Goal: Information Seeking & Learning: Learn about a topic

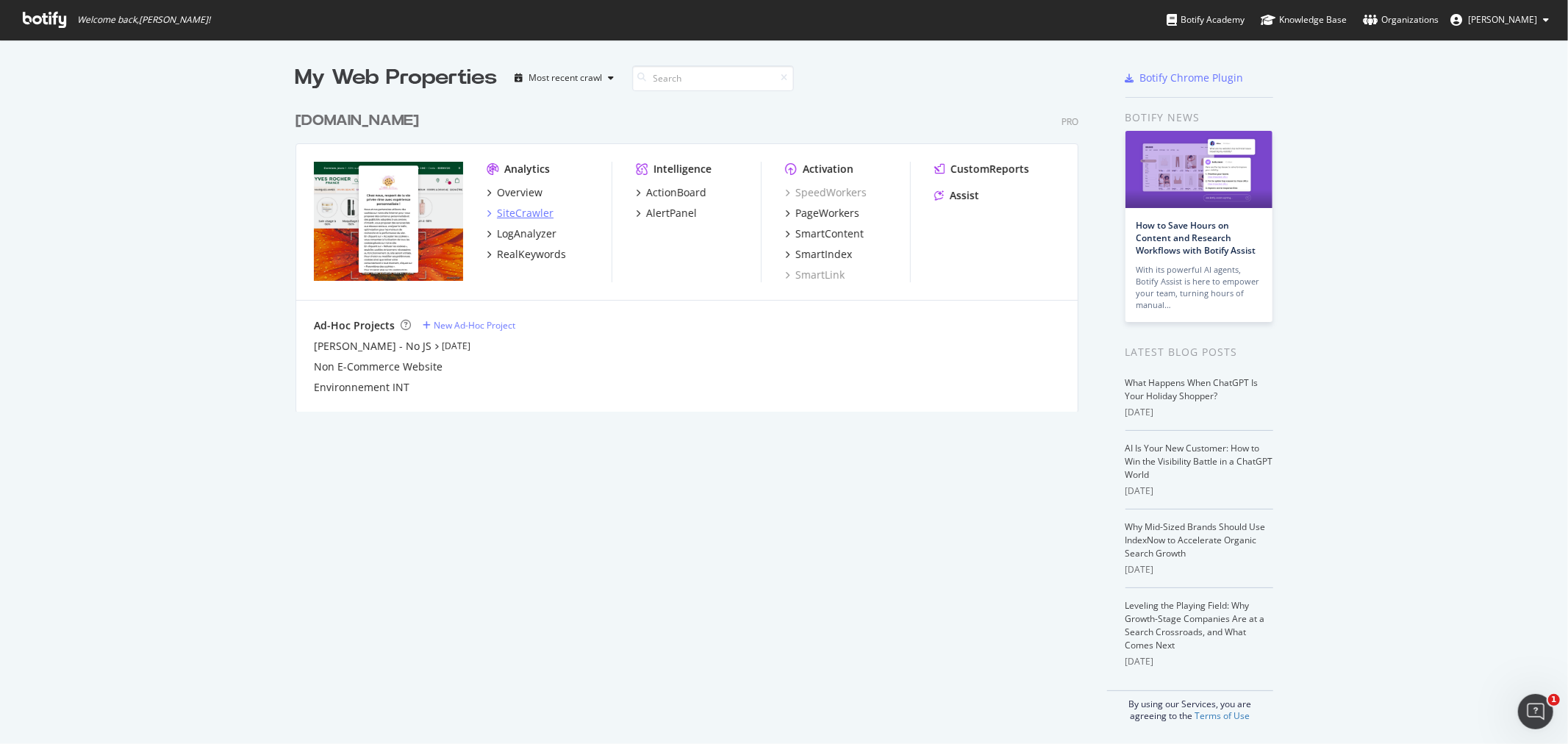
click at [509, 211] on div "SiteCrawler" at bounding box center [524, 213] width 57 height 14
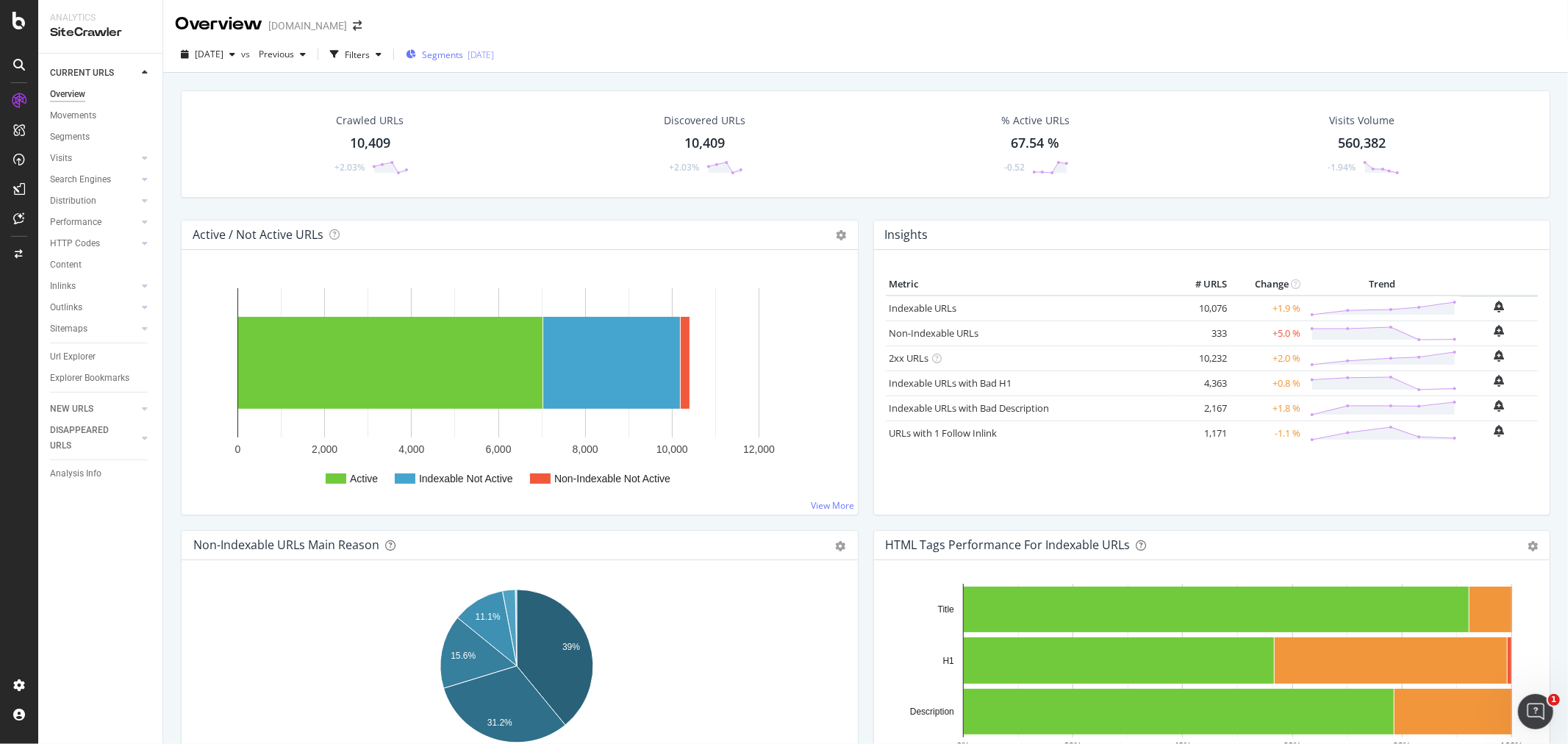
click at [493, 54] on div "2025-09-02" at bounding box center [480, 54] width 26 height 13
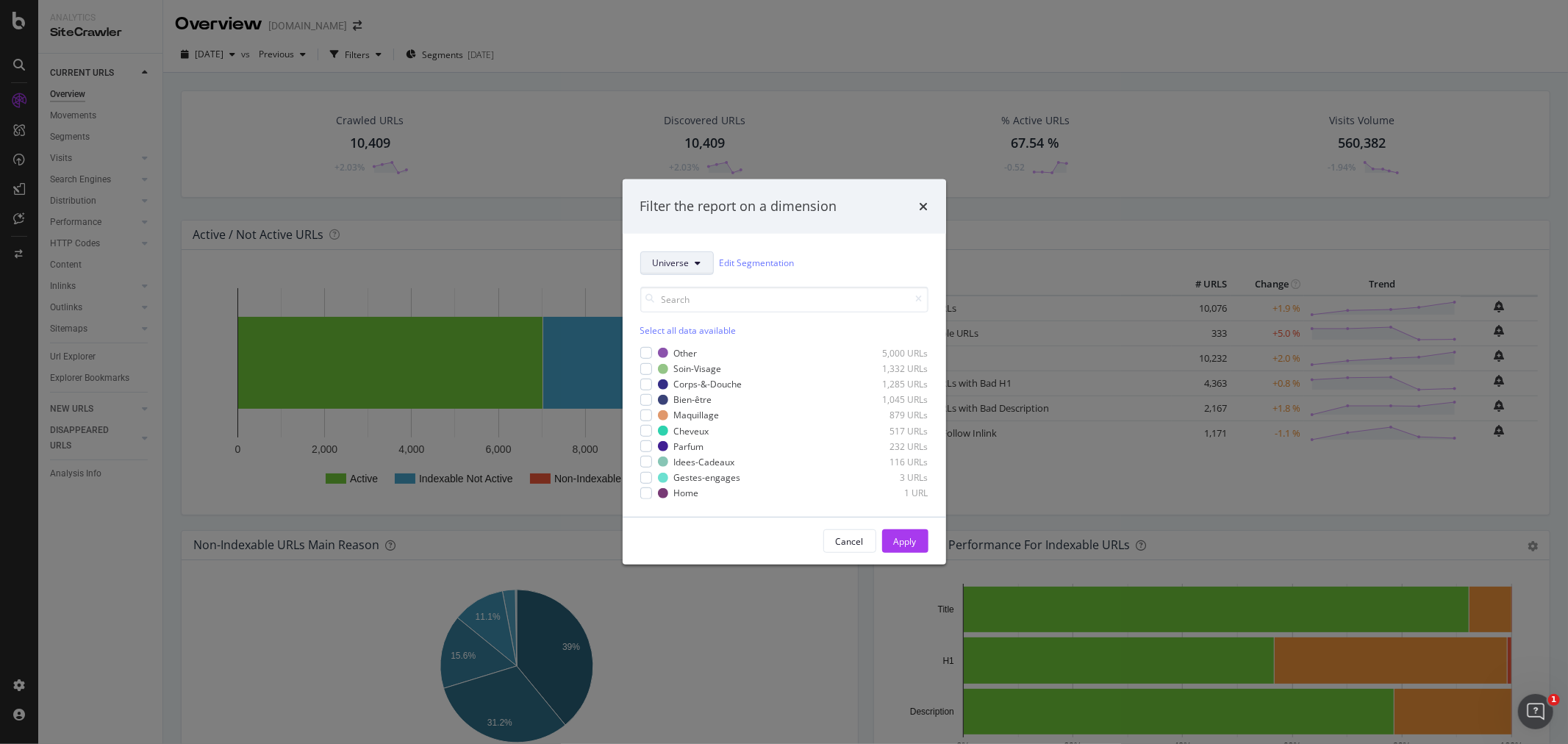
click at [683, 263] on span "Universe" at bounding box center [671, 262] width 37 height 13
click at [682, 313] on span "Pagetype" at bounding box center [700, 315] width 94 height 13
click at [642, 367] on icon "modal" at bounding box center [643, 367] width 5 height 9
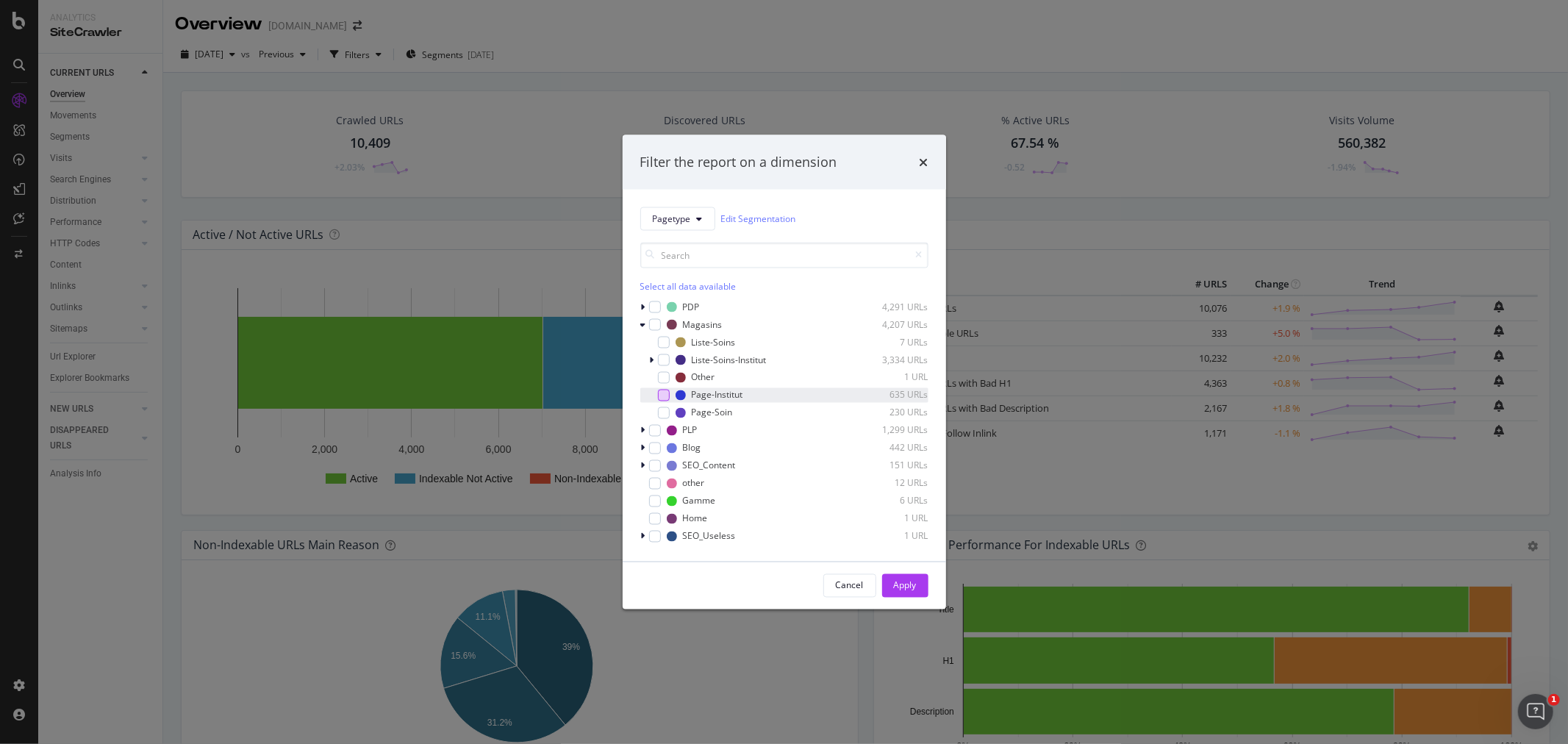
click at [663, 394] on div "modal" at bounding box center [663, 394] width 12 height 12
click at [904, 590] on div "Apply" at bounding box center [905, 585] width 23 height 13
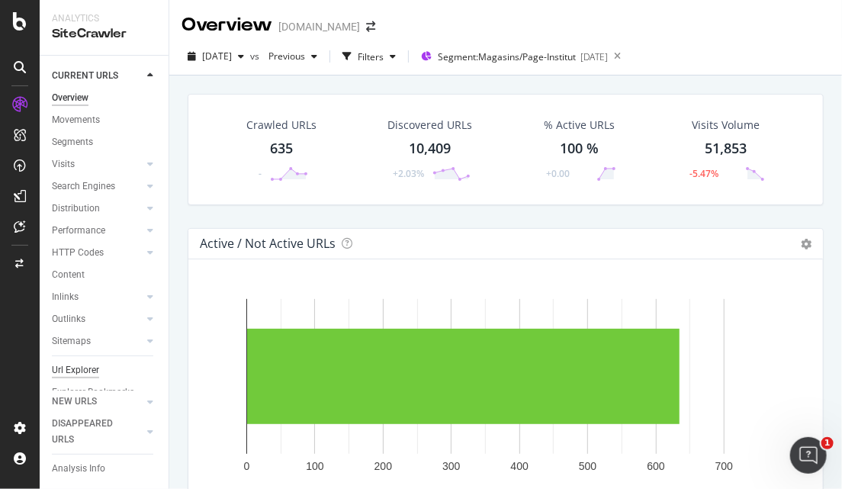
click at [85, 371] on div "Url Explorer" at bounding box center [75, 370] width 47 height 16
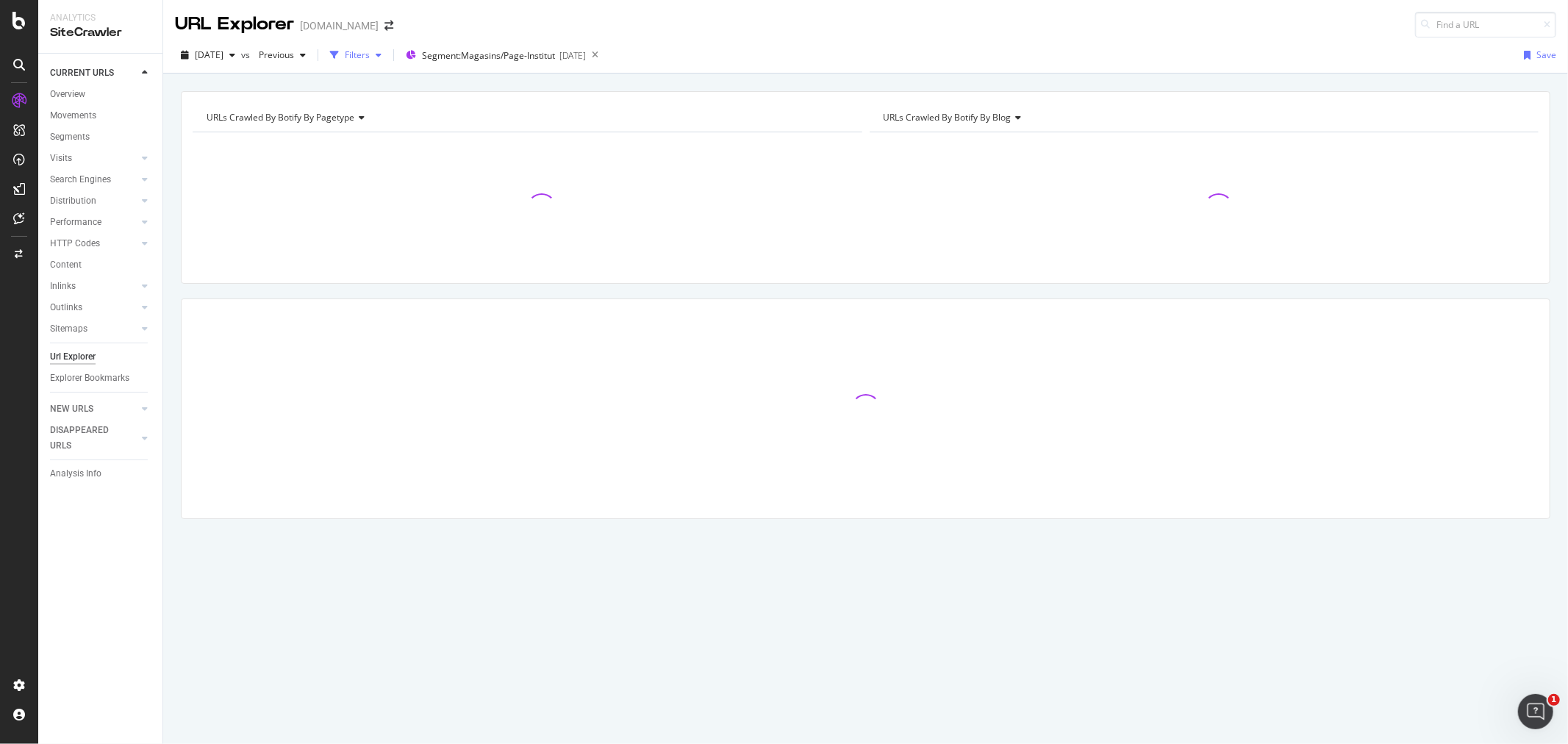
click at [370, 57] on div "Filters" at bounding box center [358, 54] width 25 height 13
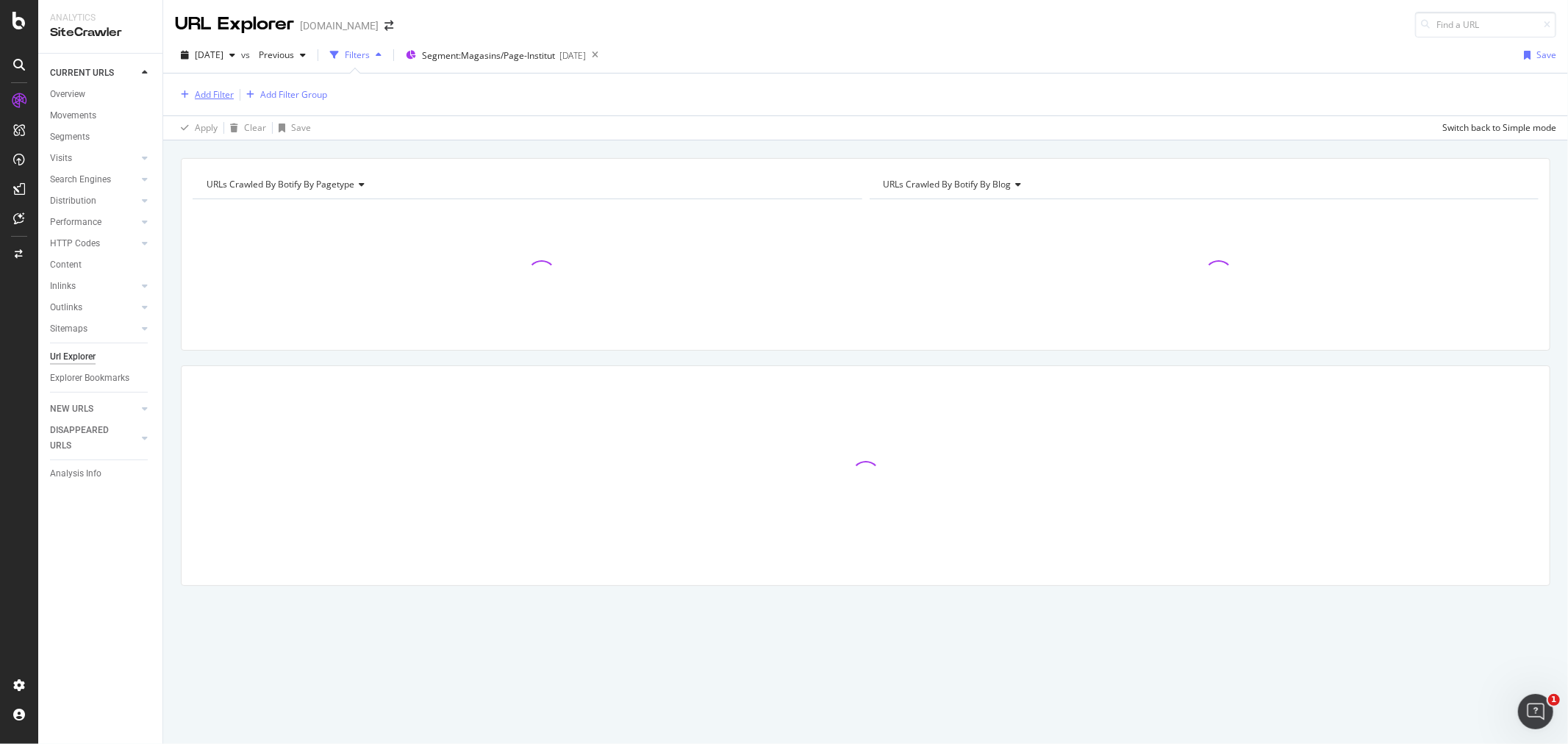
click at [215, 95] on div "Add Filter" at bounding box center [214, 94] width 39 height 13
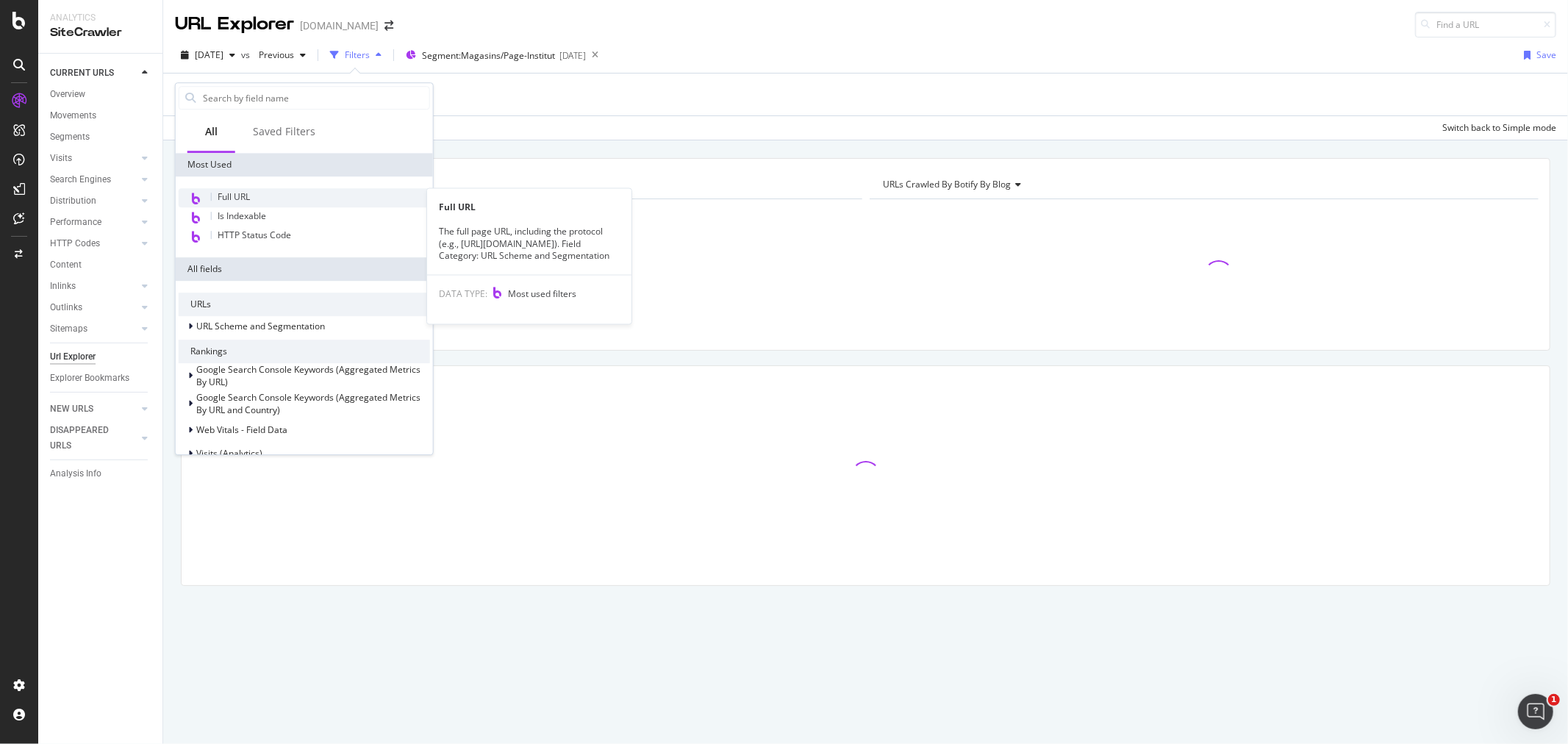
click at [240, 197] on span "Full URL" at bounding box center [234, 197] width 33 height 13
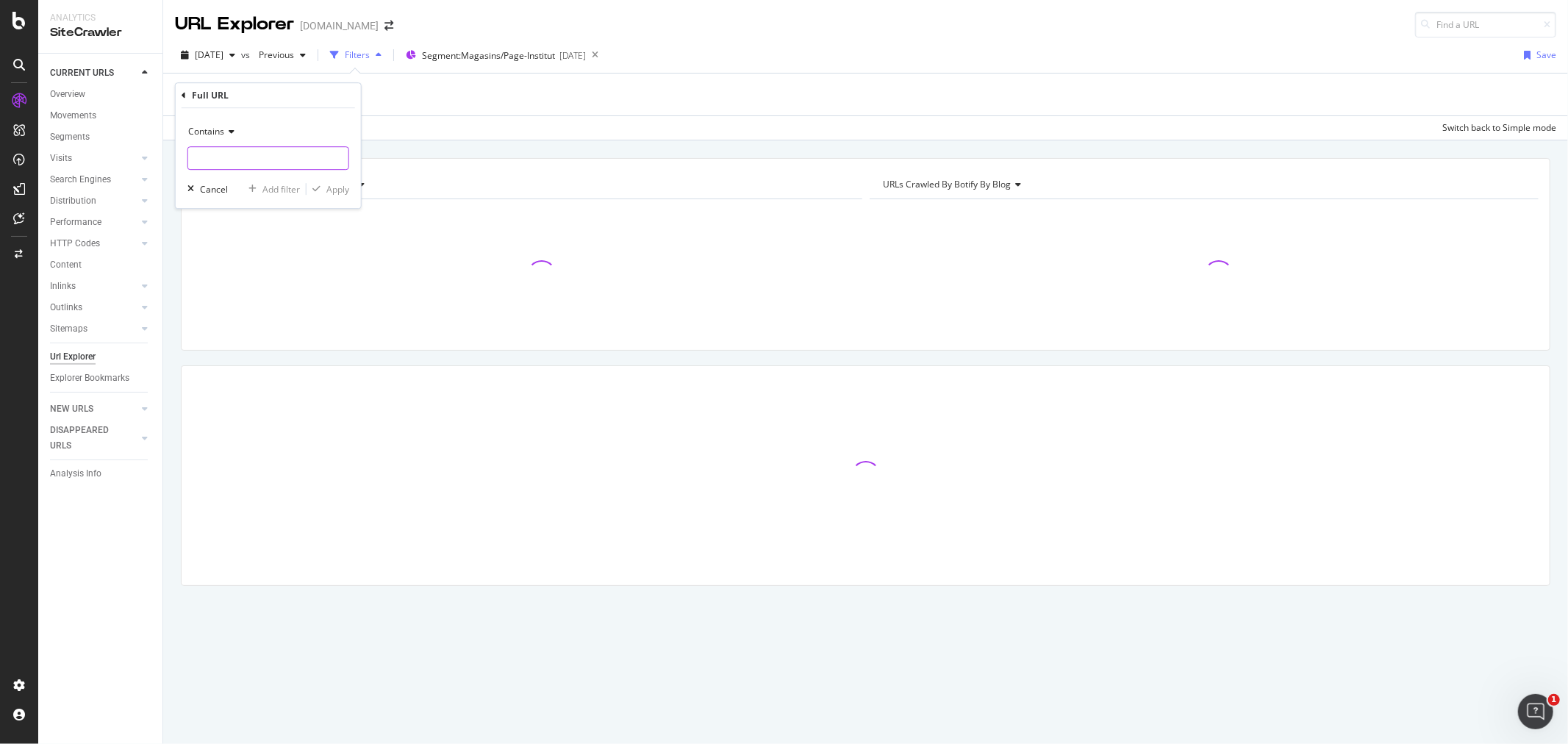
click at [235, 154] on input "text" at bounding box center [268, 158] width 160 height 23
type input "utm"
click at [344, 193] on div "Apply" at bounding box center [338, 189] width 23 height 13
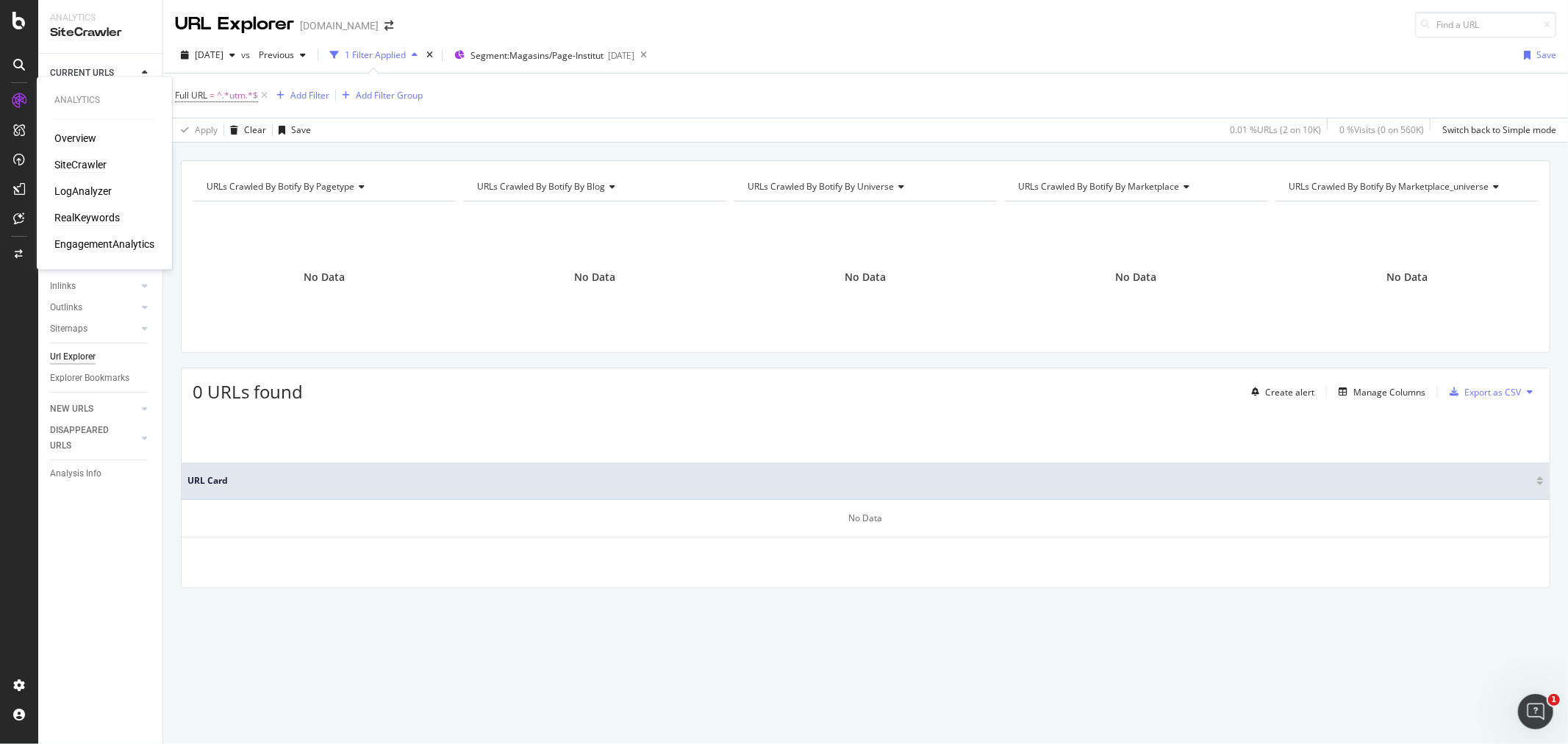
click at [71, 219] on div "RealKeywords" at bounding box center [87, 218] width 66 height 14
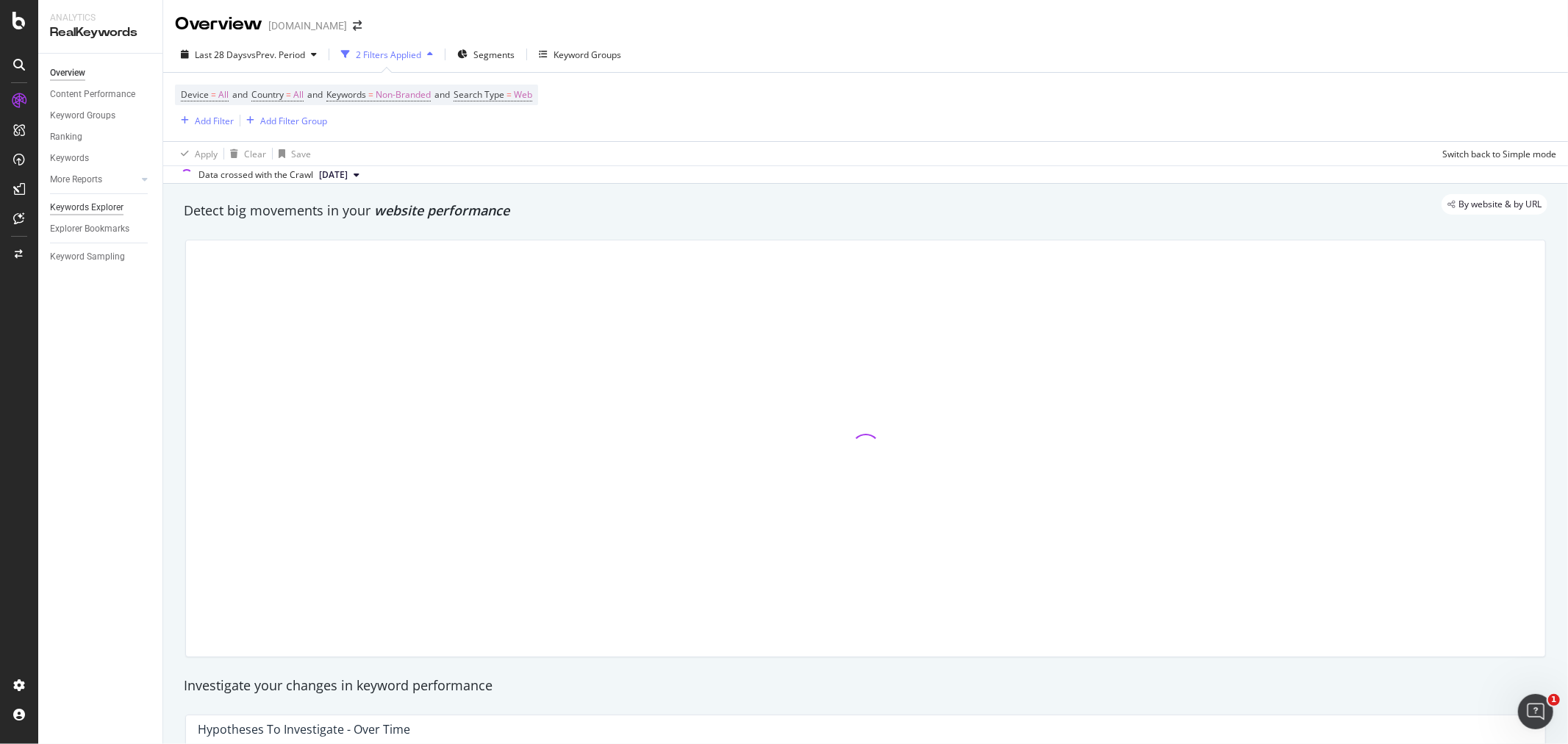
click at [82, 202] on div "Keywords Explorer" at bounding box center [87, 207] width 73 height 15
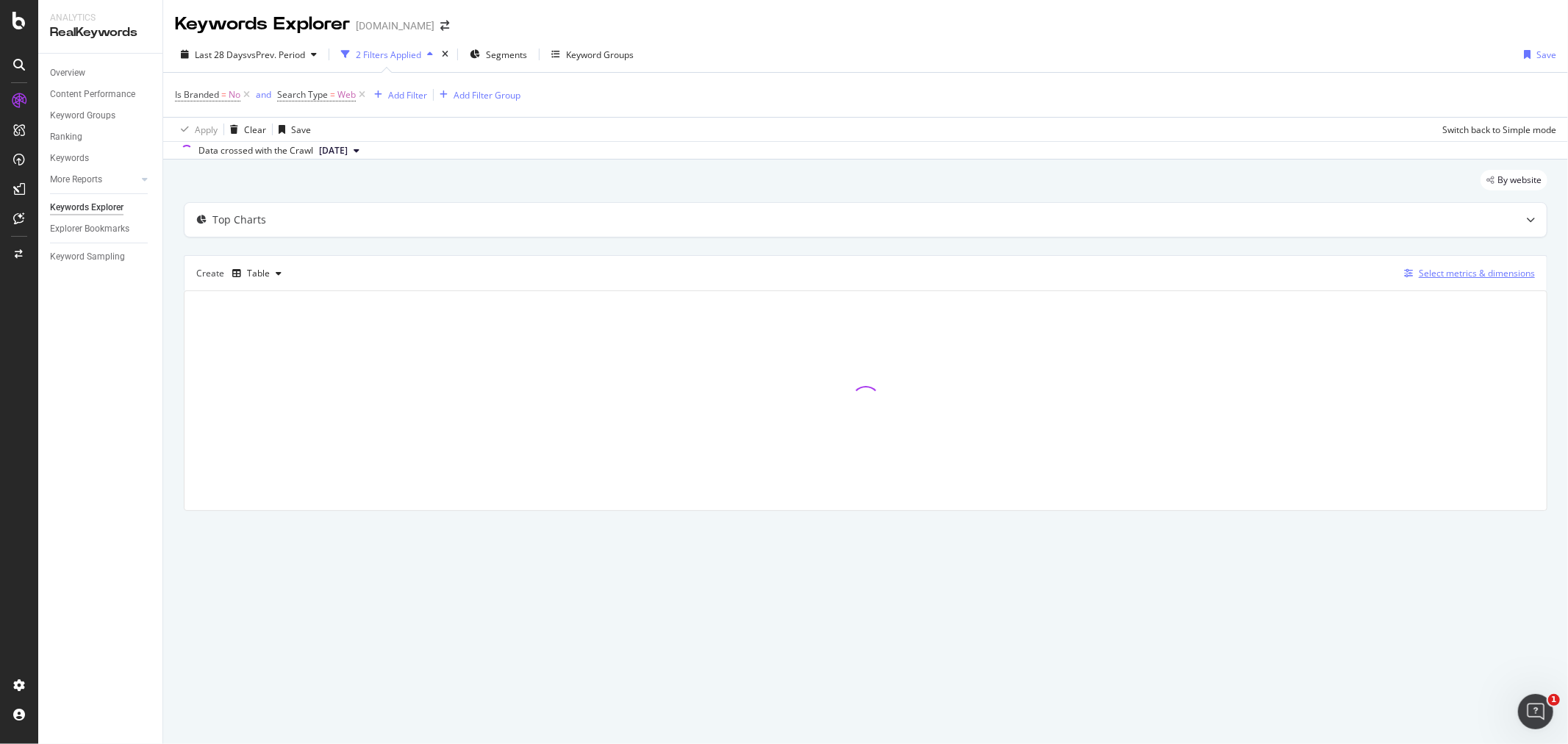
click at [1453, 273] on div "Select metrics & dimensions" at bounding box center [1476, 273] width 116 height 13
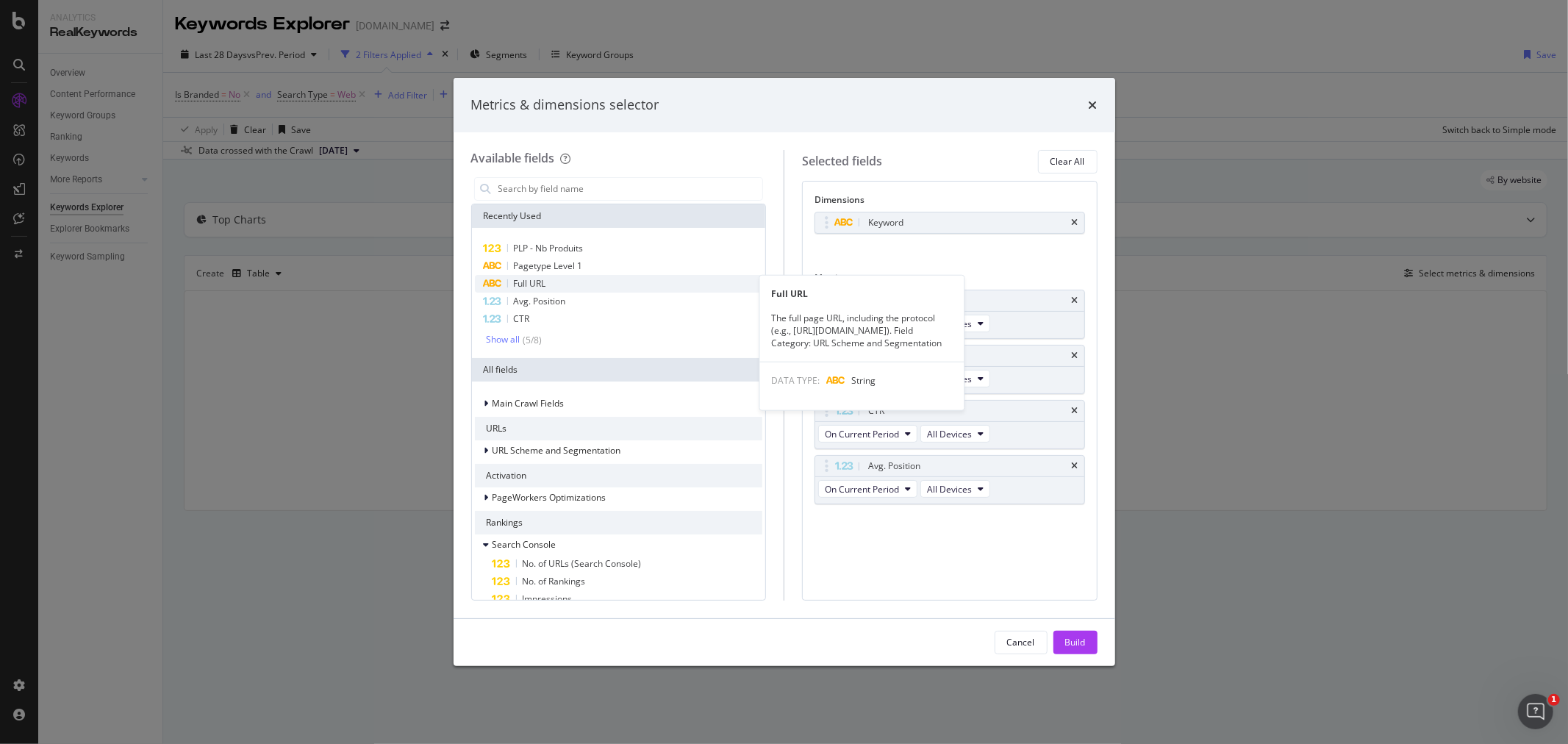
click at [552, 280] on div "Full URL" at bounding box center [619, 283] width 288 height 17
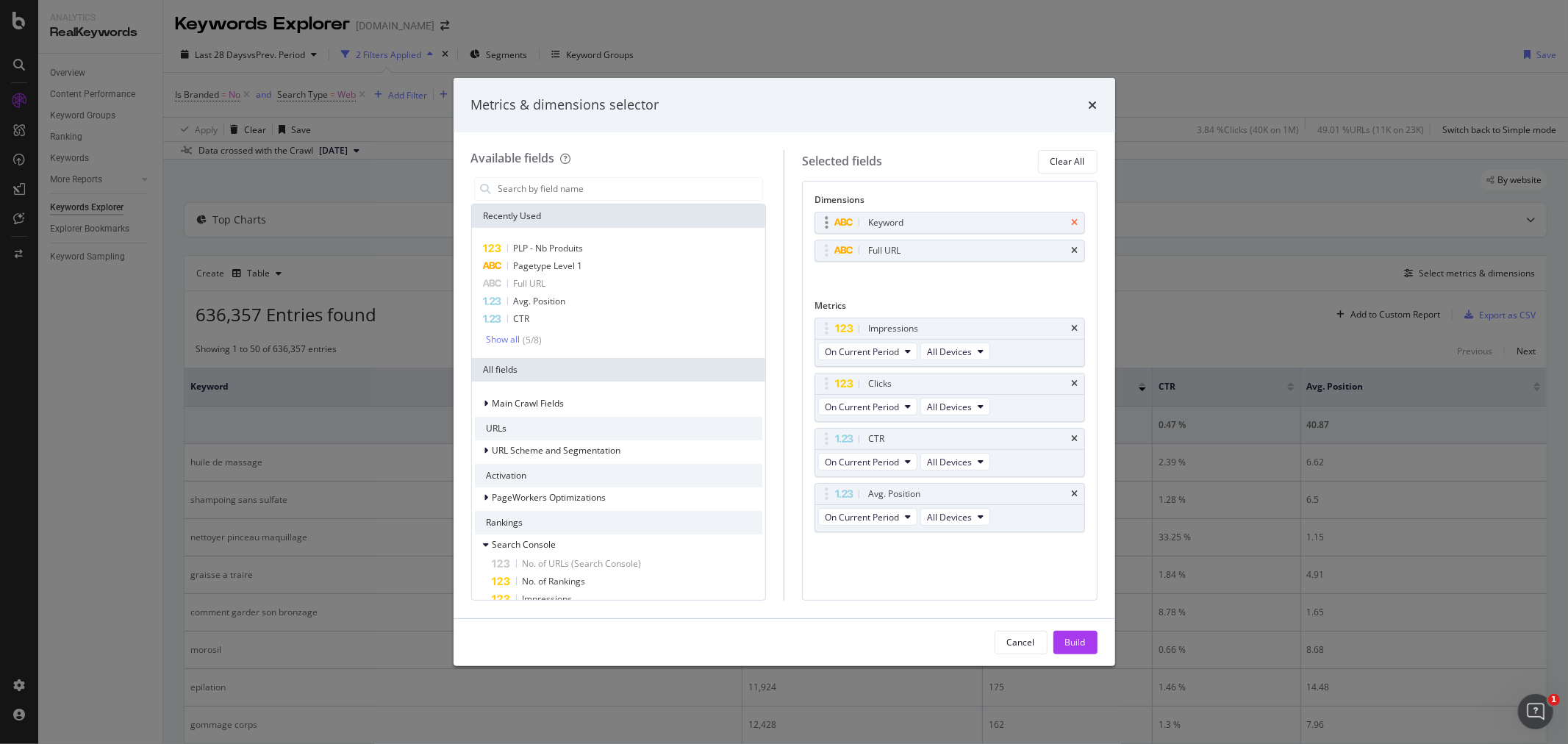
click at [1073, 222] on icon "times" at bounding box center [1075, 222] width 7 height 9
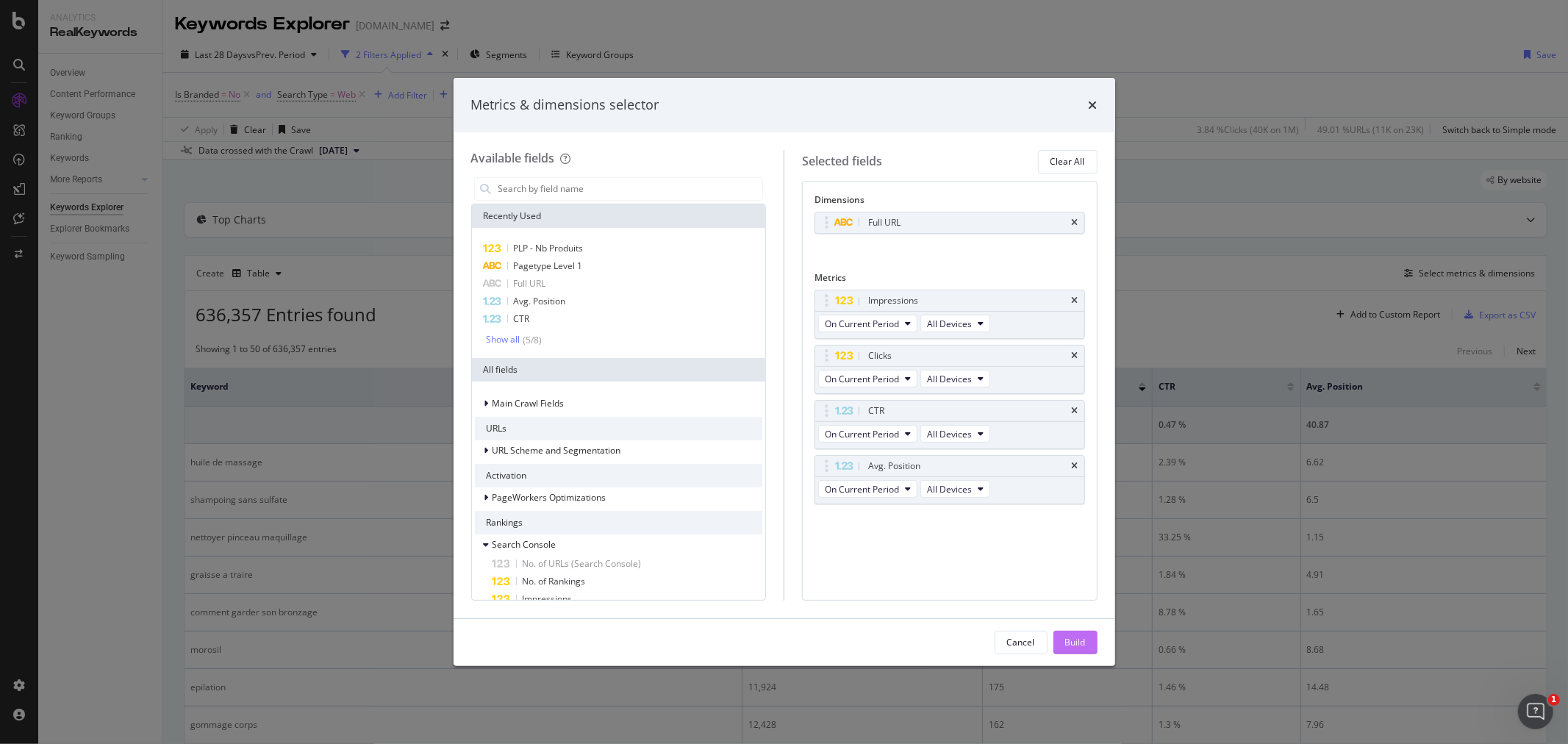
click at [1085, 643] on button "Build" at bounding box center [1076, 642] width 44 height 23
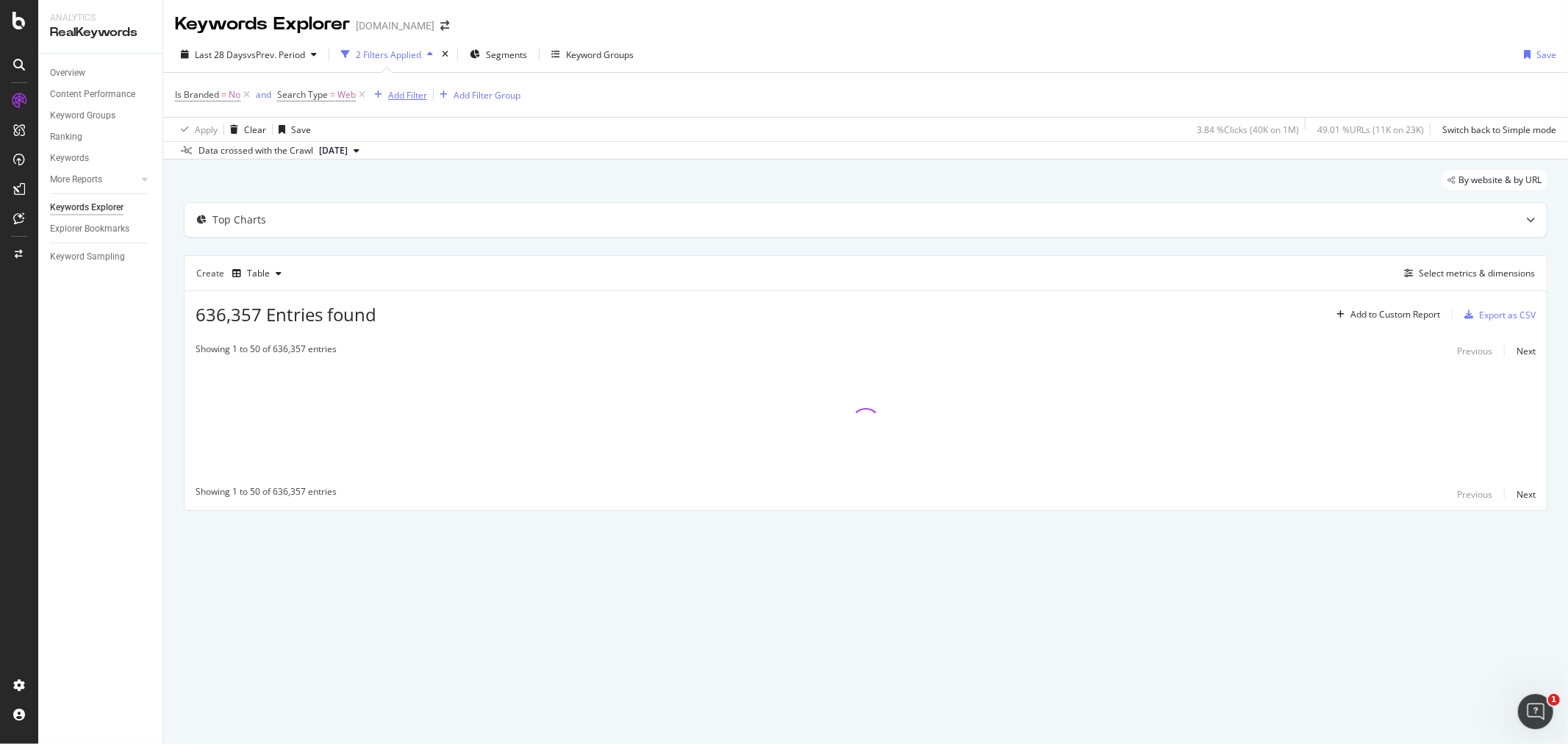
click at [402, 92] on div "Add Filter" at bounding box center [408, 94] width 39 height 13
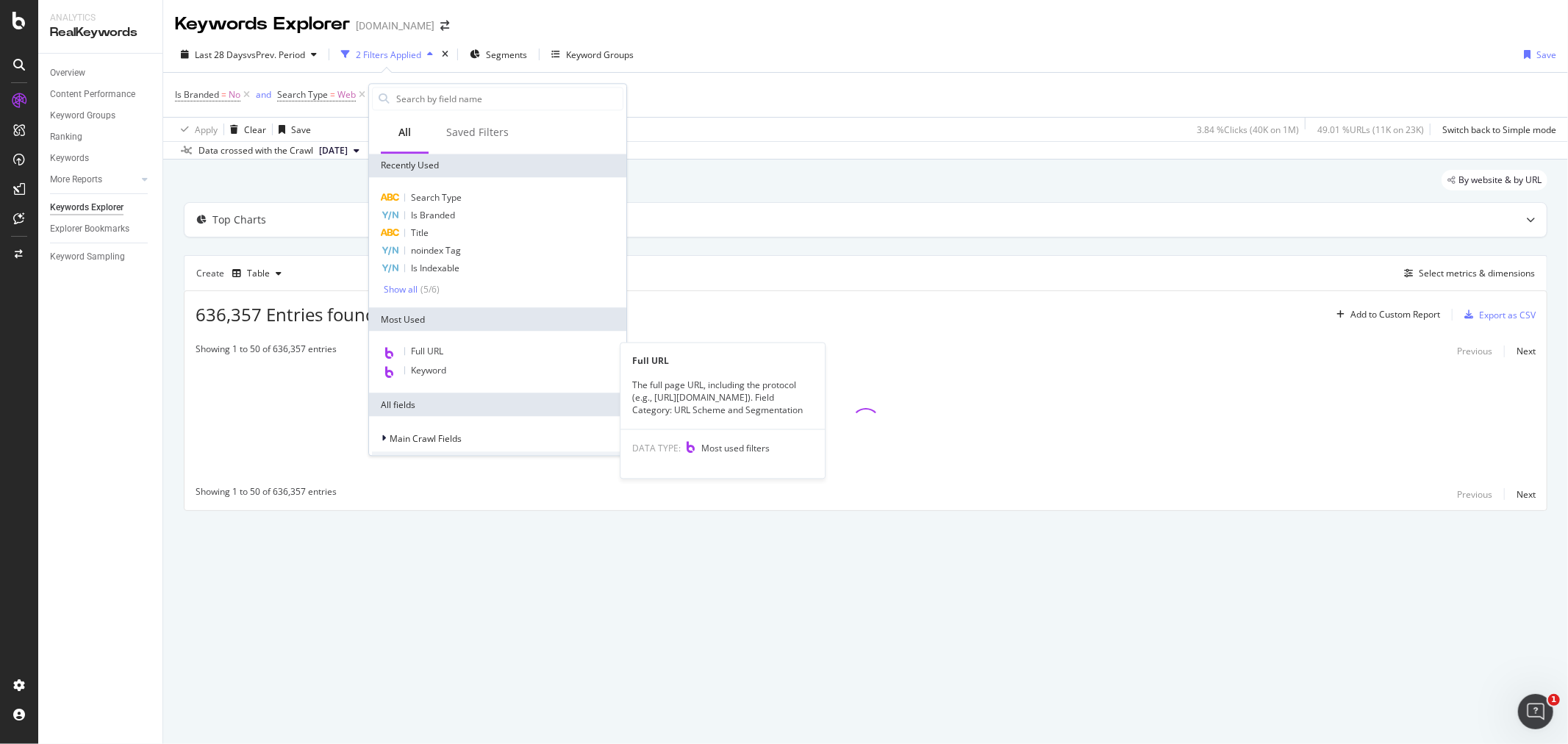
click at [432, 347] on span "Full URL" at bounding box center [427, 351] width 33 height 13
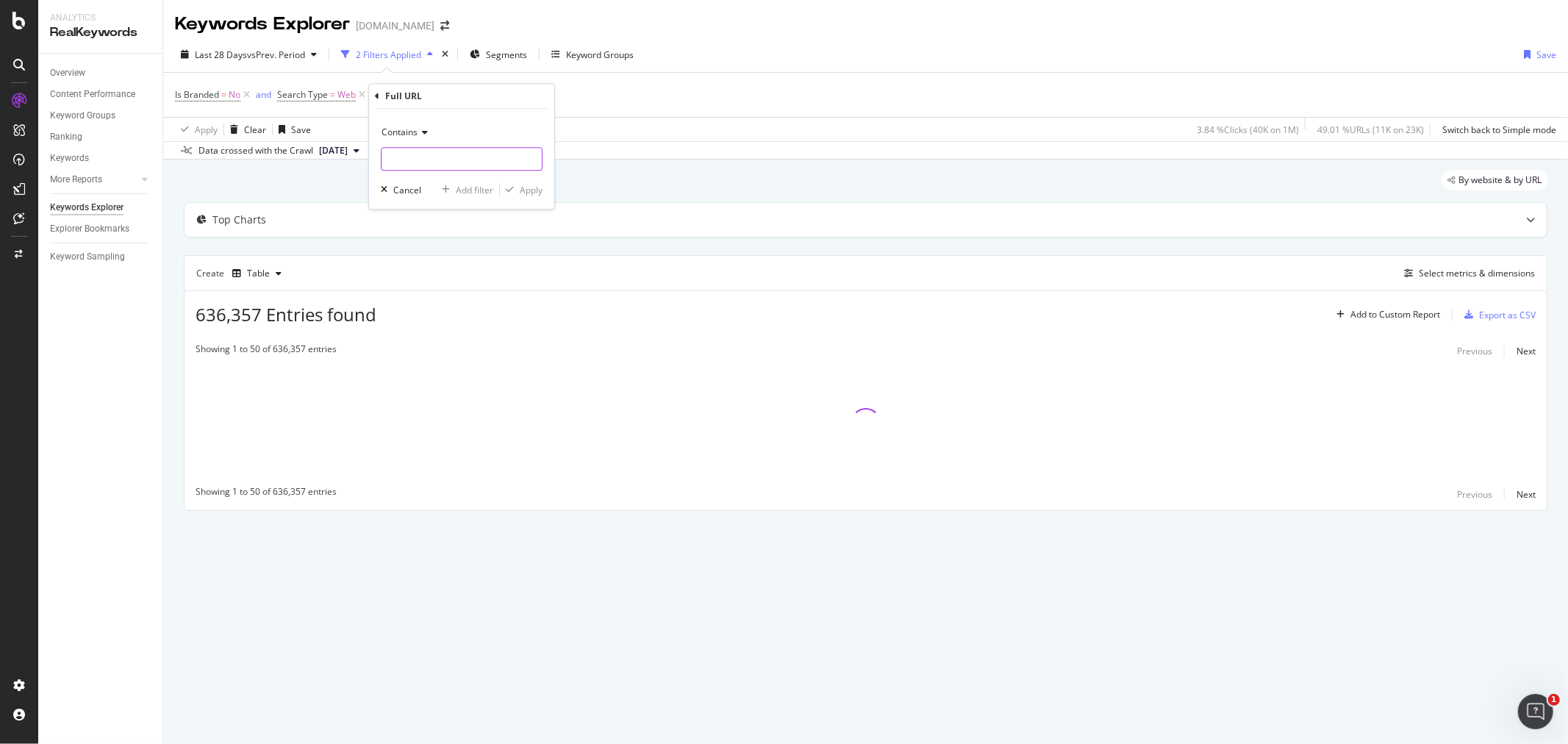
click at [444, 160] on input "text" at bounding box center [462, 159] width 160 height 23
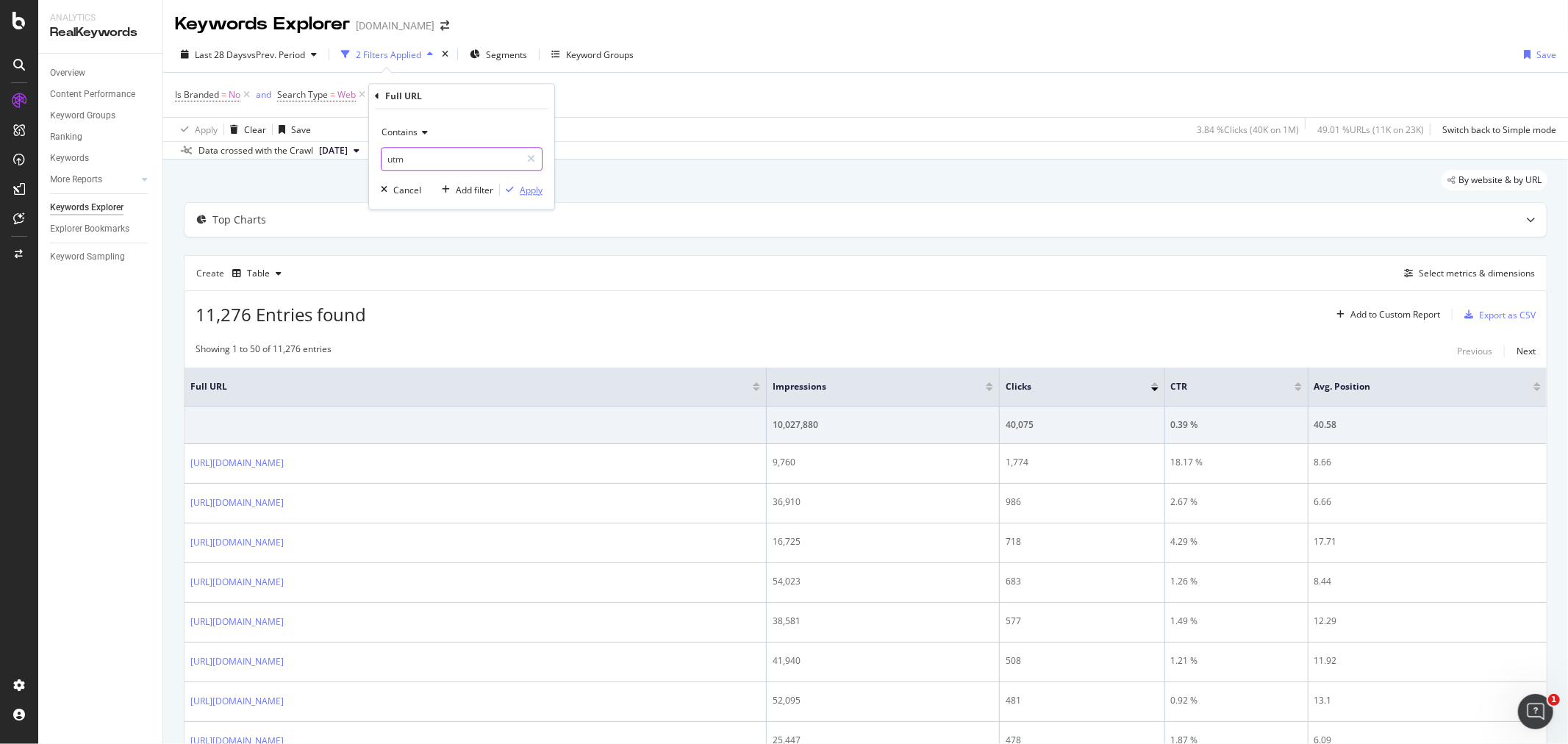
type input "utm"
click at [534, 187] on div "Apply" at bounding box center [531, 190] width 23 height 13
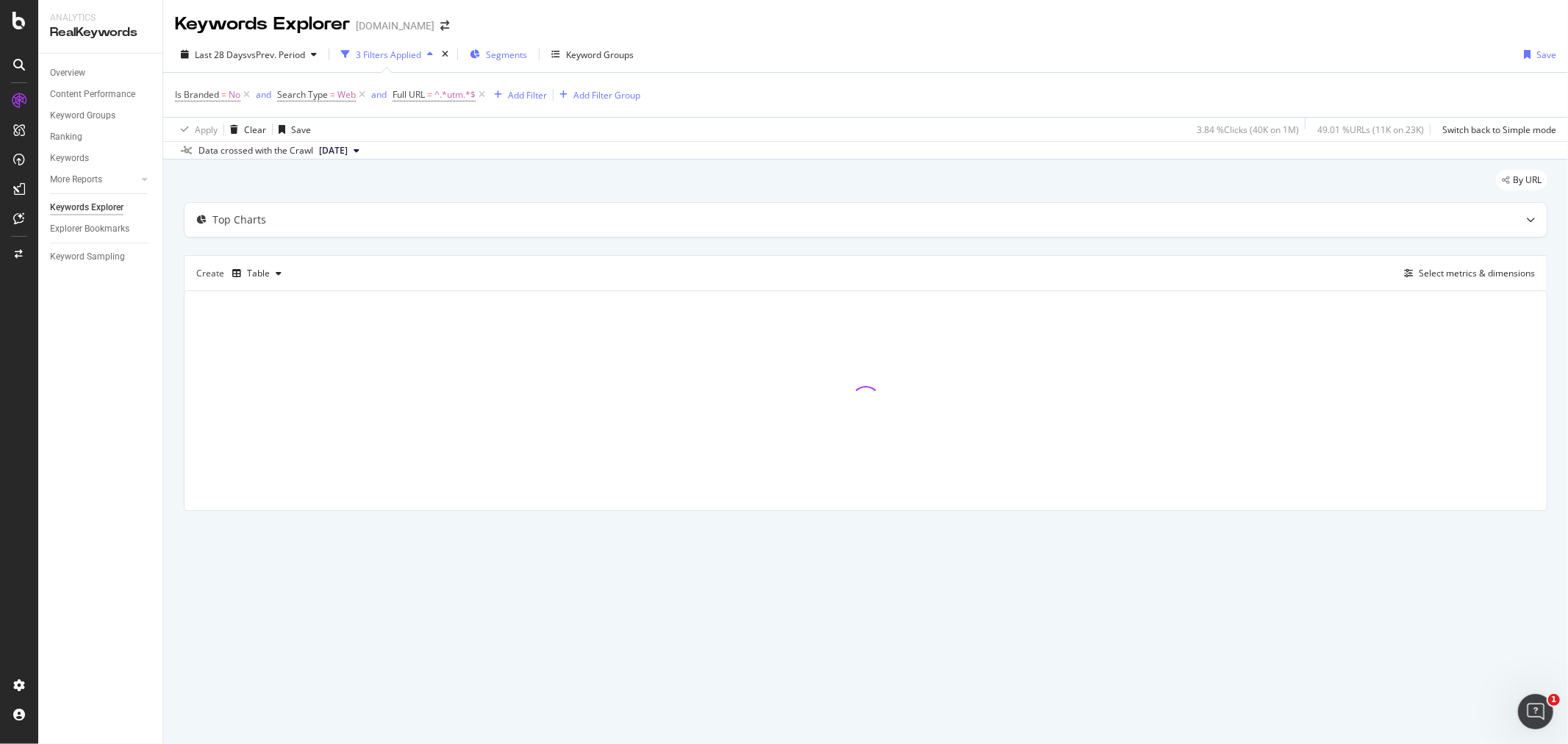
click at [506, 53] on span "Segments" at bounding box center [506, 54] width 41 height 13
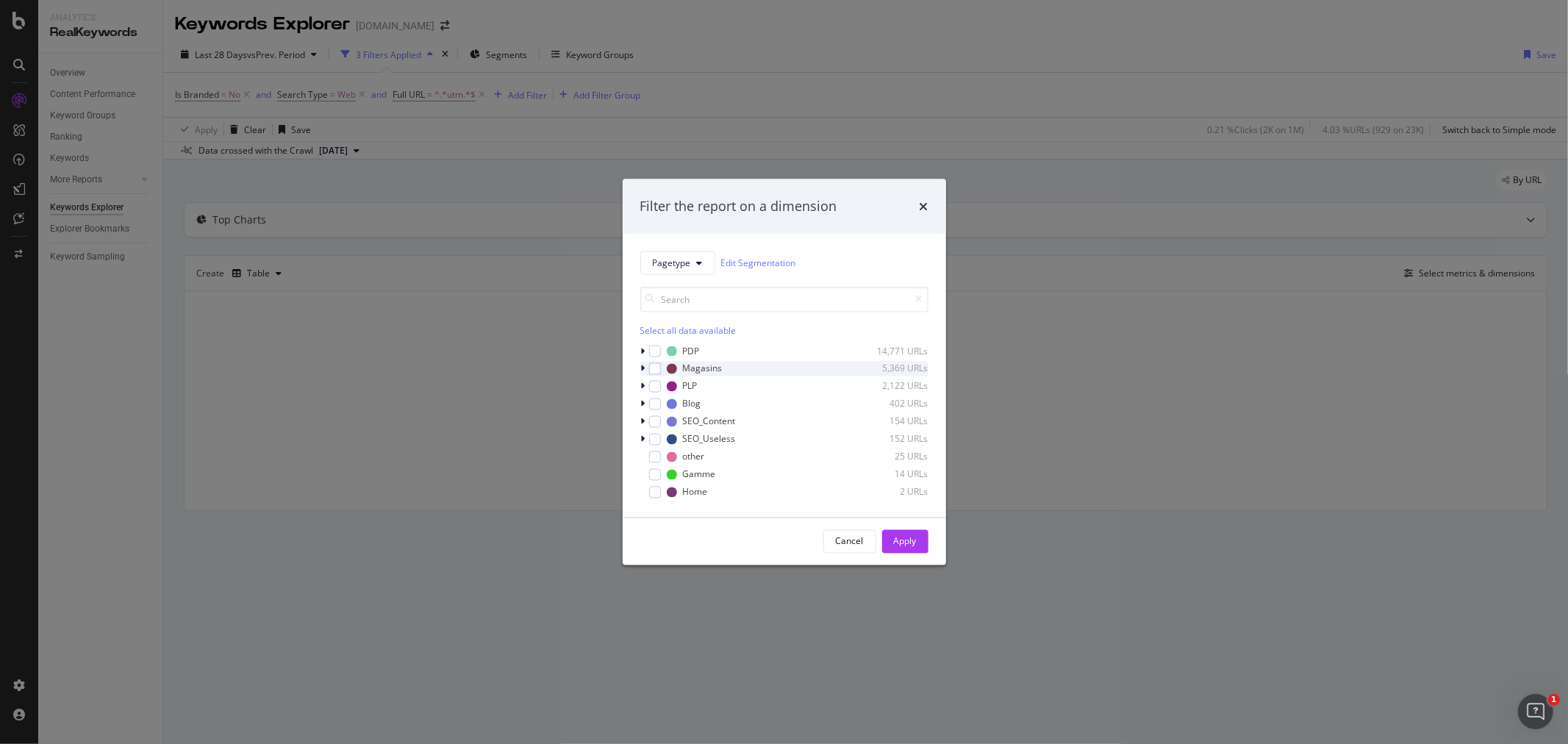
click at [645, 367] on div "modal" at bounding box center [644, 367] width 9 height 14
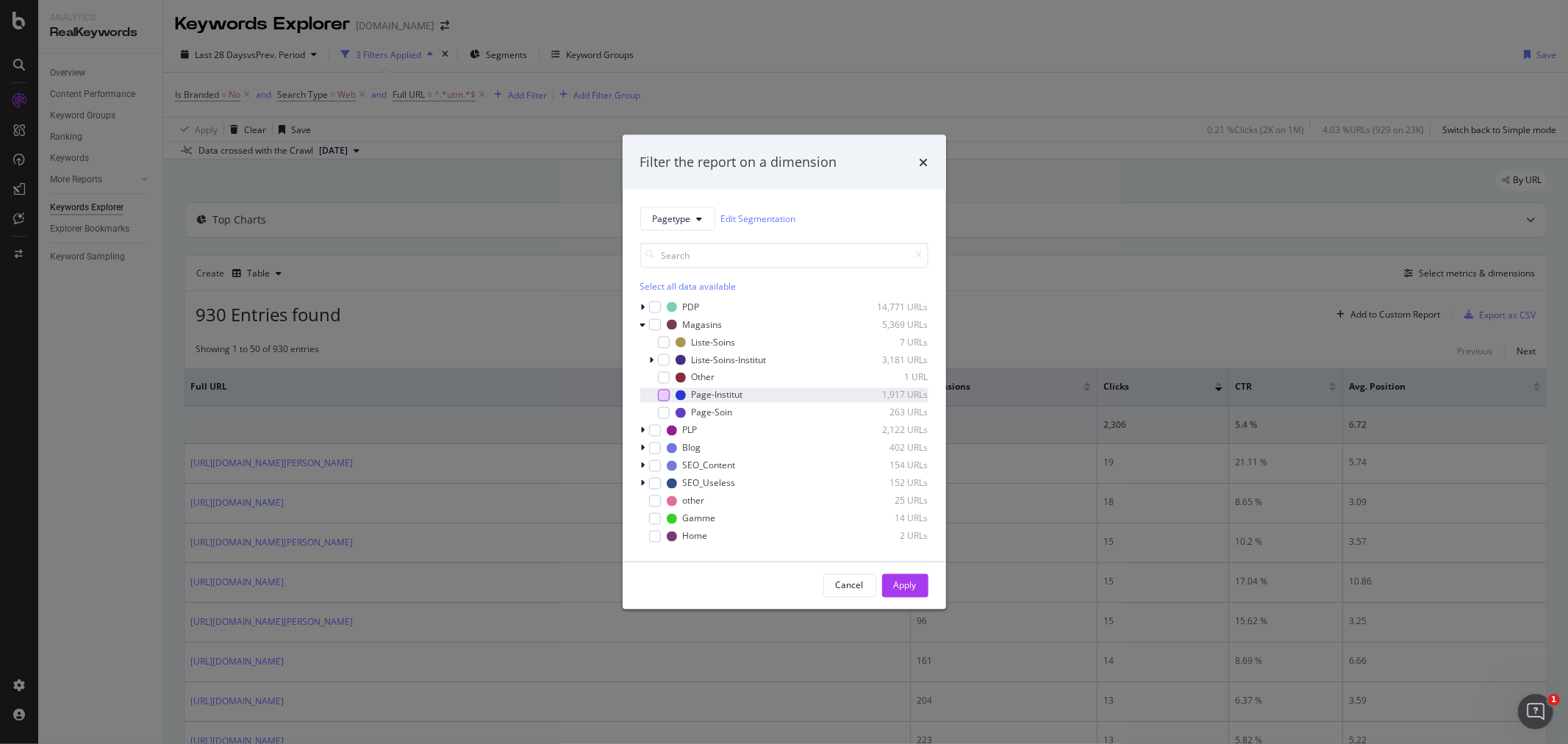
click at [658, 394] on div "modal" at bounding box center [663, 394] width 12 height 12
click at [915, 589] on div "Apply" at bounding box center [905, 585] width 23 height 13
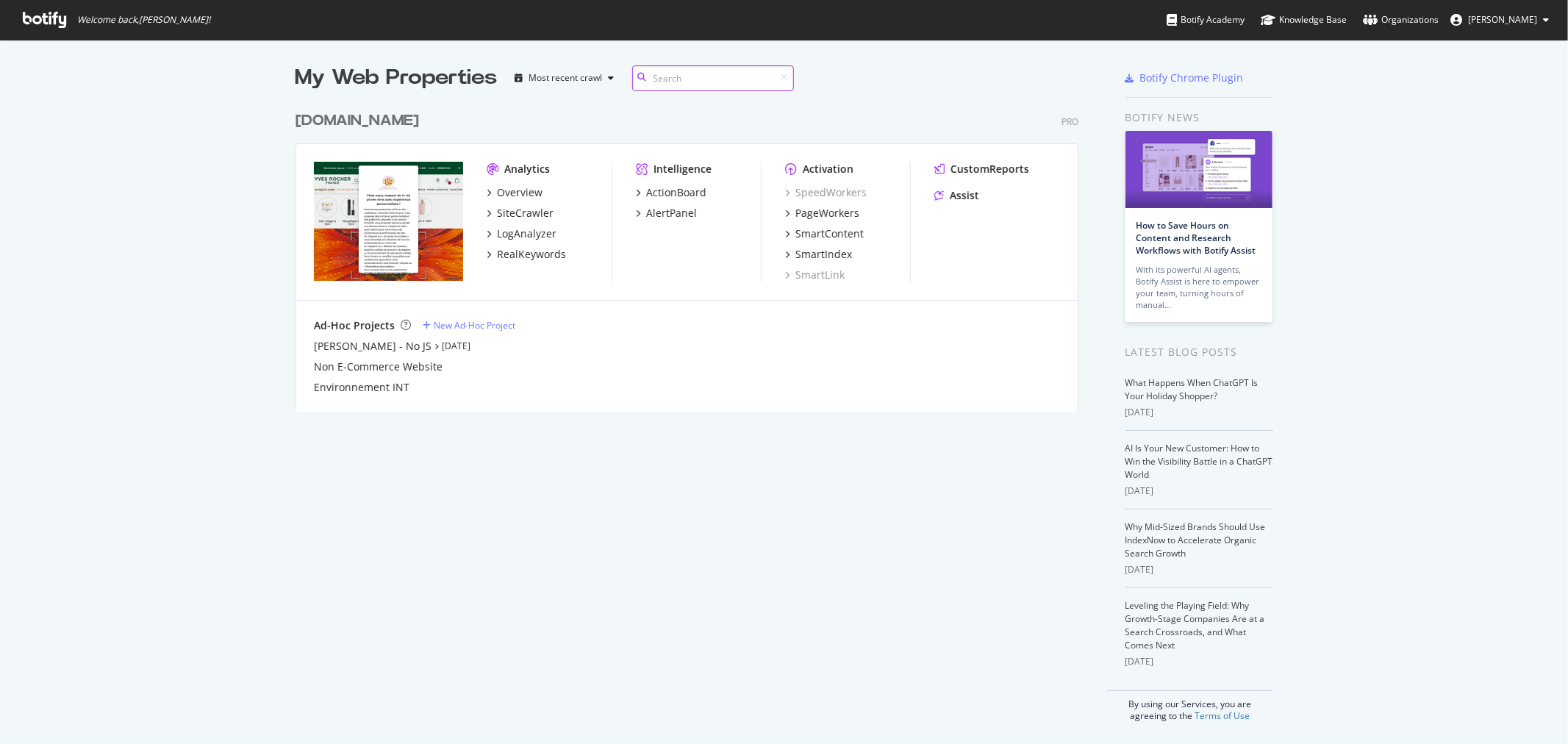
scroll to position [306, 782]
click at [518, 255] on div "RealKeywords" at bounding box center [531, 253] width 69 height 14
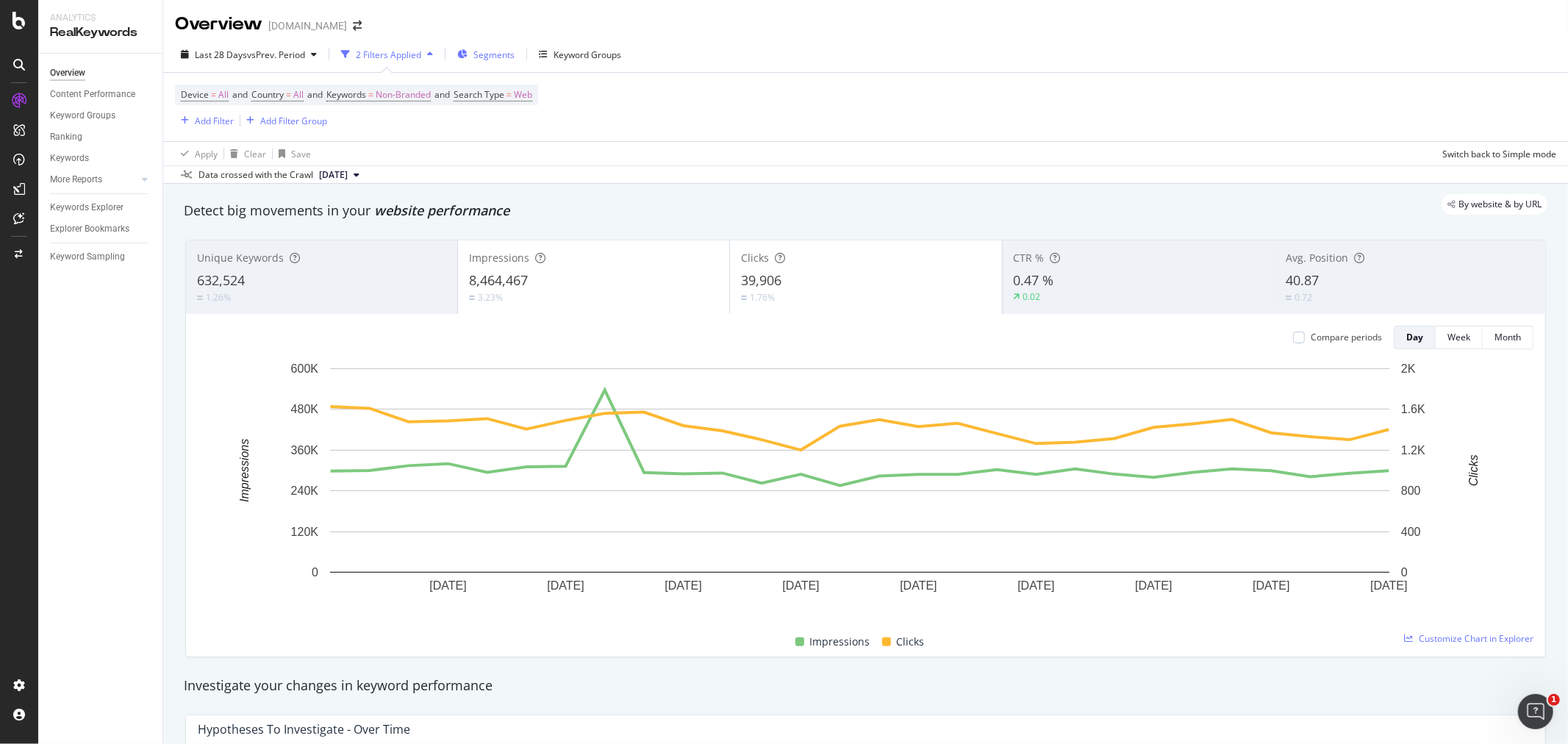
click at [505, 54] on span "Segments" at bounding box center [493, 54] width 41 height 13
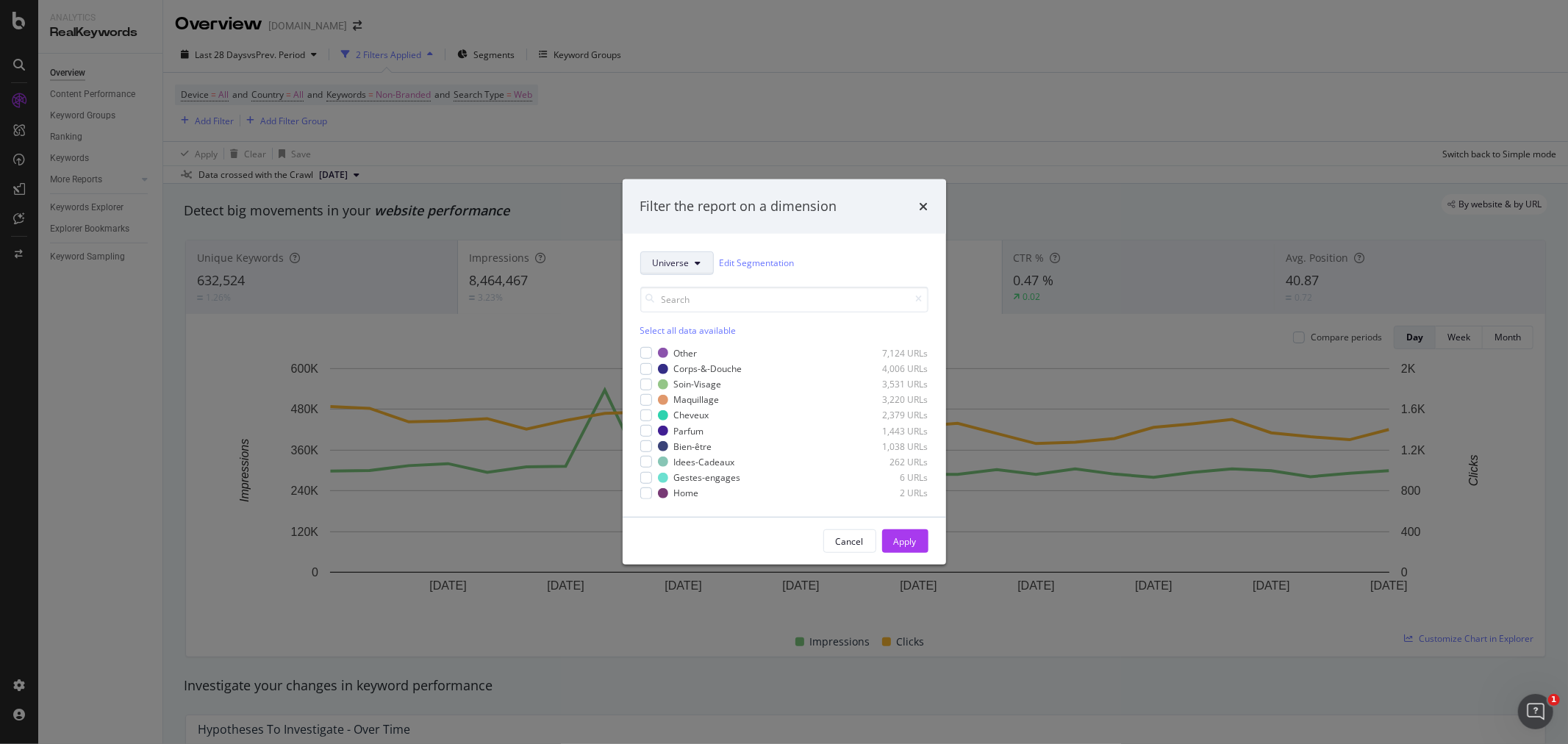
click at [684, 261] on span "Universe" at bounding box center [671, 262] width 37 height 13
click at [683, 308] on span "Pagetype" at bounding box center [700, 315] width 94 height 13
click at [642, 367] on icon "modal" at bounding box center [643, 367] width 5 height 9
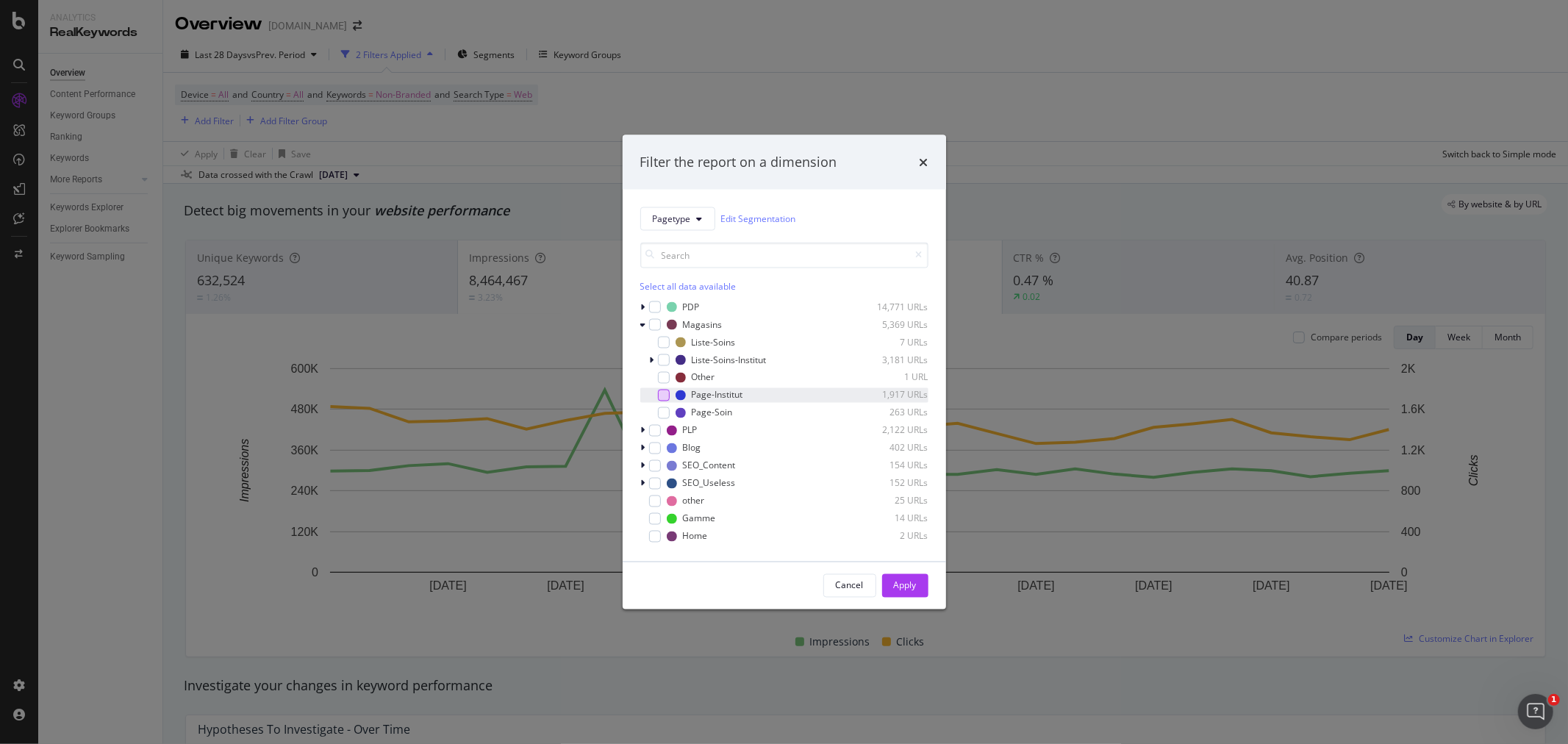
click at [666, 393] on div "modal" at bounding box center [663, 394] width 12 height 12
click at [899, 583] on div "Apply" at bounding box center [905, 585] width 23 height 13
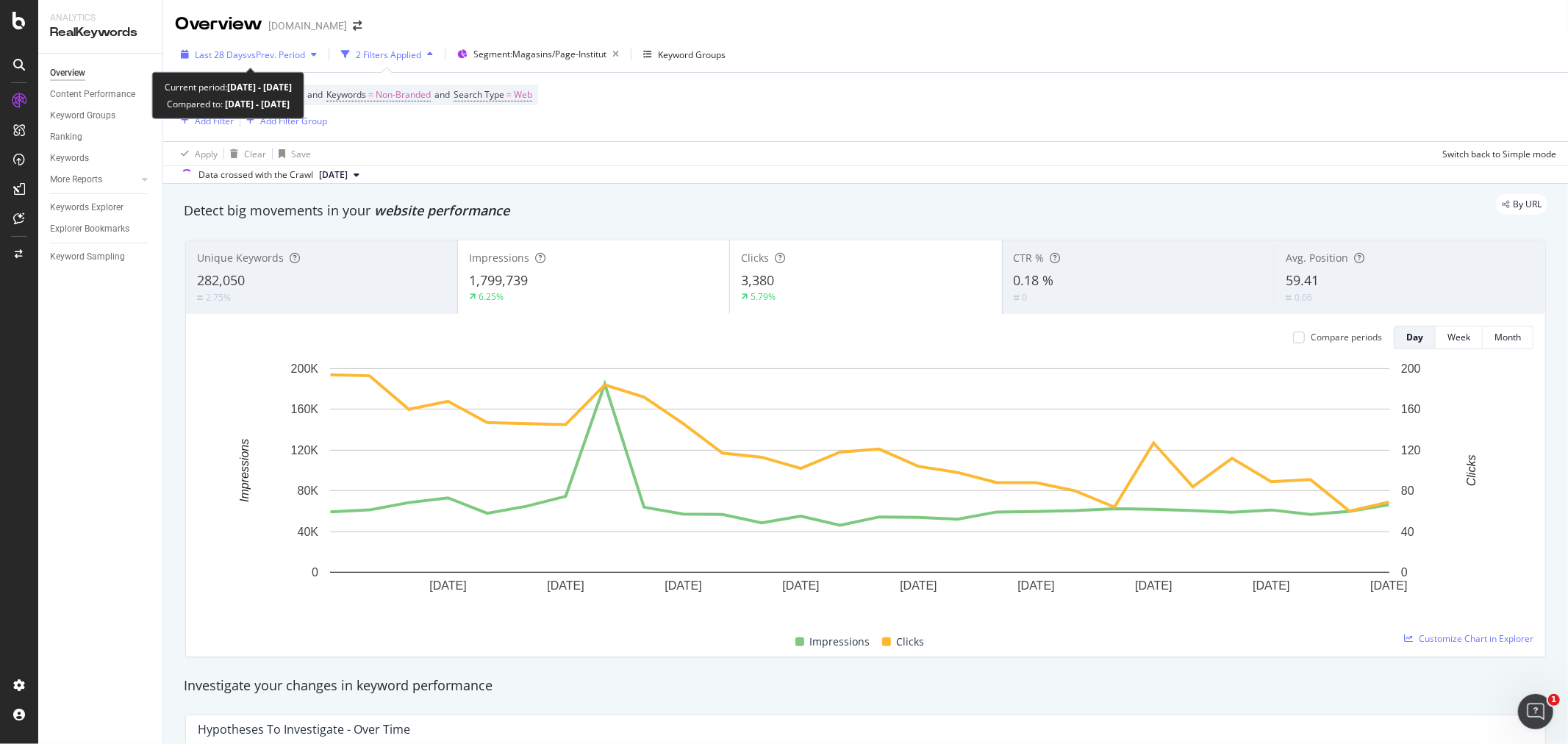
click at [311, 55] on div "button" at bounding box center [313, 54] width 17 height 9
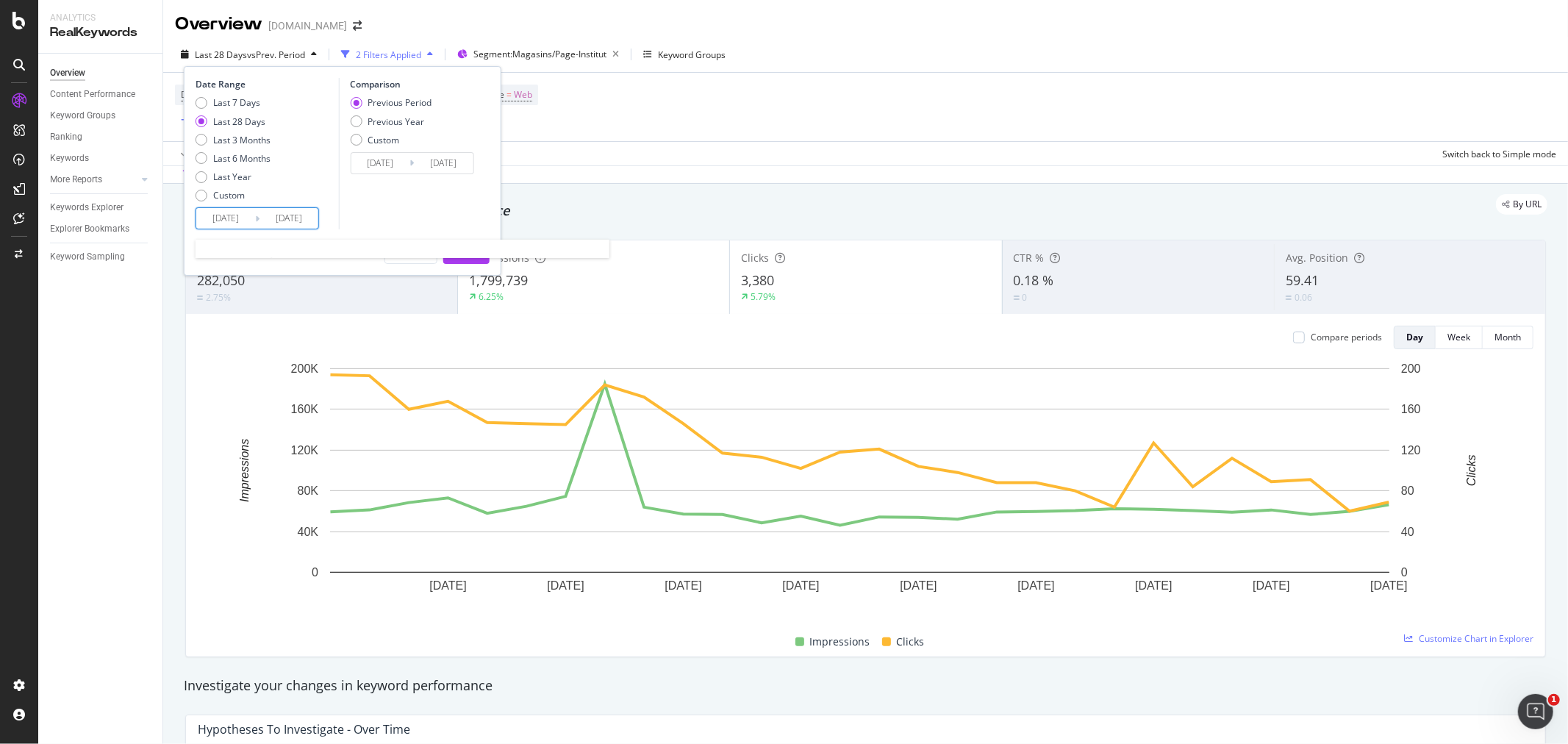
click at [215, 225] on input "2025/08/04" at bounding box center [226, 218] width 59 height 20
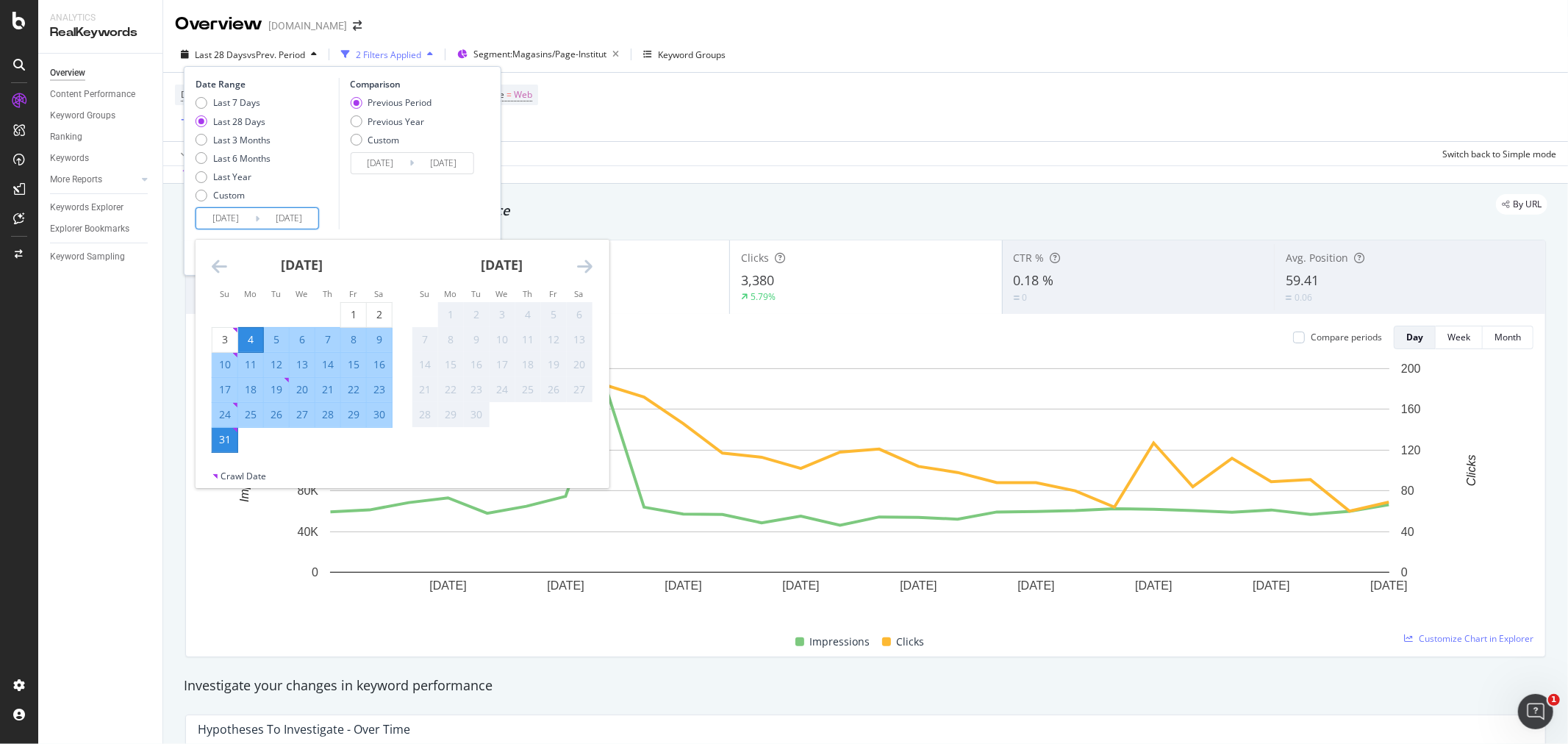
click at [219, 255] on div "[DATE]" at bounding box center [303, 271] width 181 height 63
click at [219, 263] on icon "Move backward to switch to the previous month." at bounding box center [220, 266] width 15 height 17
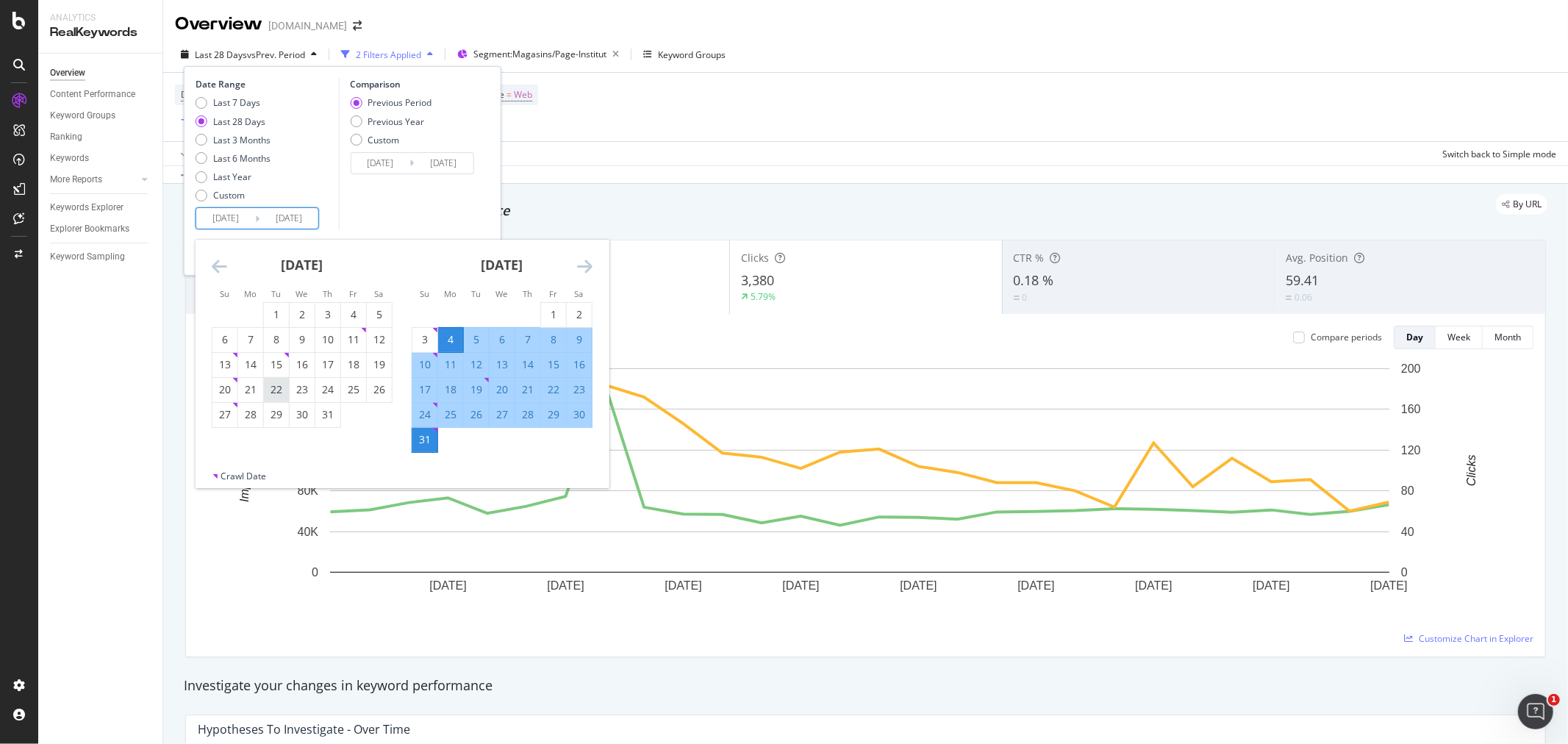
click at [278, 388] on div "22" at bounding box center [277, 389] width 25 height 14
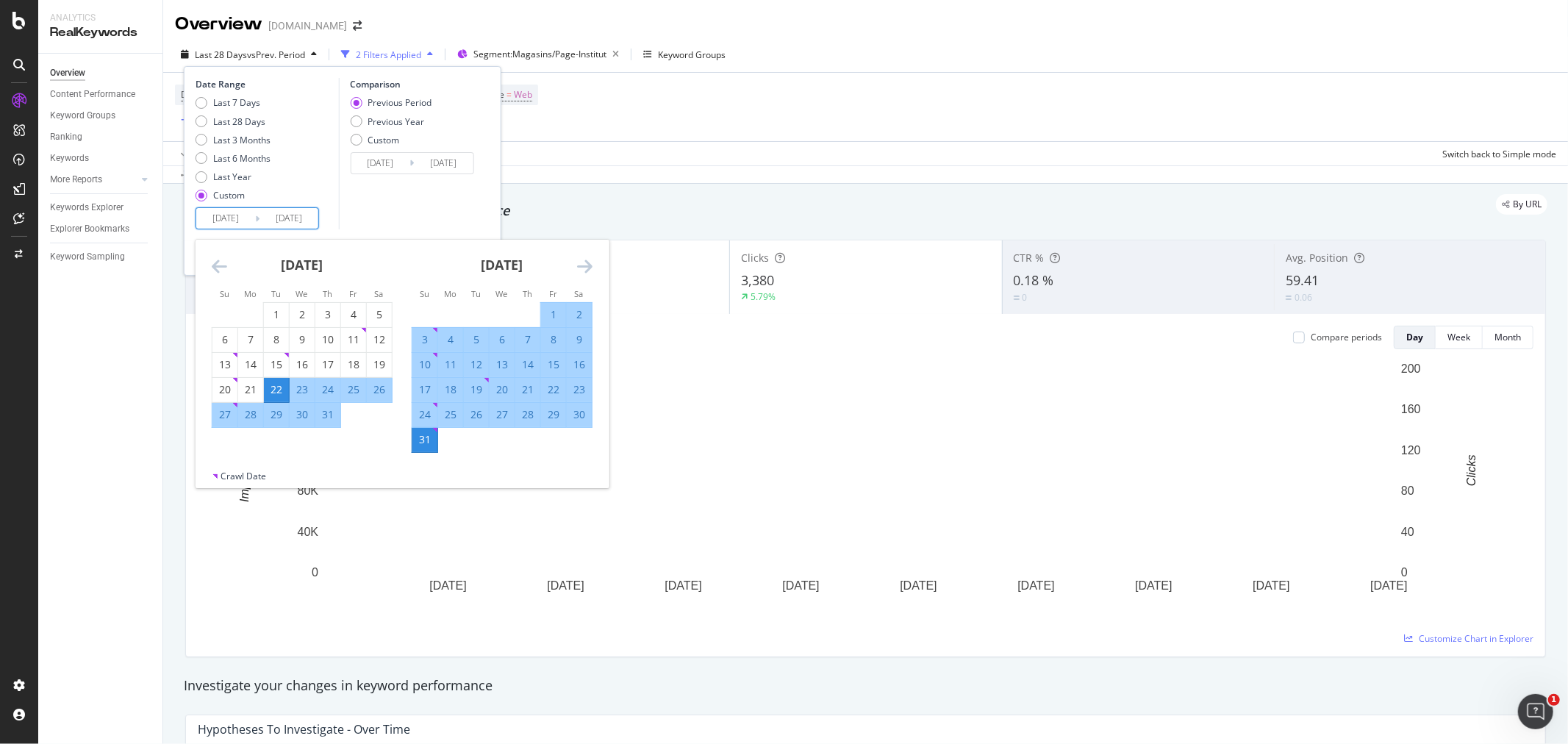
type input "2025/07/22"
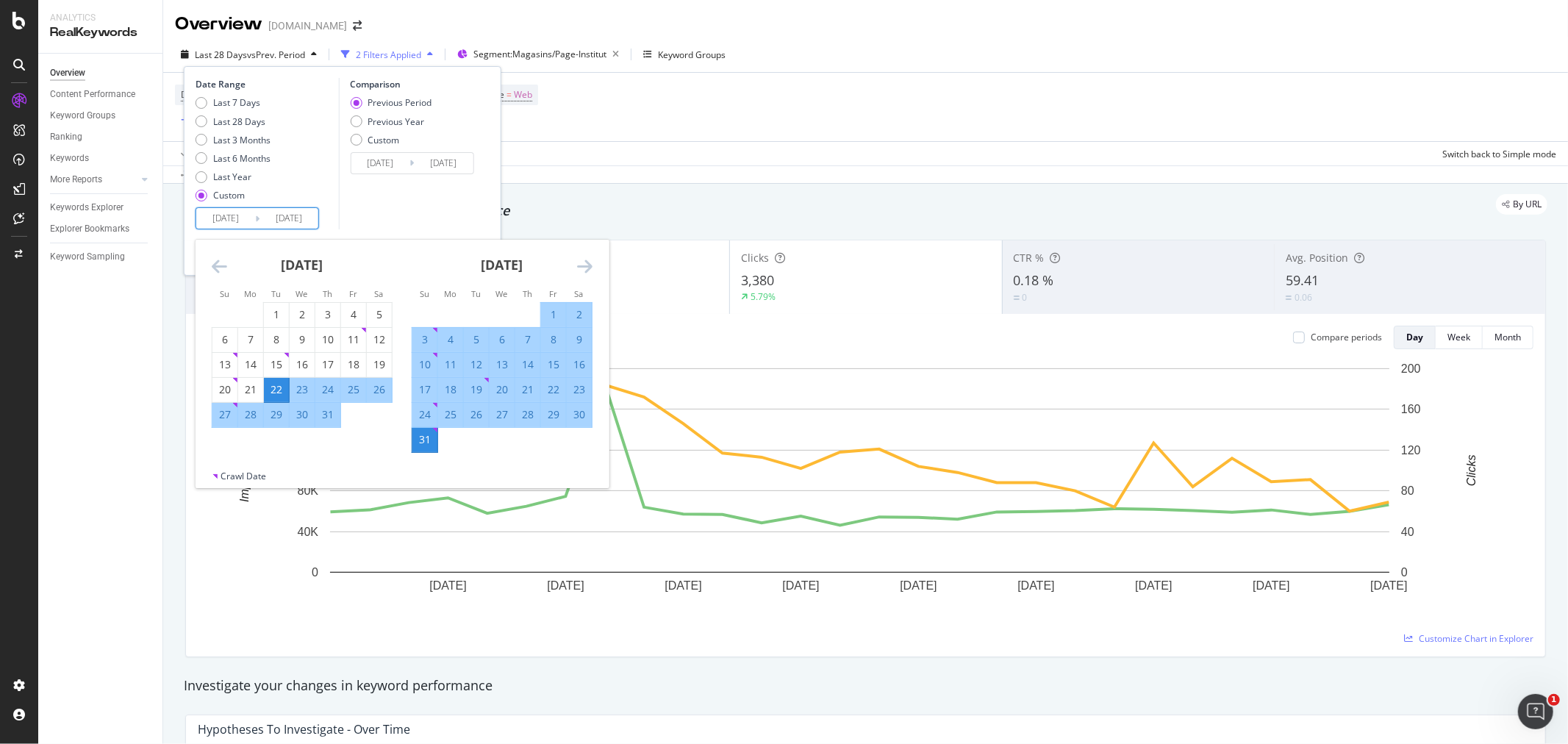
type input "2025/06/11"
type input "2025/07/21"
click at [429, 444] on div "31" at bounding box center [425, 438] width 25 height 14
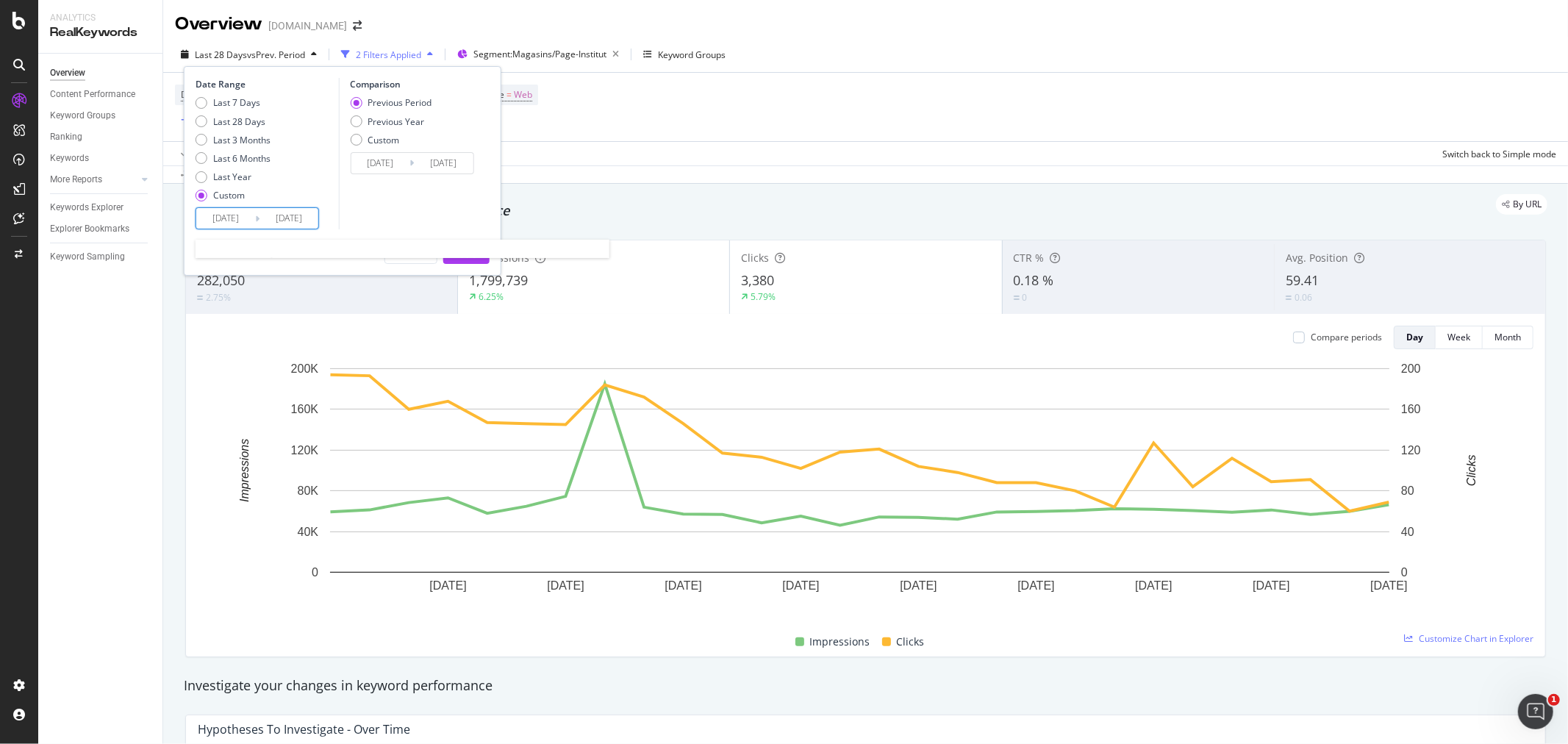
click at [218, 212] on input "2025/07/22" at bounding box center [226, 218] width 59 height 20
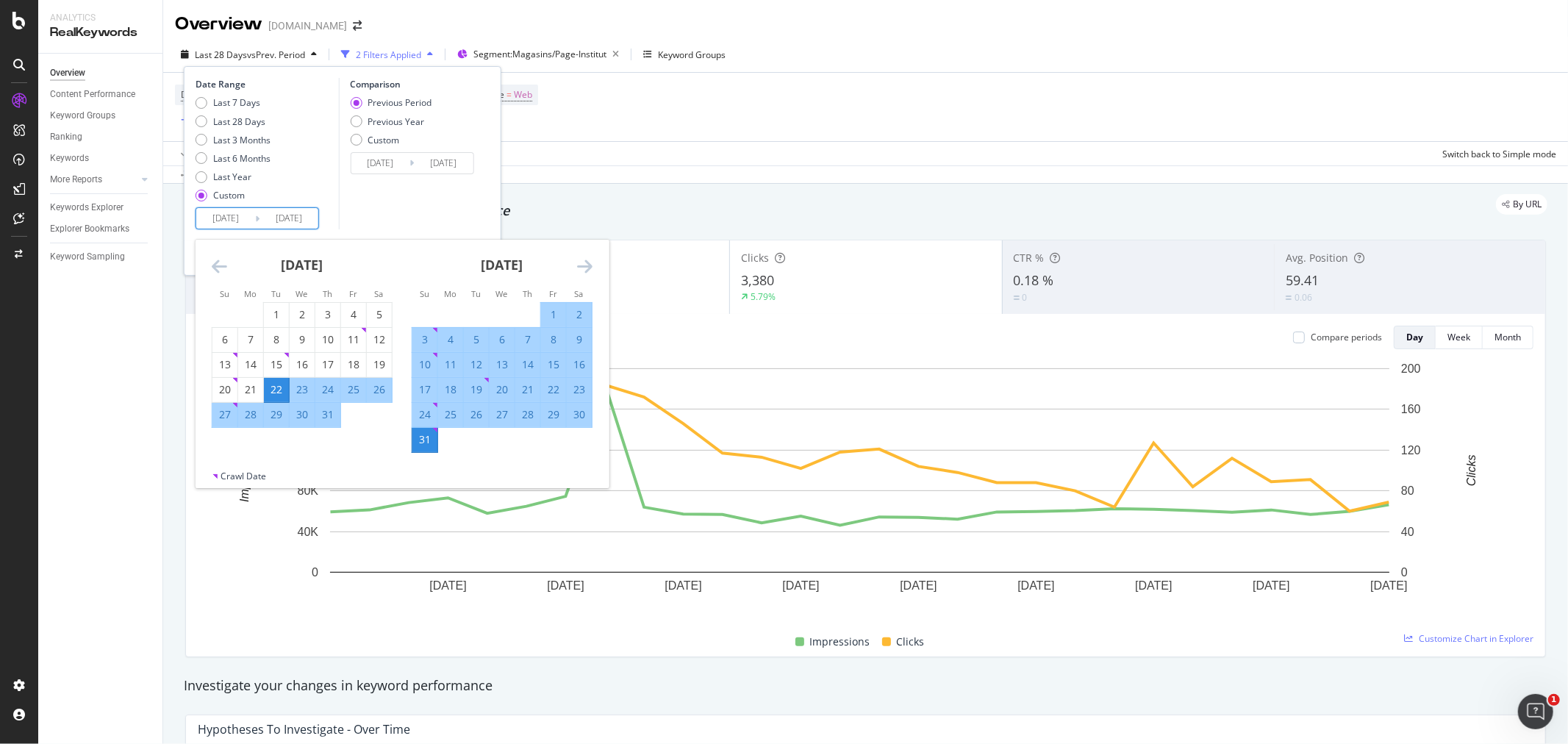
click at [217, 265] on icon "Move backward to switch to the previous month." at bounding box center [220, 266] width 15 height 17
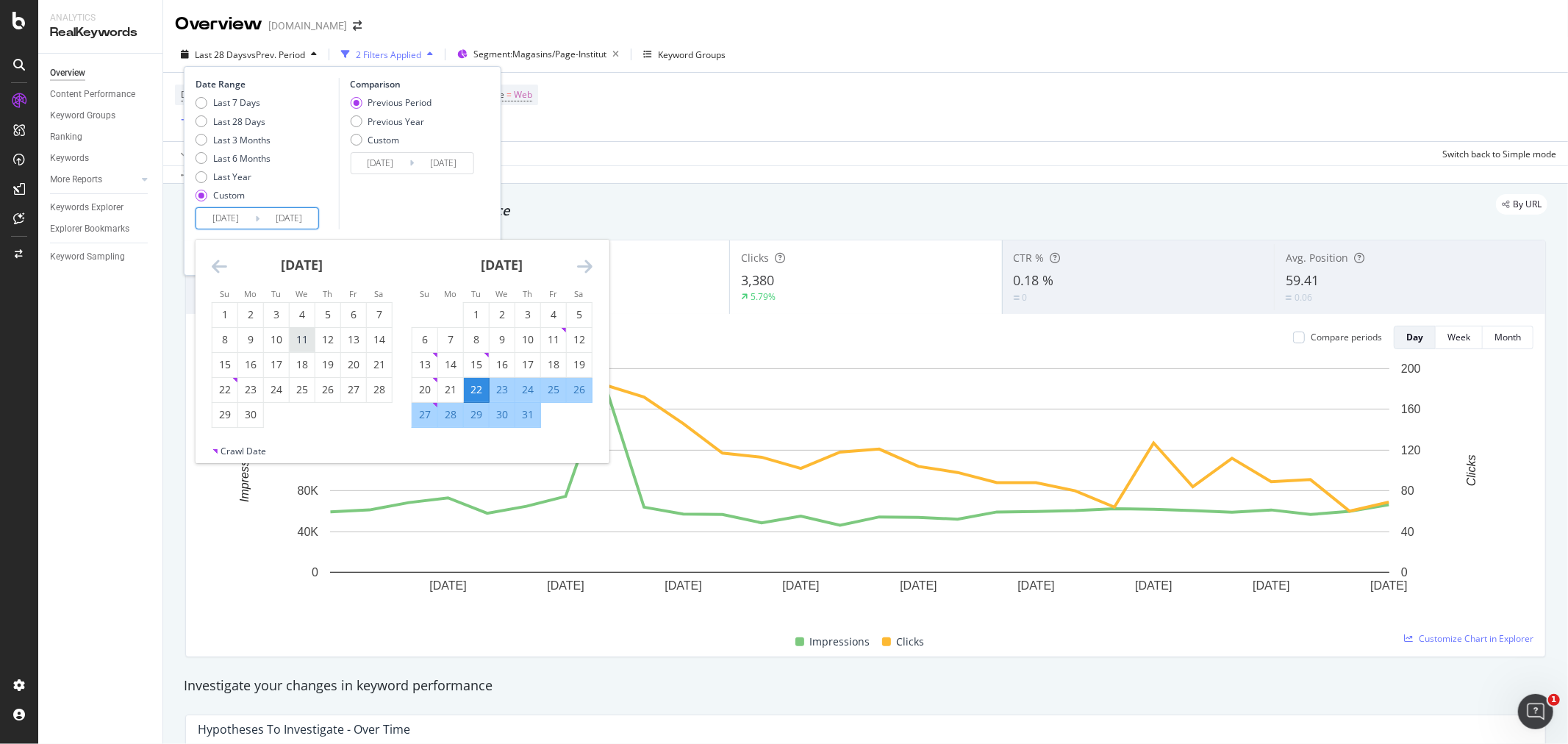
click at [299, 339] on div "11" at bounding box center [302, 339] width 25 height 14
type input "2025/06/11"
type input "2025/03/21"
type input "2025/06/10"
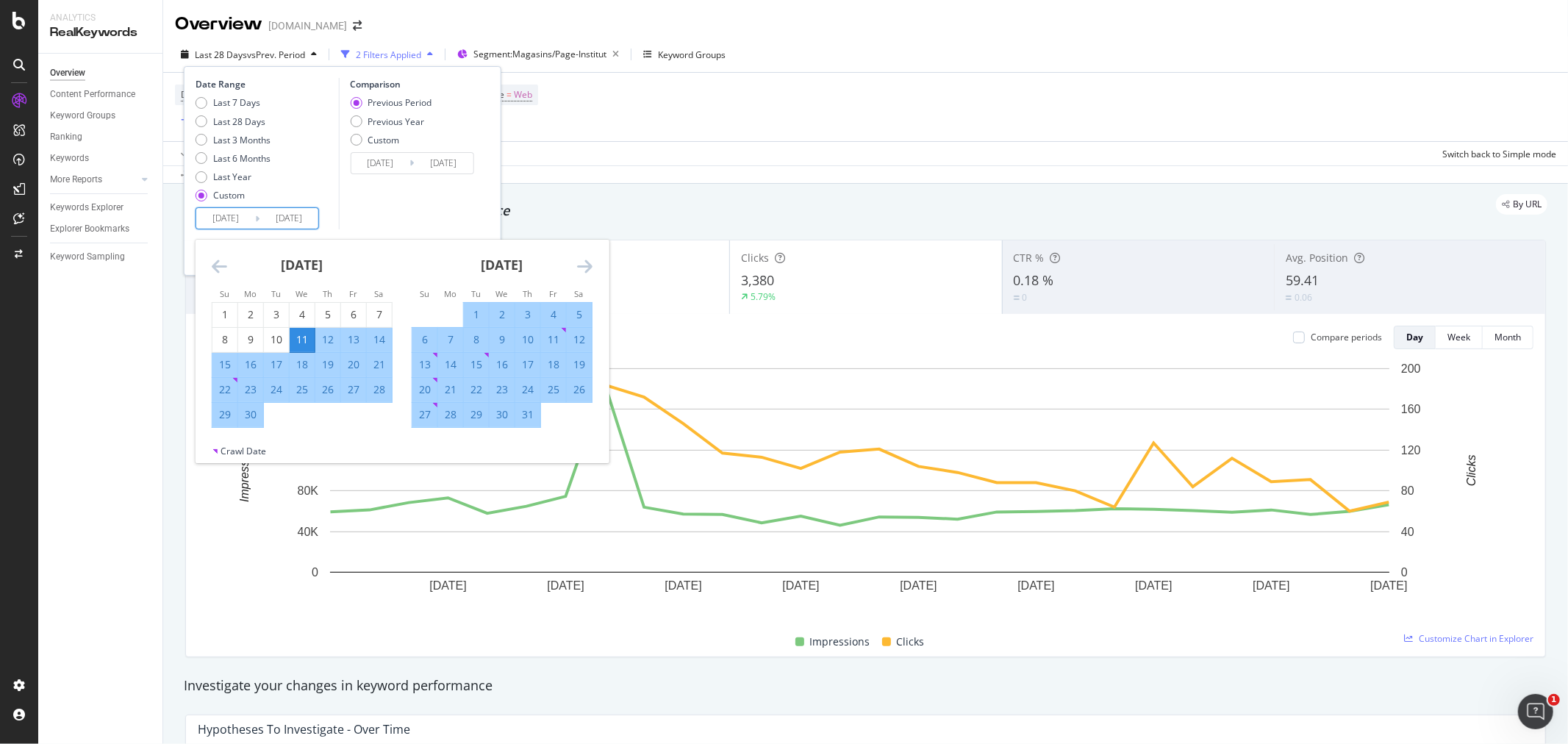
click at [586, 268] on icon "Move forward to switch to the next month." at bounding box center [585, 266] width 15 height 17
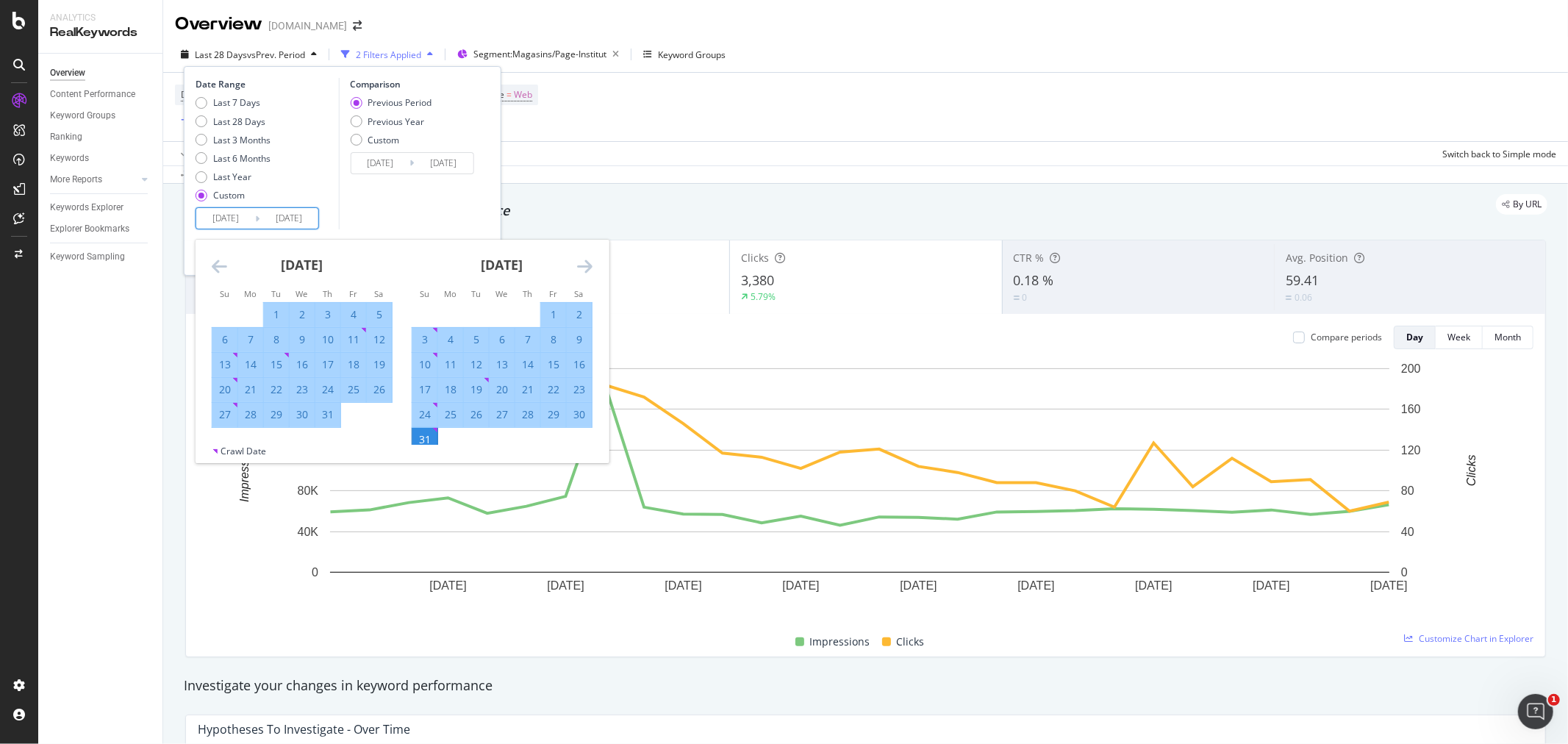
click at [465, 204] on div "Comparison Previous Period Previous Year Custom 2025/03/21 Navigate forward to …" at bounding box center [408, 153] width 140 height 151
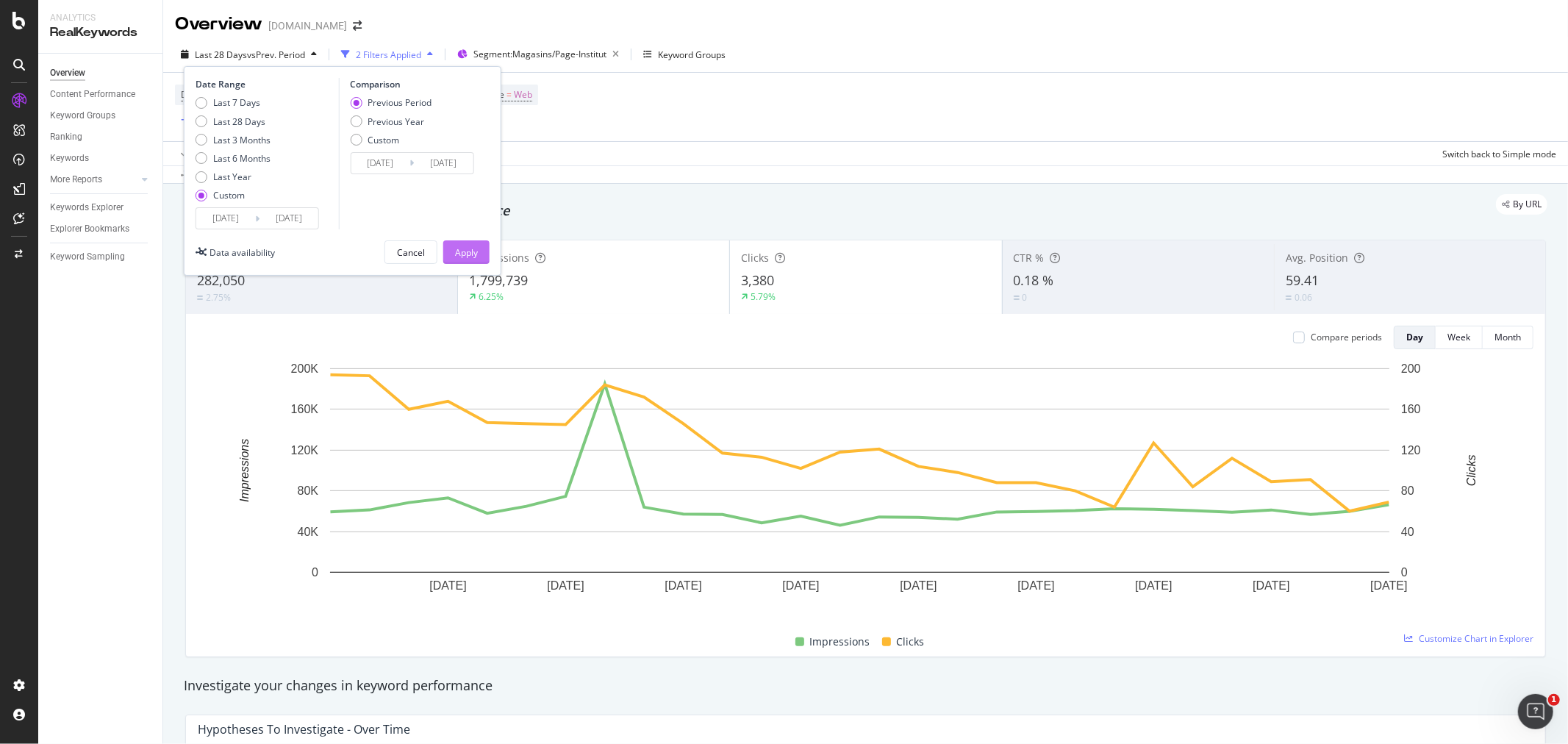
click at [469, 250] on div "Apply" at bounding box center [466, 252] width 23 height 13
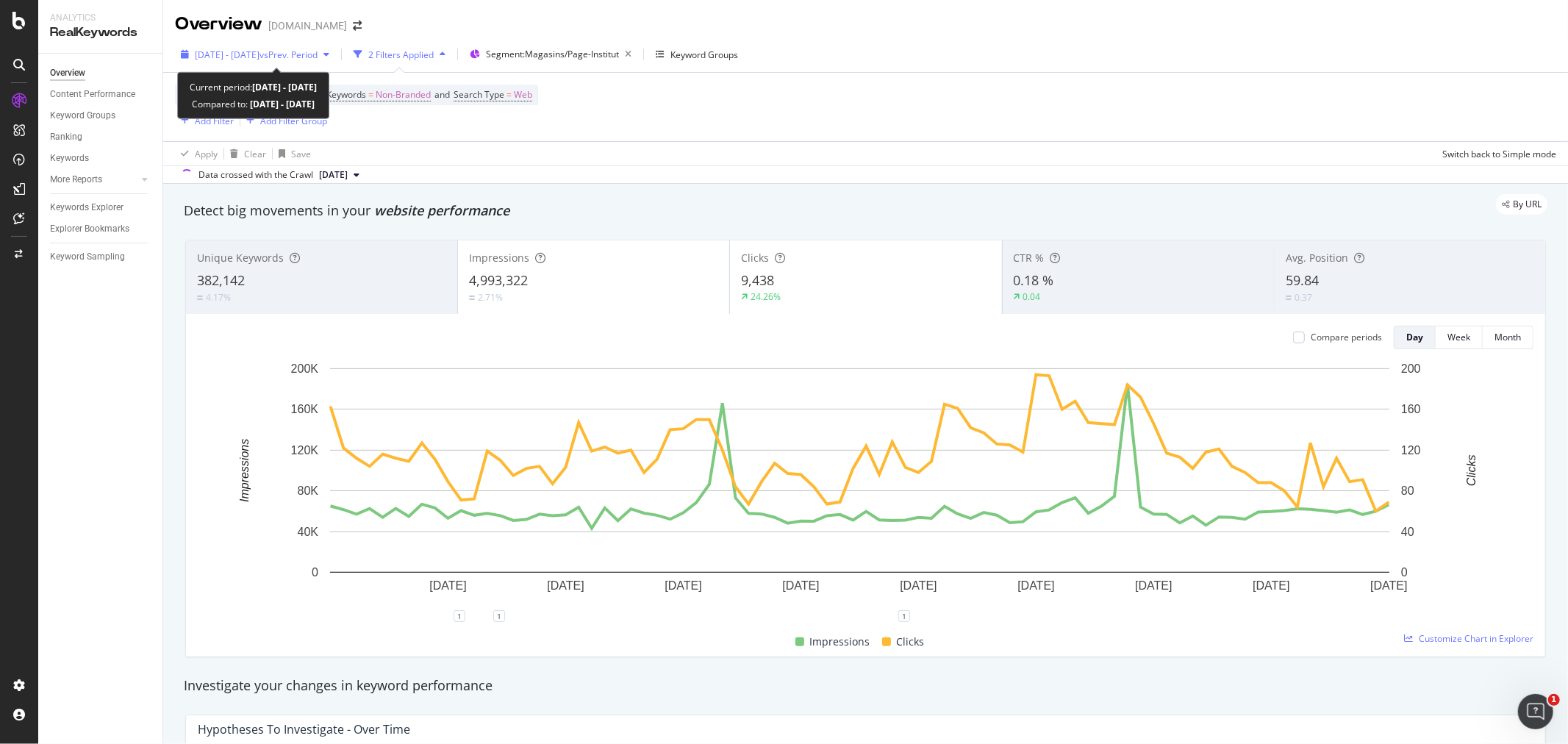
click at [302, 55] on span "vs Prev. Period" at bounding box center [288, 54] width 58 height 13
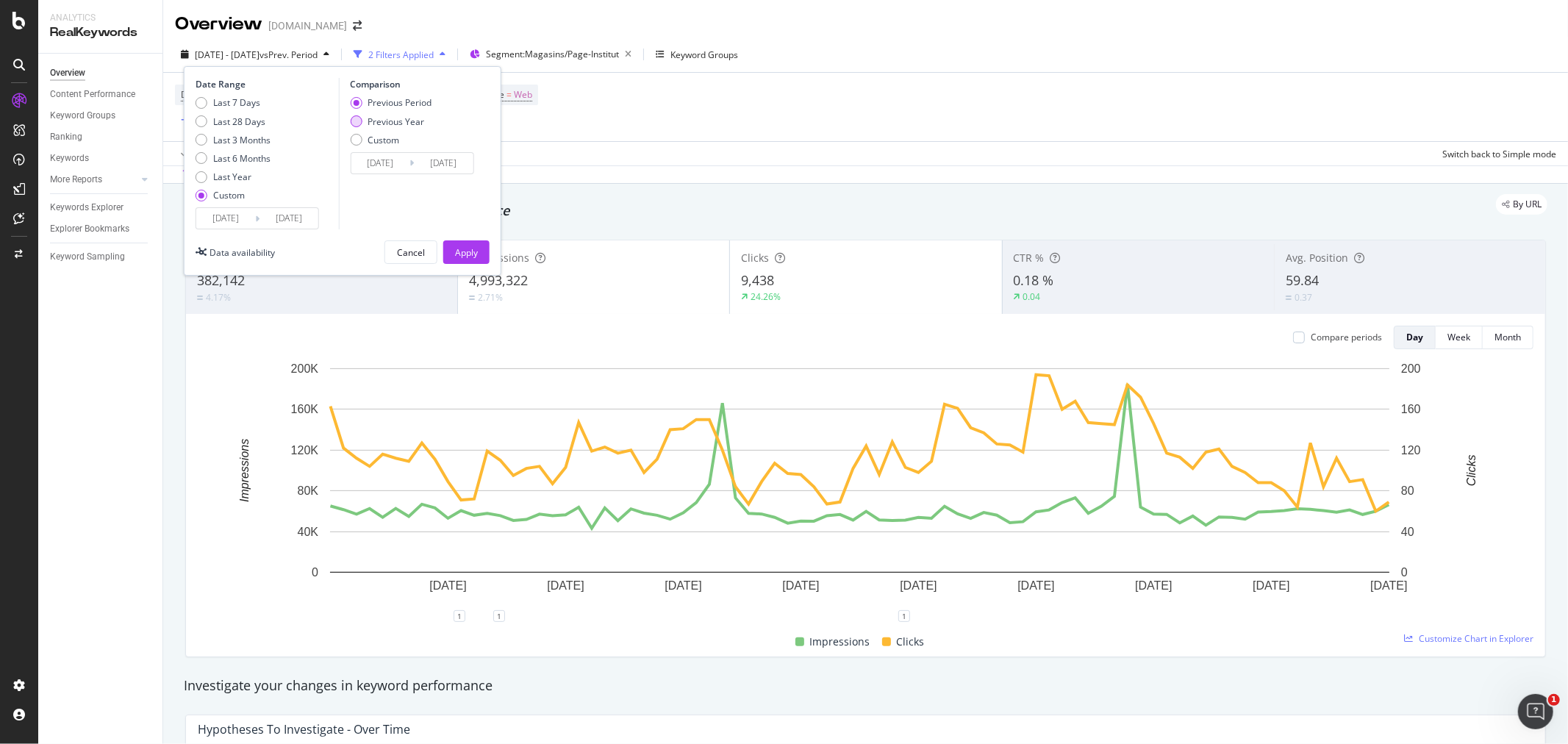
click at [359, 123] on div "Previous Year" at bounding box center [356, 121] width 12 height 12
type input "2024/06/12"
type input "[DATE]"
click at [452, 248] on button "Apply" at bounding box center [466, 252] width 46 height 23
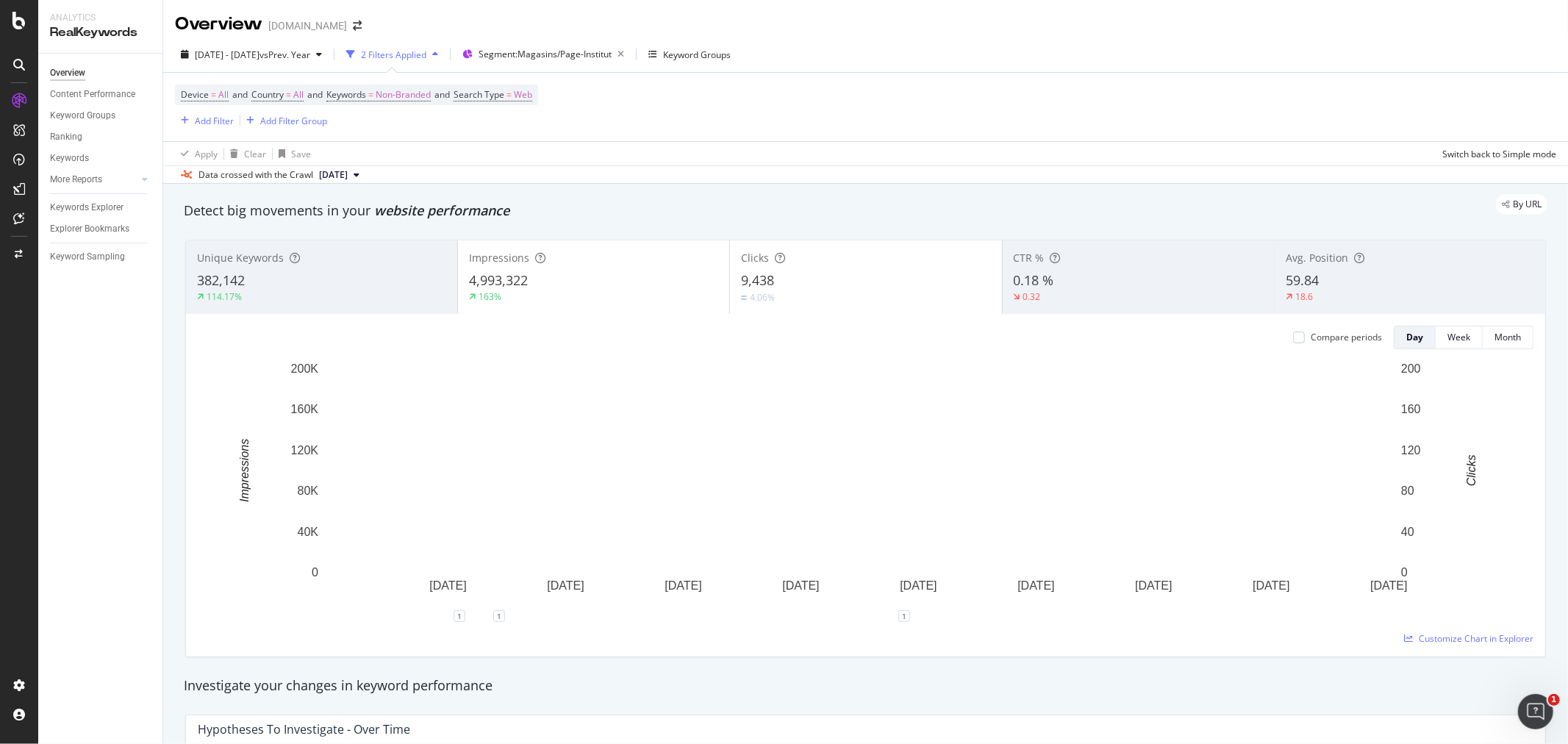
click at [626, 280] on div "4,993,322" at bounding box center [594, 280] width 250 height 19
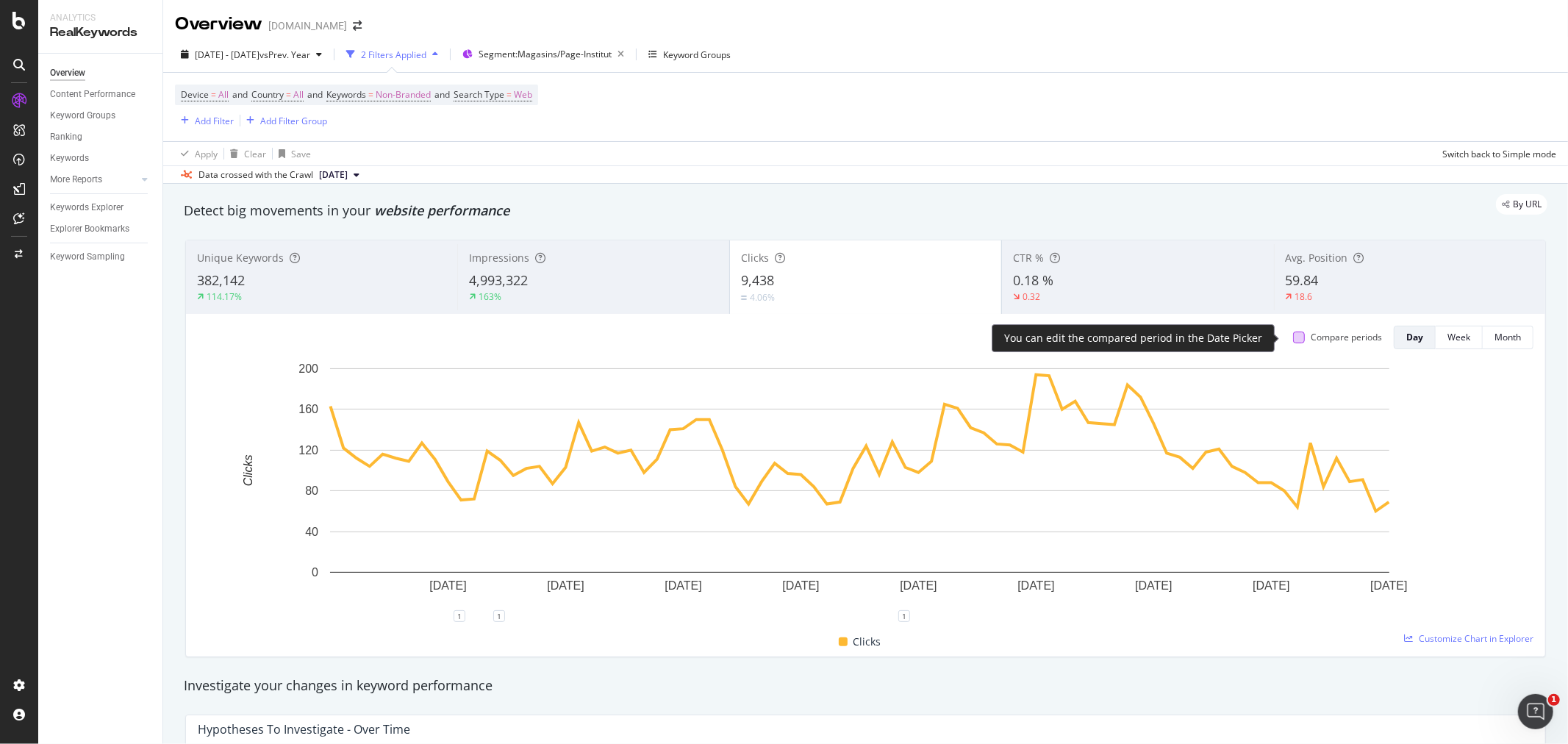
click at [1292, 341] on div at bounding box center [1298, 337] width 12 height 12
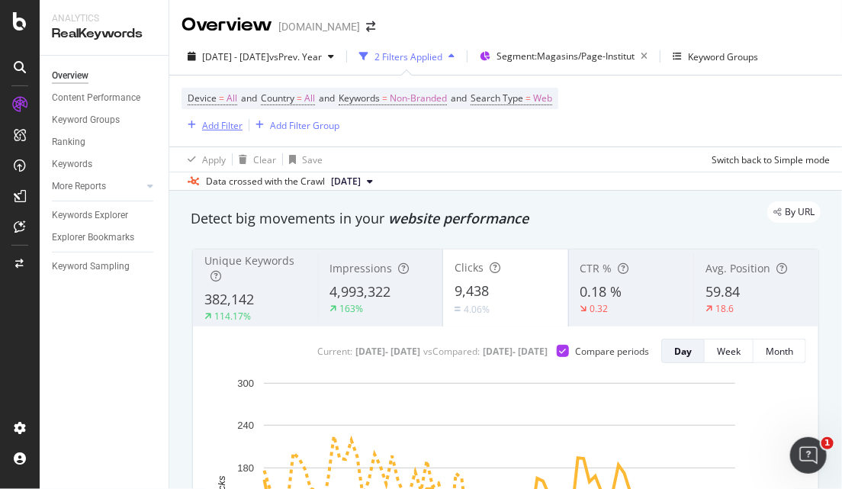
click at [229, 124] on div "Add Filter" at bounding box center [222, 125] width 40 height 13
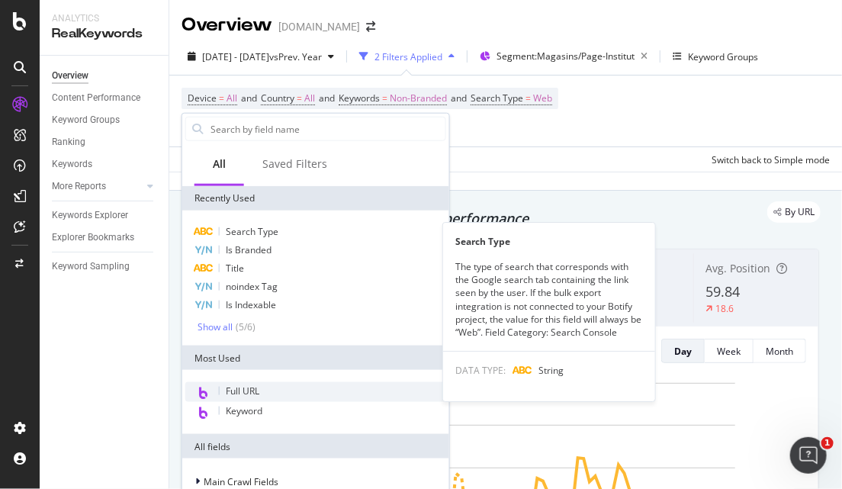
click at [242, 239] on div "Search Type" at bounding box center [315, 232] width 261 height 18
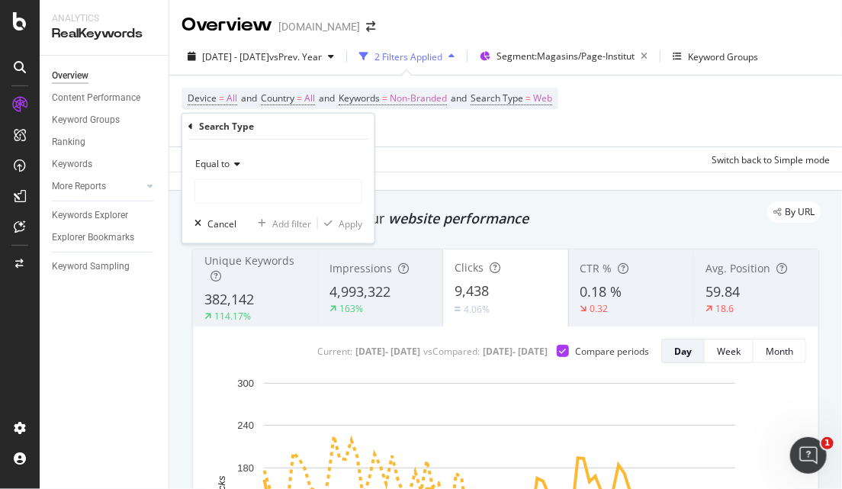
click at [188, 126] on icon at bounding box center [190, 125] width 5 height 9
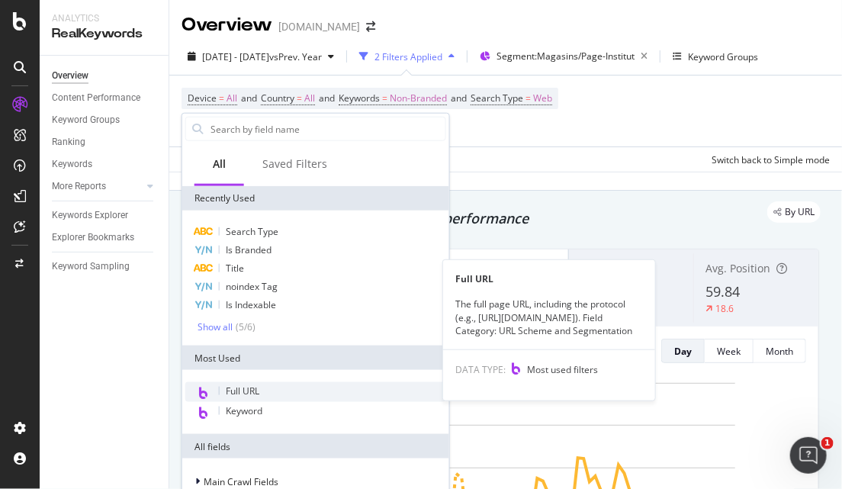
click at [239, 393] on span "Full URL" at bounding box center [243, 390] width 34 height 13
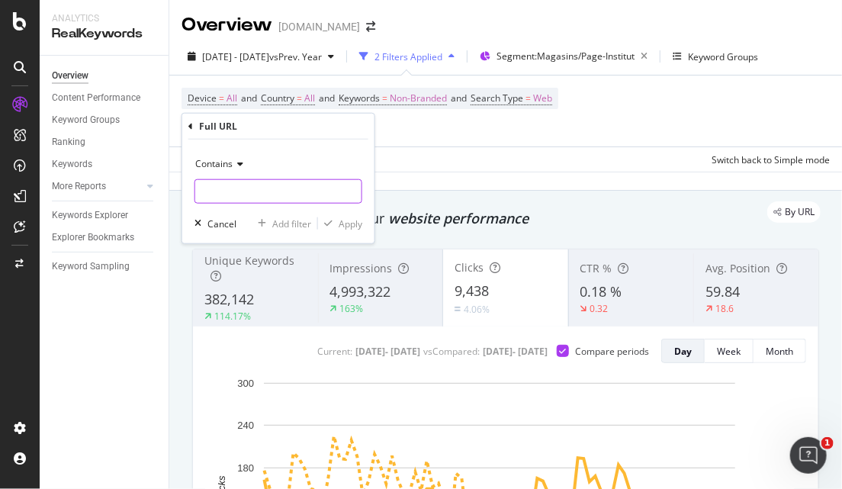
click at [256, 189] on input "text" at bounding box center [278, 191] width 166 height 24
type input "utm"
click at [345, 221] on div "Apply" at bounding box center [351, 223] width 24 height 13
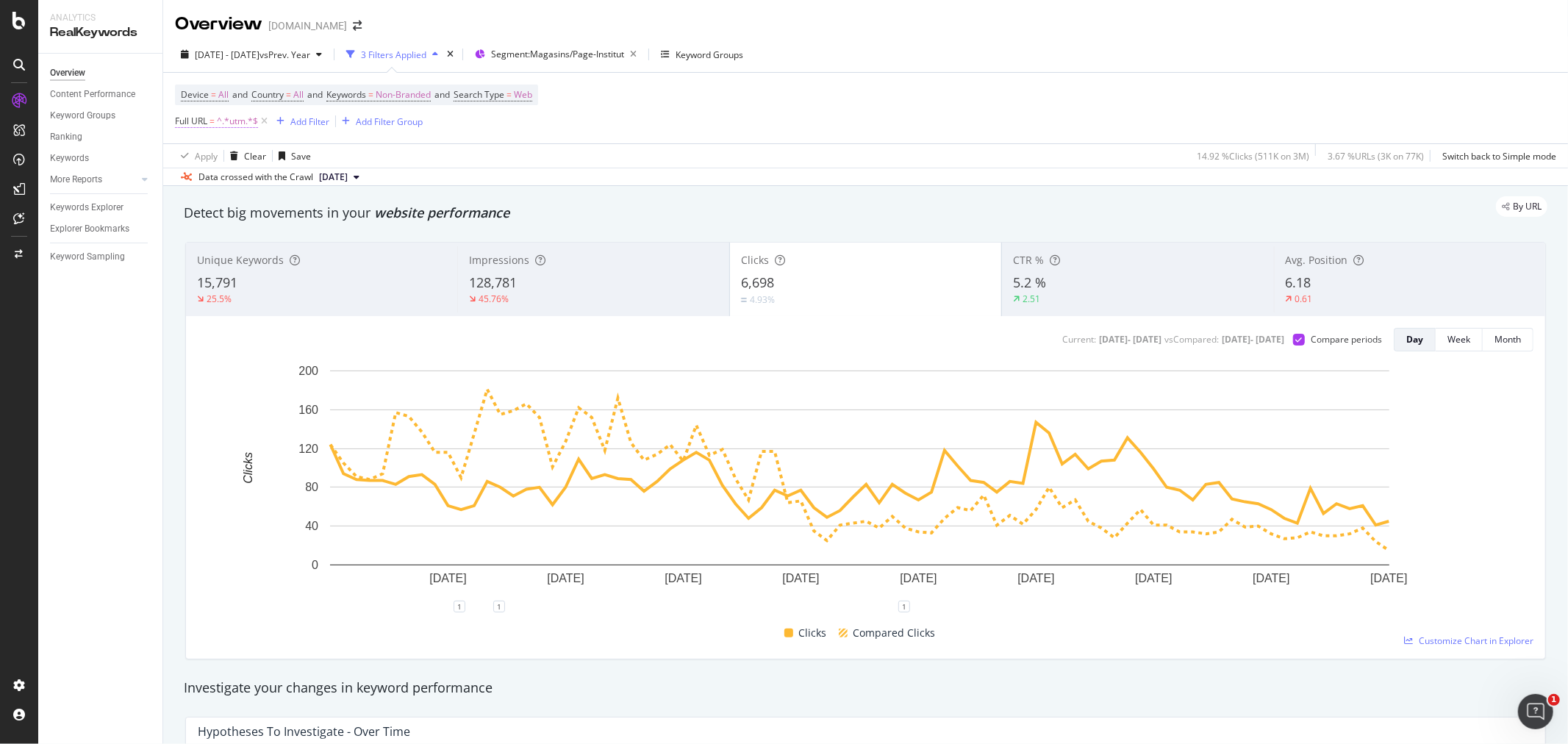
click at [225, 123] on span "^.*utm.*$" at bounding box center [237, 120] width 41 height 20
click at [233, 181] on input "utm" at bounding box center [257, 183] width 139 height 23
type input "utm_medium=gmb"
click at [321, 217] on div "button" at bounding box center [316, 214] width 20 height 9
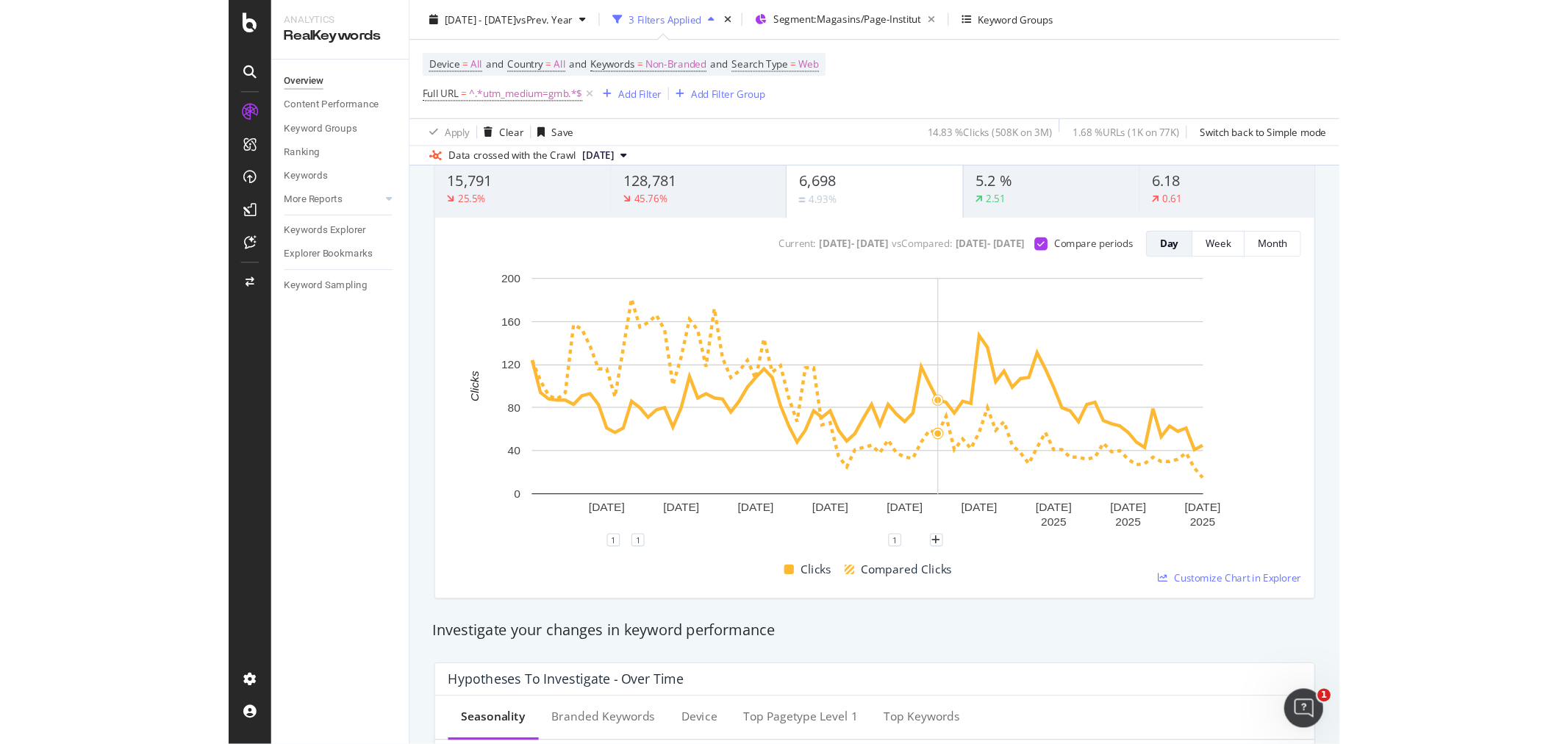
scroll to position [82, 0]
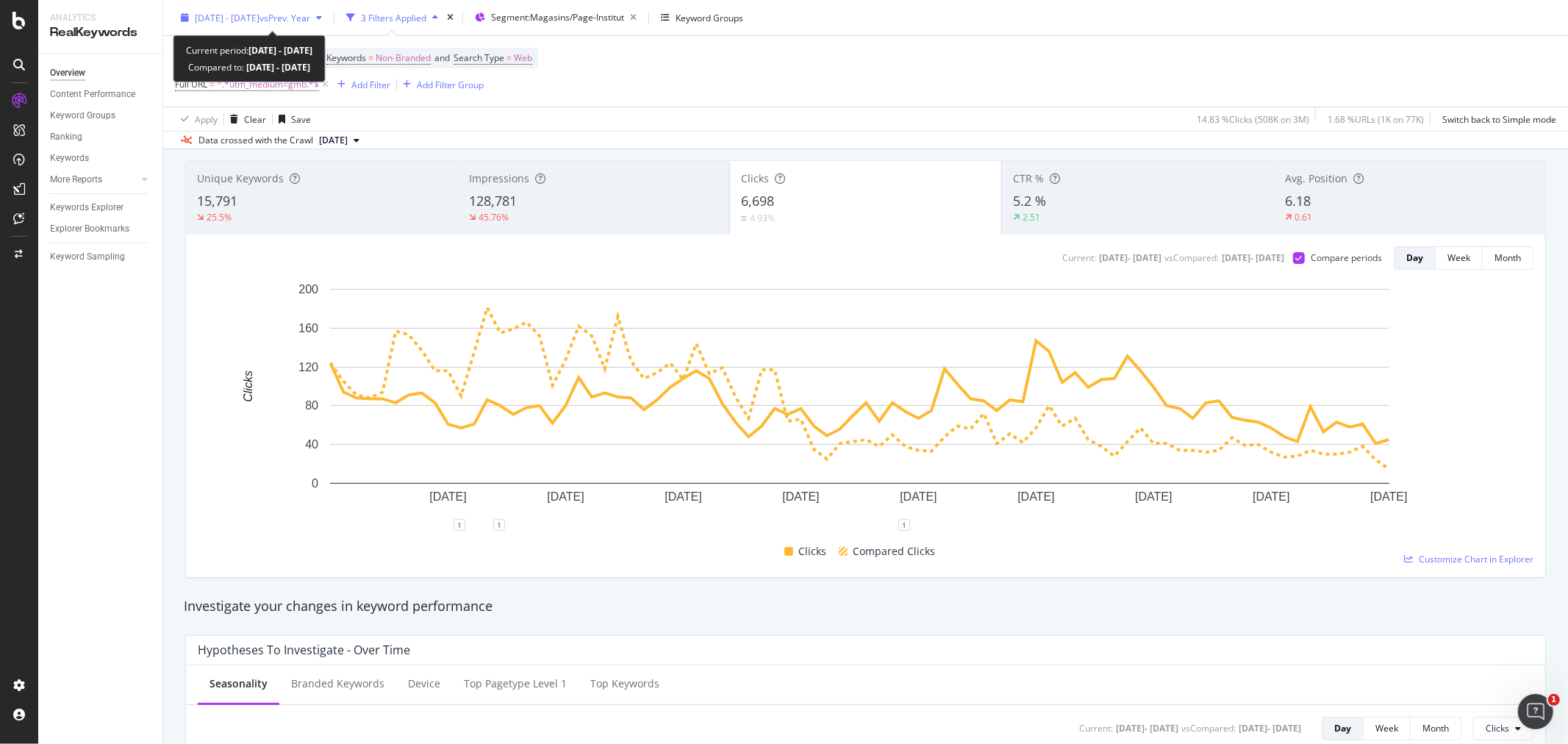
click at [259, 19] on span "2025 Jun. 11th - Aug. 31st" at bounding box center [226, 16] width 65 height 13
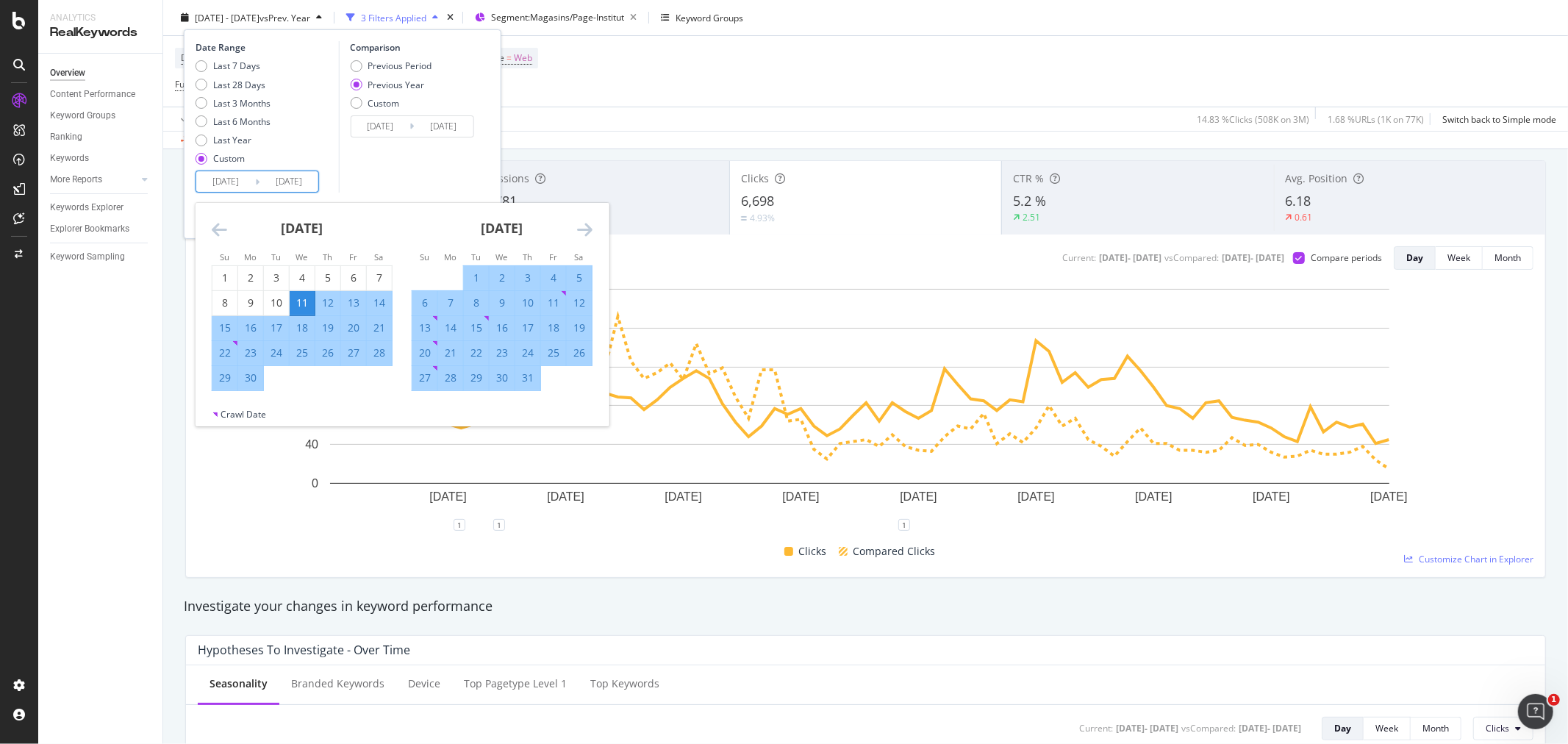
click at [232, 177] on input "2025/06/11" at bounding box center [226, 181] width 59 height 20
click at [300, 302] on div "11" at bounding box center [302, 303] width 25 height 14
click at [233, 181] on input "2025/06/11" at bounding box center [226, 181] width 59 height 20
click at [532, 324] on div "17" at bounding box center [528, 327] width 25 height 14
type input "2025/07/17"
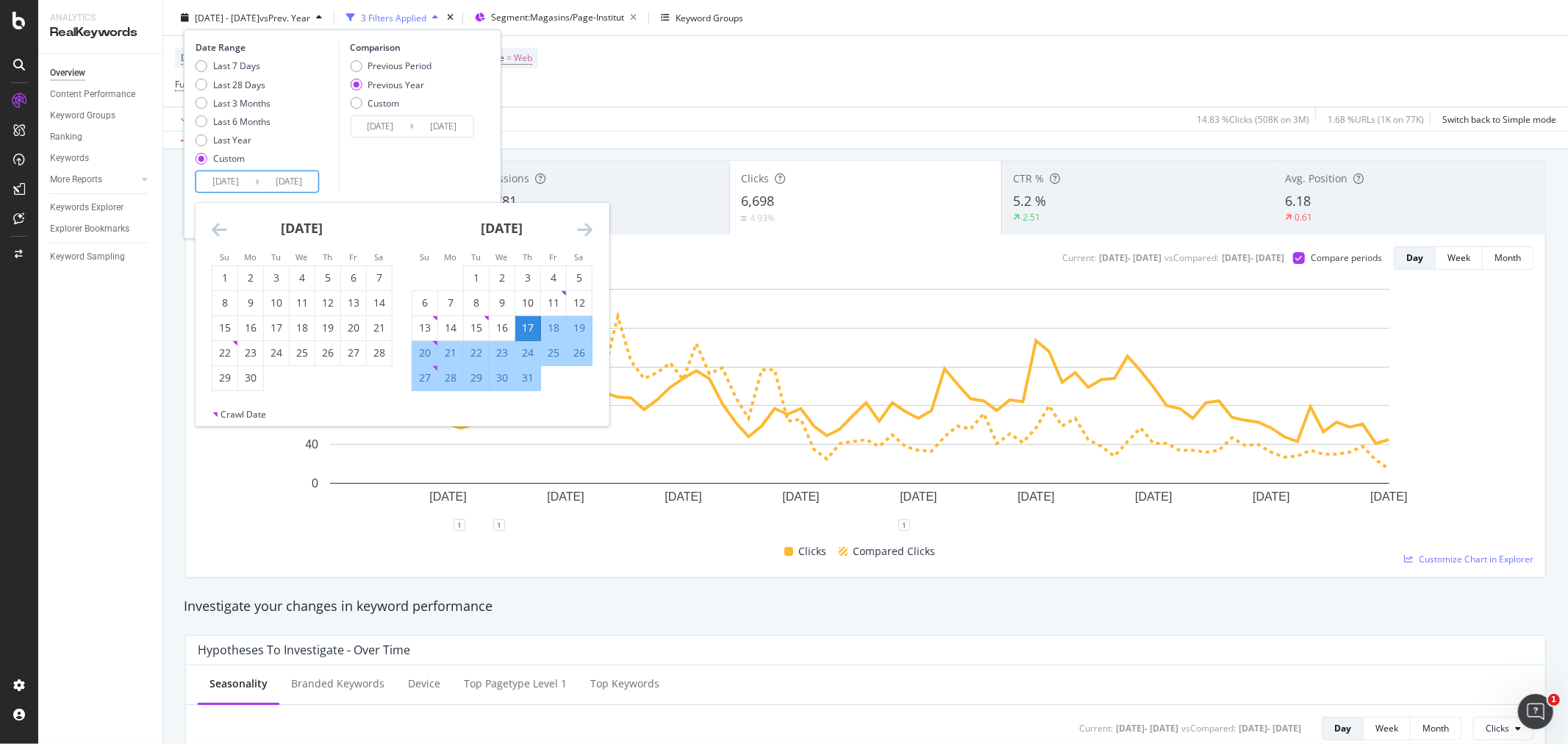
click at [586, 228] on icon "Move forward to switch to the next month." at bounding box center [585, 229] width 15 height 17
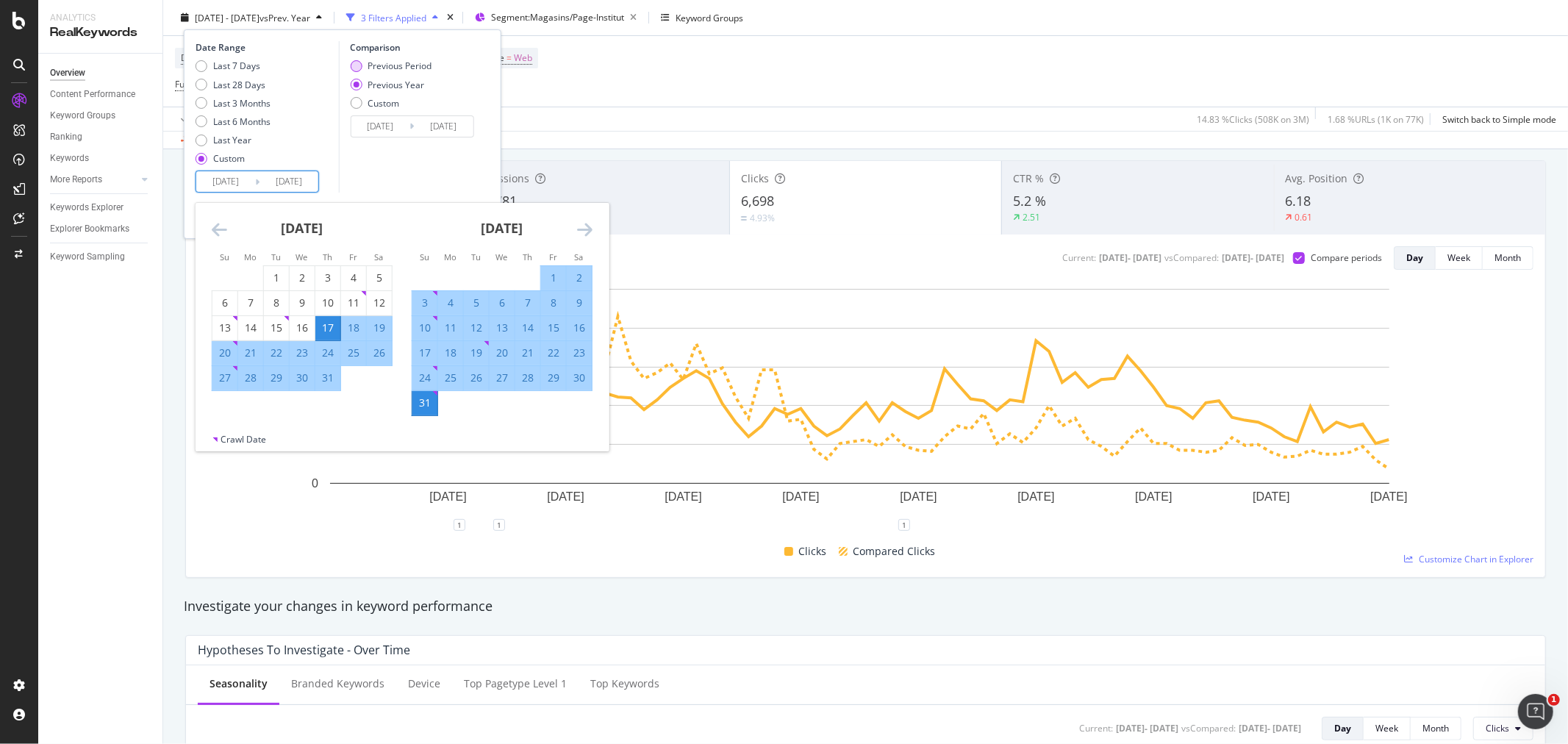
click at [400, 63] on div "Previous Period" at bounding box center [399, 66] width 64 height 13
type input "[DATE]"
type input "2025/07/16"
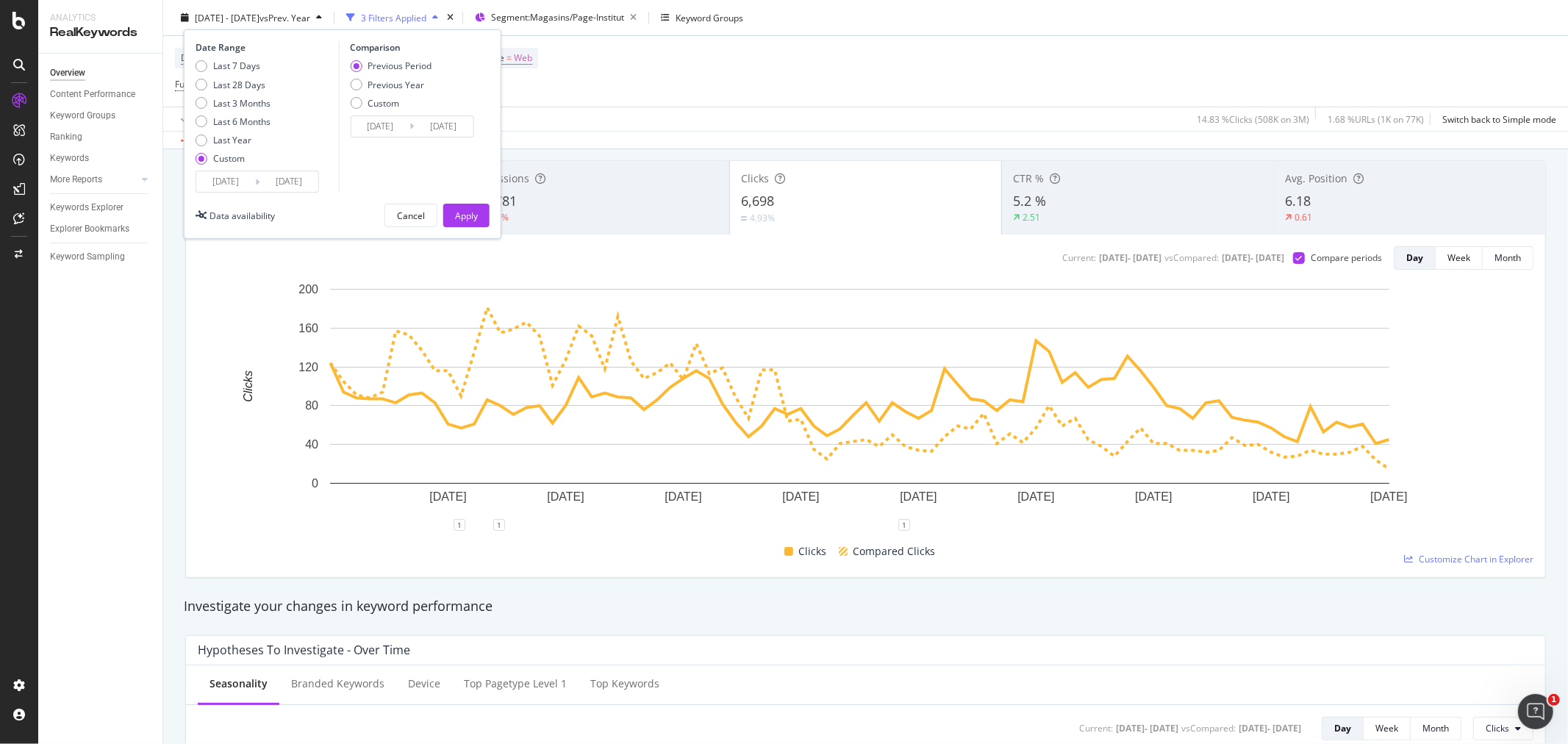
click at [230, 179] on input "2025/07/17" at bounding box center [226, 181] width 59 height 20
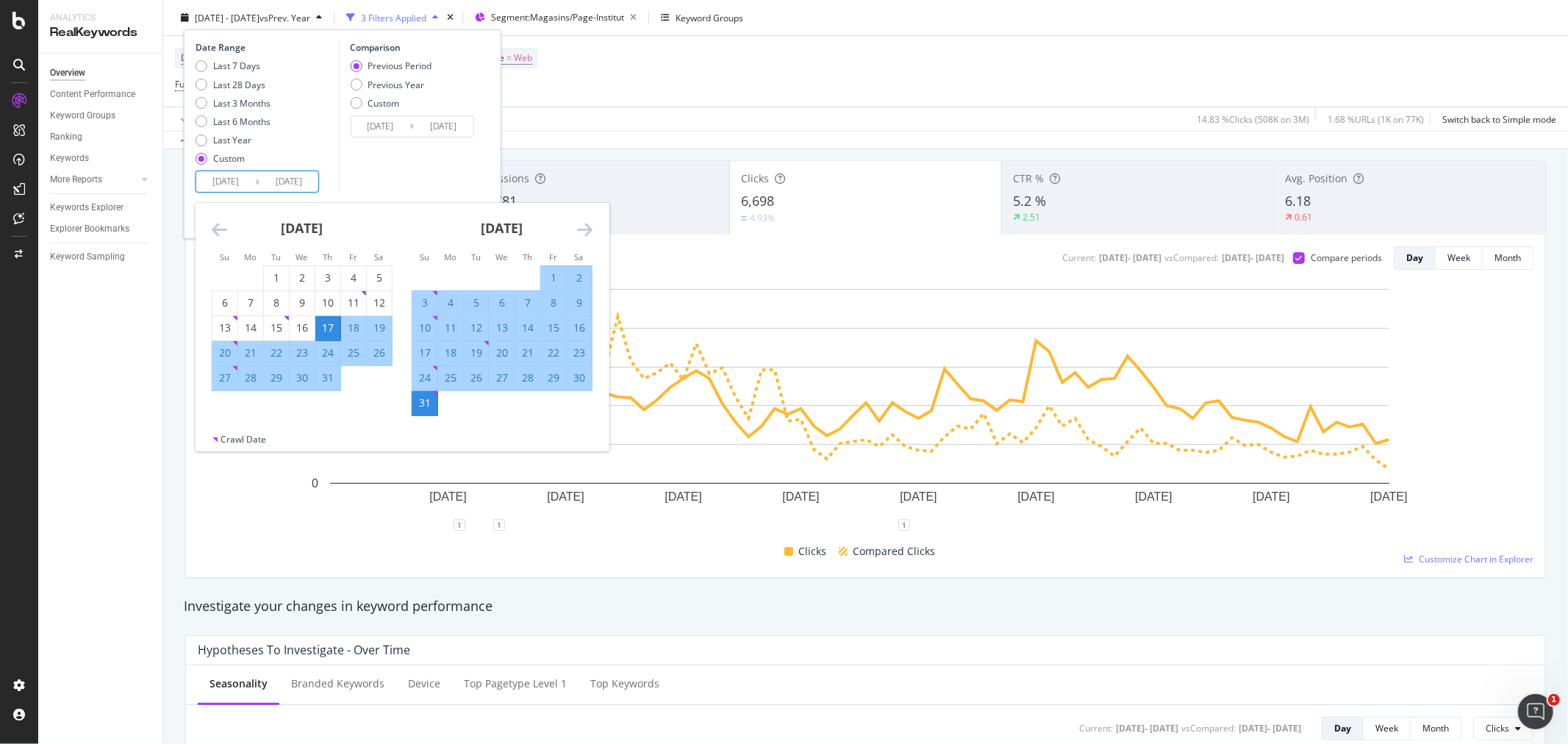
click at [218, 228] on icon "Move backward to switch to the previous month." at bounding box center [220, 229] width 15 height 17
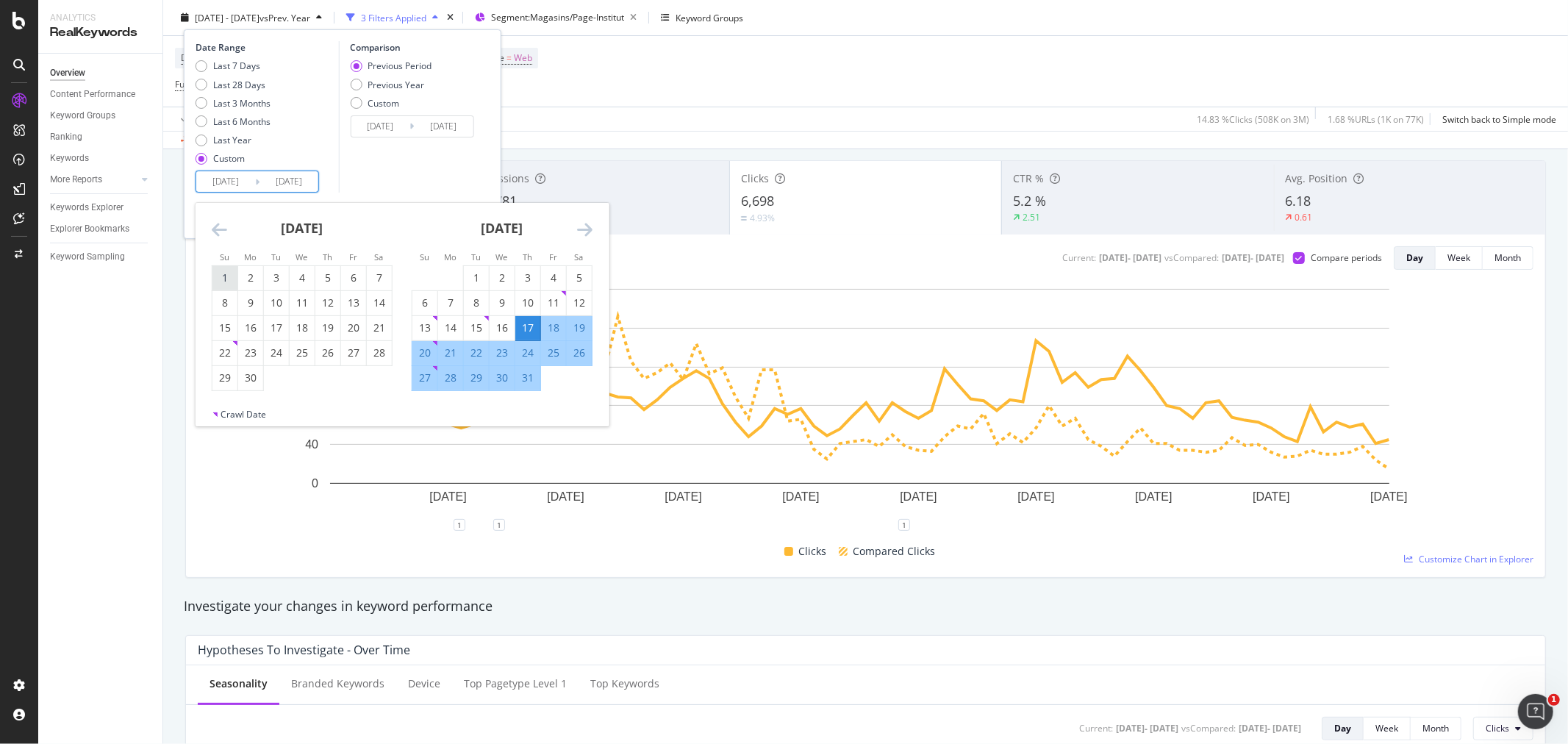
click at [228, 280] on div "1" at bounding box center [225, 278] width 25 height 14
type input "[DATE]"
type input "2025/03/01"
type input "2025/05/31"
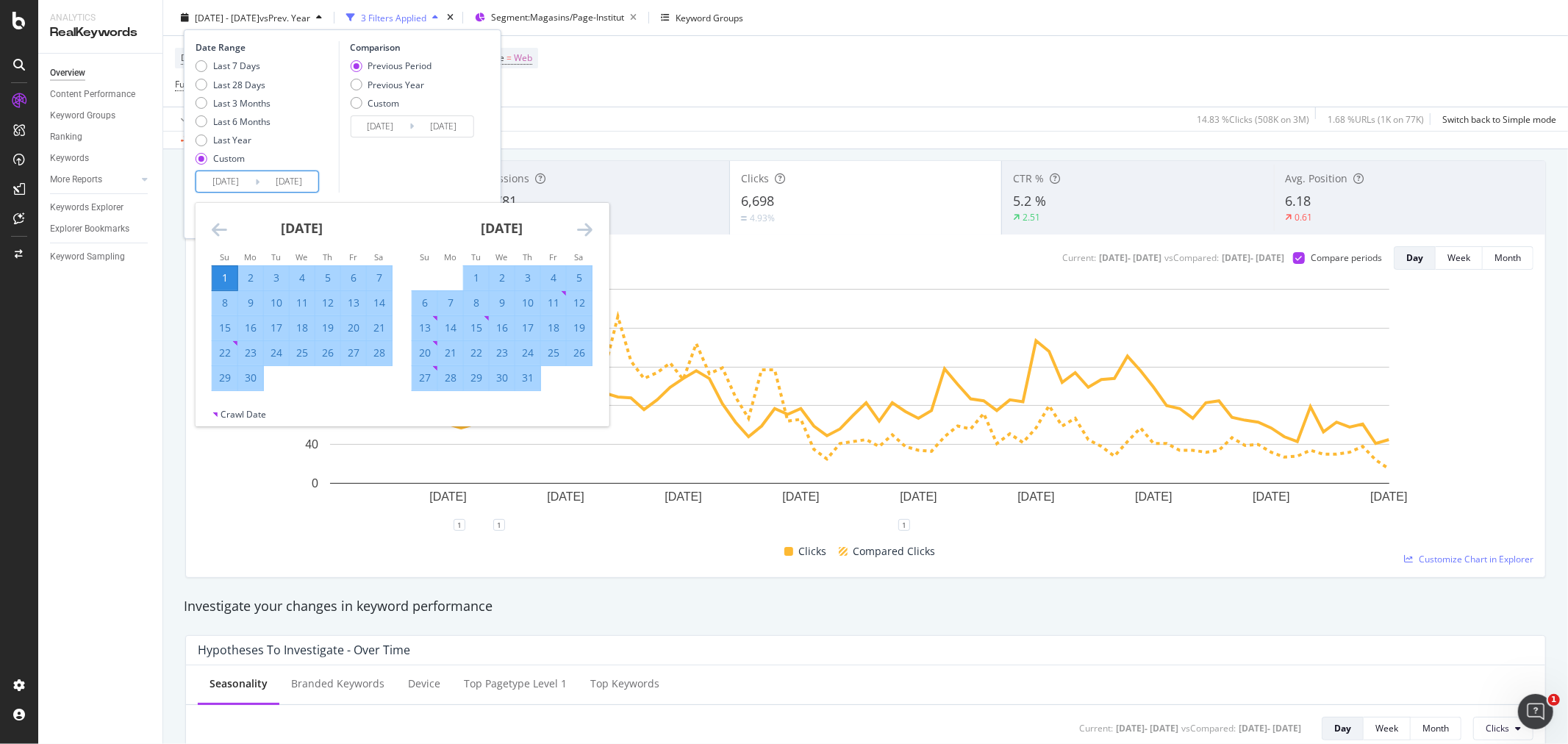
click at [587, 230] on icon "Move forward to switch to the next month." at bounding box center [585, 229] width 15 height 17
click at [475, 167] on div "Comparison Previous Period Previous Year Custom 2025/03/01 Navigate forward to …" at bounding box center [408, 117] width 140 height 151
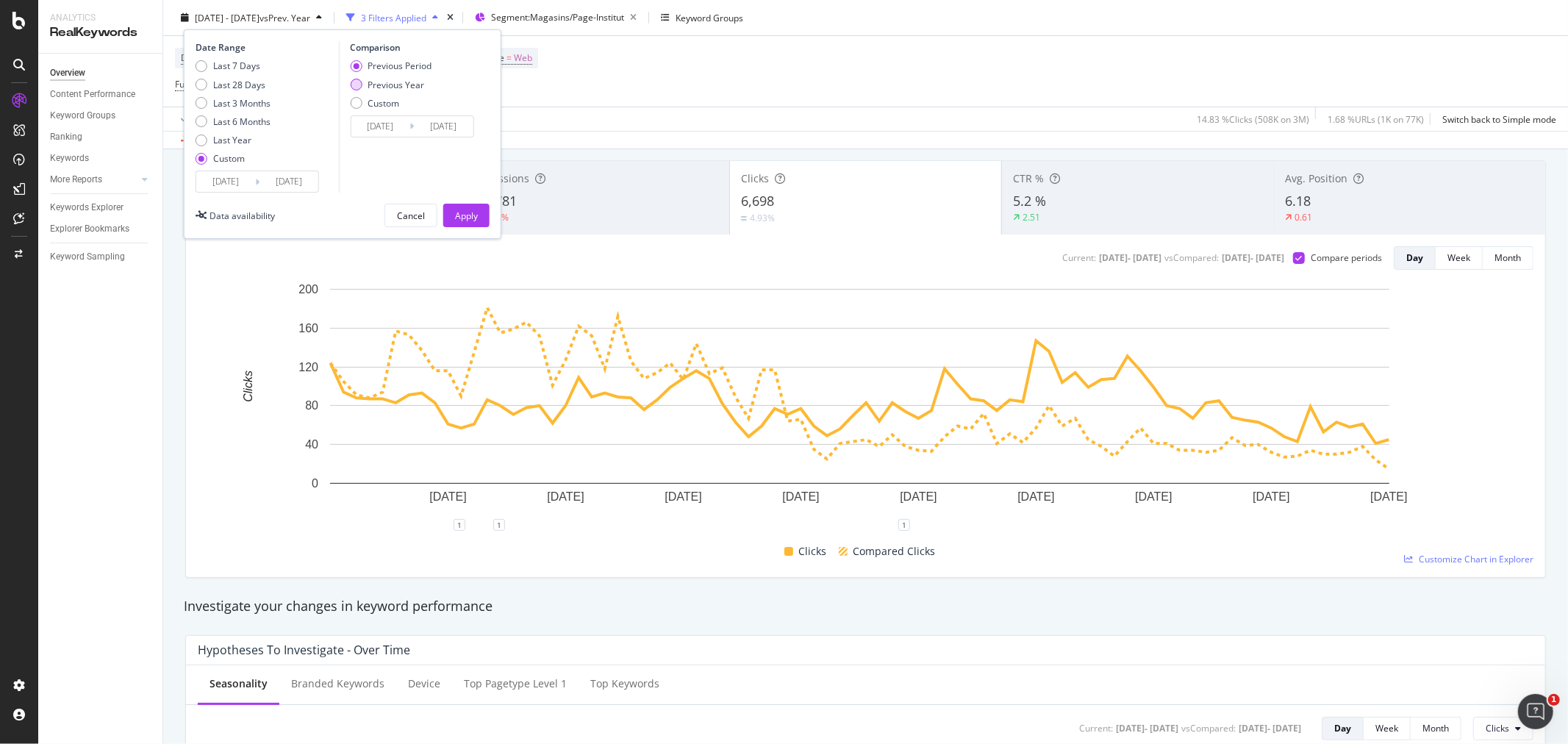
click at [409, 82] on div "Previous Year" at bounding box center [395, 84] width 57 height 13
type input "[DATE]"
click at [460, 218] on div "Apply" at bounding box center [466, 215] width 23 height 13
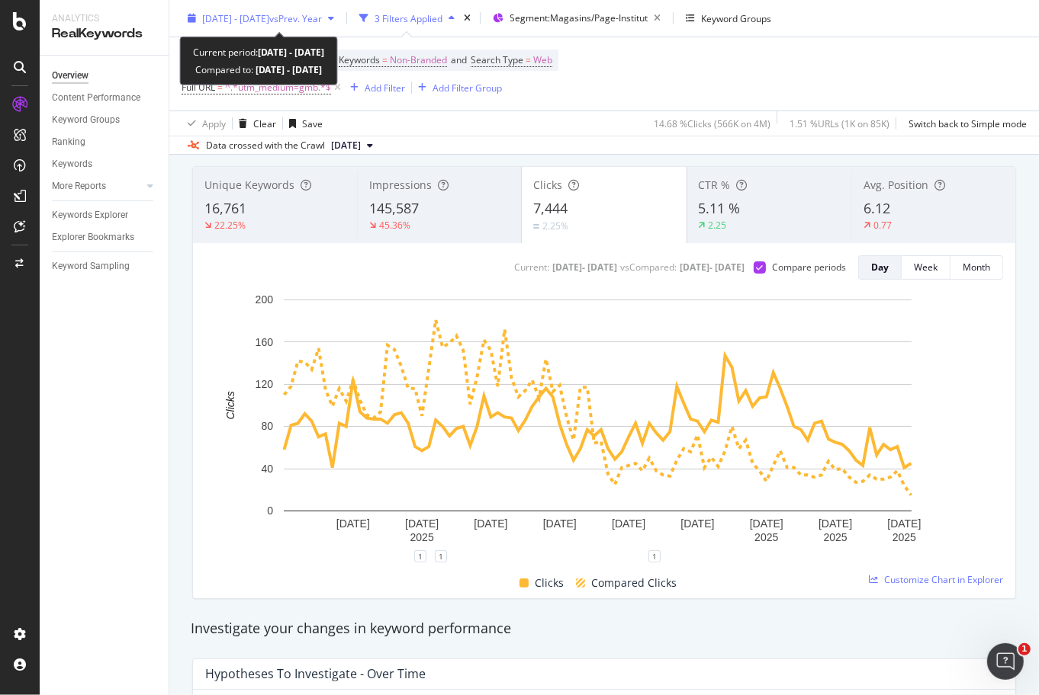
click at [269, 20] on span "2025 Jun. 1st - Aug. 31st" at bounding box center [235, 17] width 67 height 13
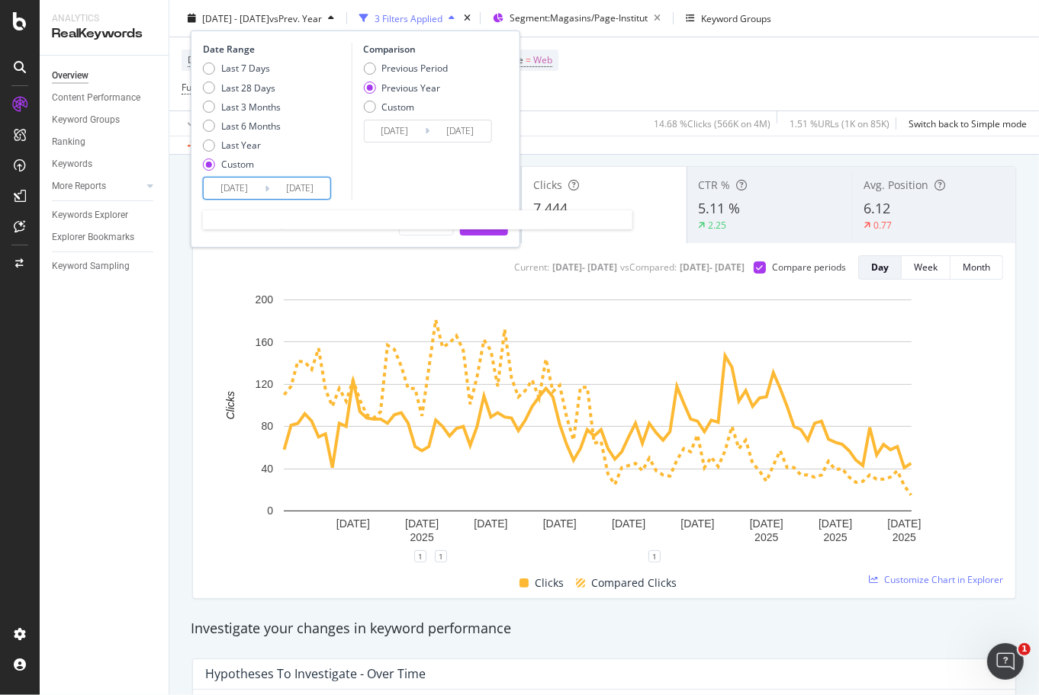
click at [230, 181] on input "[DATE]" at bounding box center [234, 188] width 61 height 21
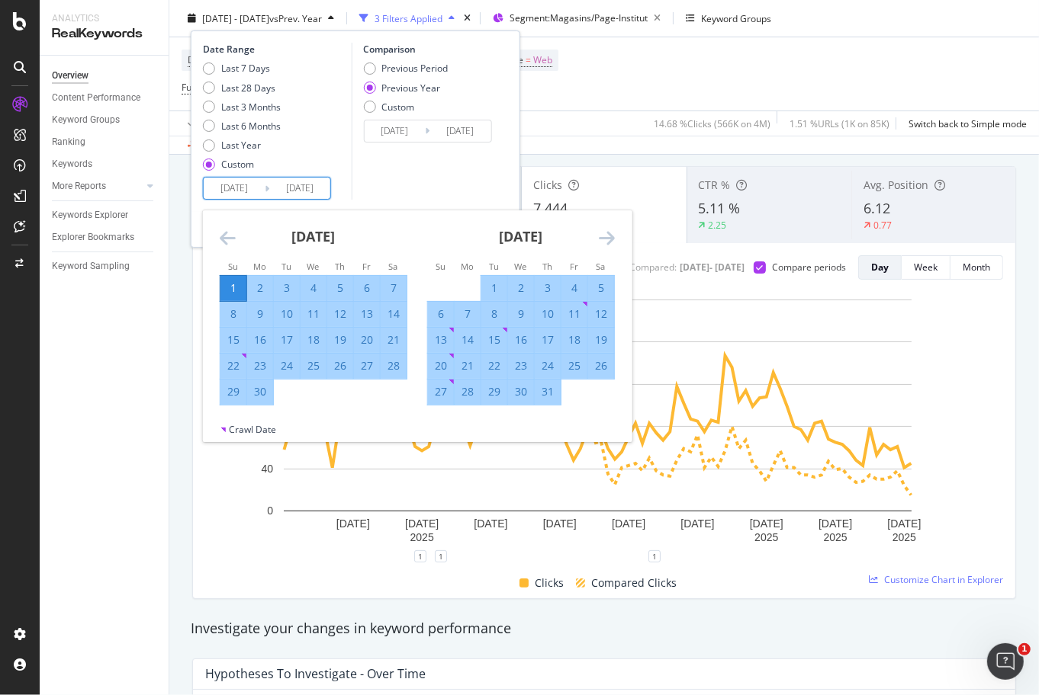
click at [233, 291] on div "1" at bounding box center [233, 288] width 26 height 15
click at [524, 345] on div "16" at bounding box center [521, 339] width 26 height 15
type input "2025/07/16"
type input "2024/07/17"
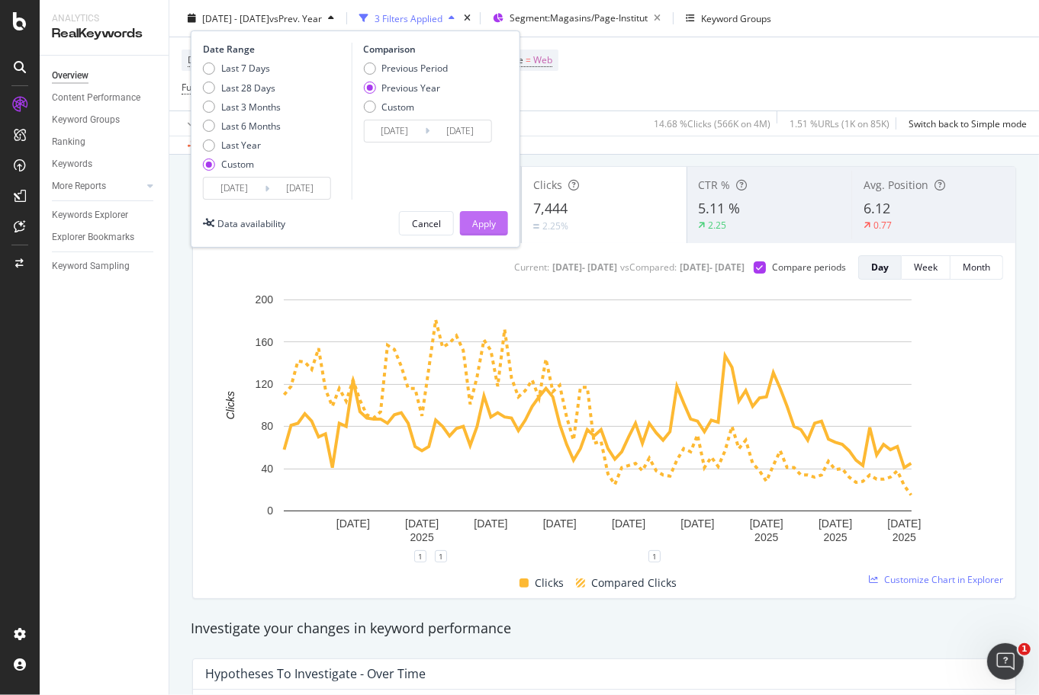
click at [492, 224] on div "Apply" at bounding box center [484, 223] width 24 height 13
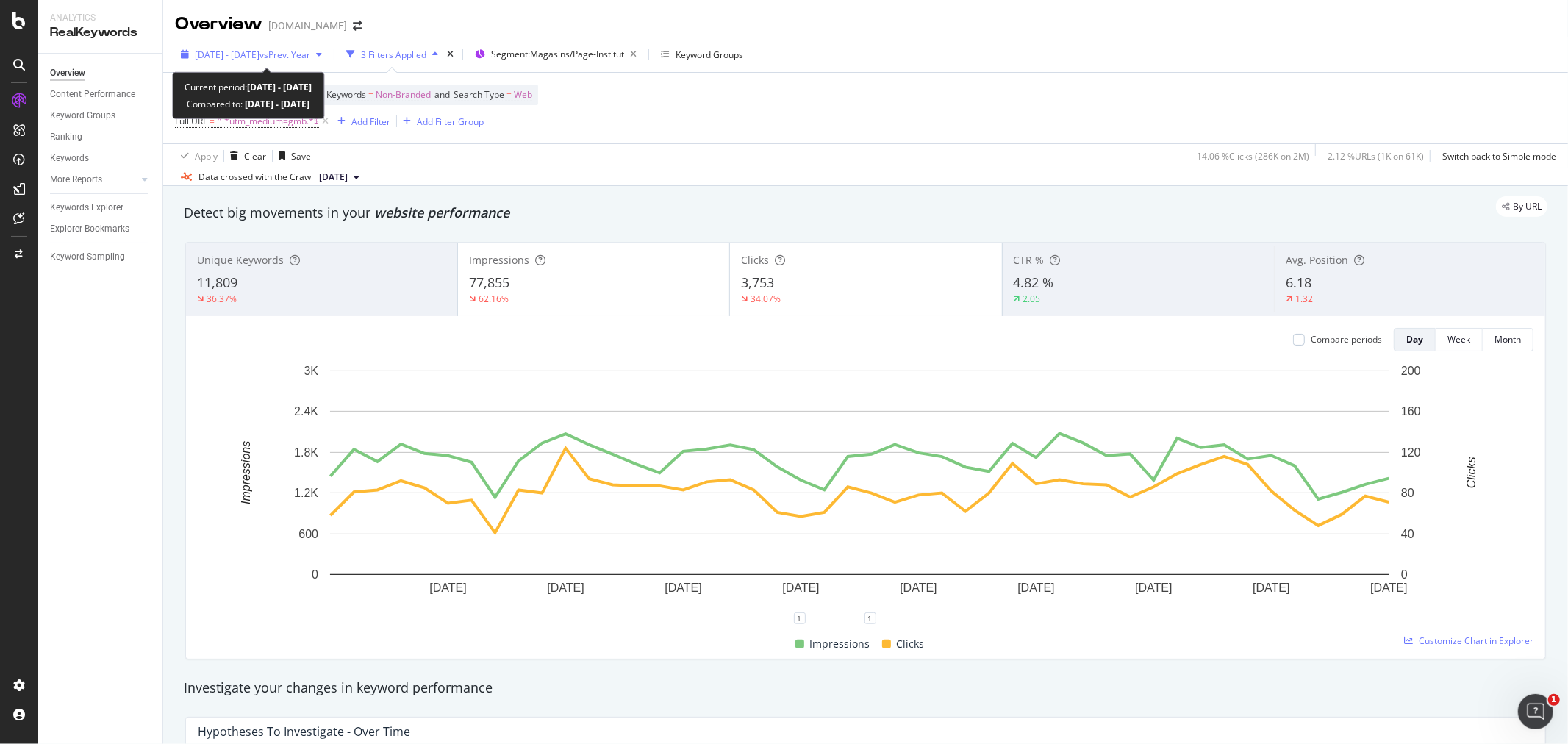
click at [259, 53] on span "2025 Jun. 1st - Jul. 16th" at bounding box center [226, 54] width 65 height 13
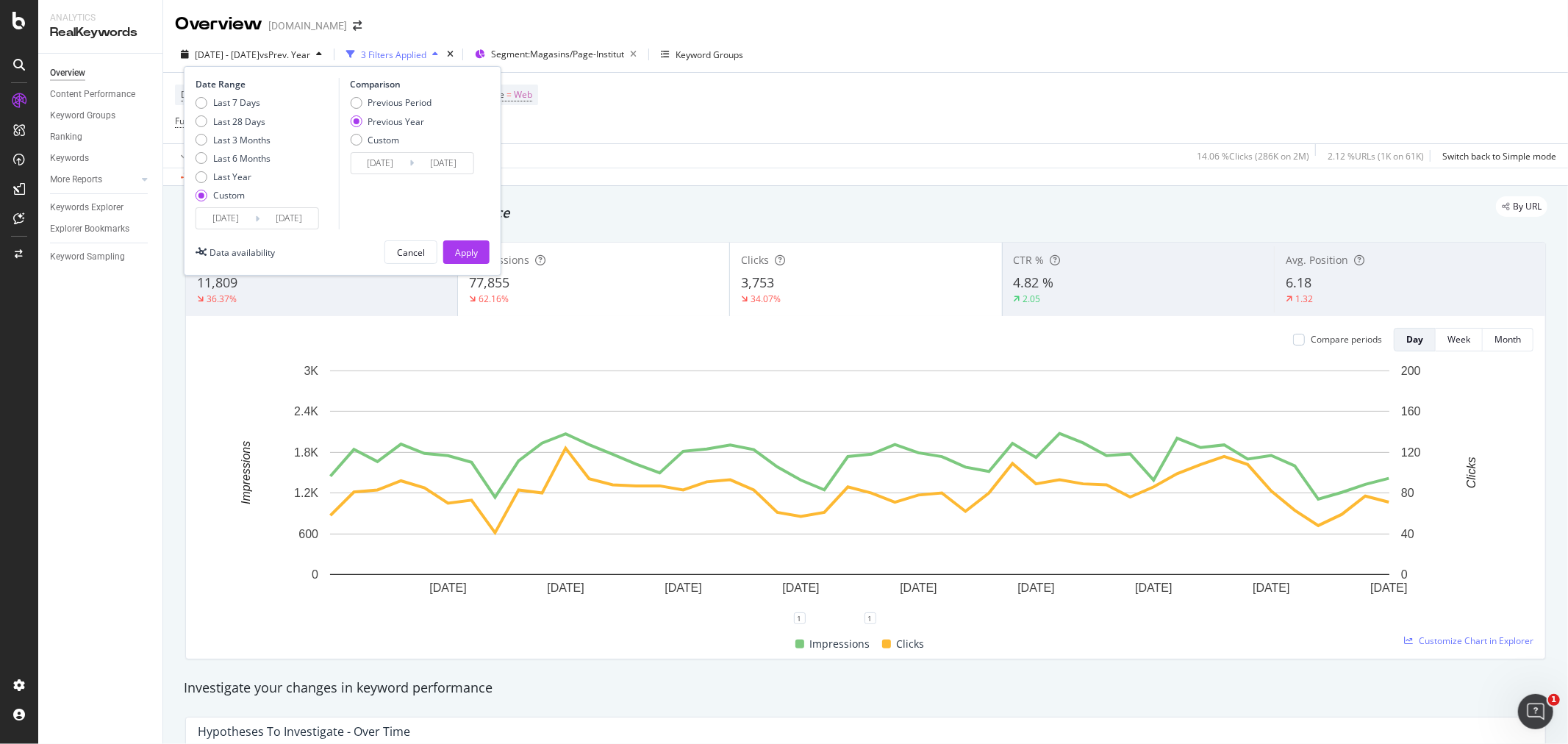
click at [211, 218] on input "[DATE]" at bounding box center [226, 218] width 59 height 20
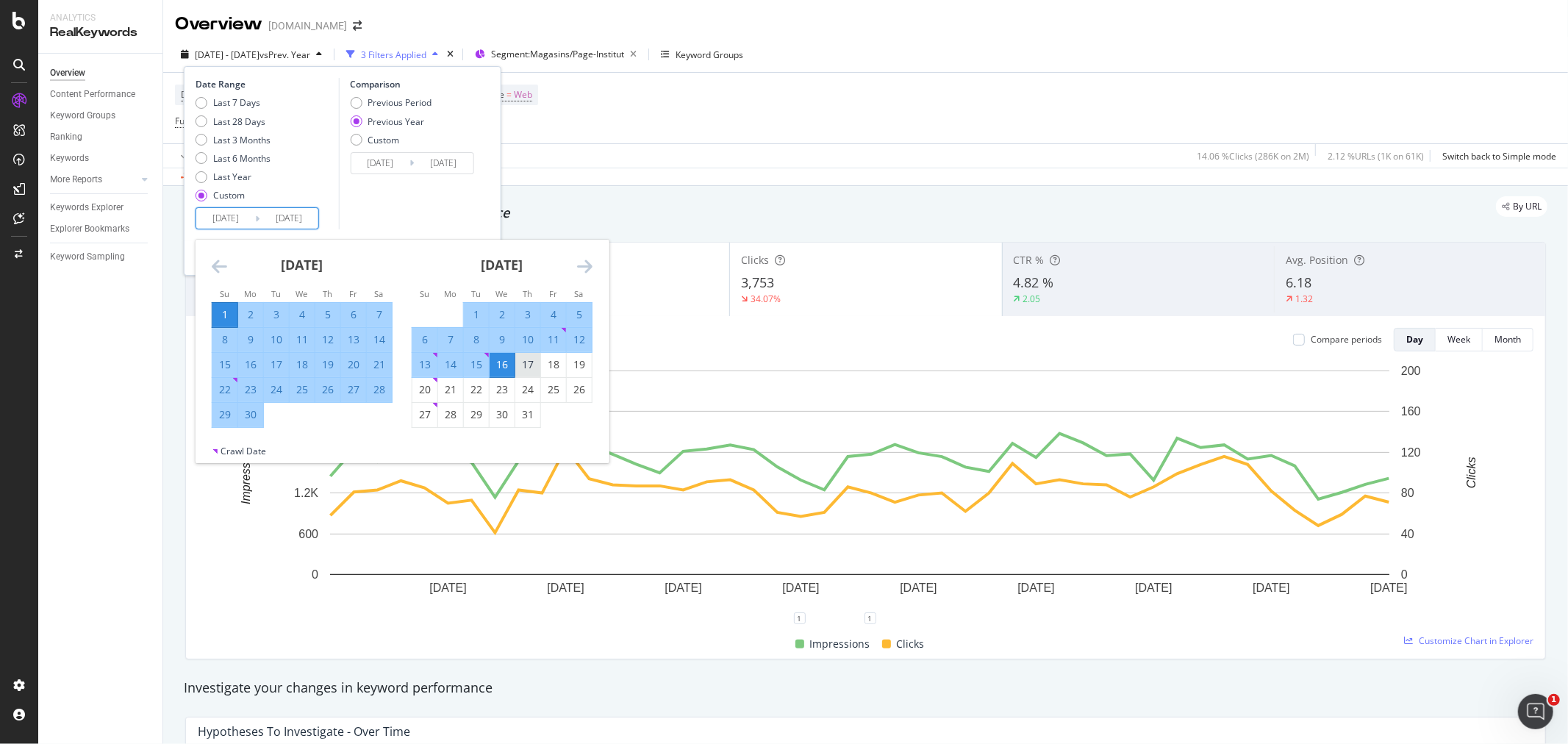
click at [519, 367] on div "17" at bounding box center [528, 364] width 25 height 14
type input "2025/07/17"
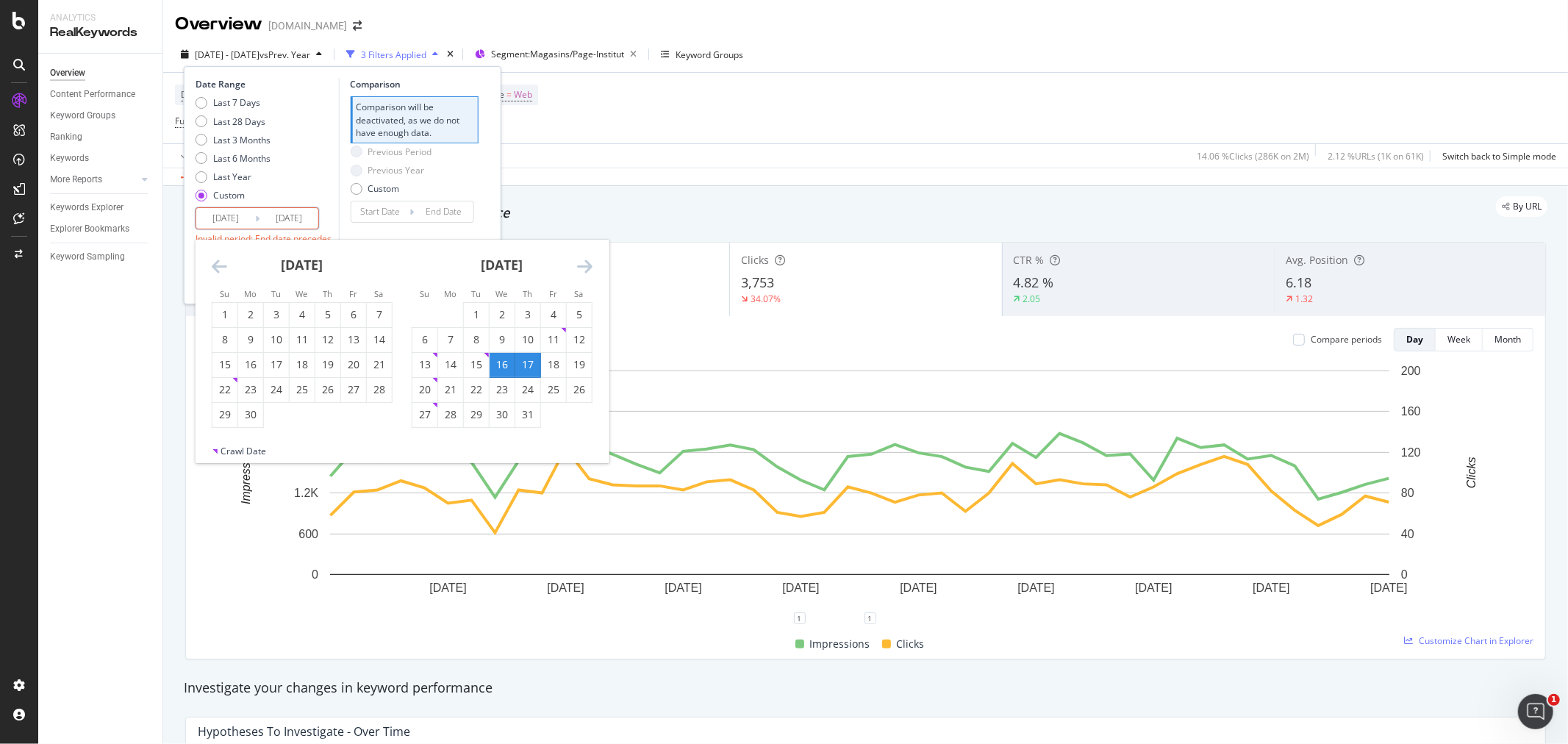
click at [528, 365] on div "17" at bounding box center [528, 364] width 25 height 14
type input "2025/07/17"
type input "2025/07/16"
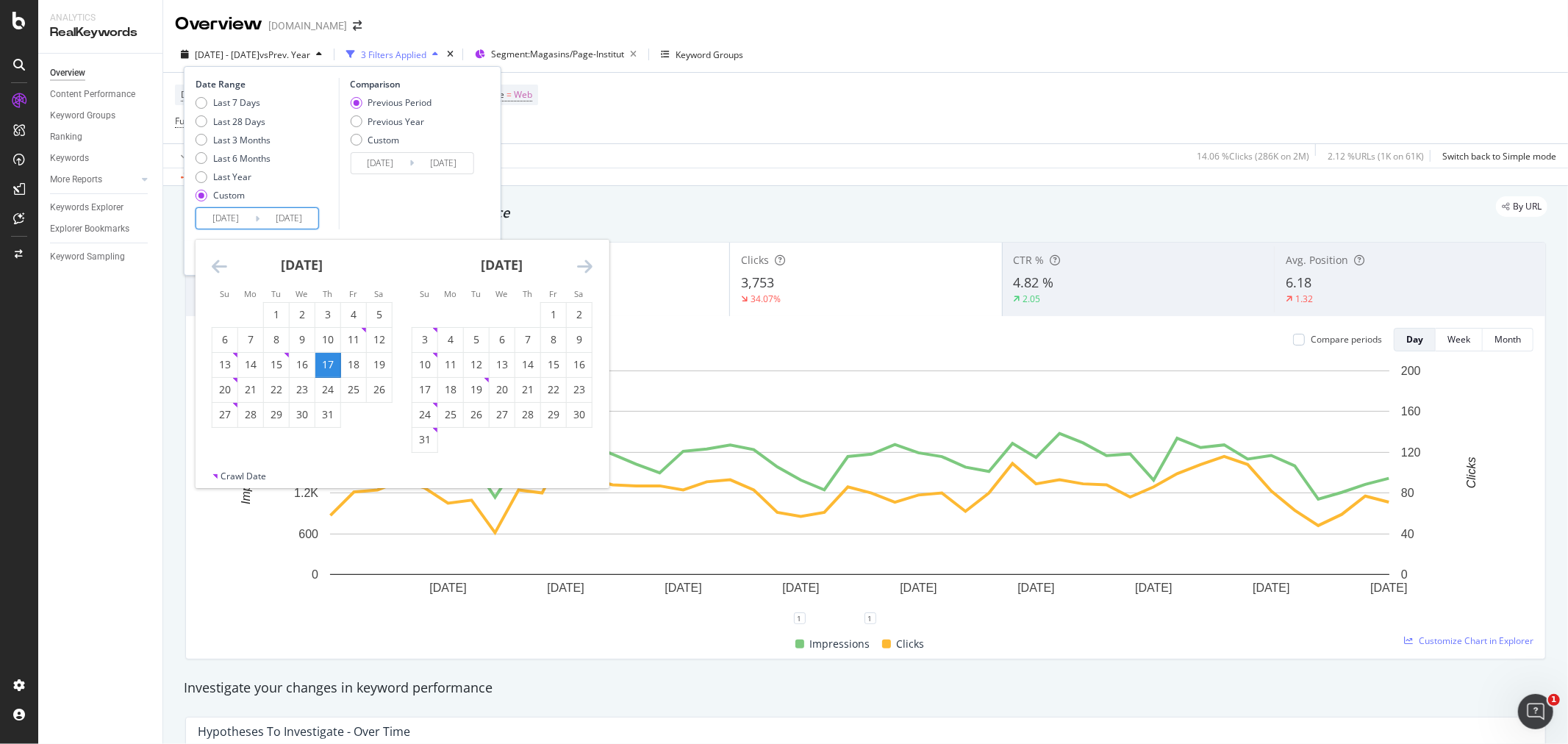
click at [212, 218] on input "2025/07/17" at bounding box center [226, 218] width 59 height 20
click at [423, 437] on div "31" at bounding box center [425, 438] width 25 height 14
type input "[DATE]"
click at [206, 215] on input "[DATE]" at bounding box center [226, 218] width 59 height 20
click at [327, 362] on div "17" at bounding box center [328, 364] width 25 height 14
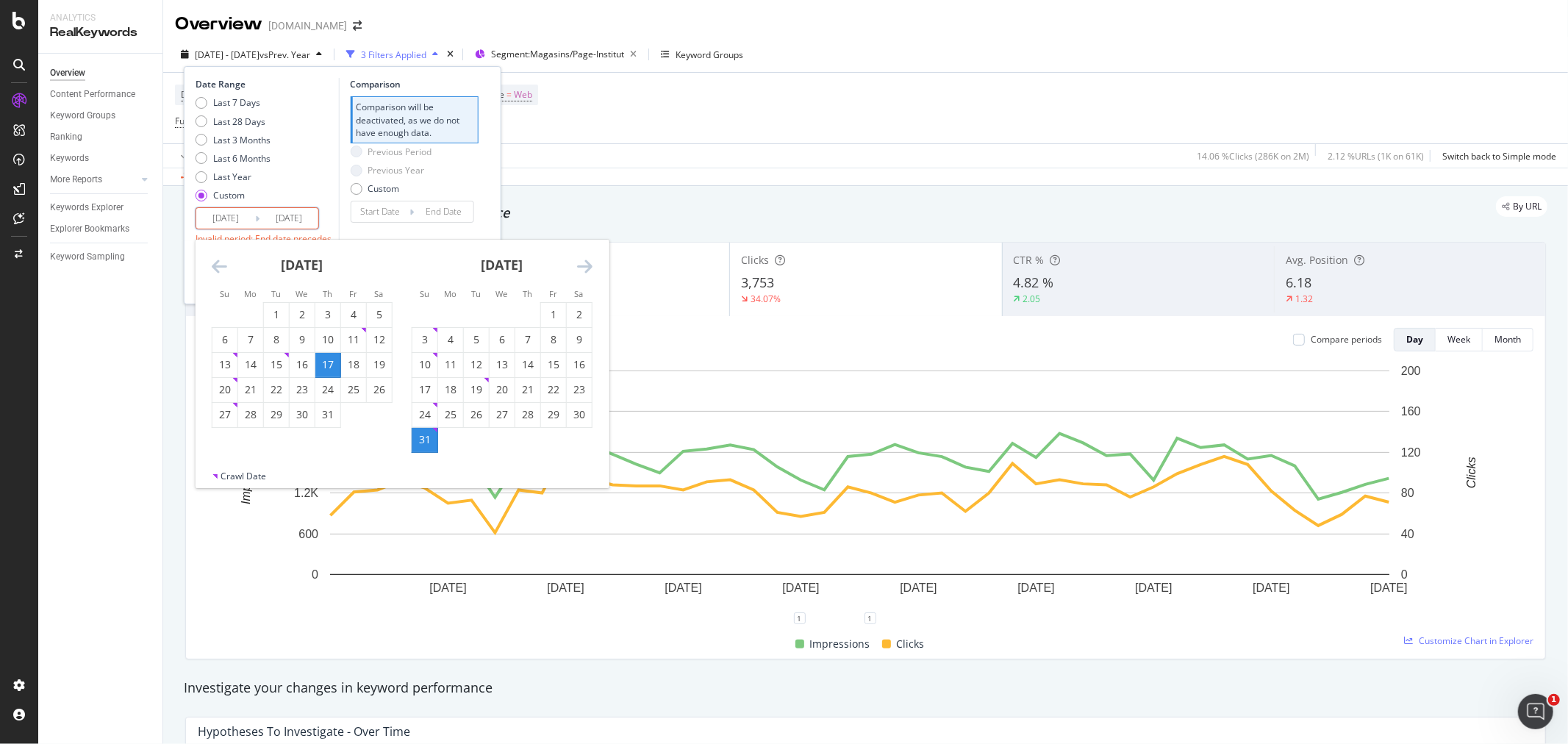
type input "2025/07/17"
type input "2025/07/16"
click at [424, 449] on div "31" at bounding box center [425, 439] width 25 height 24
type input "[DATE]"
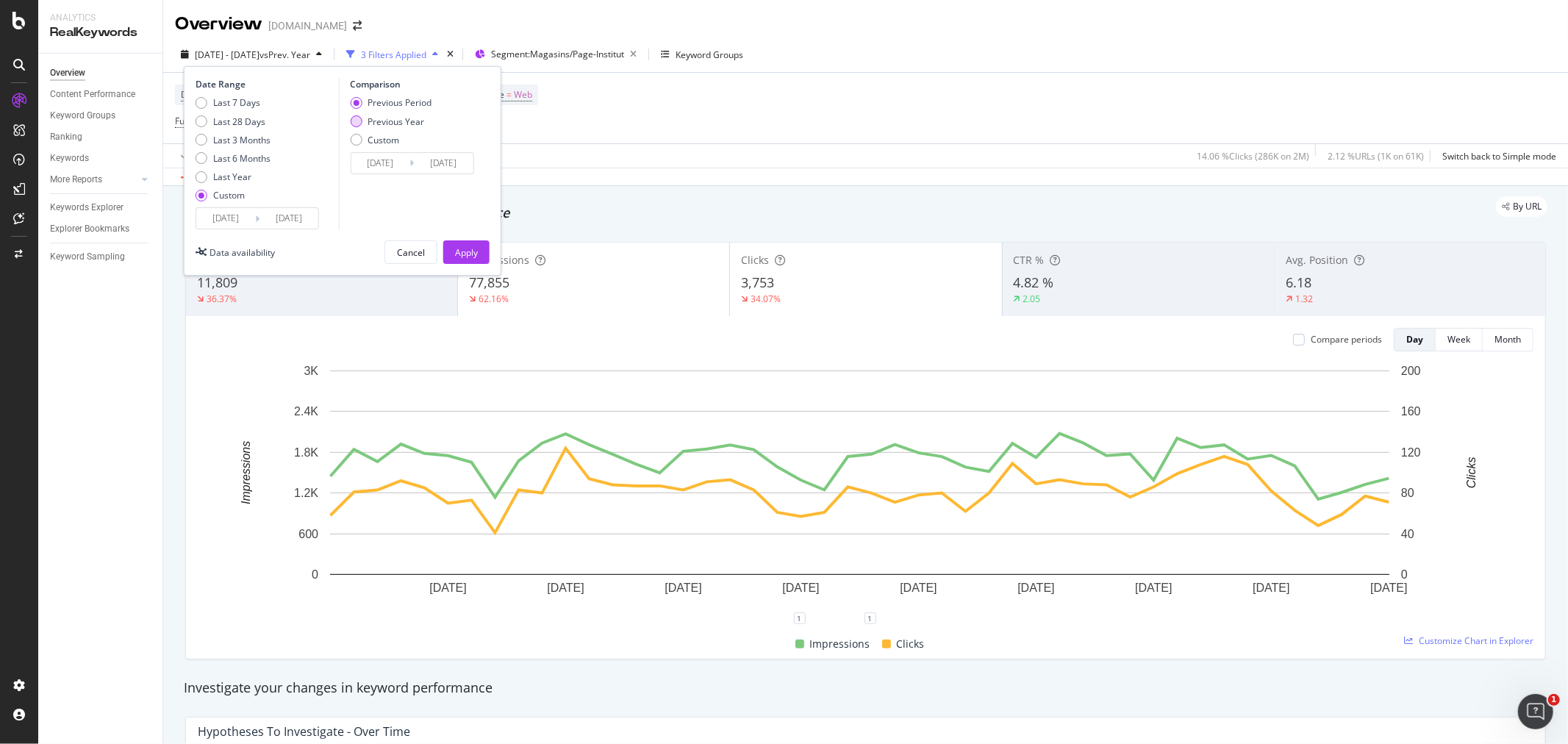
click at [406, 121] on div "Previous Year" at bounding box center [395, 121] width 57 height 13
type input "2024/07/18"
type input "[DATE]"
click at [463, 254] on div "Apply" at bounding box center [466, 252] width 23 height 13
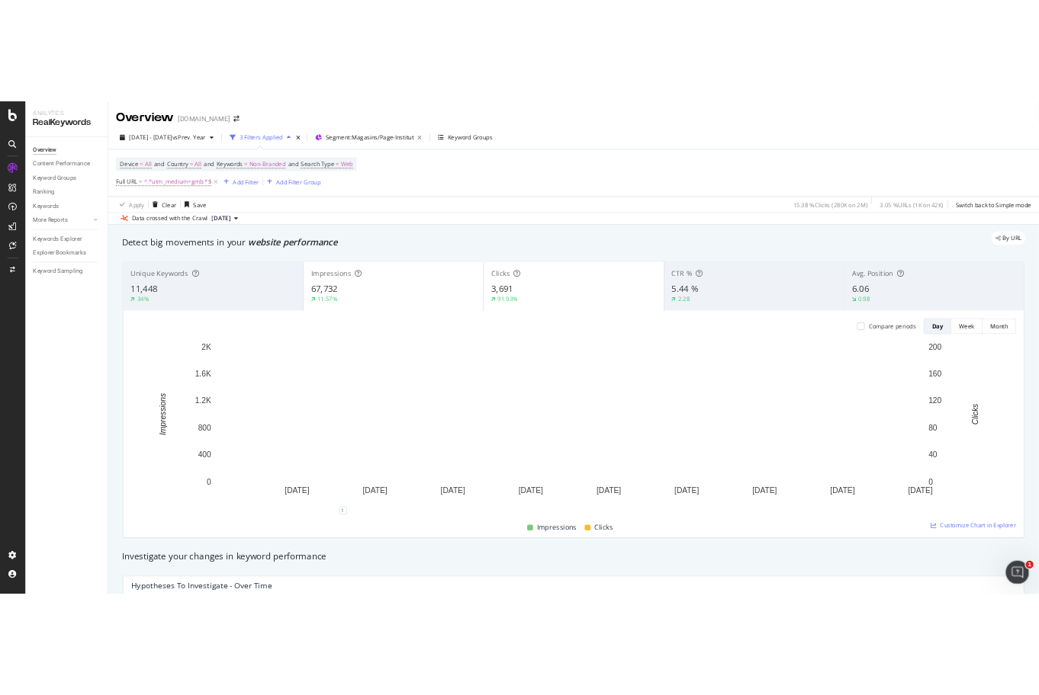
scroll to position [85, 0]
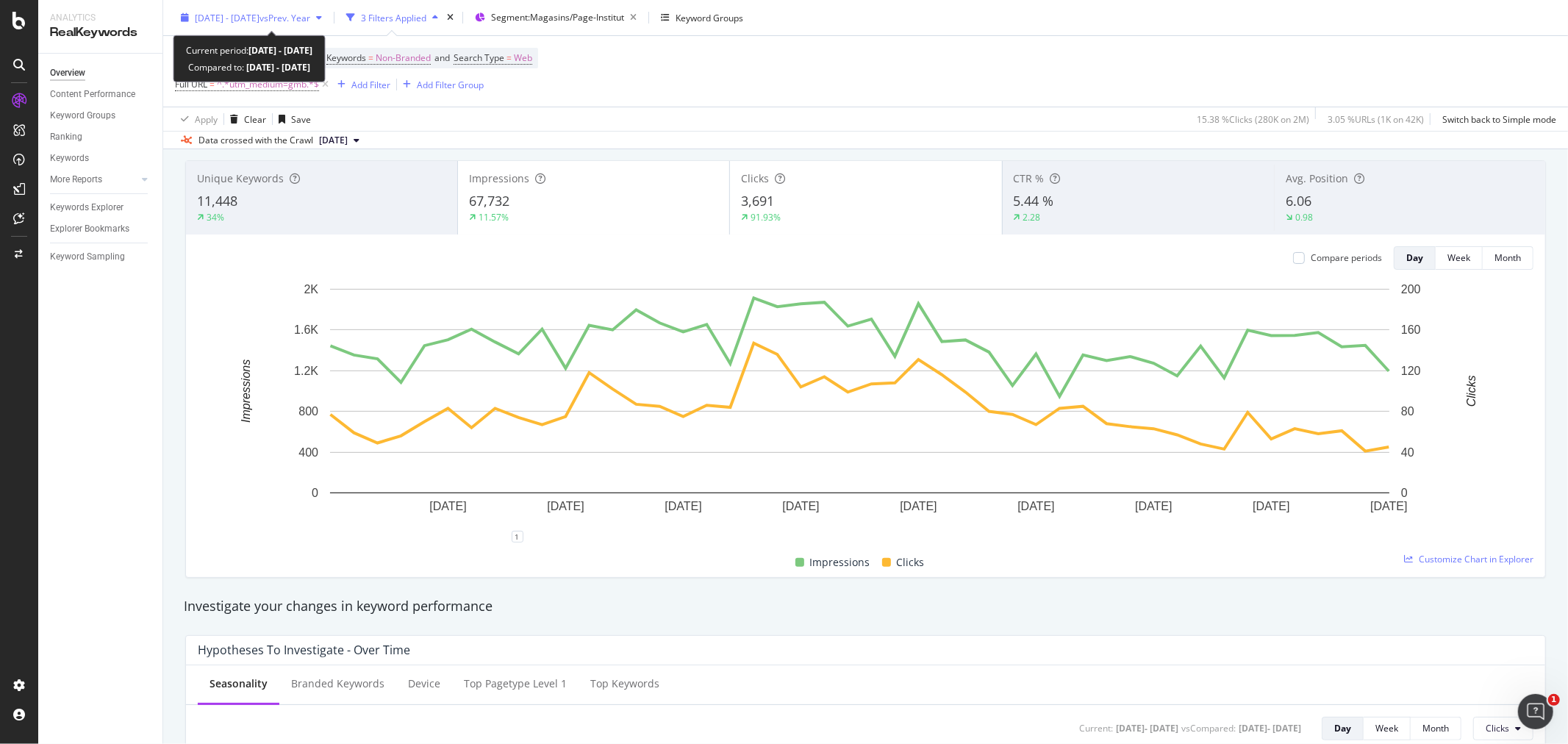
click at [259, 20] on span "2025 Jul. 17th - Aug. 31st" at bounding box center [226, 16] width 65 height 13
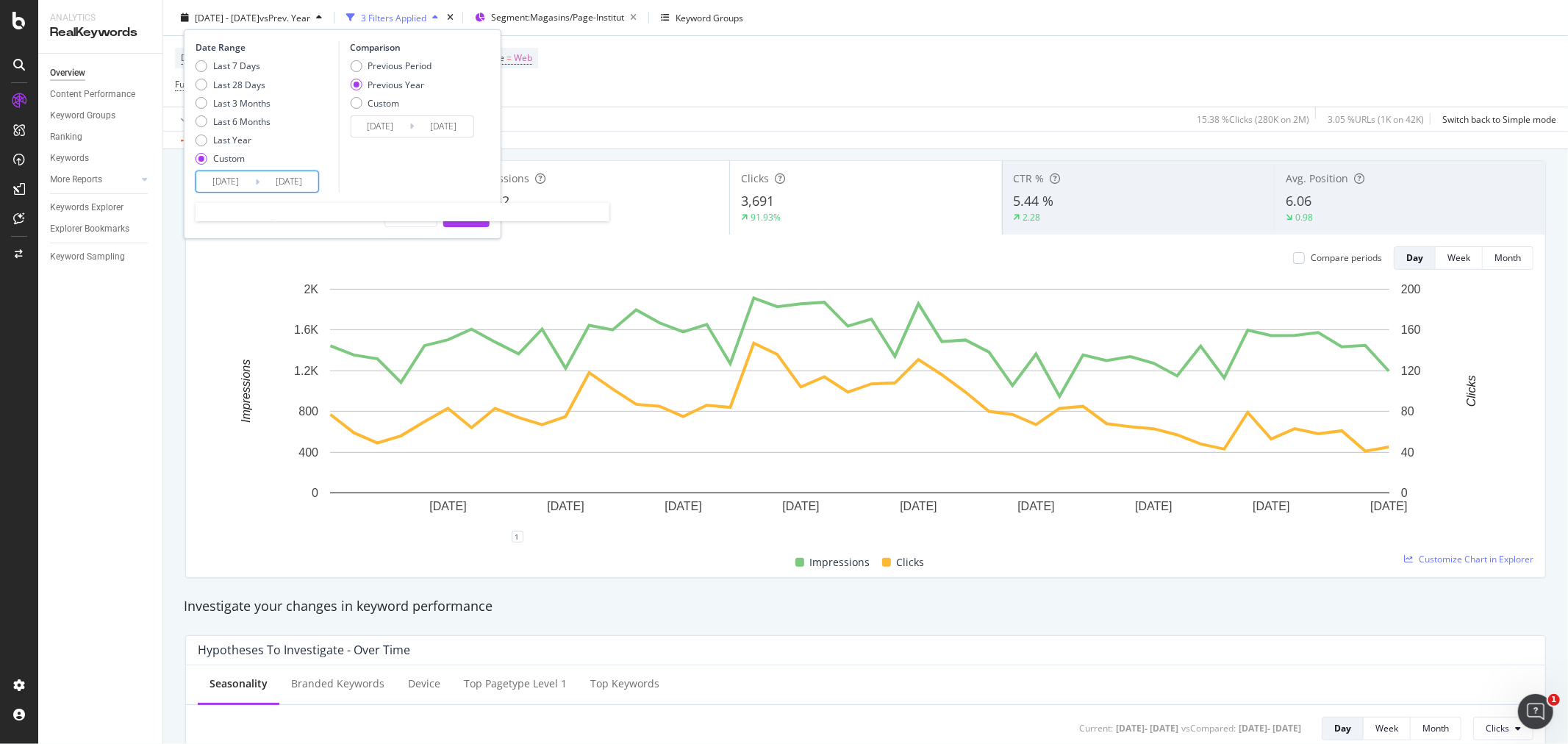
click at [233, 180] on input "2025/07/17" at bounding box center [226, 181] width 59 height 20
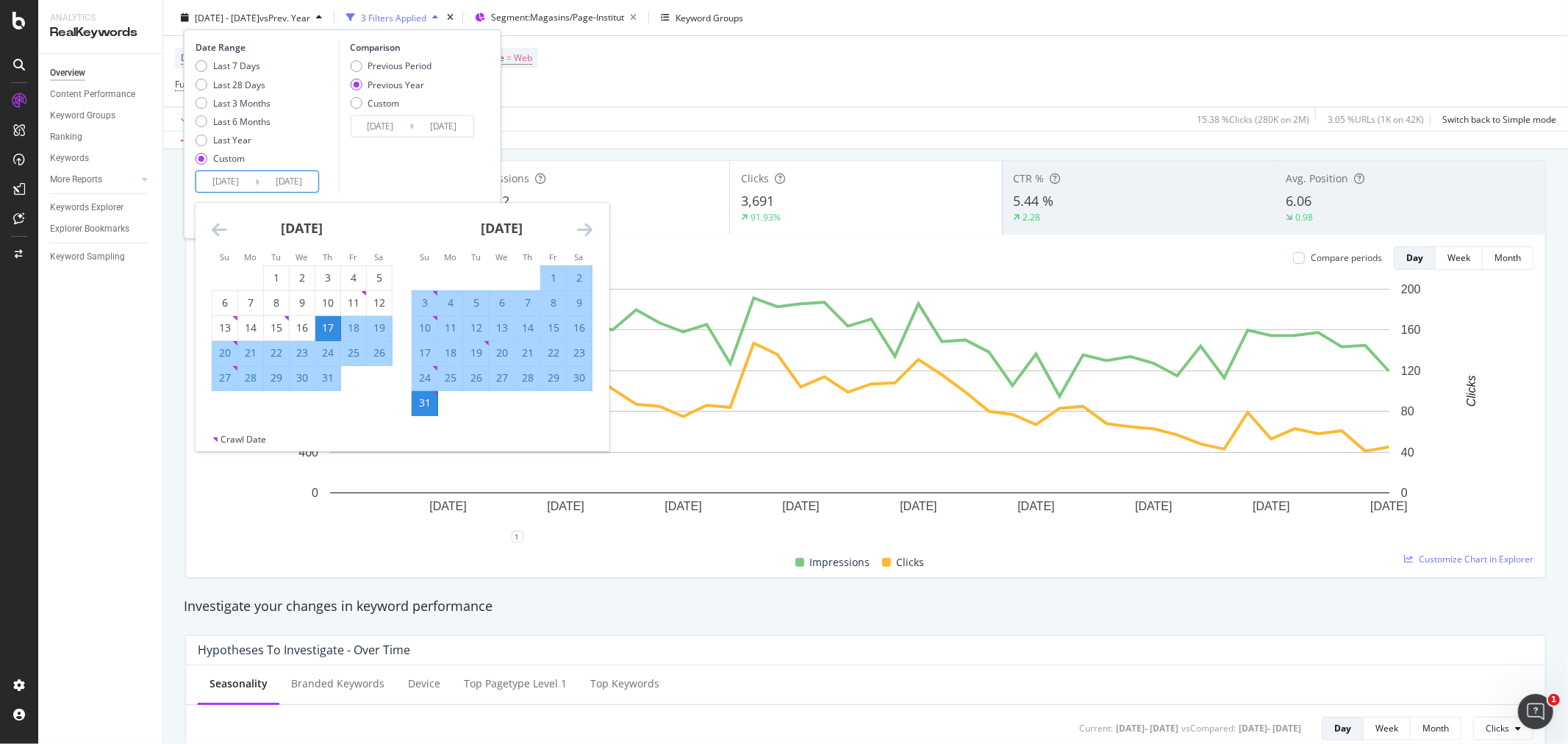
click at [278, 354] on div "22" at bounding box center [277, 352] width 25 height 14
type input "2025/07/22"
click at [391, 62] on div "Previous Period" at bounding box center [399, 66] width 64 height 13
type input "2025/06/11"
type input "2025/07/21"
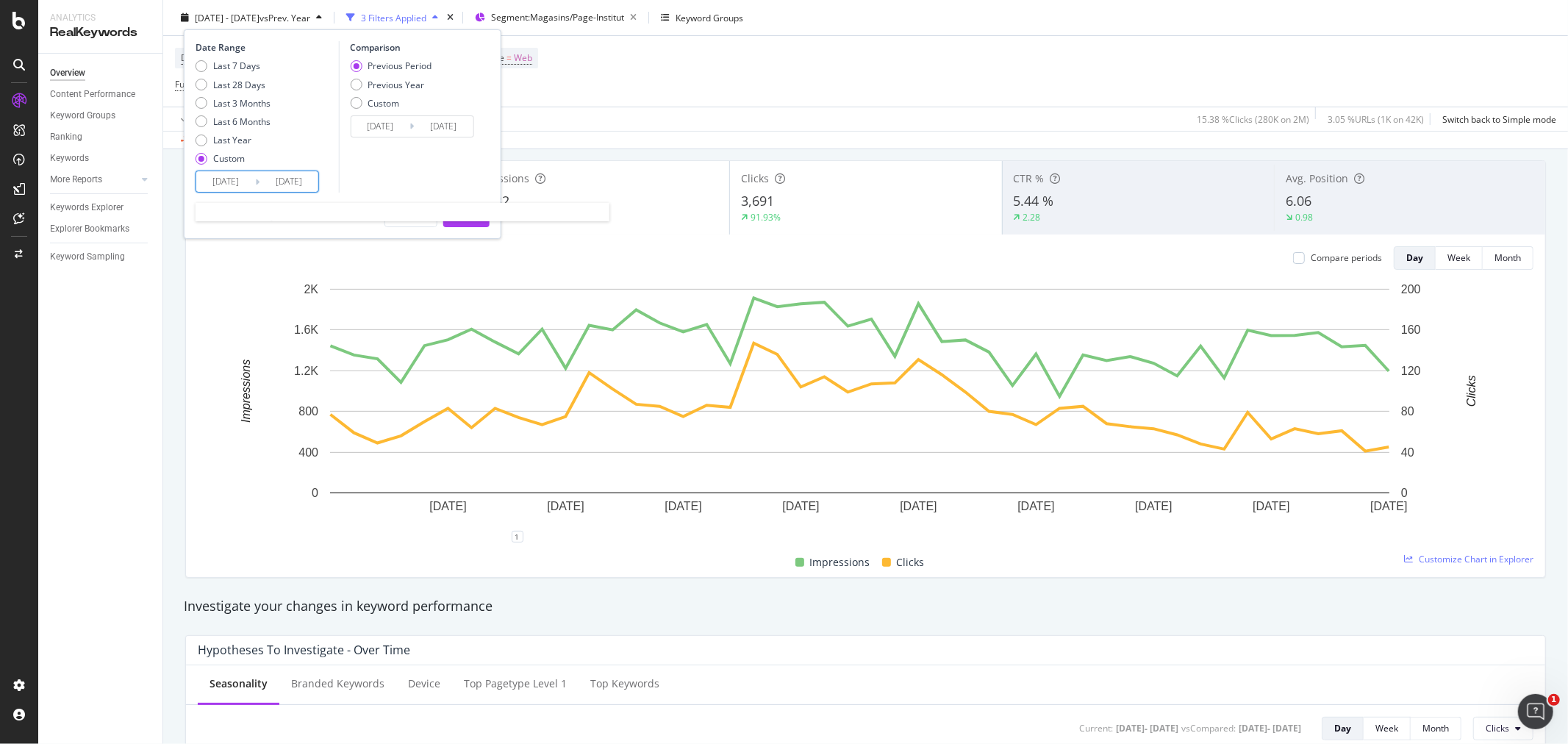
click at [225, 185] on input "2025/07/22" at bounding box center [226, 181] width 59 height 20
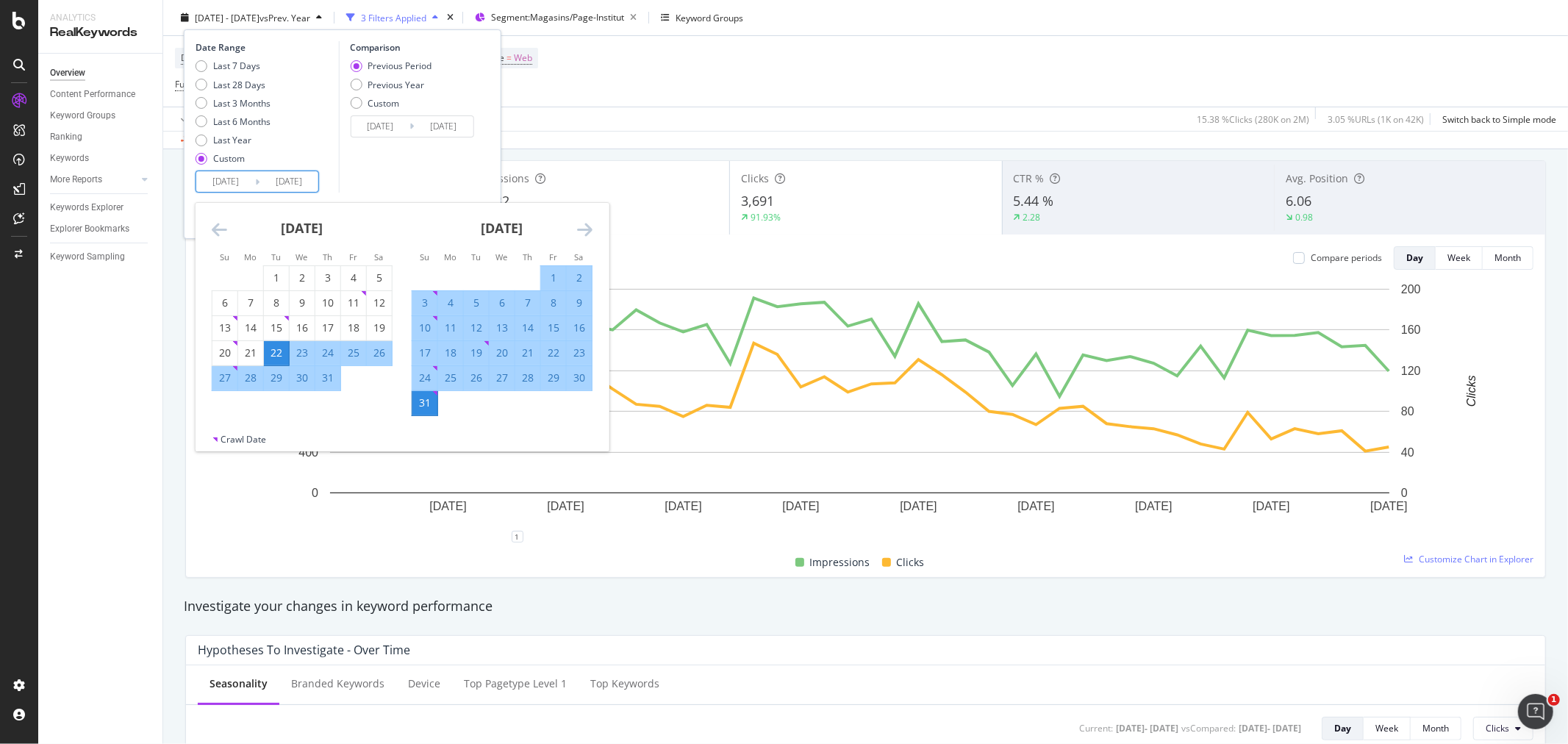
click at [219, 229] on icon "Move backward to switch to the previous month." at bounding box center [220, 229] width 15 height 17
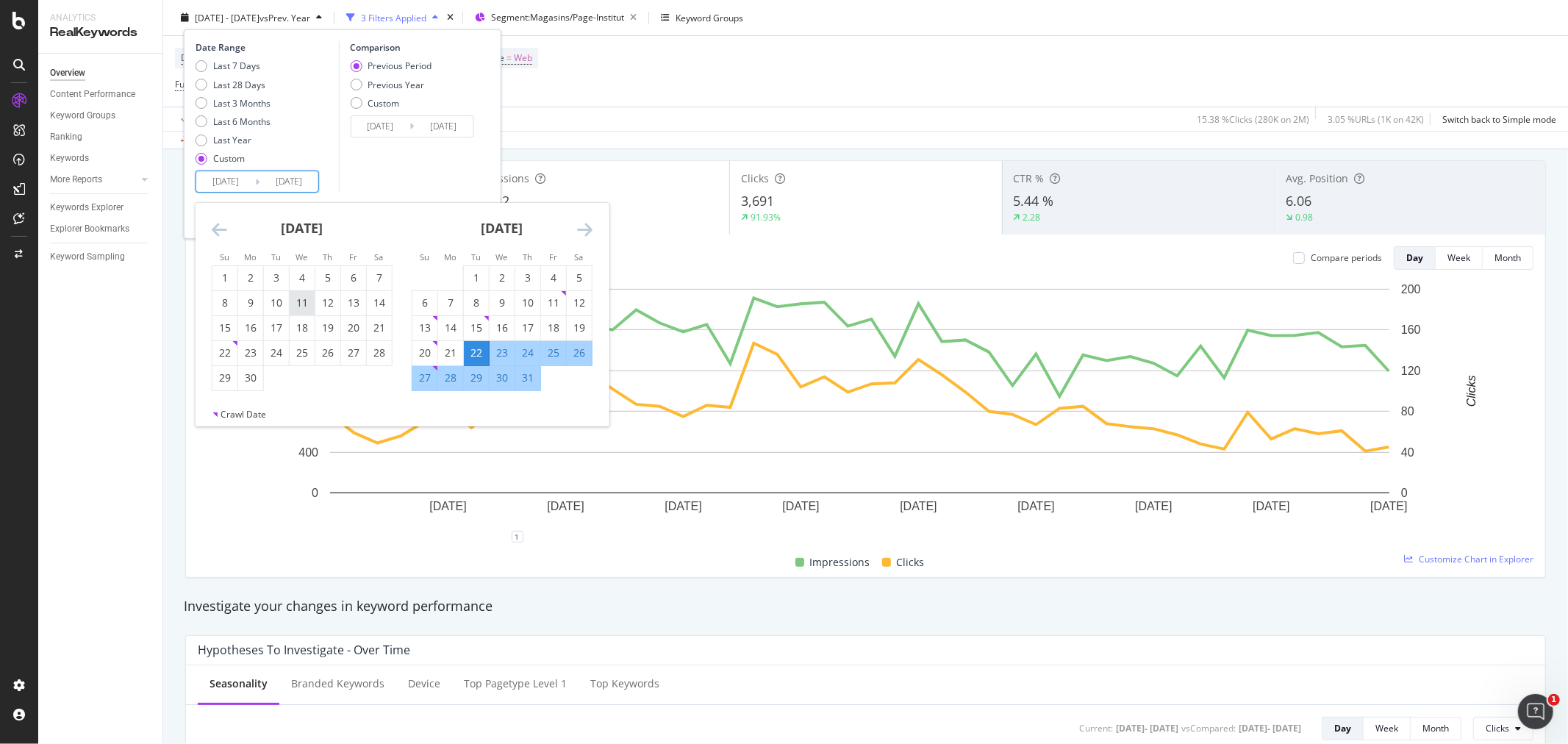
click at [305, 305] on div "11" at bounding box center [302, 303] width 25 height 14
type input "2025/06/11"
type input "2025/03/21"
type input "2025/06/10"
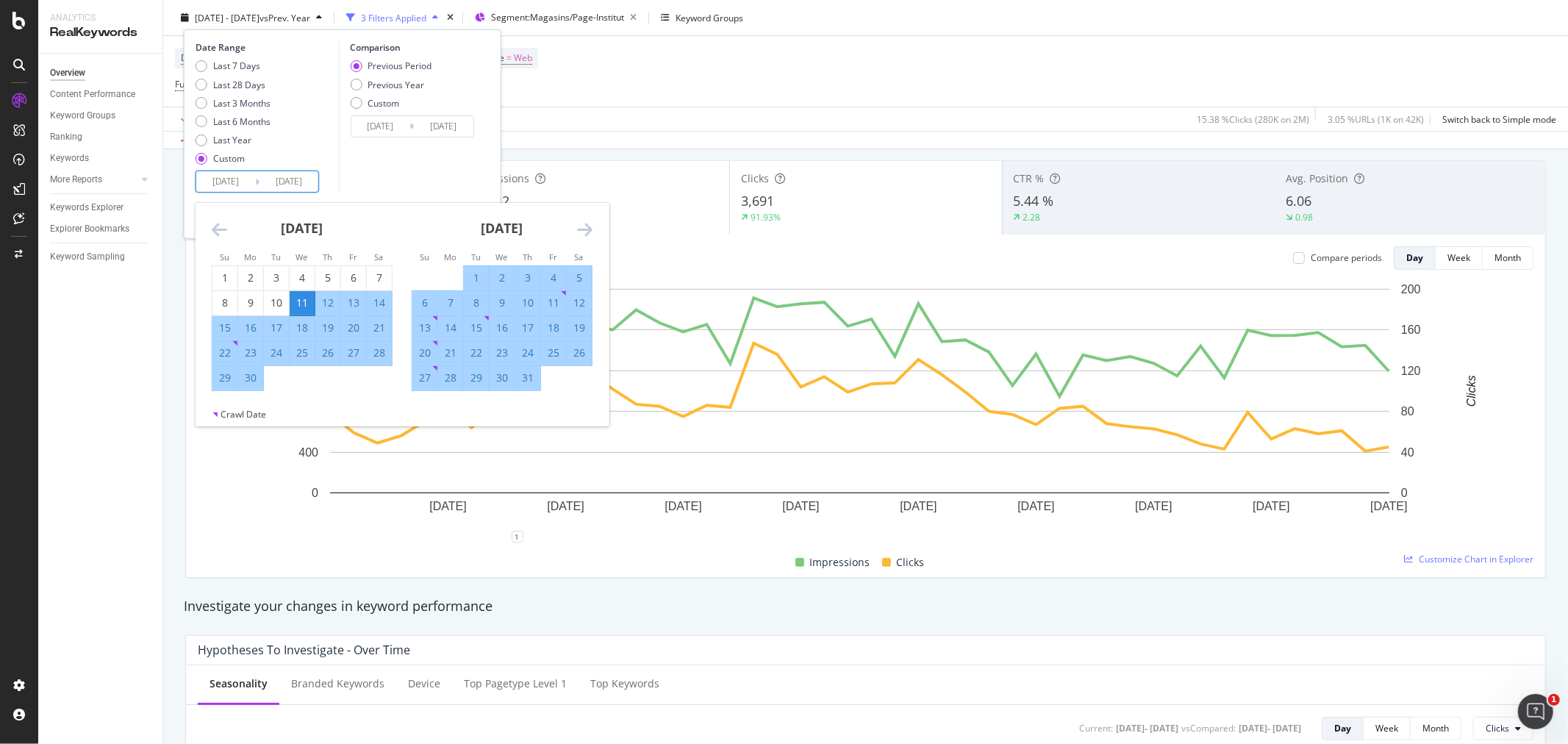
click at [583, 226] on icon "Move forward to switch to the next month." at bounding box center [585, 229] width 15 height 17
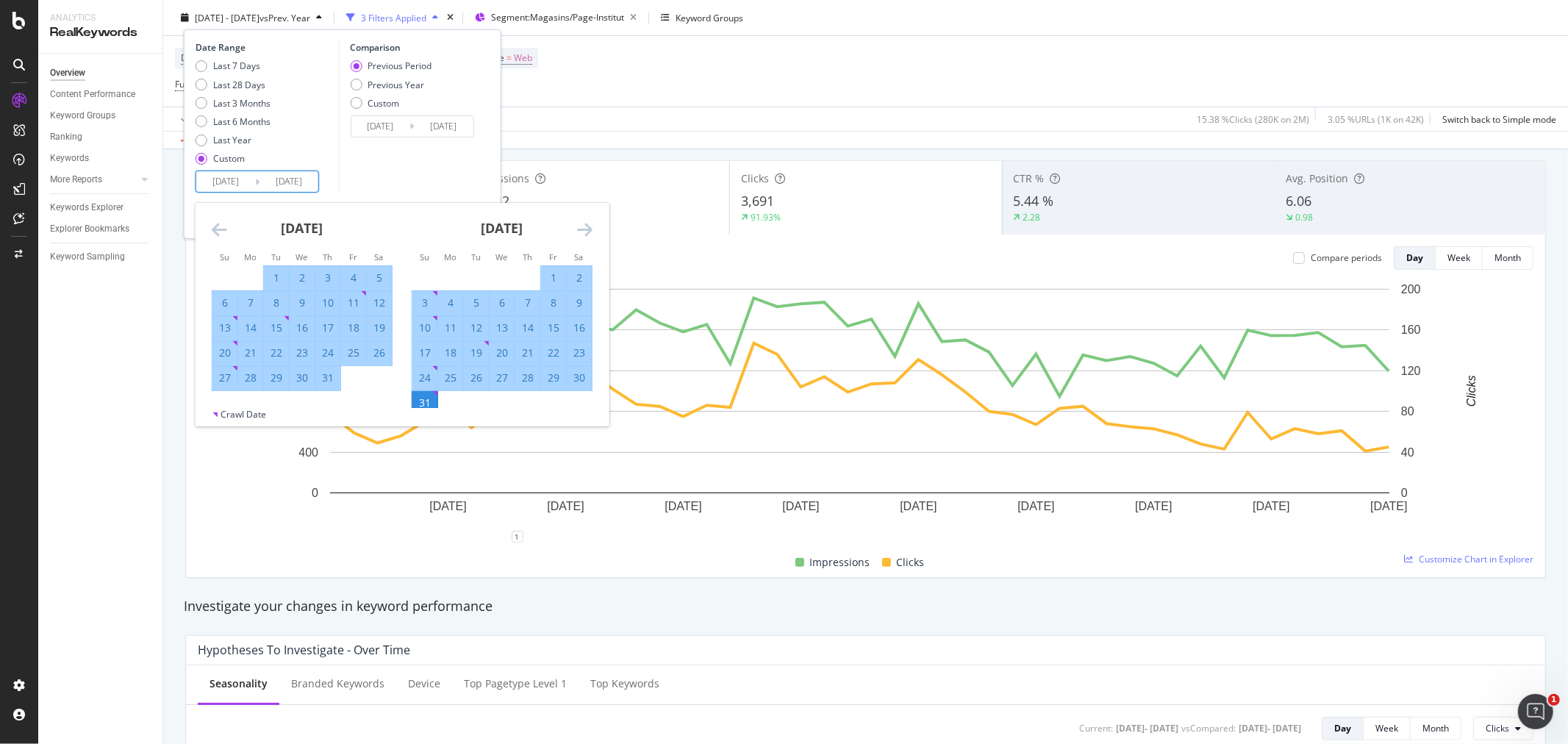
click at [472, 166] on div "Comparison Previous Period Previous Year Custom 2025/03/21 Navigate forward to …" at bounding box center [408, 117] width 140 height 151
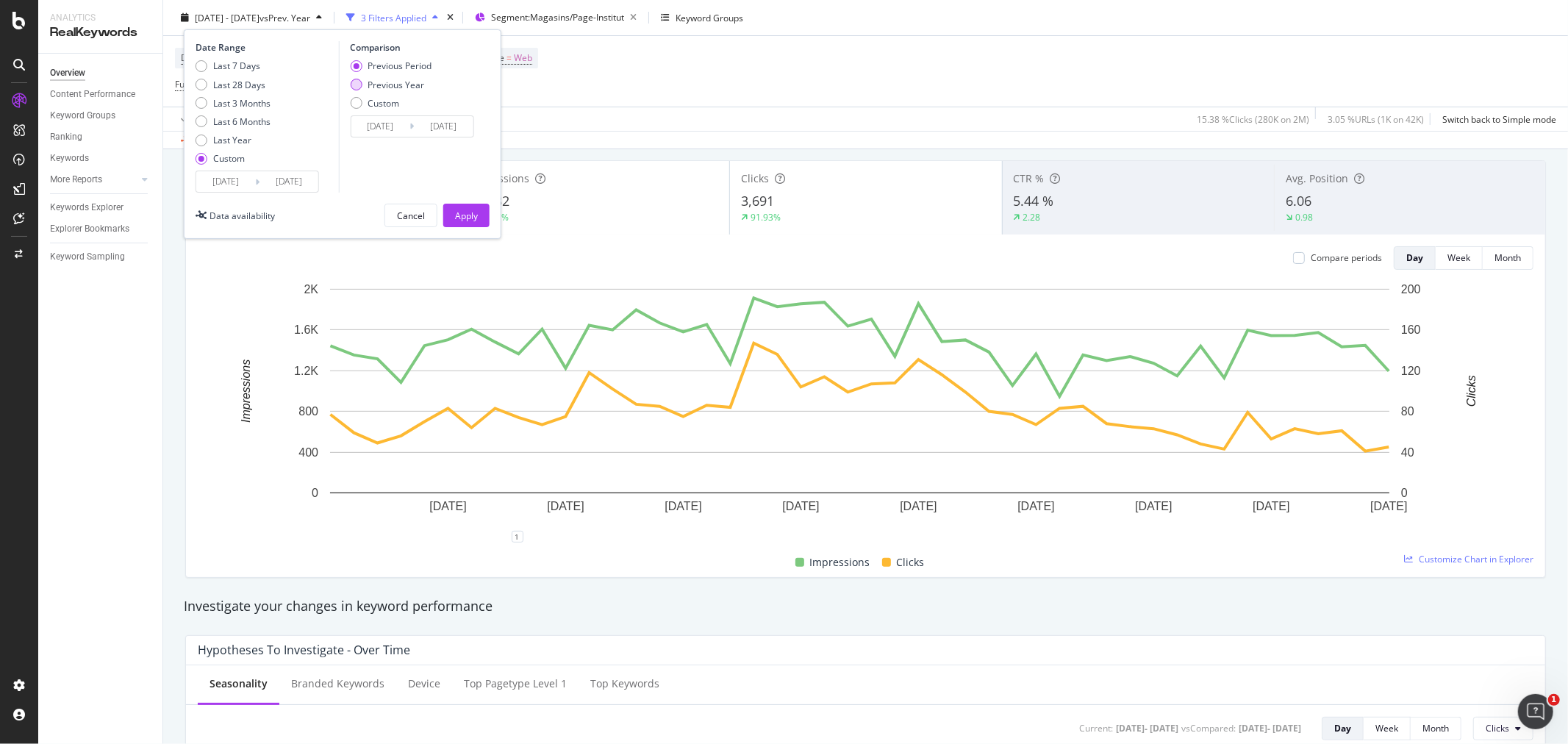
click at [412, 82] on div "Previous Year" at bounding box center [395, 84] width 57 height 13
type input "2024/06/12"
type input "[DATE]"
click at [465, 216] on div "Apply" at bounding box center [466, 215] width 23 height 13
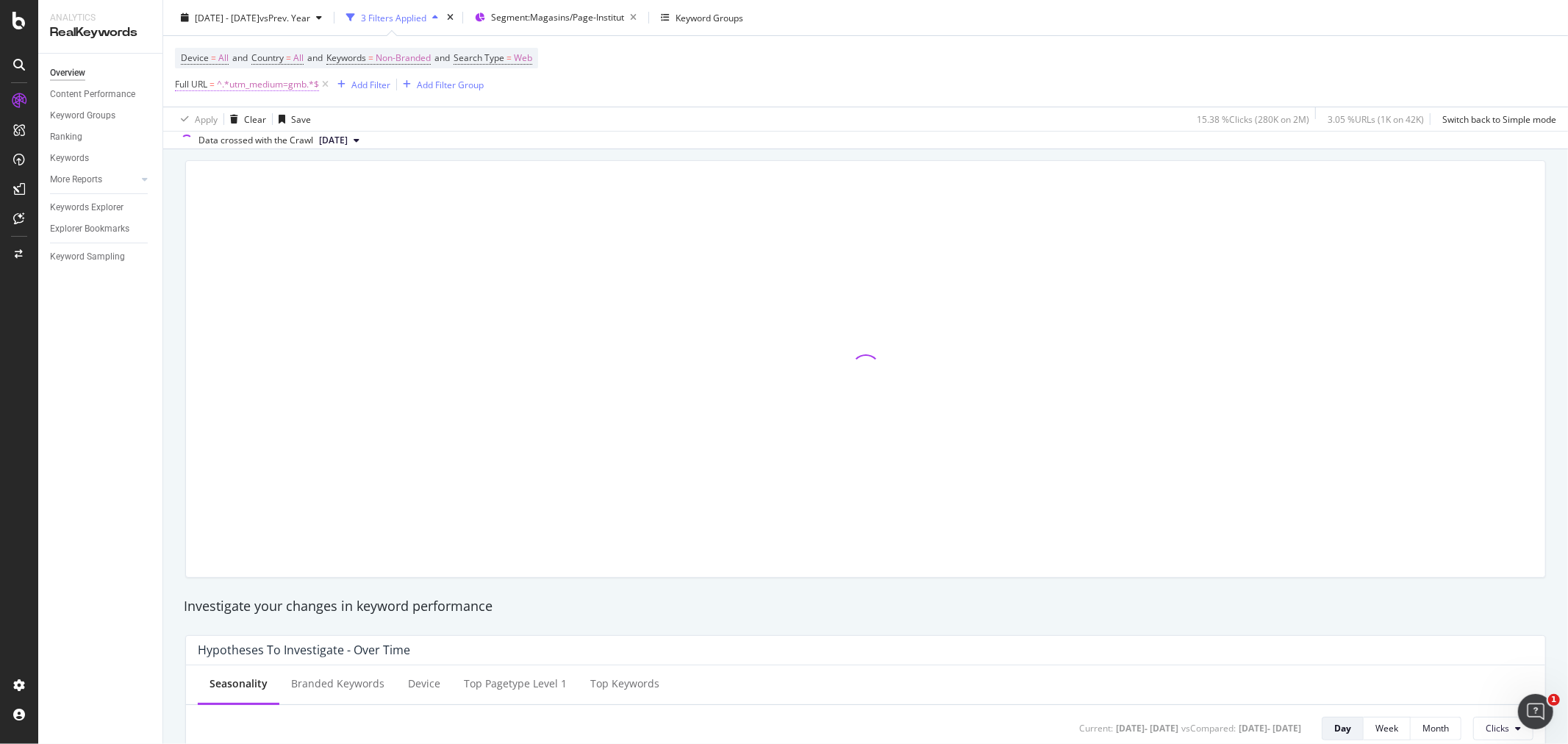
click at [251, 85] on span "^.*utm_medium=gmb.*$" at bounding box center [268, 84] width 102 height 20
click at [226, 115] on div "Contains" at bounding box center [268, 120] width 162 height 23
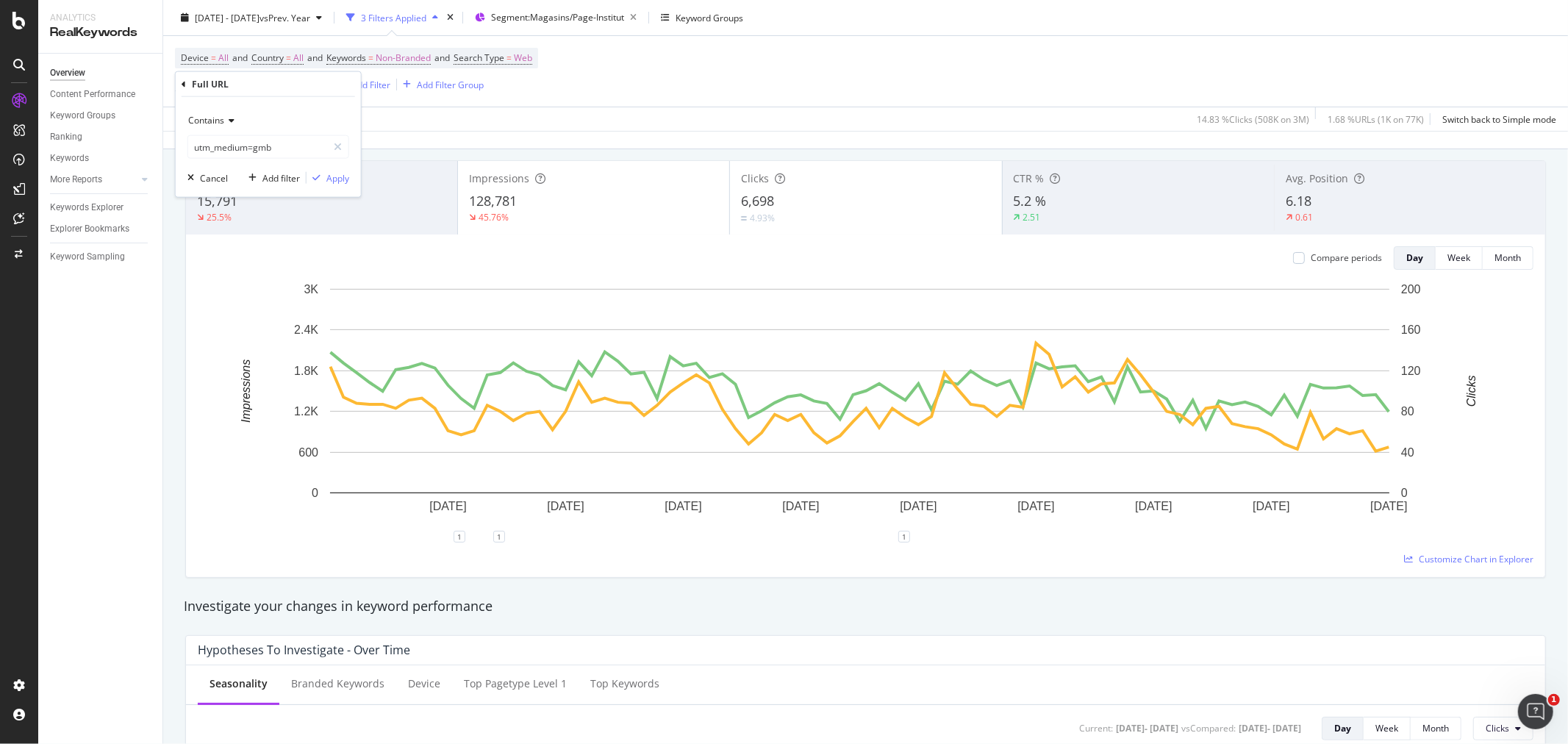
click at [215, 121] on span "Contains" at bounding box center [205, 120] width 36 height 13
click at [223, 286] on span "Doesn't contain" at bounding box center [226, 283] width 64 height 13
click at [331, 177] on div "Apply" at bounding box center [338, 177] width 23 height 13
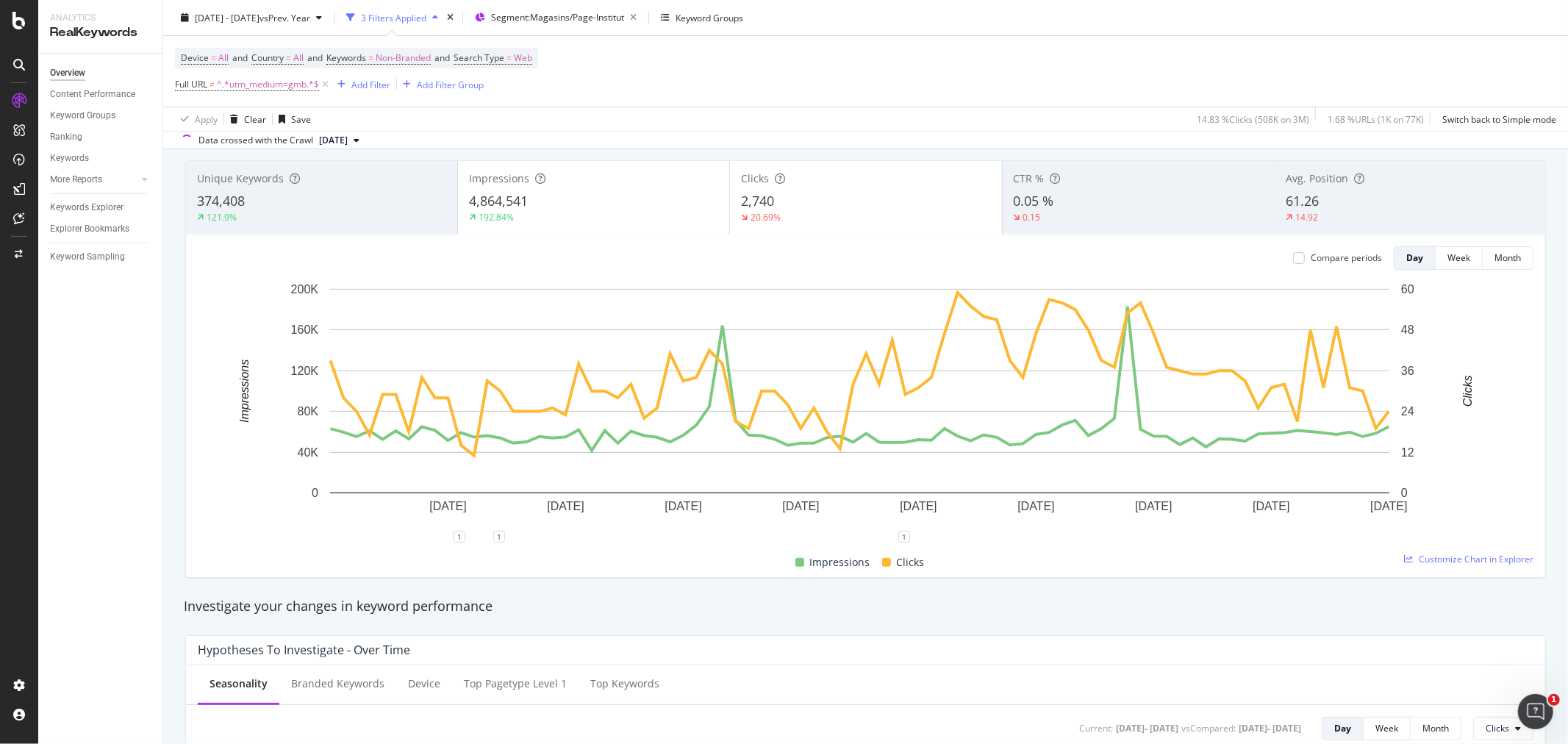
click at [592, 192] on div "Impressions 4,864,541 192.84%" at bounding box center [593, 198] width 271 height 66
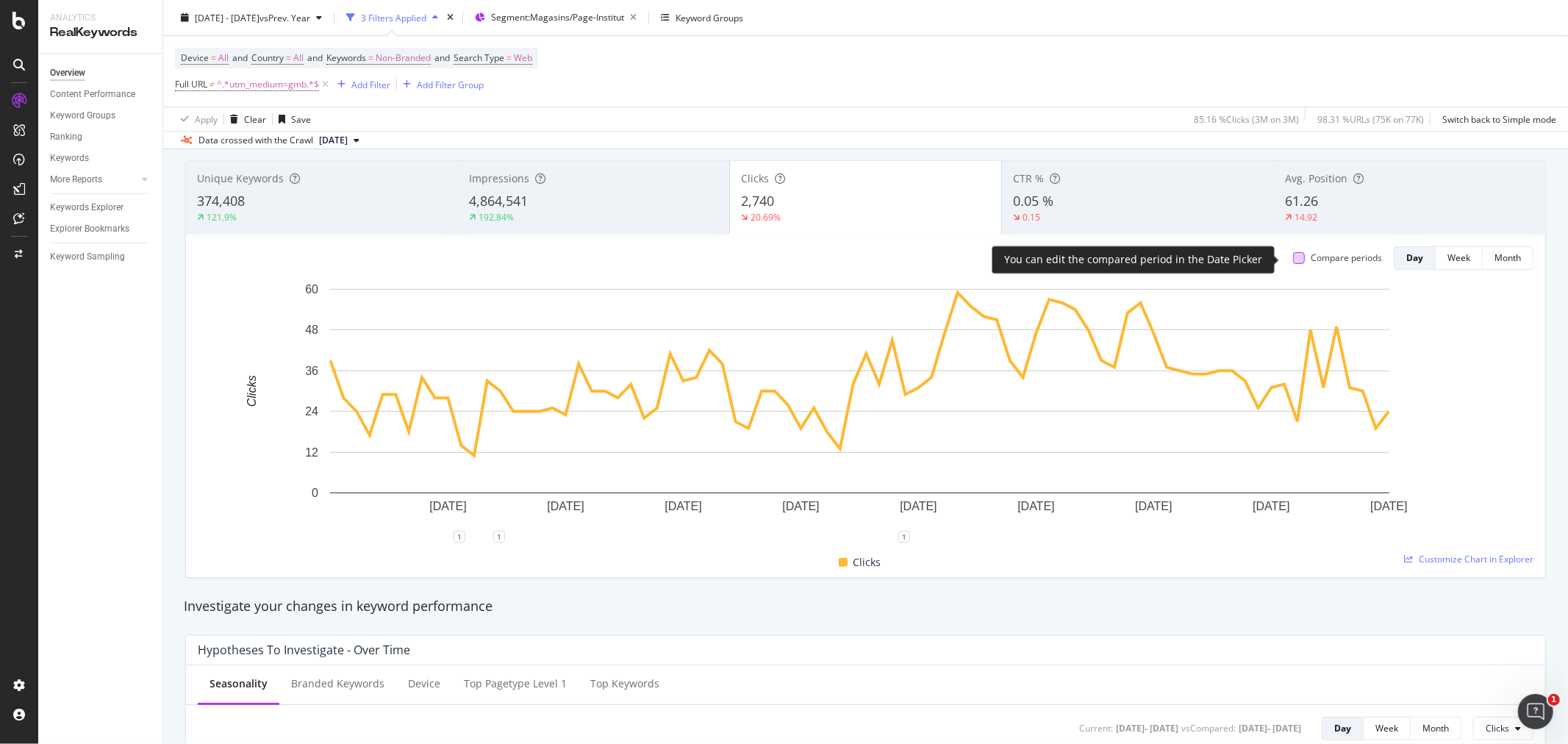
click at [1292, 261] on div at bounding box center [1298, 258] width 12 height 12
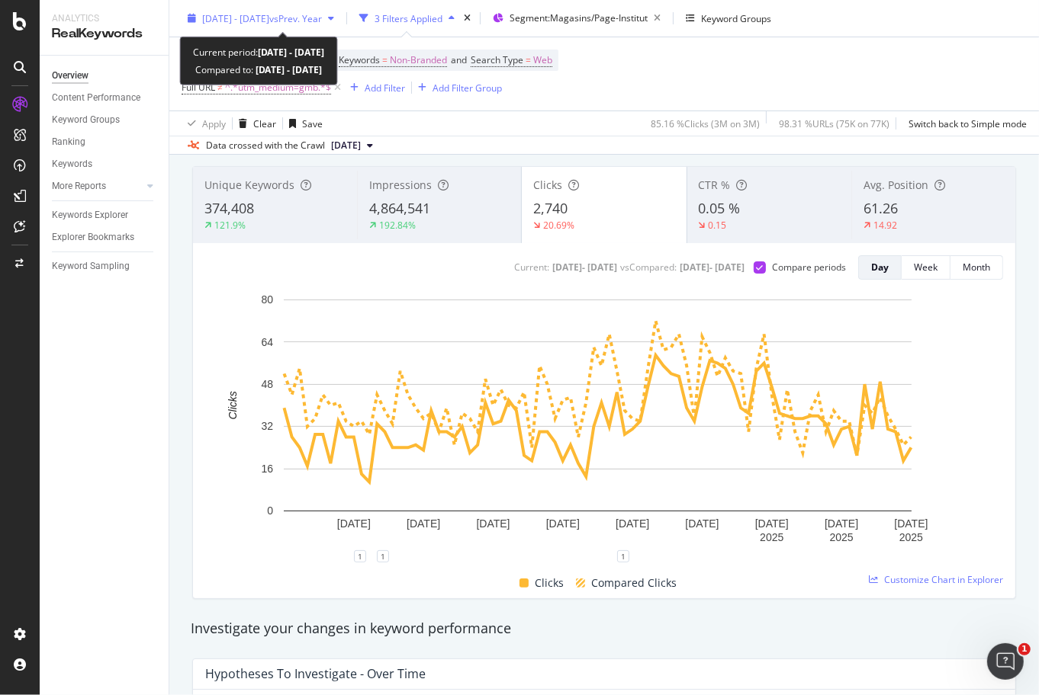
click at [269, 11] on span "2025 Jun. 11th - Aug. 31st" at bounding box center [235, 17] width 67 height 13
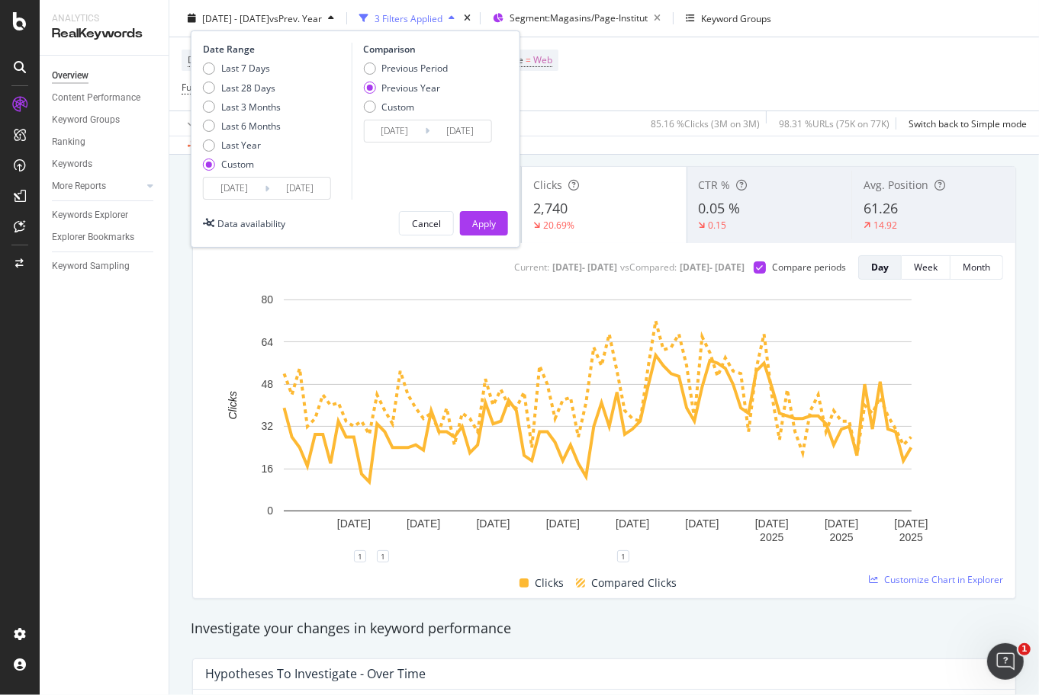
click at [231, 188] on input "2025/06/11" at bounding box center [234, 188] width 61 height 21
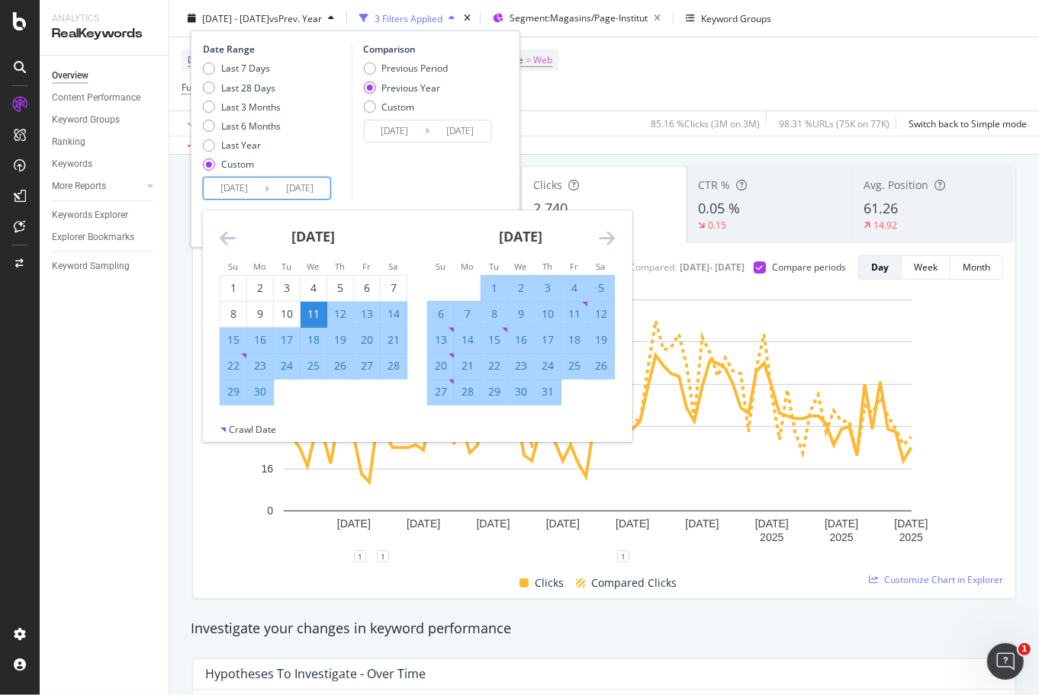
click at [310, 307] on div "11" at bounding box center [313, 314] width 26 height 15
click at [470, 364] on div "21" at bounding box center [467, 365] width 26 height 15
type input "2025/07/21"
type input "2024/07/22"
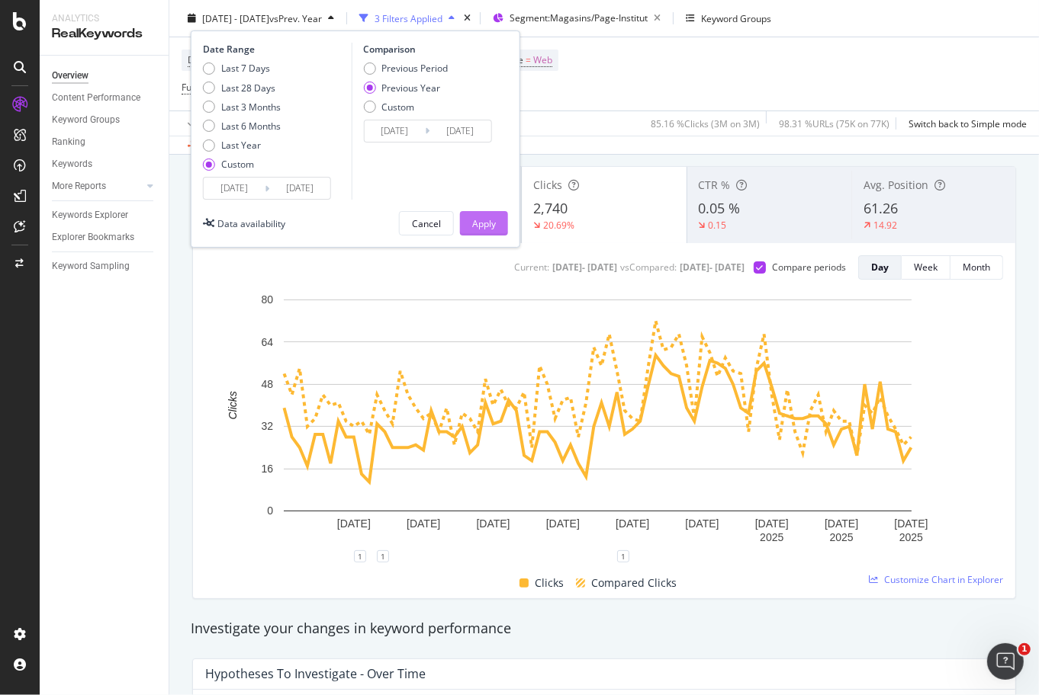
click at [483, 226] on div "Apply" at bounding box center [484, 223] width 24 height 13
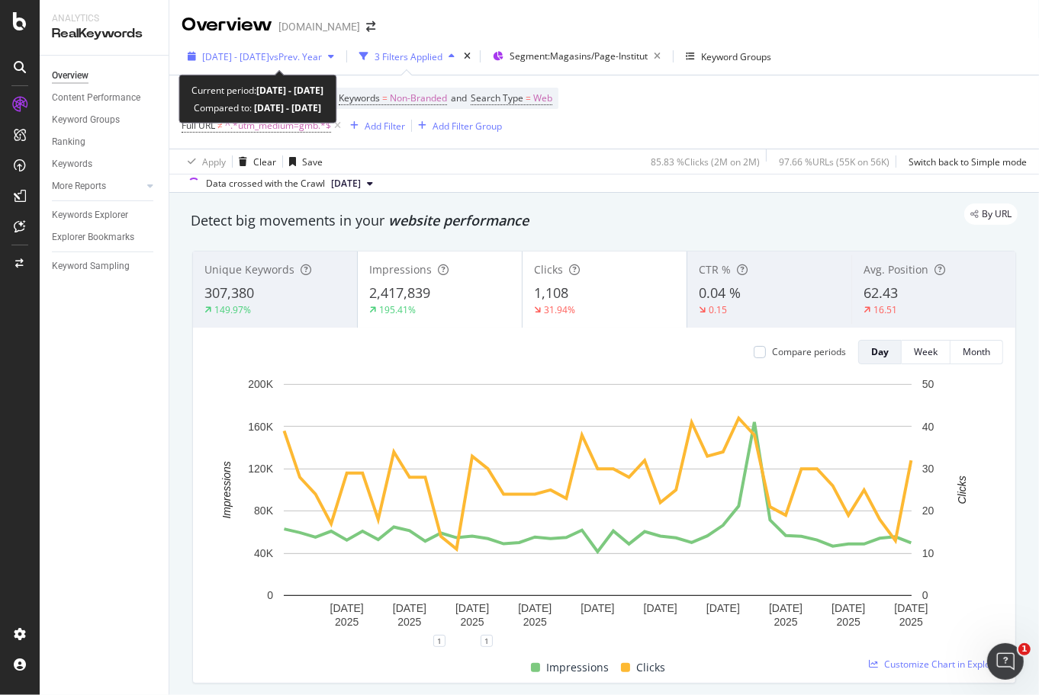
click at [322, 58] on span "vs Prev. Year" at bounding box center [295, 56] width 53 height 13
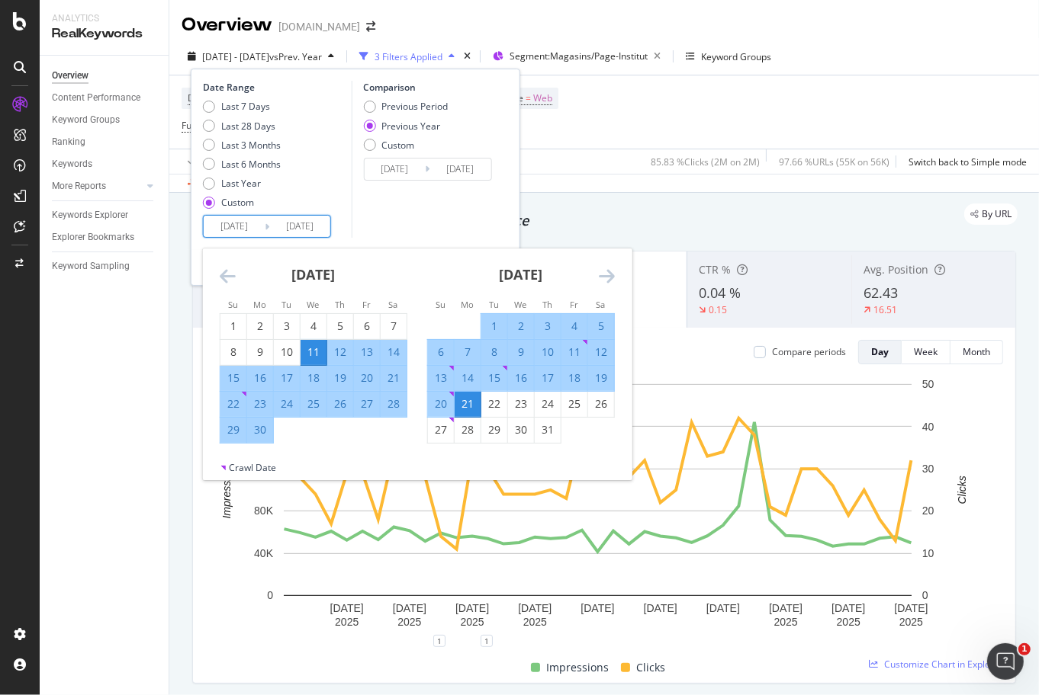
click at [238, 226] on input "2025/06/11" at bounding box center [234, 226] width 61 height 21
click at [493, 400] on div "22" at bounding box center [494, 404] width 26 height 15
type input "2025/07/22"
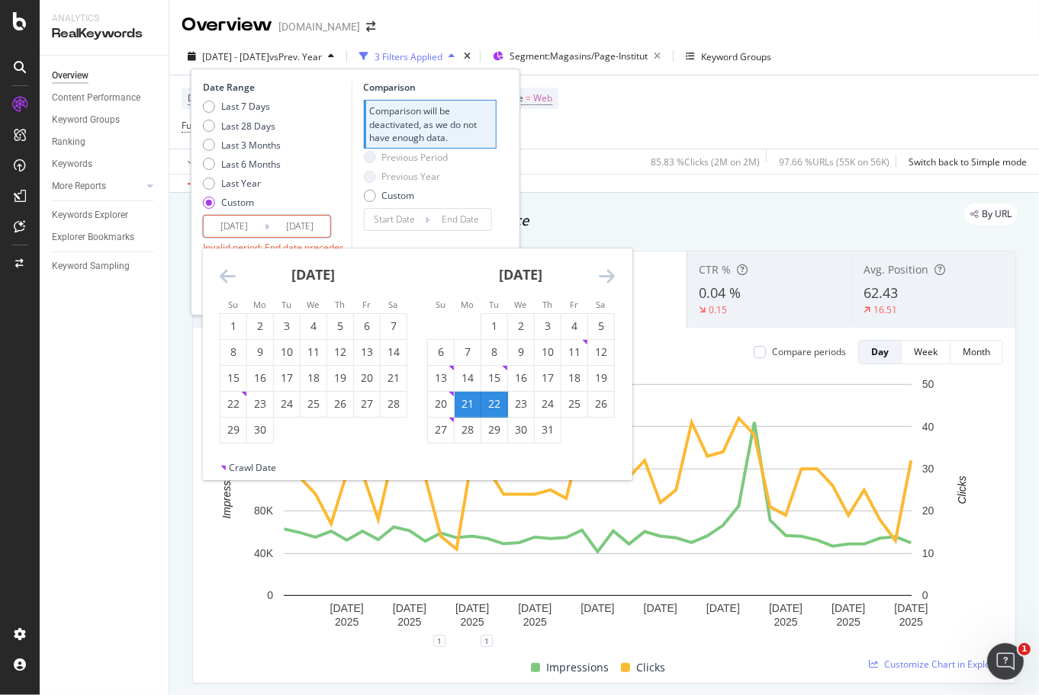
click at [494, 405] on div "22" at bounding box center [494, 404] width 26 height 15
type input "2025/07/22"
type input "2025/07/21"
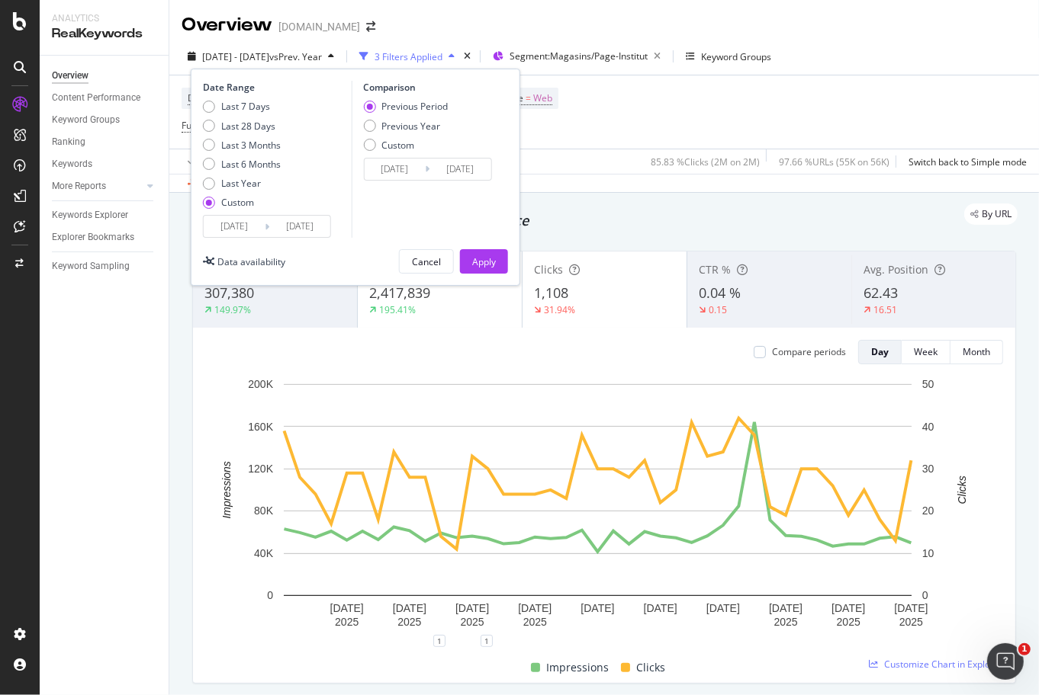
click at [275, 230] on input "2025/07/22" at bounding box center [299, 226] width 61 height 21
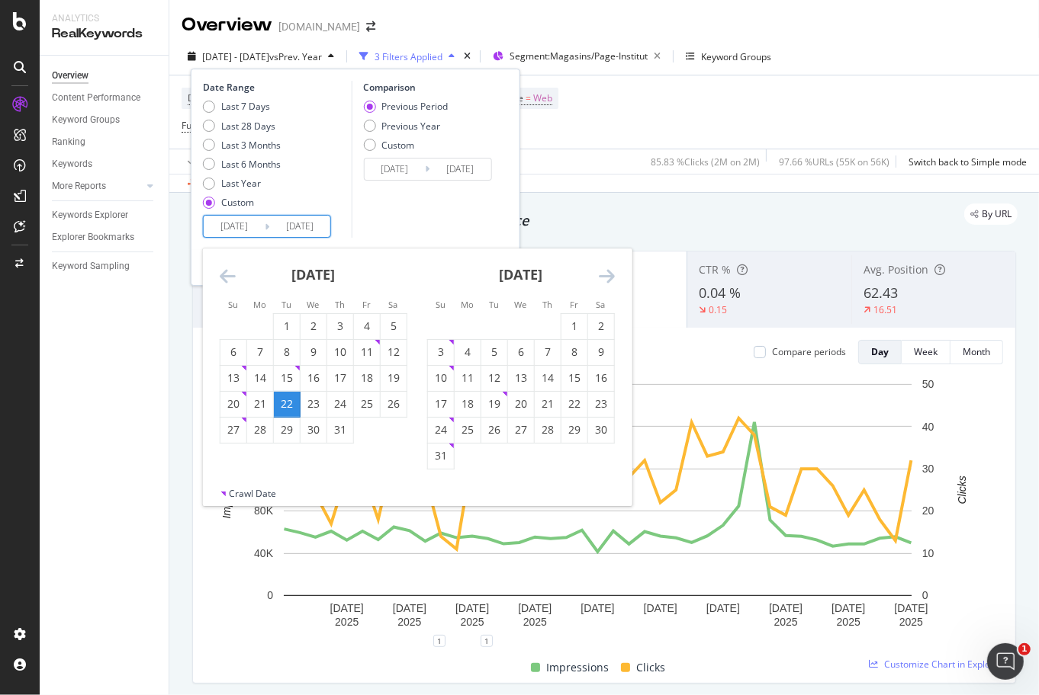
click at [238, 226] on input "2025/07/22" at bounding box center [234, 226] width 61 height 21
click at [436, 458] on div "31" at bounding box center [441, 455] width 26 height 15
type input "[DATE]"
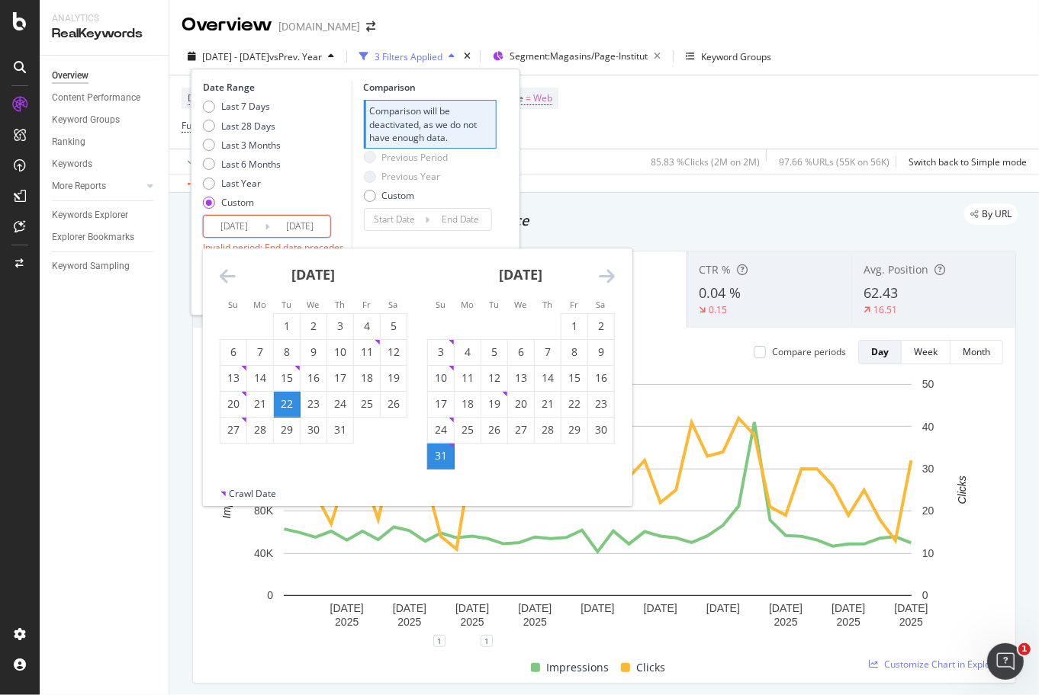
click at [292, 401] on div "22" at bounding box center [287, 404] width 26 height 15
type input "2025/07/22"
type input "2025/07/21"
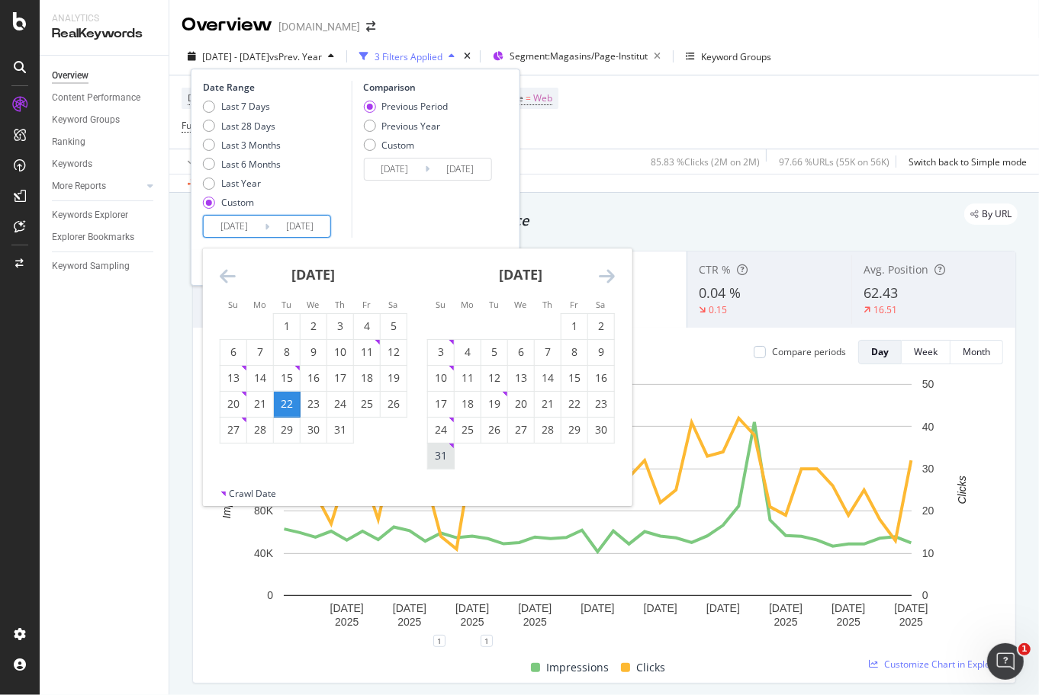
click at [447, 455] on div "31" at bounding box center [441, 455] width 26 height 15
type input "[DATE]"
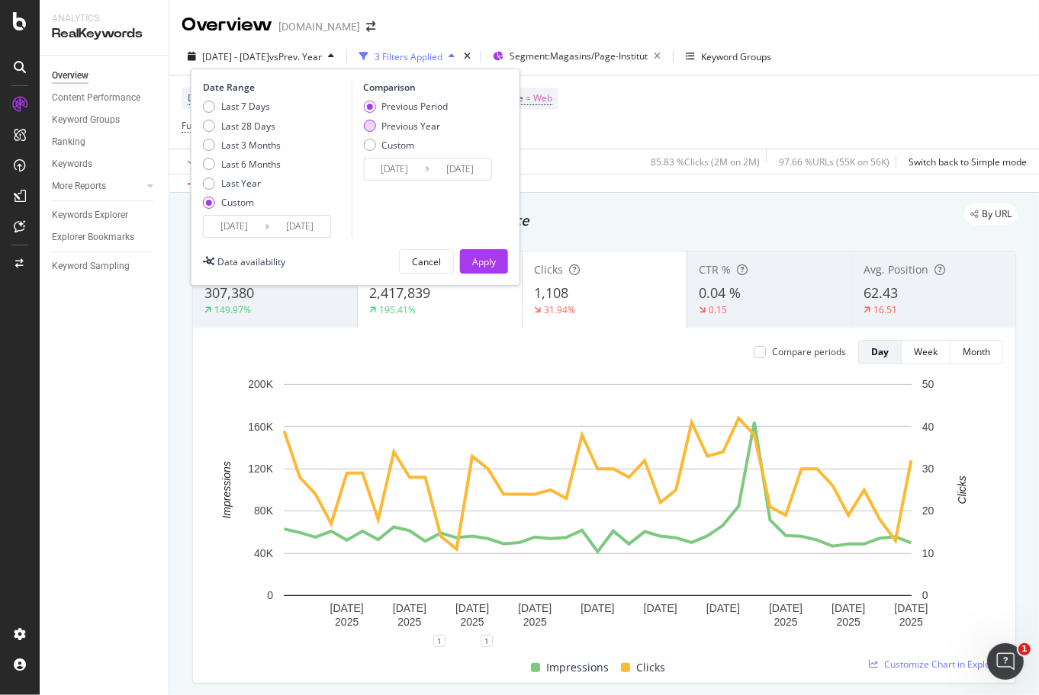
click at [424, 127] on div "Previous Year" at bounding box center [410, 126] width 59 height 13
type input "2024/07/23"
type input "[DATE]"
click at [498, 262] on button "Apply" at bounding box center [484, 261] width 48 height 24
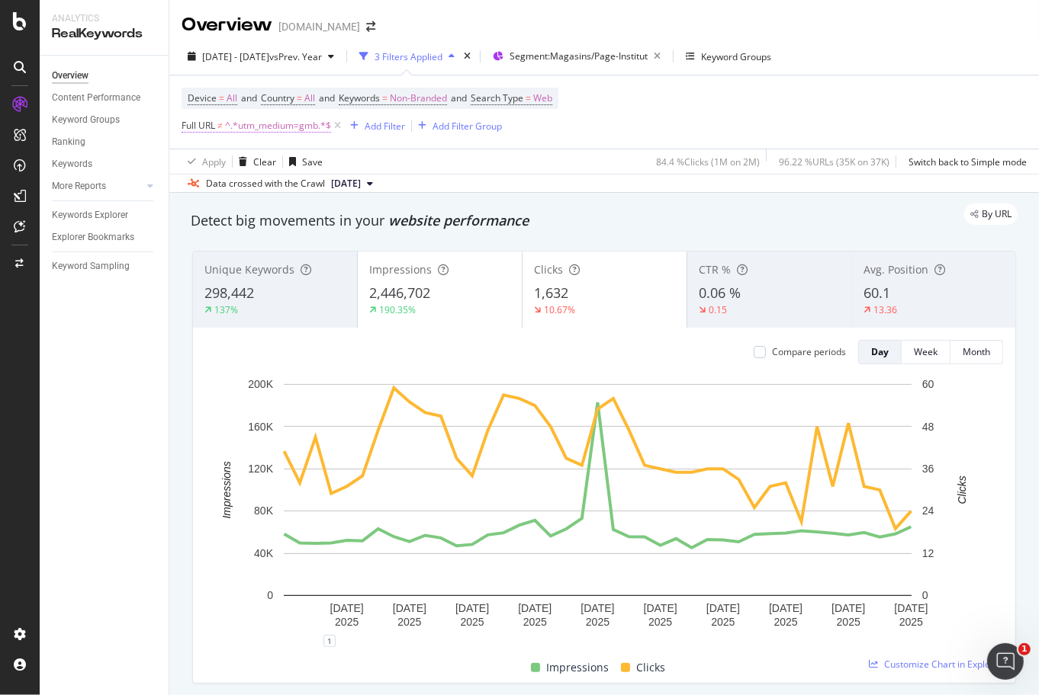
click at [281, 127] on span "^.*utm_medium=gmb.*$" at bounding box center [278, 125] width 106 height 21
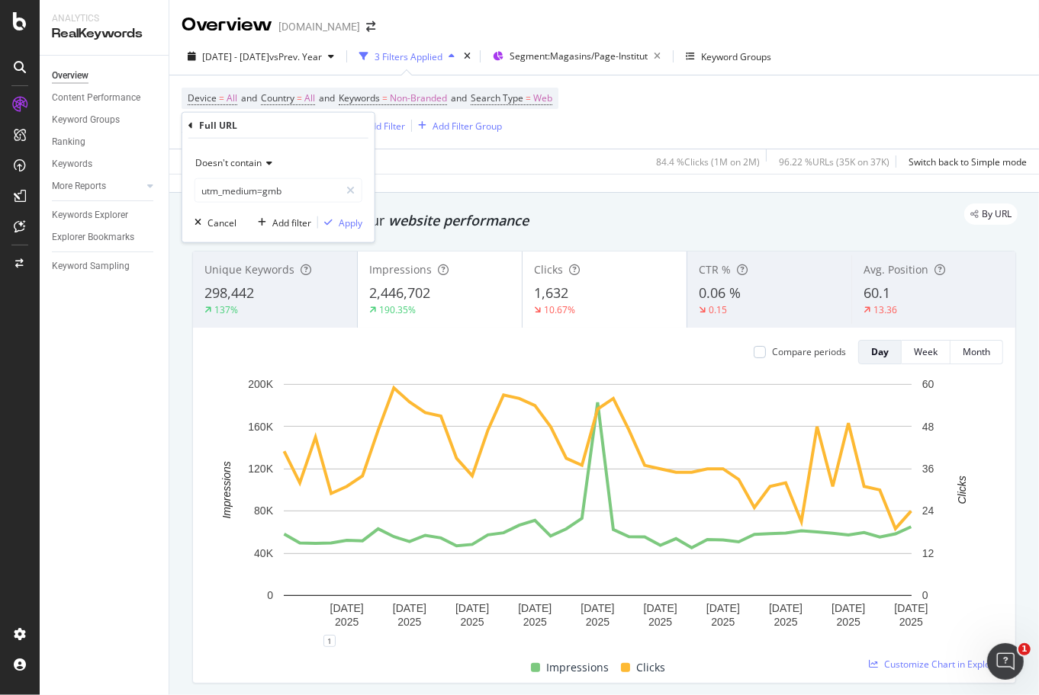
click at [256, 158] on span "Doesn't contain" at bounding box center [228, 162] width 66 height 13
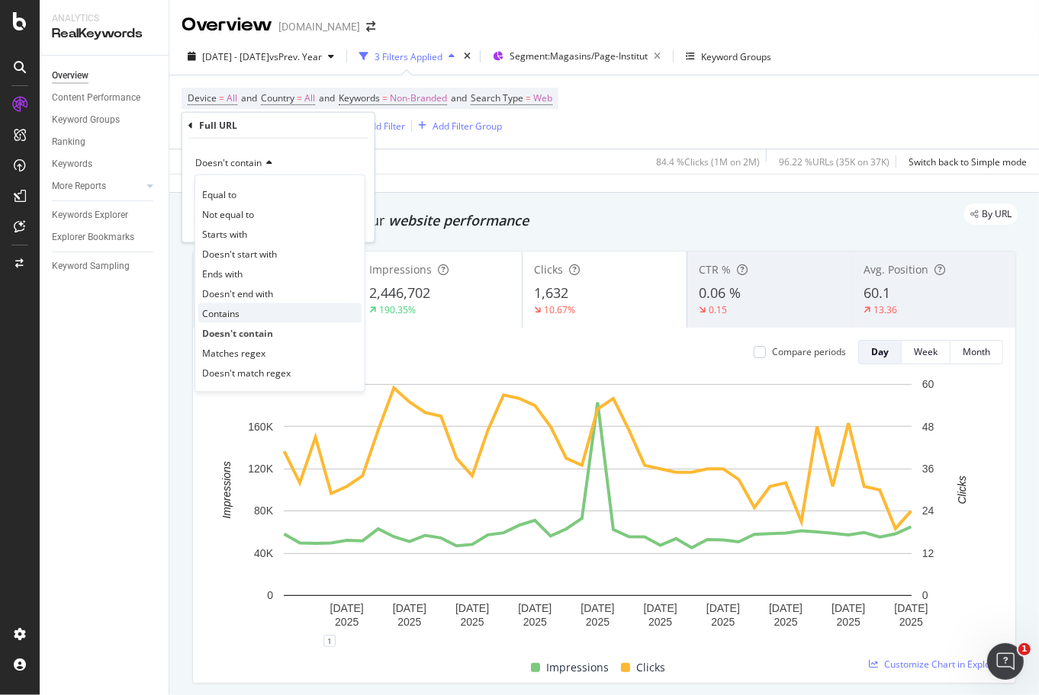
click at [226, 313] on span "Contains" at bounding box center [220, 313] width 37 height 13
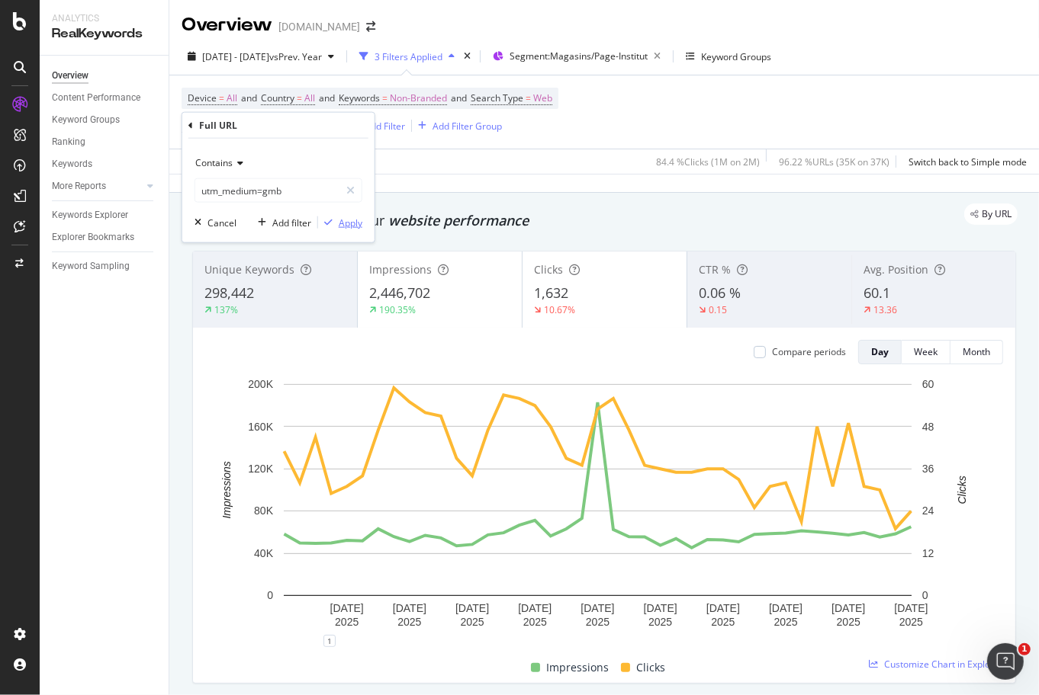
click at [354, 226] on div "Apply" at bounding box center [351, 222] width 24 height 13
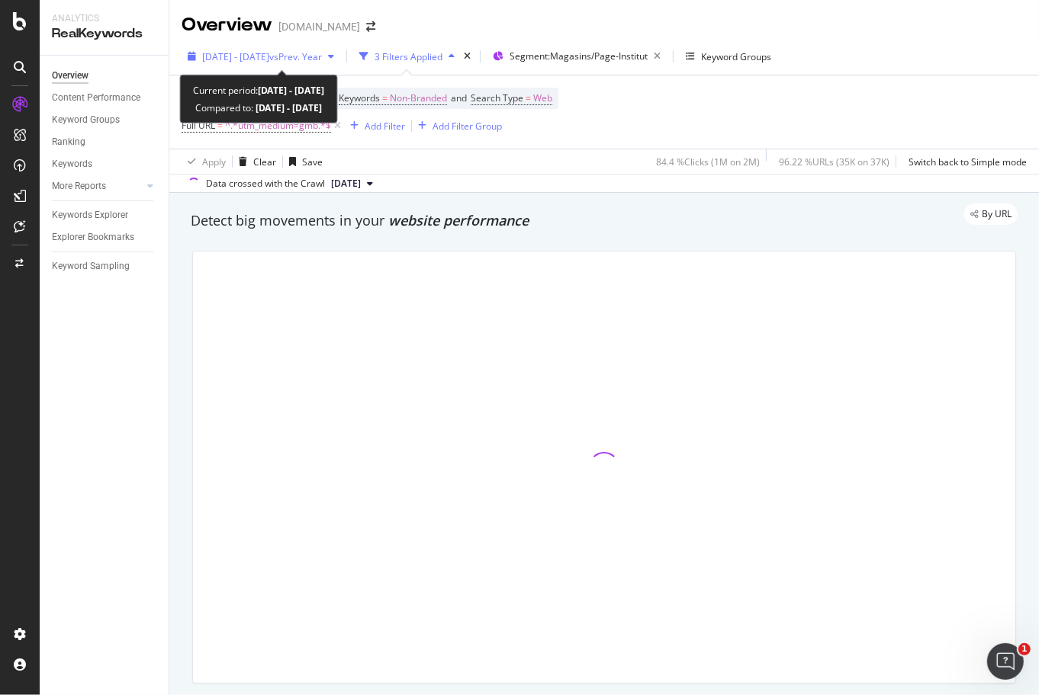
click at [322, 56] on span "vs Prev. Year" at bounding box center [295, 56] width 53 height 13
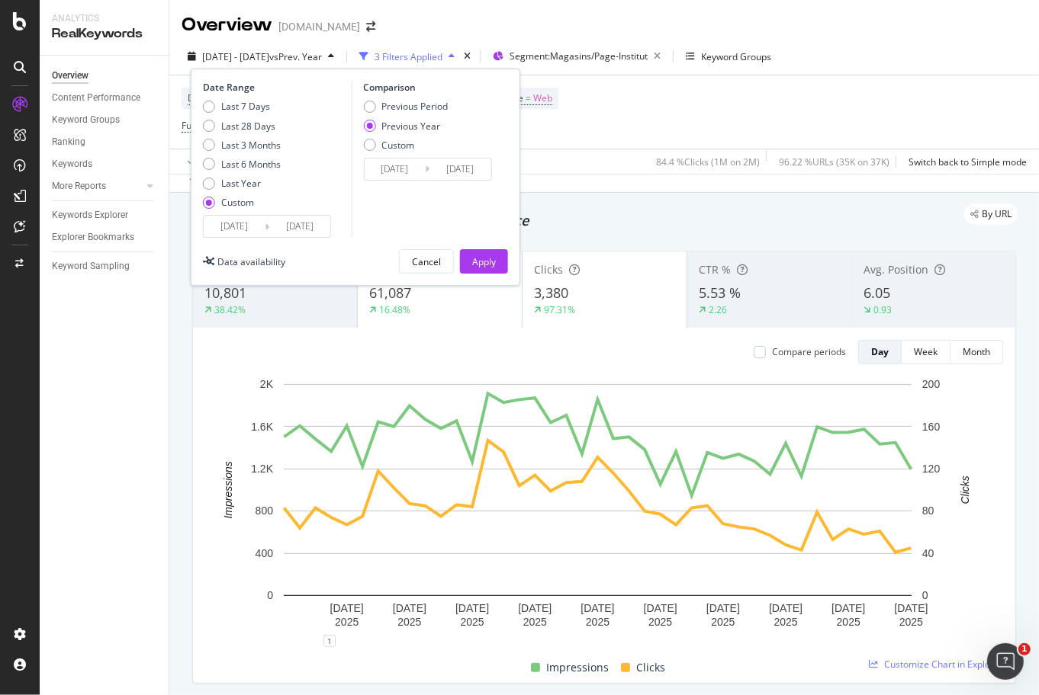
click at [242, 225] on input "2025/07/22" at bounding box center [234, 226] width 61 height 21
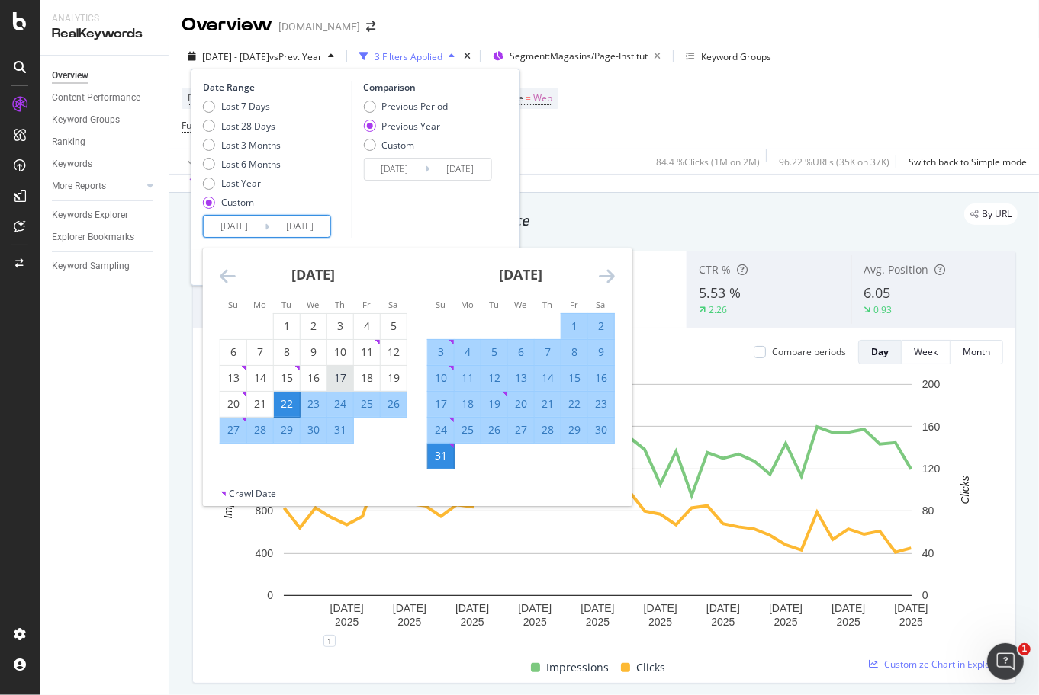
click at [338, 376] on div "17" at bounding box center [340, 378] width 26 height 15
type input "2025/07/17"
type input "2024/07/18"
click at [430, 202] on div "Comparison Previous Period Previous Year Custom 2024/07/18 Navigate forward to …" at bounding box center [423, 159] width 145 height 157
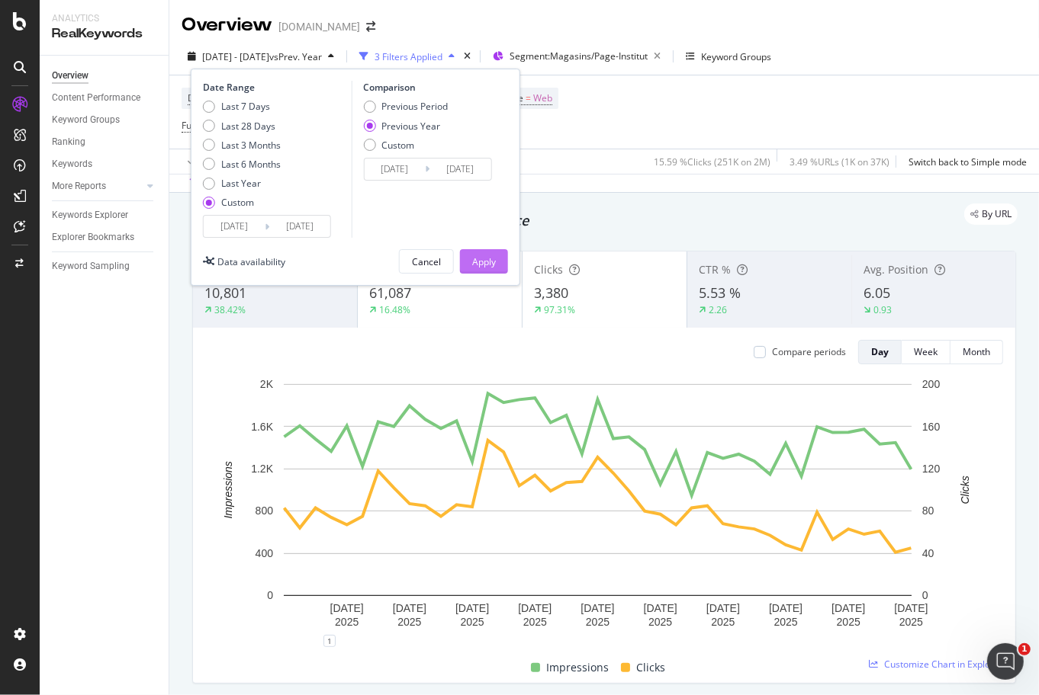
click at [482, 258] on div "Apply" at bounding box center [484, 261] width 24 height 13
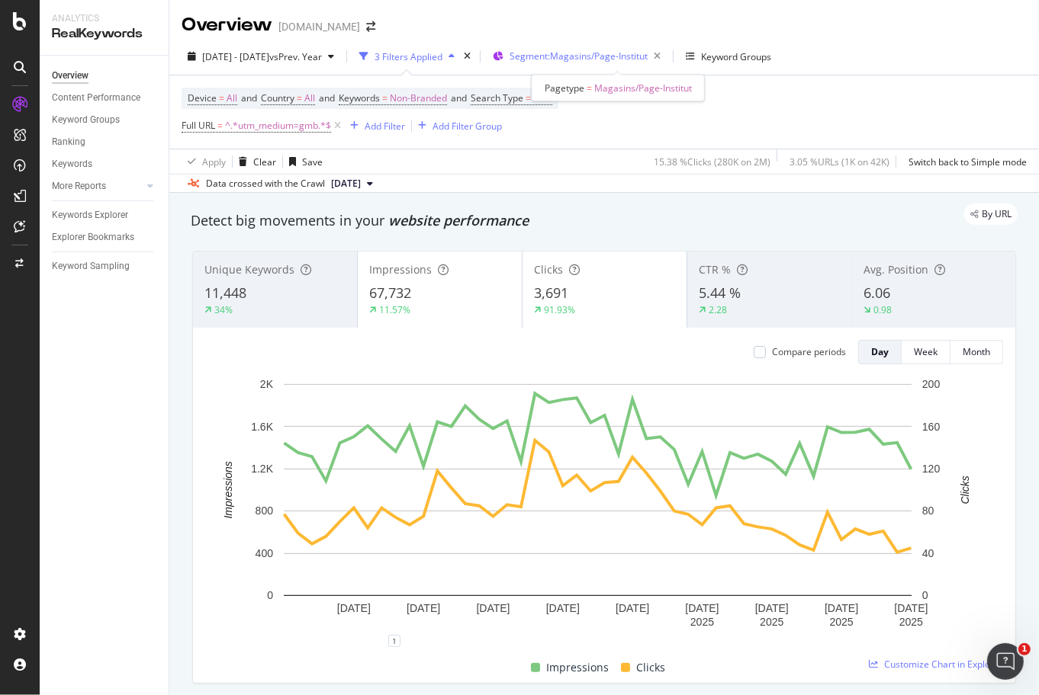
click at [615, 55] on span "Segment: Magasins/Page-Institut" at bounding box center [578, 56] width 138 height 13
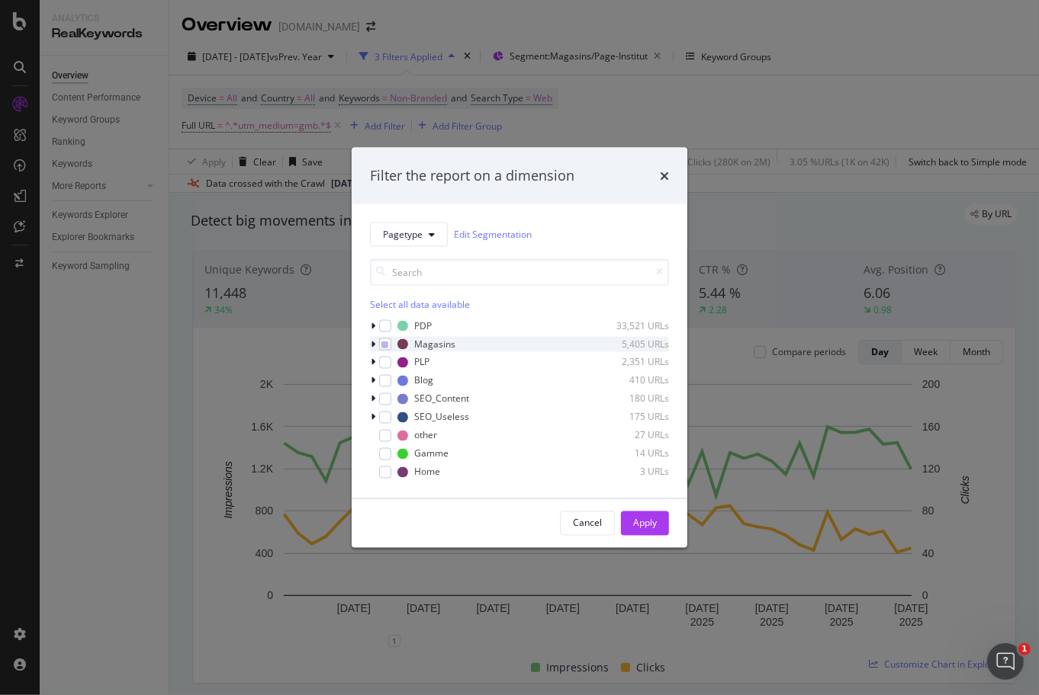
click at [371, 343] on icon "modal" at bounding box center [373, 343] width 5 height 9
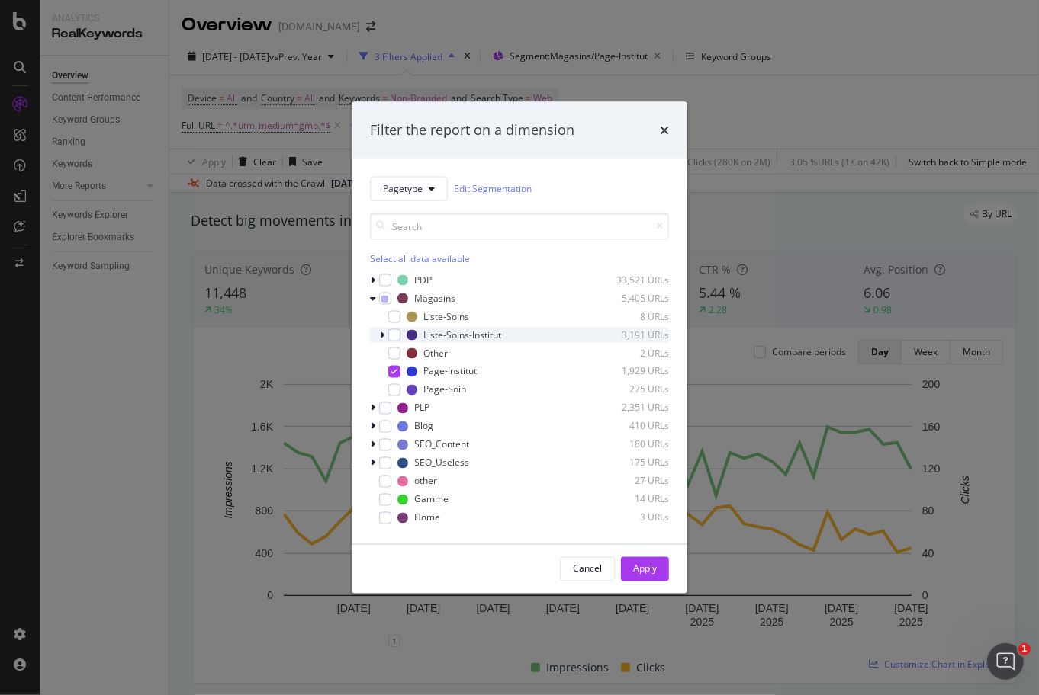
click at [383, 332] on icon "modal" at bounding box center [382, 334] width 5 height 9
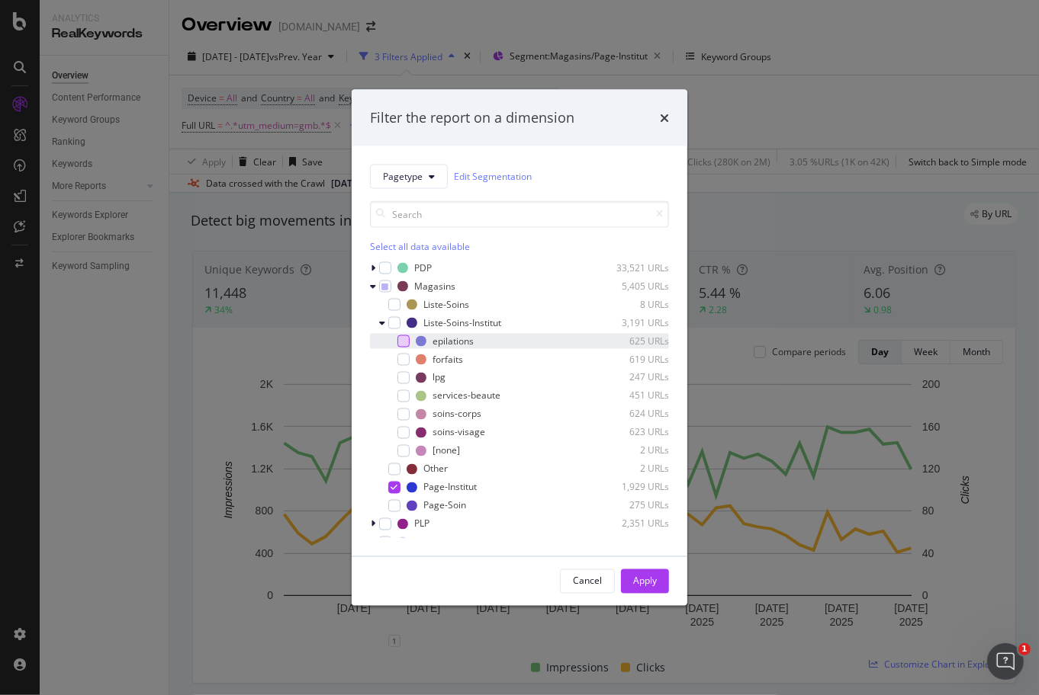
click at [402, 339] on div "modal" at bounding box center [403, 341] width 12 height 12
click at [397, 484] on icon "modal" at bounding box center [394, 487] width 7 height 8
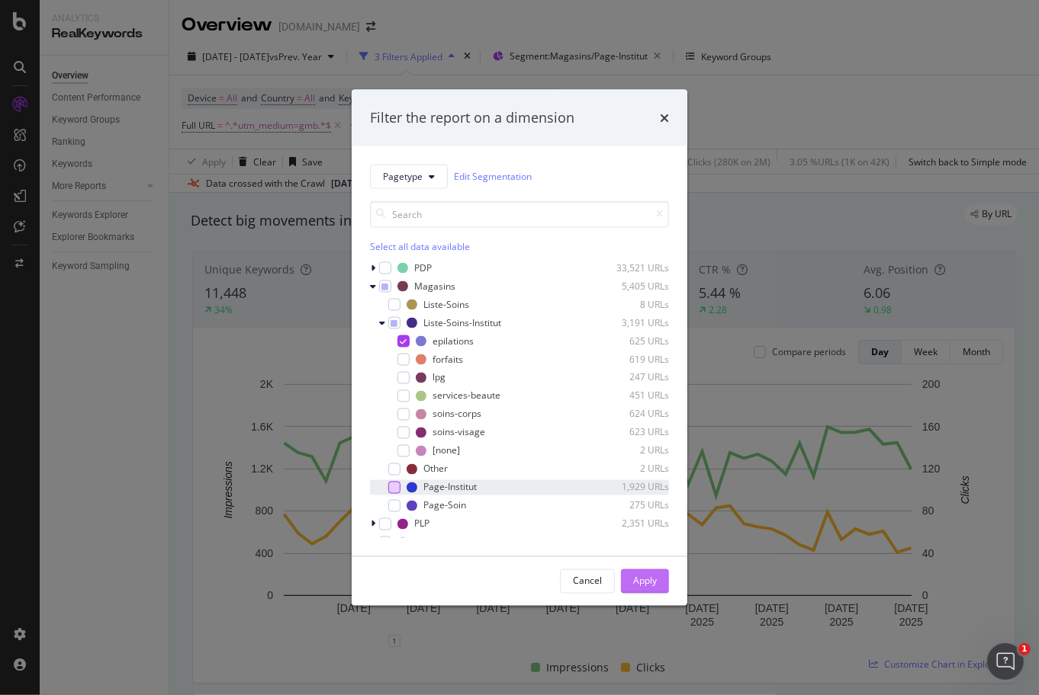
click at [652, 584] on div "Apply" at bounding box center [645, 581] width 24 height 13
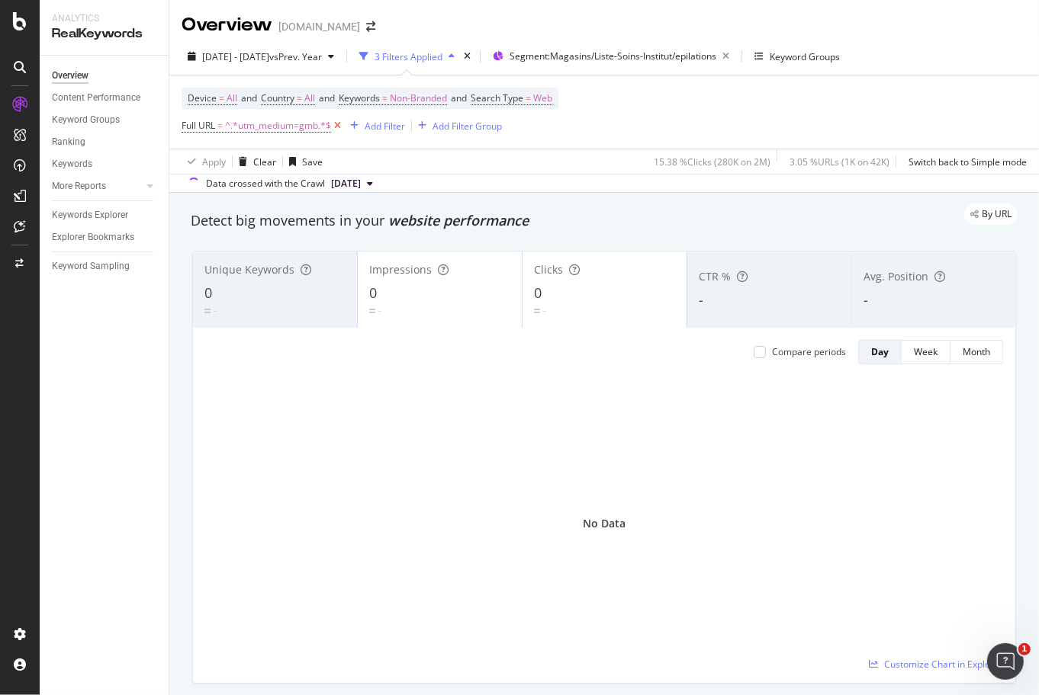
click at [339, 128] on icon at bounding box center [337, 125] width 13 height 15
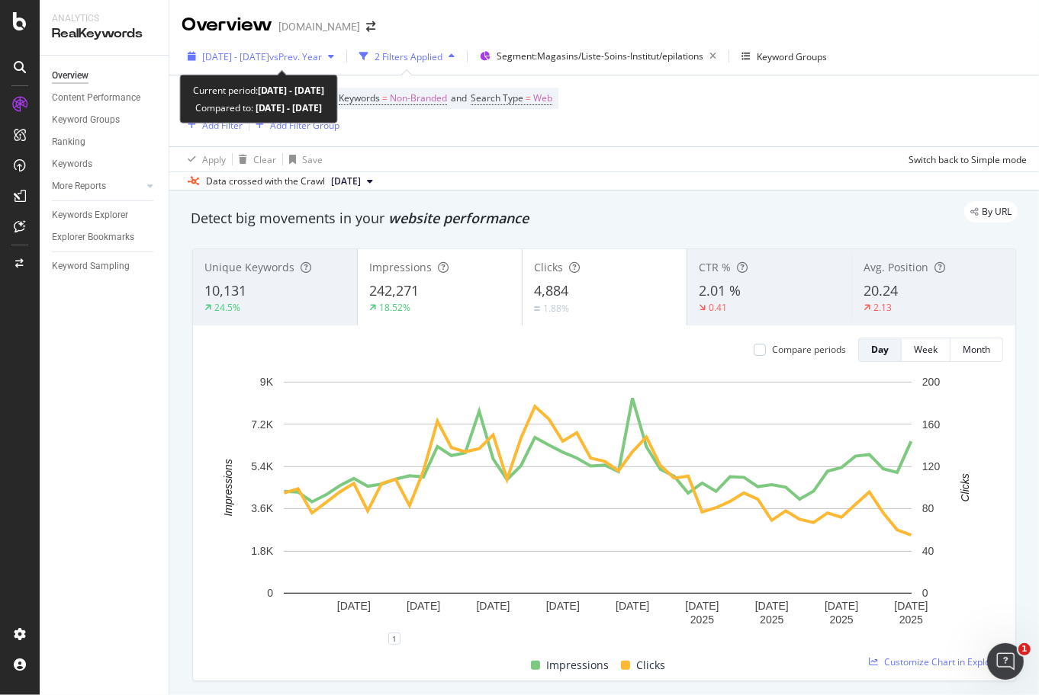
click at [269, 56] on span "2025 Jul. 17th - Aug. 31st" at bounding box center [235, 56] width 67 height 13
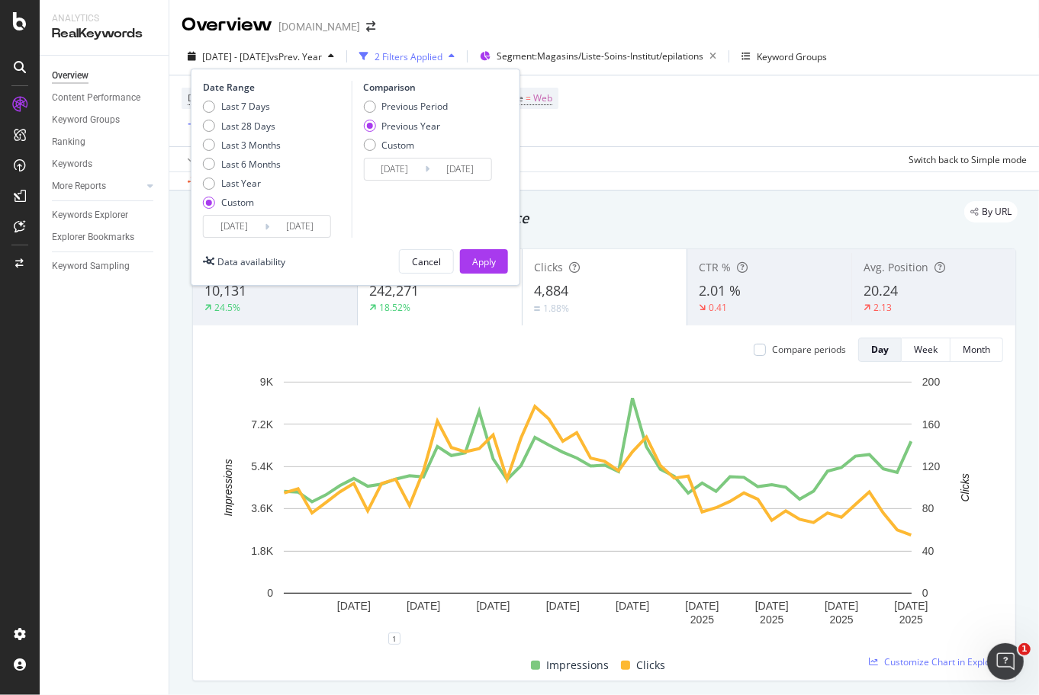
click at [236, 223] on input "2025/07/17" at bounding box center [234, 226] width 61 height 21
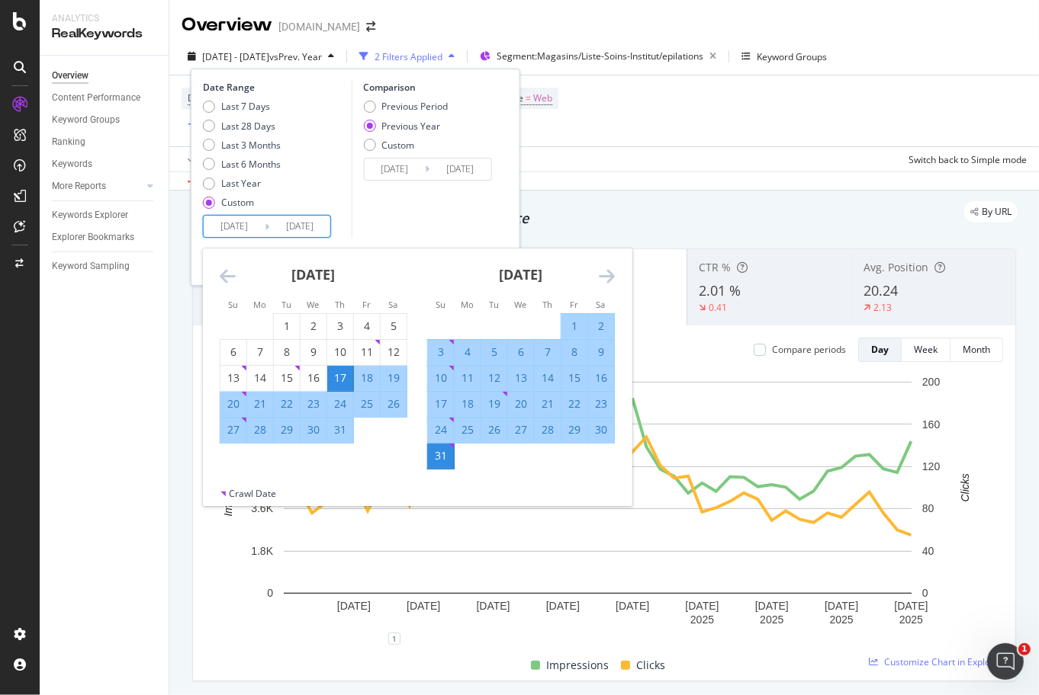
click at [230, 273] on icon "Move backward to switch to the previous month." at bounding box center [228, 276] width 16 height 18
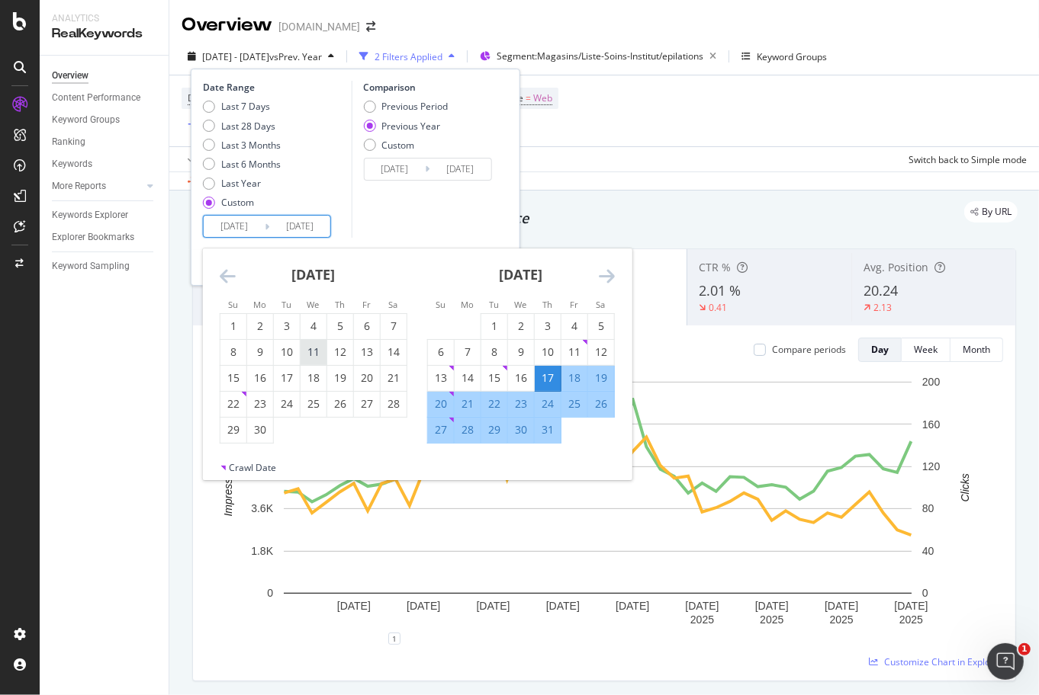
click at [311, 352] on div "11" at bounding box center [313, 352] width 26 height 15
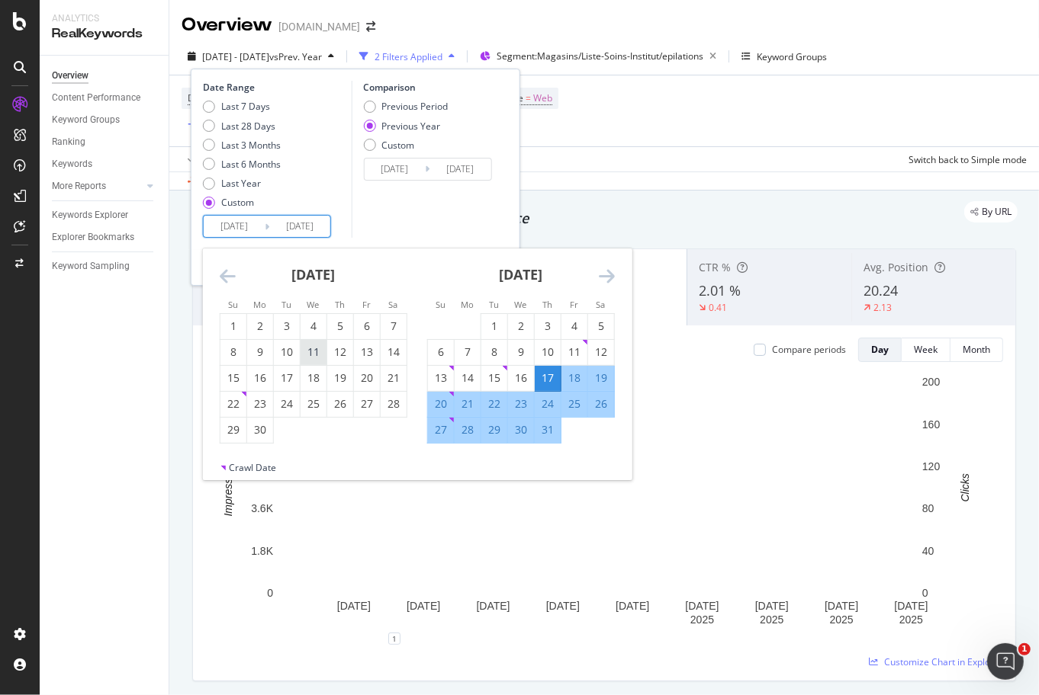
type input "2024/06/12"
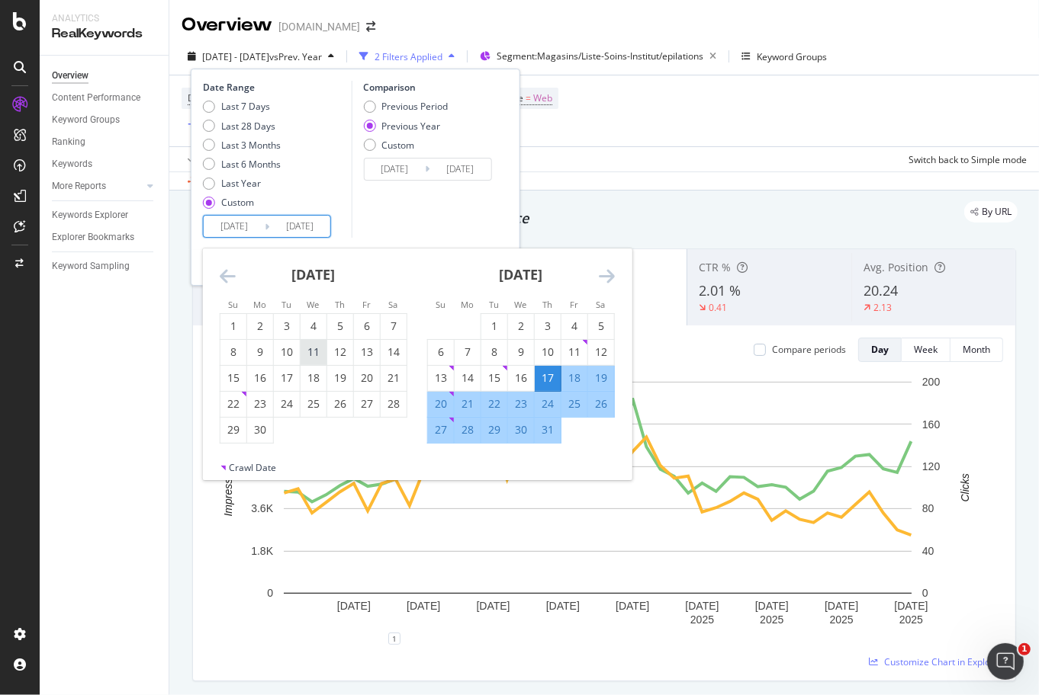
type input "2025/06/11"
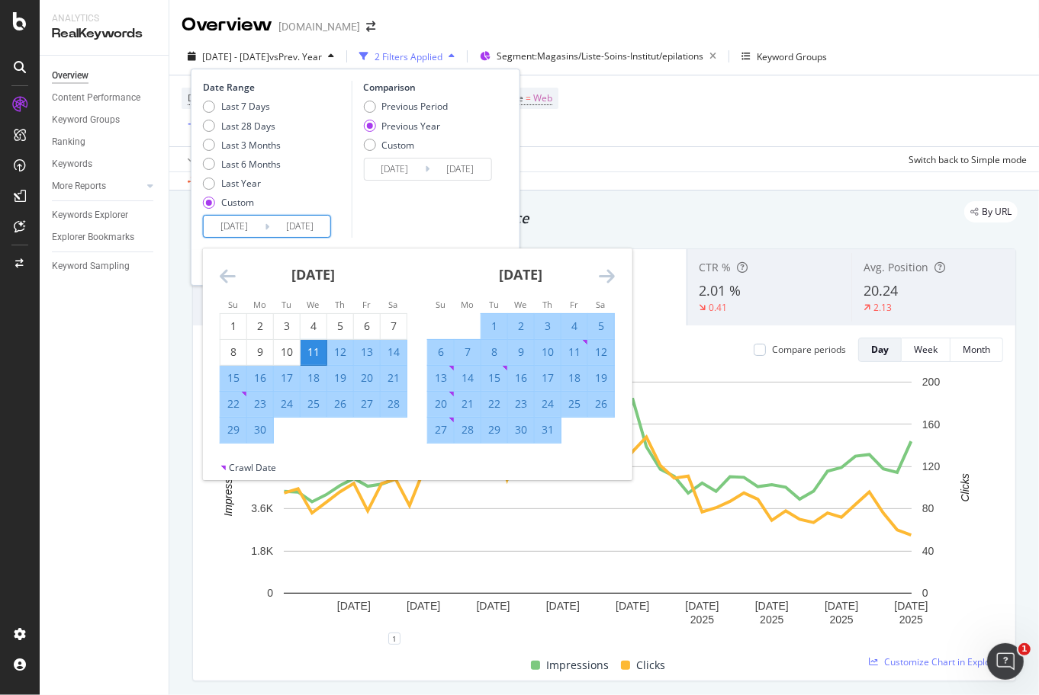
click at [607, 275] on icon "Move forward to switch to the next month." at bounding box center [607, 276] width 16 height 18
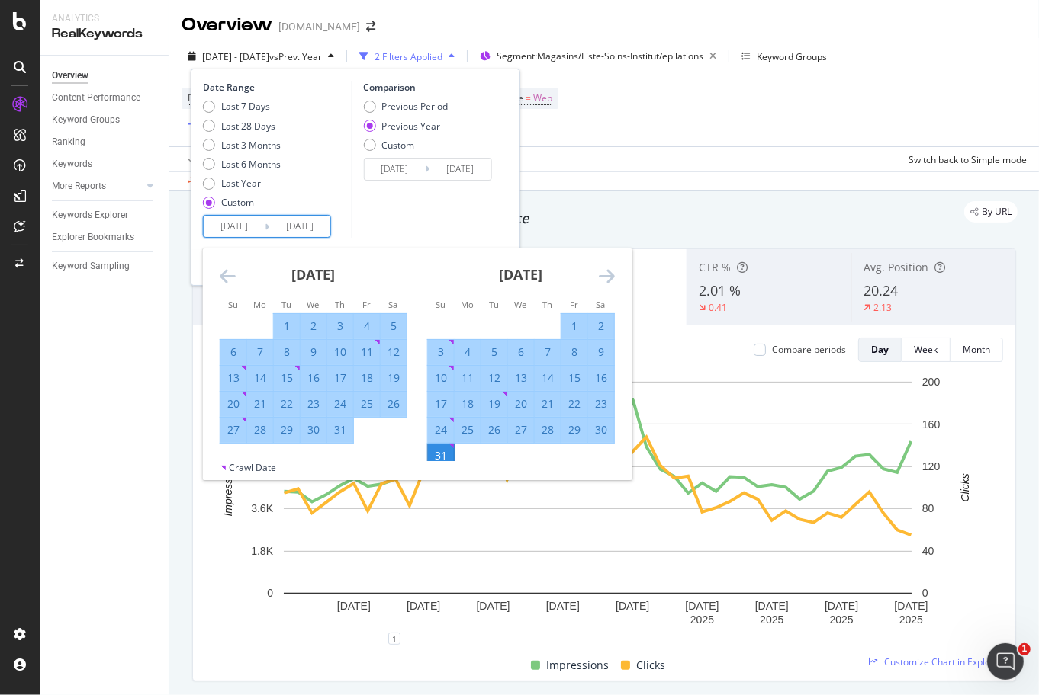
click at [447, 210] on div "Comparison Previous Period Previous Year Custom 2024/06/12 Navigate forward to …" at bounding box center [423, 159] width 145 height 157
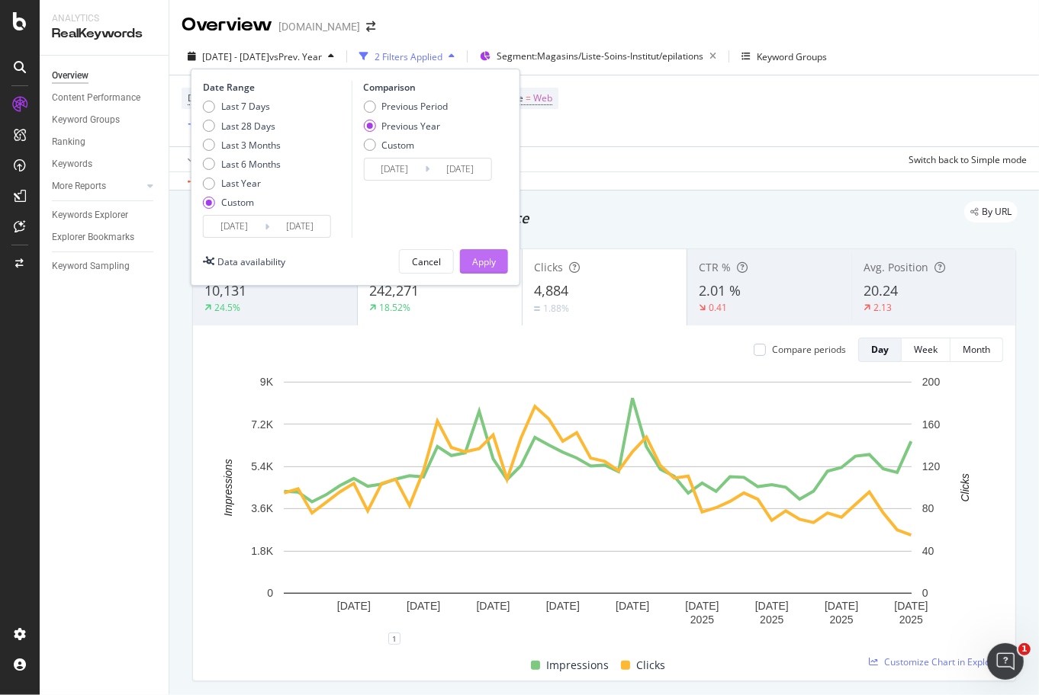
click at [492, 260] on div "Apply" at bounding box center [484, 261] width 24 height 13
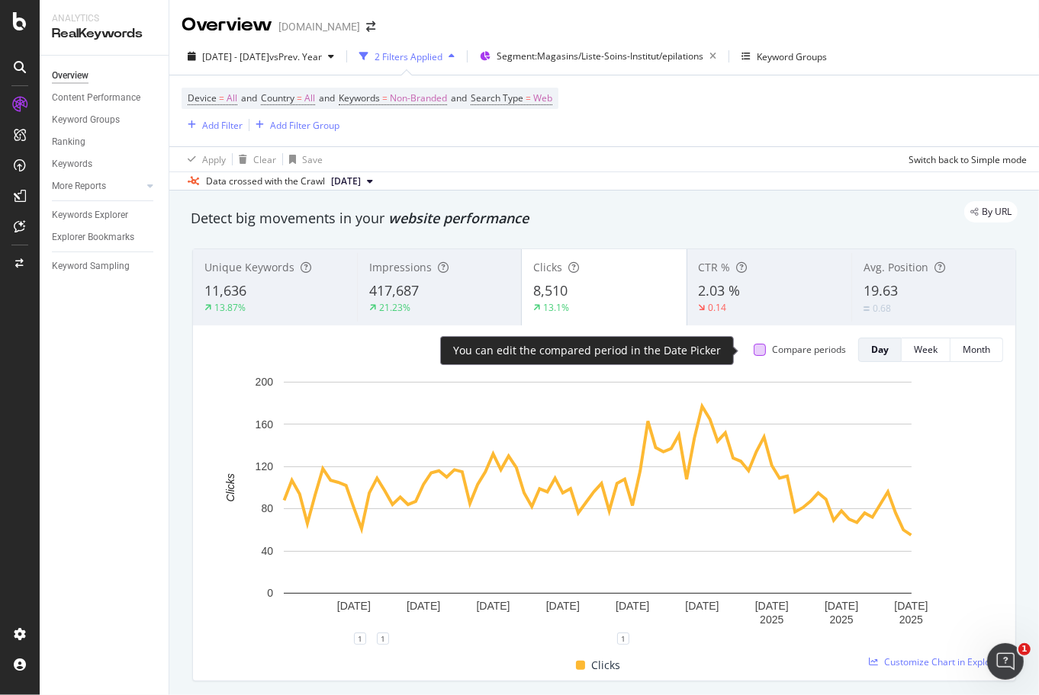
click at [753, 349] on div at bounding box center [759, 350] width 12 height 12
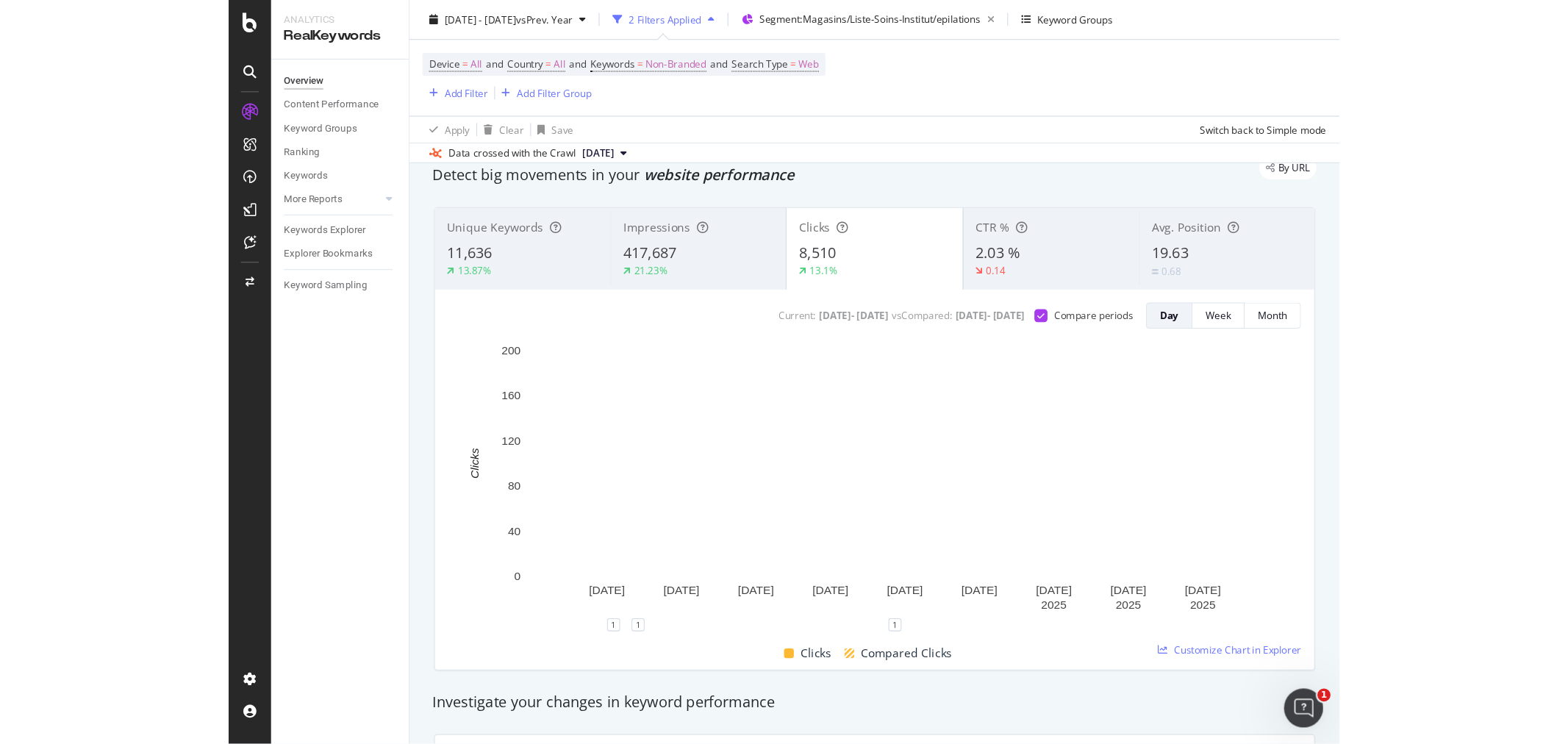
scroll to position [82, 0]
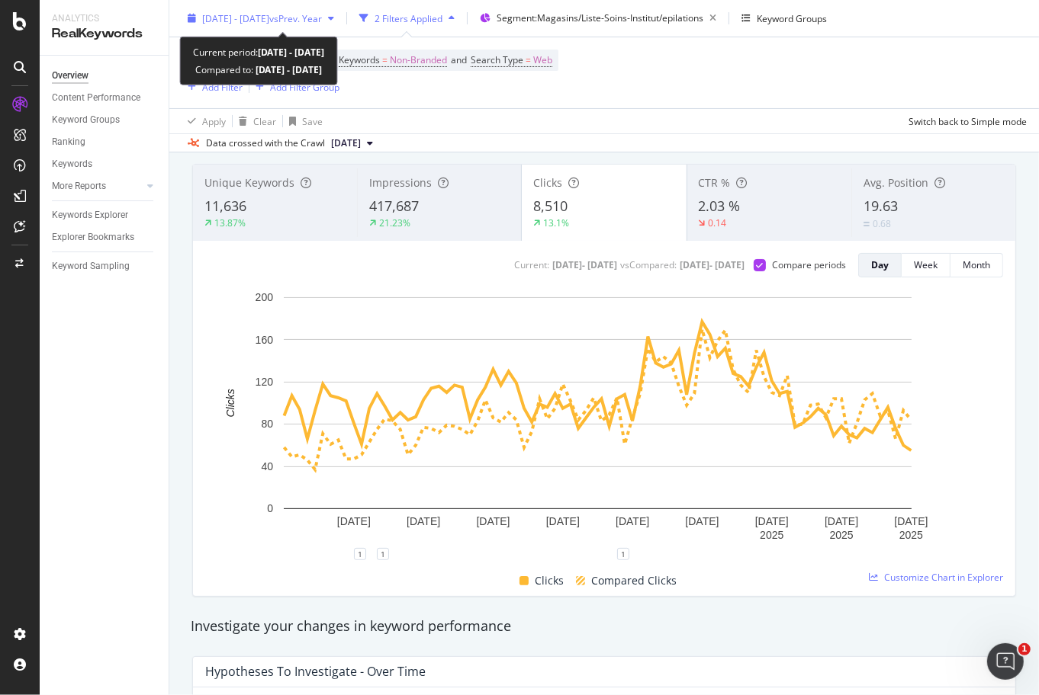
click at [322, 15] on span "vs Prev. Year" at bounding box center [295, 17] width 53 height 13
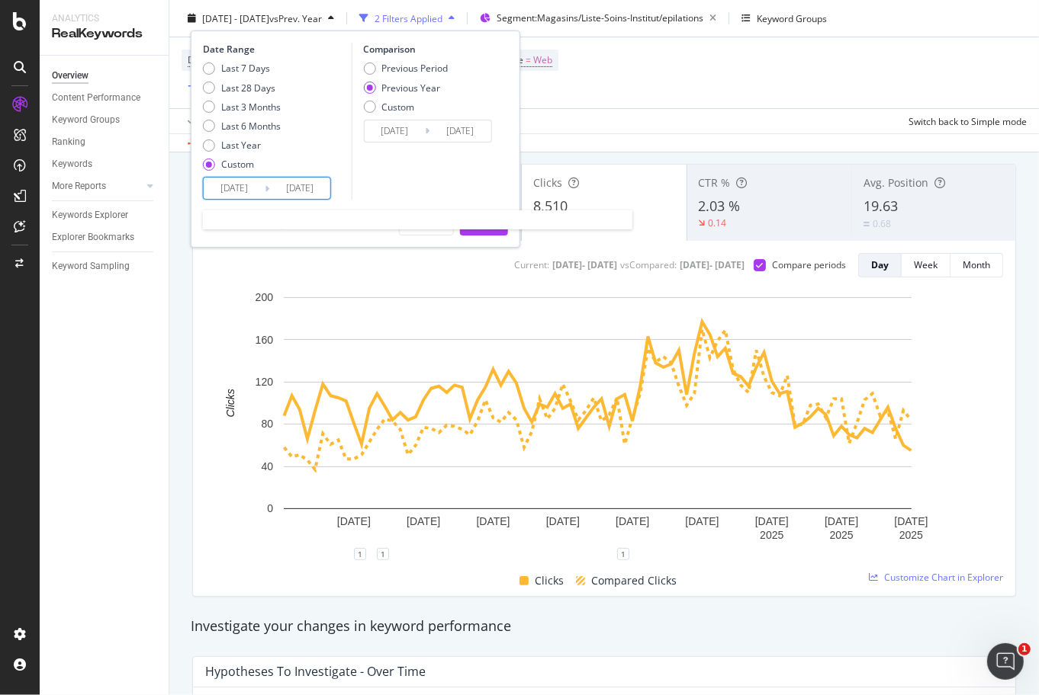
click at [230, 188] on input "2025/06/11" at bounding box center [234, 188] width 61 height 21
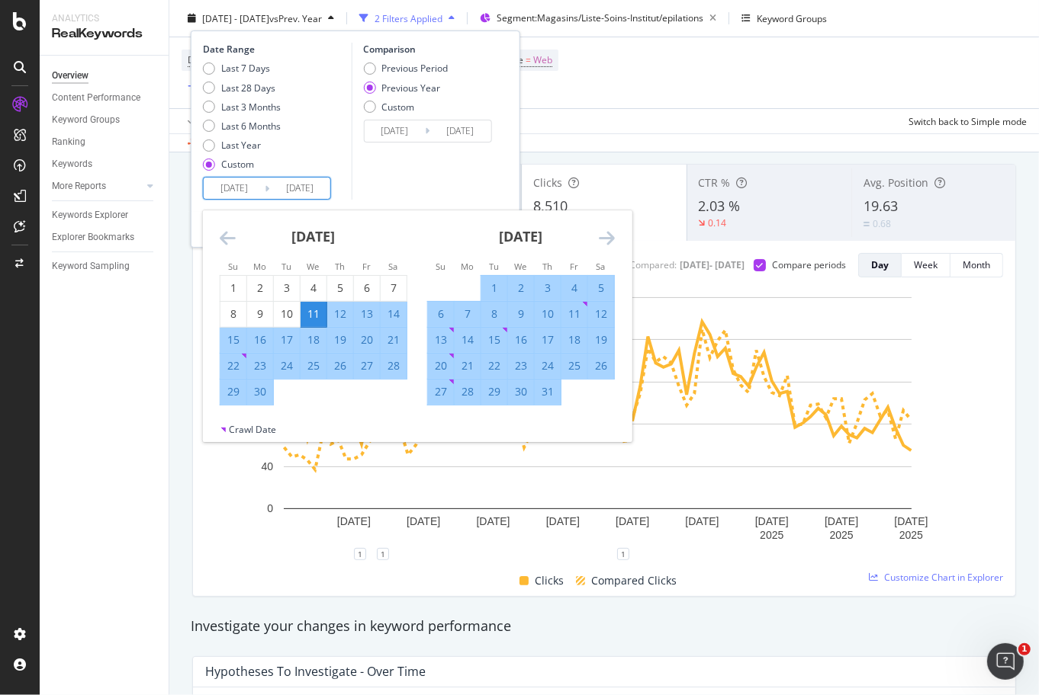
click at [310, 313] on div "11" at bounding box center [313, 314] width 26 height 15
click at [609, 239] on icon "Move forward to switch to the next month." at bounding box center [607, 238] width 16 height 18
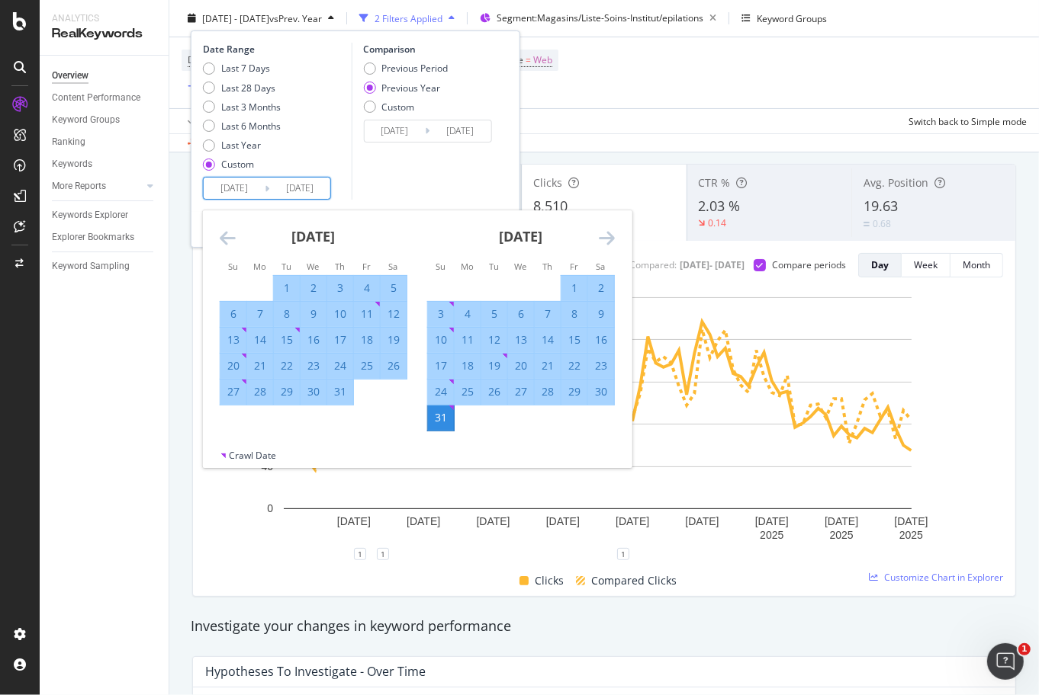
click at [545, 361] on div "21" at bounding box center [548, 365] width 26 height 15
type input "2025/08/21"
type input "2024/08/22"
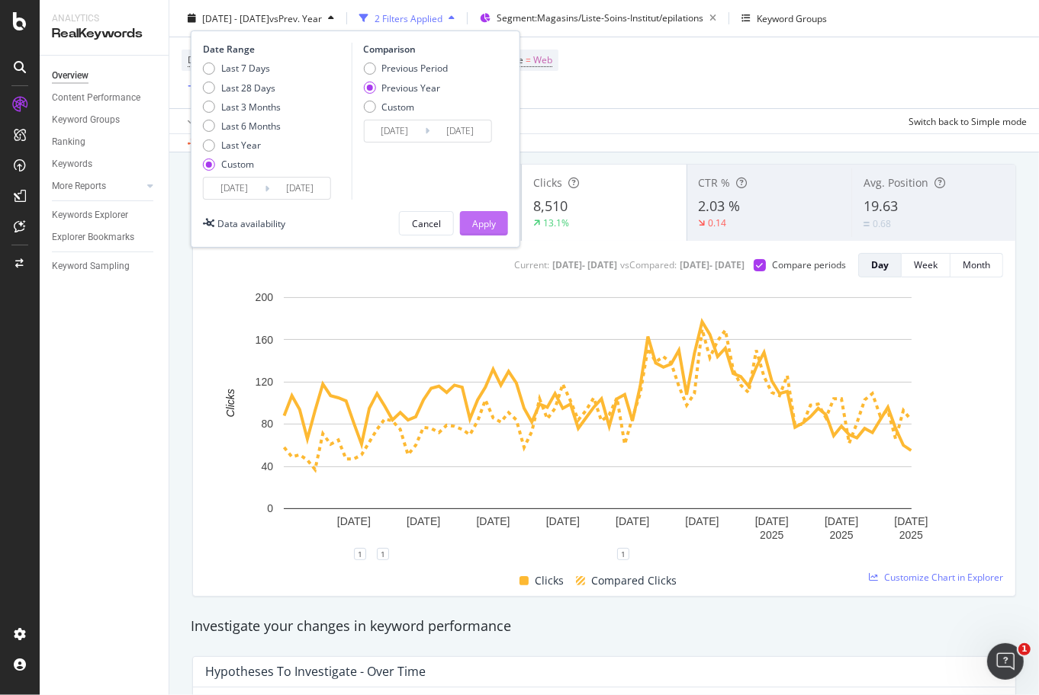
click at [478, 225] on div "Apply" at bounding box center [484, 223] width 24 height 13
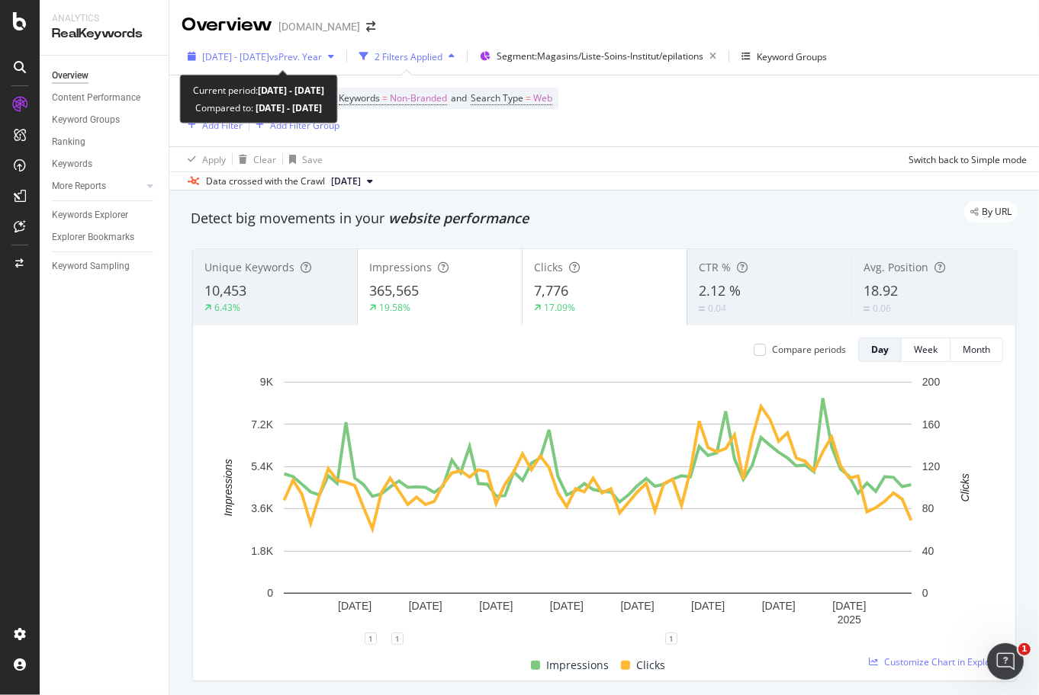
click at [322, 55] on span "vs Prev. Year" at bounding box center [295, 56] width 53 height 13
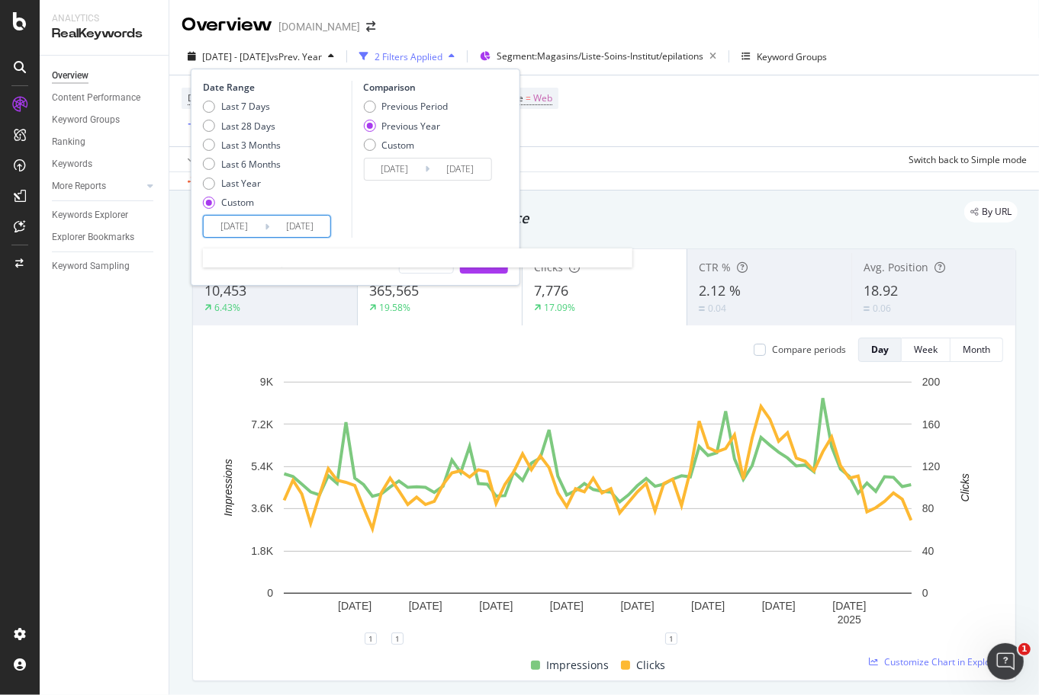
click at [227, 229] on input "2025/06/11" at bounding box center [234, 226] width 61 height 21
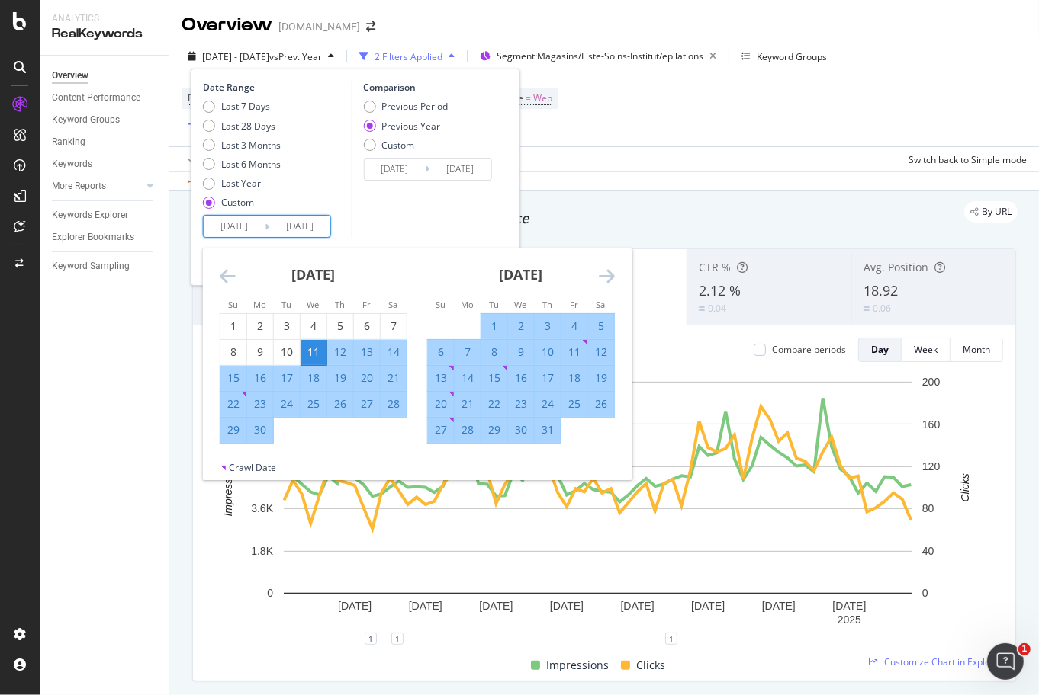
click at [615, 275] on div "July 2025 1 2 3 4 5 6 7 8 9 10 11 12 13 14 15 16 17 18 19 20 21 22 23 24 25 26 …" at bounding box center [520, 346] width 207 height 195
click at [605, 278] on icon "Move forward to switch to the next month." at bounding box center [607, 276] width 16 height 18
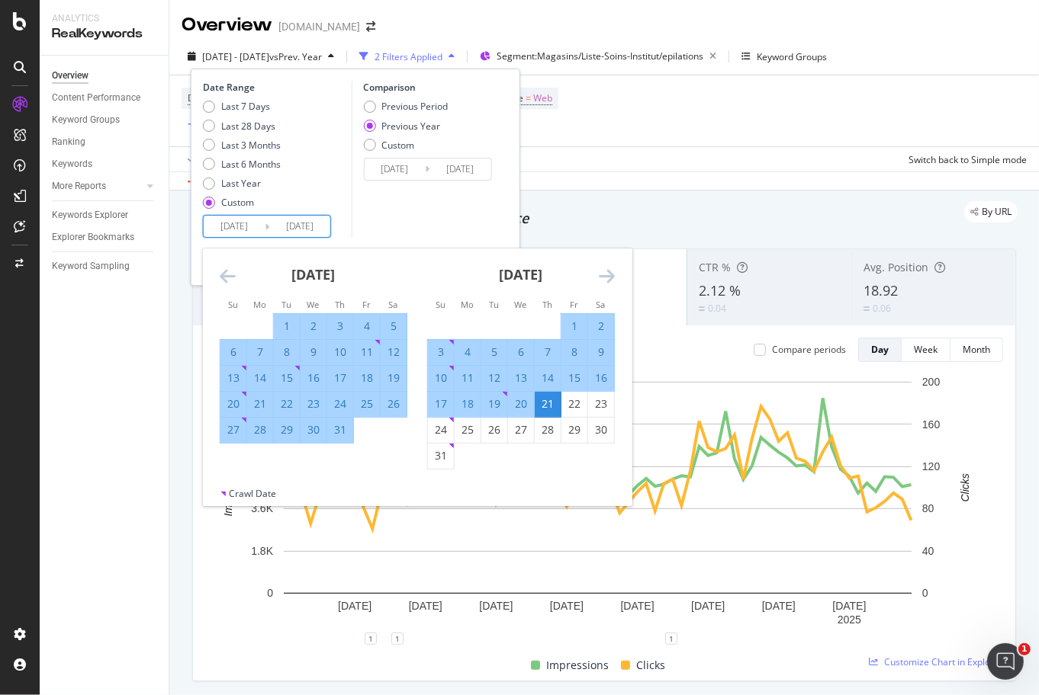
click at [226, 273] on icon "Move backward to switch to the previous month." at bounding box center [228, 276] width 16 height 18
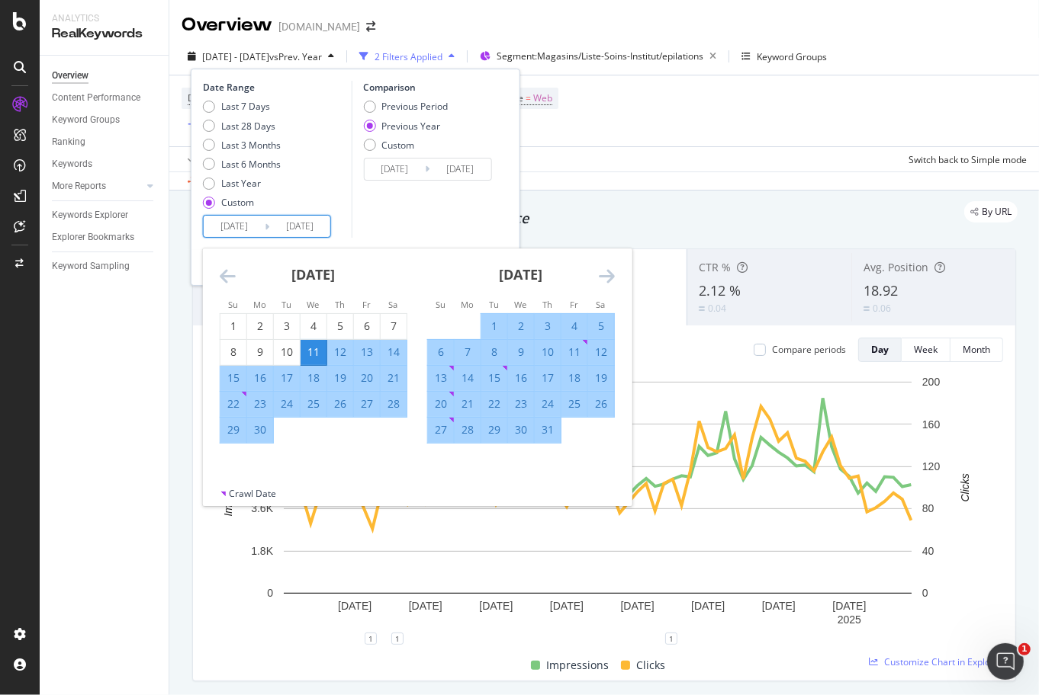
click at [307, 348] on div "11" at bounding box center [313, 352] width 26 height 15
click at [466, 402] on div "21" at bounding box center [467, 404] width 26 height 15
type input "2025/07/21"
type input "2024/07/22"
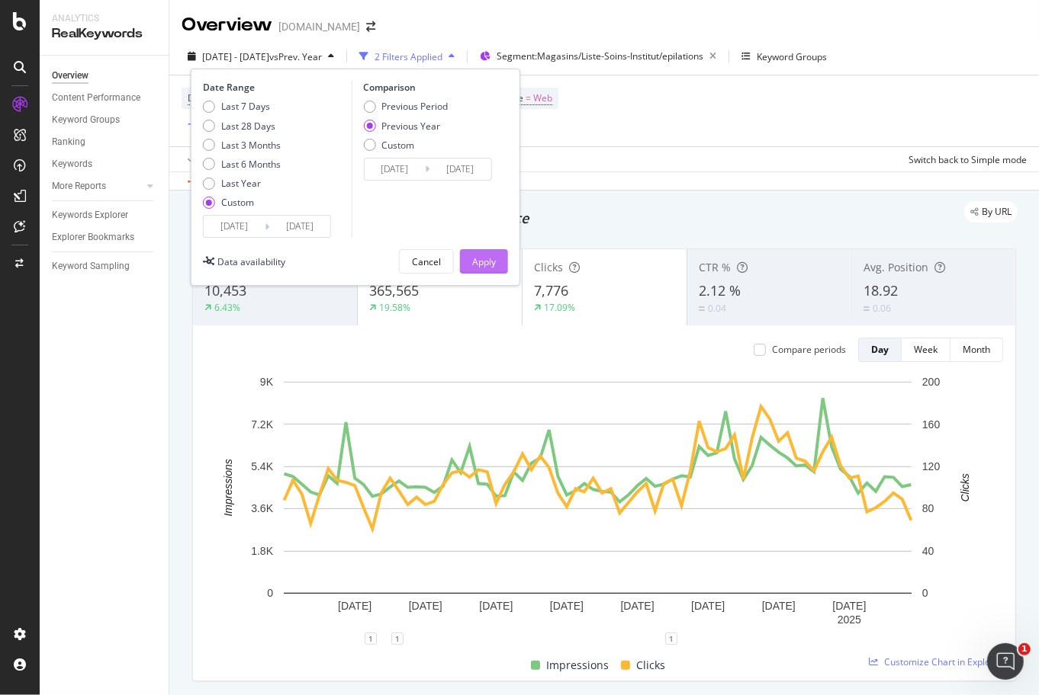
click at [481, 257] on div "Apply" at bounding box center [484, 261] width 24 height 13
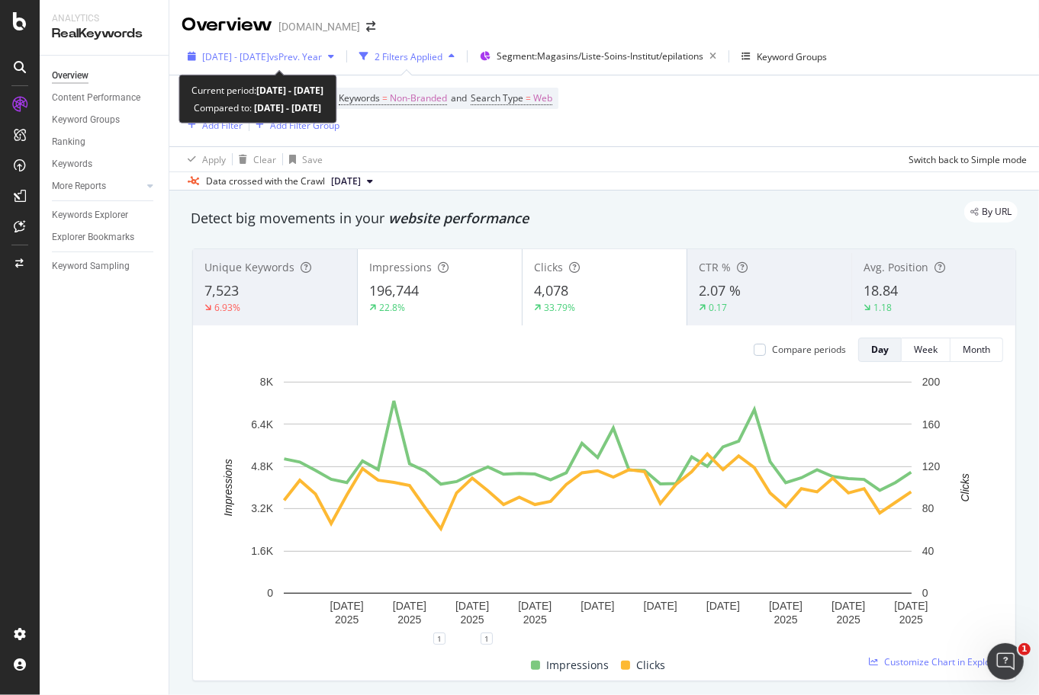
click at [262, 59] on span "2025 Jun. 11th - Jul. 21st" at bounding box center [235, 56] width 67 height 13
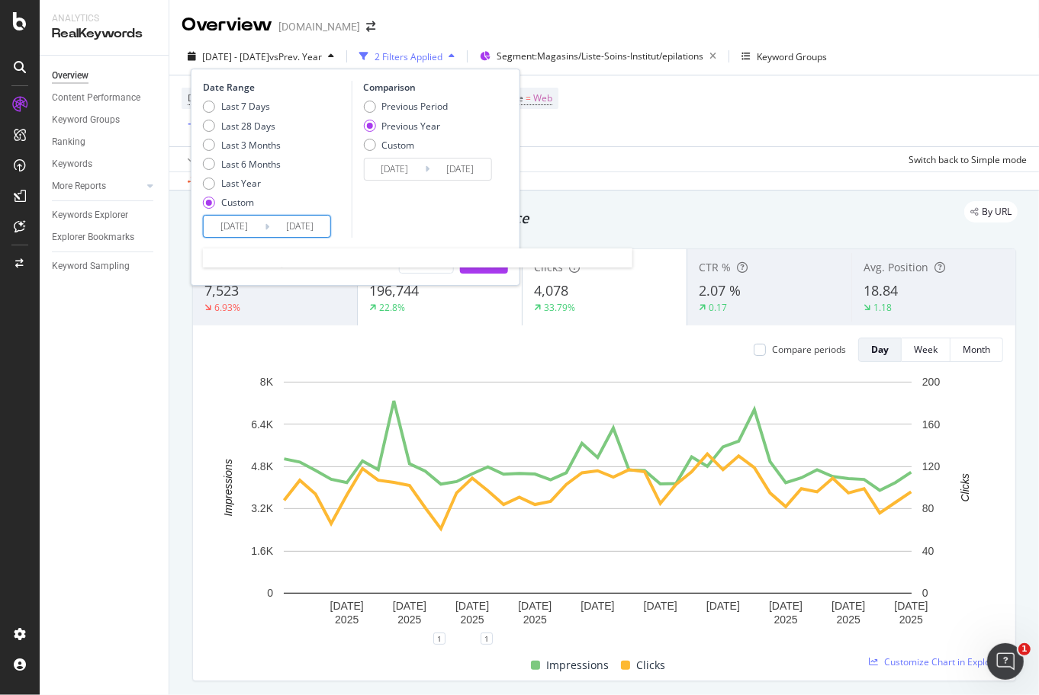
click at [248, 230] on input "2025/06/11" at bounding box center [234, 226] width 61 height 21
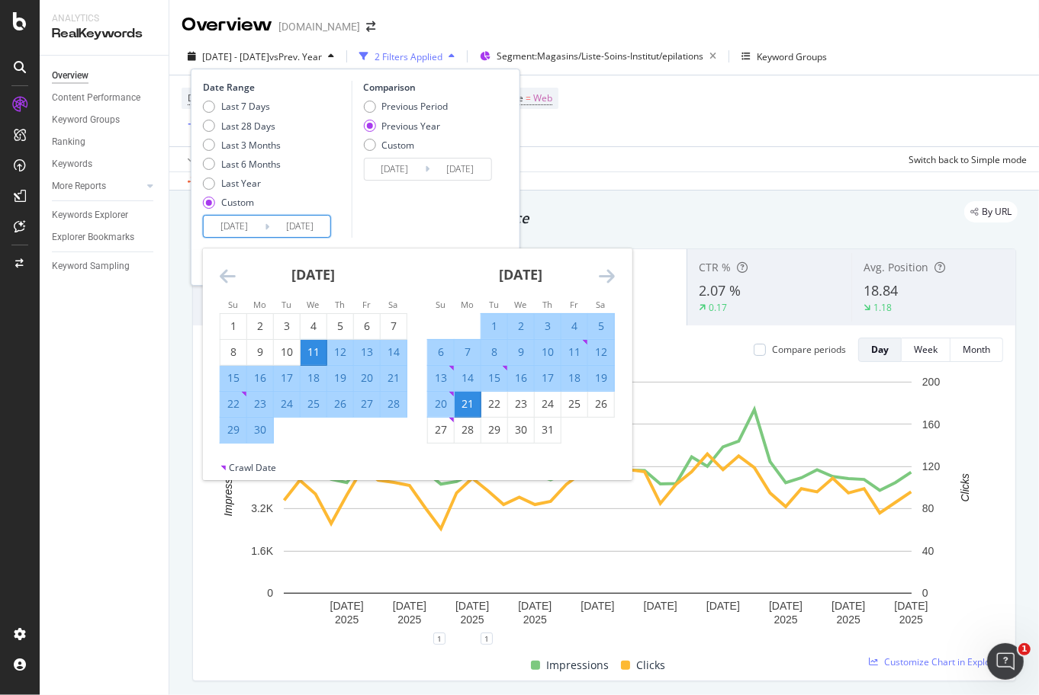
click at [238, 223] on input "2025/06/11" at bounding box center [234, 226] width 61 height 21
click at [497, 404] on div "22" at bounding box center [494, 404] width 26 height 15
type input "2025/07/22"
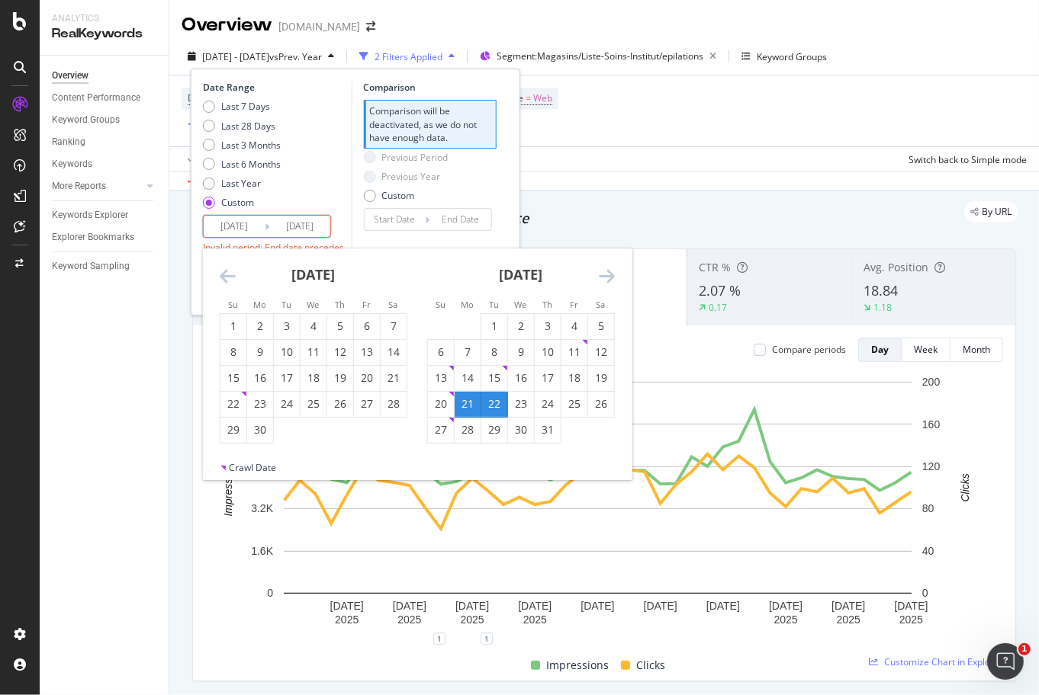
click at [496, 409] on div "22" at bounding box center [494, 404] width 26 height 15
type input "2025/07/22"
type input "2025/07/21"
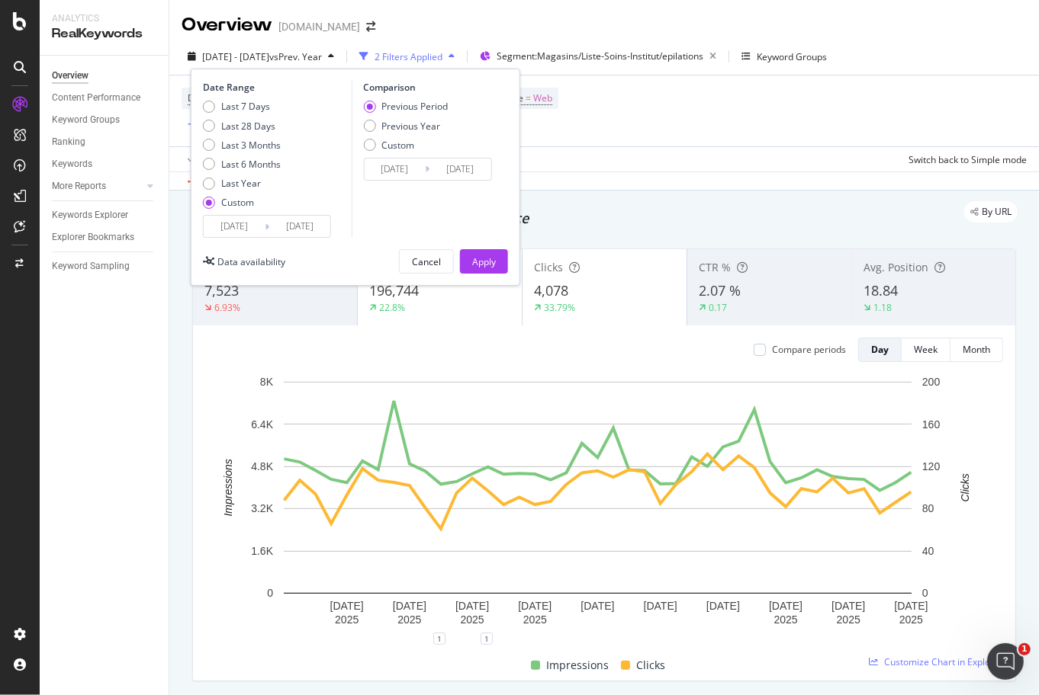
click at [247, 221] on input "2025/07/22" at bounding box center [234, 226] width 61 height 21
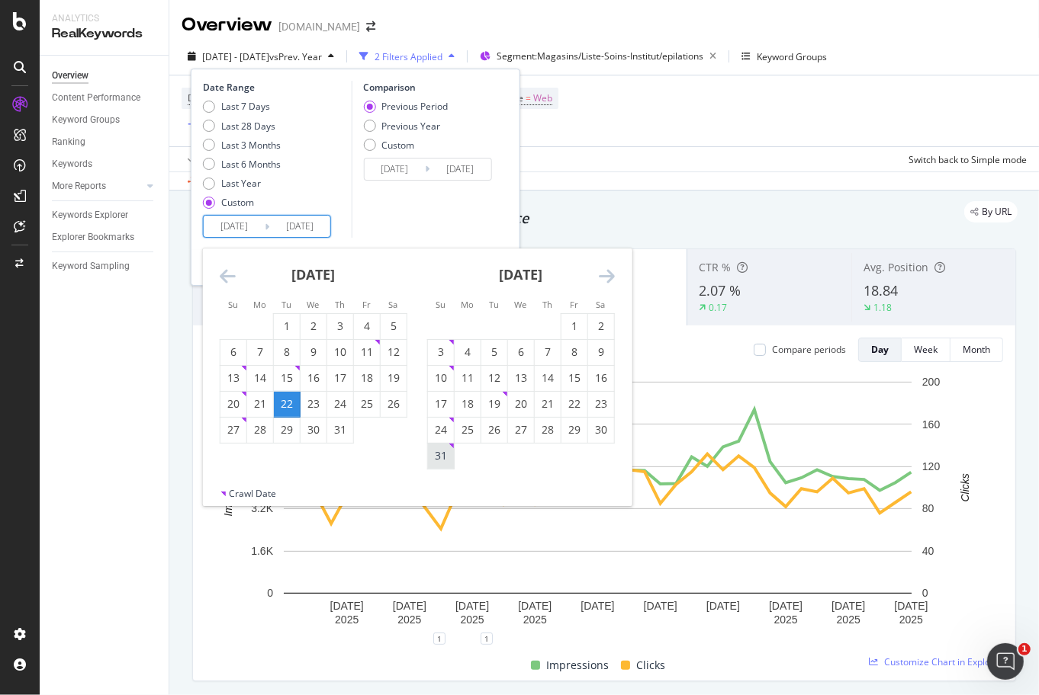
click at [445, 462] on div "31" at bounding box center [441, 455] width 26 height 15
type input "[DATE]"
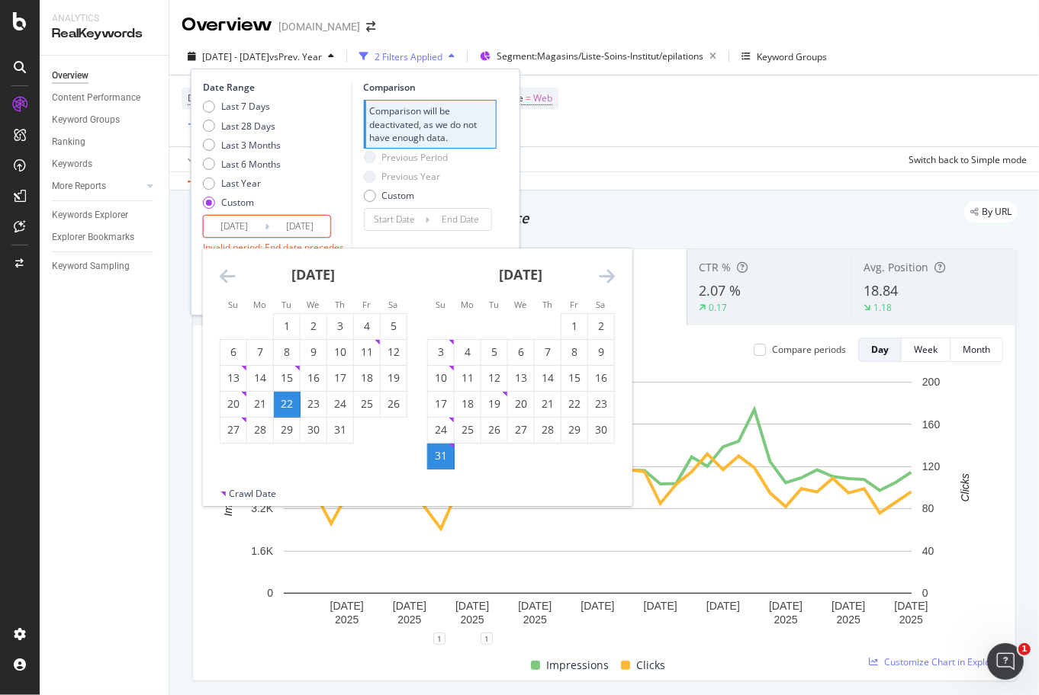
click at [290, 408] on div "22" at bounding box center [287, 404] width 26 height 15
type input "2025/07/22"
type input "2025/07/21"
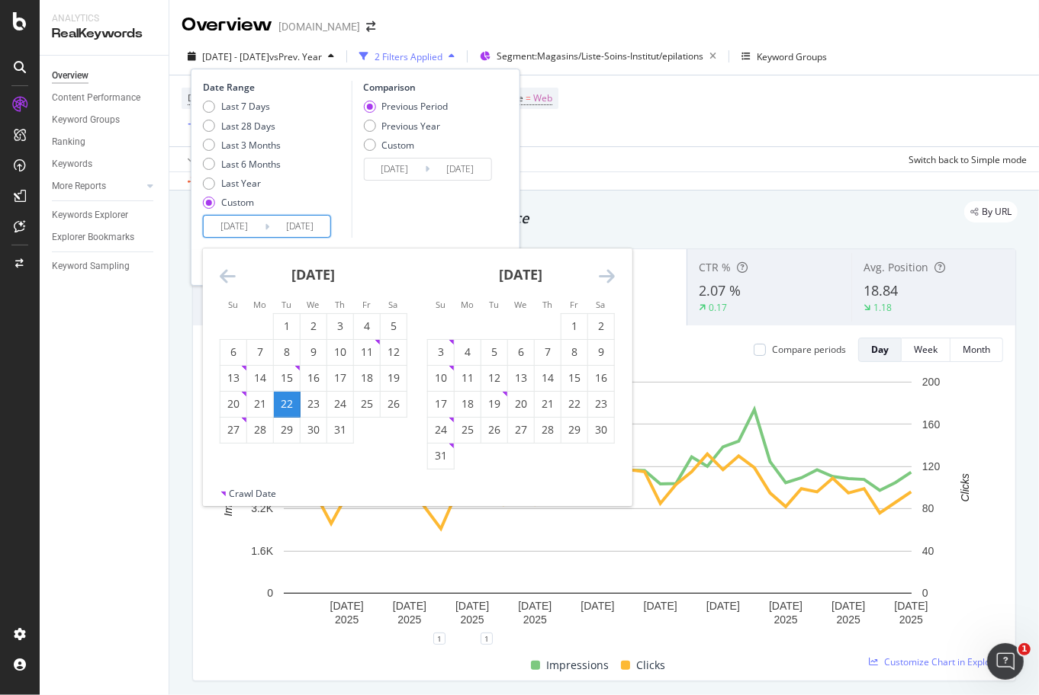
click at [435, 461] on div "31" at bounding box center [441, 455] width 26 height 15
type input "[DATE]"
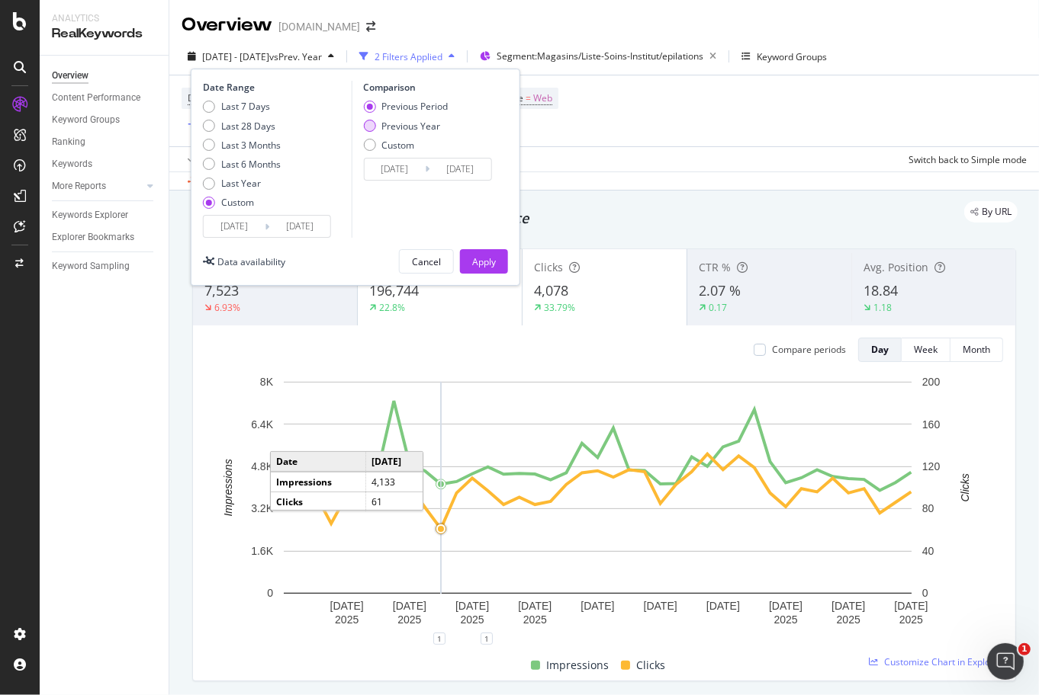
click at [417, 127] on div "Previous Year" at bounding box center [410, 126] width 59 height 13
type input "2024/07/23"
type input "[DATE]"
click at [485, 263] on div "Apply" at bounding box center [484, 261] width 24 height 13
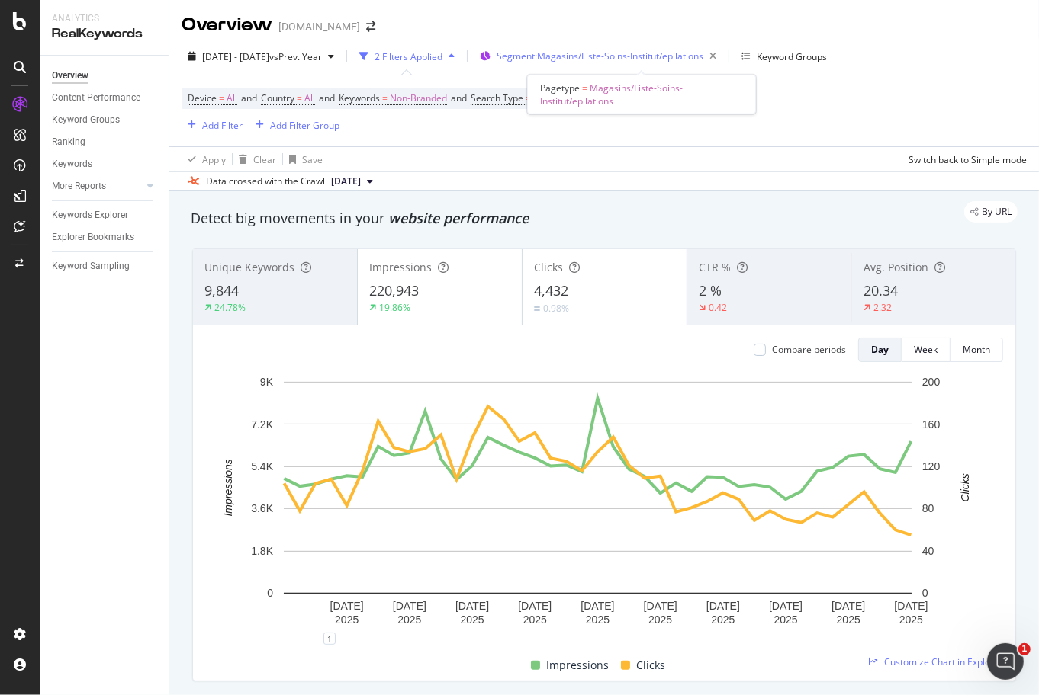
click at [658, 62] on span "Segment: Magasins/Liste-Soins-Institut/epilations" at bounding box center [599, 56] width 207 height 13
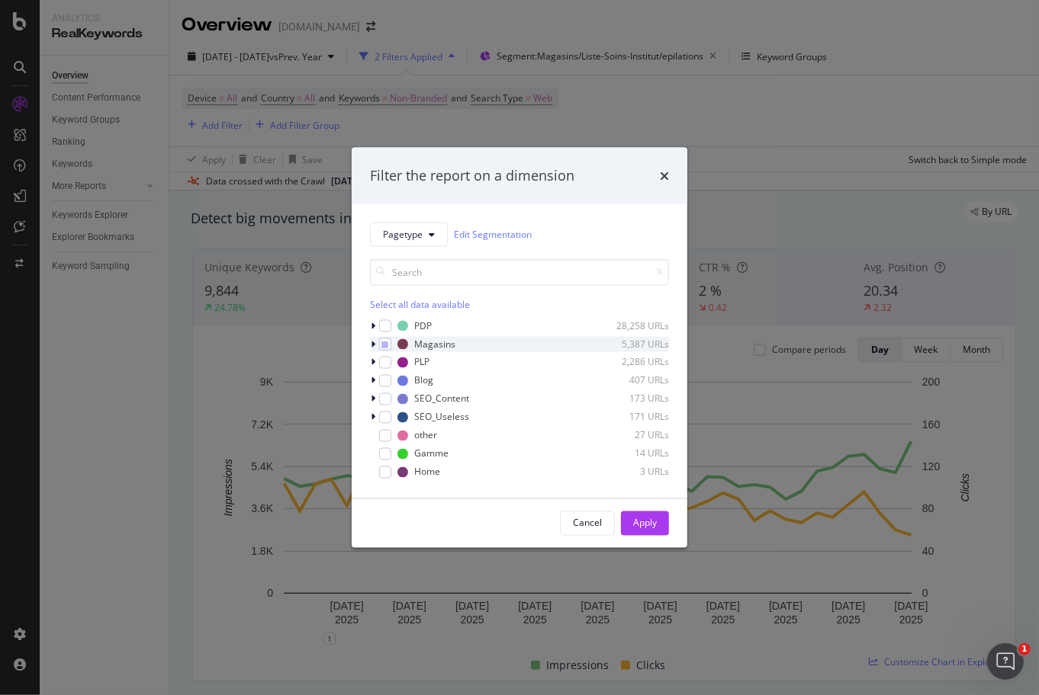
click at [374, 345] on icon "modal" at bounding box center [373, 343] width 5 height 9
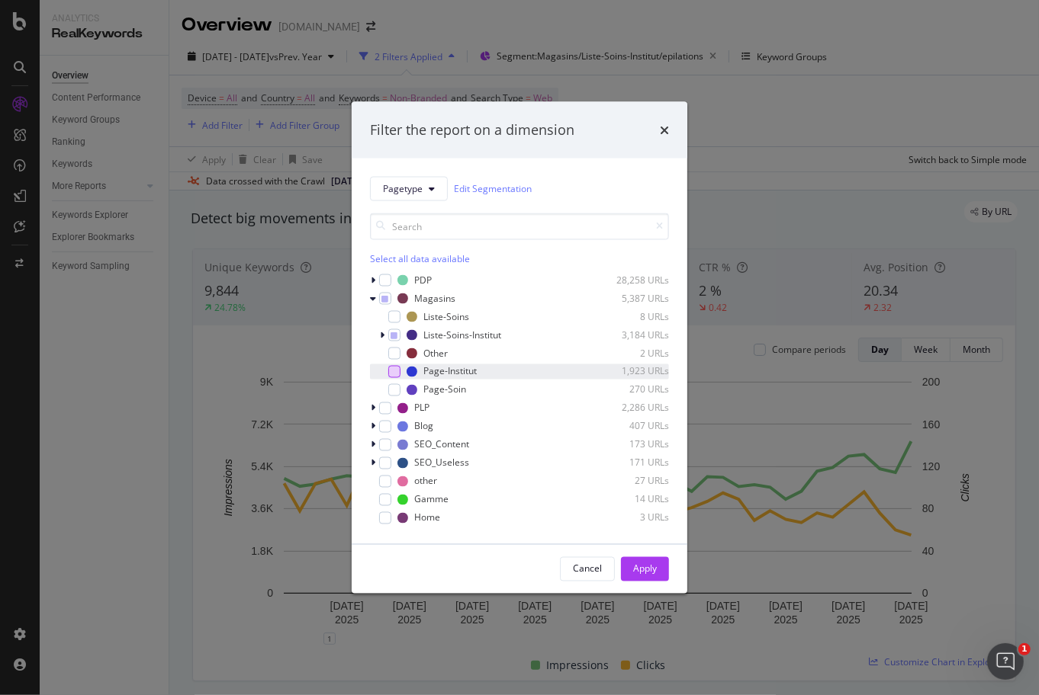
click at [393, 375] on div "modal" at bounding box center [394, 371] width 12 height 12
click at [651, 570] on div "Apply" at bounding box center [645, 569] width 24 height 13
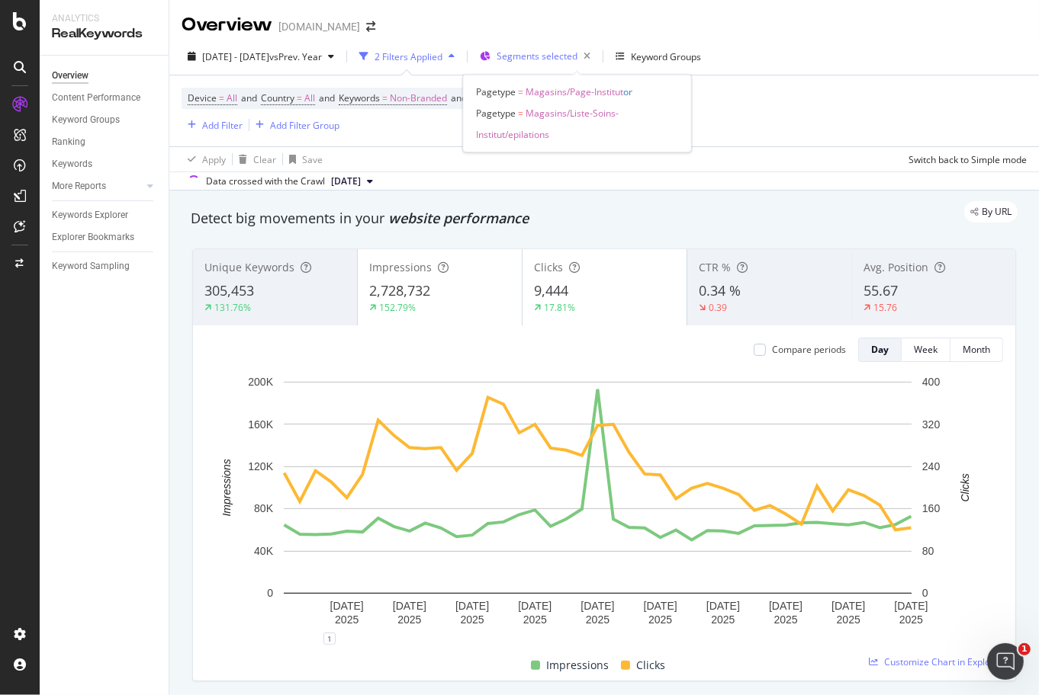
click at [573, 56] on span "Segments selected" at bounding box center [536, 56] width 81 height 13
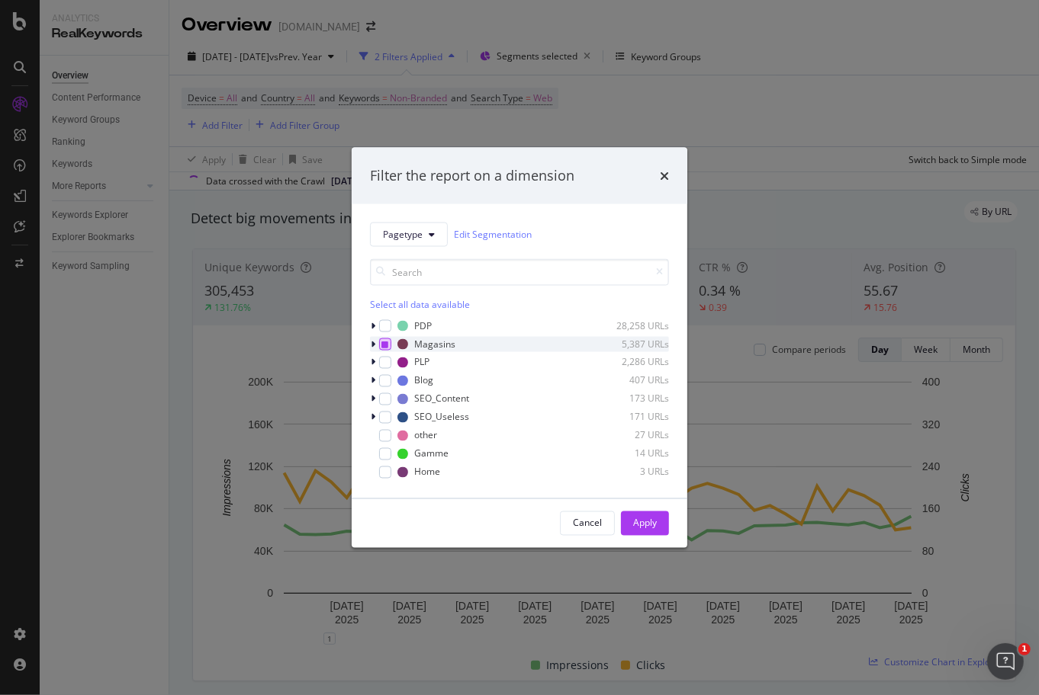
click at [387, 345] on icon "modal" at bounding box center [385, 344] width 7 height 8
click at [650, 528] on div "Apply" at bounding box center [645, 523] width 24 height 13
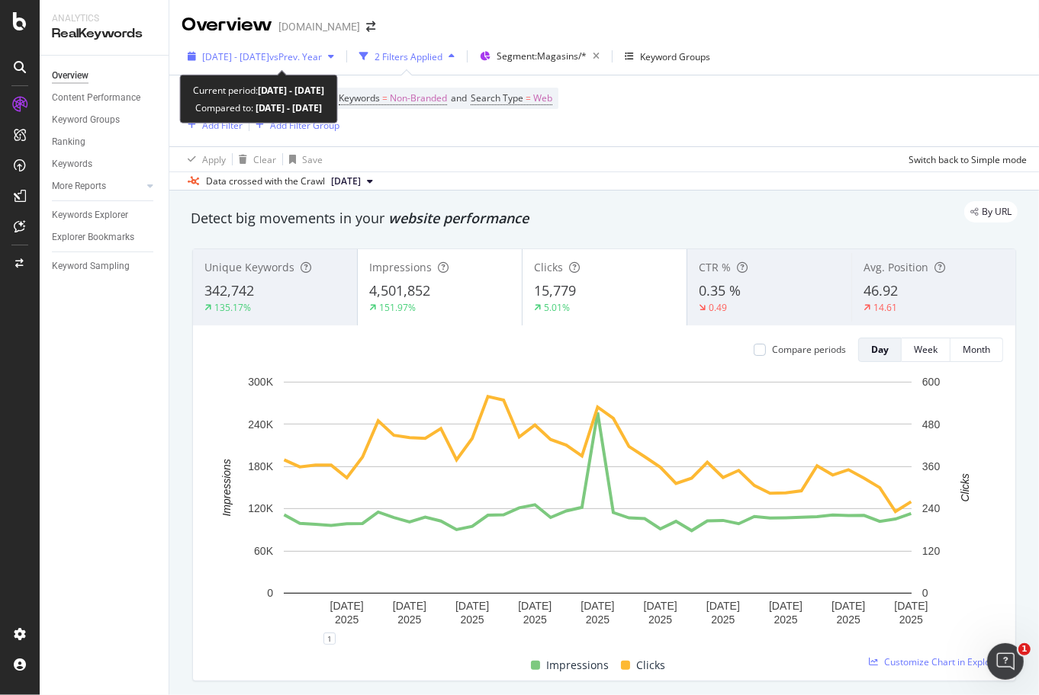
click at [269, 54] on span "2025 Jul. 22nd - Aug. 31st" at bounding box center [235, 56] width 67 height 13
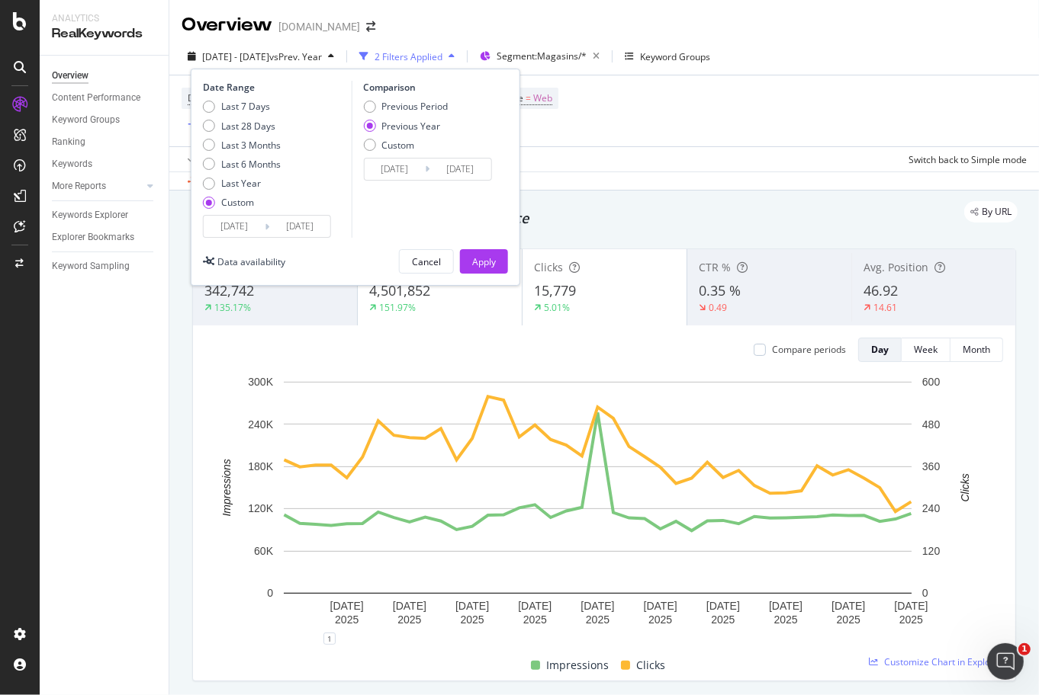
click at [244, 226] on input "2025/07/22" at bounding box center [234, 226] width 61 height 21
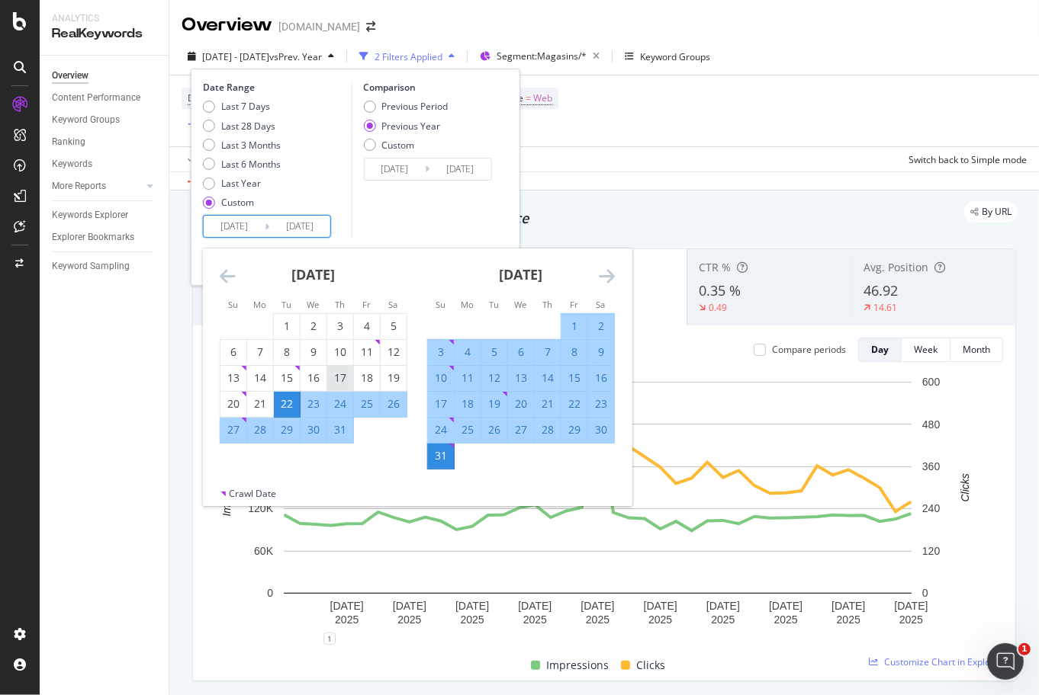
click at [339, 376] on div "17" at bounding box center [340, 378] width 26 height 15
type input "2025/07/17"
type input "2024/07/18"
click at [424, 202] on div "Comparison Previous Period Previous Year Custom 2024/07/18 Navigate forward to …" at bounding box center [423, 159] width 145 height 157
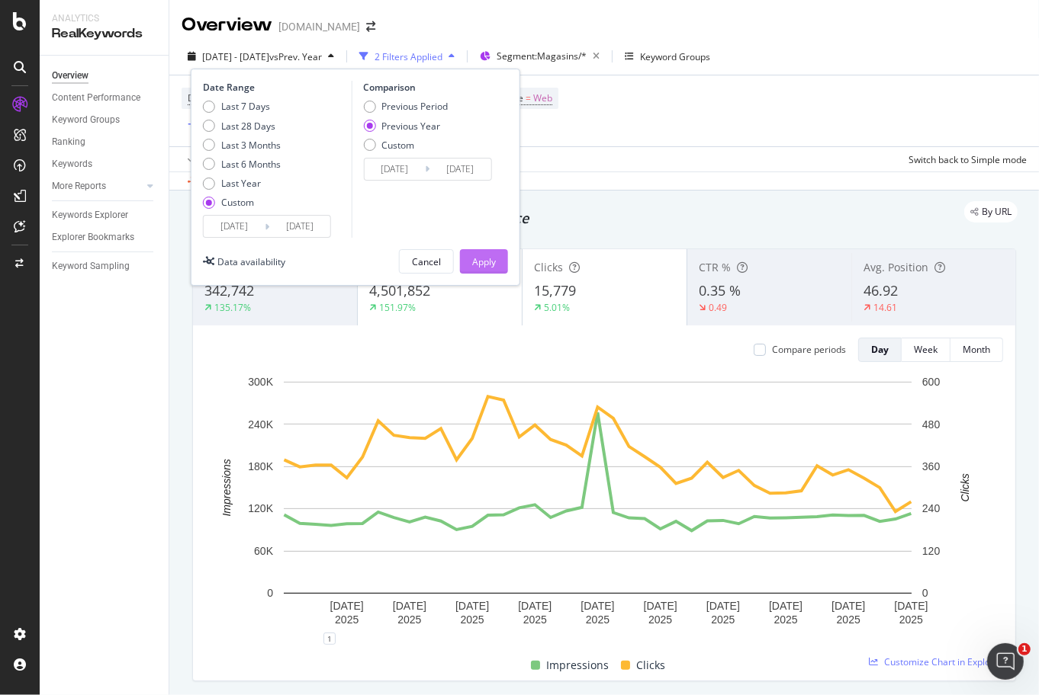
click at [479, 255] on div "Apply" at bounding box center [484, 261] width 24 height 13
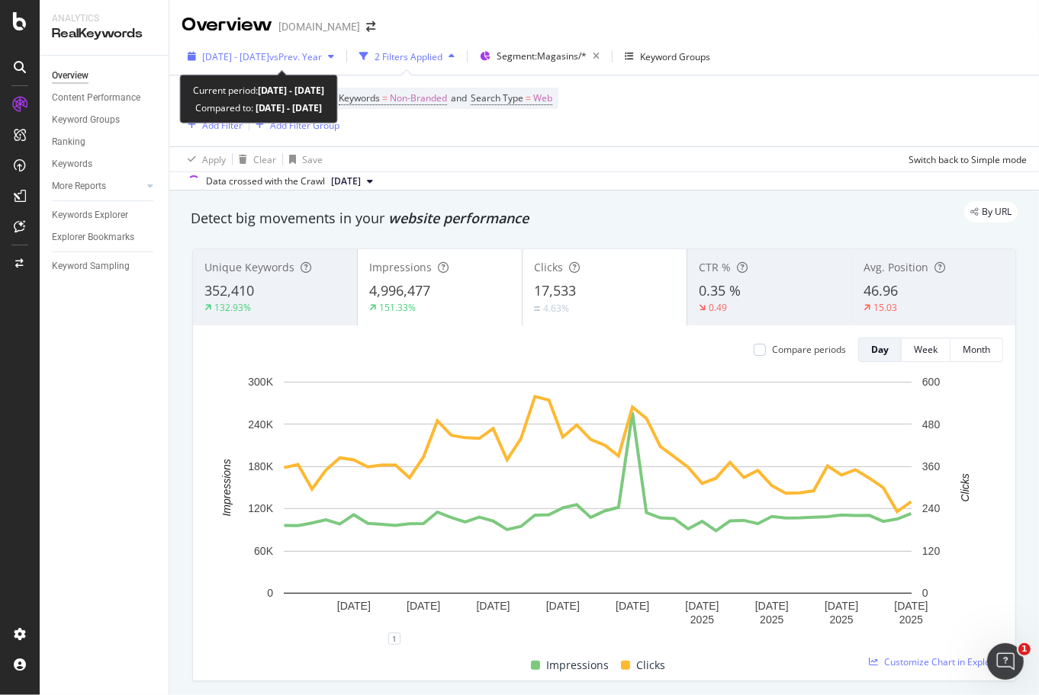
click at [269, 59] on span "2025 Jul. 17th - Aug. 31st" at bounding box center [235, 56] width 67 height 13
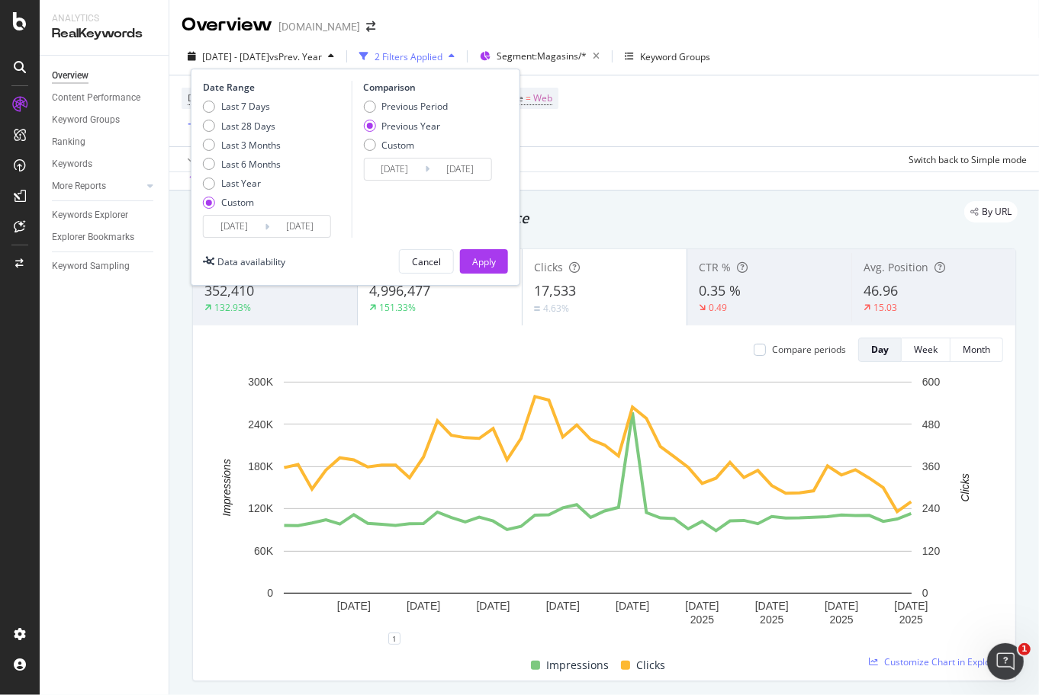
click at [236, 223] on input "2025/07/17" at bounding box center [234, 226] width 61 height 21
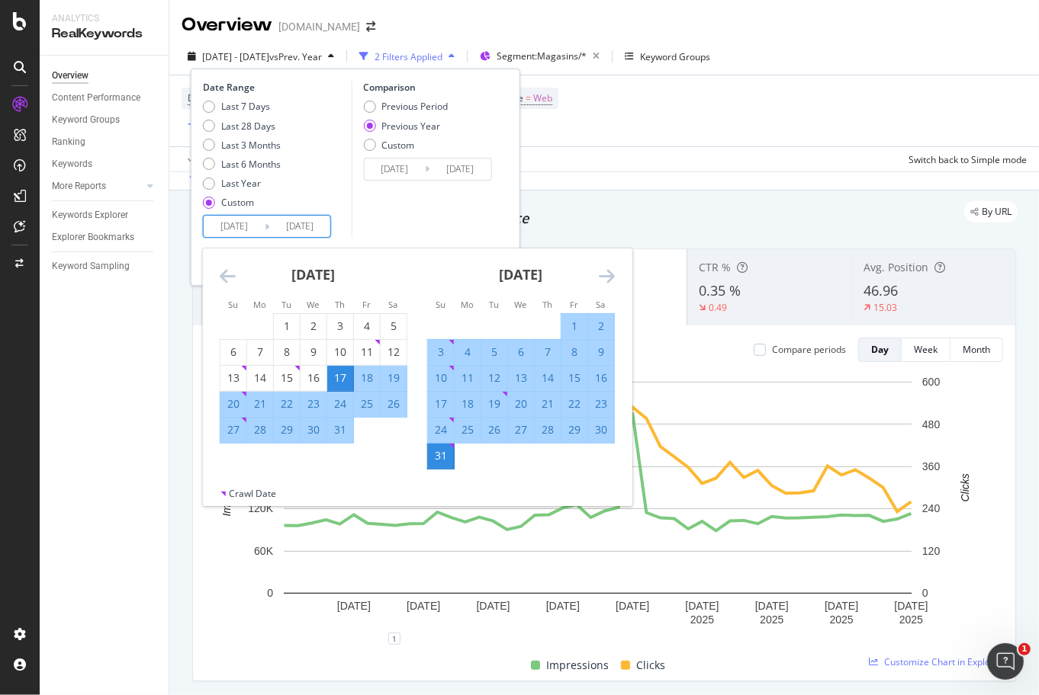
click at [231, 276] on icon "Move backward to switch to the previous month." at bounding box center [228, 276] width 16 height 18
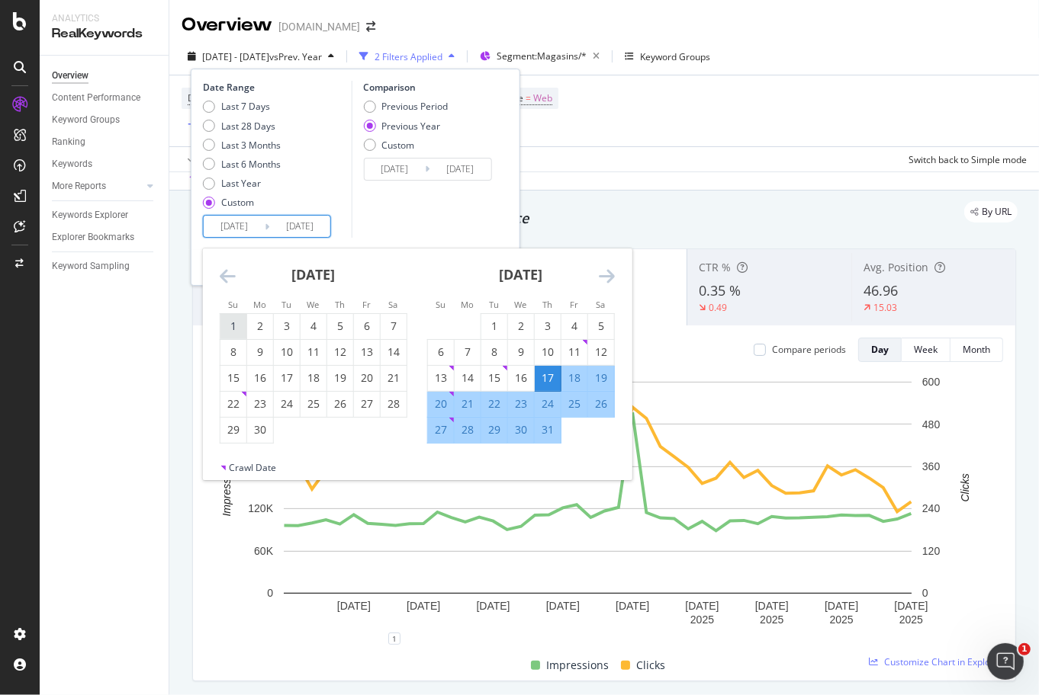
click at [231, 326] on div "1" at bounding box center [233, 326] width 26 height 15
type input "2025/06/01"
type input "2024/06/02"
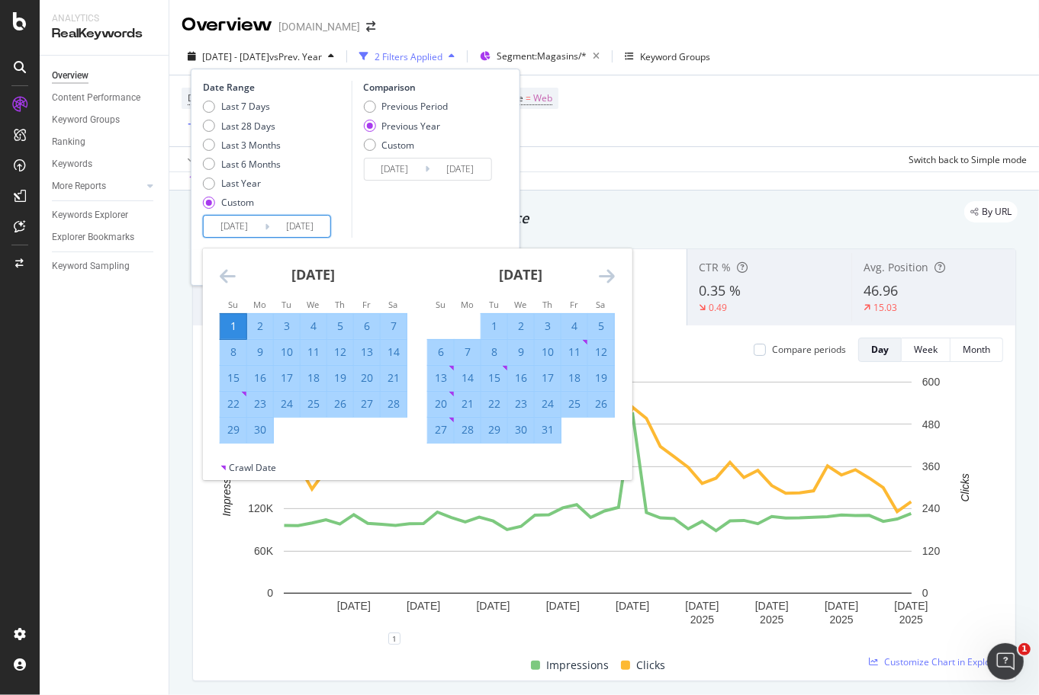
click at [525, 377] on div "16" at bounding box center [521, 378] width 26 height 15
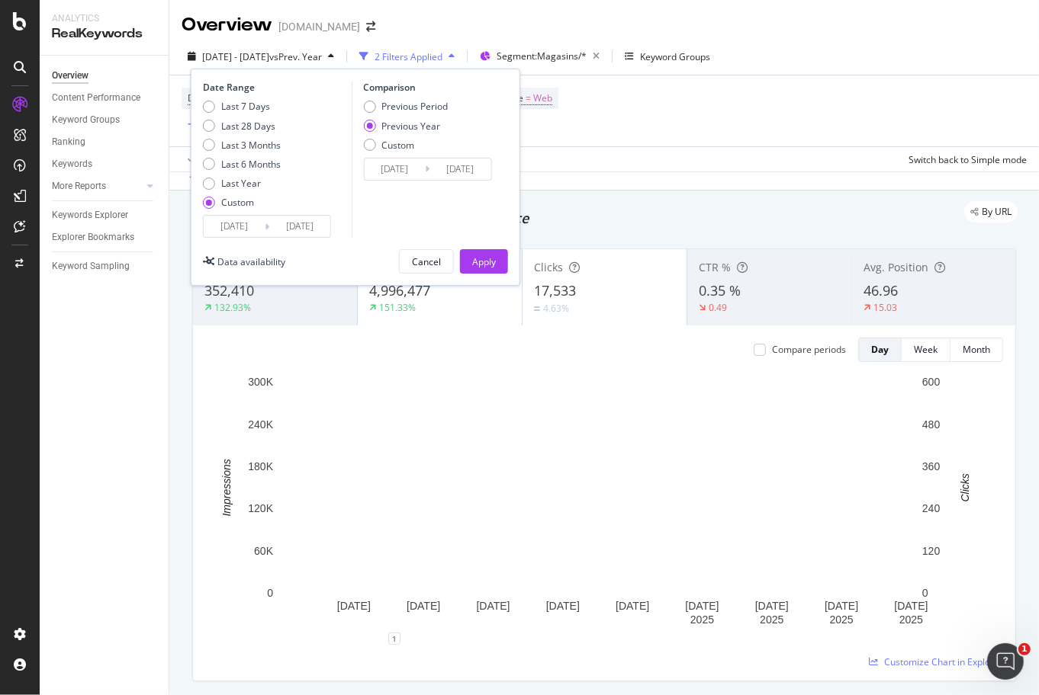
type input "2025/07/16"
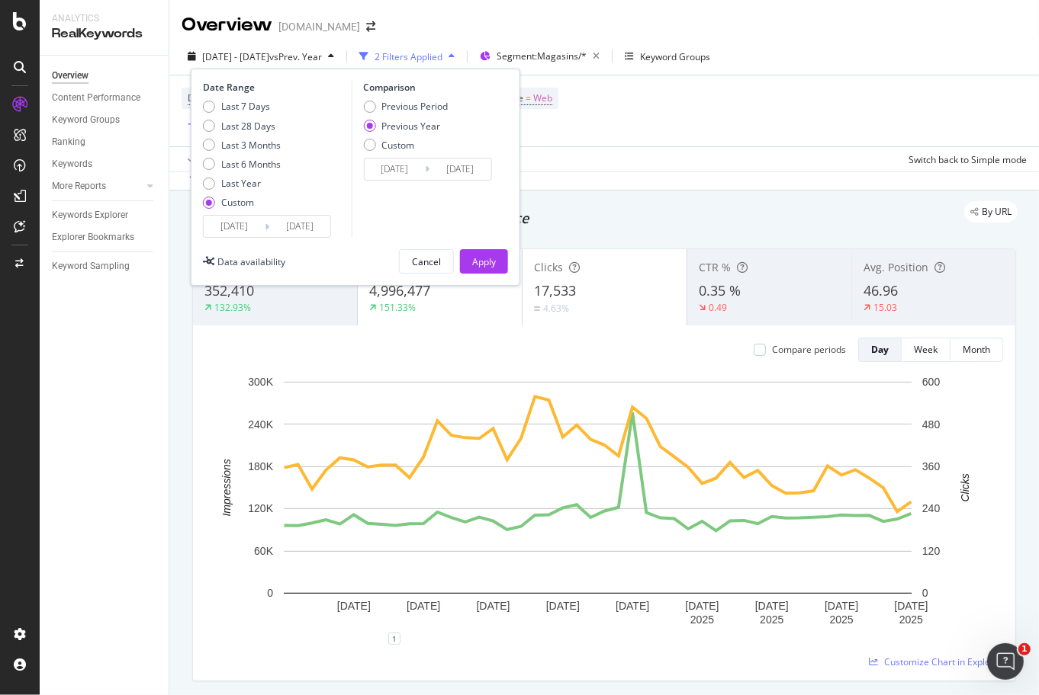
type input "2024/07/17"
click at [490, 261] on div "Apply" at bounding box center [484, 261] width 24 height 13
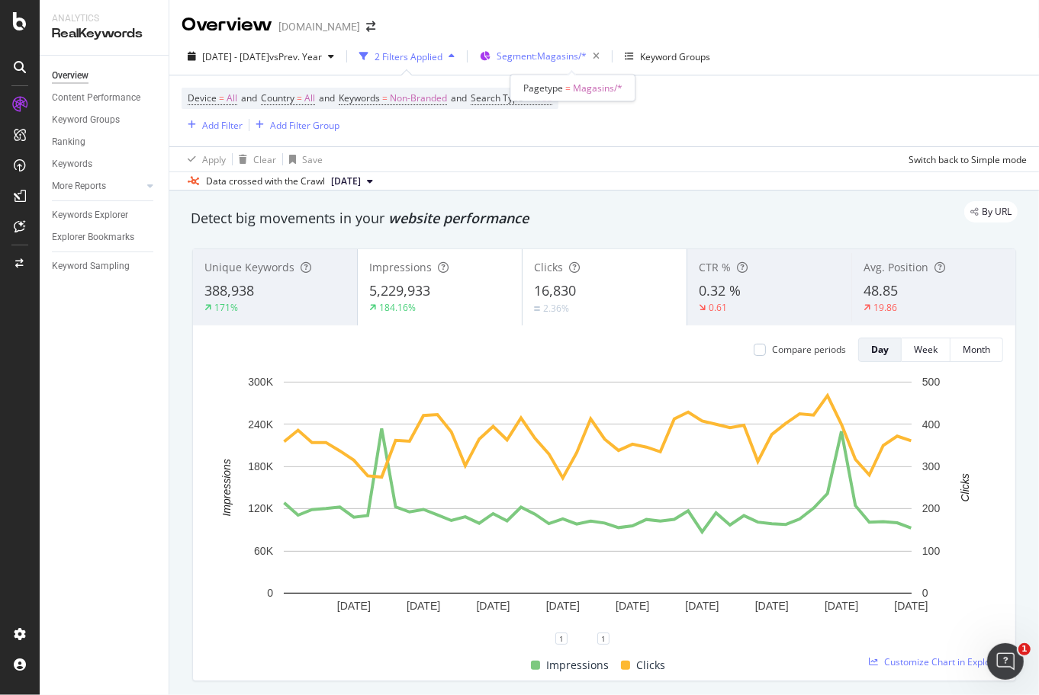
click at [566, 57] on span "Segment: Magasins/*" at bounding box center [541, 56] width 90 height 13
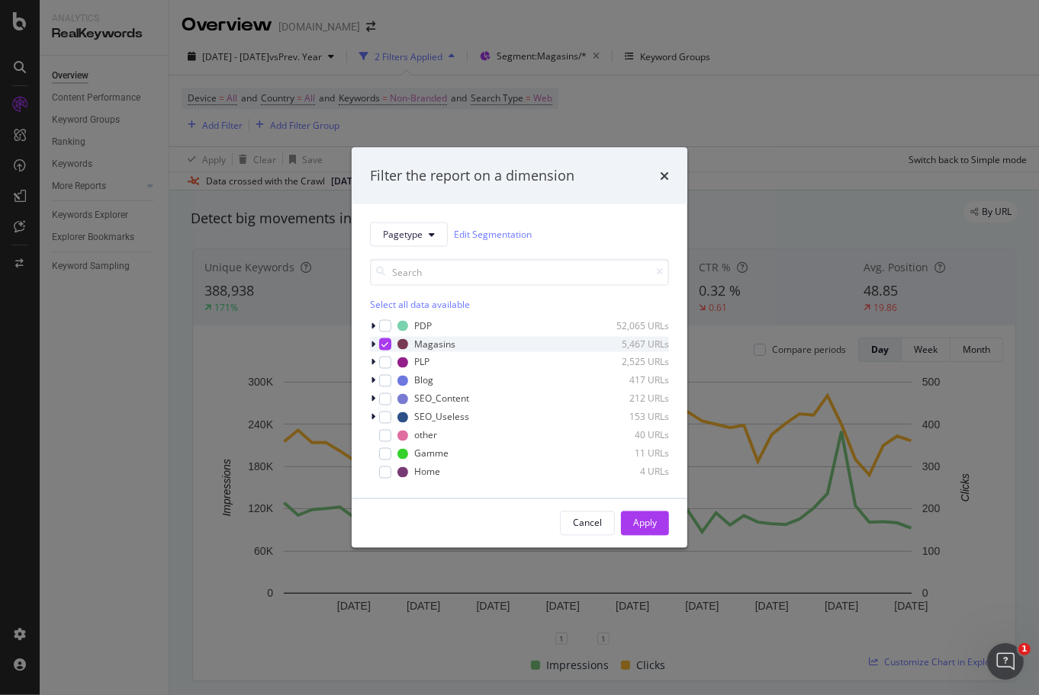
click at [372, 342] on icon "modal" at bounding box center [373, 343] width 5 height 9
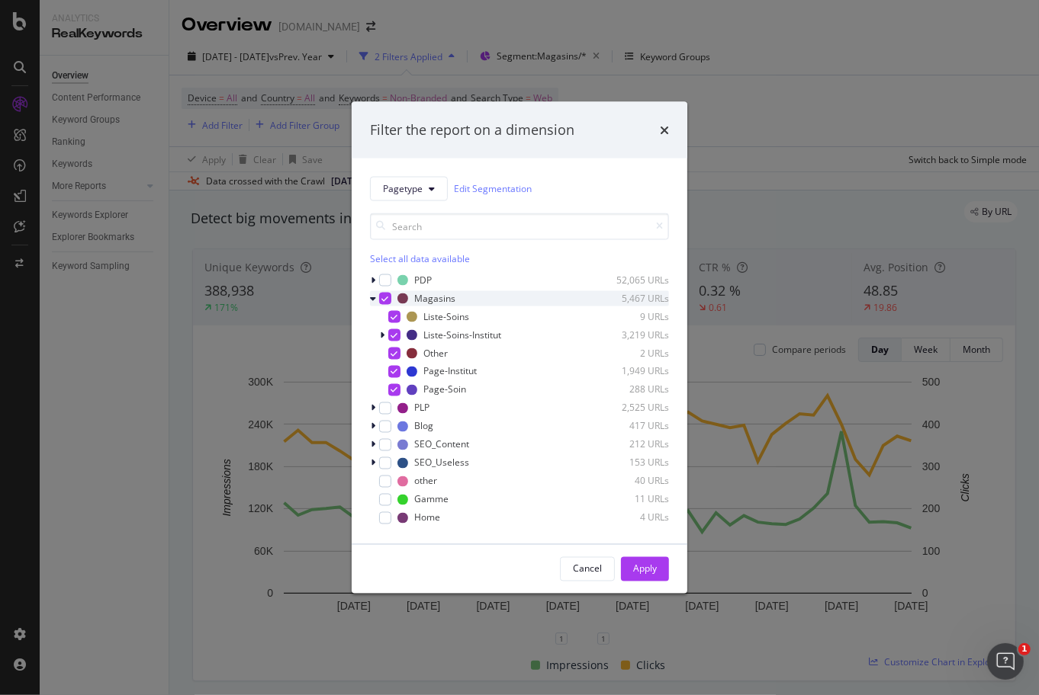
click at [382, 300] on icon "modal" at bounding box center [385, 298] width 7 height 8
click at [377, 332] on div "Liste-Soins-Institut 3,219 URLs" at bounding box center [519, 334] width 299 height 15
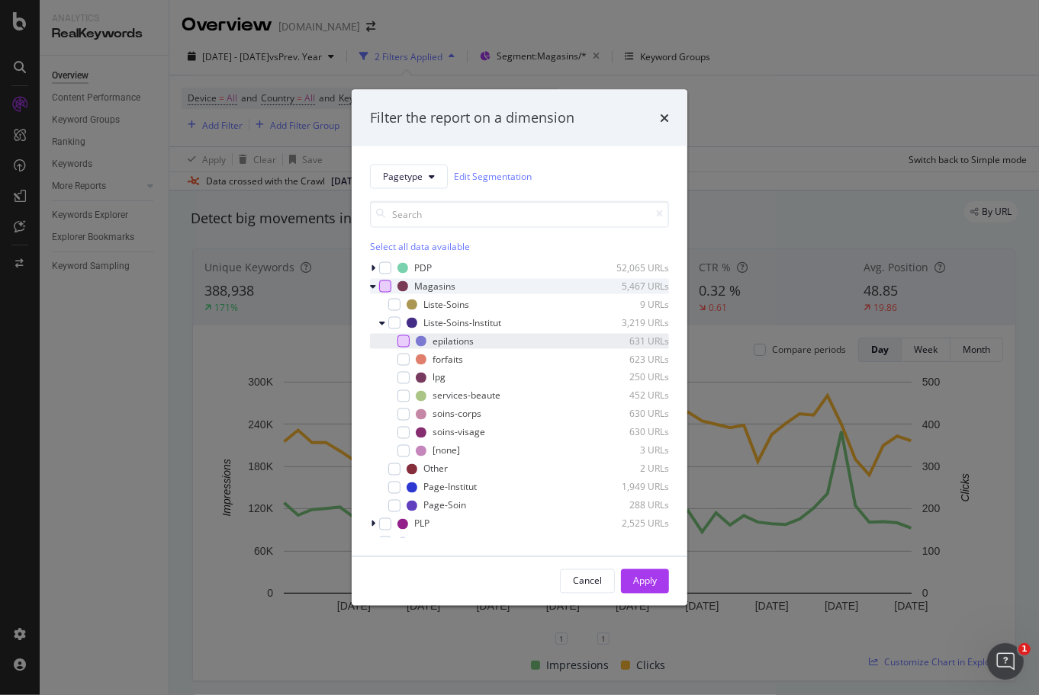
click at [402, 340] on div "modal" at bounding box center [403, 341] width 12 height 12
click at [649, 585] on div "Apply" at bounding box center [645, 581] width 24 height 13
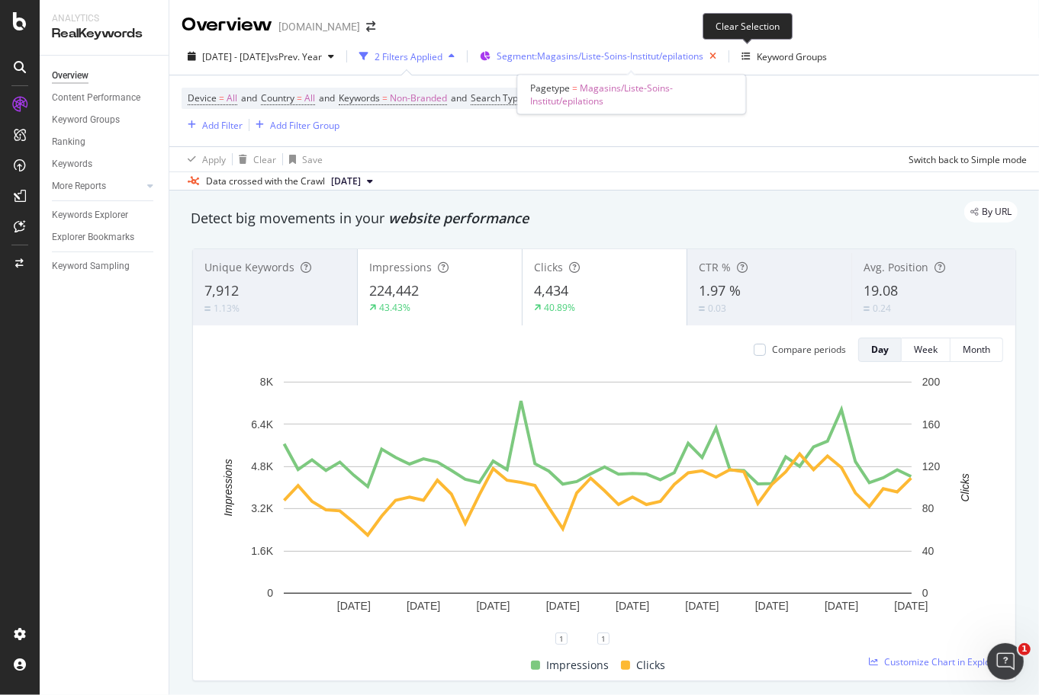
click at [722, 56] on icon "button" at bounding box center [712, 56] width 19 height 21
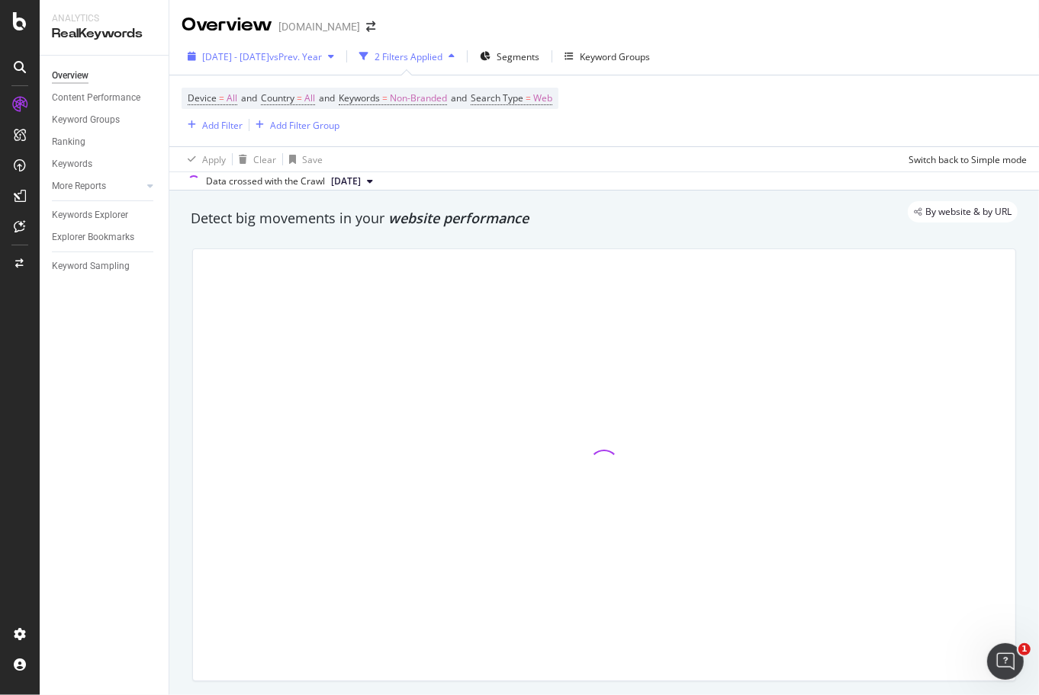
click at [322, 58] on span "vs Prev. Year" at bounding box center [295, 56] width 53 height 13
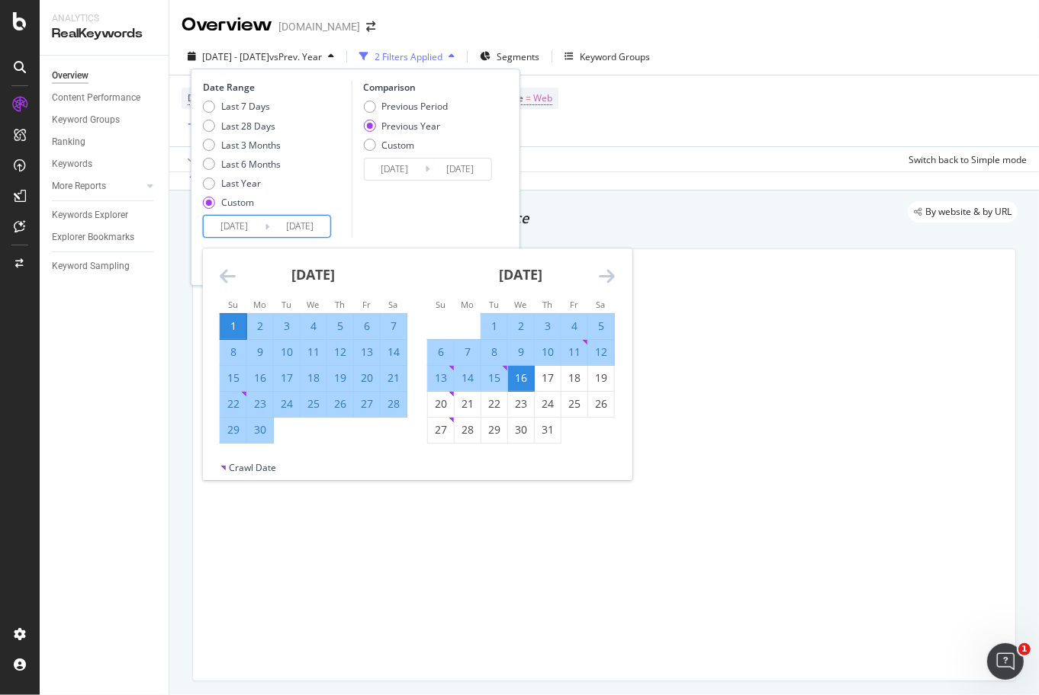
click at [242, 233] on input "2025/06/01" at bounding box center [234, 226] width 61 height 21
click at [605, 278] on icon "Move forward to switch to the next month." at bounding box center [607, 276] width 16 height 18
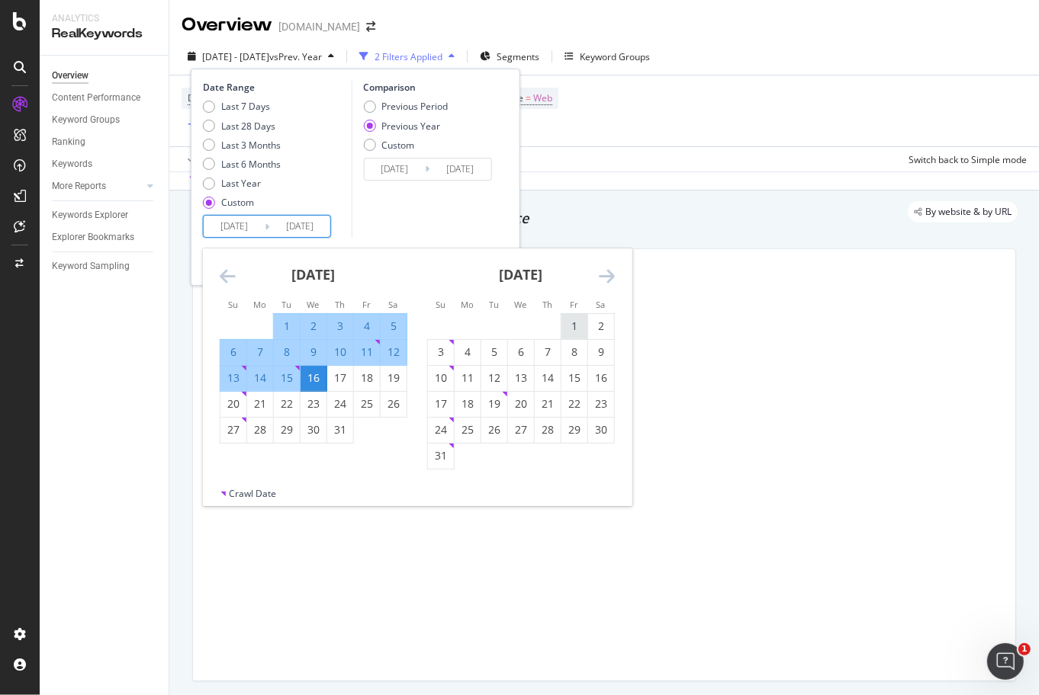
click at [575, 323] on div "1" at bounding box center [574, 326] width 26 height 15
type input "2025/08/01"
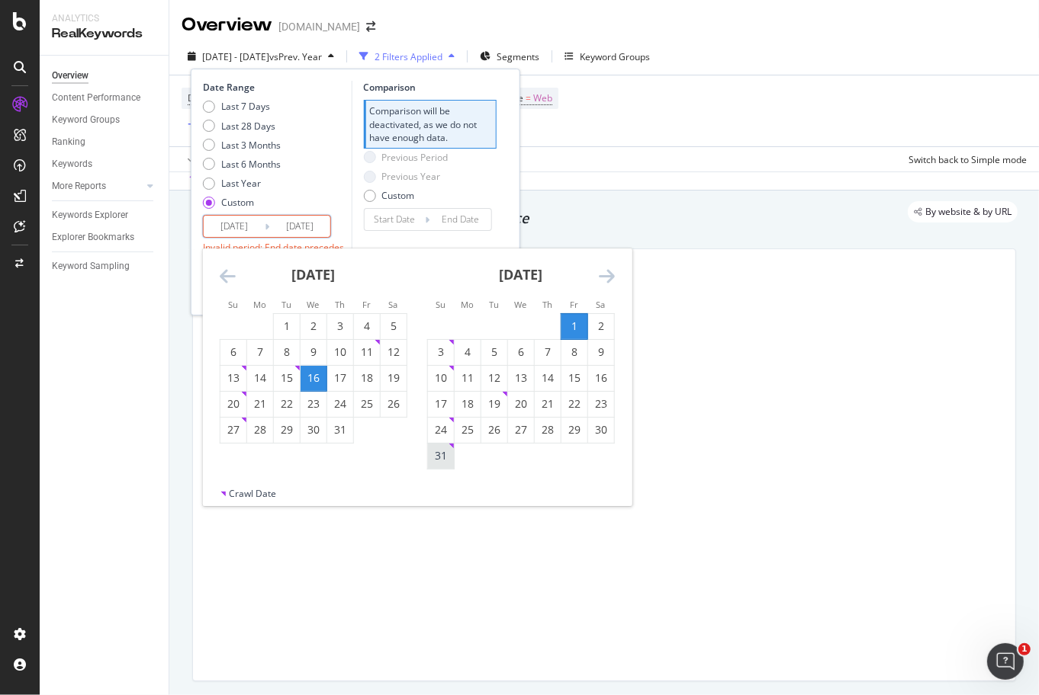
click at [439, 459] on div "31" at bounding box center [441, 455] width 26 height 15
type input "[DATE]"
type input "2025/07/01"
type input "2025/07/31"
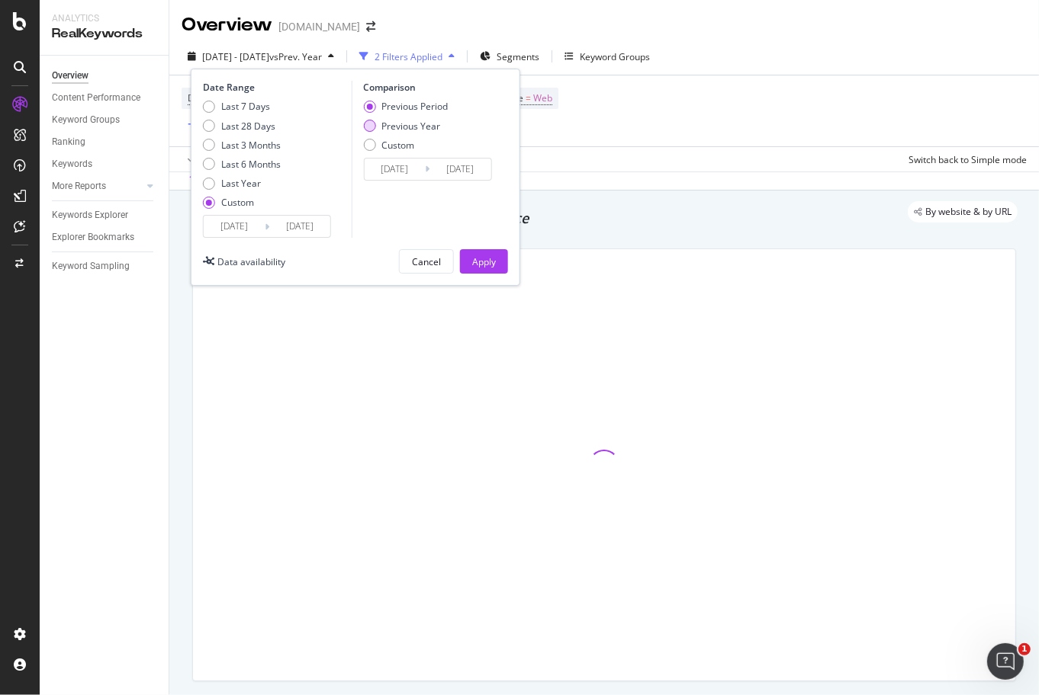
click at [398, 127] on div "Previous Year" at bounding box center [410, 126] width 59 height 13
type input "2024/08/02"
type input "[DATE]"
click at [479, 262] on div "Apply" at bounding box center [484, 261] width 24 height 13
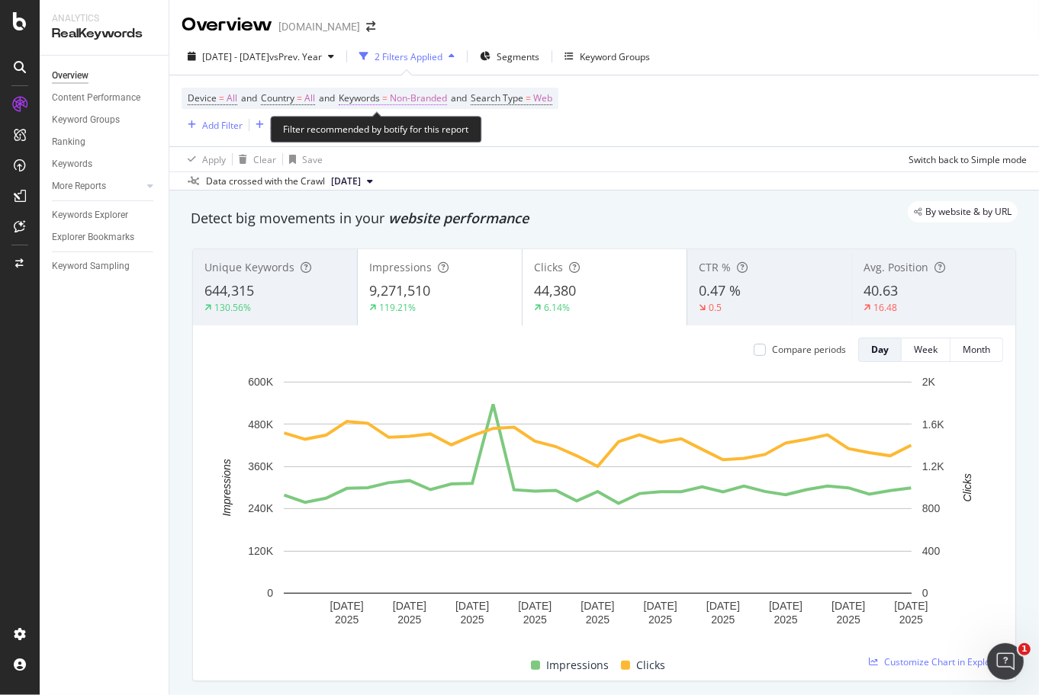
click at [412, 98] on span "Non-Branded" at bounding box center [418, 98] width 57 height 21
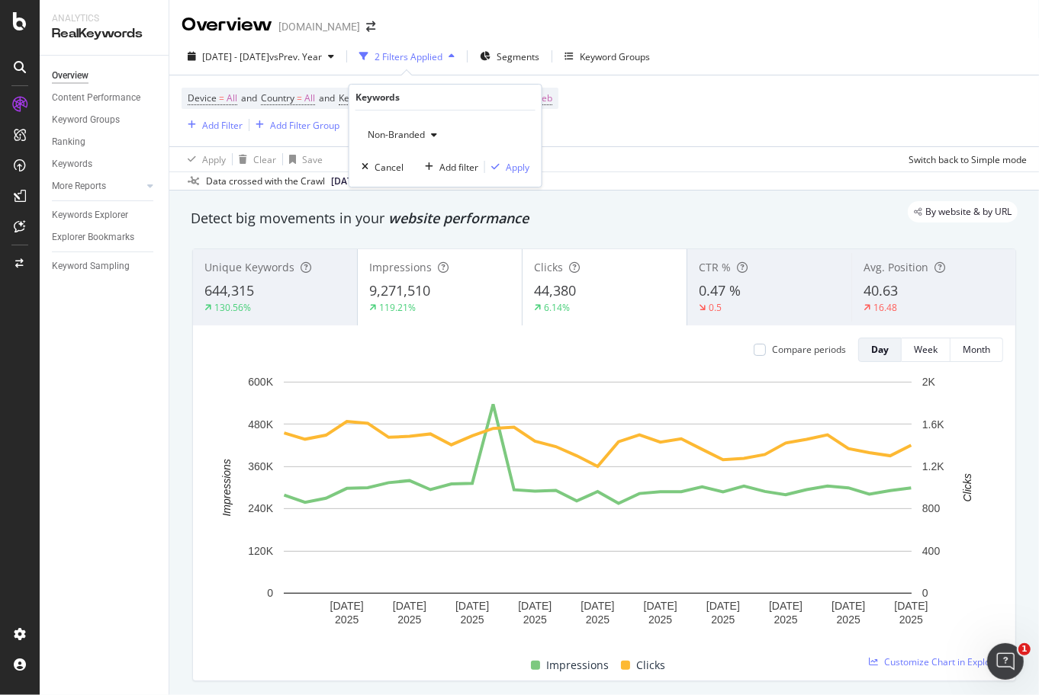
click at [421, 140] on span "Non-Branded" at bounding box center [392, 134] width 63 height 13
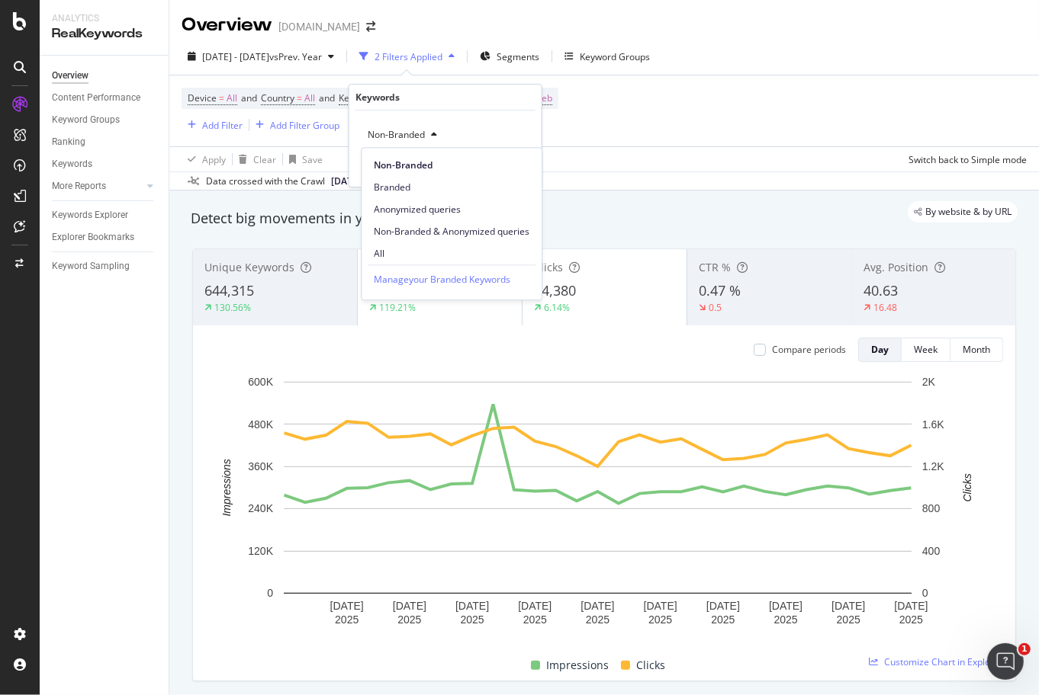
click at [400, 191] on span "Branded" at bounding box center [452, 188] width 156 height 14
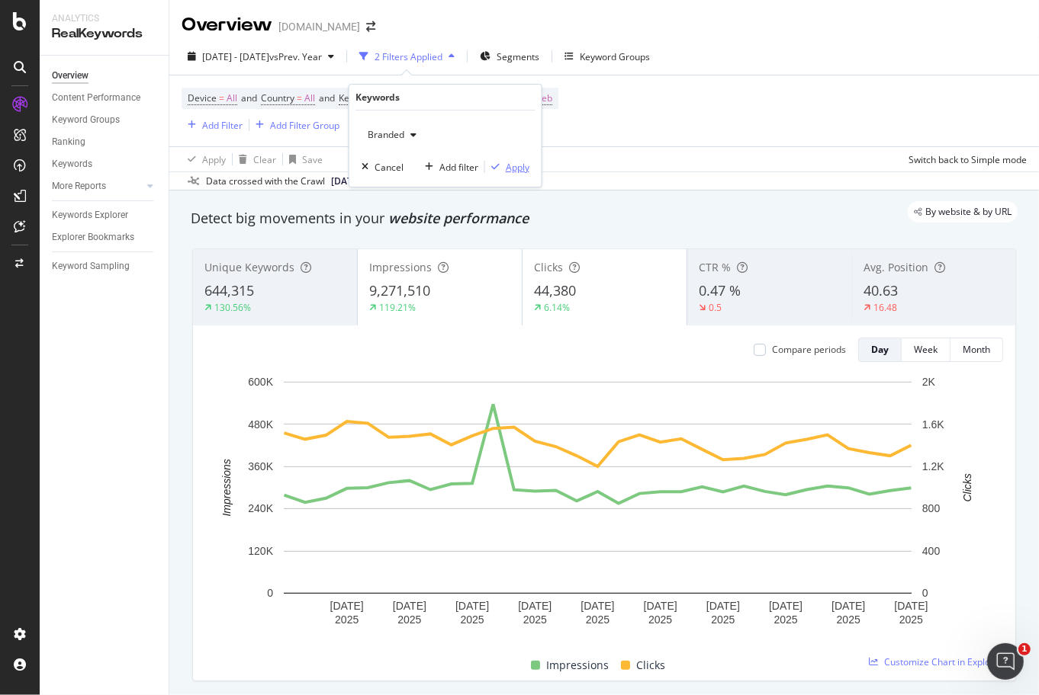
click at [512, 164] on div "Apply" at bounding box center [518, 167] width 24 height 13
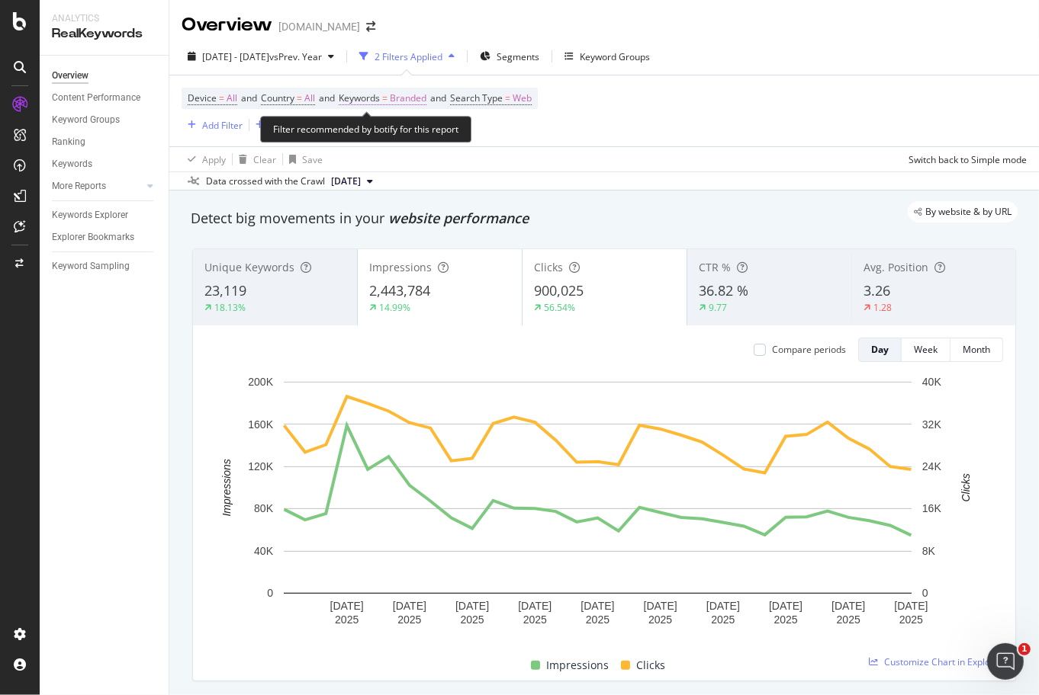
click at [403, 102] on span "Branded" at bounding box center [408, 98] width 37 height 21
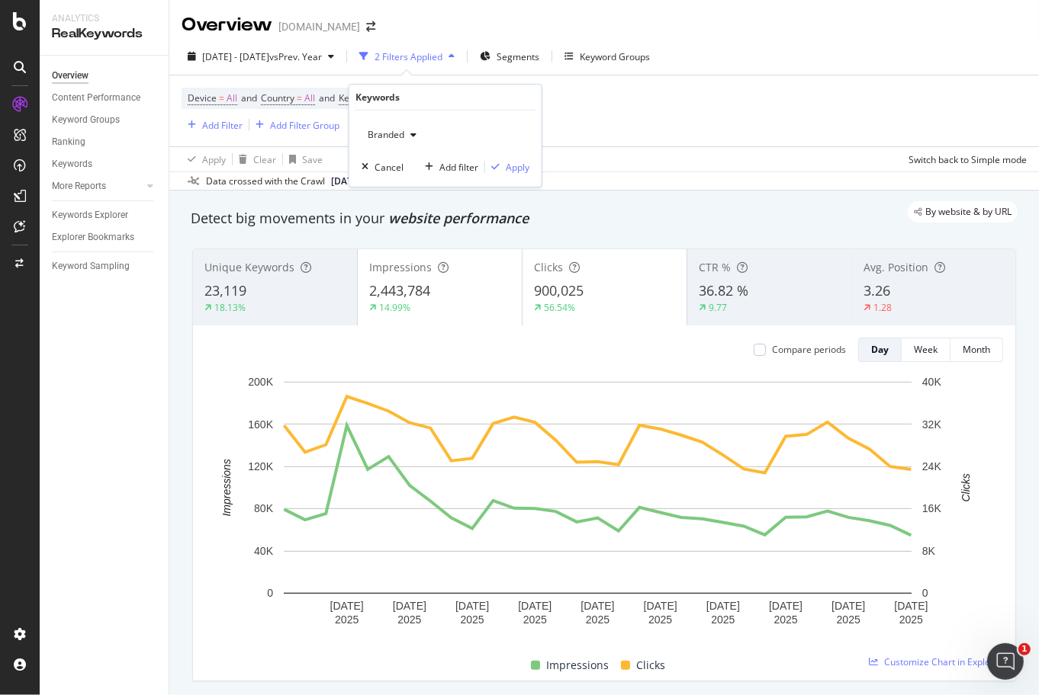
click at [402, 132] on span "Branded" at bounding box center [382, 134] width 43 height 13
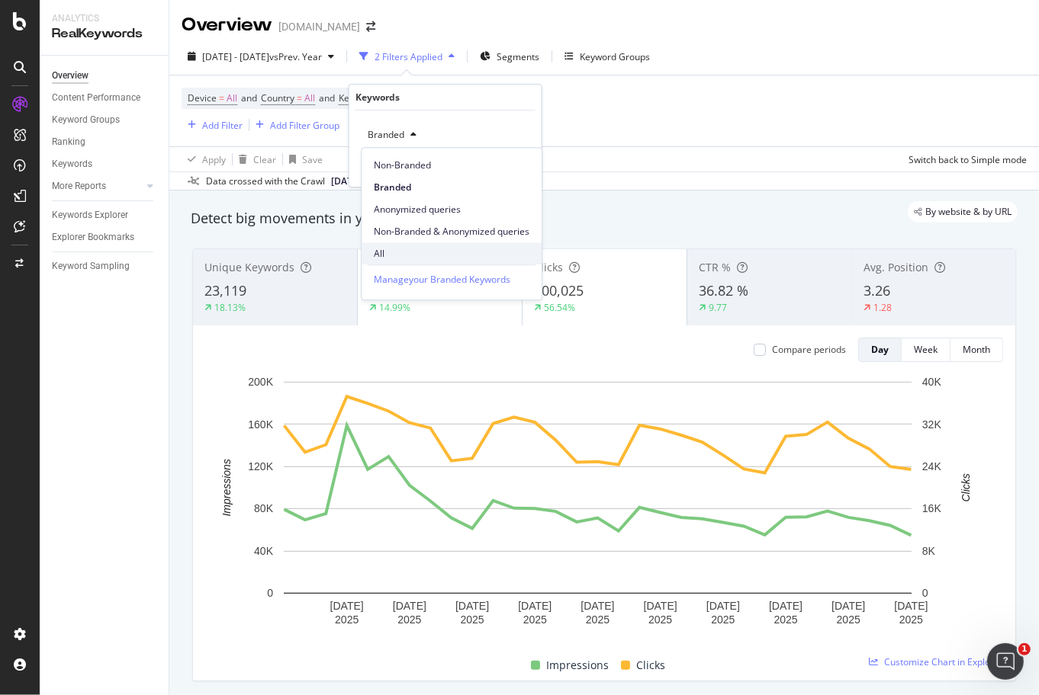
click at [393, 250] on span "All" at bounding box center [452, 254] width 156 height 14
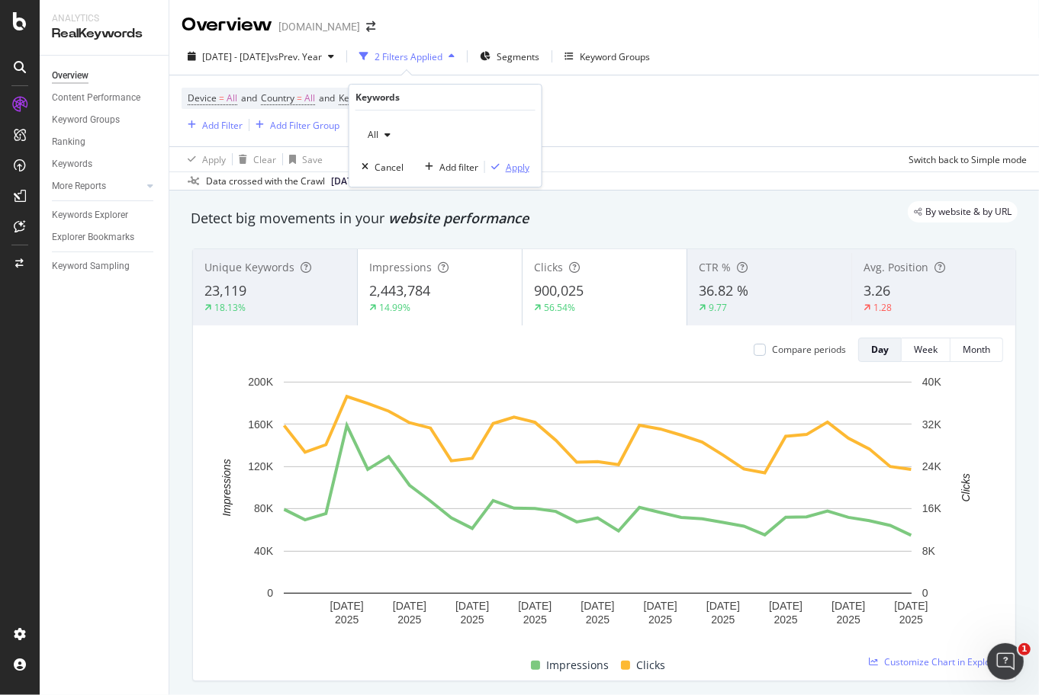
click at [511, 169] on div "Apply" at bounding box center [518, 167] width 24 height 13
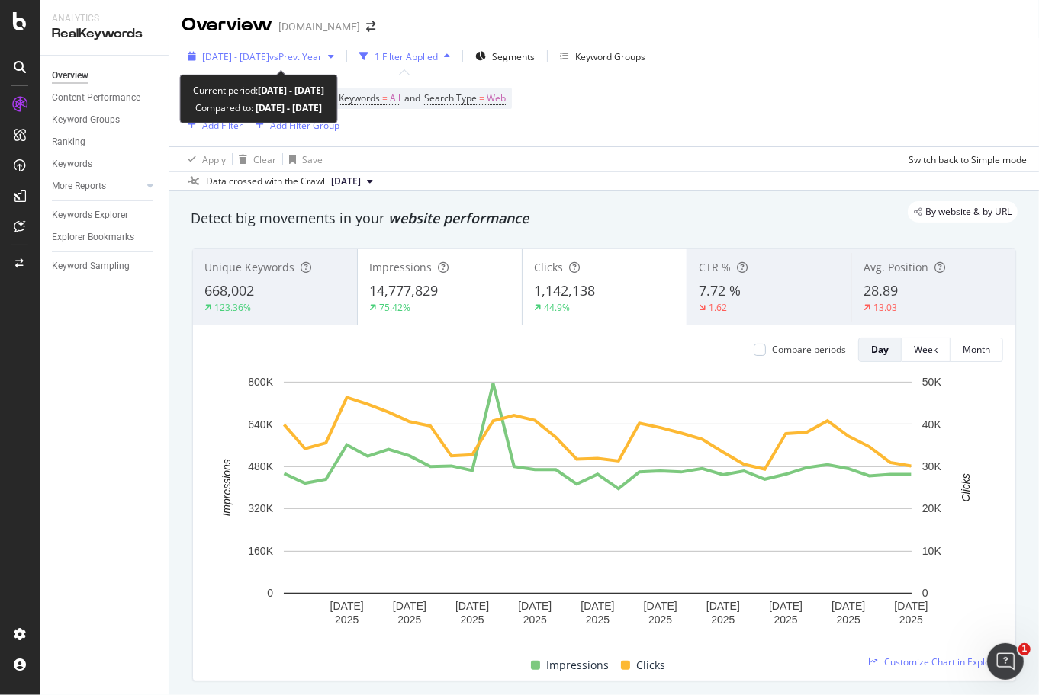
click at [322, 51] on span "vs Prev. Year" at bounding box center [295, 56] width 53 height 13
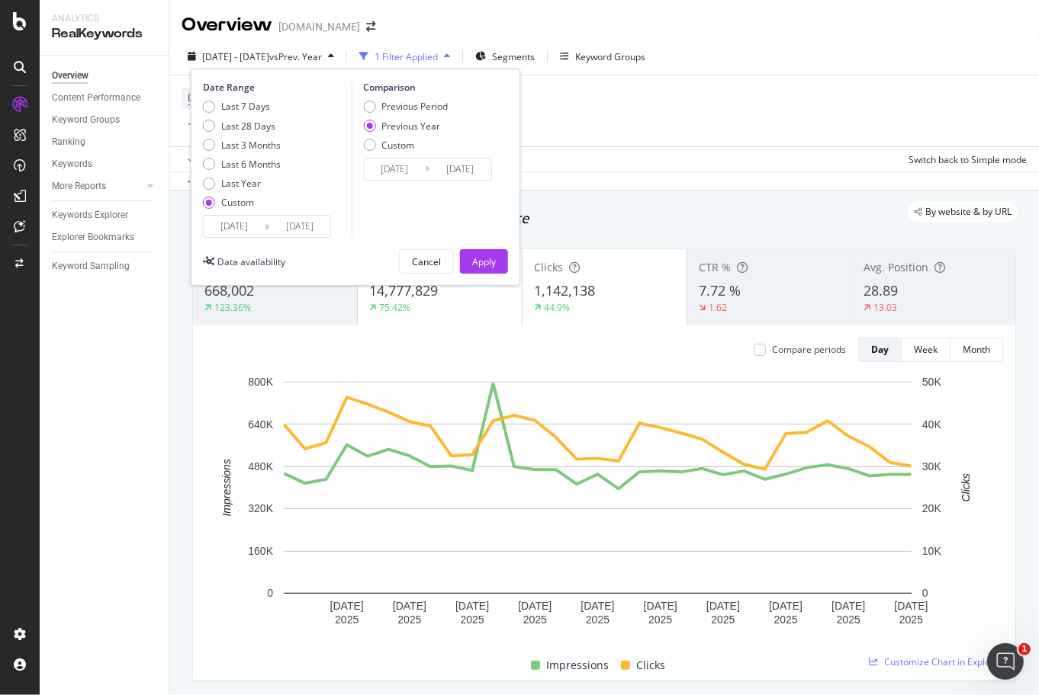
click at [246, 230] on input "2025/08/01" at bounding box center [234, 226] width 61 height 21
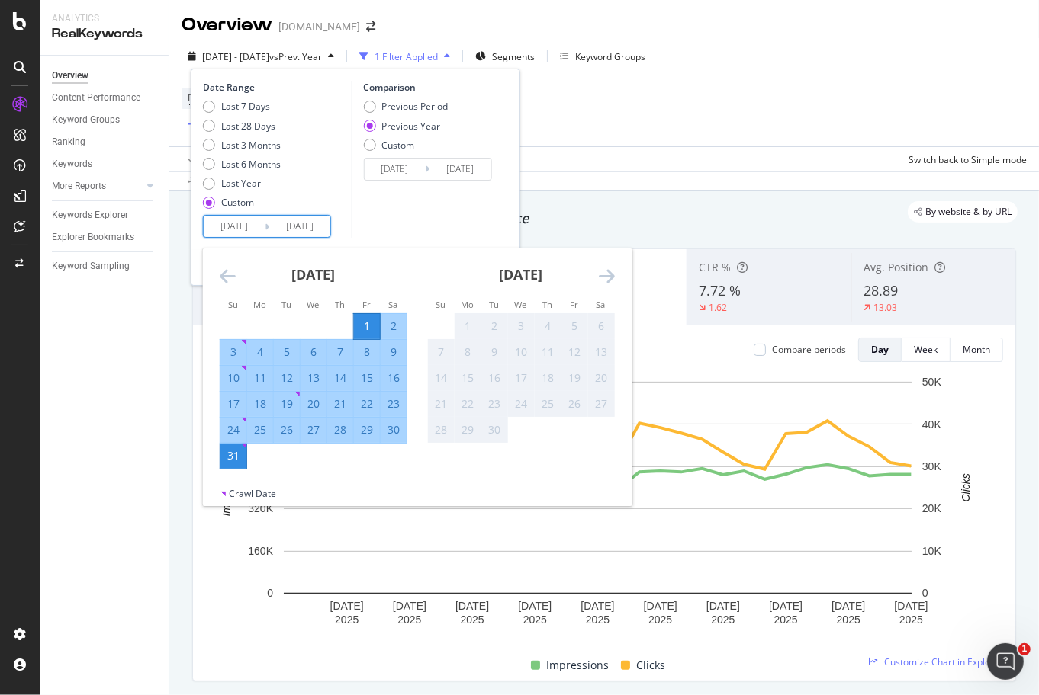
click at [229, 272] on icon "Move backward to switch to the previous month." at bounding box center [228, 276] width 16 height 18
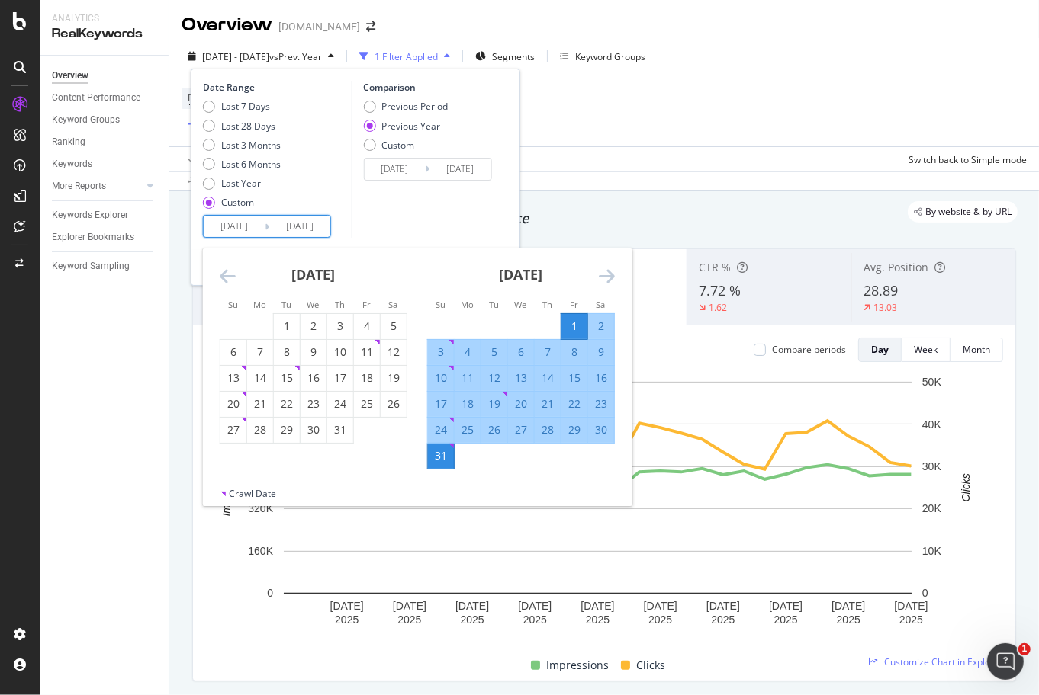
click at [229, 272] on icon "Move backward to switch to the previous month." at bounding box center [228, 276] width 16 height 18
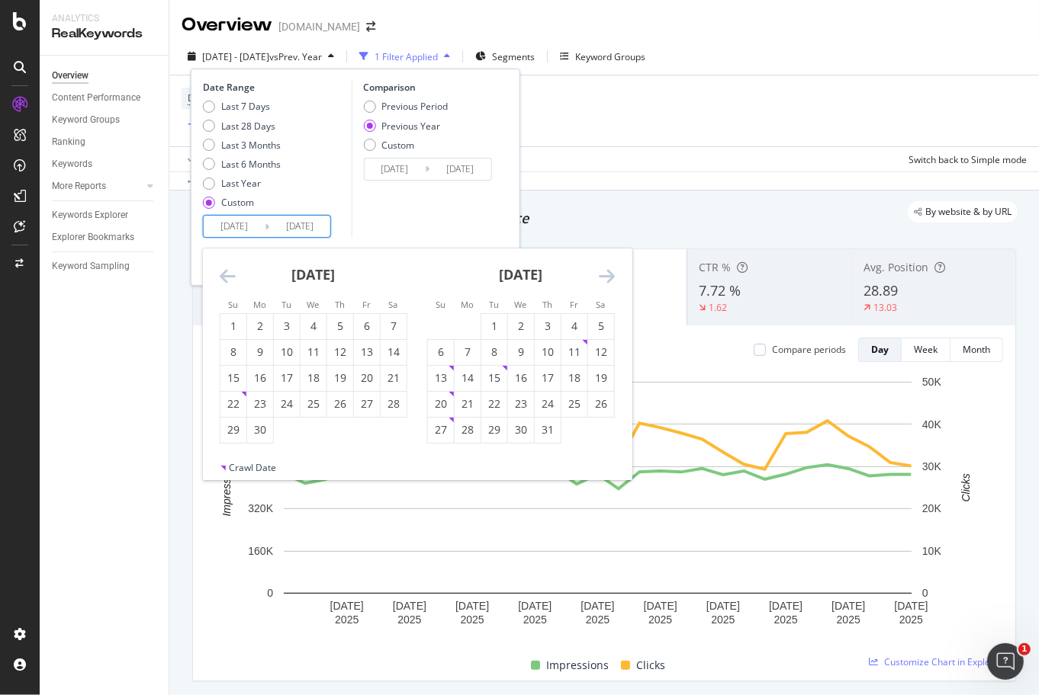
click at [224, 277] on icon "Move backward to switch to the previous month." at bounding box center [228, 276] width 16 height 18
click at [224, 278] on icon "Move backward to switch to the previous month." at bounding box center [228, 276] width 16 height 18
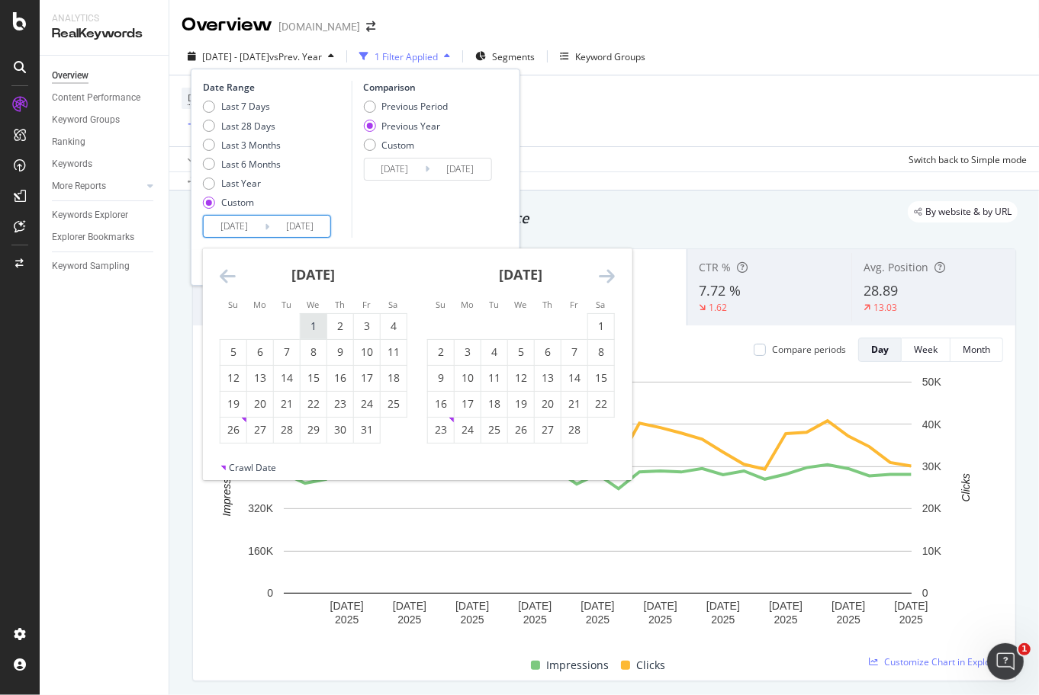
click at [307, 324] on div "1" at bounding box center [313, 326] width 26 height 15
type input "[DATE]"
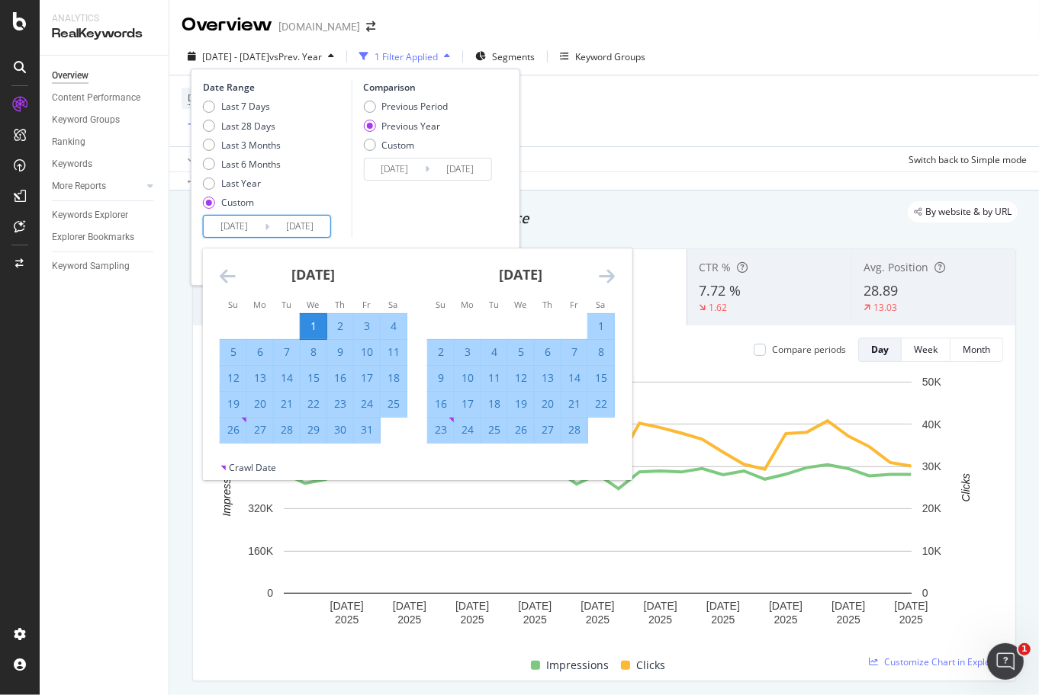
click at [425, 201] on div "Comparison Previous Period Previous Year Custom 2024/01/03 Navigate forward to …" at bounding box center [423, 159] width 145 height 157
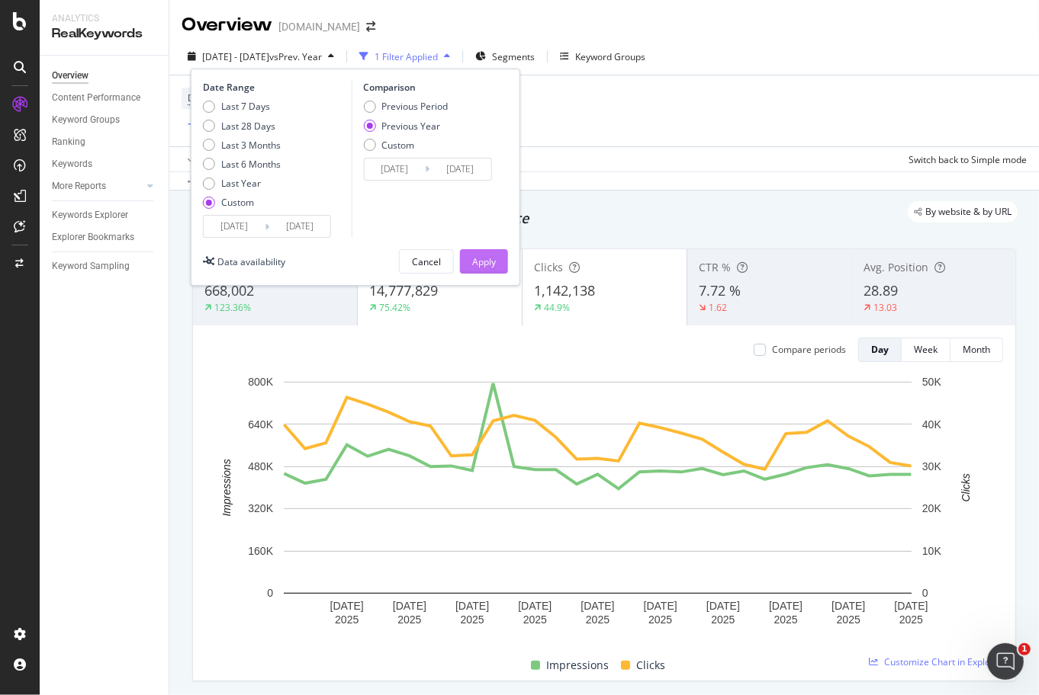
click at [484, 258] on div "Apply" at bounding box center [484, 261] width 24 height 13
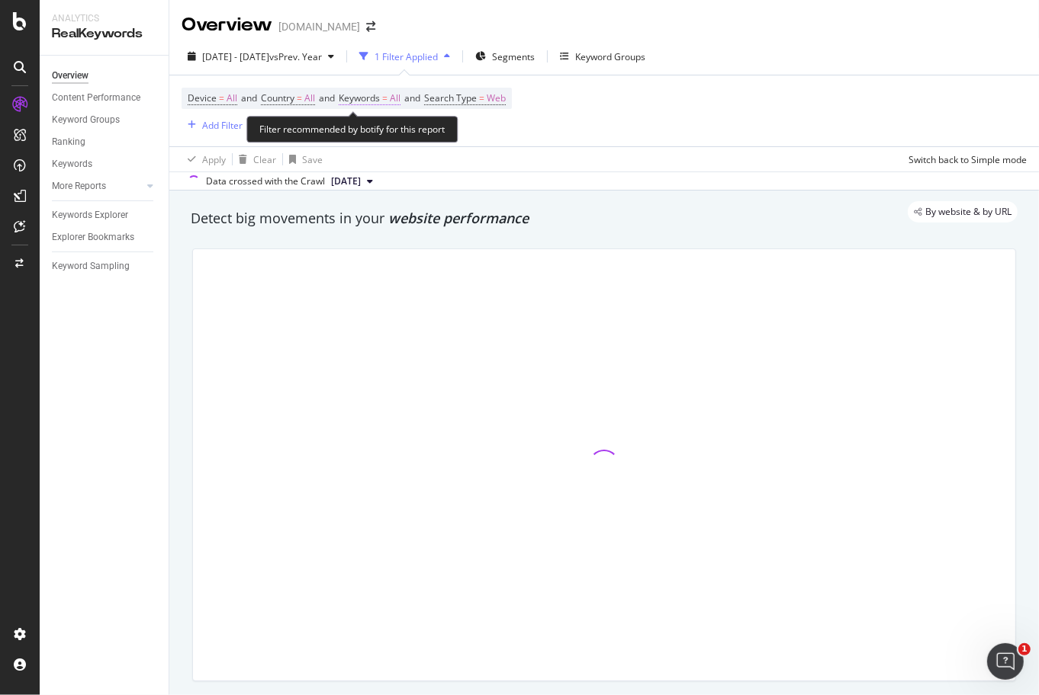
click at [397, 99] on span "Keywords = All" at bounding box center [370, 99] width 62 height 14
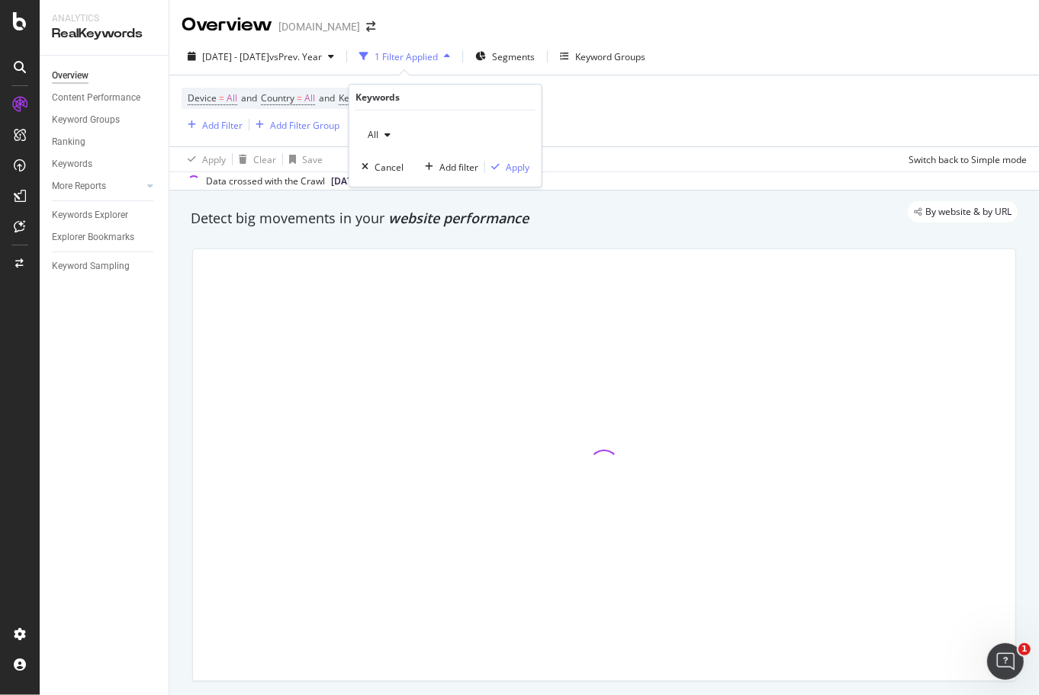
click at [381, 131] on div "button" at bounding box center [387, 134] width 18 height 9
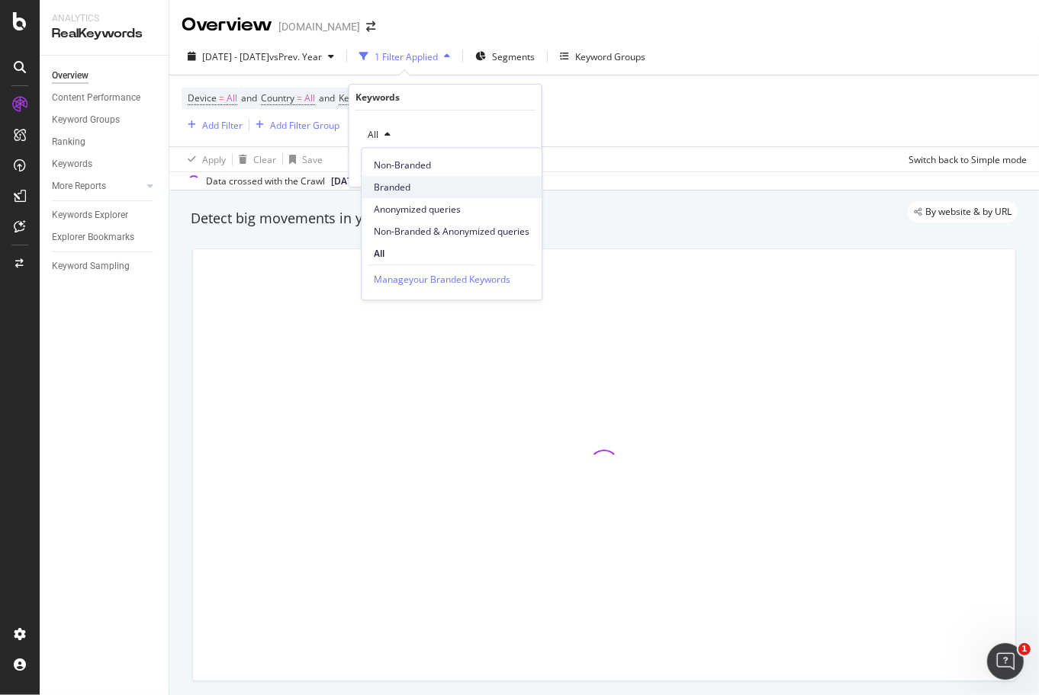
click at [397, 185] on span "Branded" at bounding box center [452, 188] width 156 height 14
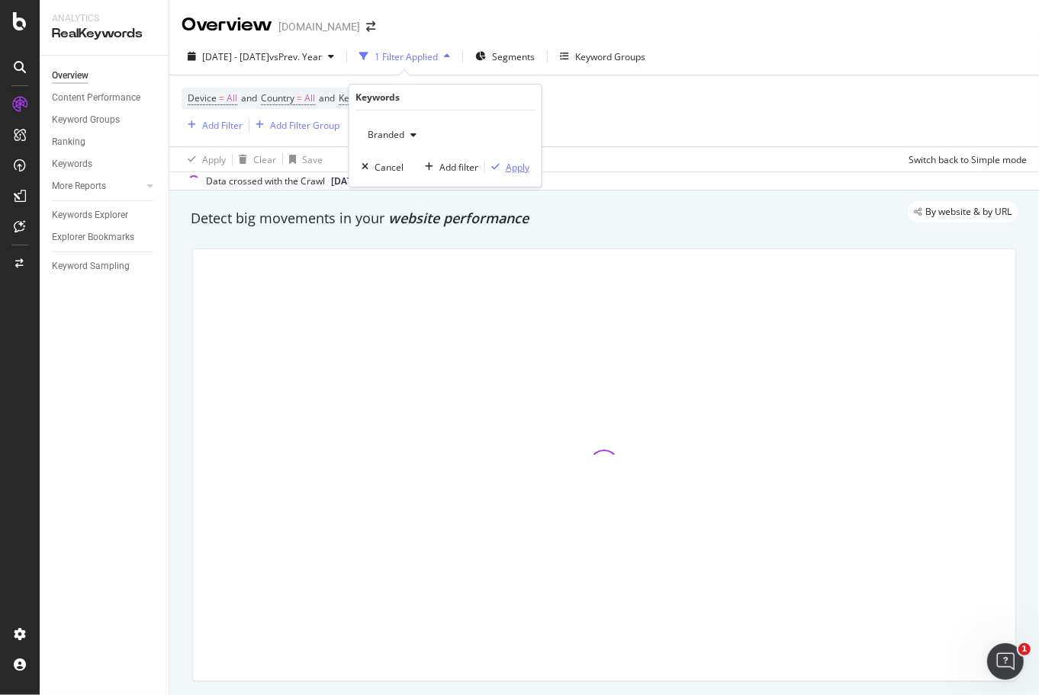
click at [519, 165] on div "Apply" at bounding box center [518, 167] width 24 height 13
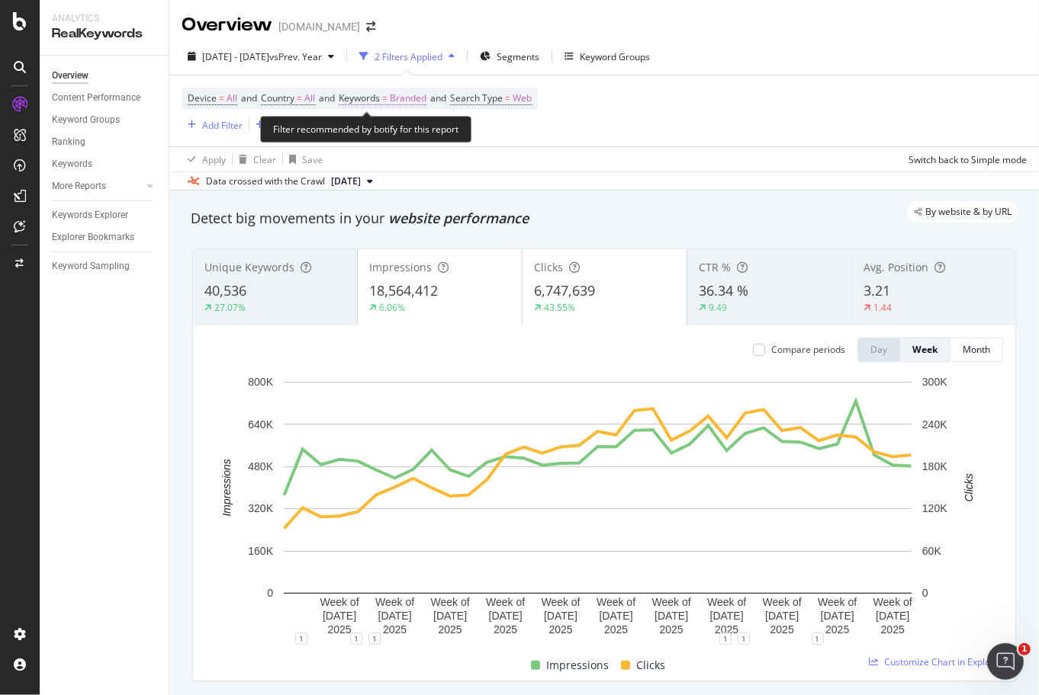
click at [409, 104] on span "Branded" at bounding box center [408, 98] width 37 height 21
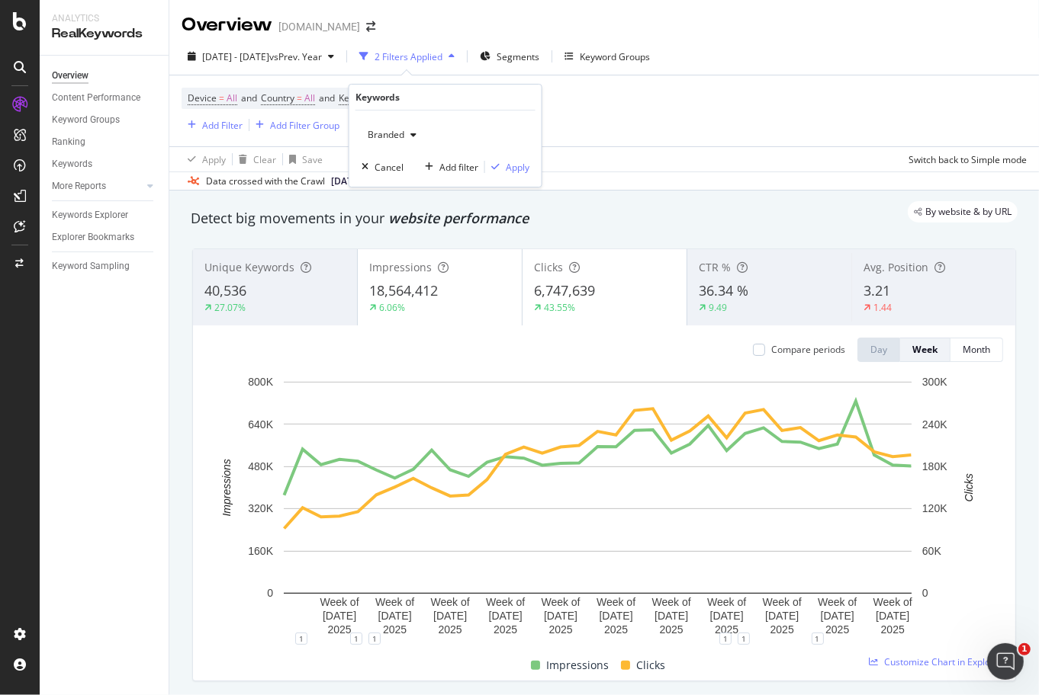
click at [404, 138] on div "button" at bounding box center [413, 134] width 18 height 9
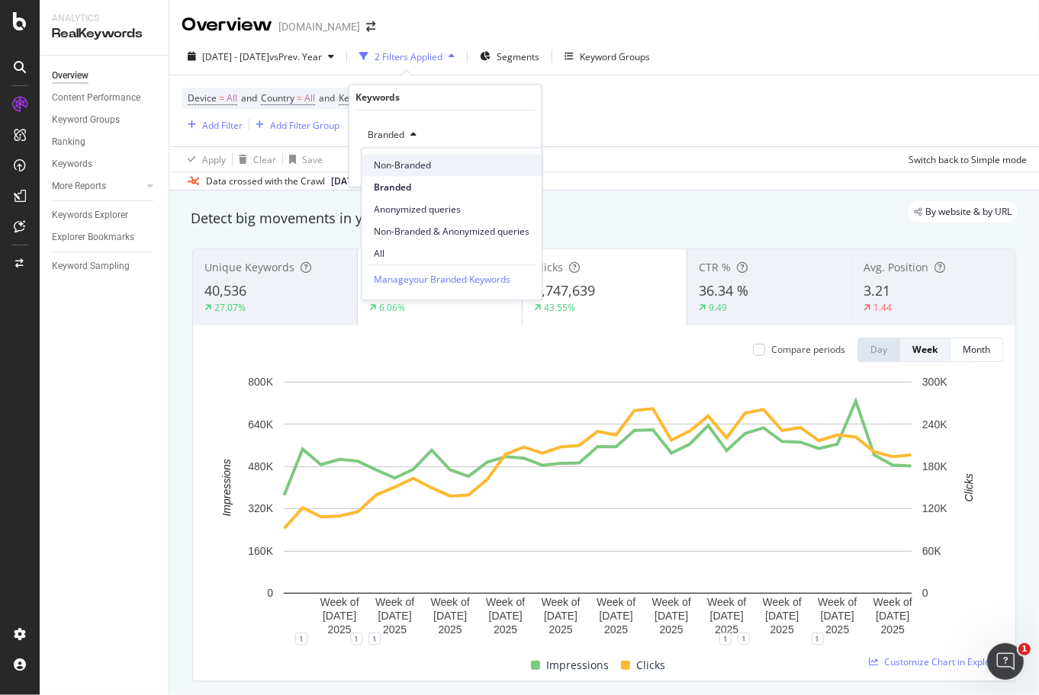
click at [409, 166] on span "Non-Branded" at bounding box center [452, 166] width 156 height 14
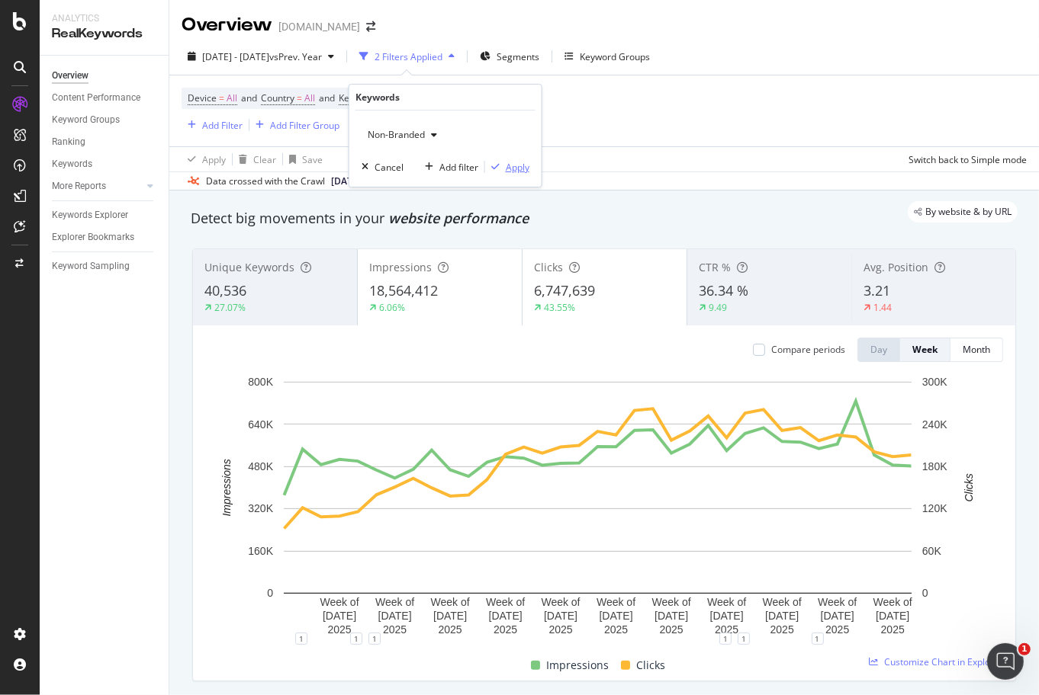
click at [519, 172] on div "Apply" at bounding box center [518, 167] width 24 height 13
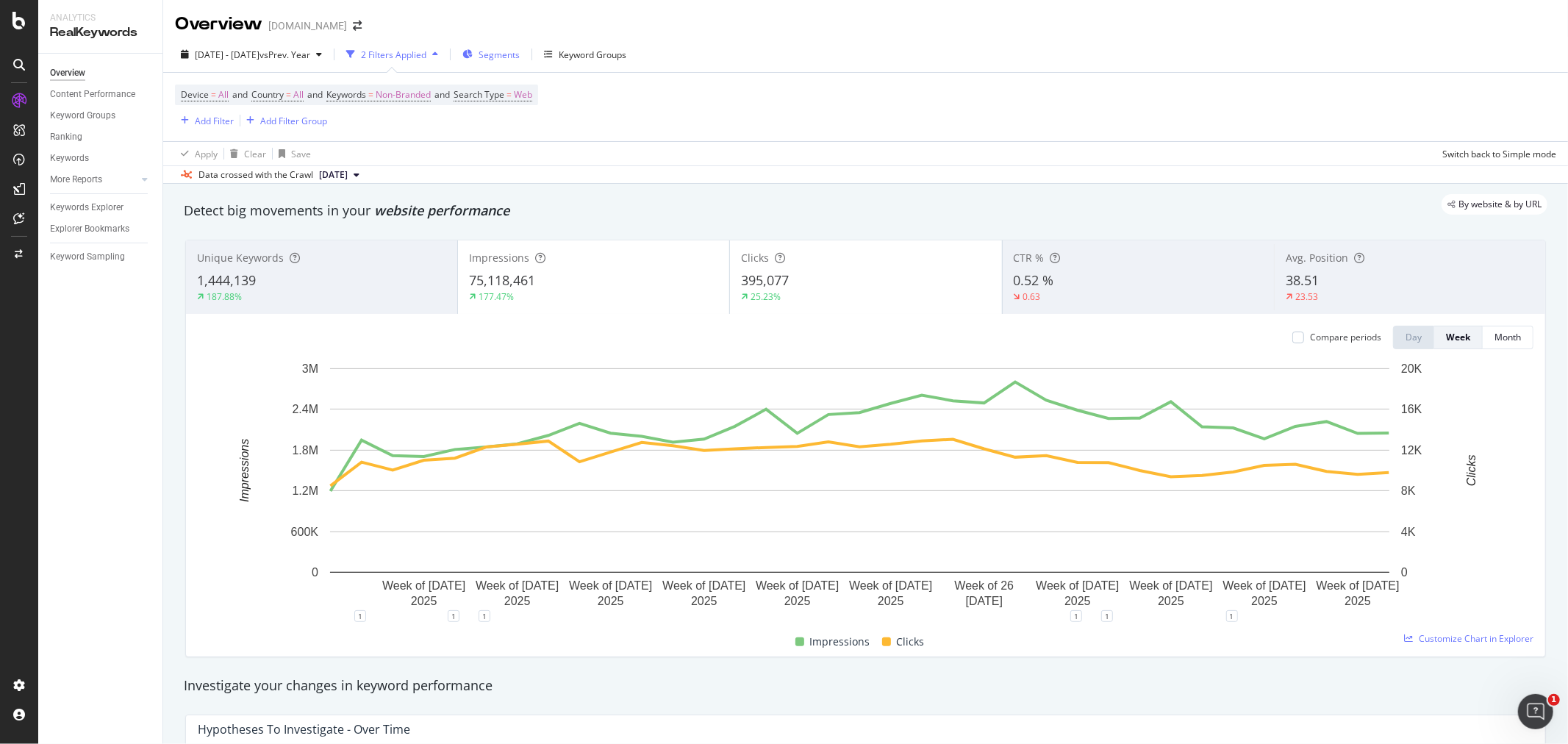
click at [525, 60] on button "Segments" at bounding box center [492, 54] width 69 height 23
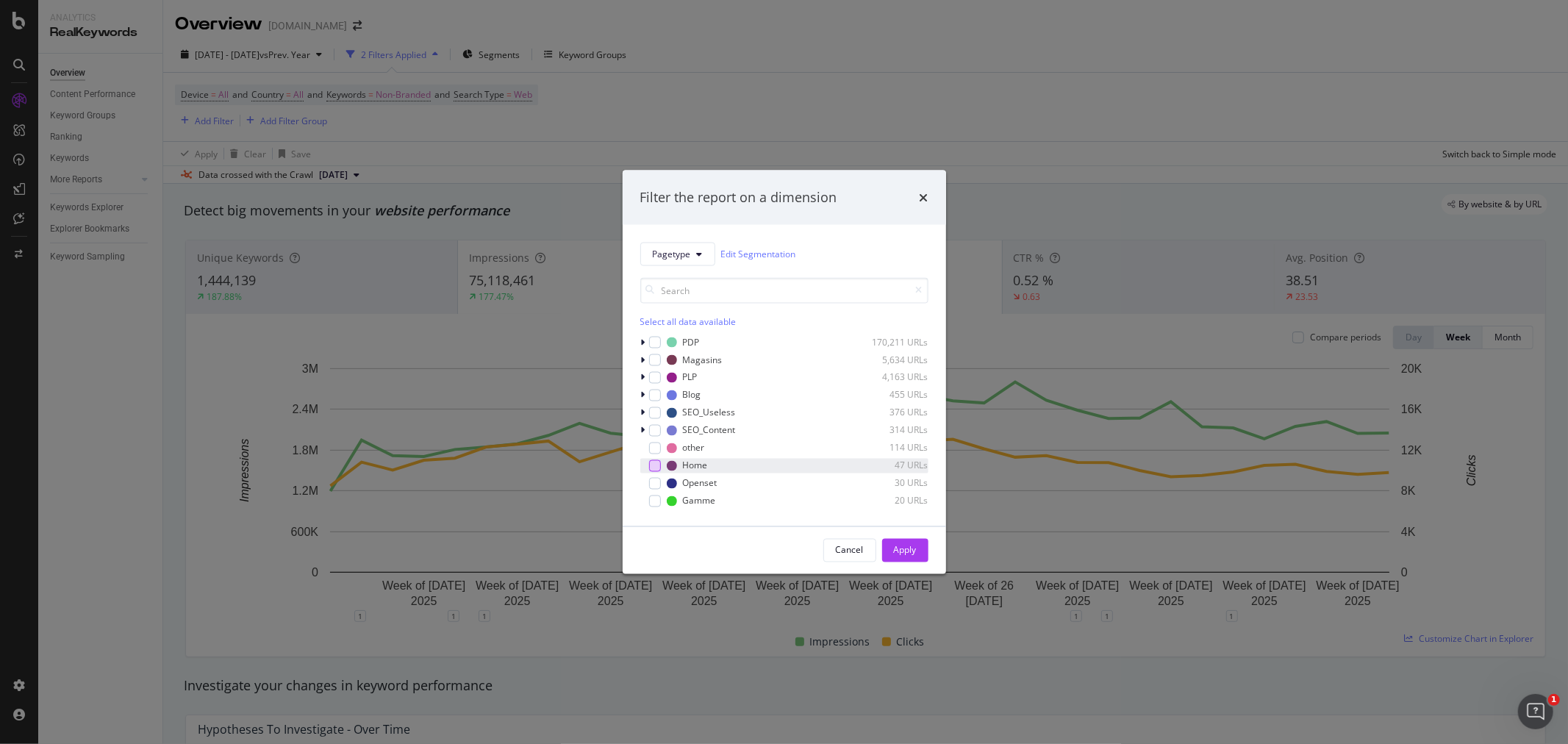
click at [651, 465] on div "modal" at bounding box center [654, 465] width 12 height 12
click at [900, 551] on div "Apply" at bounding box center [905, 549] width 23 height 13
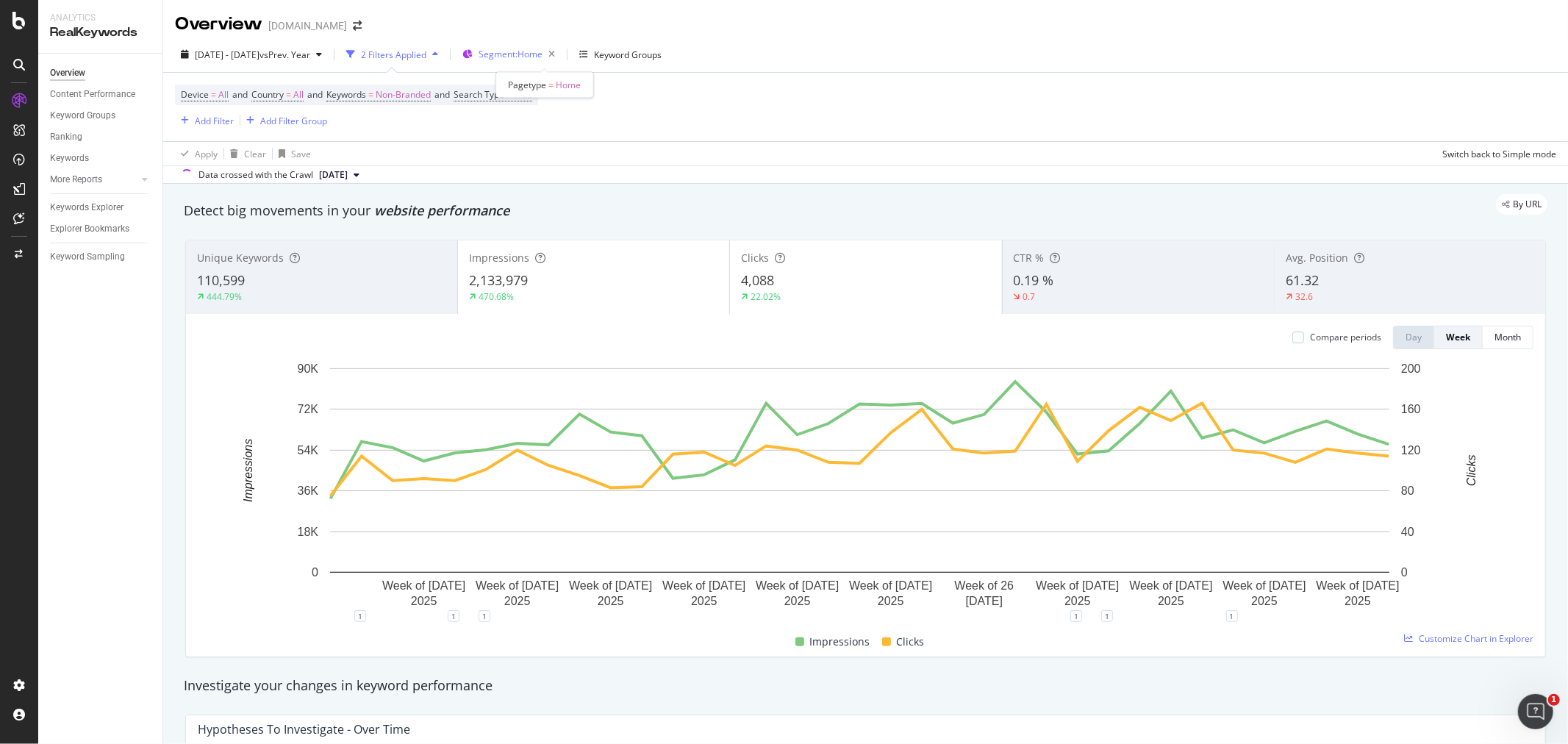
click at [543, 59] on span "Segment: Home" at bounding box center [510, 54] width 64 height 13
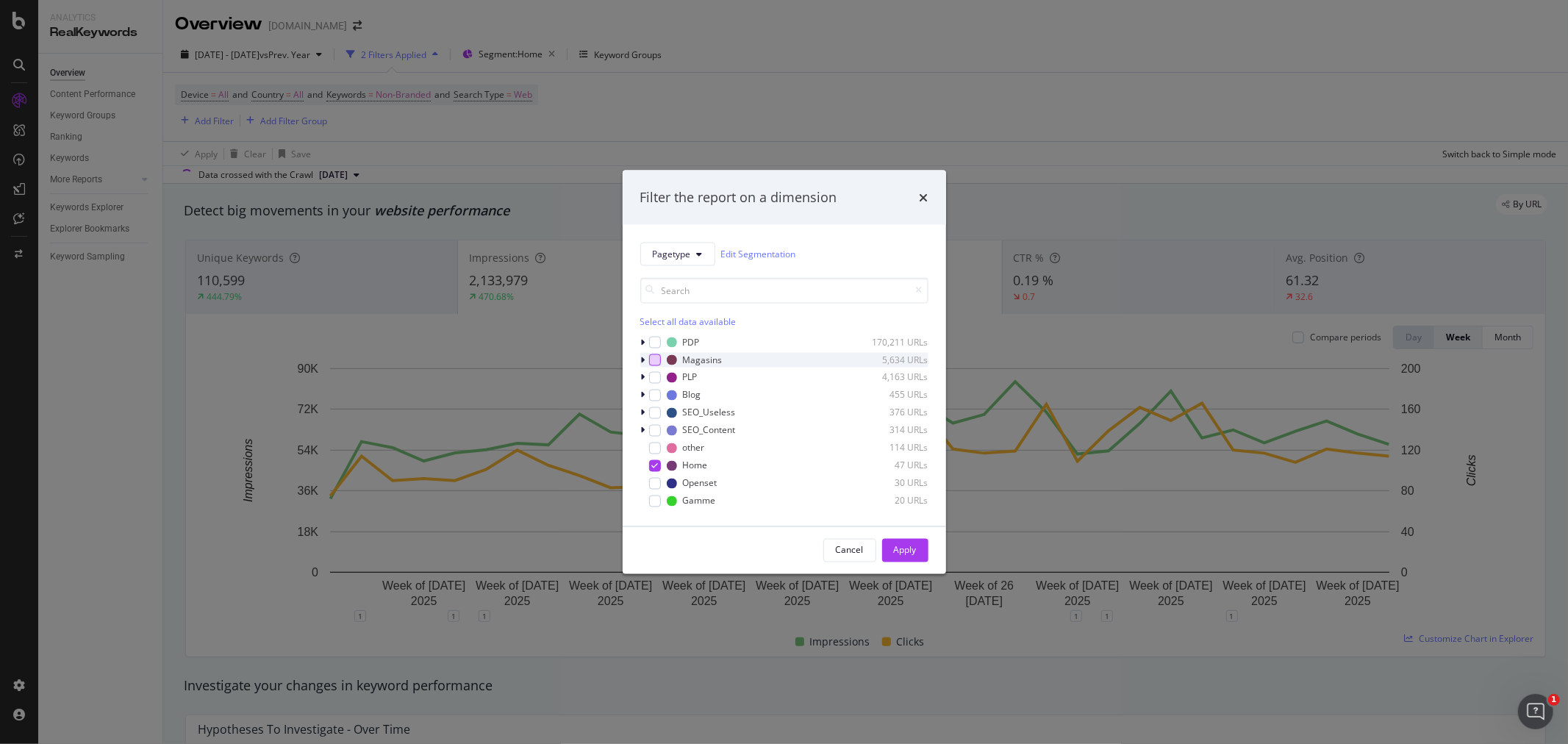
click at [652, 357] on div "modal" at bounding box center [654, 359] width 12 height 12
click at [654, 465] on icon "modal" at bounding box center [654, 465] width 7 height 8
click at [901, 555] on div "Apply" at bounding box center [905, 549] width 23 height 13
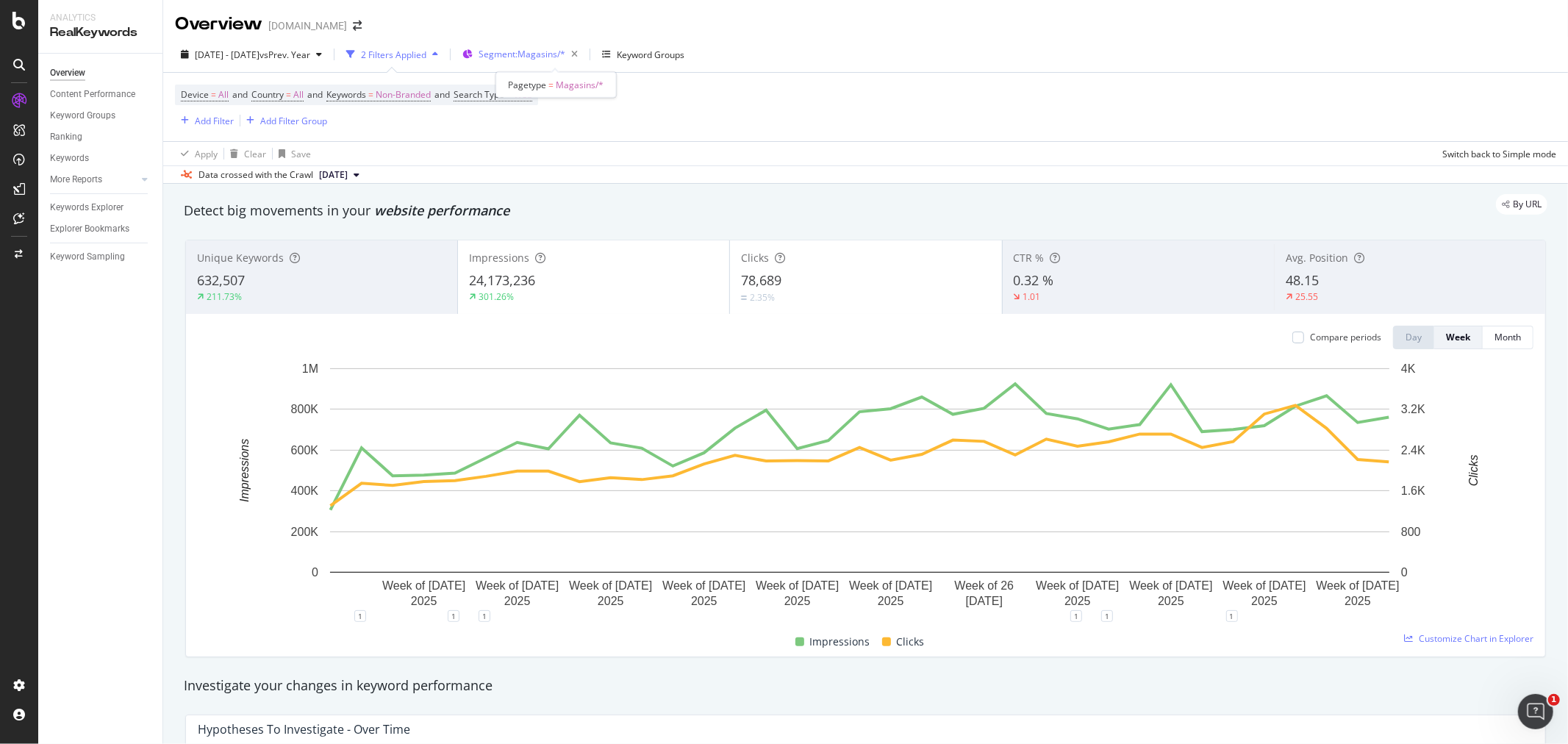
click at [542, 54] on span "Segment: Magasins/*" at bounding box center [521, 54] width 87 height 13
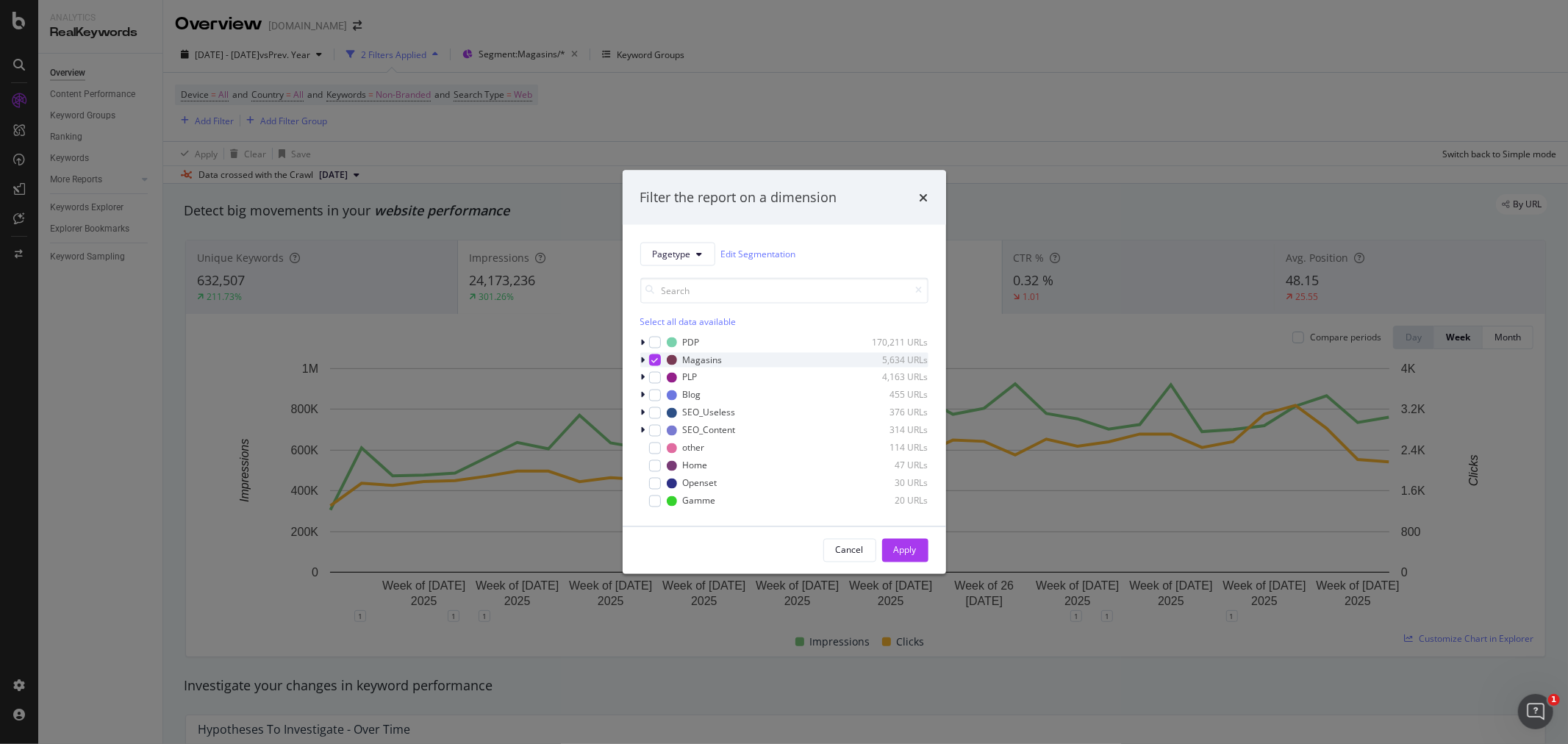
click at [654, 360] on icon "modal" at bounding box center [654, 359] width 7 height 8
click at [644, 341] on icon "modal" at bounding box center [643, 341] width 5 height 9
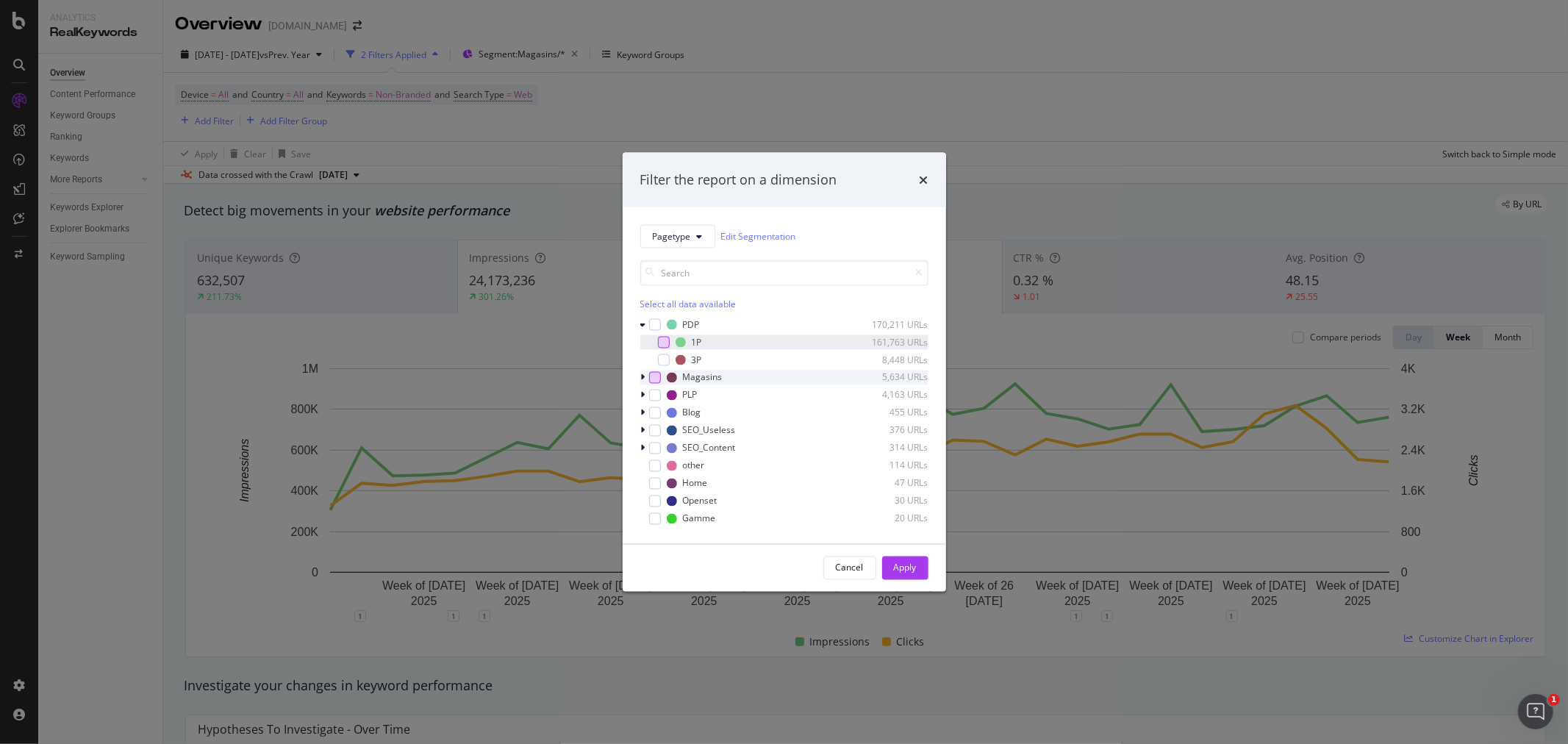
click at [661, 339] on div "modal" at bounding box center [663, 341] width 12 height 12
click at [906, 565] on div "Apply" at bounding box center [905, 568] width 23 height 13
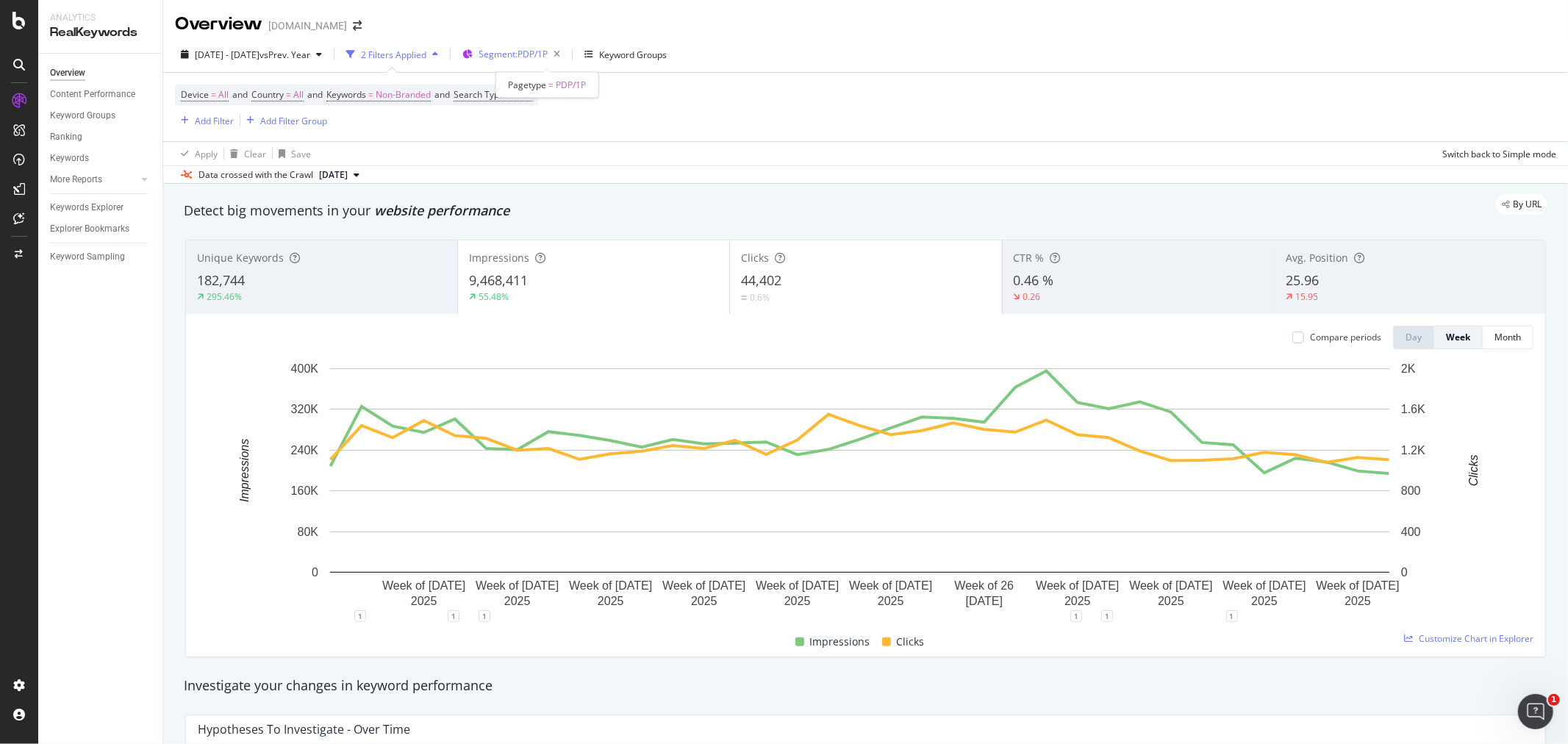
click at [547, 54] on span "Segment: PDP/1P" at bounding box center [513, 54] width 69 height 13
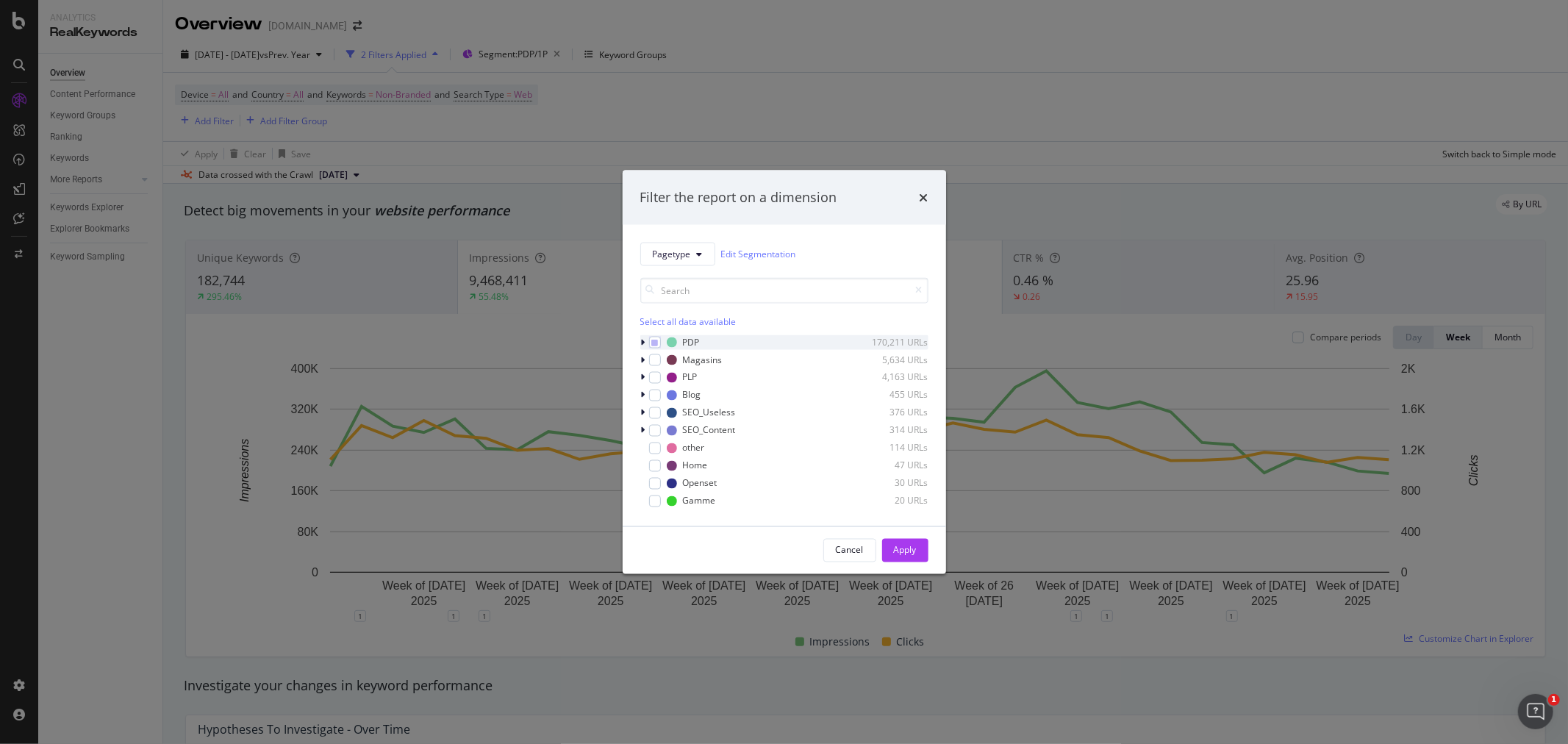
click at [644, 341] on icon "modal" at bounding box center [643, 341] width 5 height 9
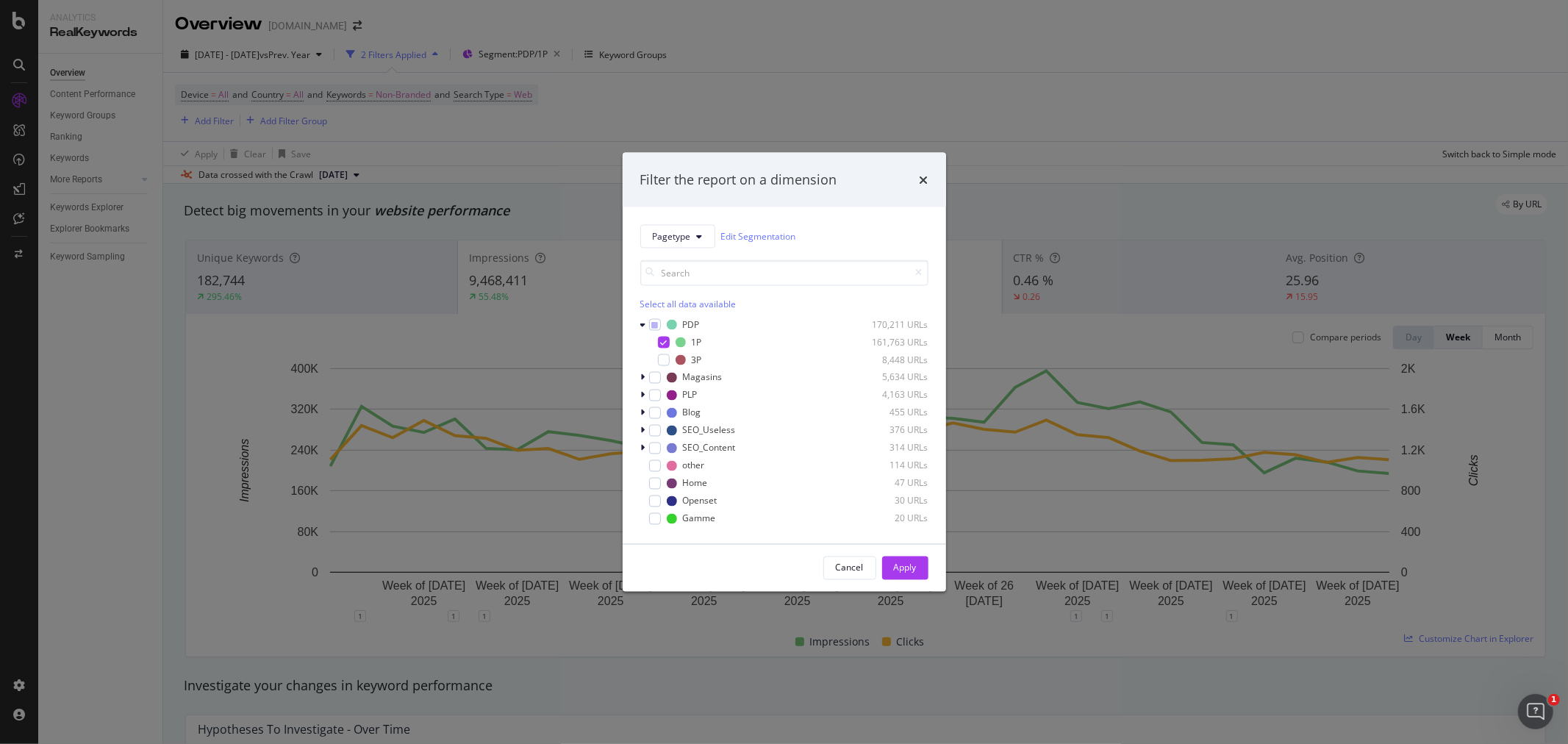
drag, startPoint x: 660, startPoint y: 340, endPoint x: 661, endPoint y: 349, distance: 9.1
click at [661, 339] on icon "modal" at bounding box center [663, 342] width 7 height 8
click at [662, 360] on div "modal" at bounding box center [663, 359] width 12 height 12
click at [905, 568] on div "Apply" at bounding box center [905, 568] width 23 height 13
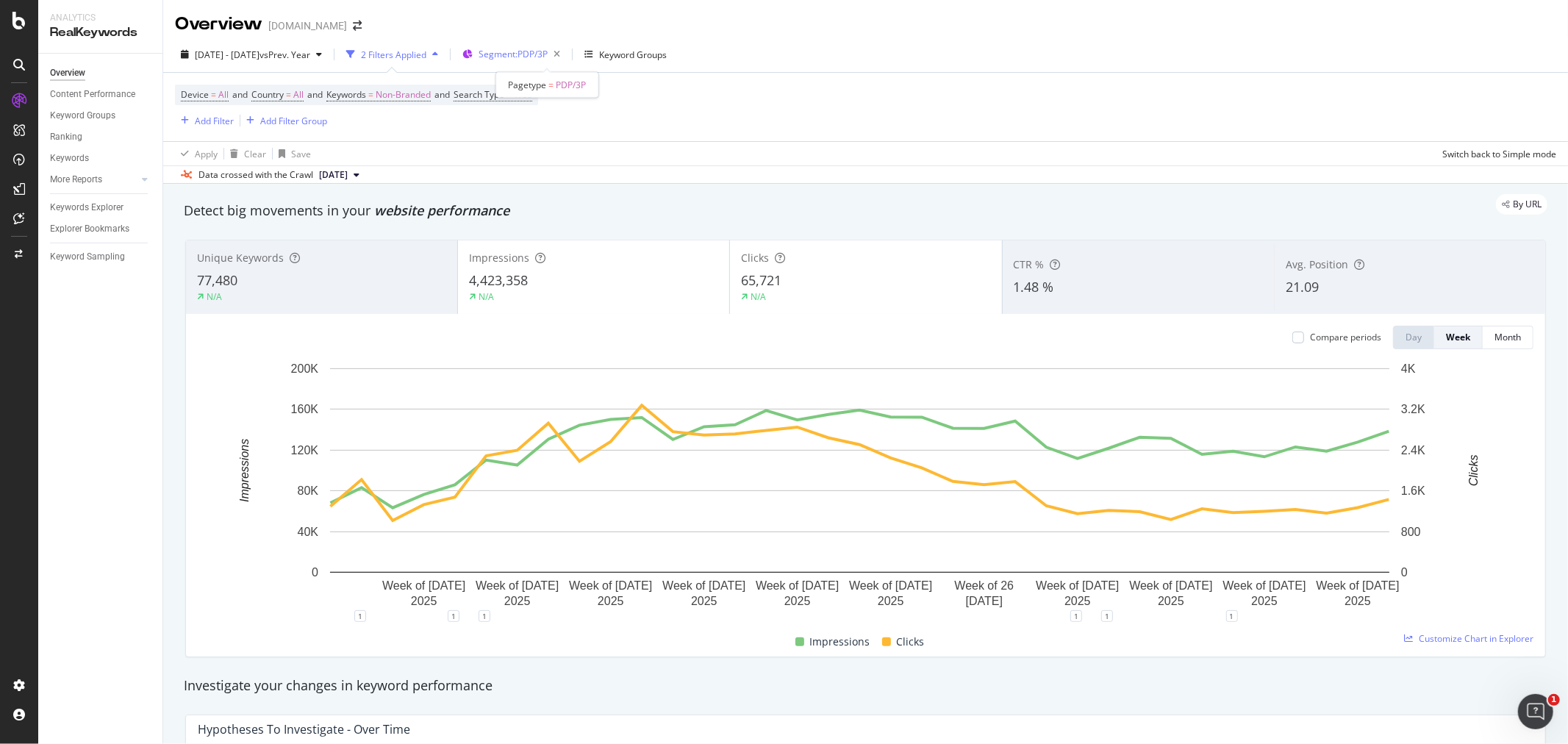
click at [547, 48] on span "Segment: PDP/3P" at bounding box center [513, 54] width 69 height 13
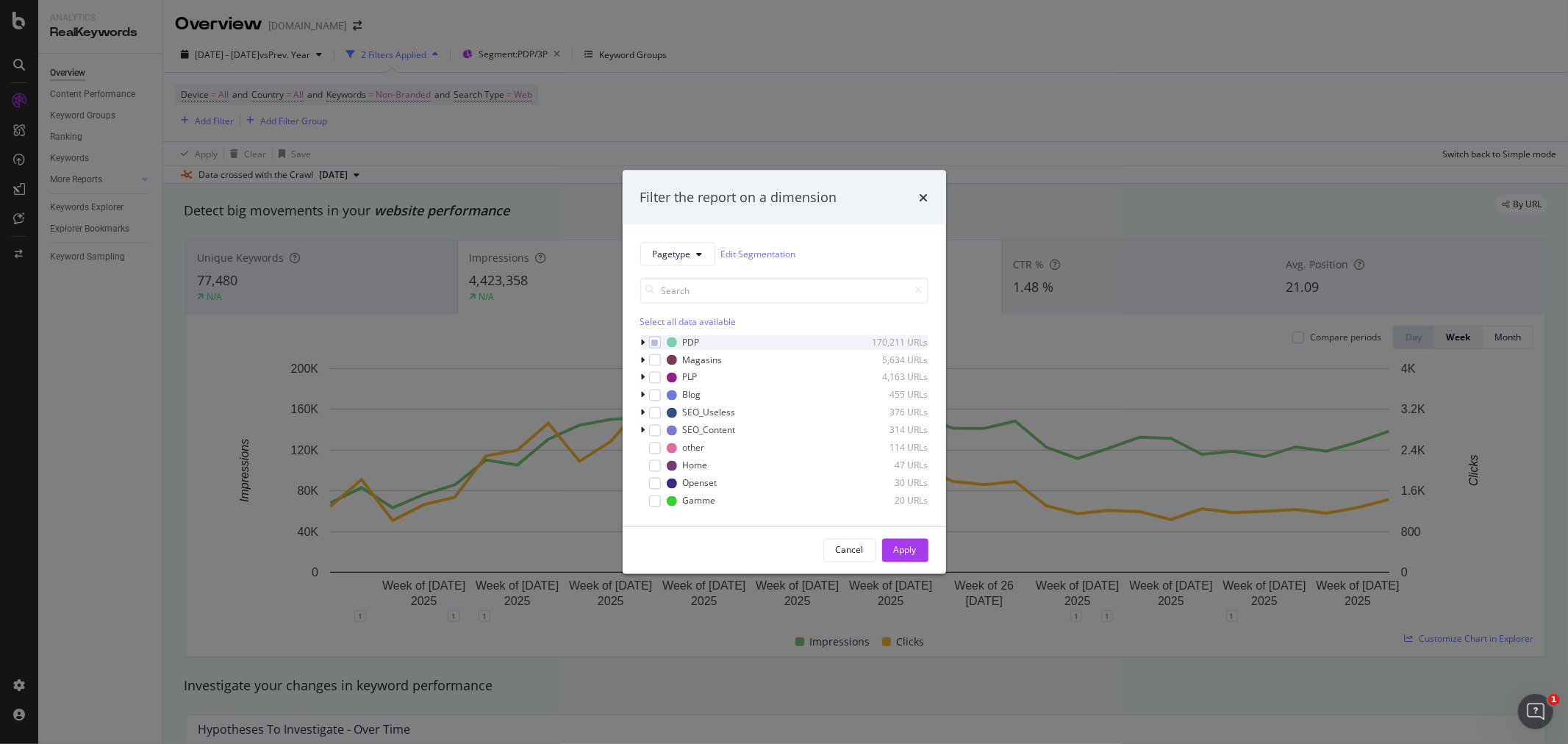
click at [641, 342] on icon "modal" at bounding box center [643, 341] width 5 height 9
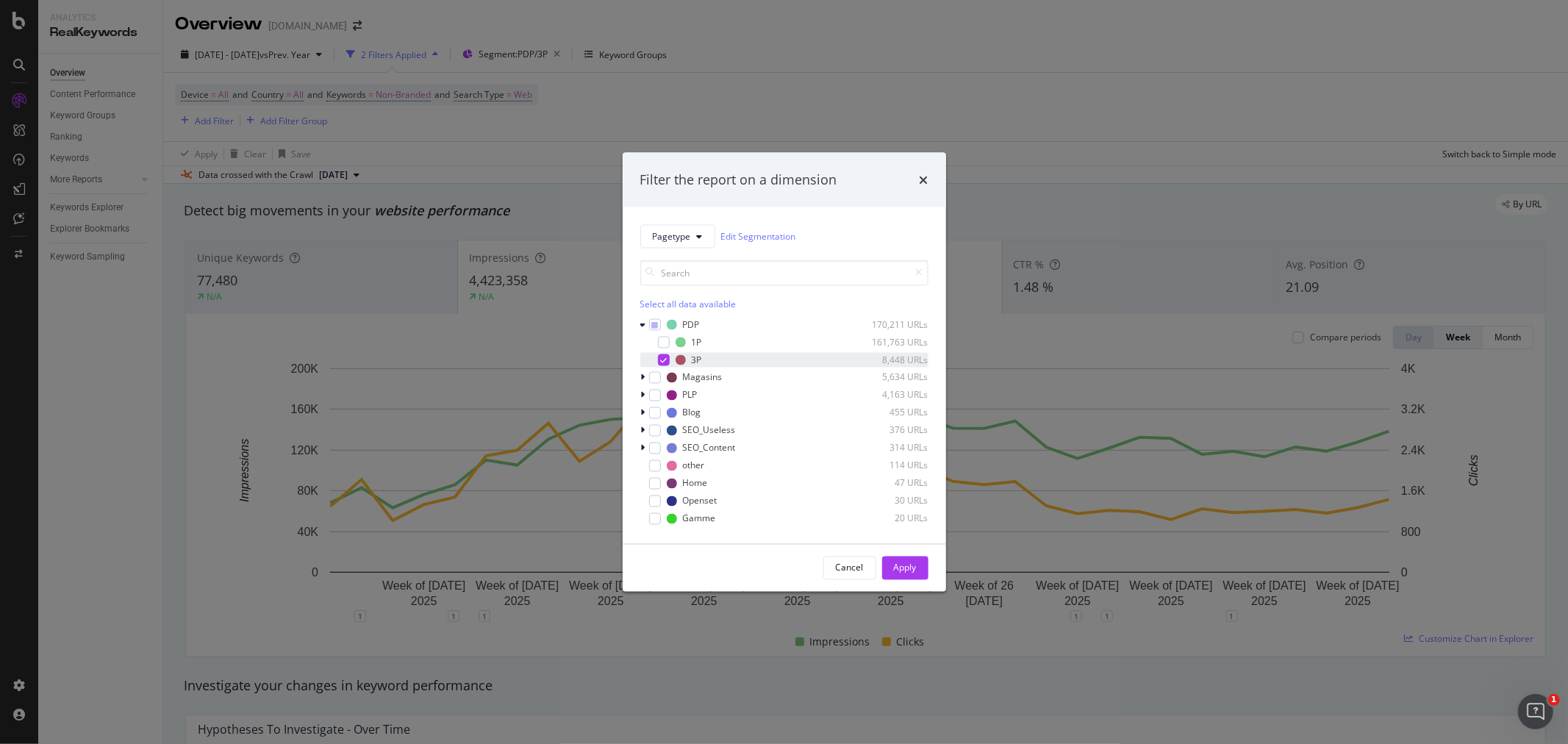
click at [660, 358] on icon "modal" at bounding box center [663, 359] width 7 height 8
click at [651, 415] on div "modal" at bounding box center [654, 412] width 12 height 12
click at [912, 568] on div "Apply" at bounding box center [905, 568] width 23 height 13
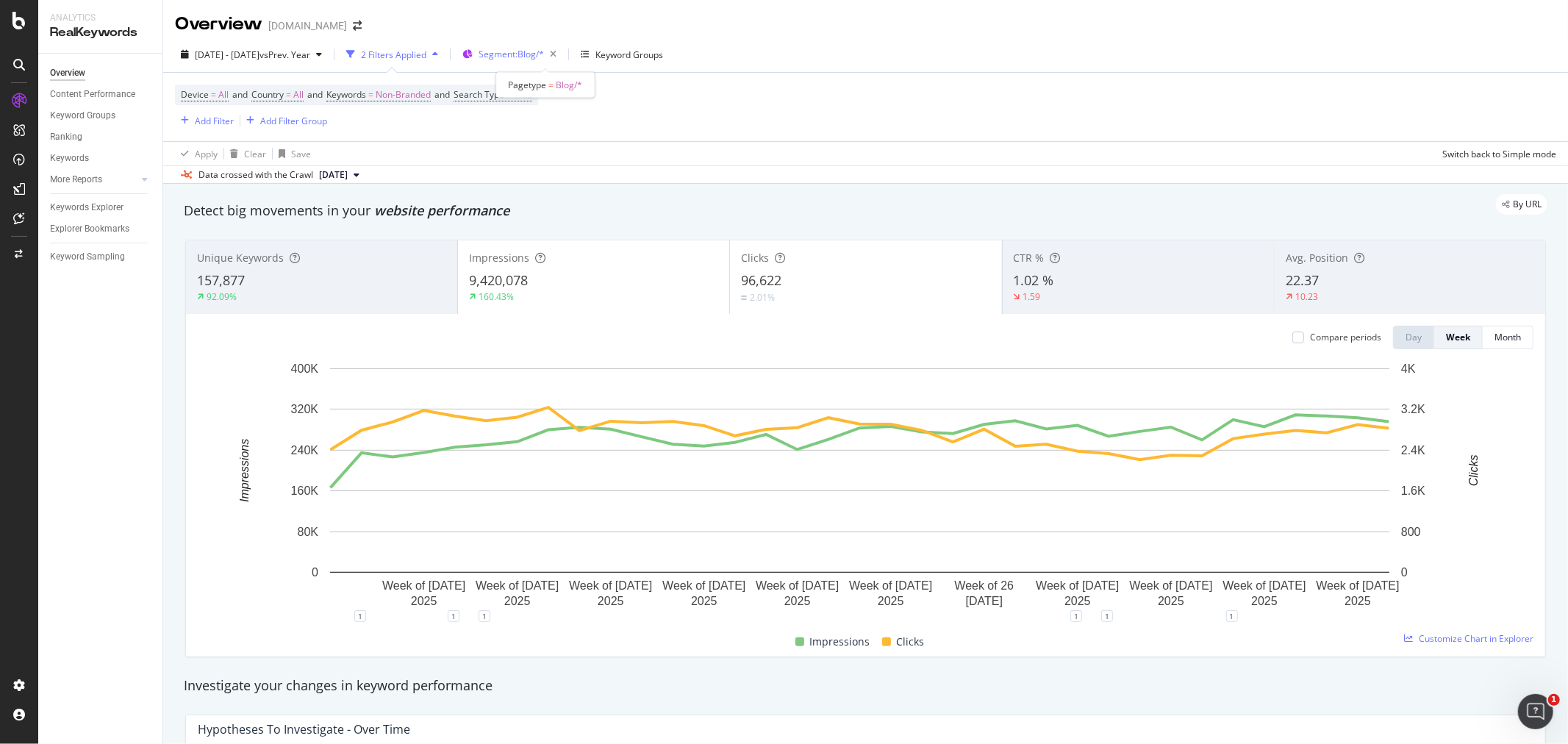
click at [531, 55] on span "Segment: Blog/*" at bounding box center [511, 54] width 66 height 13
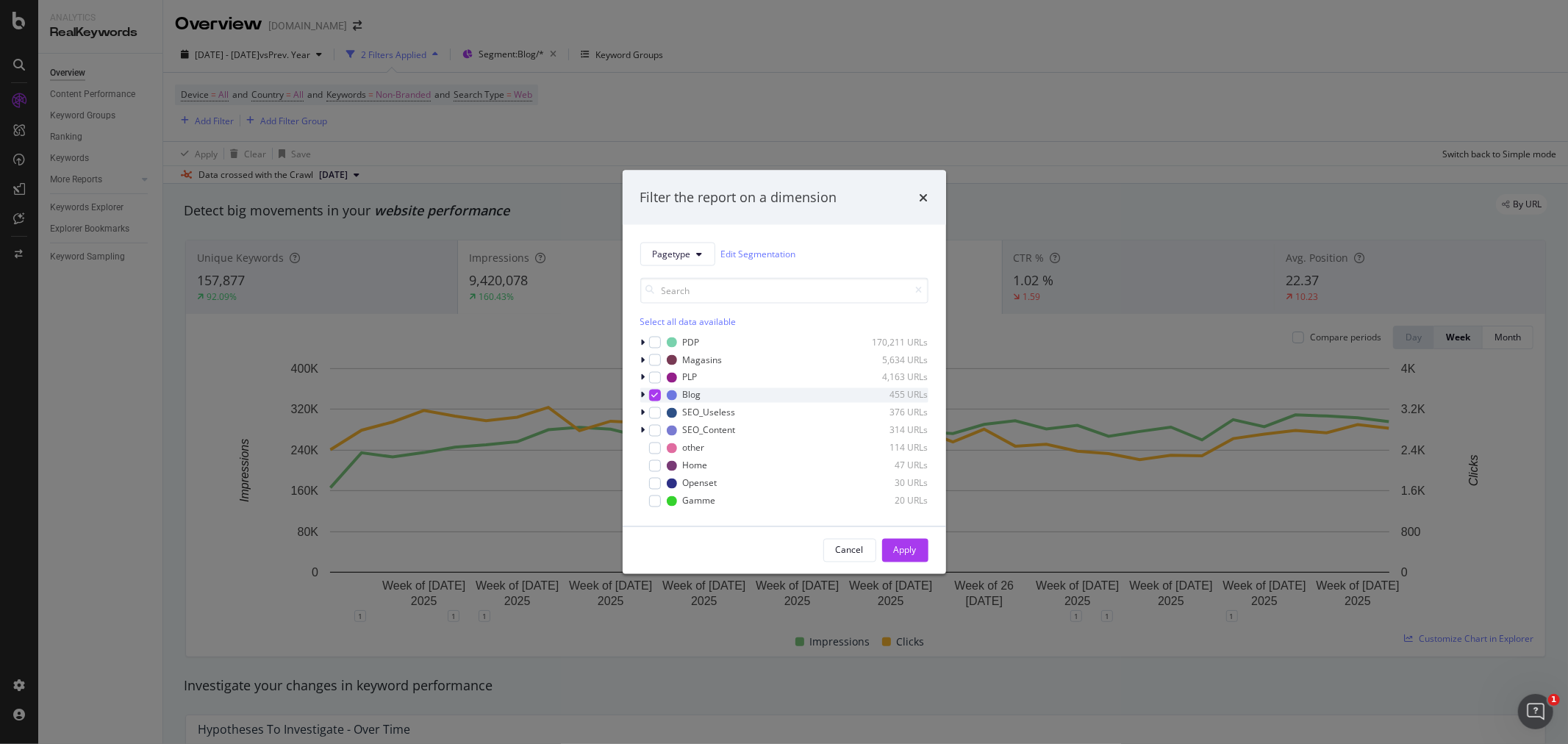
click at [652, 398] on icon "modal" at bounding box center [654, 395] width 7 height 8
click at [655, 431] on div "modal" at bounding box center [654, 430] width 12 height 12
click at [914, 557] on div "Apply" at bounding box center [905, 549] width 23 height 22
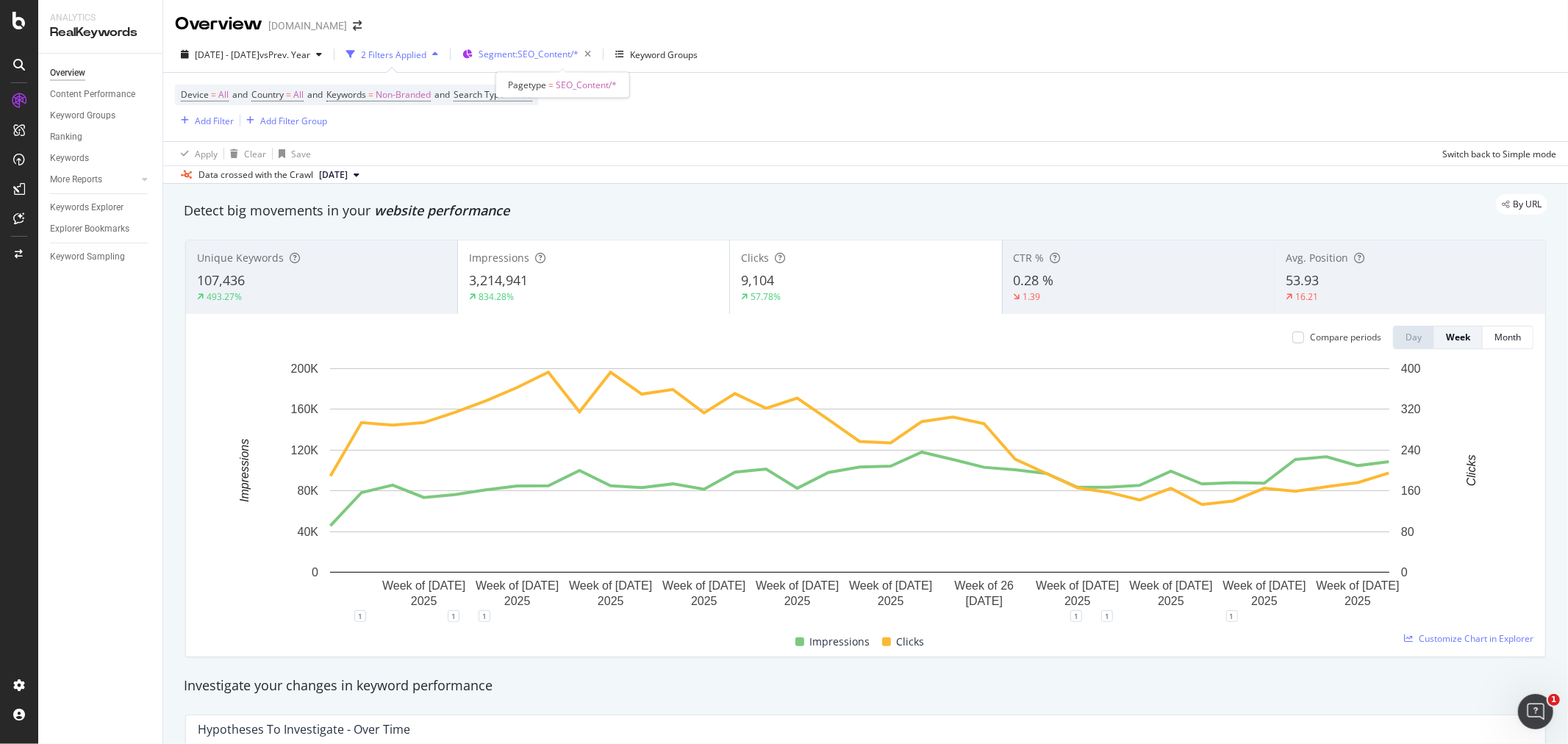
click at [578, 54] on span "Segment: SEO_Content/*" at bounding box center [528, 54] width 100 height 13
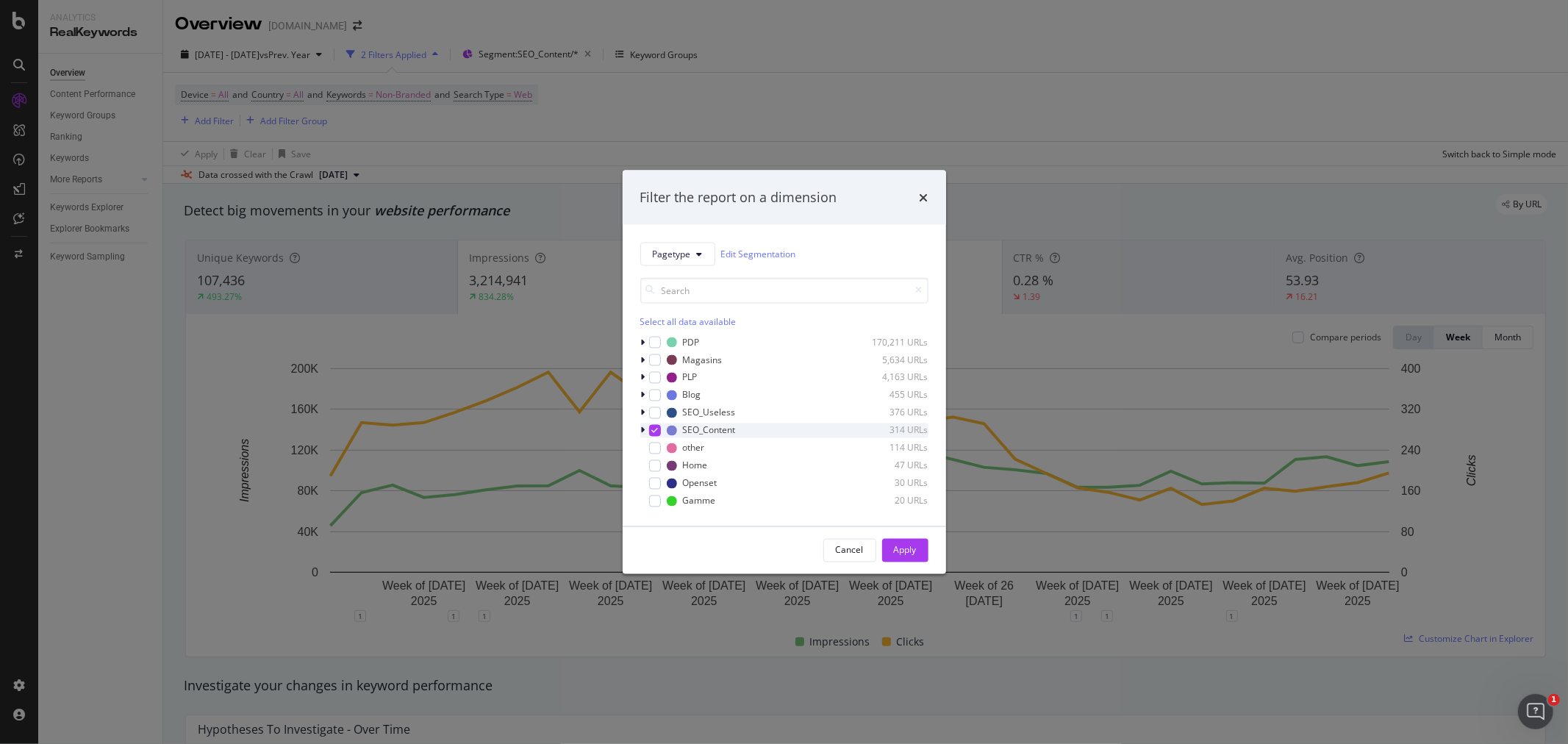
click at [651, 432] on icon "modal" at bounding box center [654, 430] width 7 height 8
click at [675, 255] on span "Pagetype" at bounding box center [672, 253] width 39 height 13
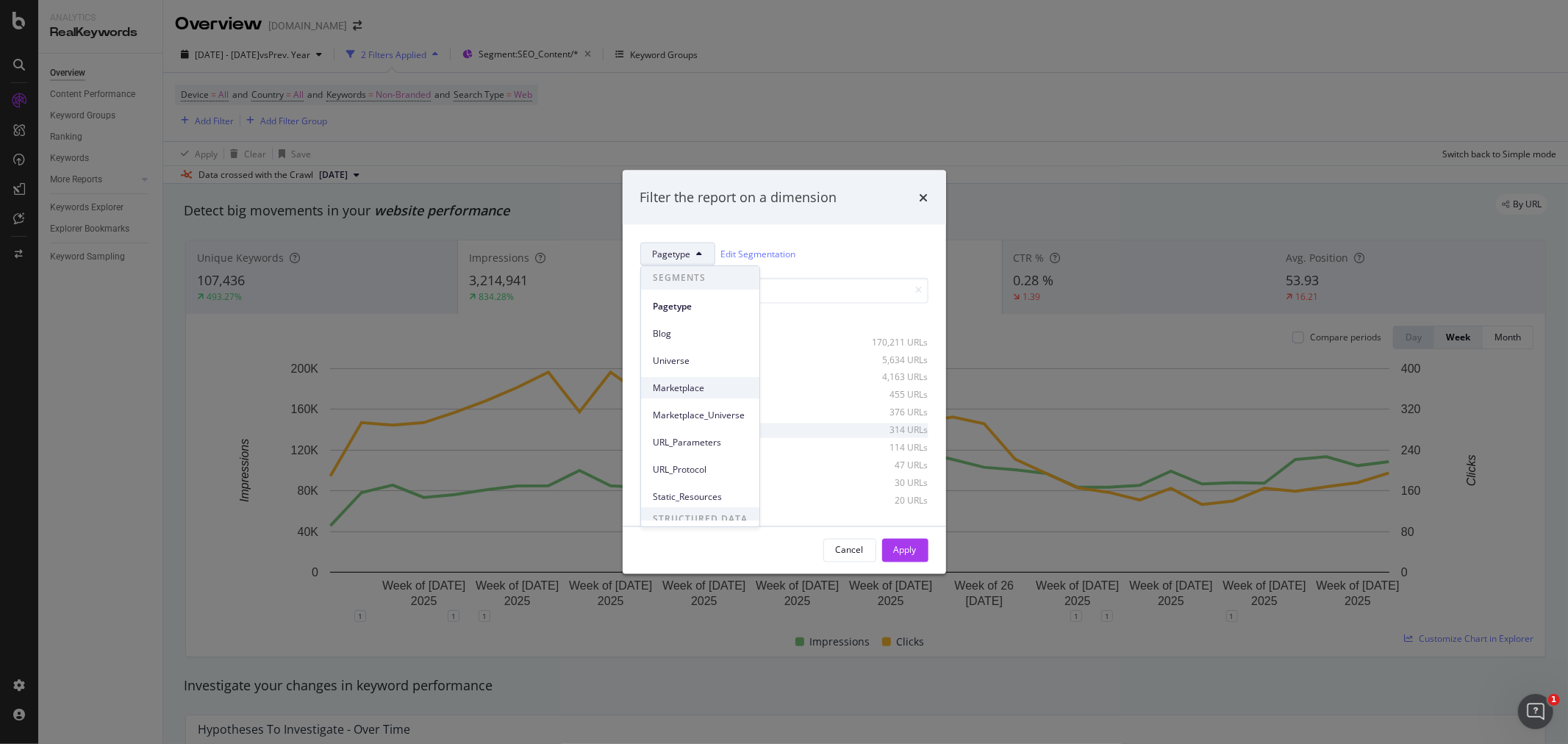
click at [695, 392] on span "Marketplace" at bounding box center [700, 388] width 94 height 13
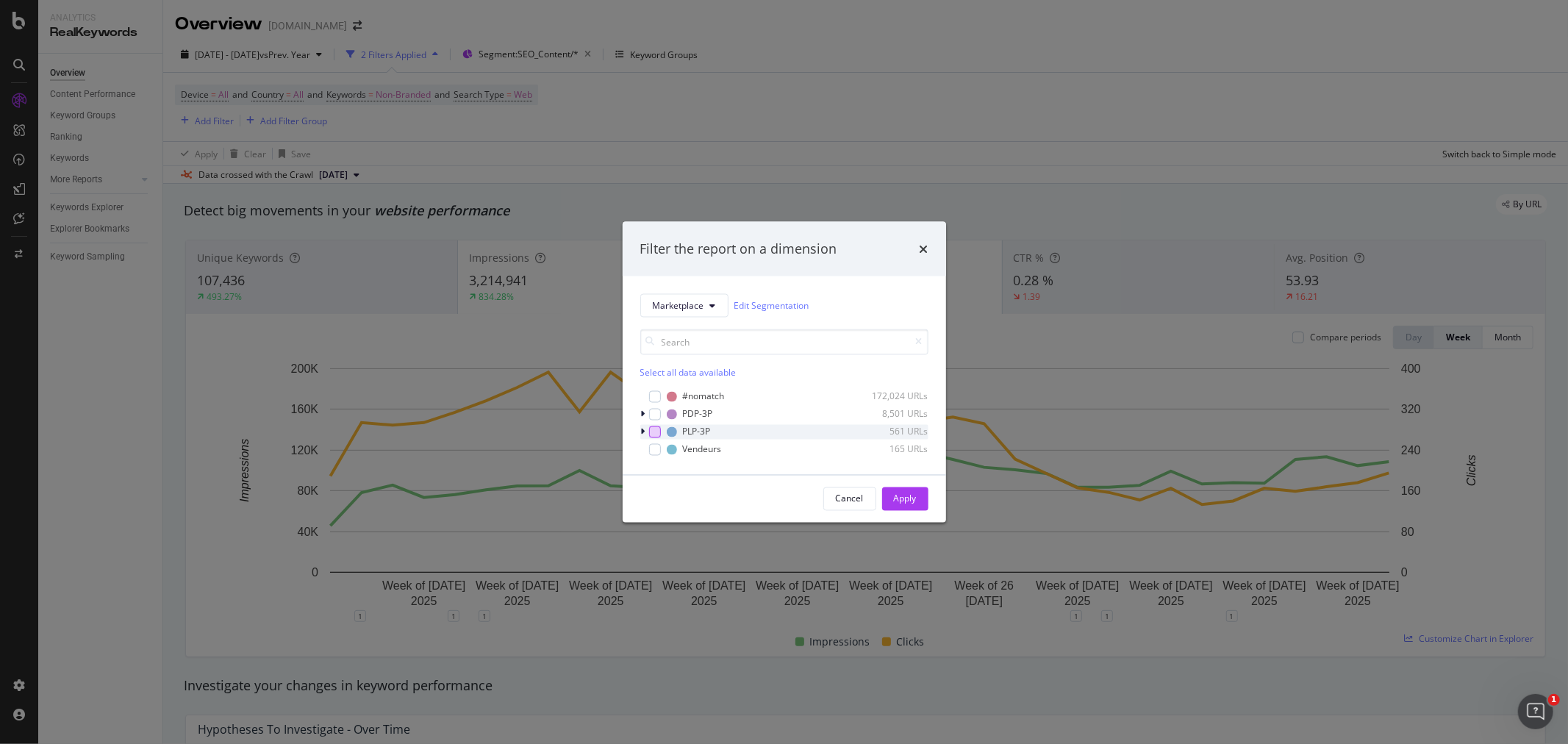
click at [654, 431] on div "modal" at bounding box center [654, 432] width 12 height 12
click at [902, 500] on div "Apply" at bounding box center [905, 498] width 23 height 13
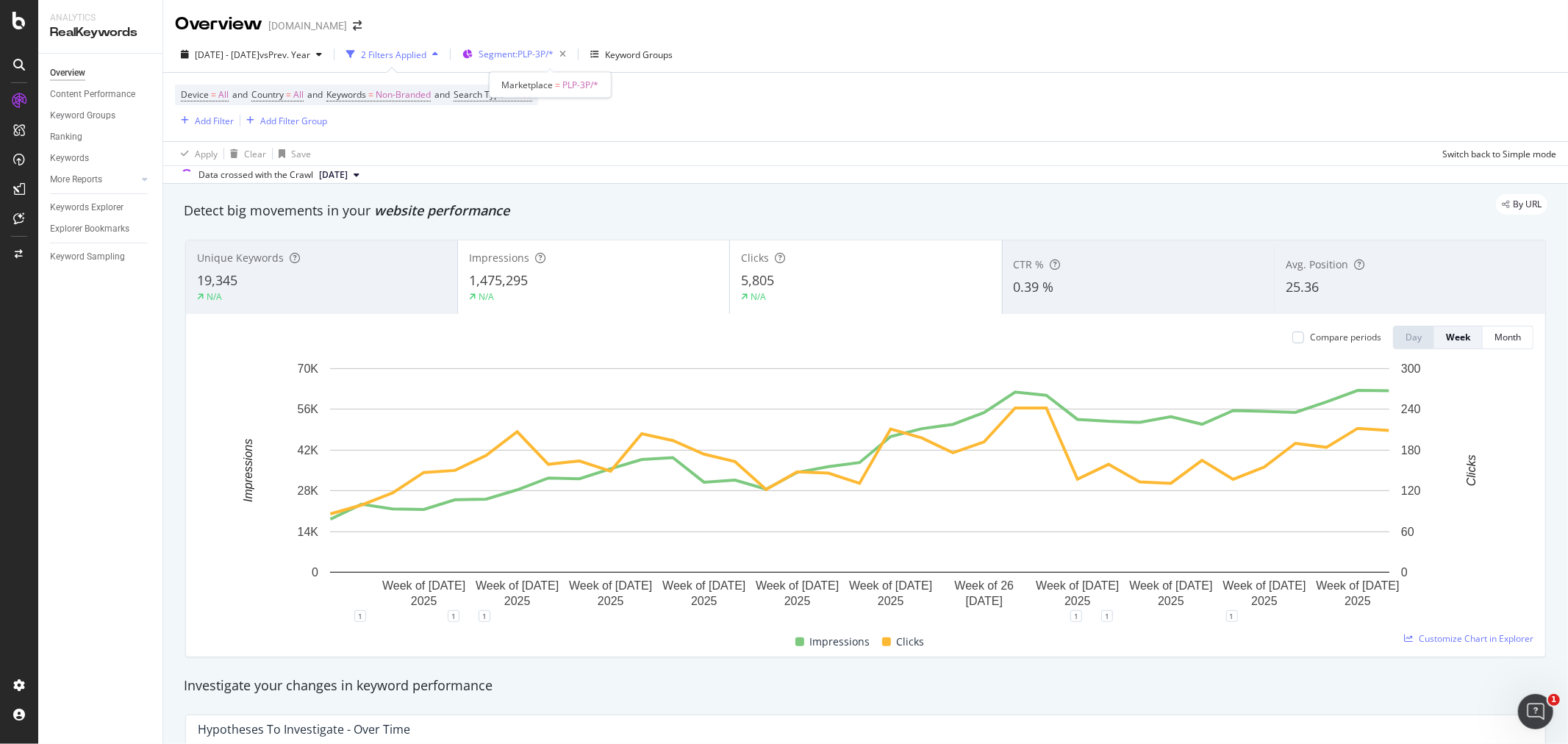
click at [553, 51] on span "Segment: PLP-3P/*" at bounding box center [516, 54] width 75 height 13
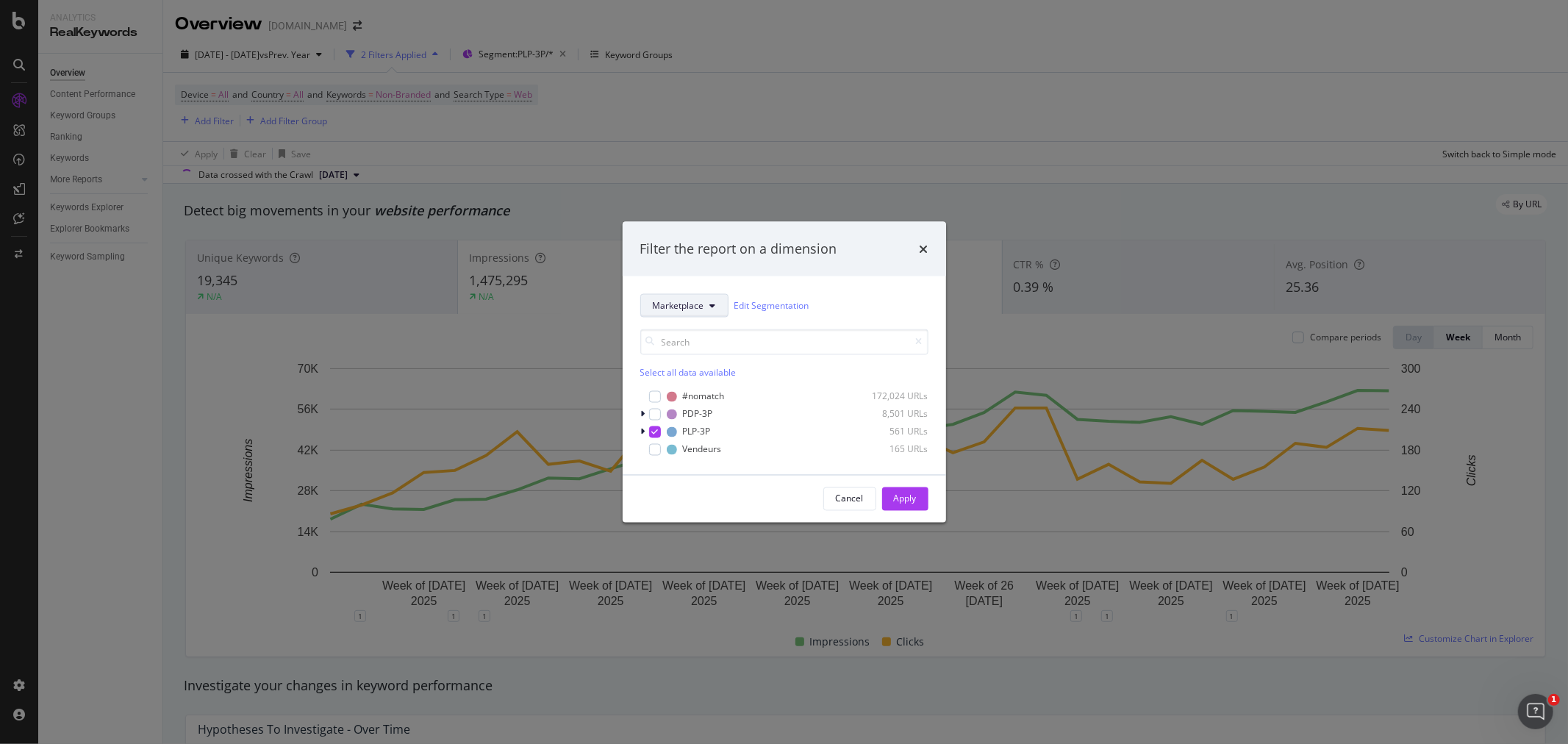
click at [665, 309] on span "Marketplace" at bounding box center [678, 305] width 51 height 13
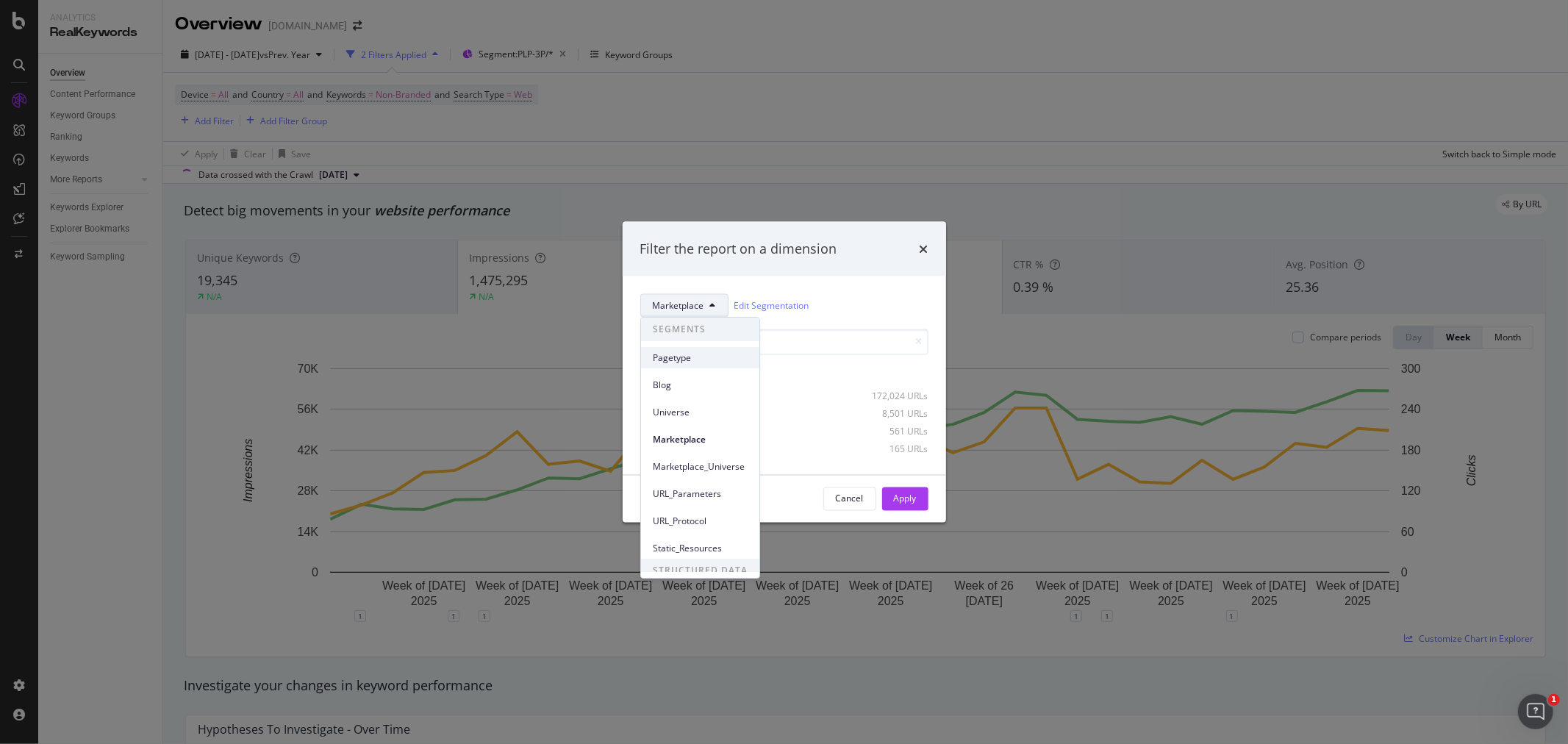
click at [679, 359] on span "Pagetype" at bounding box center [700, 359] width 94 height 13
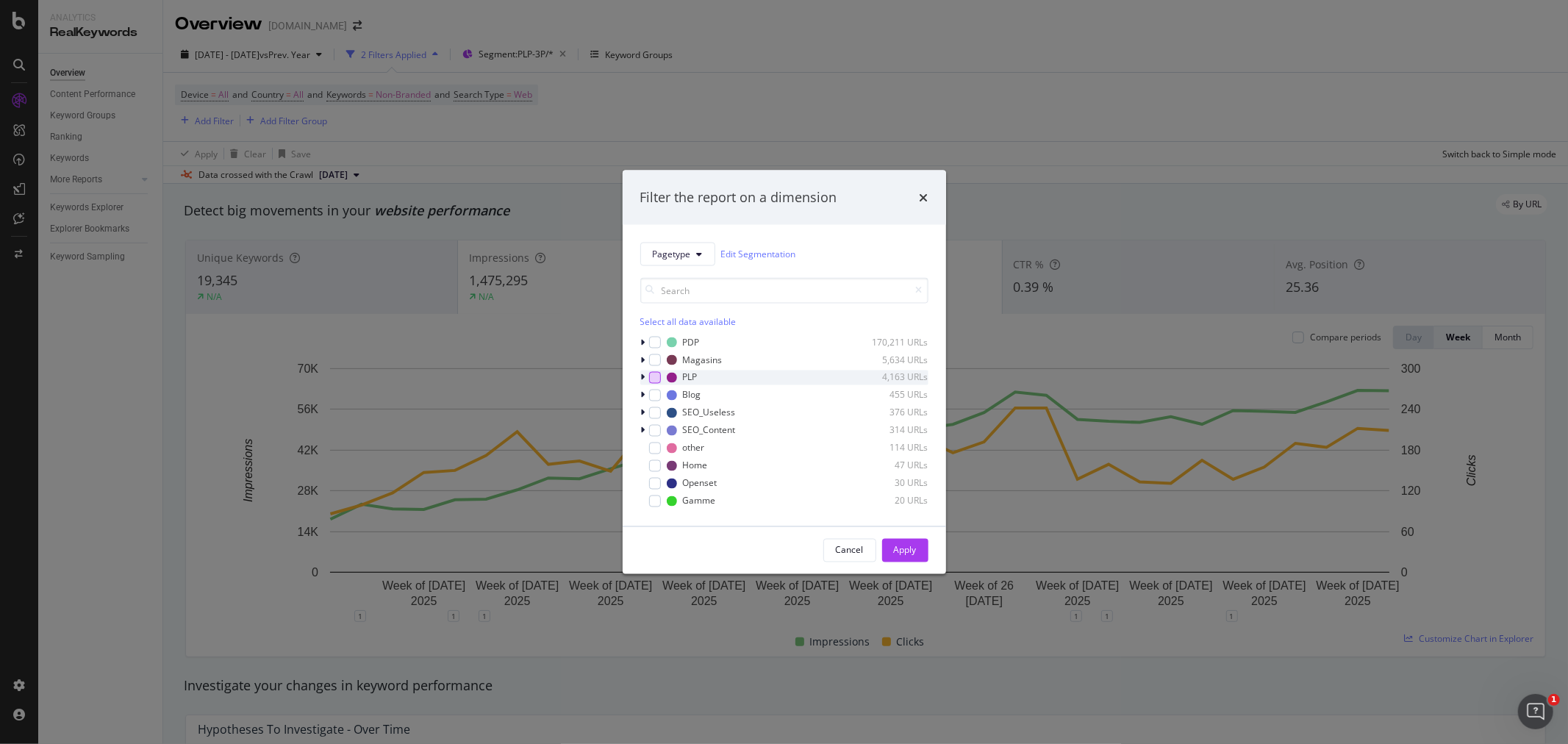
click at [651, 379] on div "modal" at bounding box center [654, 377] width 12 height 12
click at [652, 502] on div "modal" at bounding box center [654, 500] width 12 height 12
click at [900, 554] on div "Apply" at bounding box center [905, 549] width 23 height 13
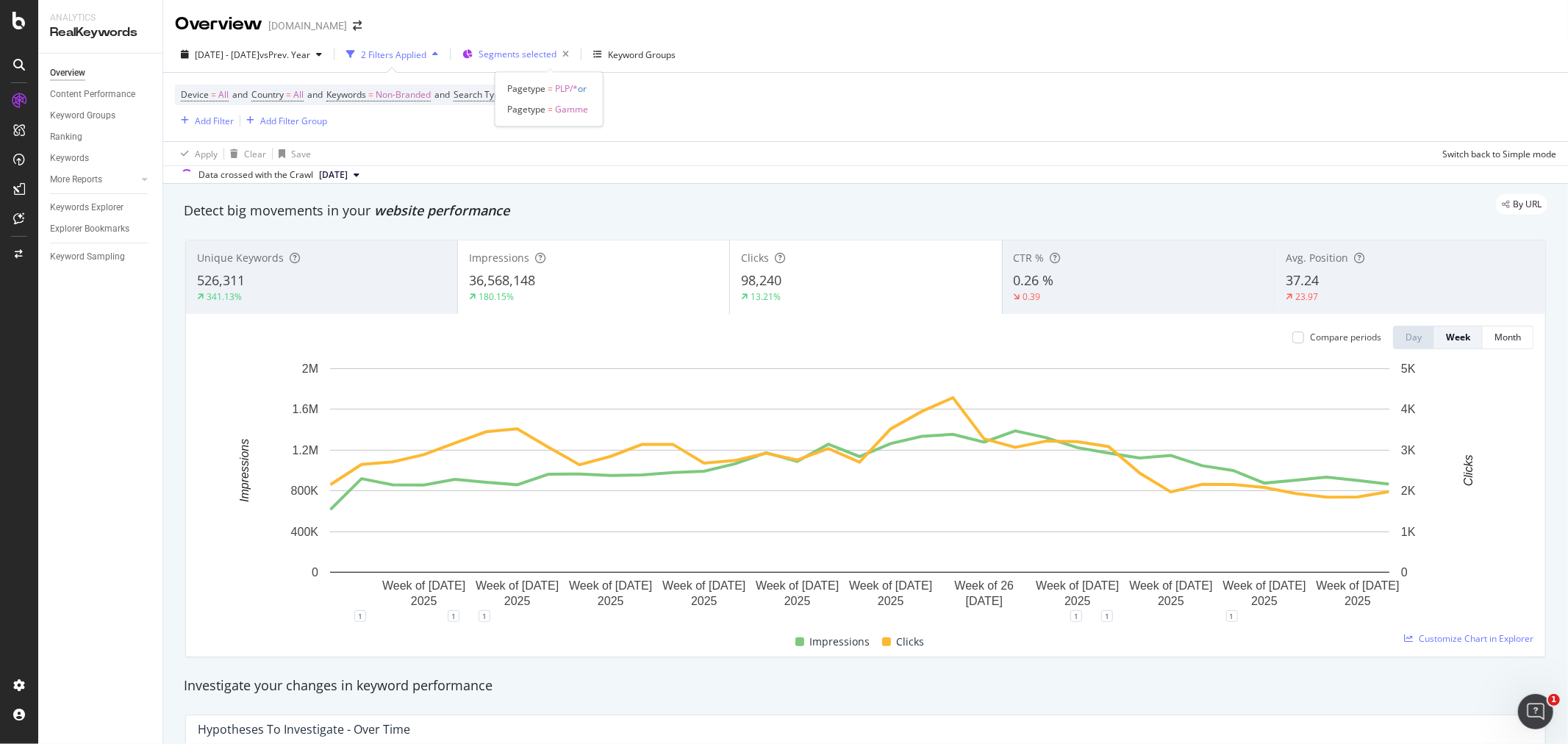
click at [553, 53] on span "Segments selected" at bounding box center [517, 54] width 78 height 13
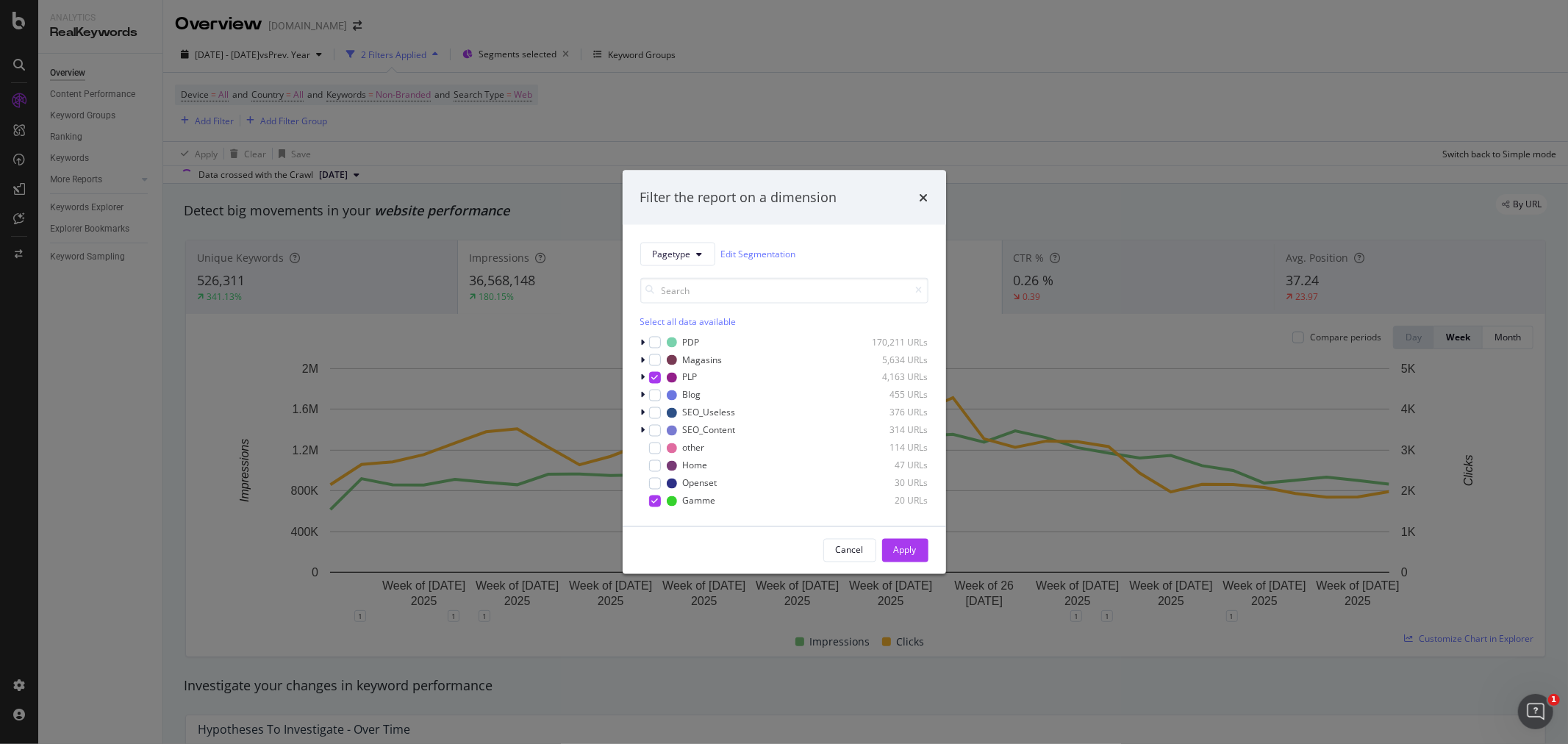
click at [654, 322] on div "Select all data available" at bounding box center [784, 320] width 288 height 13
click at [906, 552] on div "Apply" at bounding box center [905, 549] width 23 height 13
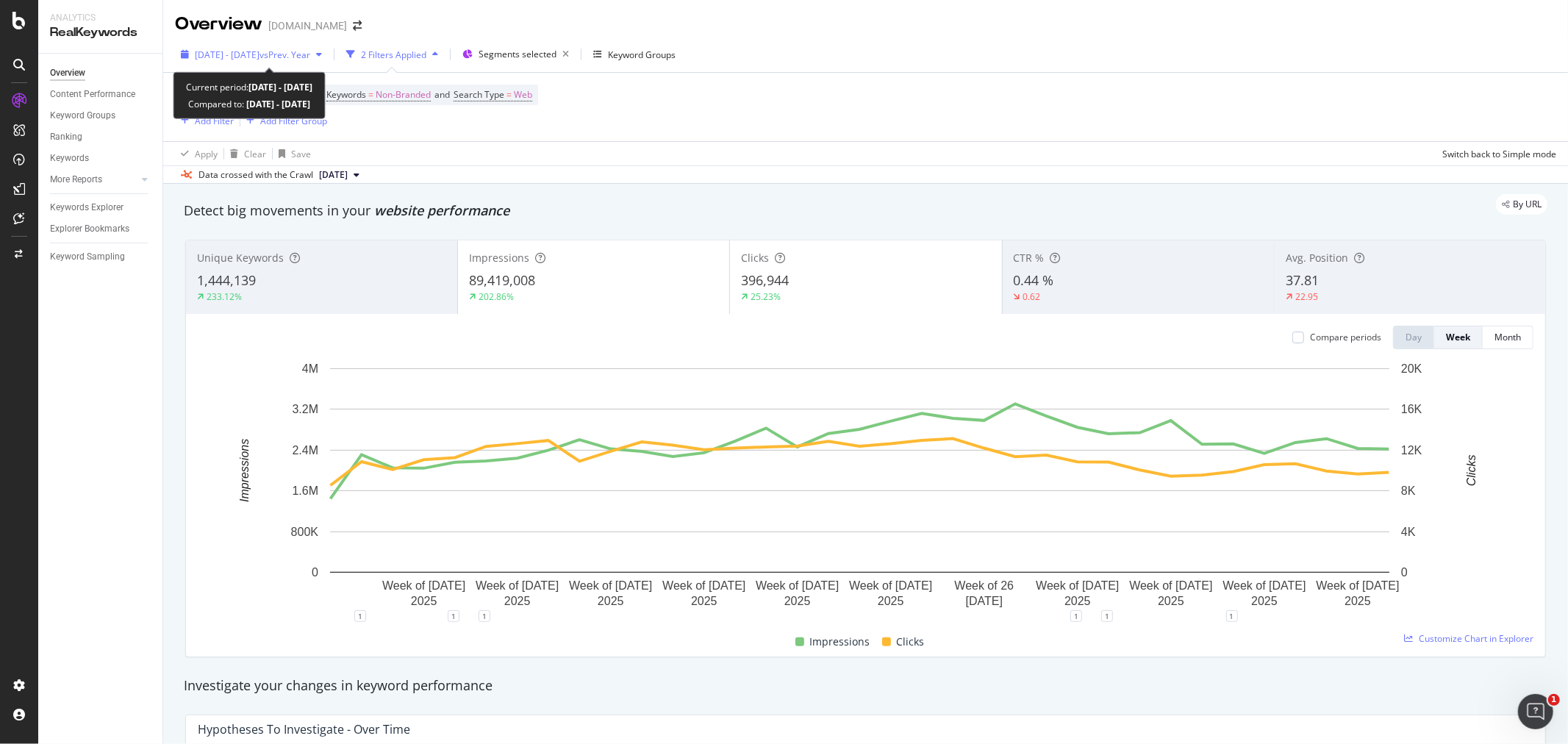
click at [310, 57] on span "vs Prev. Year" at bounding box center [284, 54] width 51 height 13
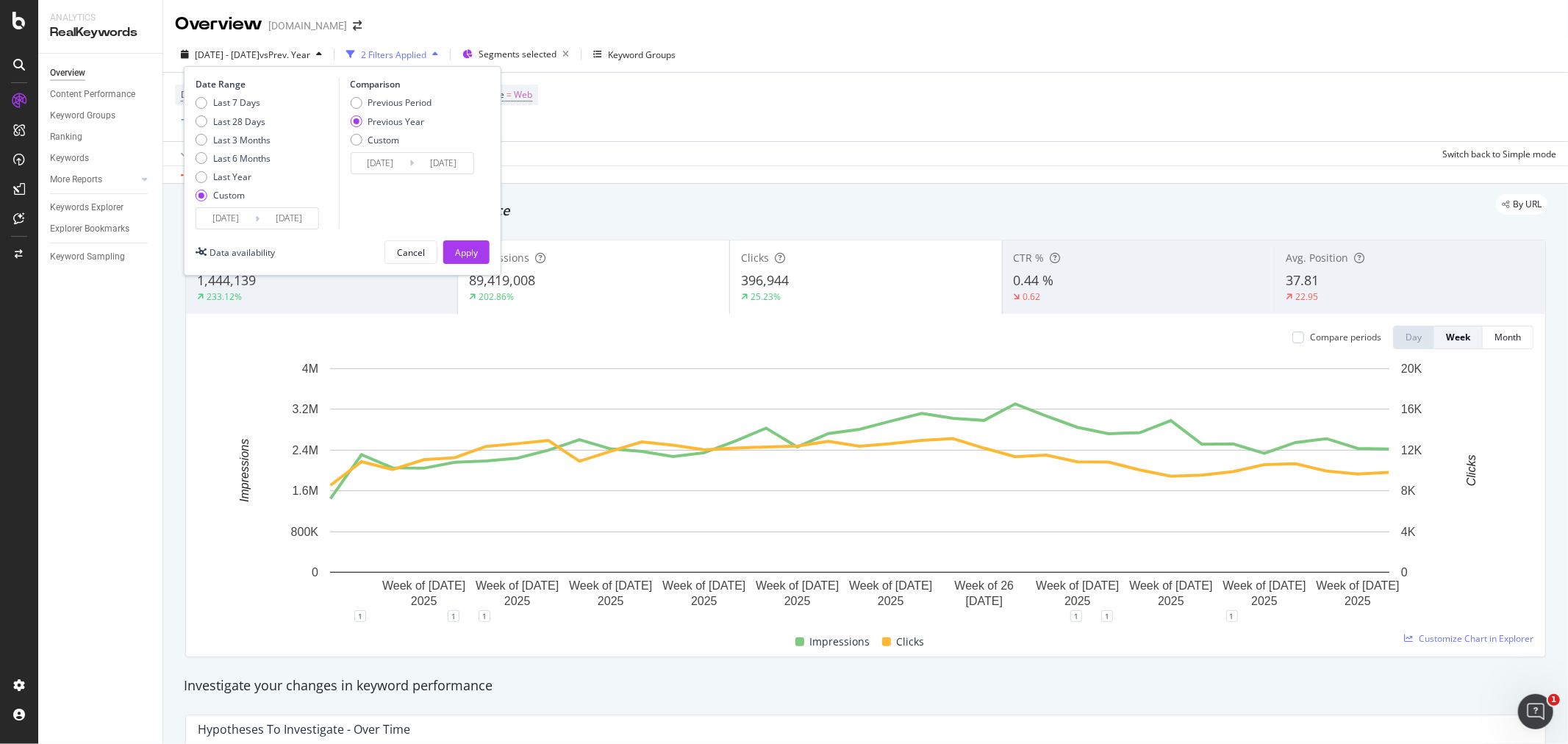
click at [244, 219] on input "[DATE]" at bounding box center [226, 218] width 59 height 20
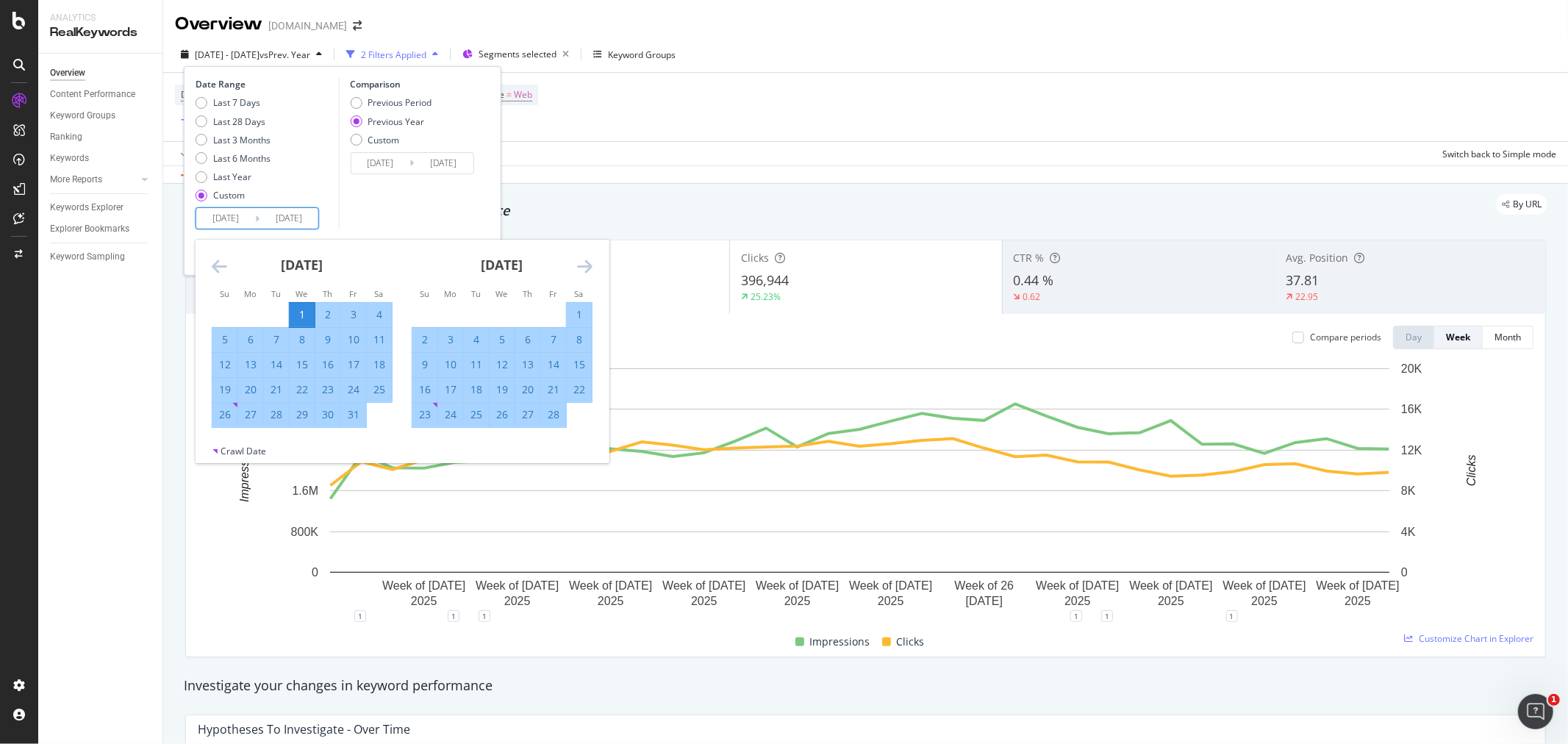
click at [585, 265] on icon "Move forward to switch to the next month." at bounding box center [585, 266] width 15 height 17
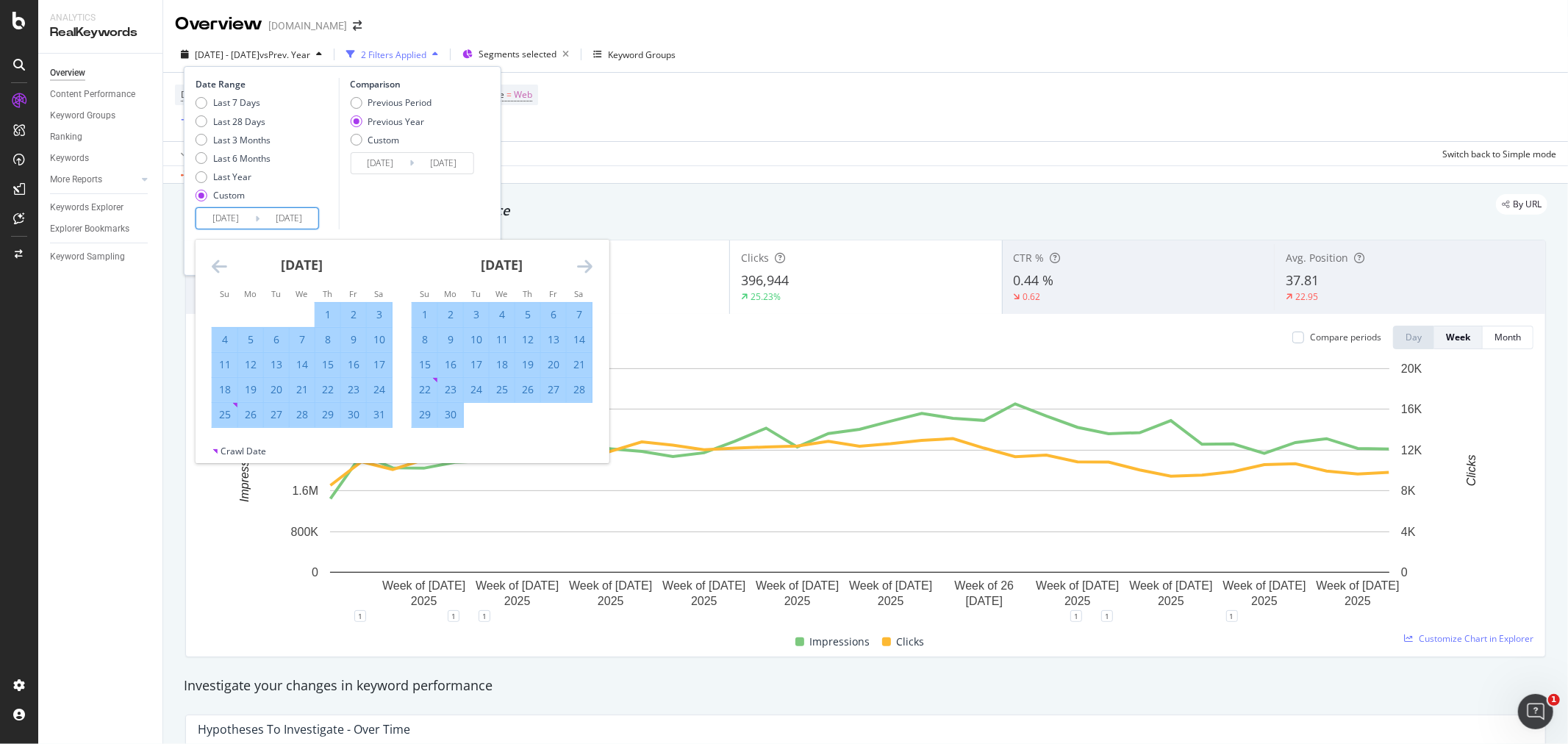
click at [585, 265] on icon "Move forward to switch to the next month." at bounding box center [585, 266] width 15 height 17
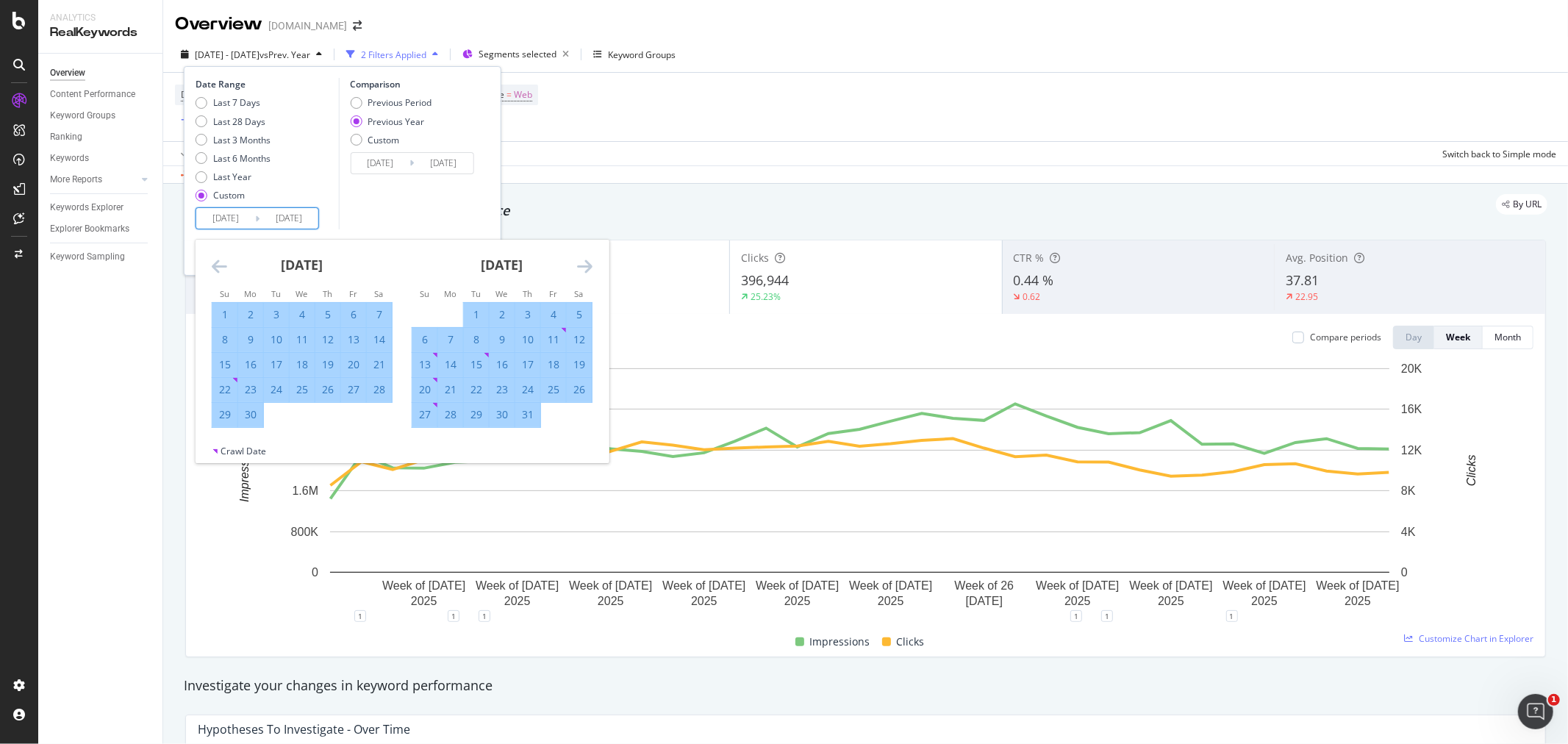
click at [585, 265] on icon "Move forward to switch to the next month." at bounding box center [585, 266] width 15 height 17
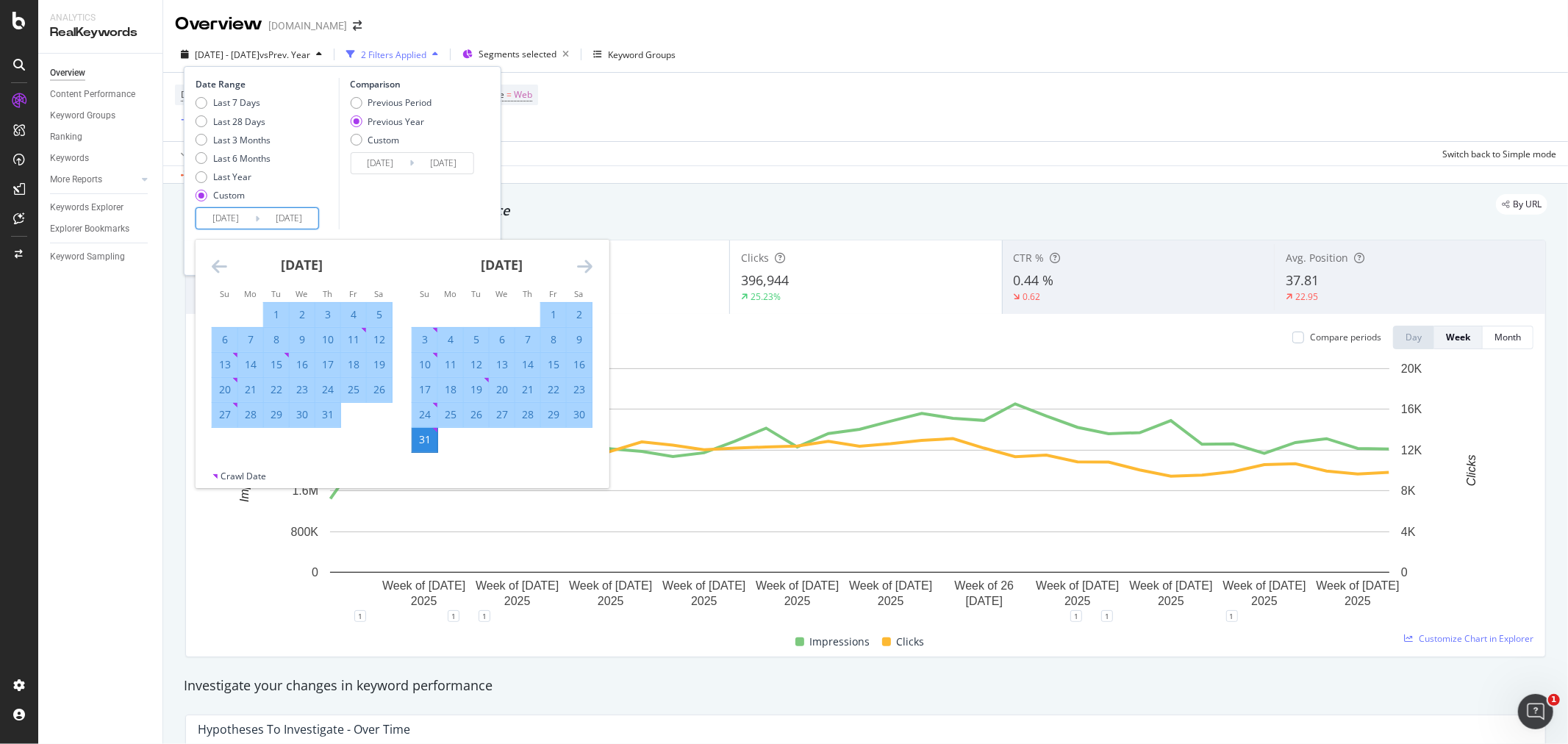
click at [585, 265] on icon "Move forward to switch to the next month." at bounding box center [585, 266] width 15 height 17
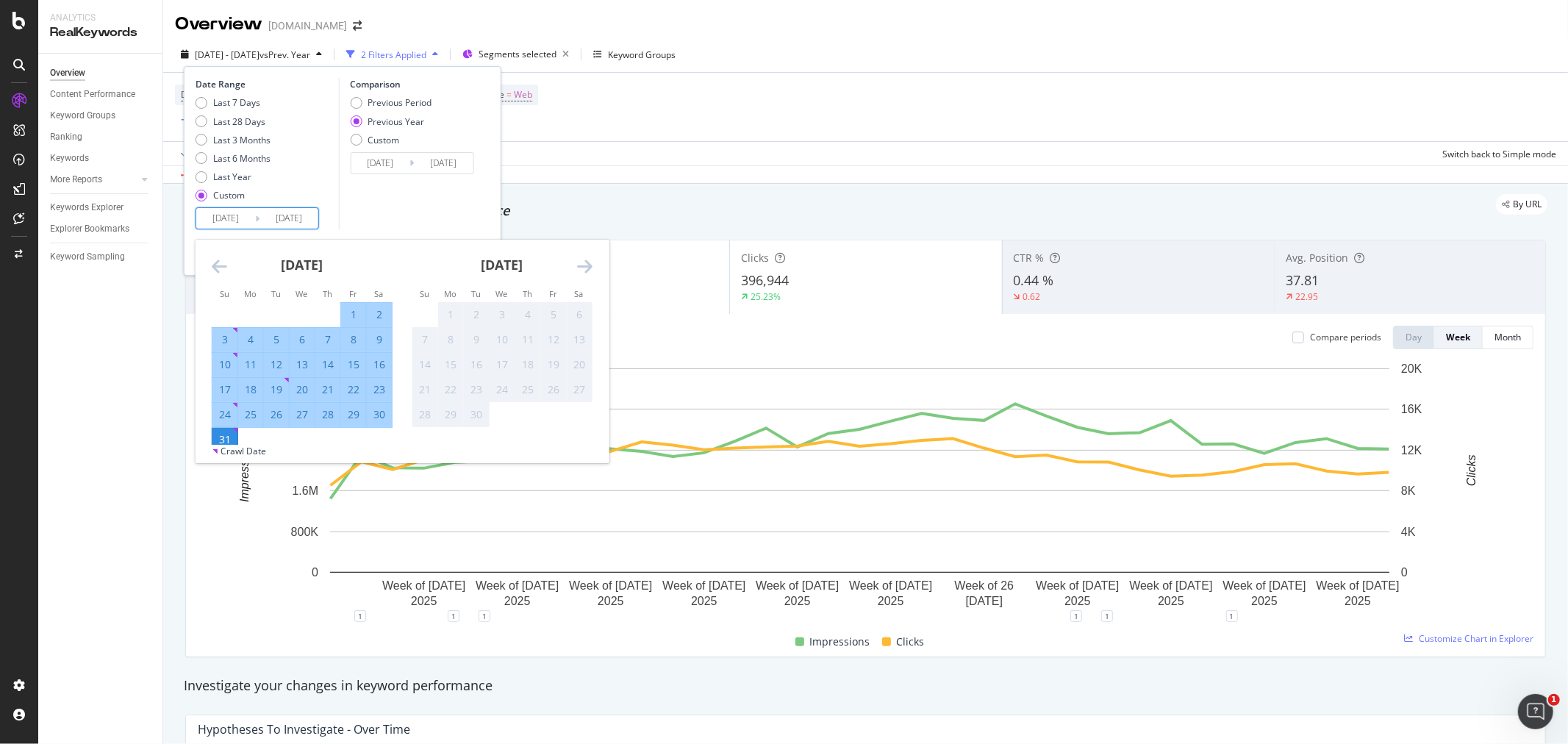
click at [354, 311] on div "1" at bounding box center [354, 314] width 25 height 14
type input "[DATE]"
click at [416, 201] on div "Comparison Previous Period Previous Year Custom [DATE] Navigate forward to inte…" at bounding box center [408, 153] width 140 height 151
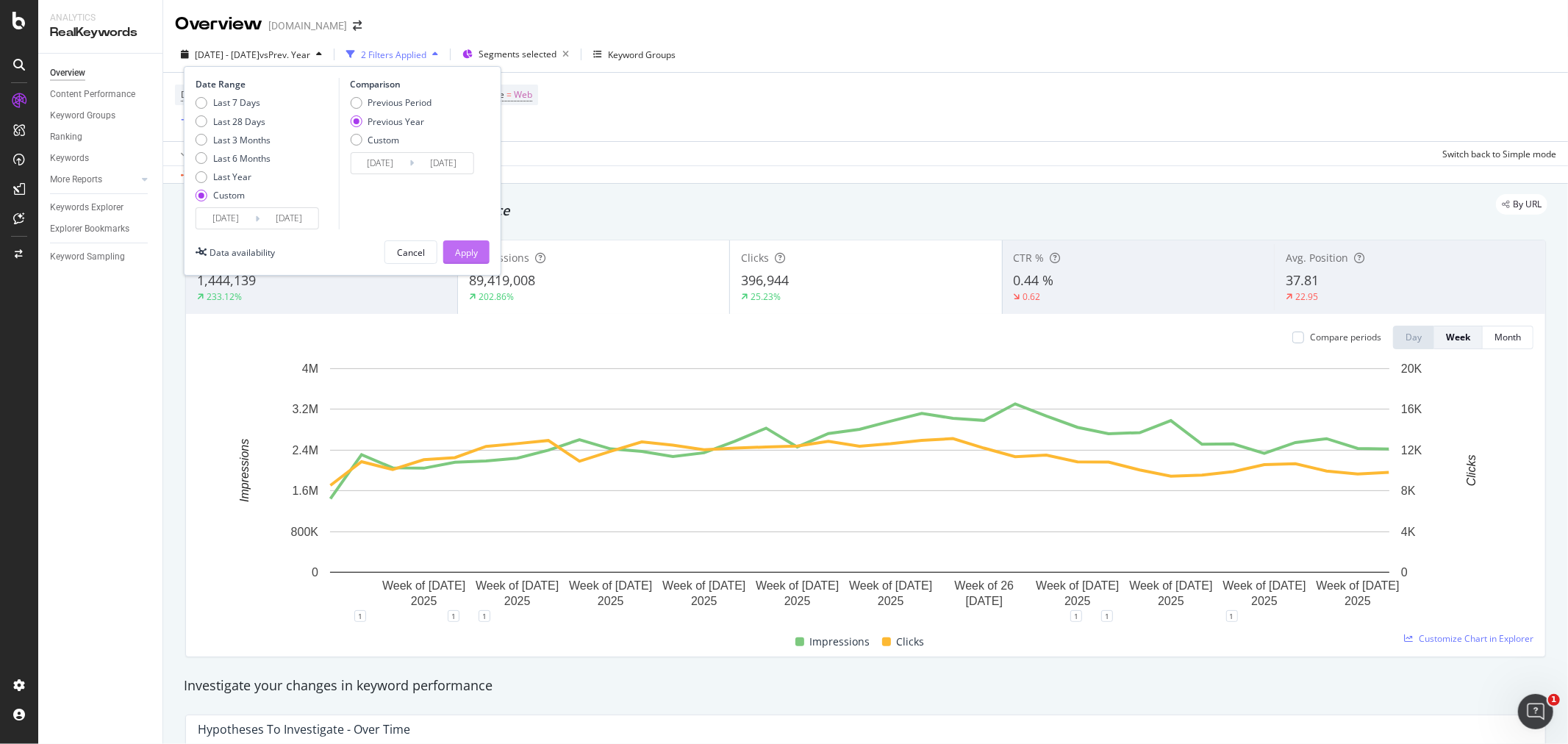
click at [473, 247] on div "Apply" at bounding box center [466, 252] width 23 height 13
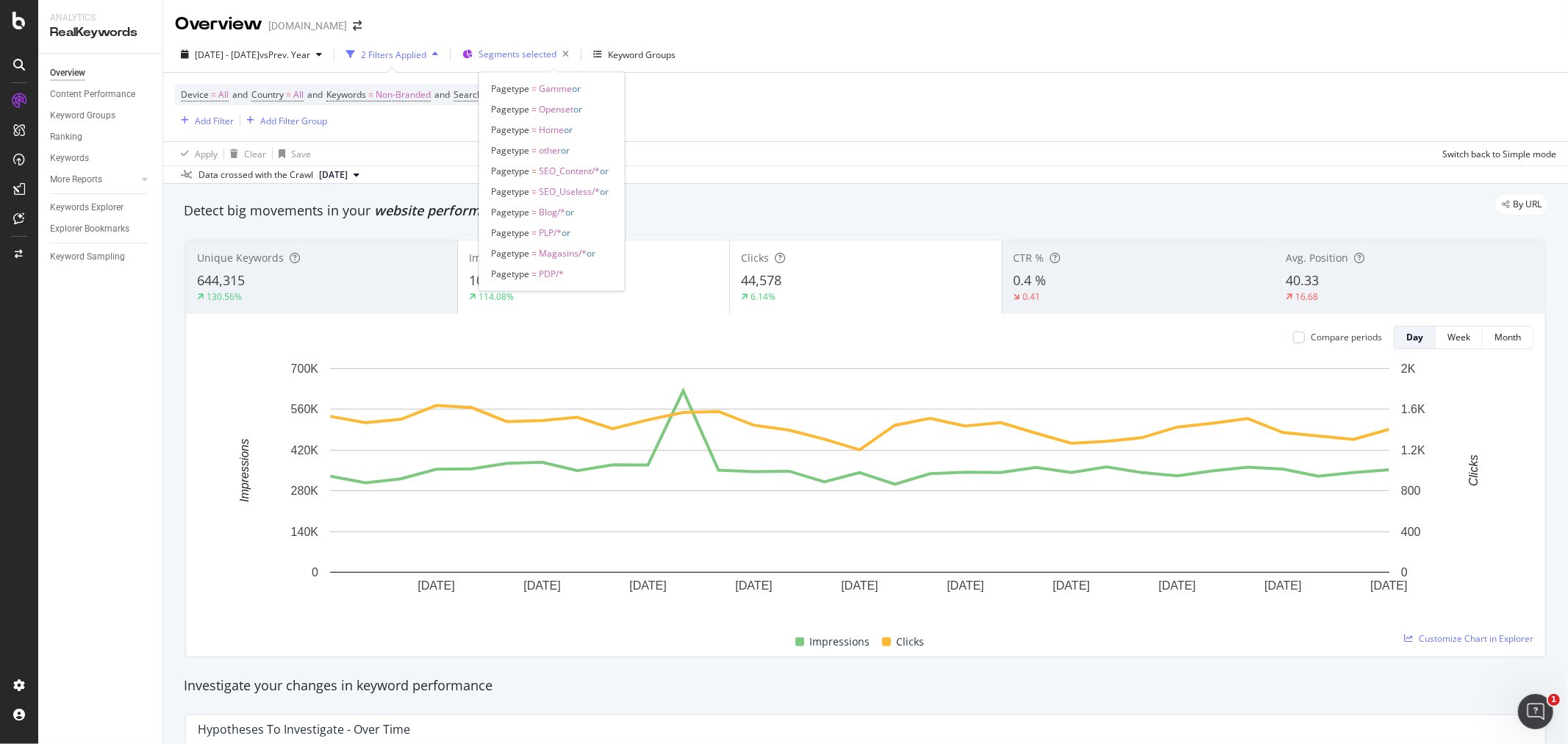
click at [574, 46] on div "Segments selected" at bounding box center [526, 54] width 96 height 20
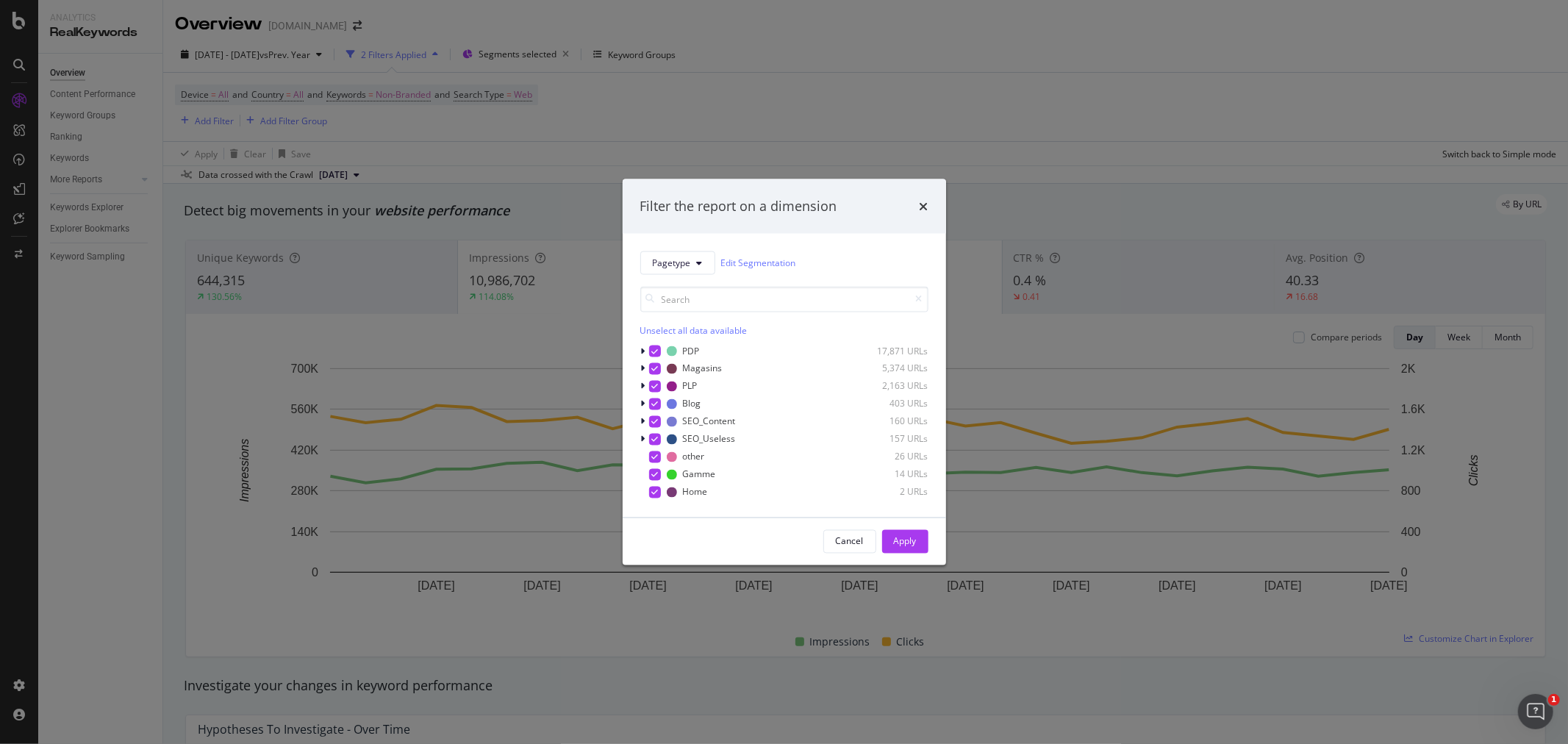
click at [651, 332] on div "Unselect all data available" at bounding box center [784, 330] width 288 height 13
click at [651, 493] on div "modal" at bounding box center [654, 492] width 12 height 12
click at [895, 545] on div "Apply" at bounding box center [905, 541] width 23 height 13
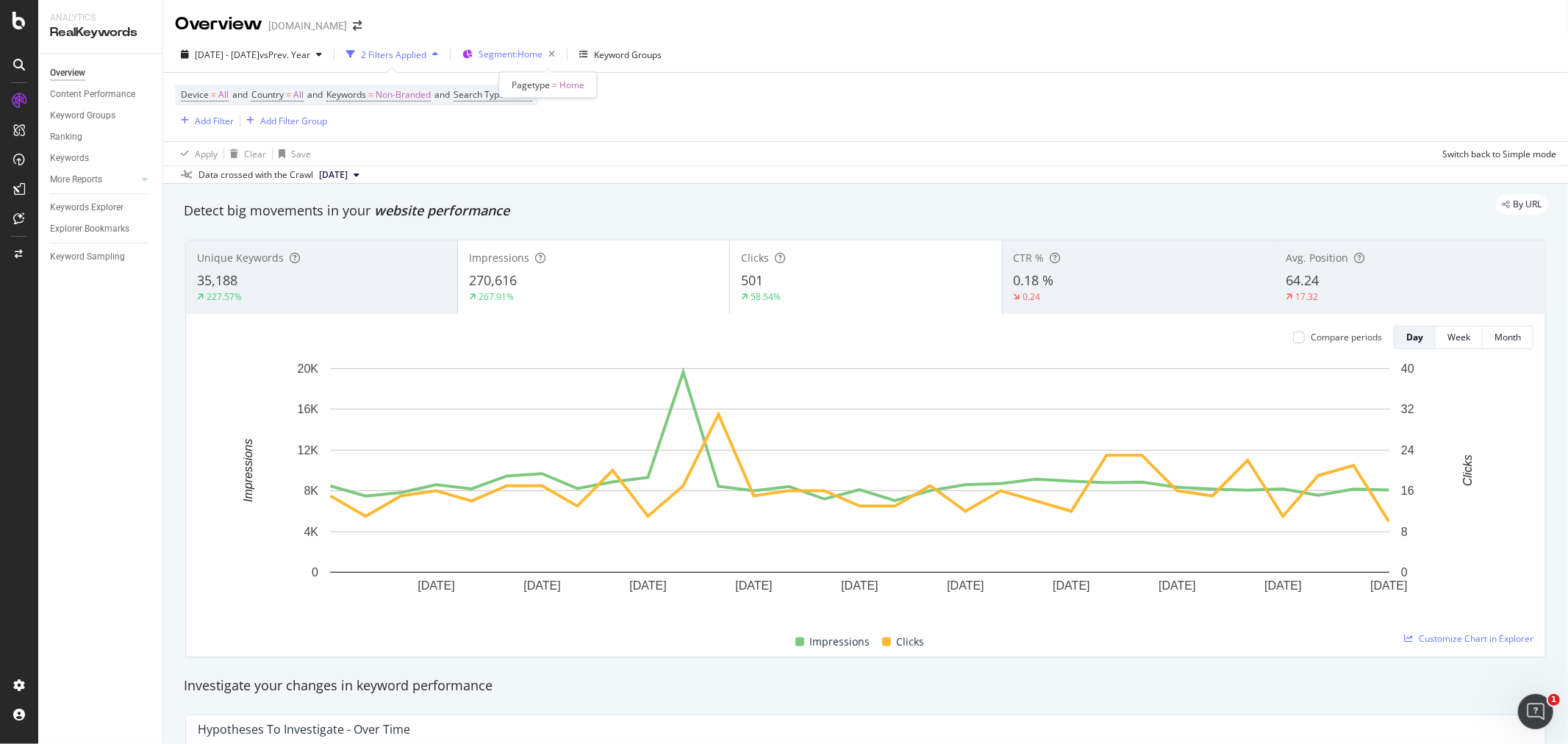
click at [541, 57] on span "Segment: Home" at bounding box center [510, 54] width 64 height 13
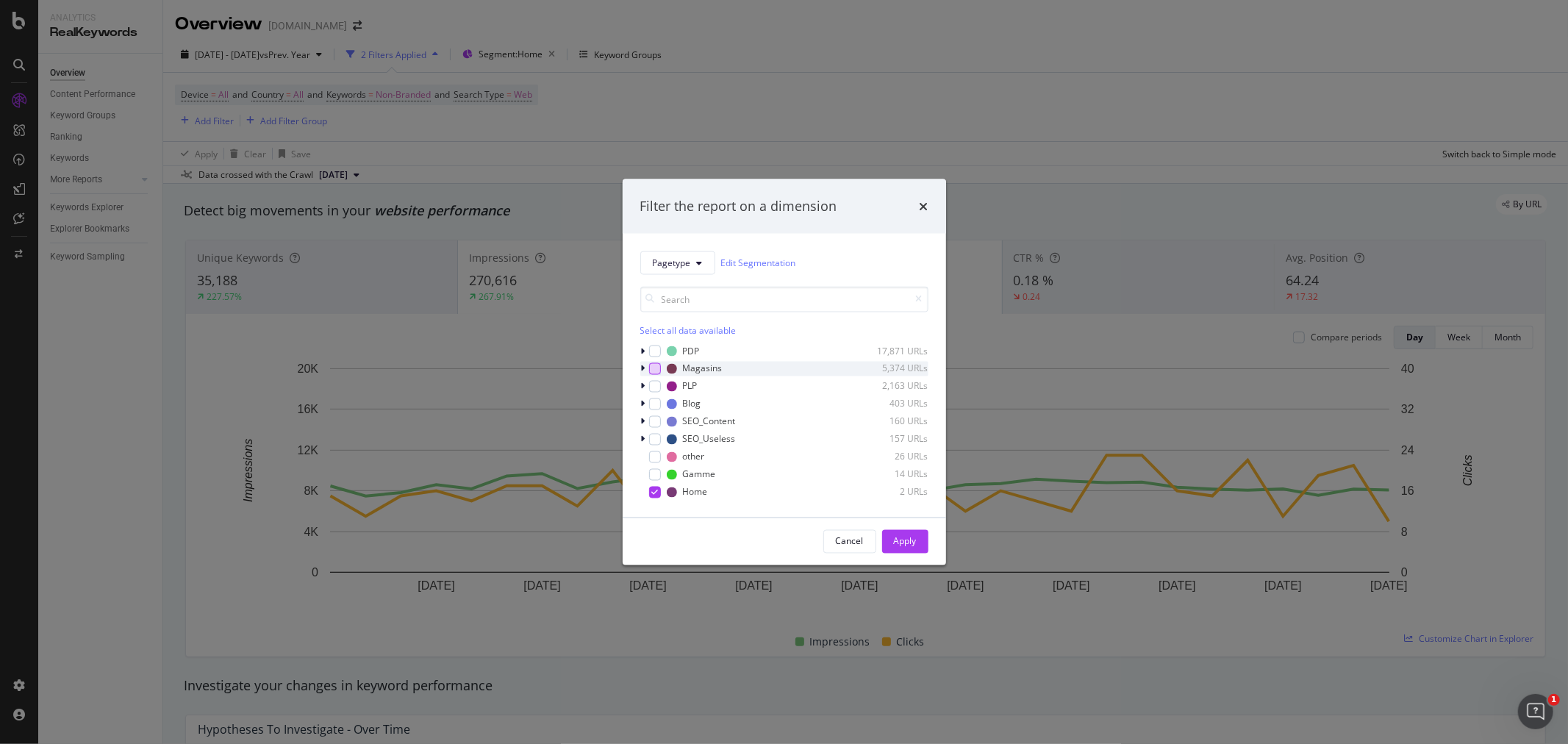
drag, startPoint x: 651, startPoint y: 371, endPoint x: 678, endPoint y: 376, distance: 27.5
click at [651, 370] on div "modal" at bounding box center [654, 368] width 12 height 12
click at [904, 540] on div "Apply" at bounding box center [905, 541] width 23 height 13
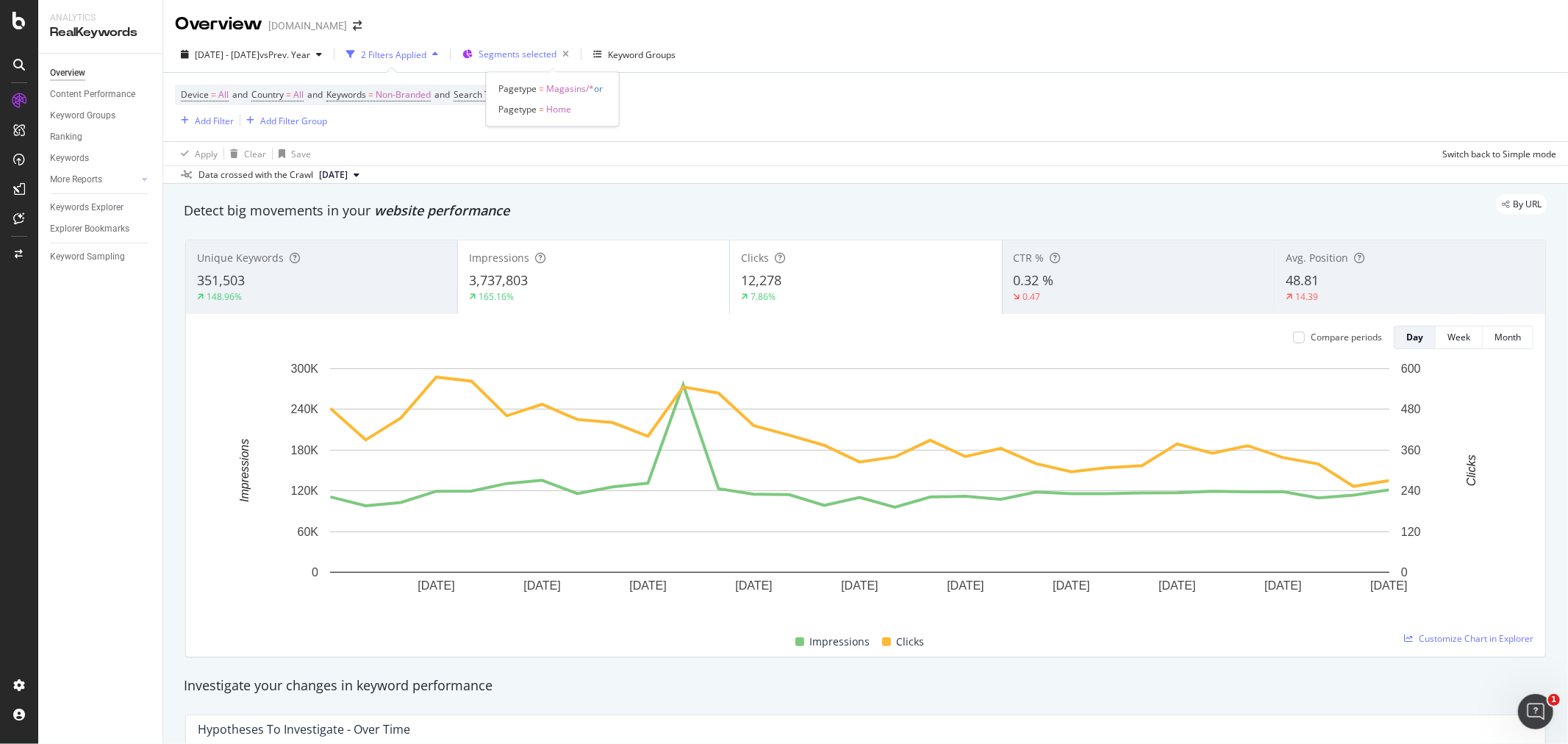
click at [556, 54] on span "Segments selected" at bounding box center [517, 54] width 78 height 13
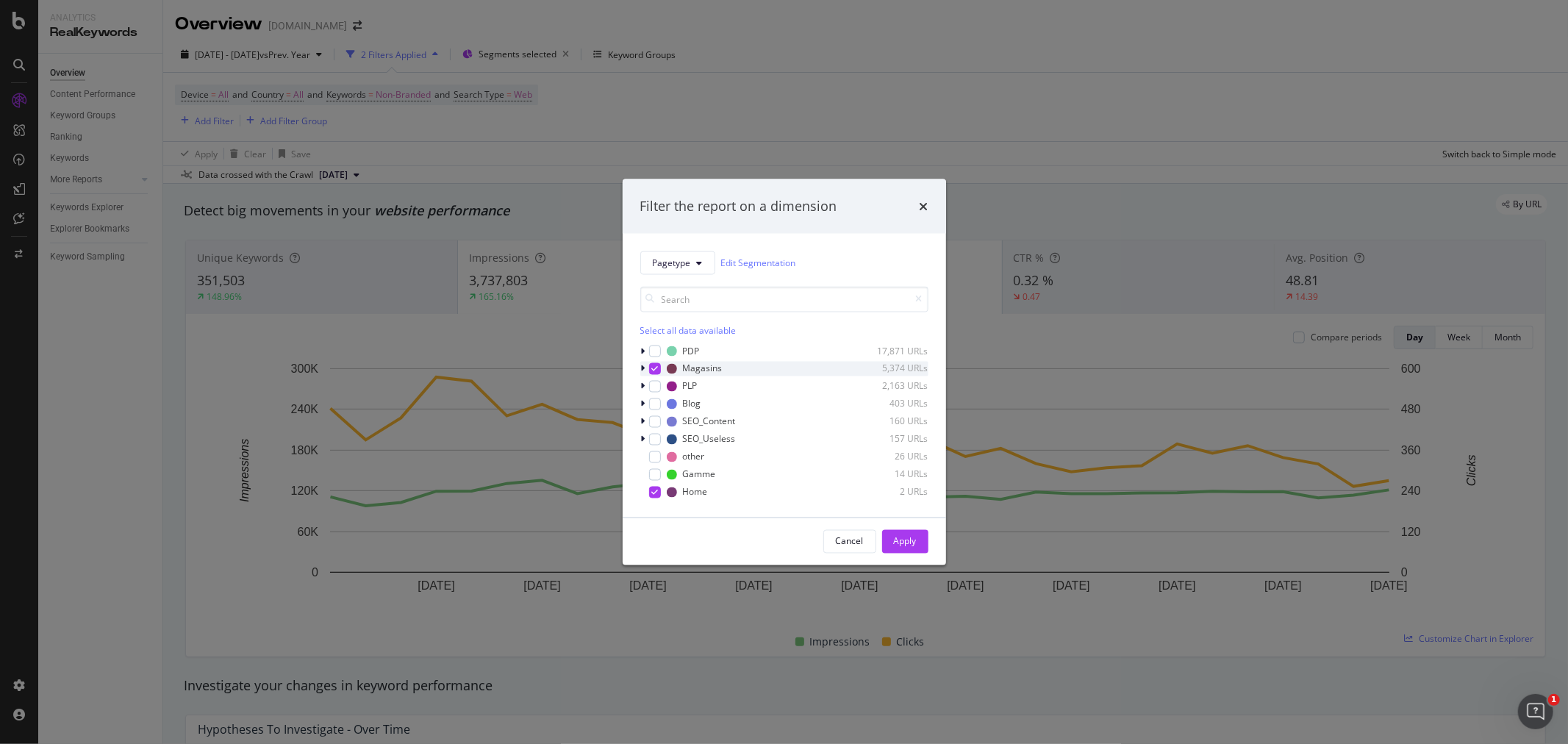
click at [652, 366] on icon "modal" at bounding box center [654, 368] width 7 height 8
click at [651, 368] on div "modal" at bounding box center [654, 368] width 12 height 12
click at [650, 492] on div "modal" at bounding box center [654, 492] width 12 height 12
click at [891, 541] on button "Apply" at bounding box center [905, 541] width 46 height 23
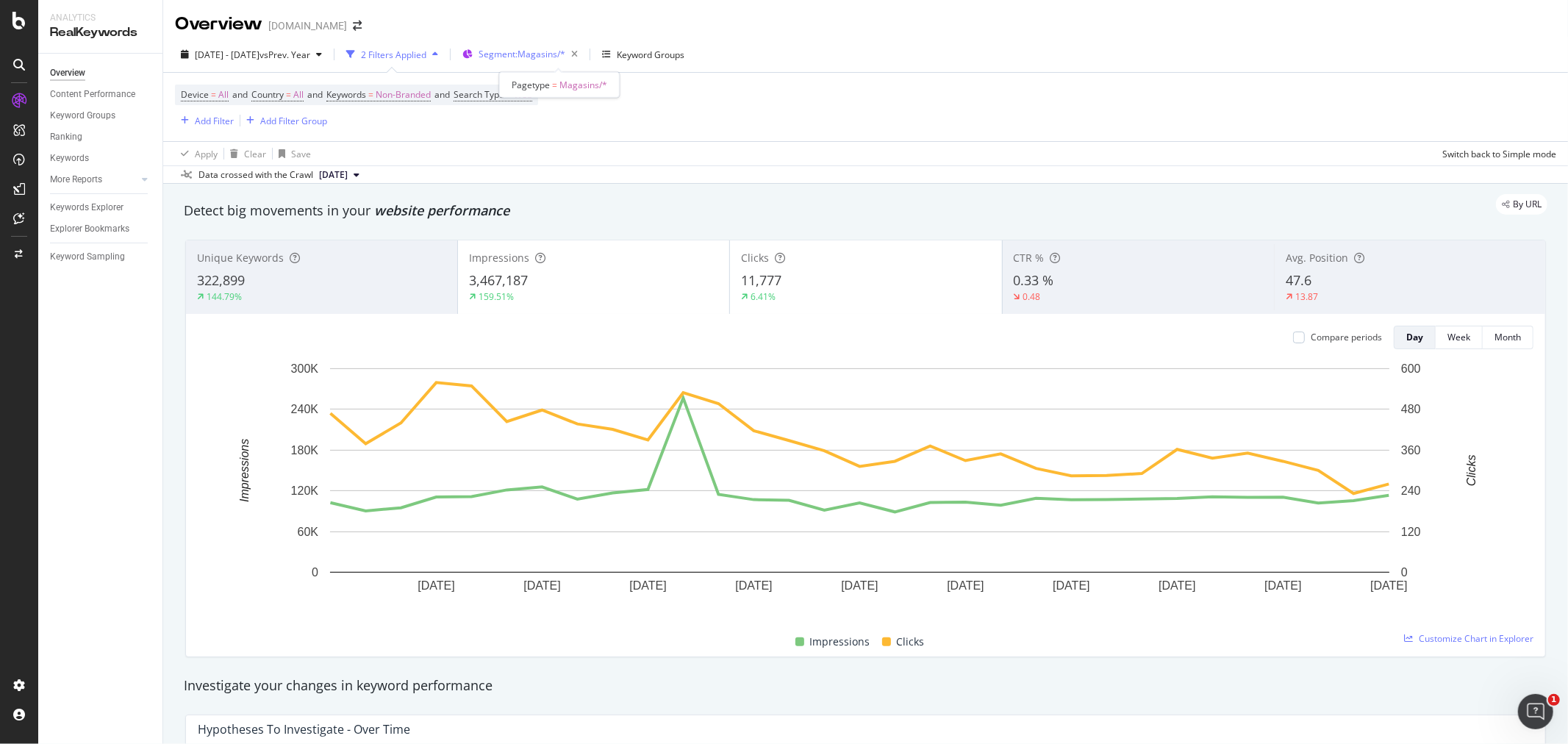
click at [559, 56] on span "Segment: Magasins/*" at bounding box center [521, 54] width 87 height 13
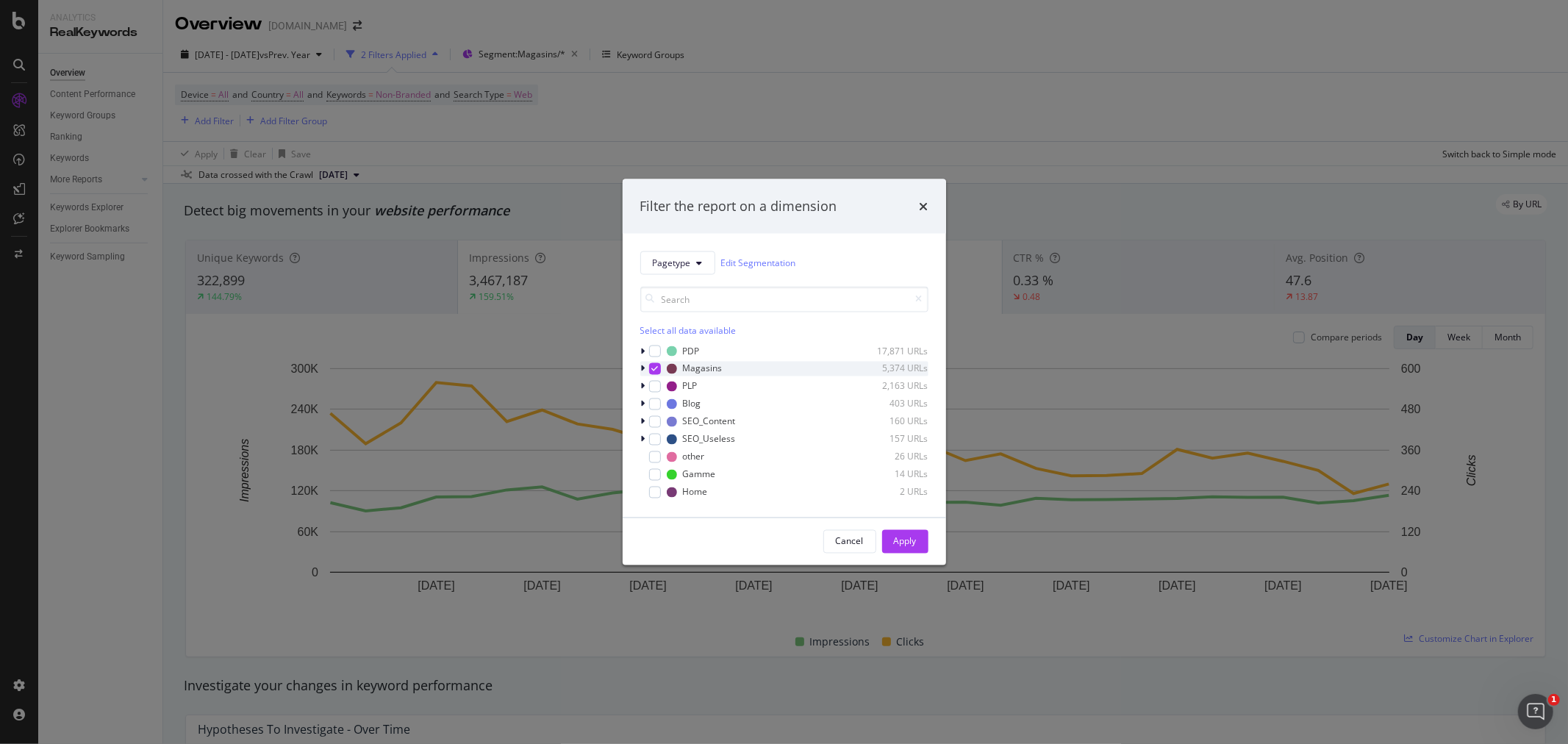
click at [654, 369] on icon "modal" at bounding box center [654, 368] width 7 height 8
click at [650, 388] on div "modal" at bounding box center [654, 385] width 12 height 12
click at [654, 475] on div "modal" at bounding box center [654, 474] width 12 height 12
click at [913, 541] on div "Apply" at bounding box center [905, 541] width 23 height 13
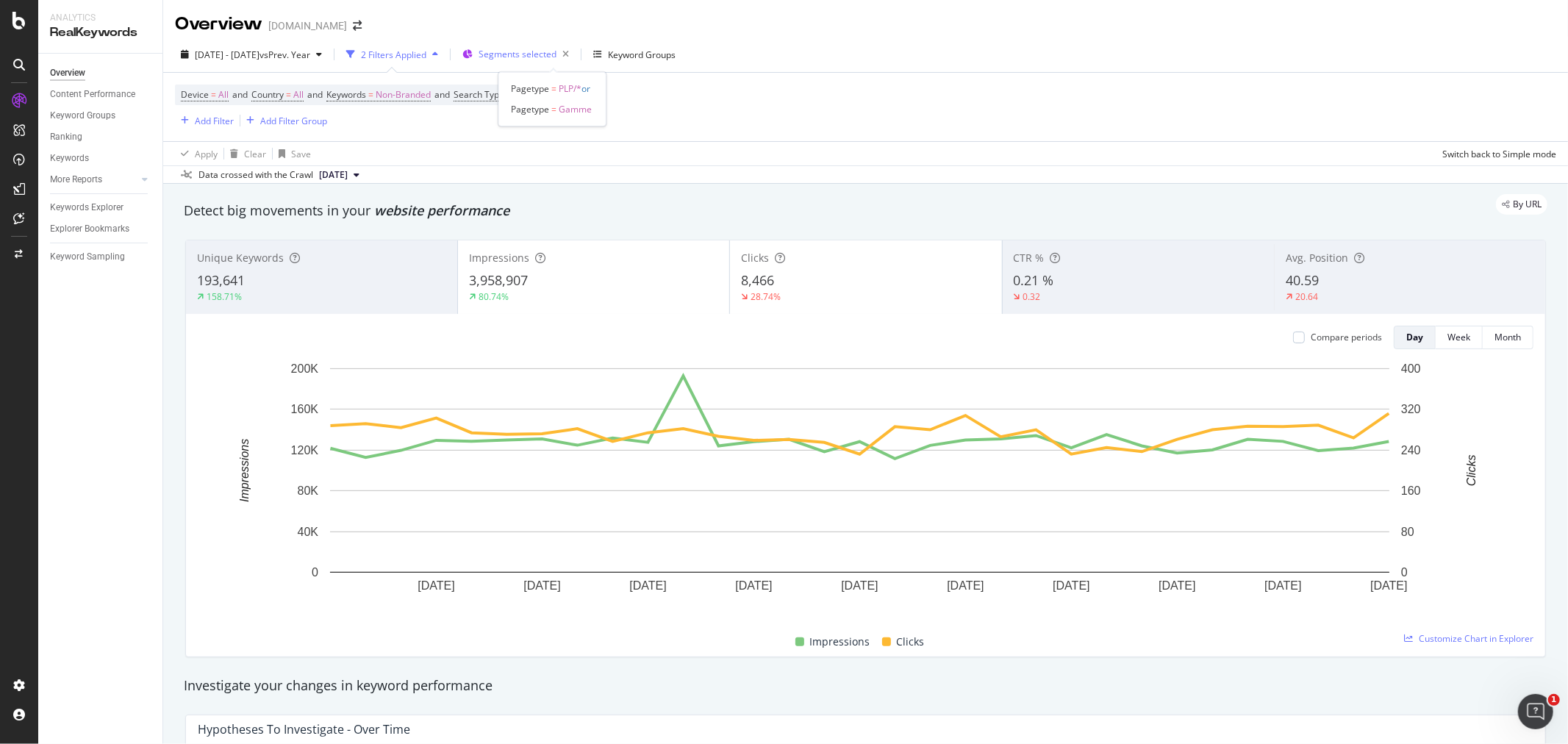
click at [547, 59] on span "Segments selected" at bounding box center [517, 54] width 78 height 13
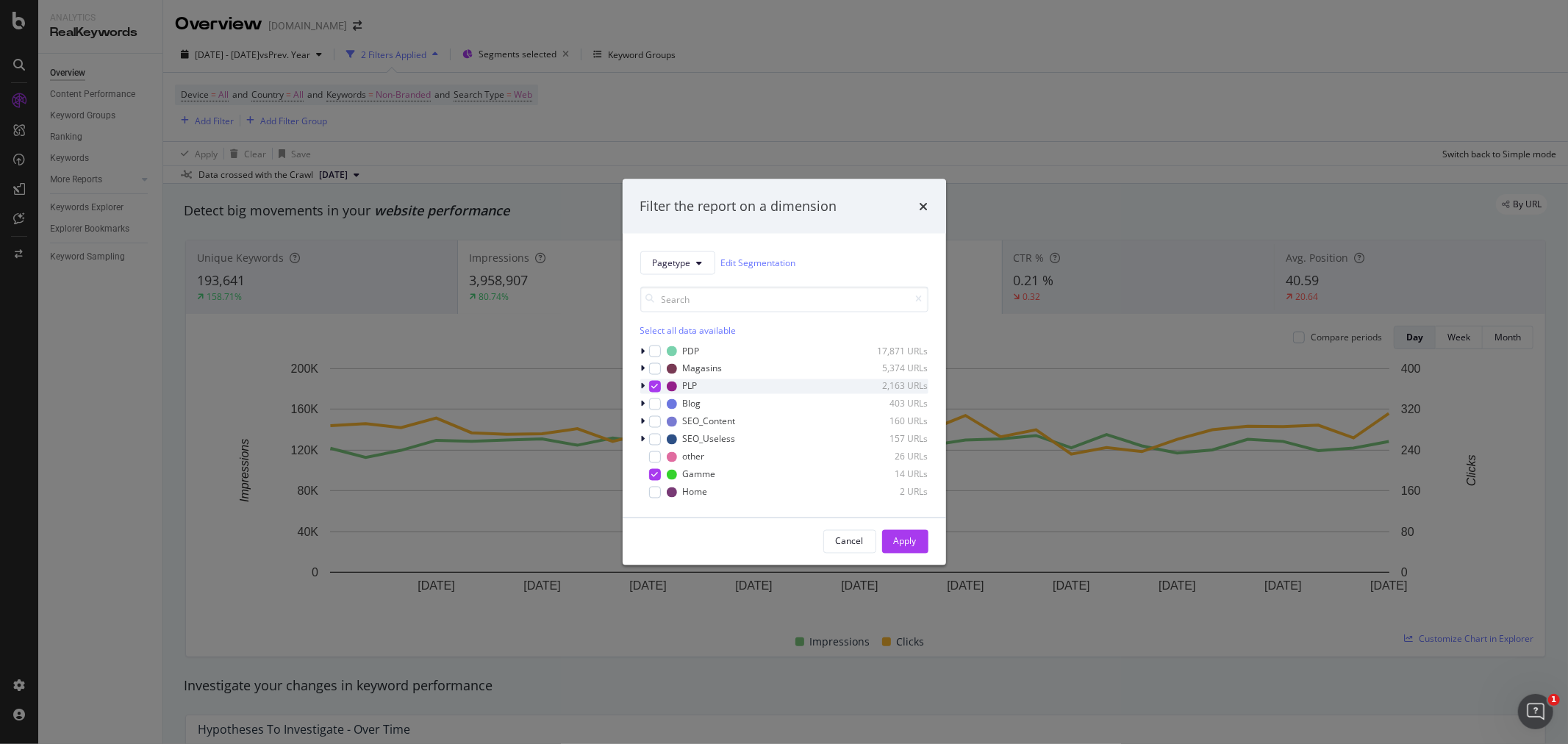
click at [650, 383] on div "modal" at bounding box center [654, 385] width 12 height 12
drag, startPoint x: 651, startPoint y: 475, endPoint x: 651, endPoint y: 466, distance: 9.0
click at [651, 474] on icon "modal" at bounding box center [654, 474] width 7 height 8
click at [654, 407] on div "modal" at bounding box center [654, 404] width 12 height 12
drag, startPoint x: 905, startPoint y: 540, endPoint x: 1561, endPoint y: 552, distance: 656.1
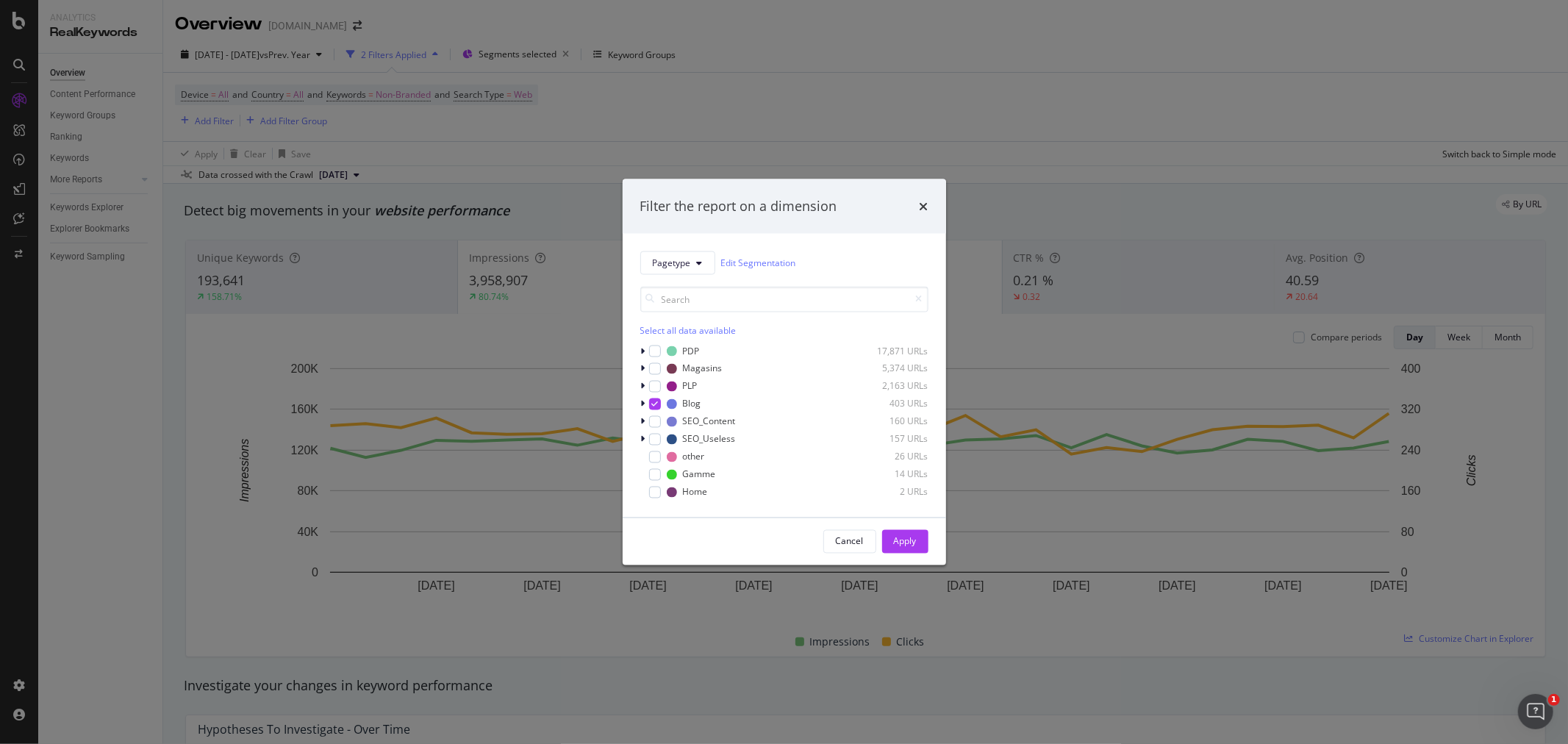
click at [906, 540] on div "Apply" at bounding box center [905, 541] width 23 height 13
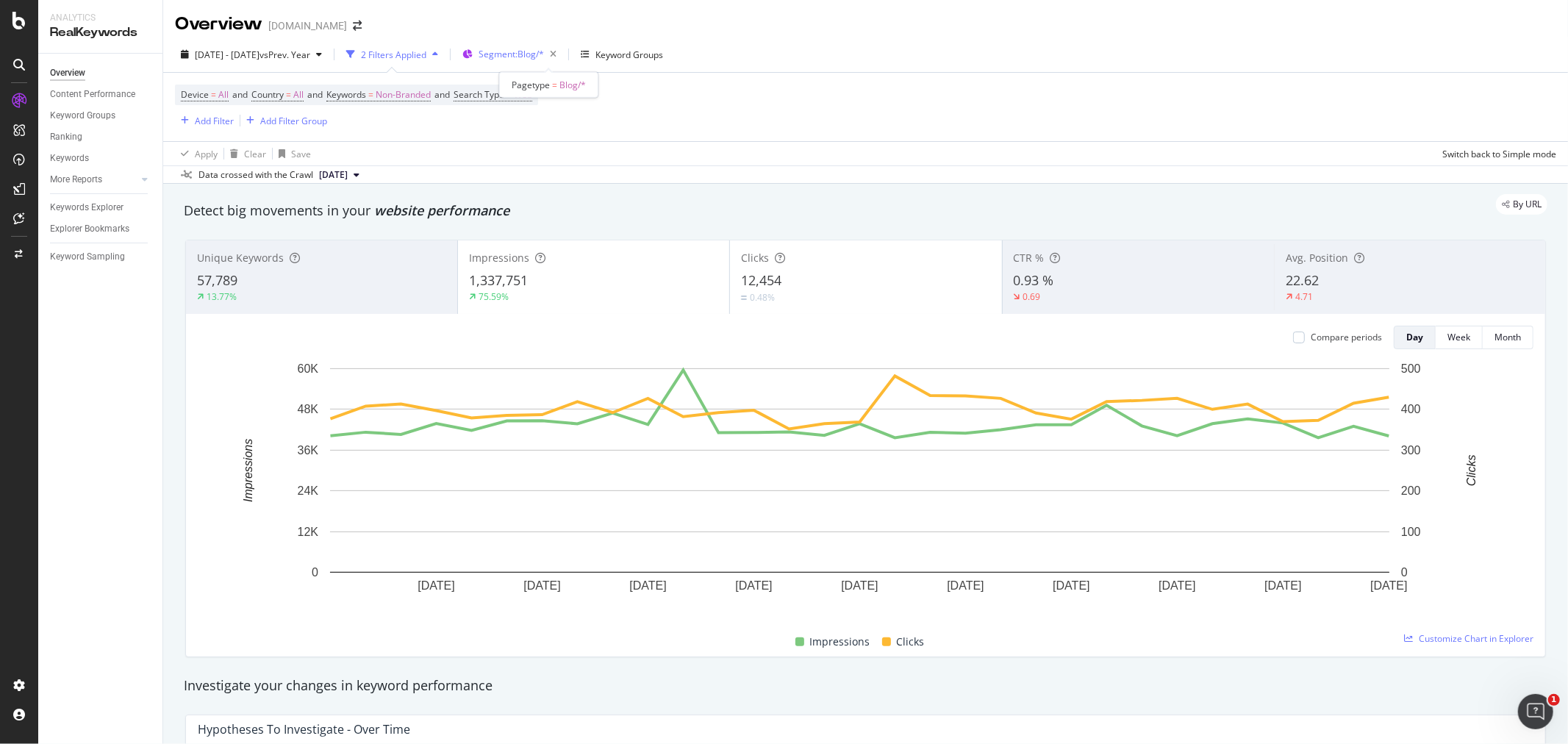
click at [544, 51] on span "Segment: Blog/*" at bounding box center [511, 54] width 66 height 13
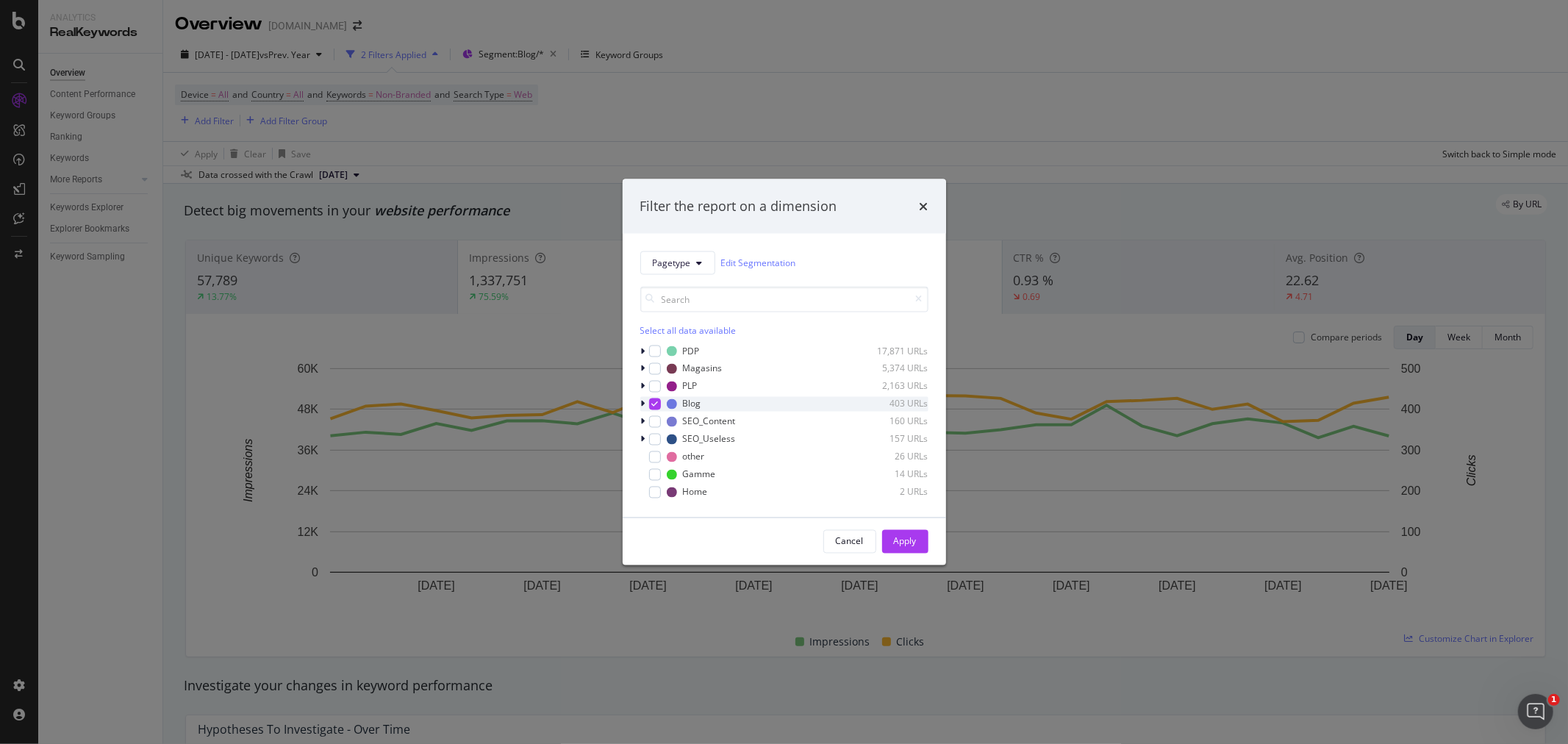
click at [654, 407] on icon "modal" at bounding box center [654, 404] width 7 height 8
click at [643, 349] on icon "modal" at bounding box center [643, 350] width 5 height 9
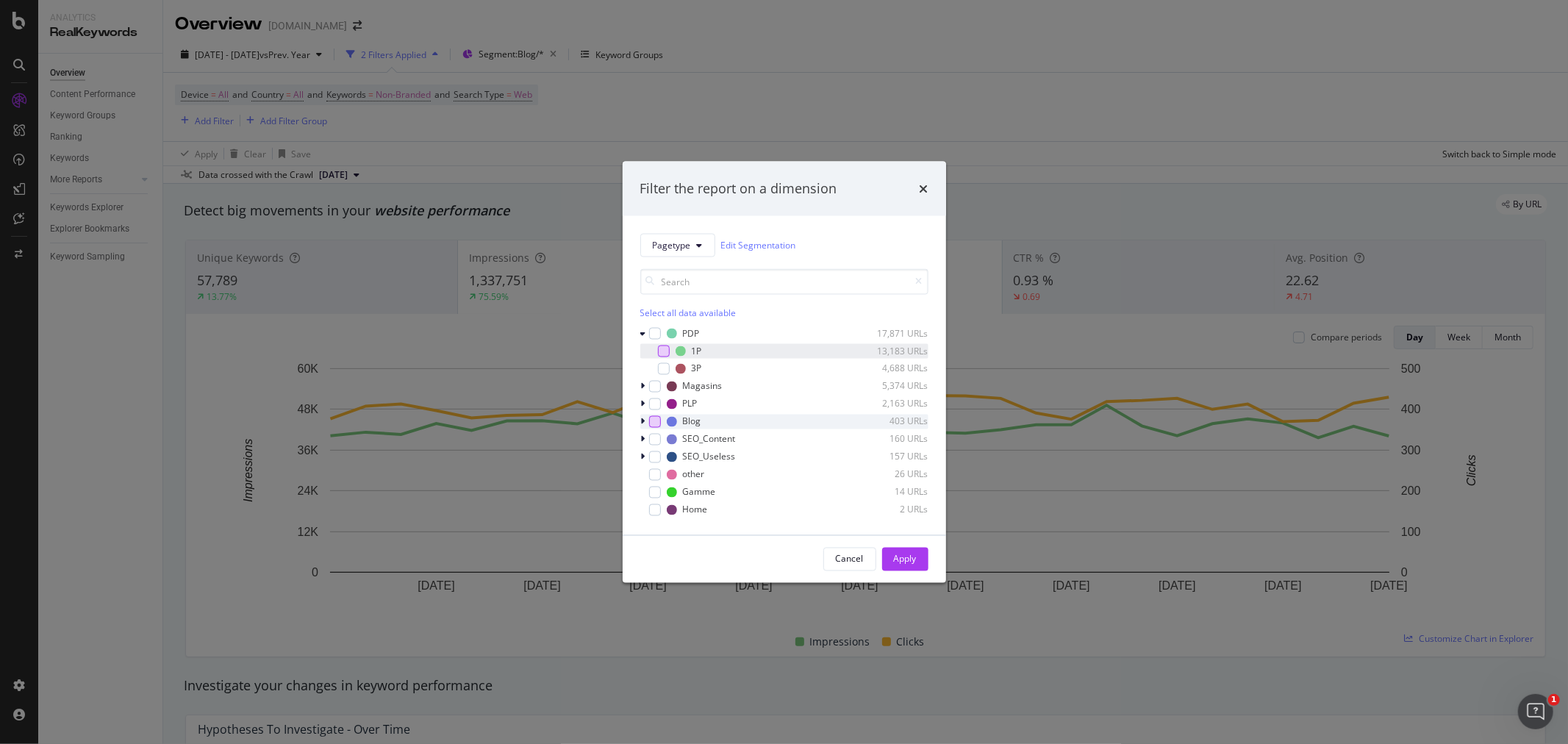
click at [662, 355] on div "modal" at bounding box center [663, 351] width 12 height 12
click at [905, 560] on div "Apply" at bounding box center [905, 558] width 23 height 13
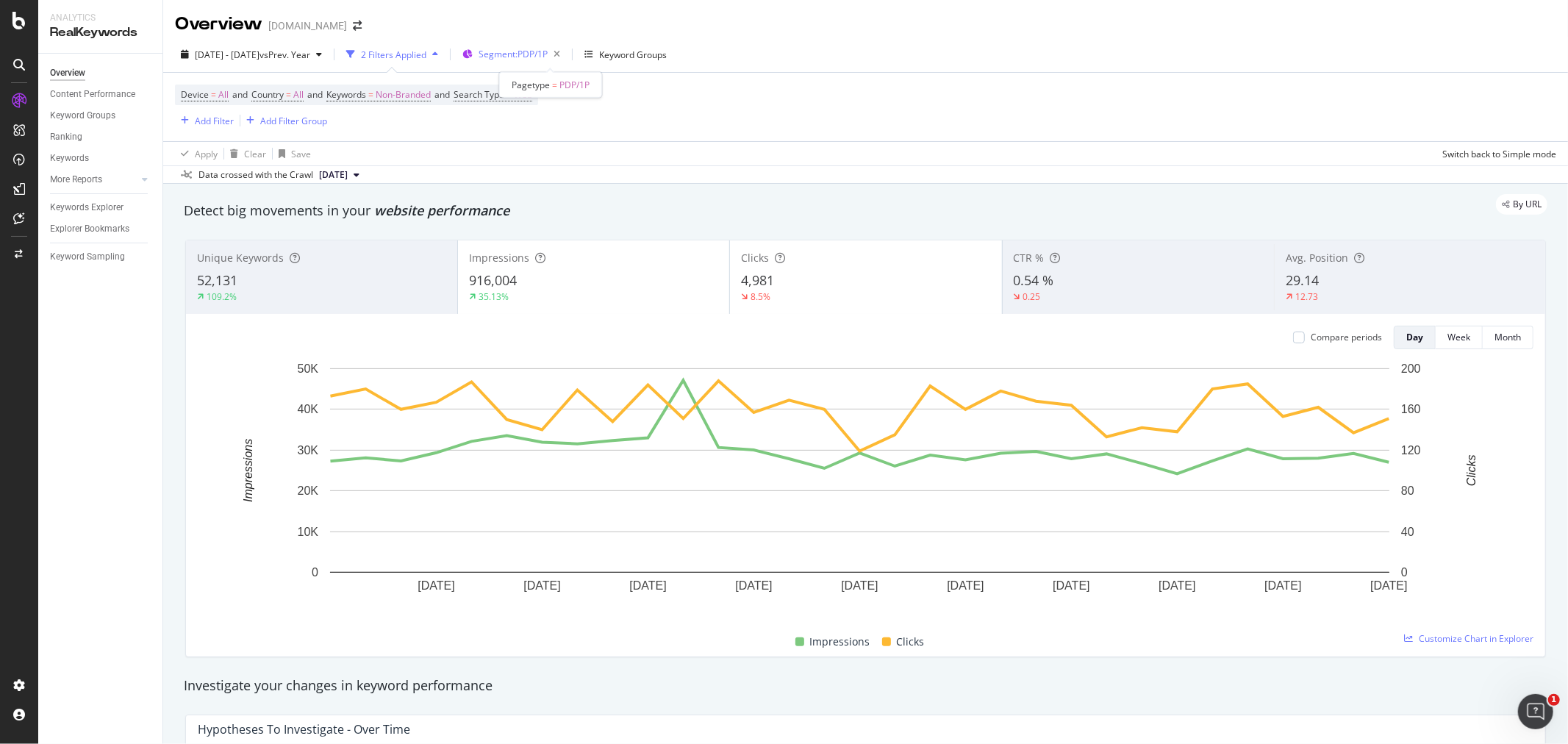
click at [547, 57] on span "Segment: PDP/1P" at bounding box center [513, 54] width 69 height 13
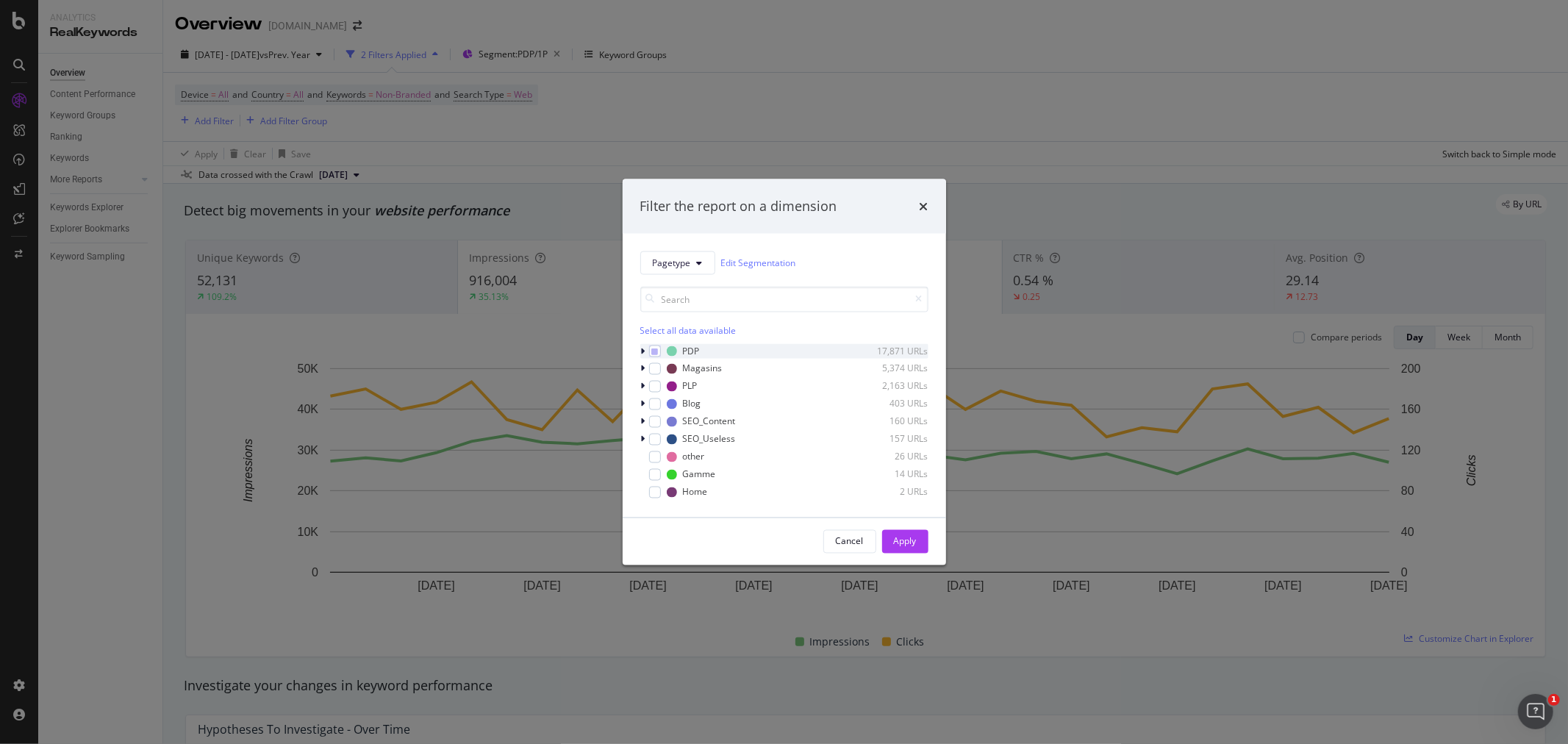
click at [643, 348] on icon "modal" at bounding box center [643, 350] width 5 height 9
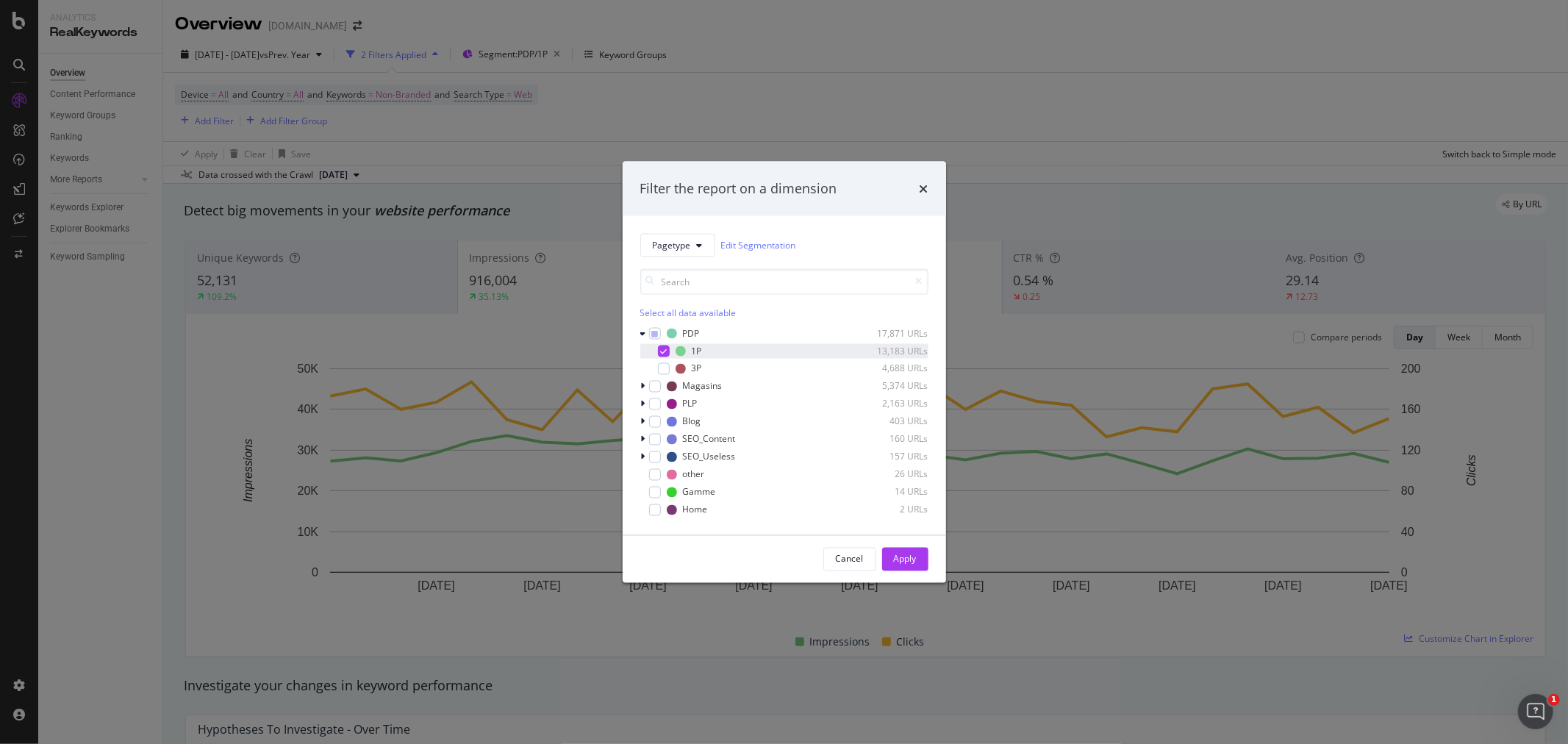
click at [661, 352] on icon "modal" at bounding box center [663, 351] width 7 height 8
click at [663, 367] on div "modal" at bounding box center [663, 368] width 12 height 12
click at [905, 556] on div "Apply" at bounding box center [905, 558] width 23 height 13
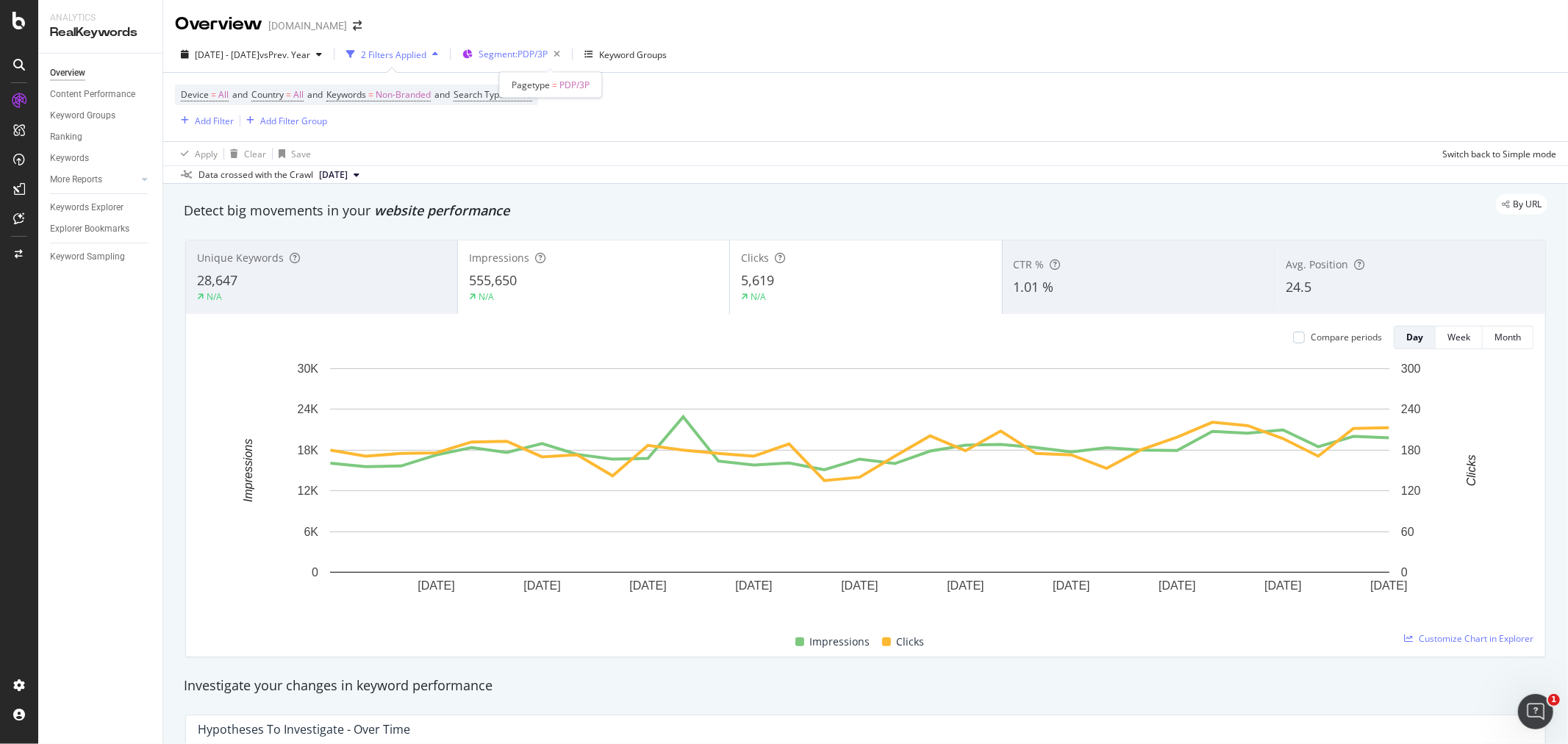
click at [543, 57] on span "Segment: PDP/3P" at bounding box center [513, 54] width 69 height 13
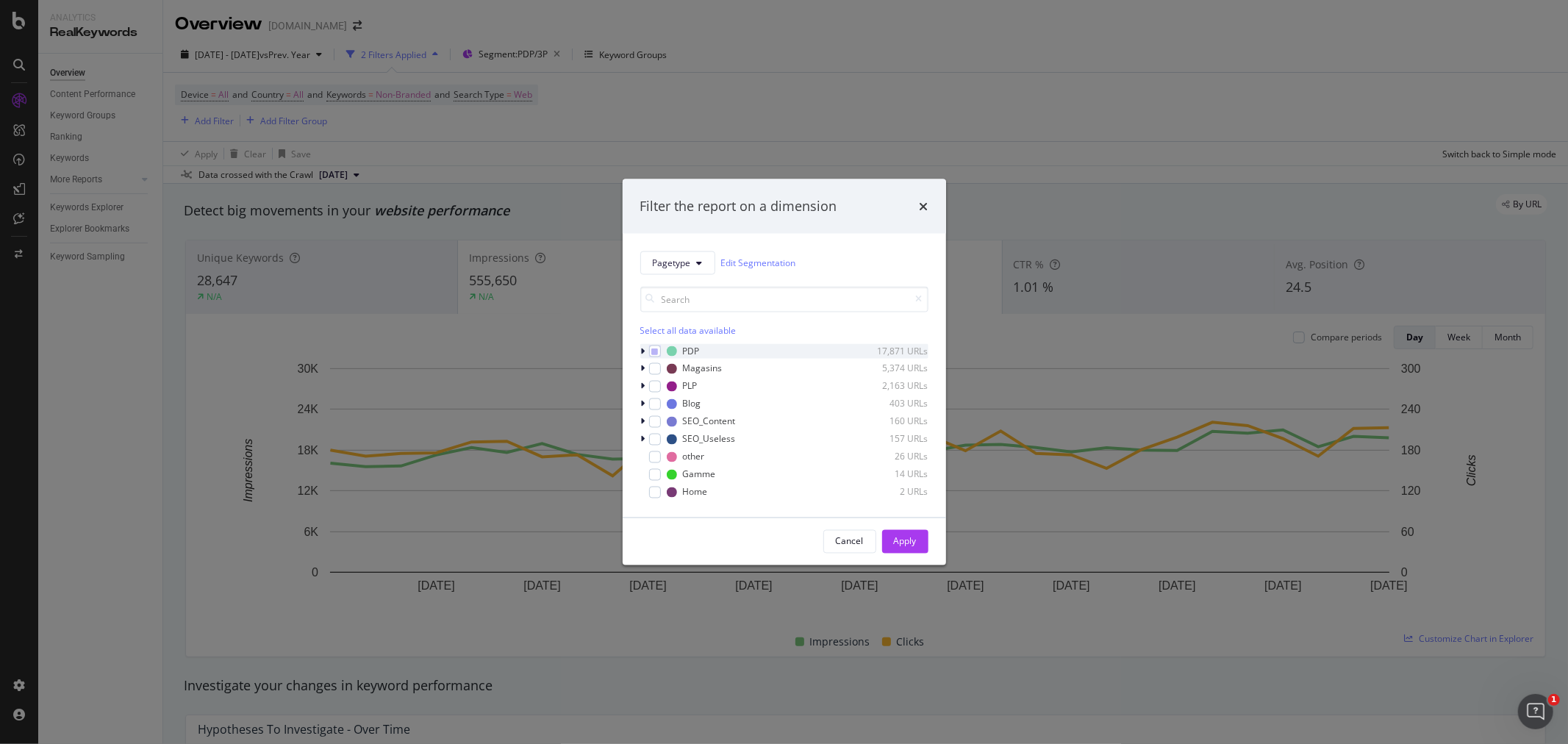
click at [642, 348] on icon "modal" at bounding box center [643, 350] width 5 height 9
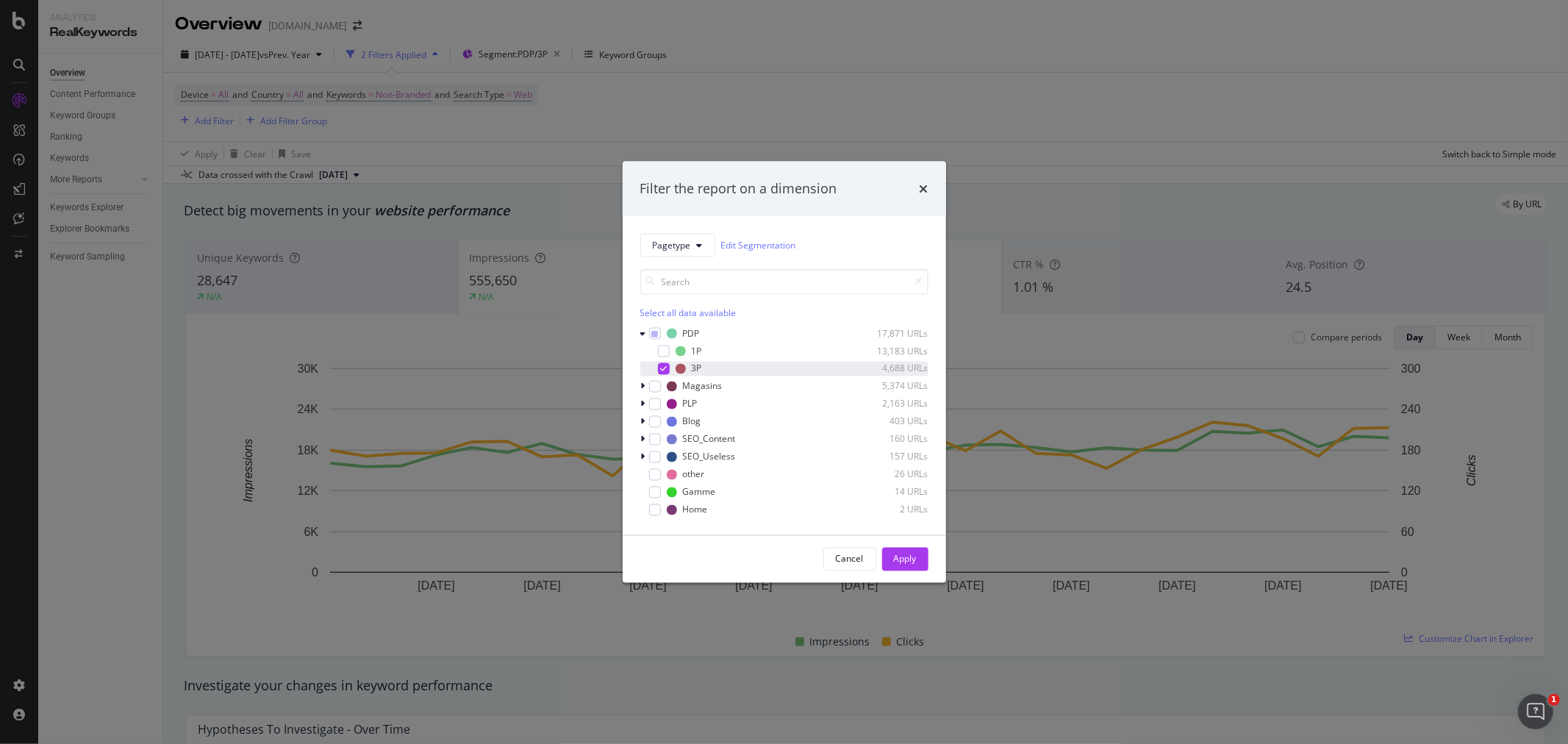
click at [661, 366] on icon "modal" at bounding box center [663, 368] width 7 height 8
click at [654, 435] on div "modal" at bounding box center [654, 438] width 12 height 12
click at [899, 555] on div "Apply" at bounding box center [905, 558] width 23 height 13
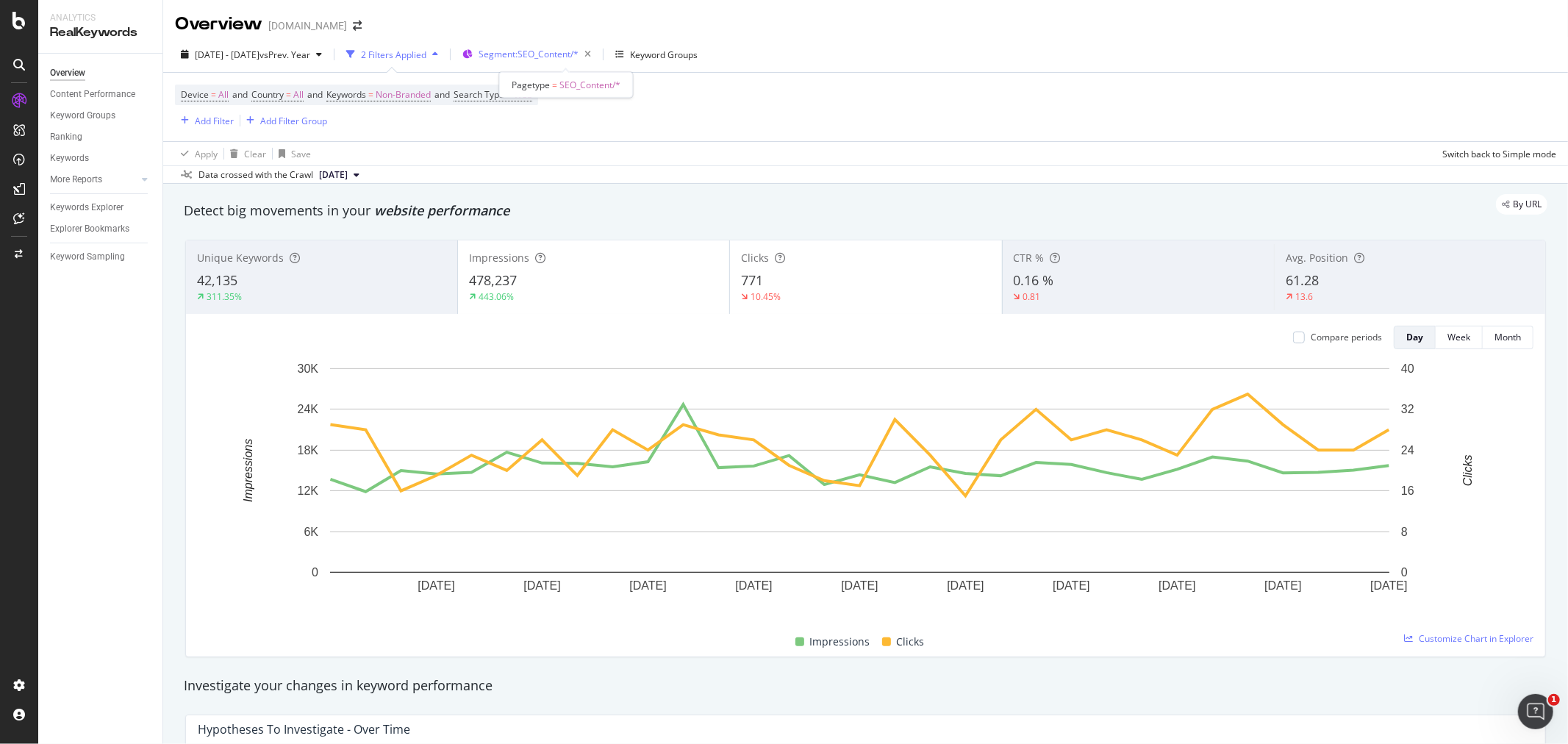
click at [571, 52] on span "Segment: SEO_Content/*" at bounding box center [528, 54] width 100 height 13
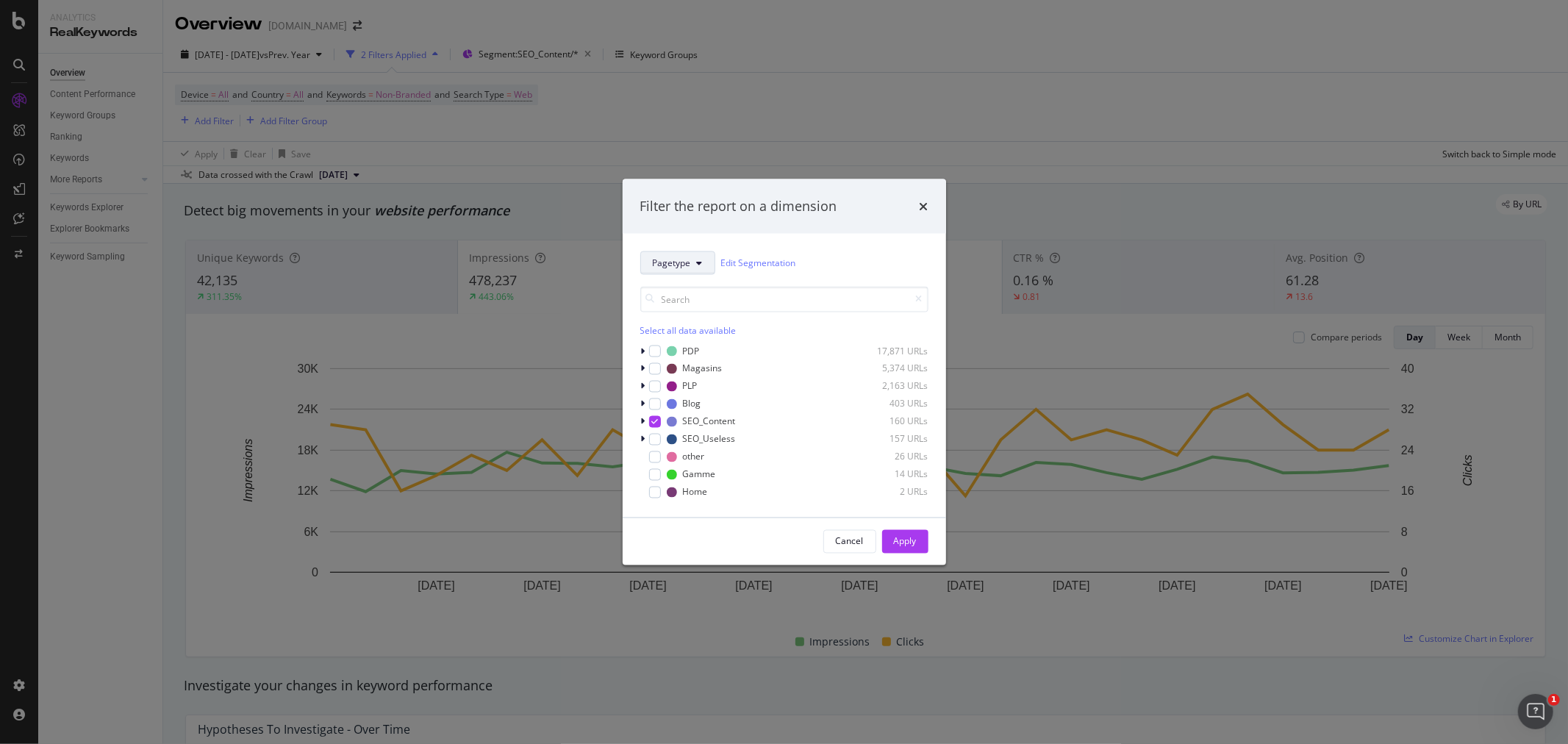
click at [670, 256] on span "Pagetype" at bounding box center [672, 262] width 39 height 13
click at [691, 385] on div "Marketplace" at bounding box center [700, 396] width 119 height 21
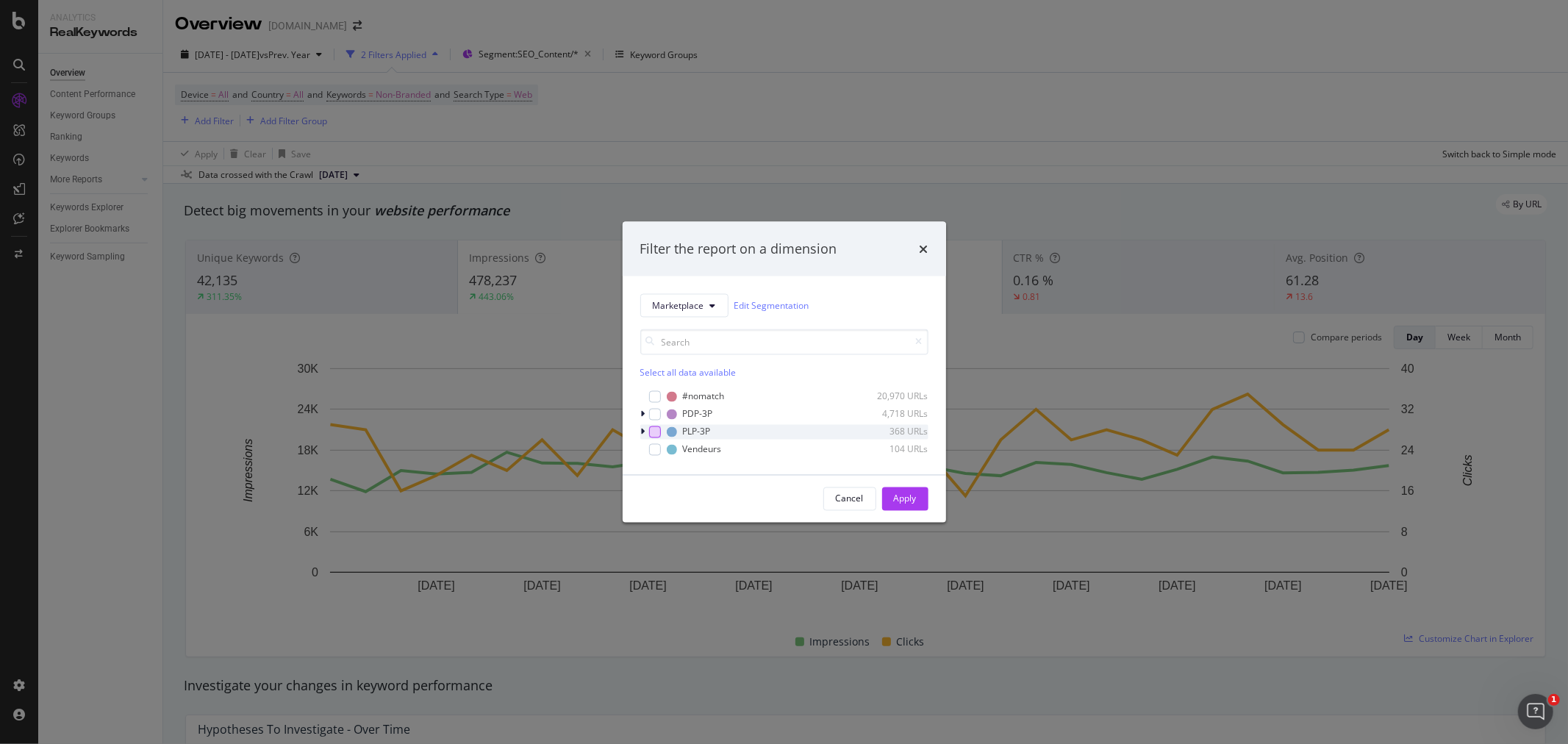
click at [657, 431] on div "modal" at bounding box center [654, 432] width 12 height 12
click at [915, 493] on div "Apply" at bounding box center [905, 498] width 23 height 13
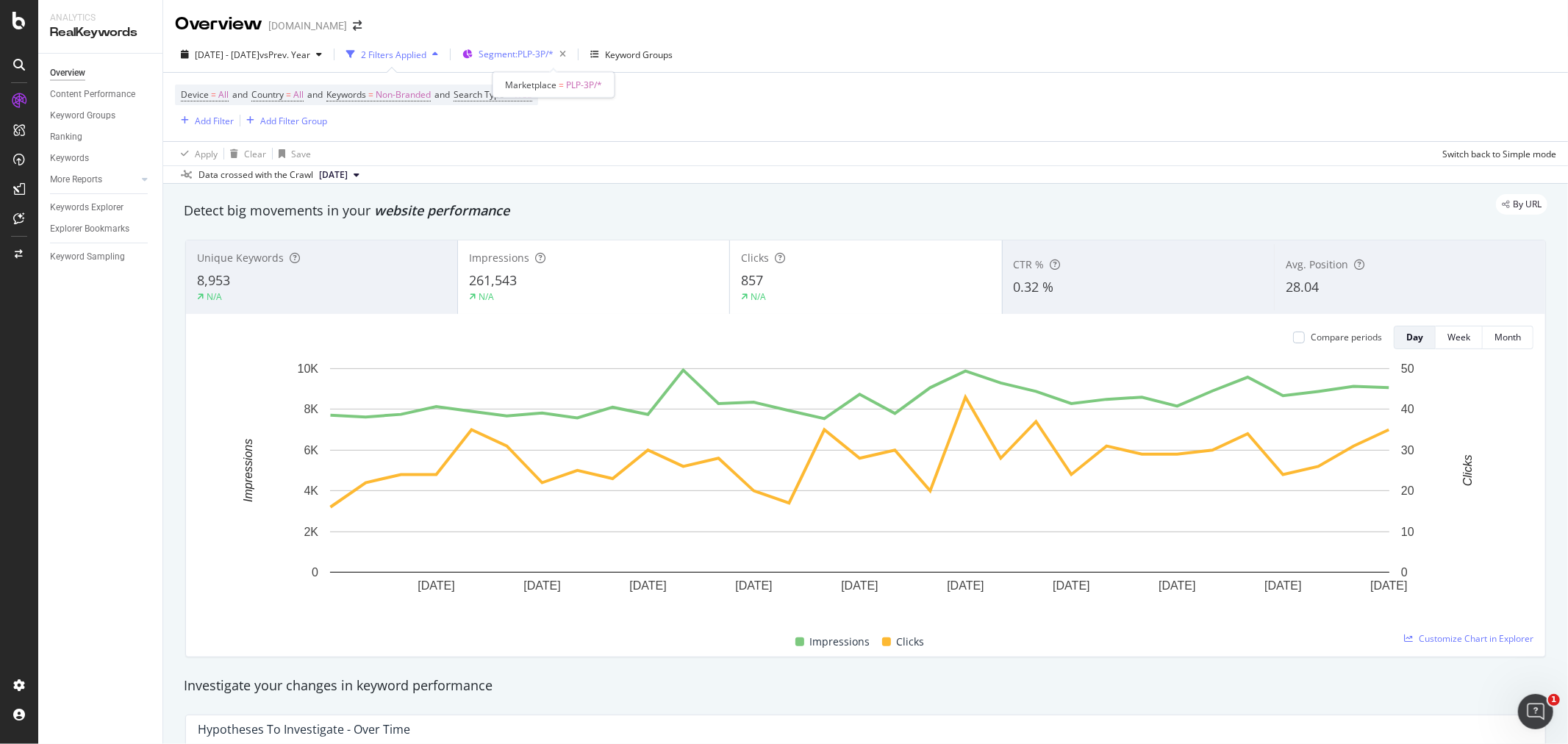
click at [553, 55] on span "Segment: PLP-3P/*" at bounding box center [516, 54] width 75 height 13
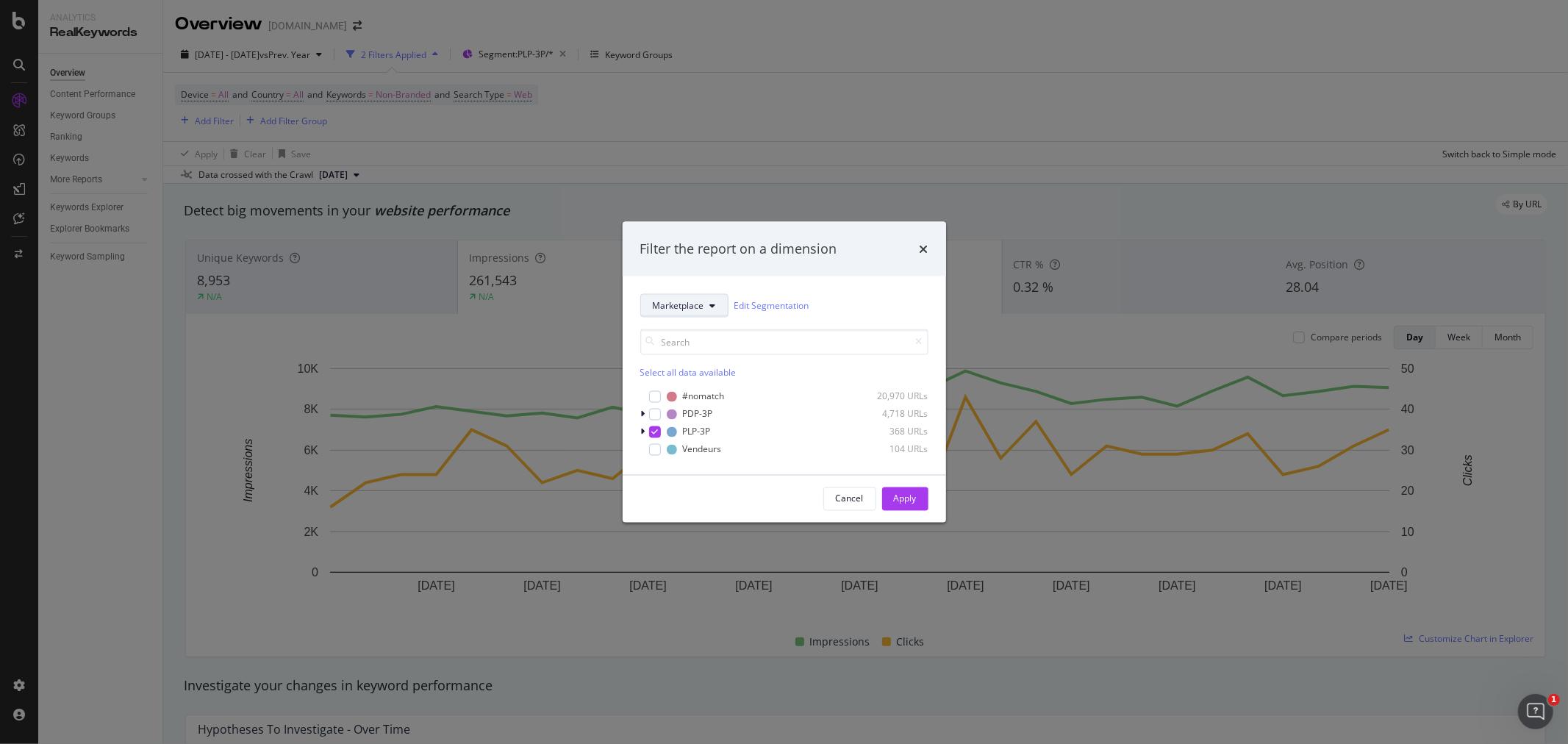
click at [699, 303] on span "Marketplace" at bounding box center [678, 305] width 51 height 13
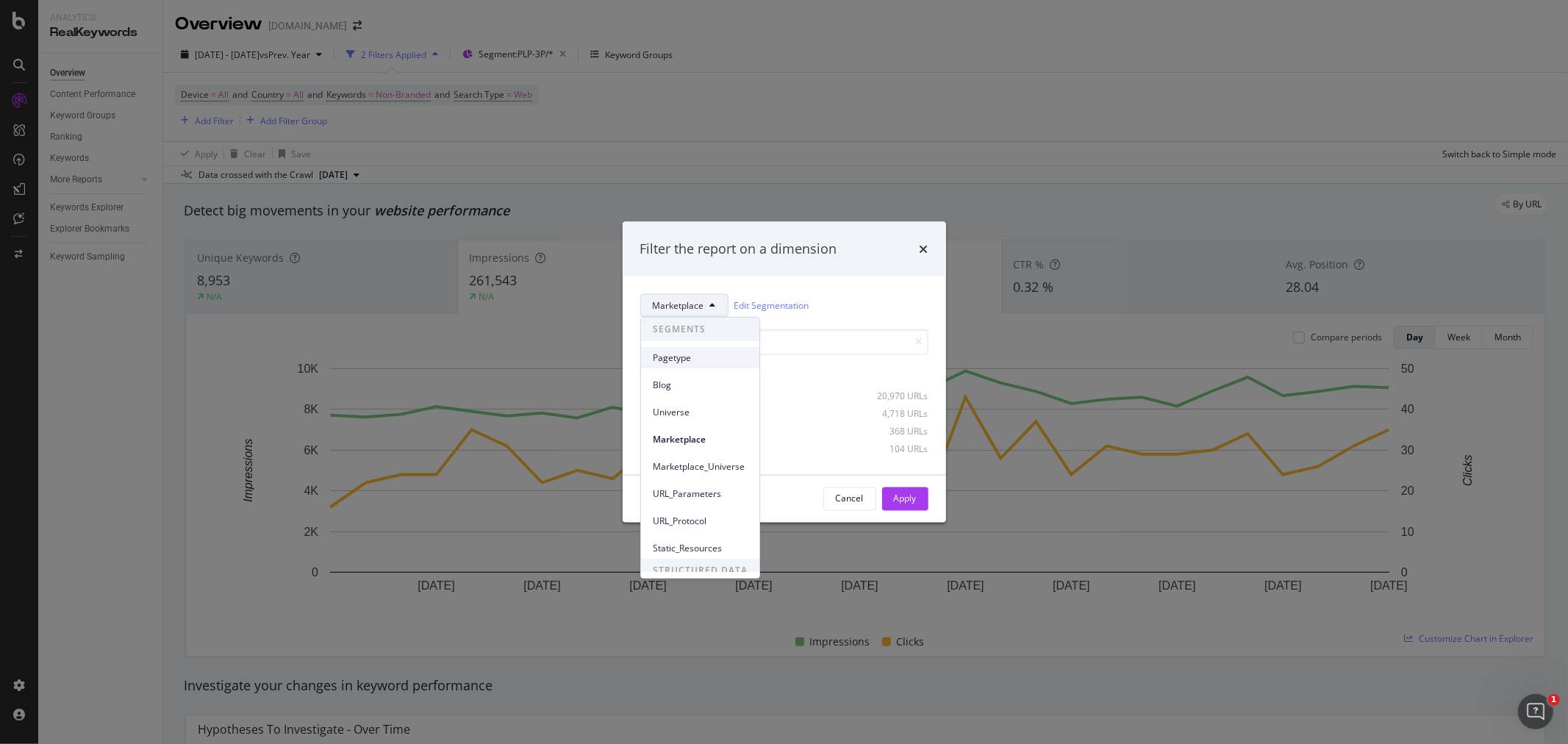
click at [687, 356] on span "Pagetype" at bounding box center [700, 359] width 94 height 13
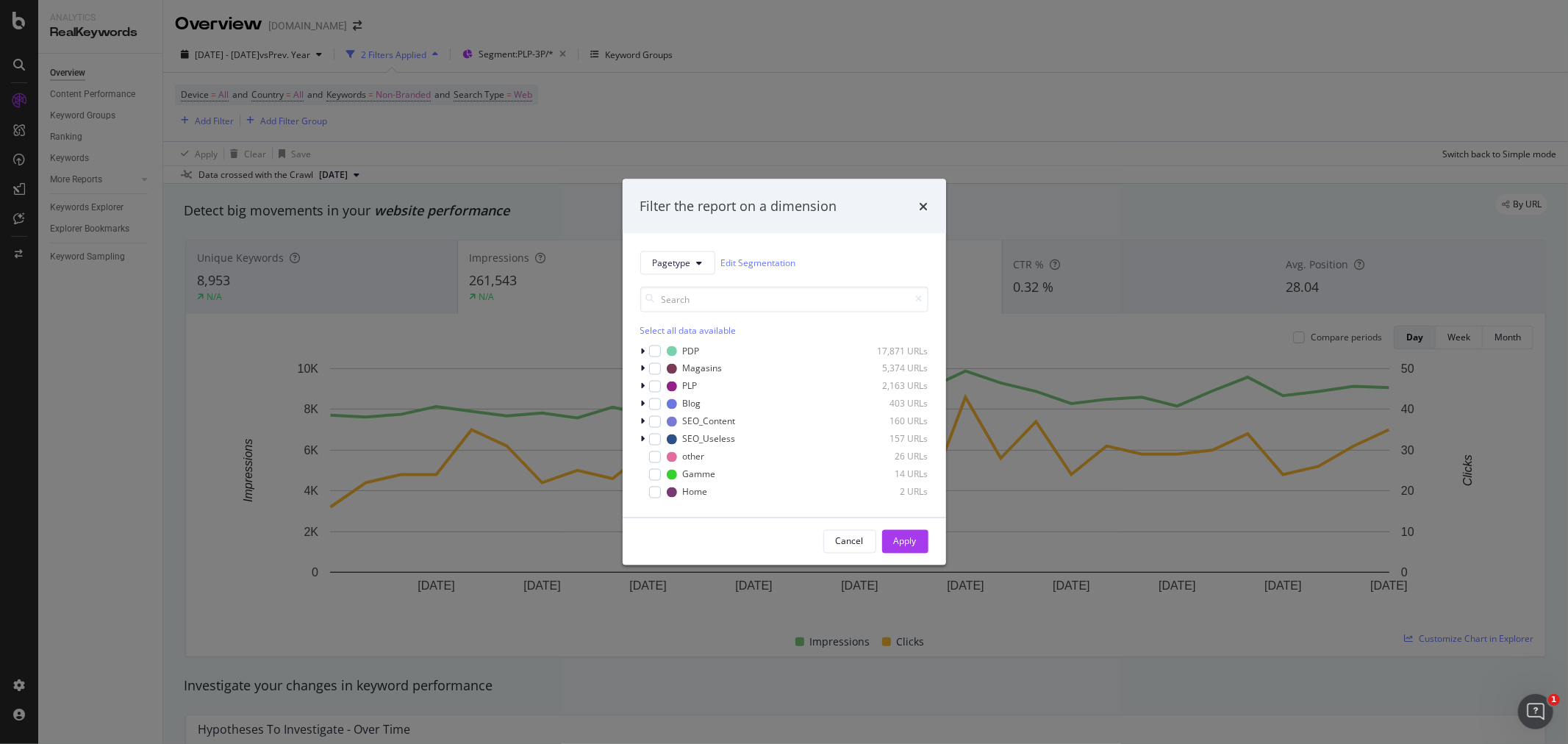
click at [652, 327] on div "Select all data available" at bounding box center [784, 330] width 288 height 13
click at [914, 546] on div "Apply" at bounding box center [905, 541] width 23 height 13
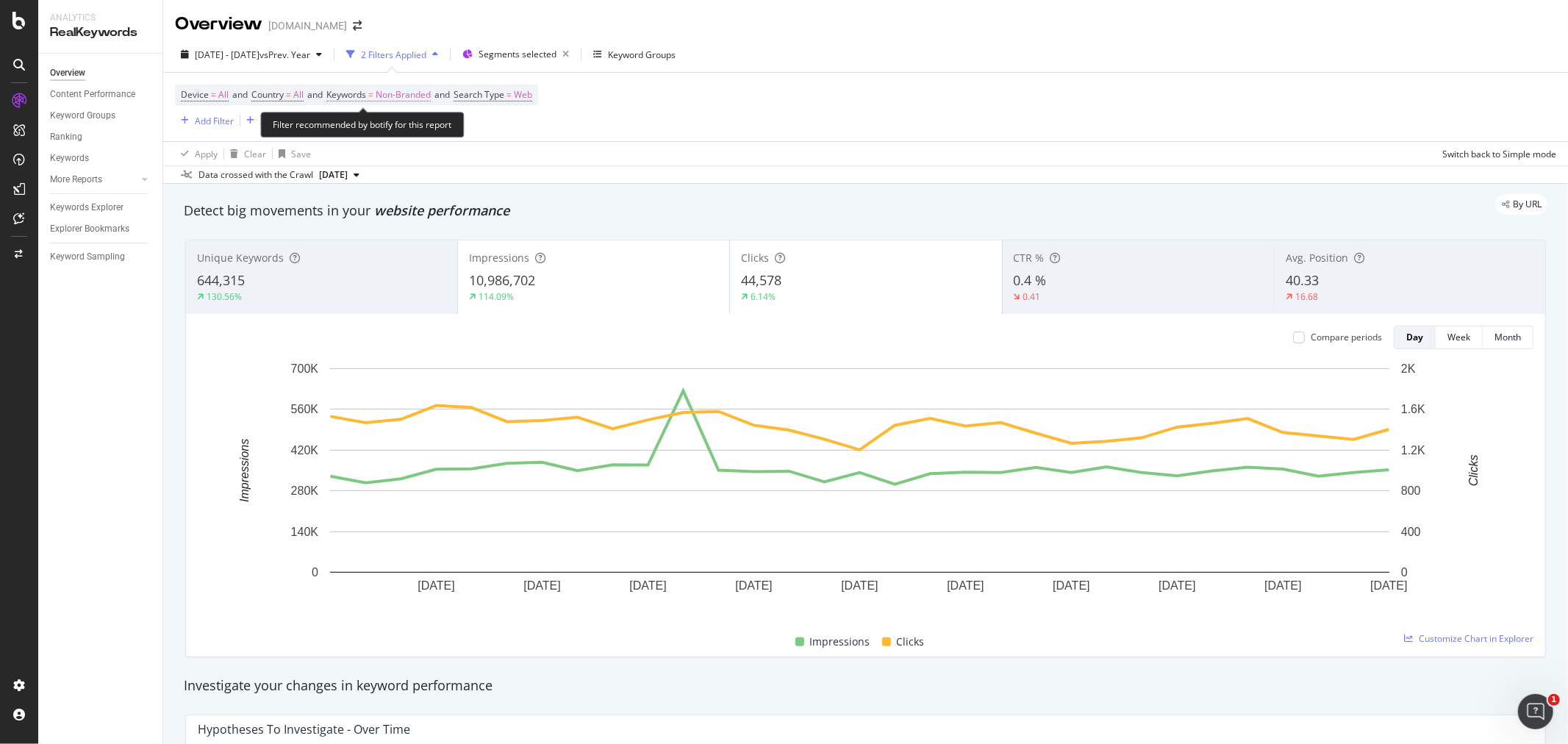
click at [408, 96] on span "Non-Branded" at bounding box center [403, 94] width 55 height 20
click at [402, 130] on span "Non-Branded" at bounding box center [378, 129] width 61 height 13
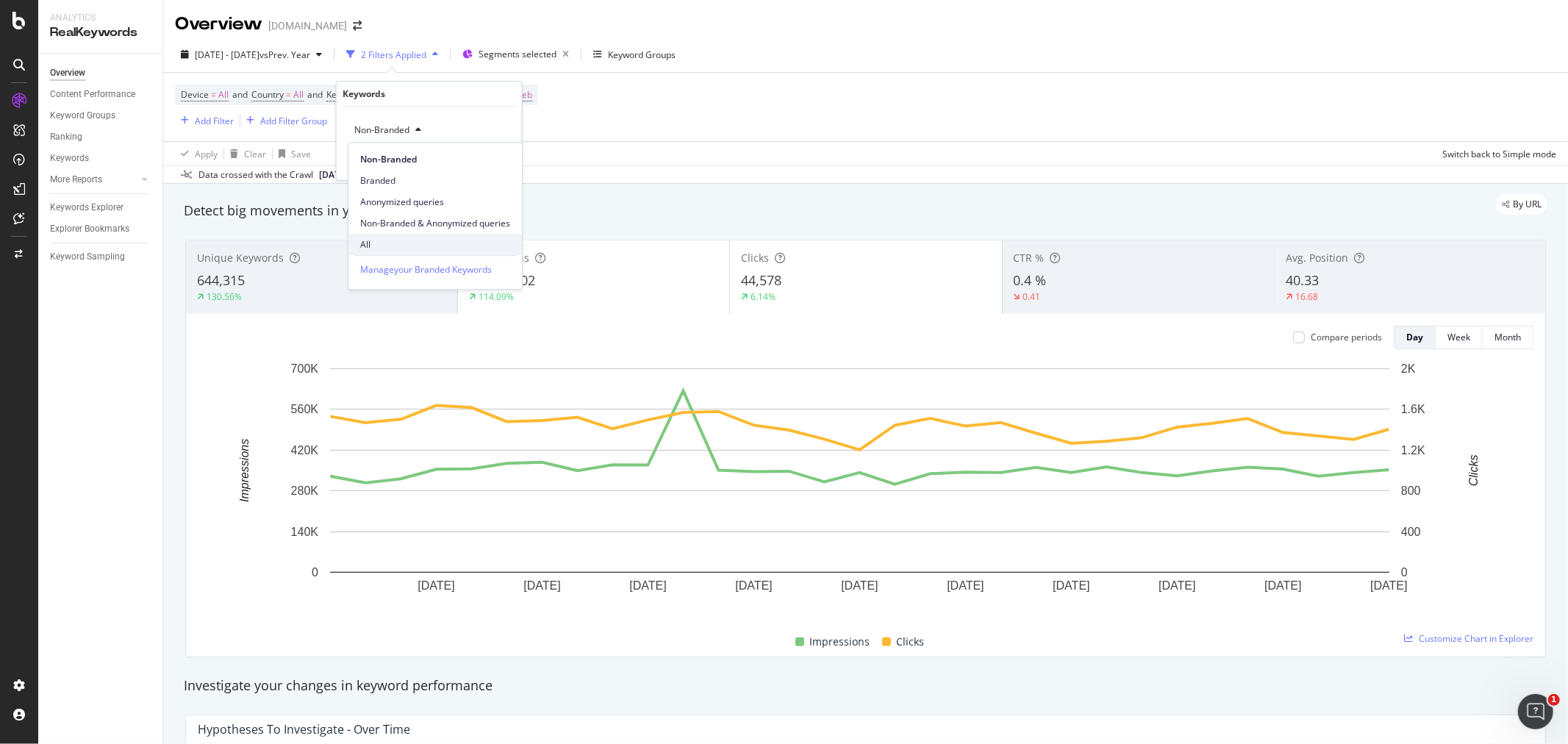
click at [390, 246] on span "All" at bounding box center [436, 245] width 150 height 13
click at [493, 162] on div "Apply" at bounding box center [499, 161] width 23 height 13
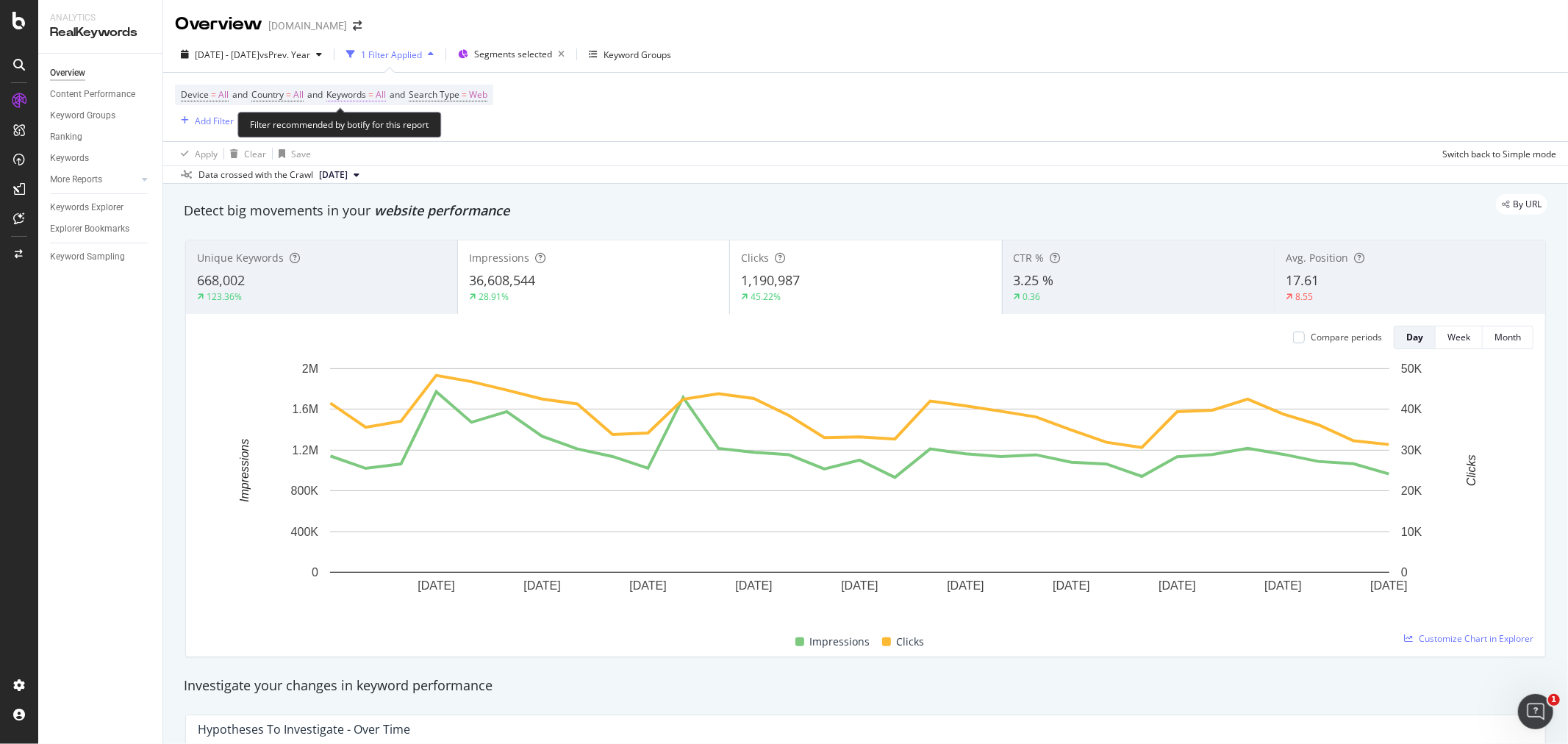
click at [336, 96] on span "Keywords" at bounding box center [346, 94] width 40 height 13
click at [364, 126] on div "button" at bounding box center [373, 129] width 17 height 9
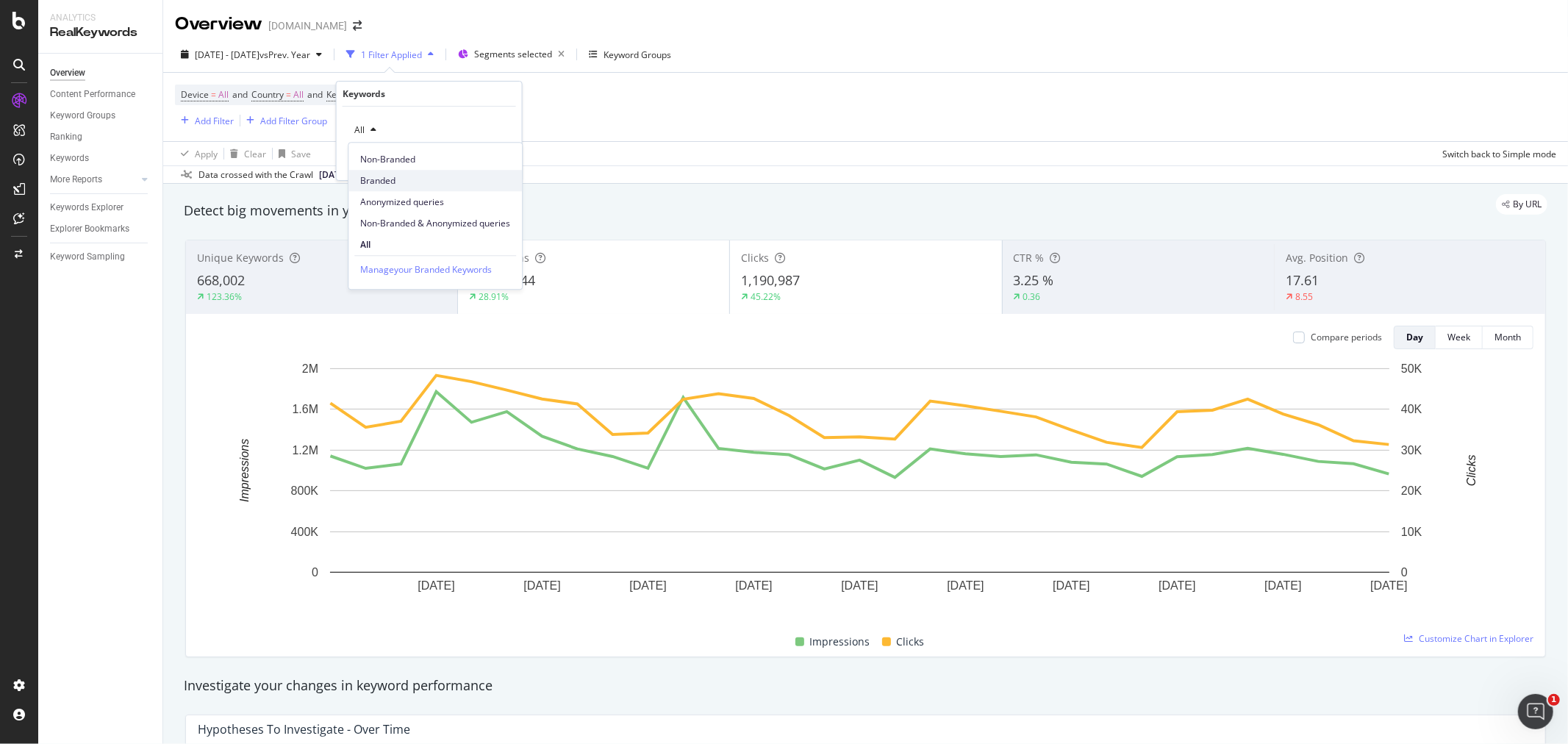
click at [385, 177] on span "Branded" at bounding box center [436, 181] width 150 height 13
click at [492, 159] on div "Apply" at bounding box center [499, 161] width 23 height 13
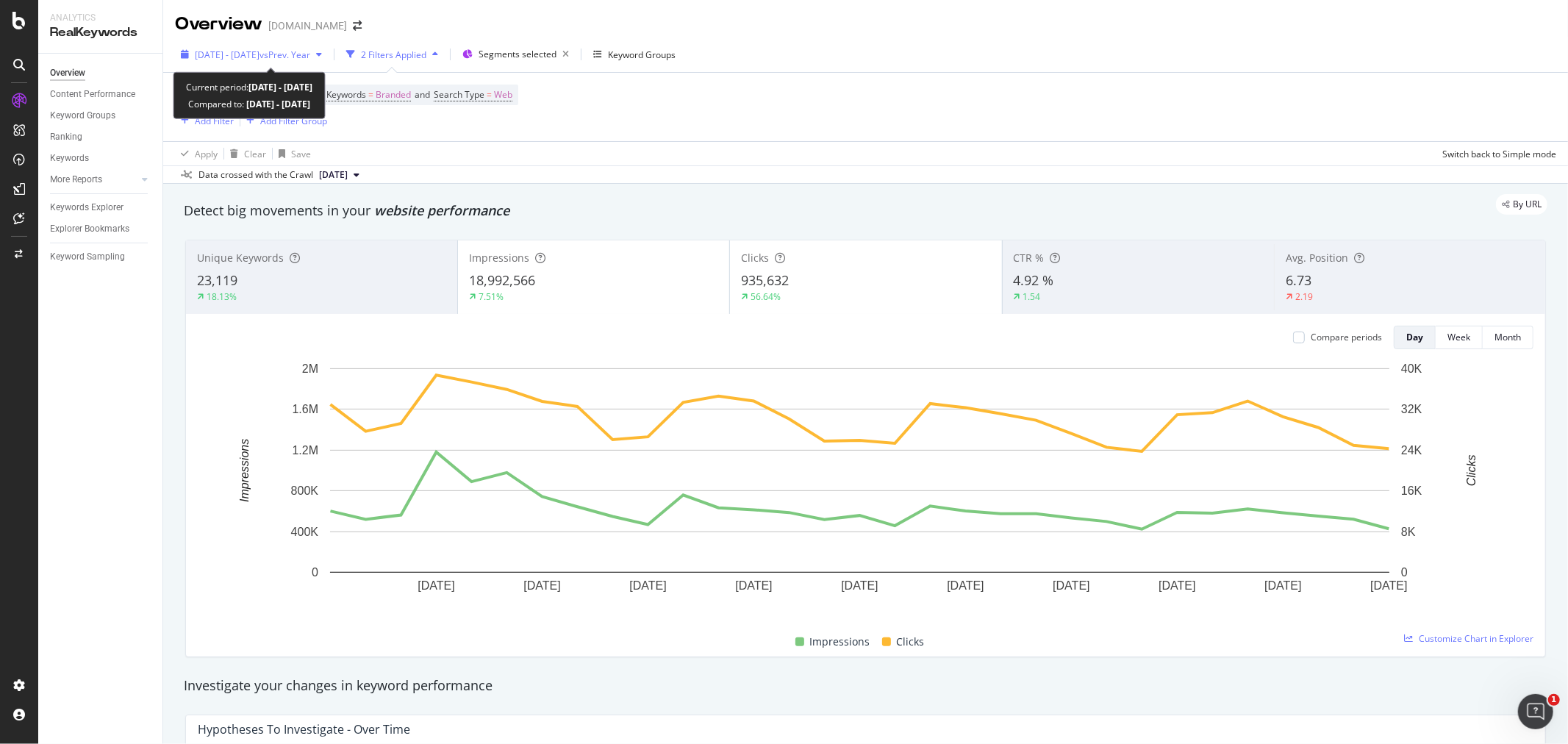
click at [310, 48] on span "vs Prev. Year" at bounding box center [284, 54] width 51 height 13
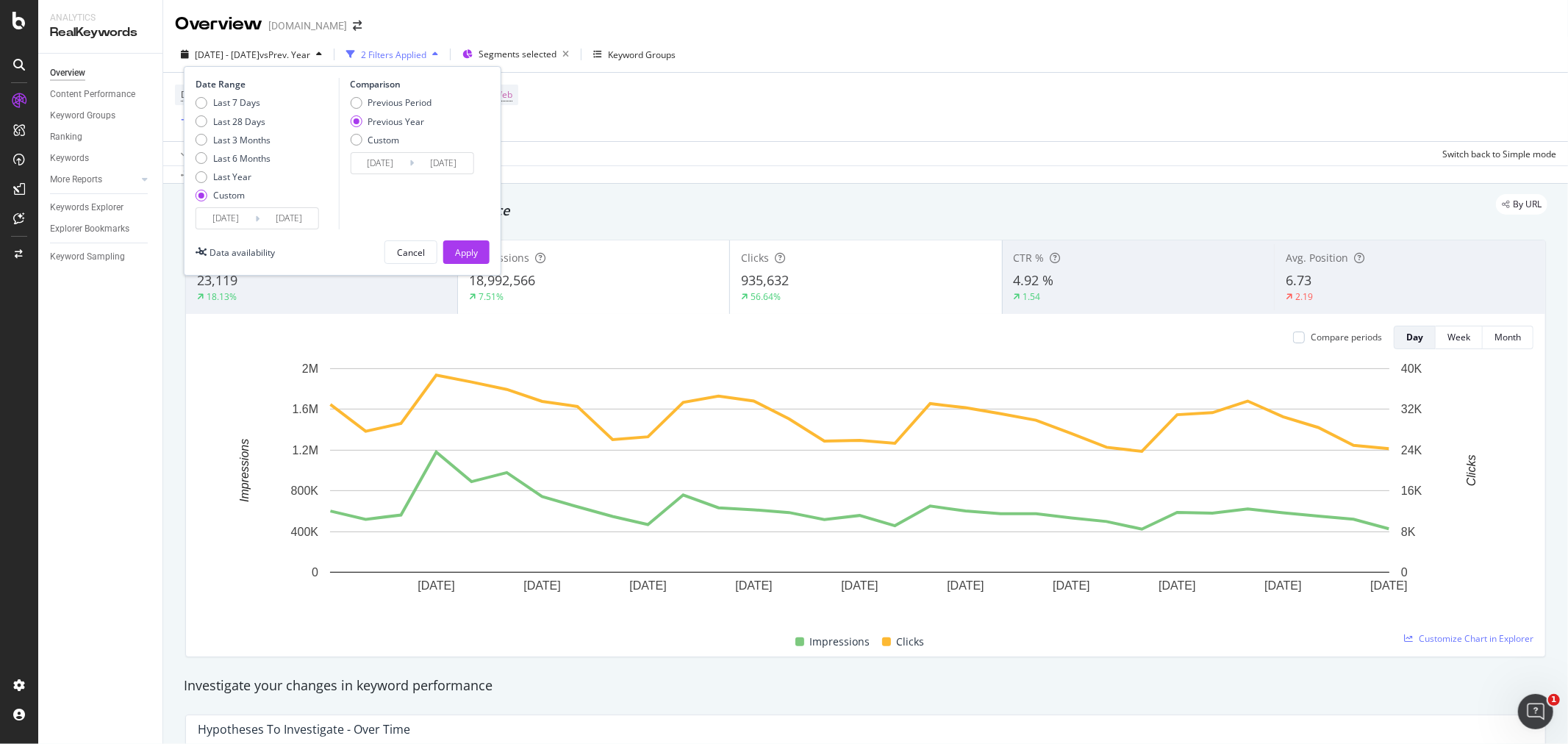
click at [235, 213] on input "2025/08/01" at bounding box center [226, 218] width 59 height 20
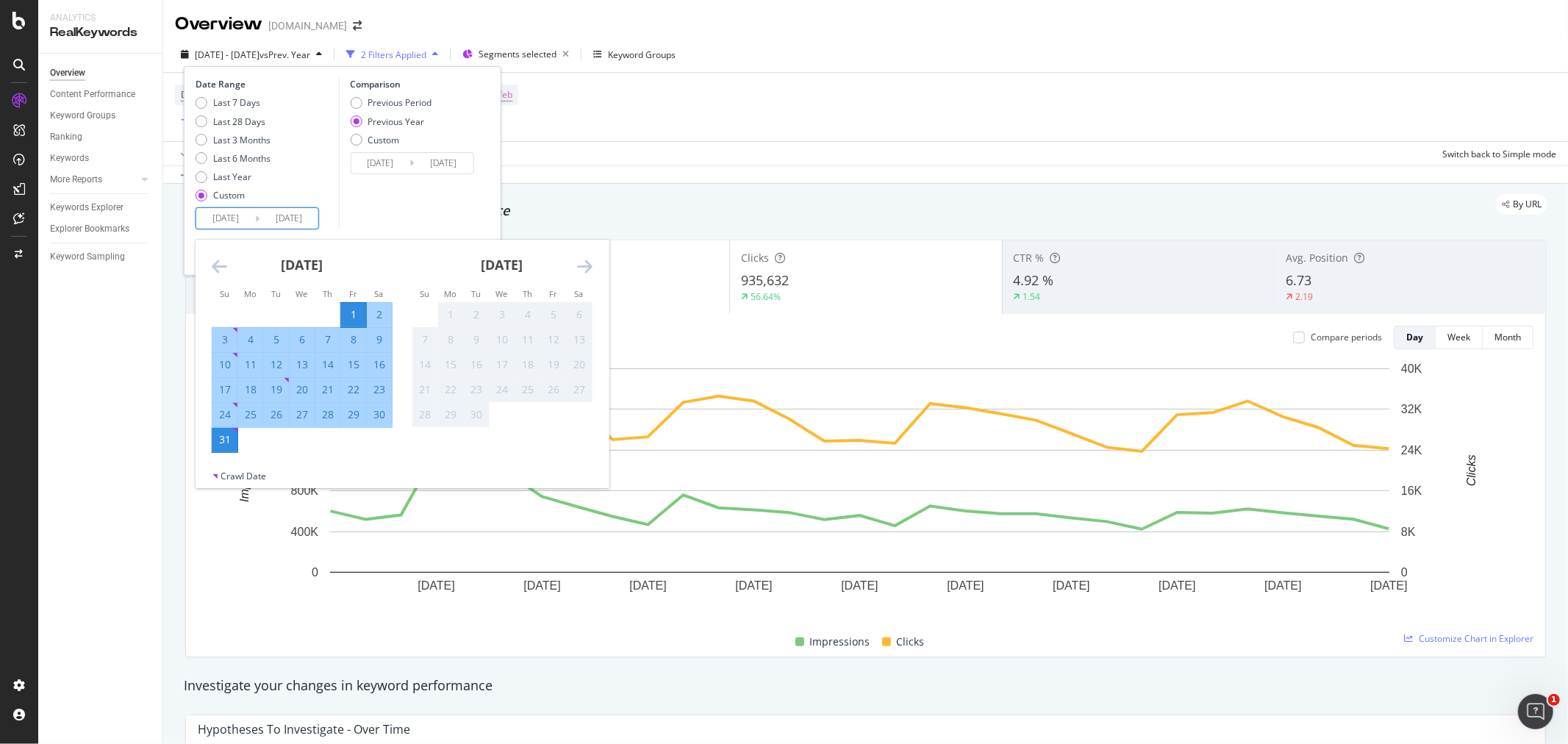
click at [222, 261] on icon "Move backward to switch to the previous month." at bounding box center [220, 266] width 15 height 17
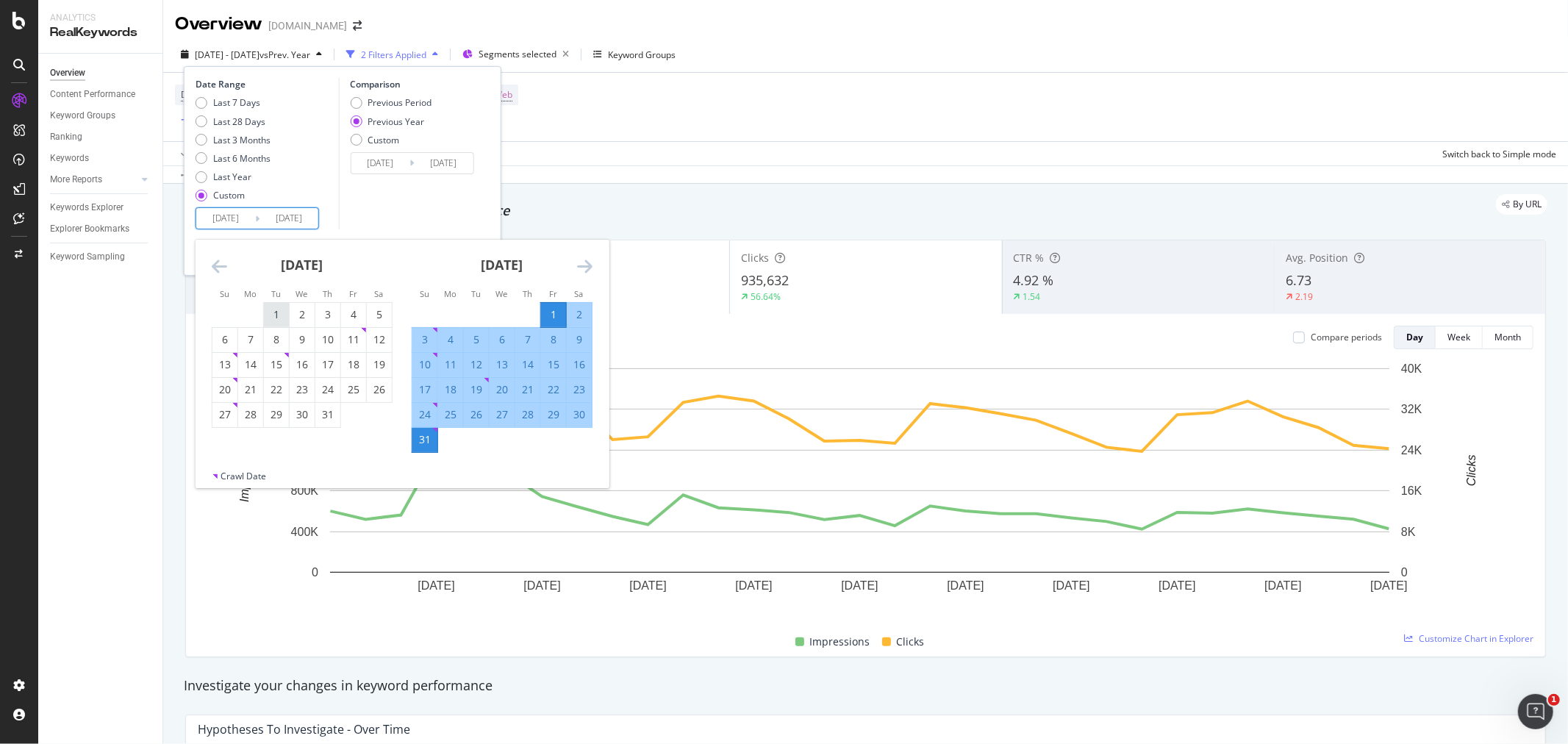
click at [280, 307] on div "1" at bounding box center [277, 314] width 25 height 14
type input "2025/07/01"
type input "2024/07/02"
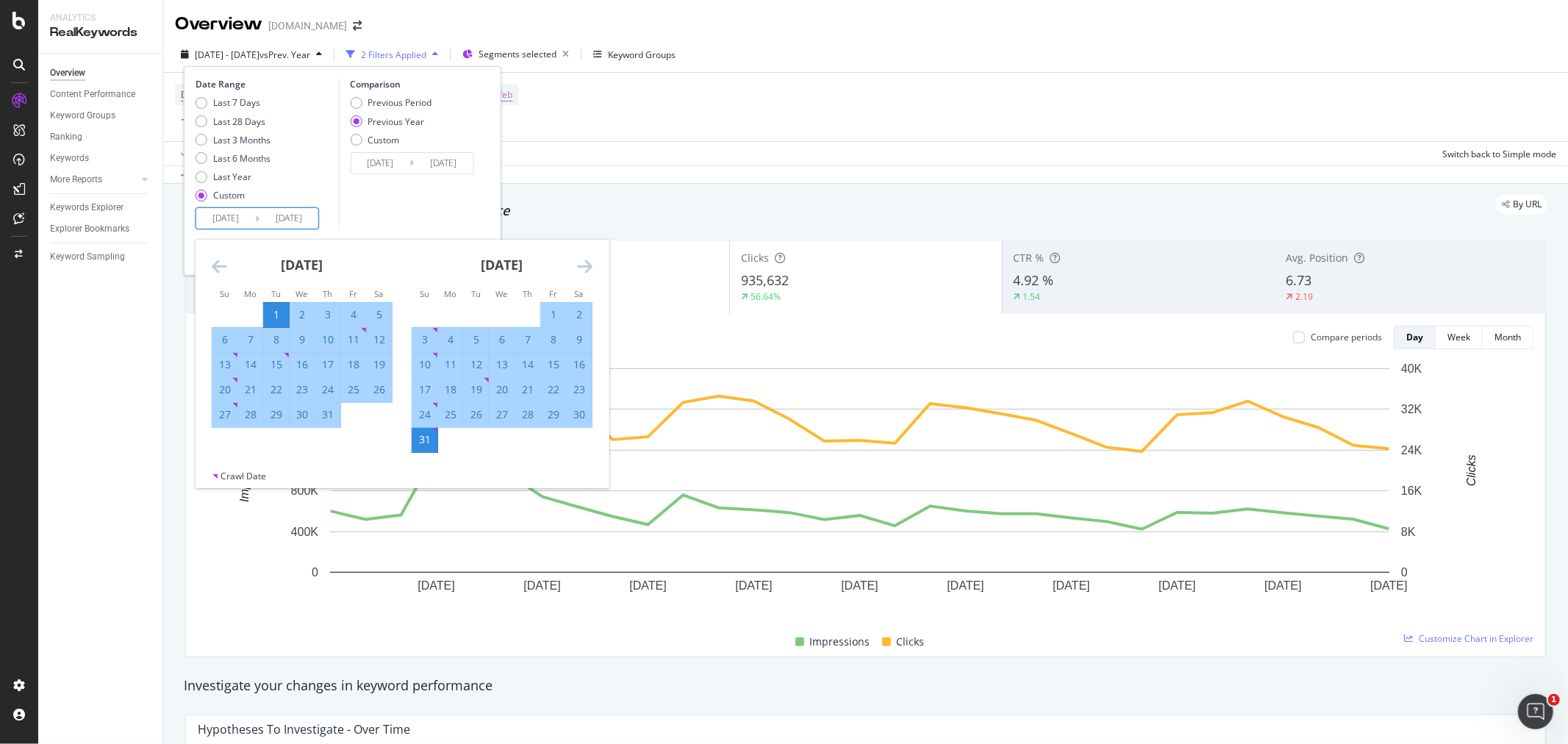
click at [327, 417] on div "31" at bounding box center [328, 413] width 25 height 14
type input "2025/07/31"
type input "2024/08/01"
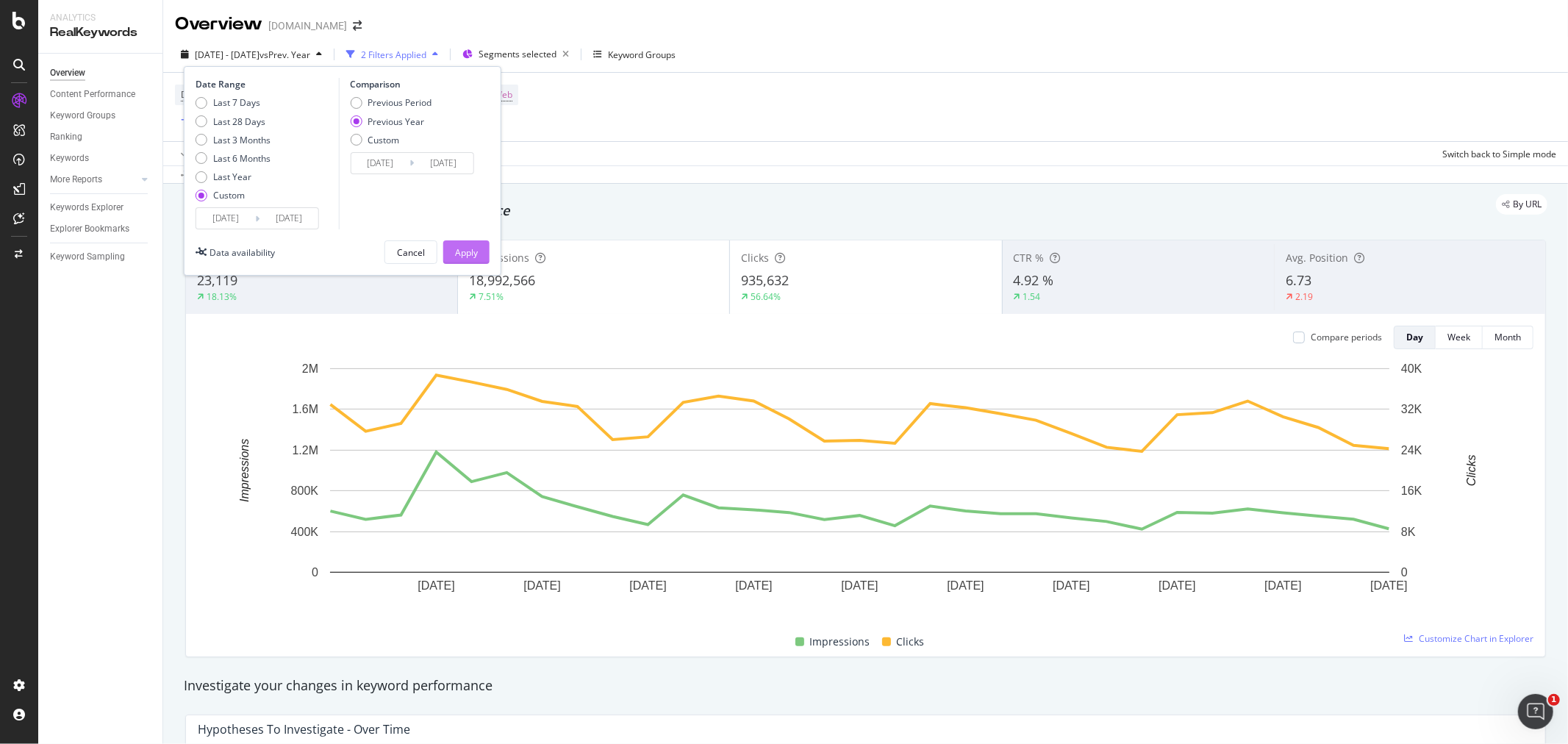
click at [470, 243] on div "Apply" at bounding box center [466, 252] width 23 height 22
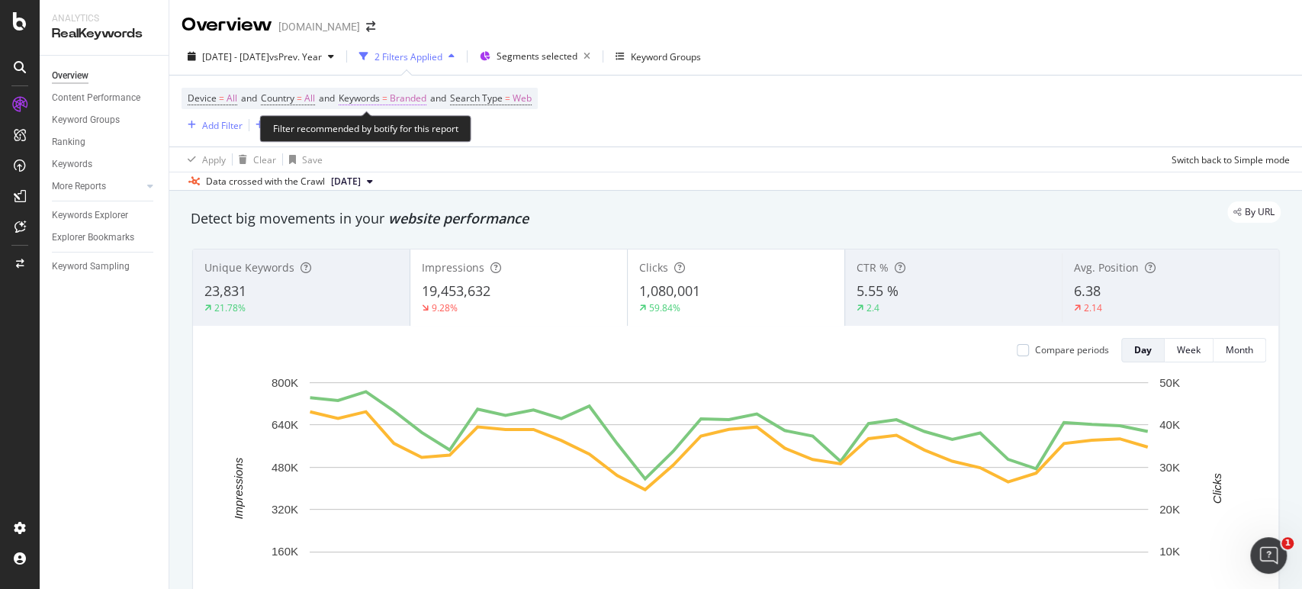
click at [422, 99] on span "Branded" at bounding box center [408, 98] width 37 height 21
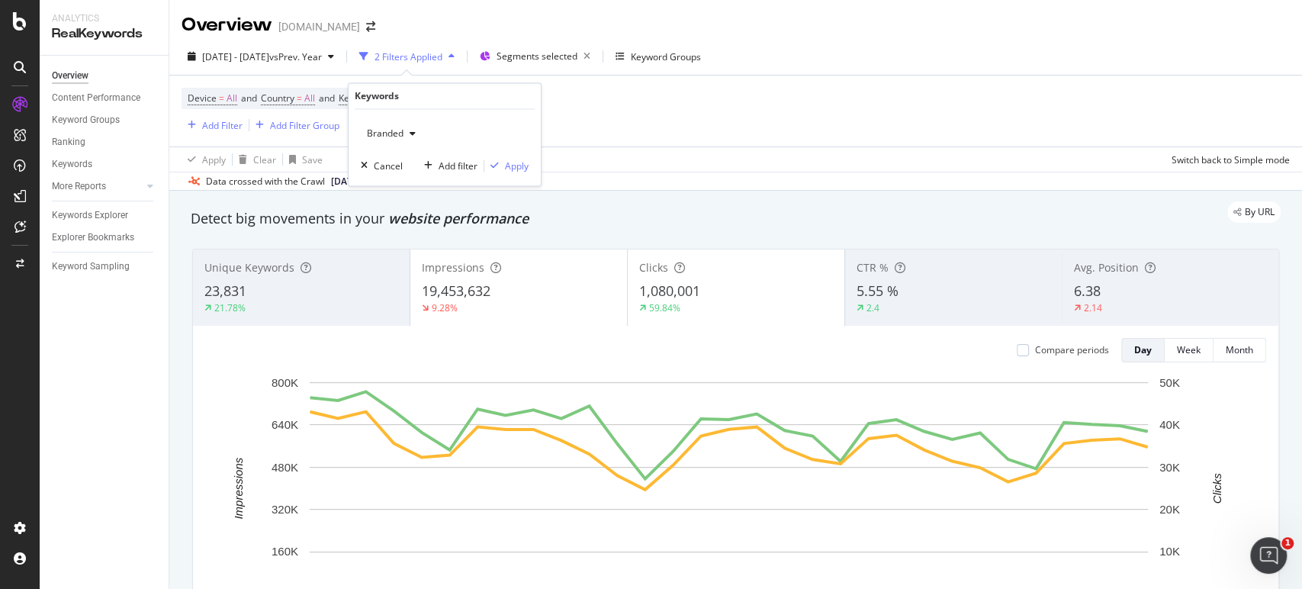
click at [384, 136] on span "Branded" at bounding box center [382, 133] width 43 height 13
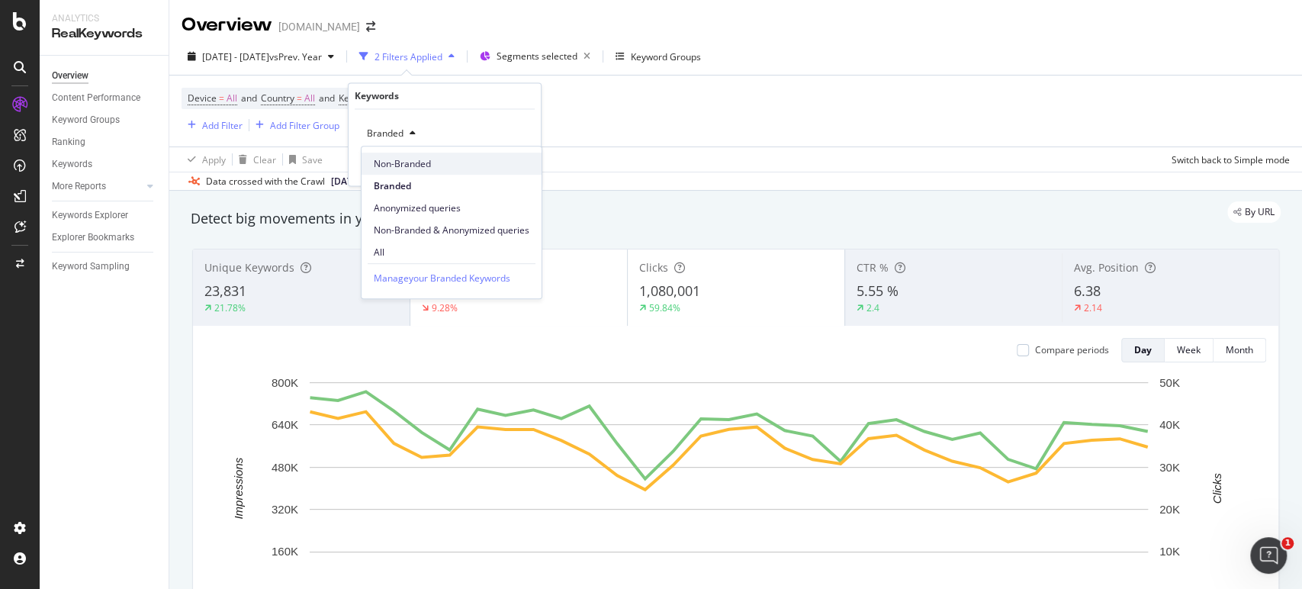
click at [391, 159] on span "Non-Branded" at bounding box center [452, 164] width 156 height 14
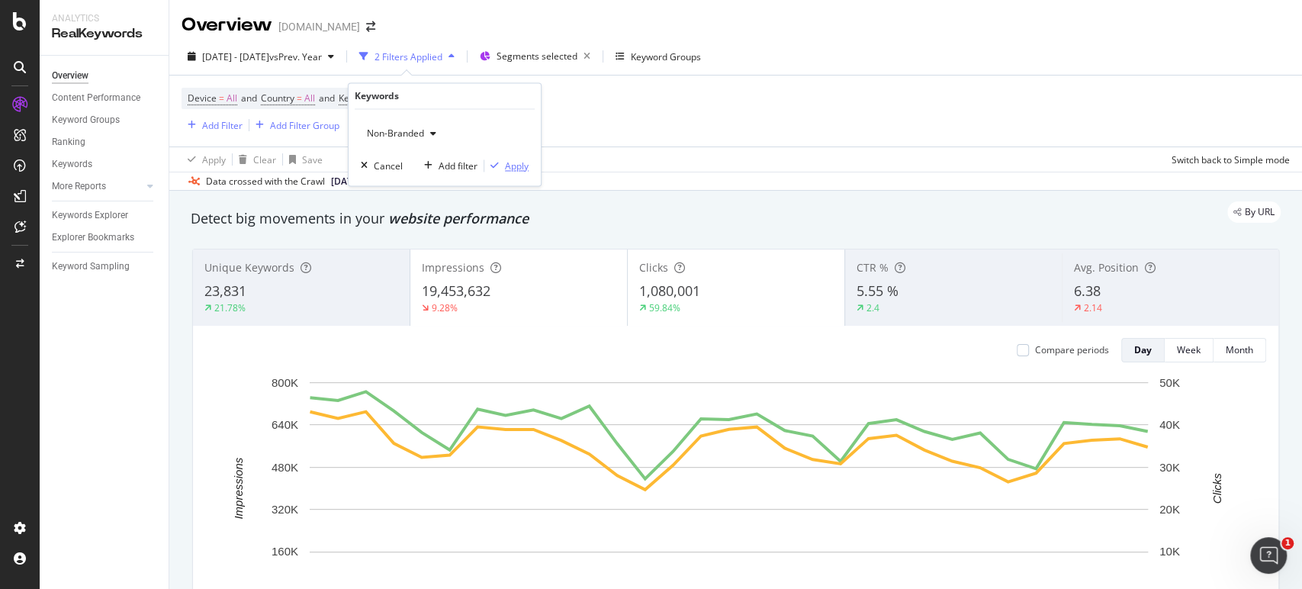
click at [506, 166] on div "Apply" at bounding box center [517, 165] width 24 height 13
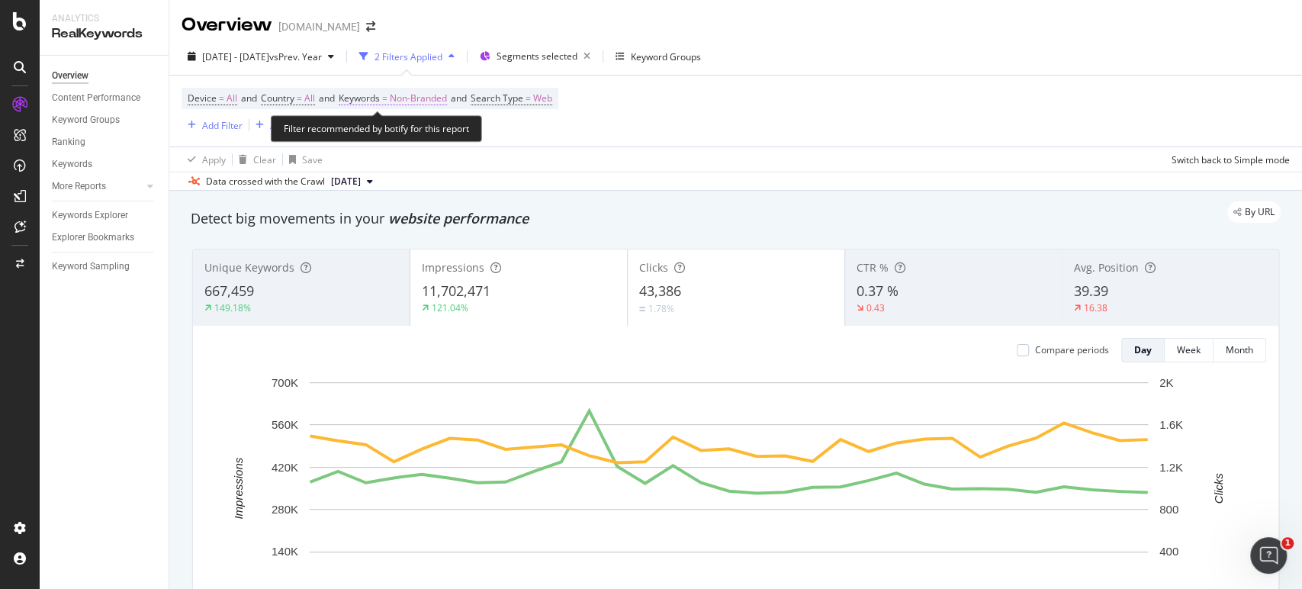
click at [398, 95] on span "Keywords = Non-Branded" at bounding box center [393, 99] width 108 height 14
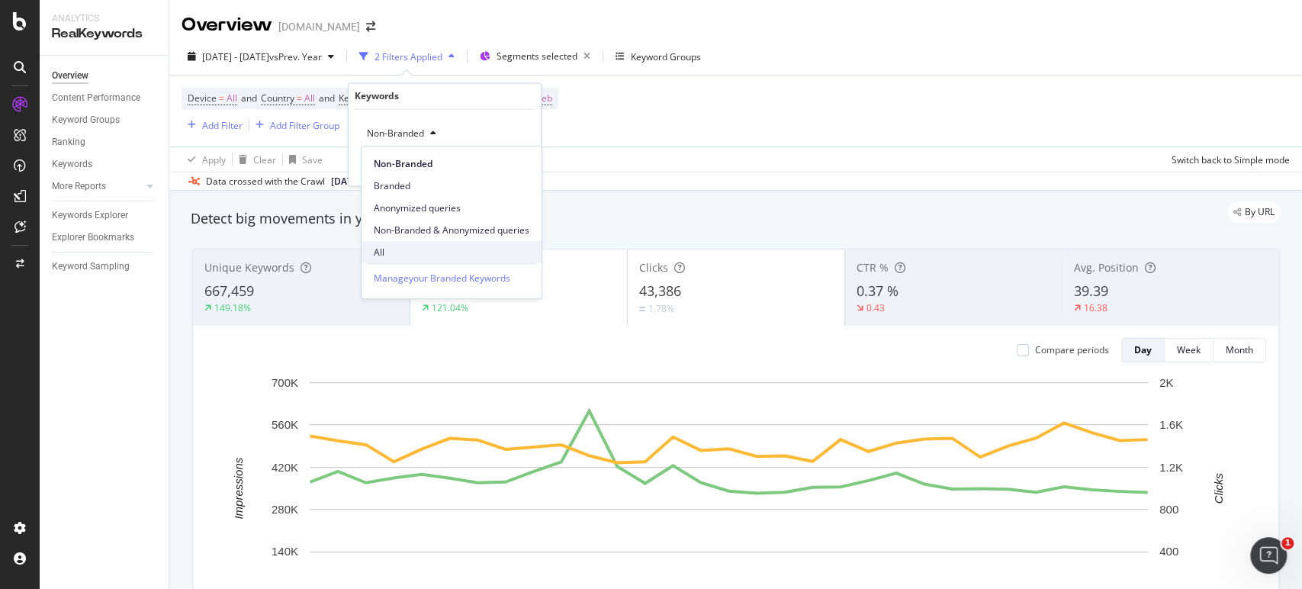
click at [403, 255] on span "All" at bounding box center [452, 253] width 156 height 14
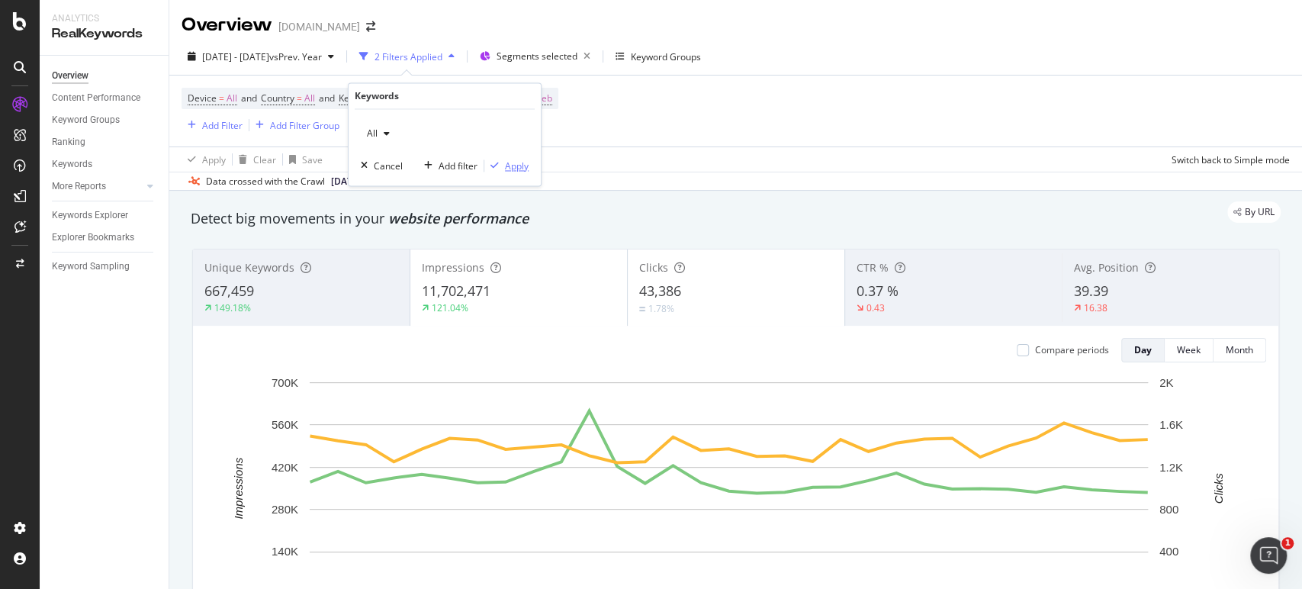
click at [518, 165] on div "Apply" at bounding box center [517, 165] width 24 height 13
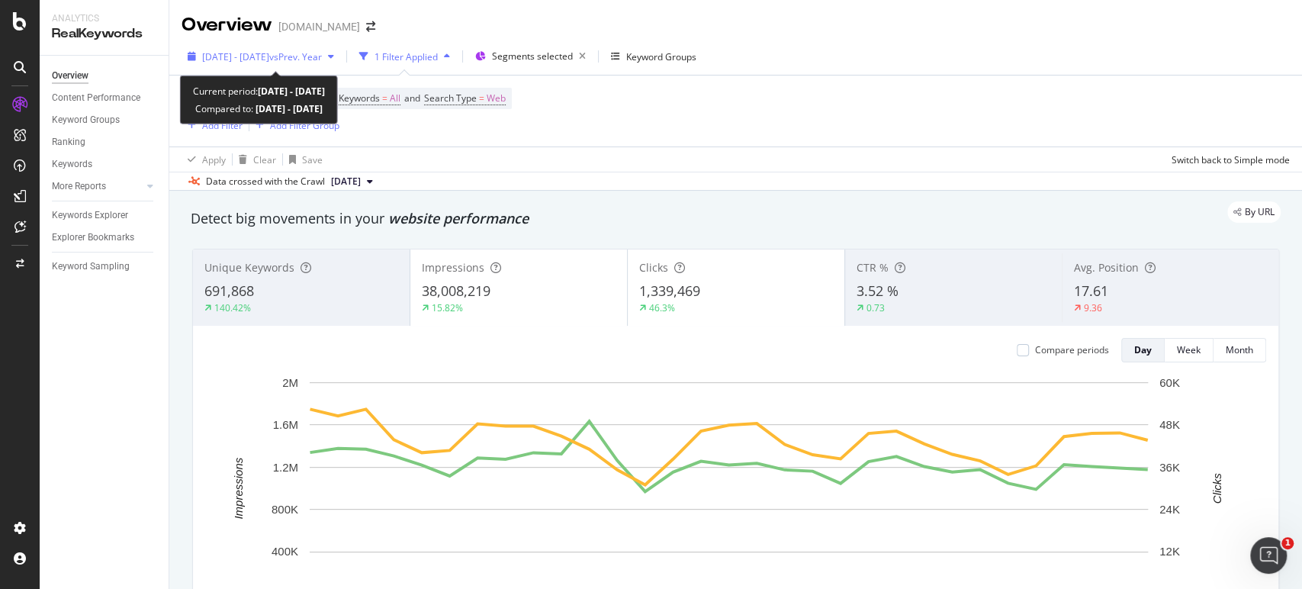
click at [297, 57] on span "vs Prev. Year" at bounding box center [295, 56] width 53 height 13
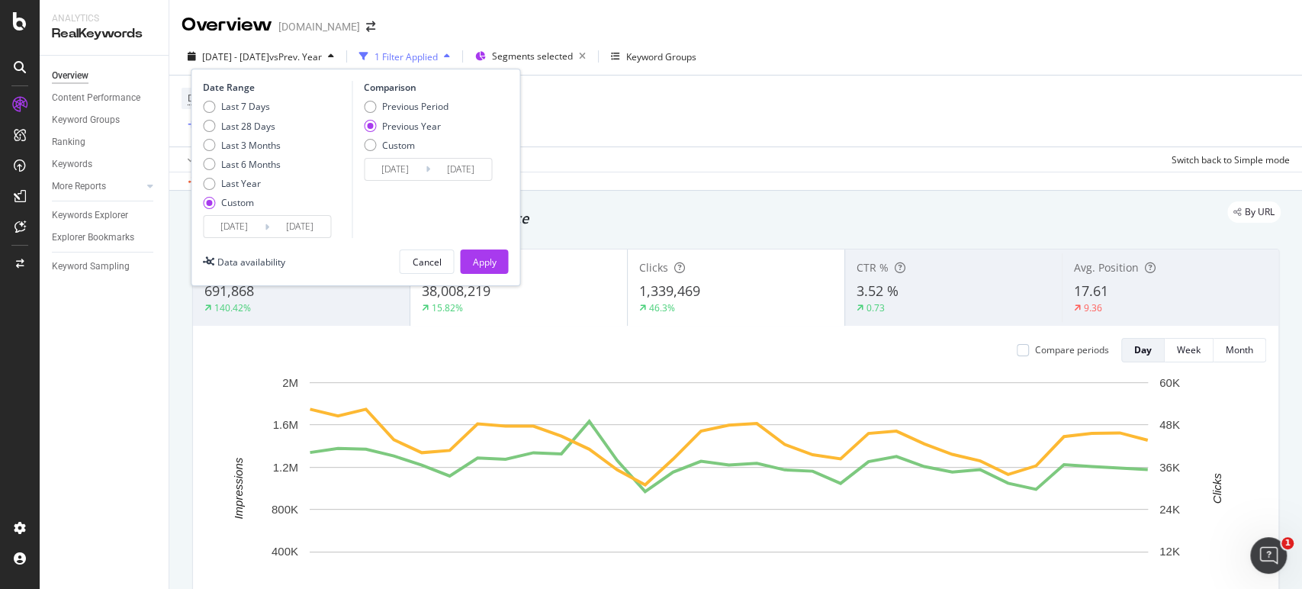
click at [231, 228] on input "2025/07/01" at bounding box center [234, 226] width 61 height 21
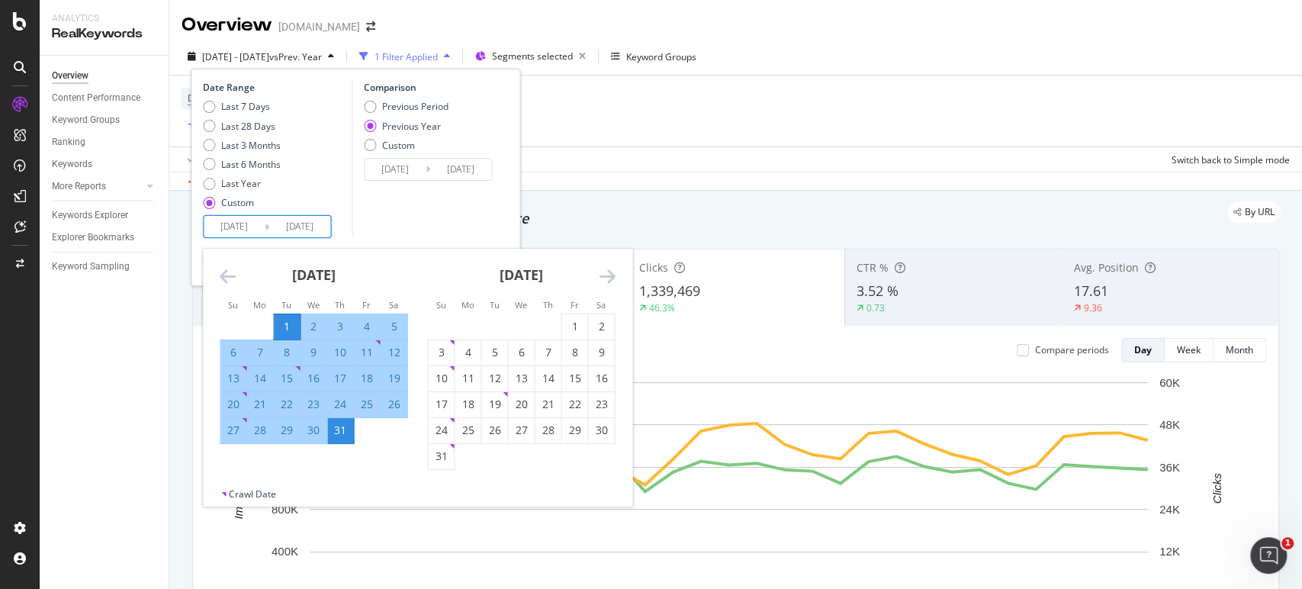
click at [226, 277] on icon "Move backward to switch to the previous month." at bounding box center [228, 276] width 16 height 18
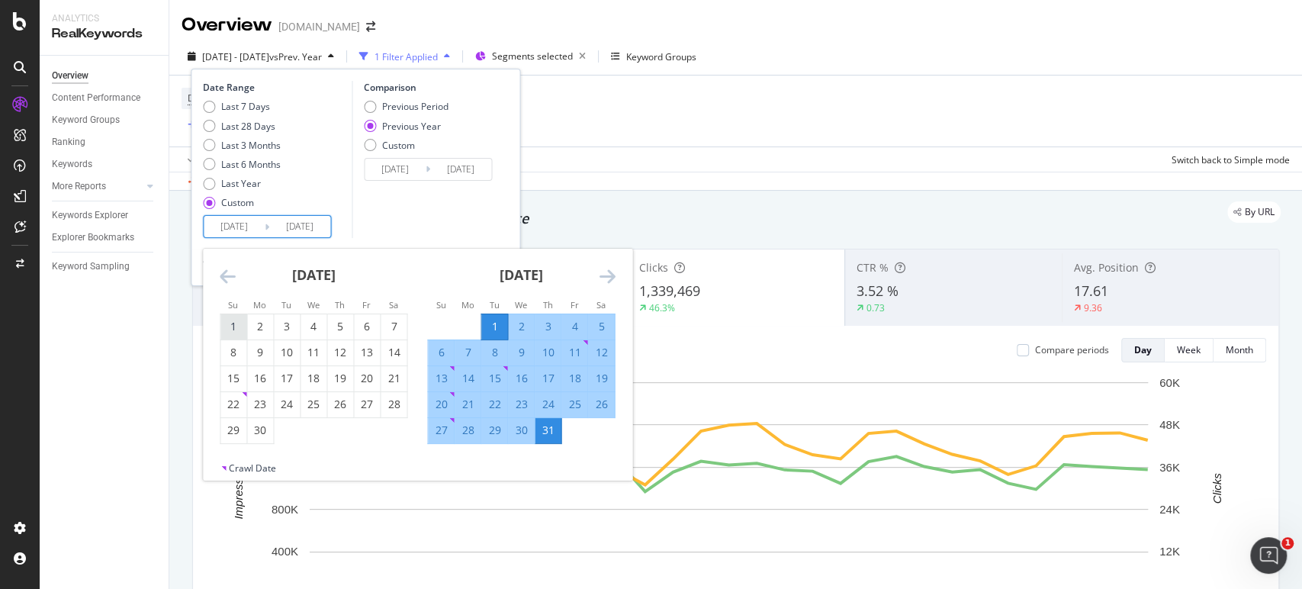
click at [237, 326] on div "1" at bounding box center [233, 326] width 26 height 15
type input "2025/06/01"
type input "2024/06/02"
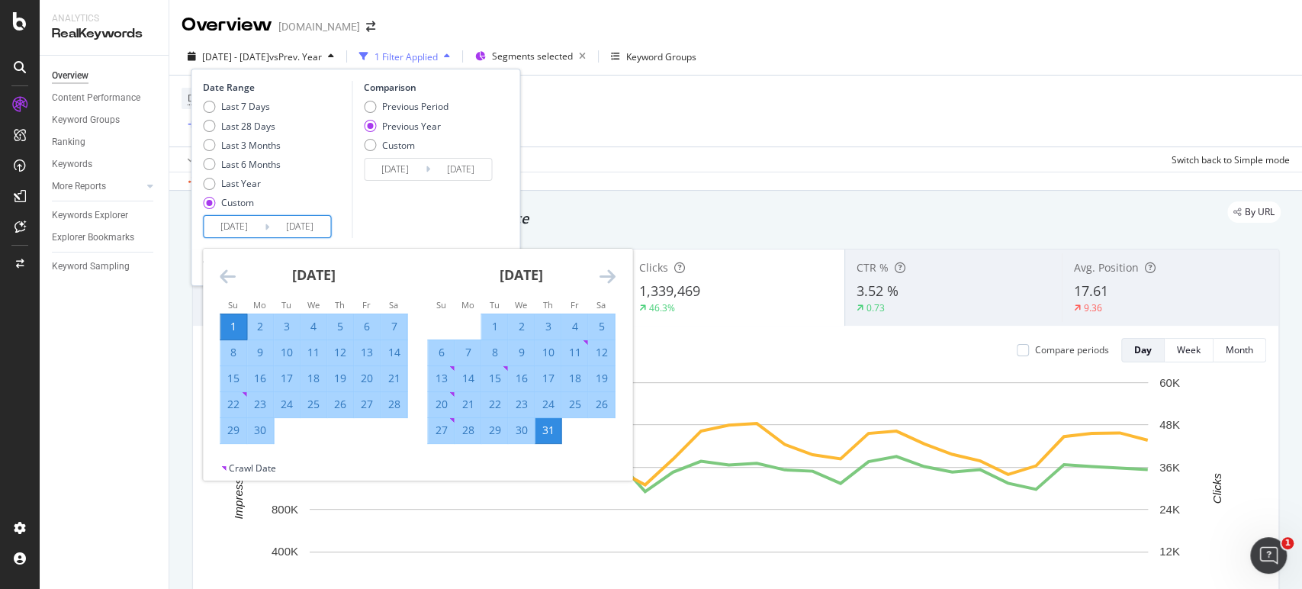
click at [262, 433] on div "30" at bounding box center [260, 429] width 26 height 15
type input "2025/06/30"
type input "2024/07/01"
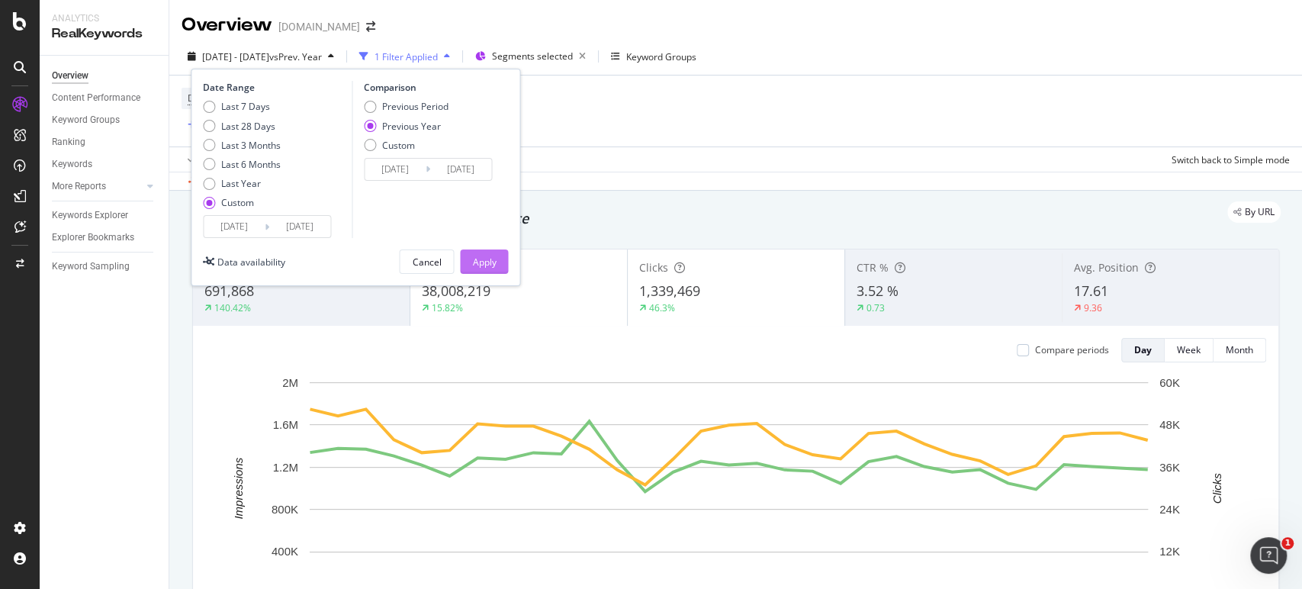
click at [476, 262] on div "Apply" at bounding box center [484, 261] width 24 height 13
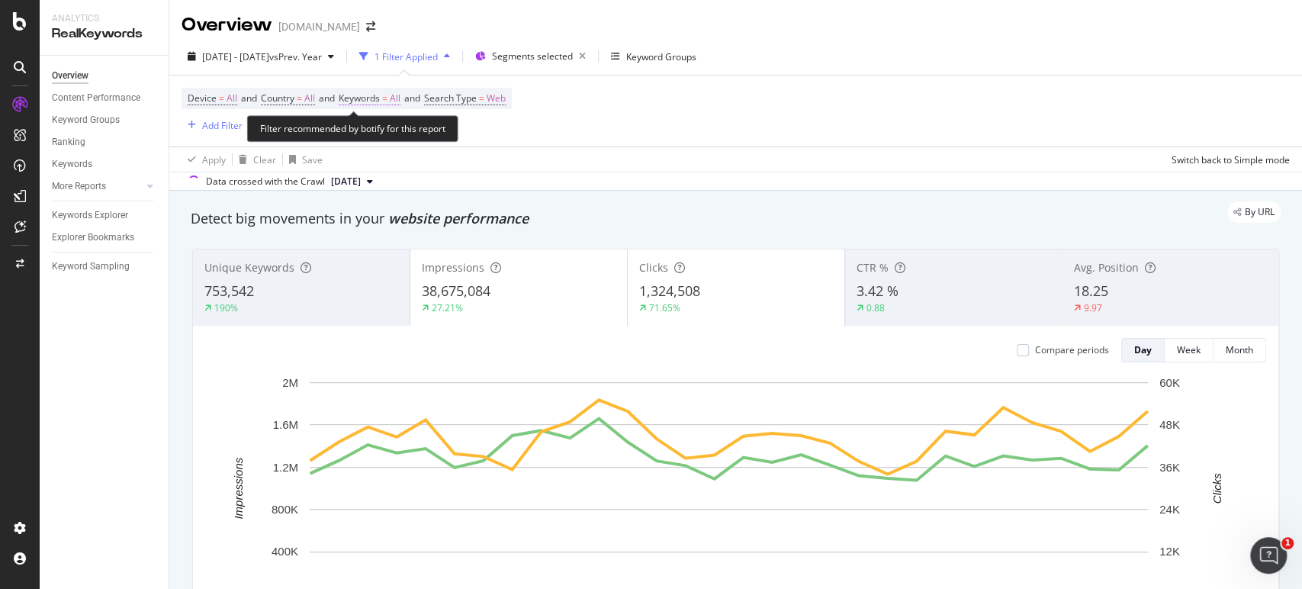
click at [379, 100] on span "Keywords" at bounding box center [359, 98] width 41 height 13
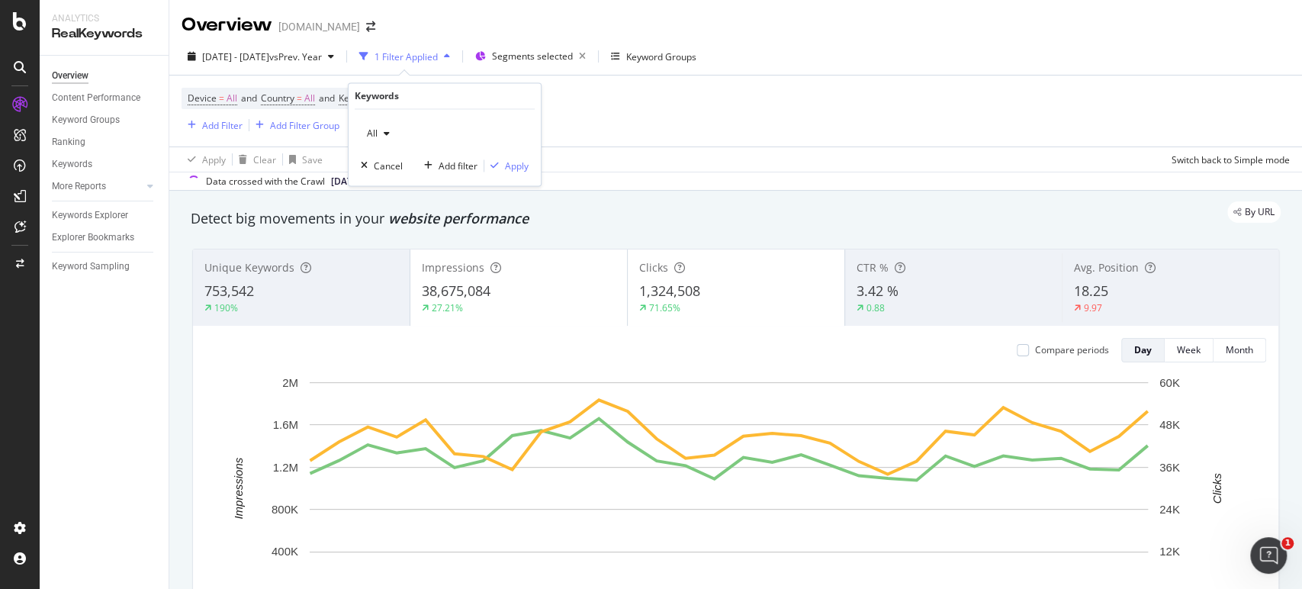
click at [382, 138] on div "button" at bounding box center [386, 134] width 18 height 9
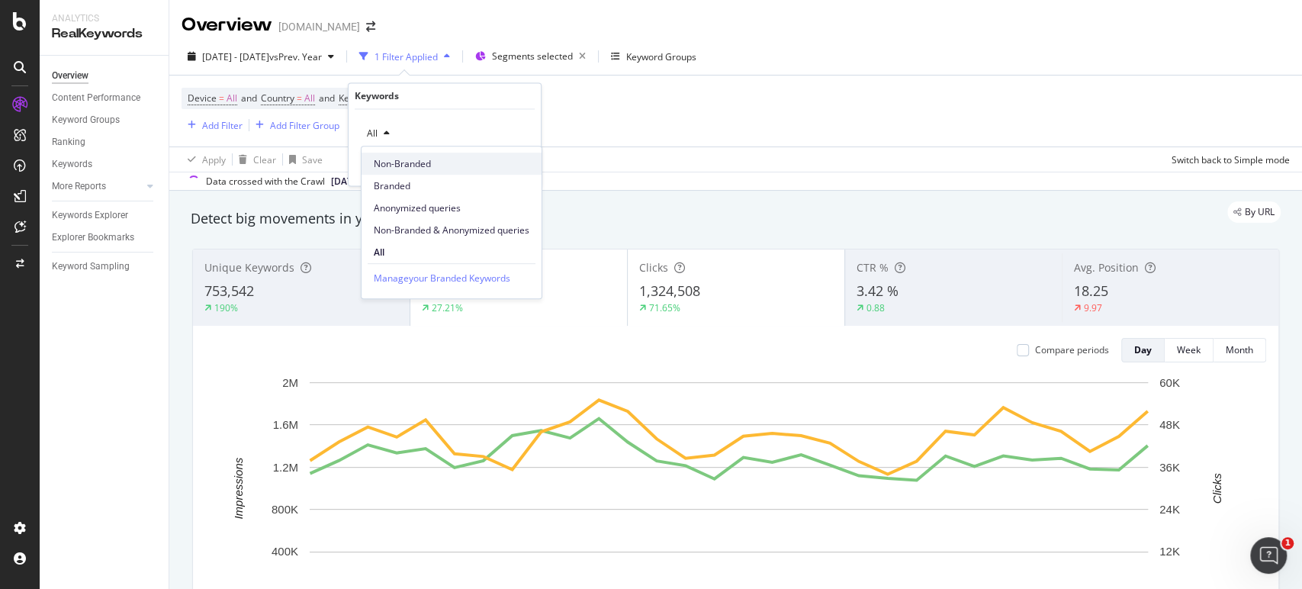
click at [397, 160] on span "Non-Branded" at bounding box center [452, 164] width 156 height 14
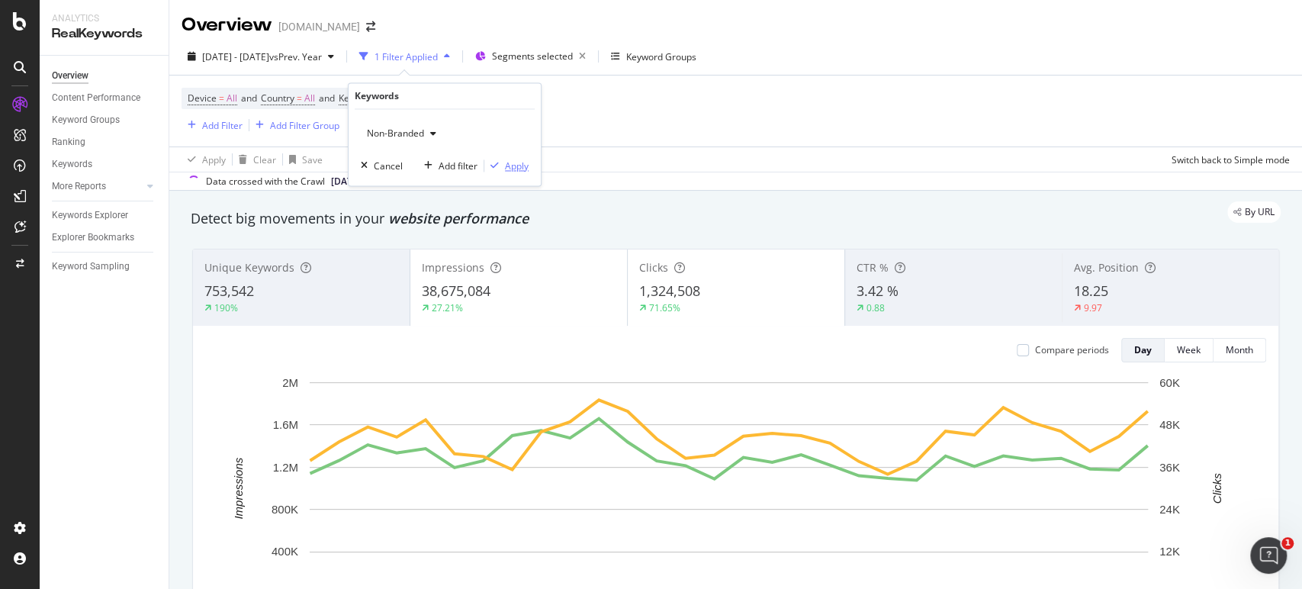
click at [521, 163] on div "Apply" at bounding box center [517, 165] width 24 height 13
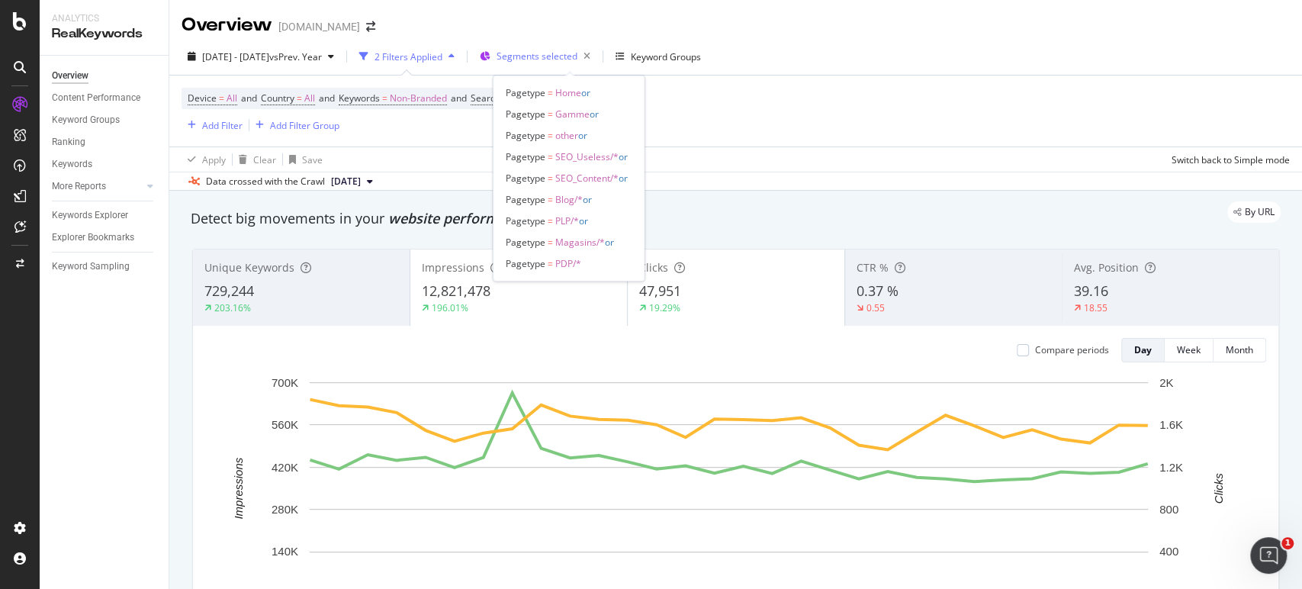
click at [577, 58] on span "Segments selected" at bounding box center [536, 56] width 81 height 13
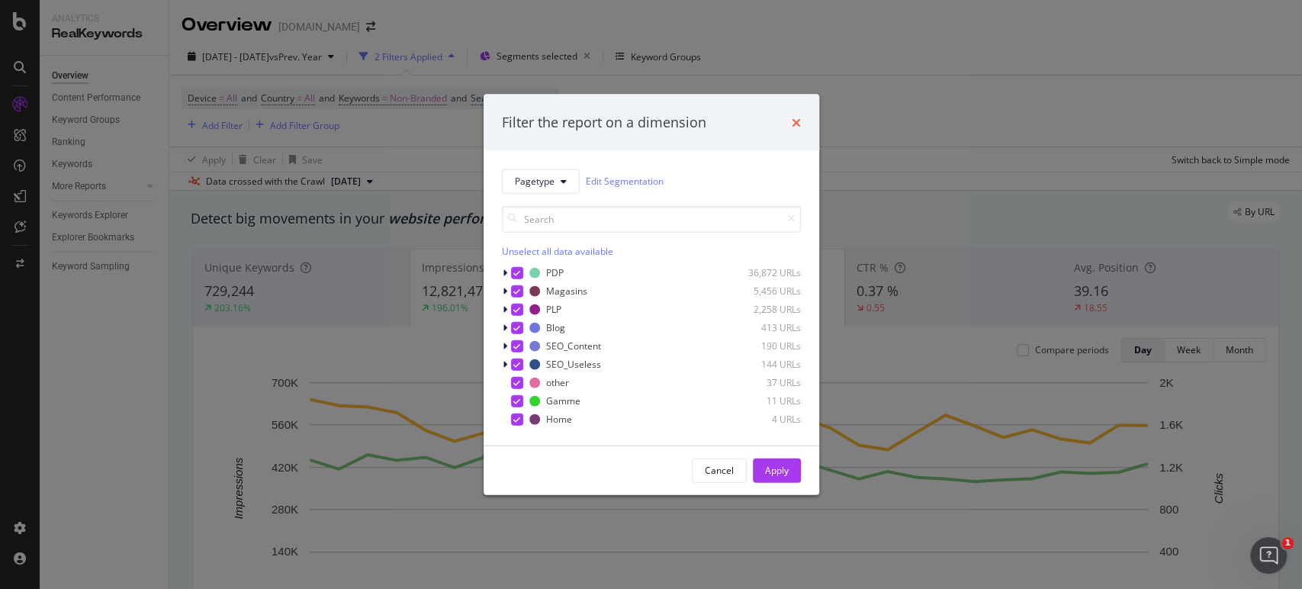
click at [799, 120] on icon "times" at bounding box center [796, 122] width 9 height 12
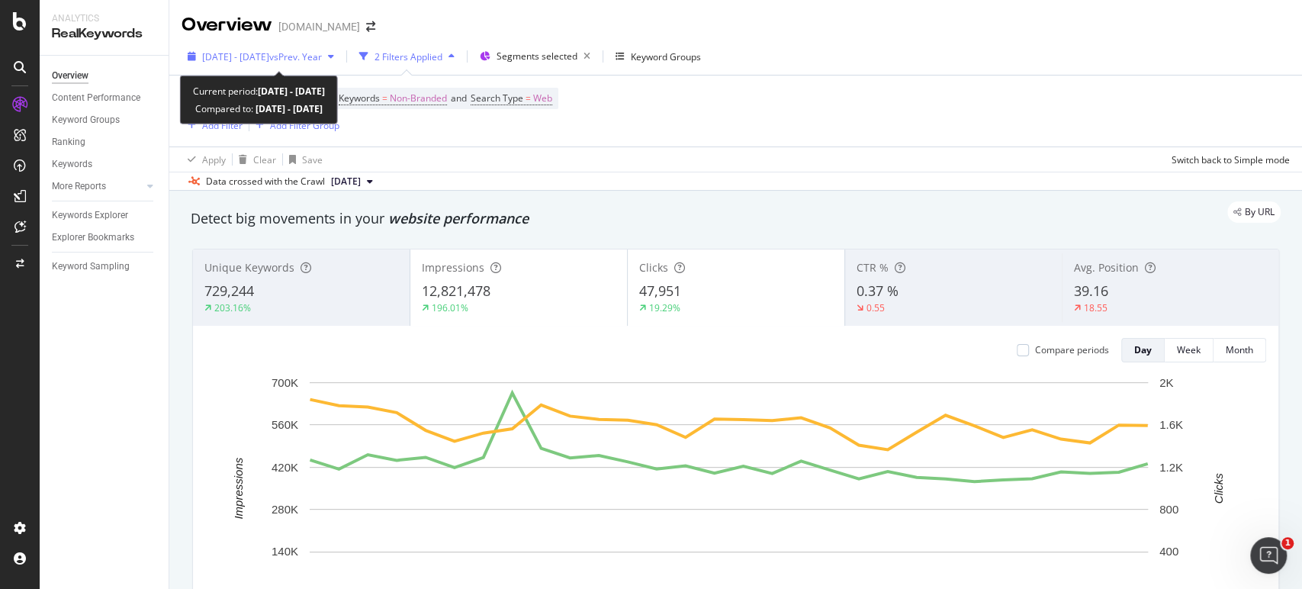
click at [322, 53] on span "vs Prev. Year" at bounding box center [295, 56] width 53 height 13
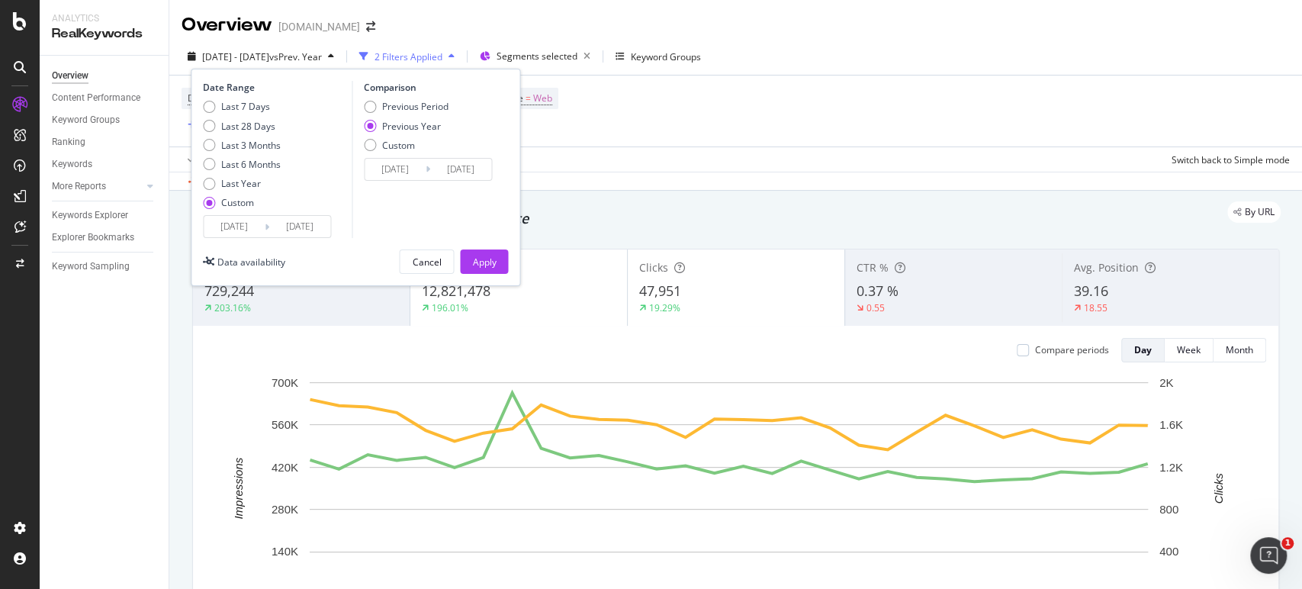
click at [220, 230] on input "2025/06/01" at bounding box center [234, 226] width 61 height 21
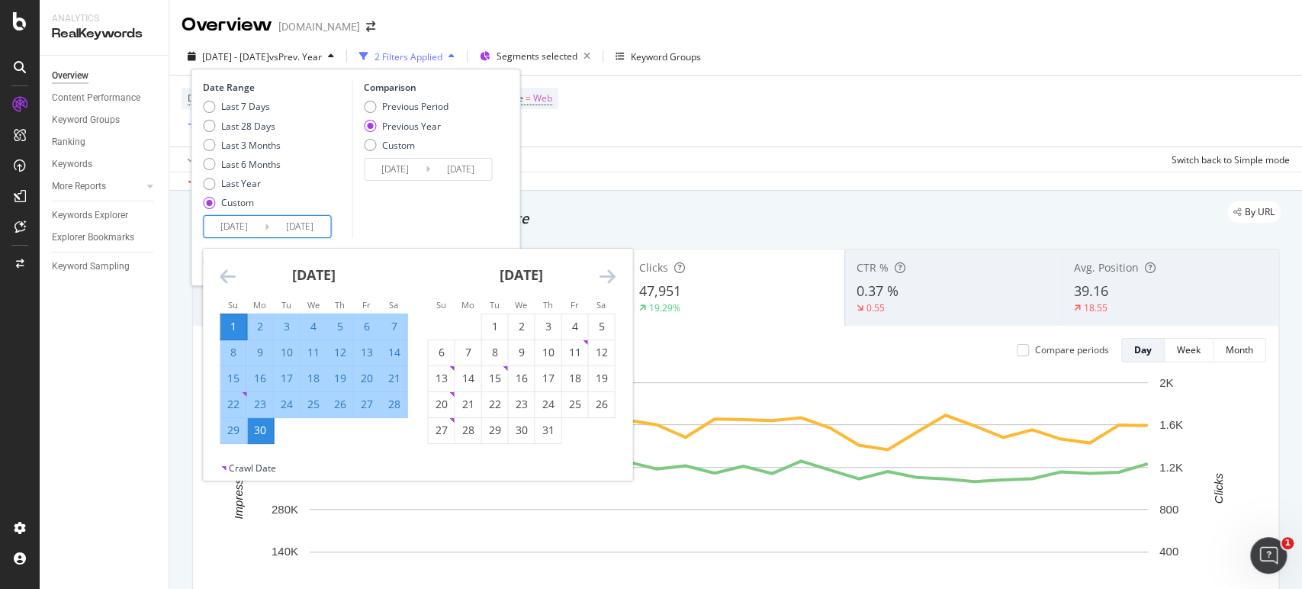
click at [226, 274] on icon "Move backward to switch to the previous month." at bounding box center [228, 276] width 16 height 18
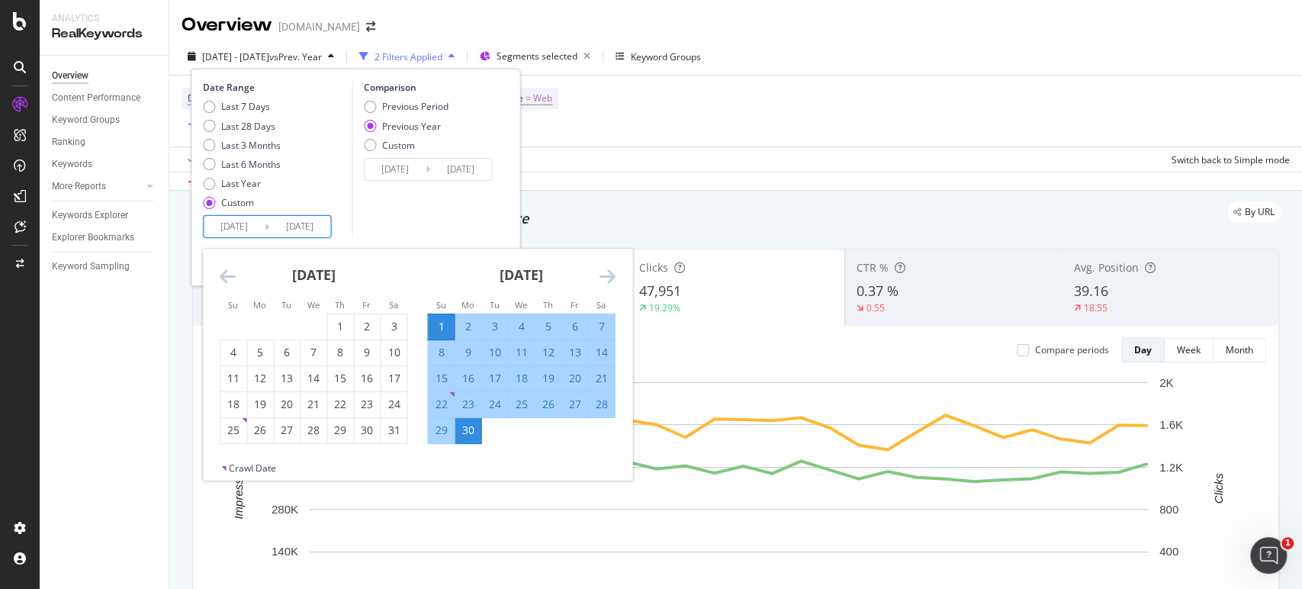
click at [226, 274] on icon "Move backward to switch to the previous month." at bounding box center [228, 276] width 16 height 18
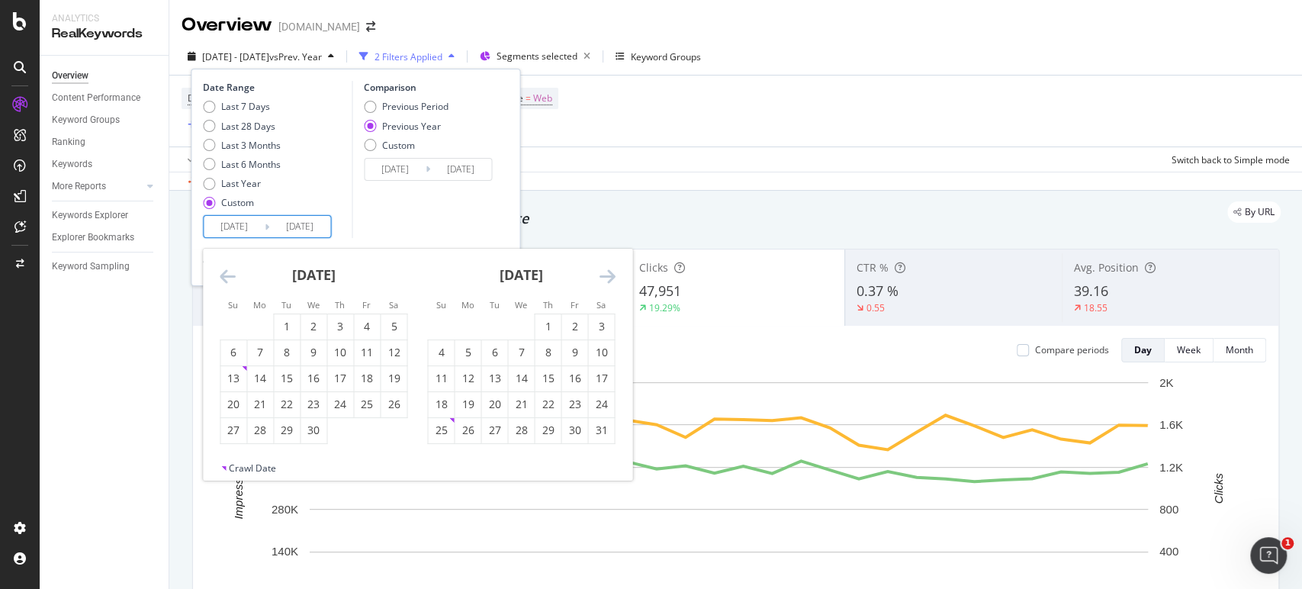
click at [226, 274] on icon "Move backward to switch to the previous month." at bounding box center [228, 276] width 16 height 18
click at [226, 273] on icon "Move backward to switch to the previous month." at bounding box center [228, 276] width 16 height 18
click at [310, 325] on div "1" at bounding box center [313, 326] width 26 height 15
type input "[DATE]"
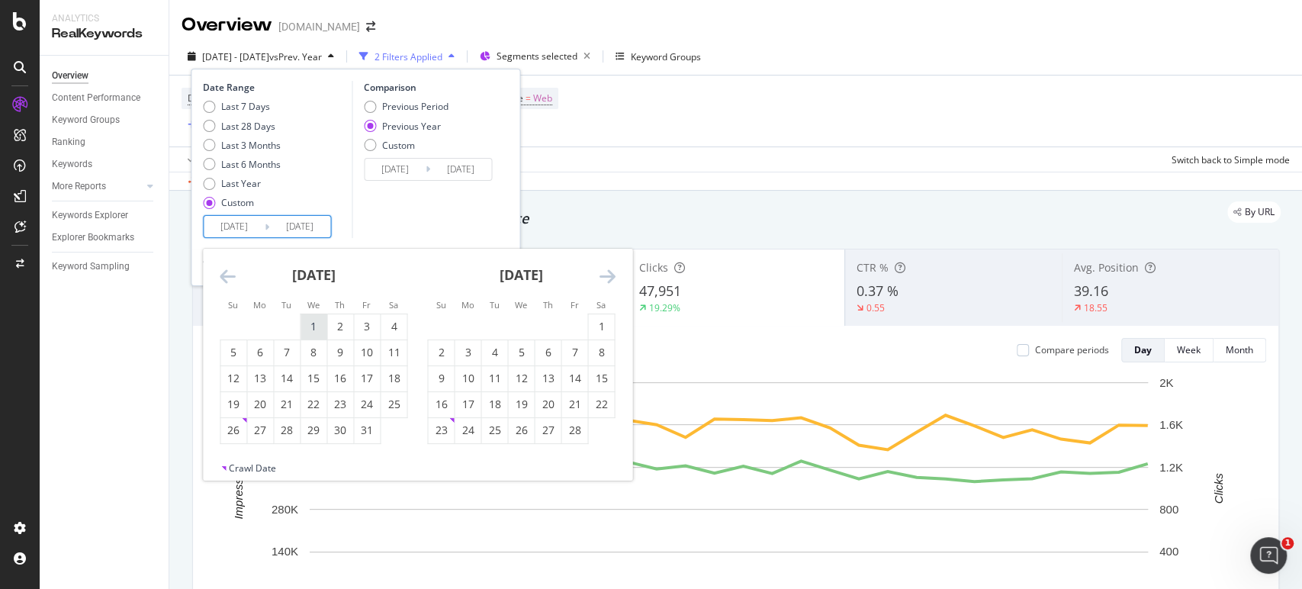
type input "[DATE]"
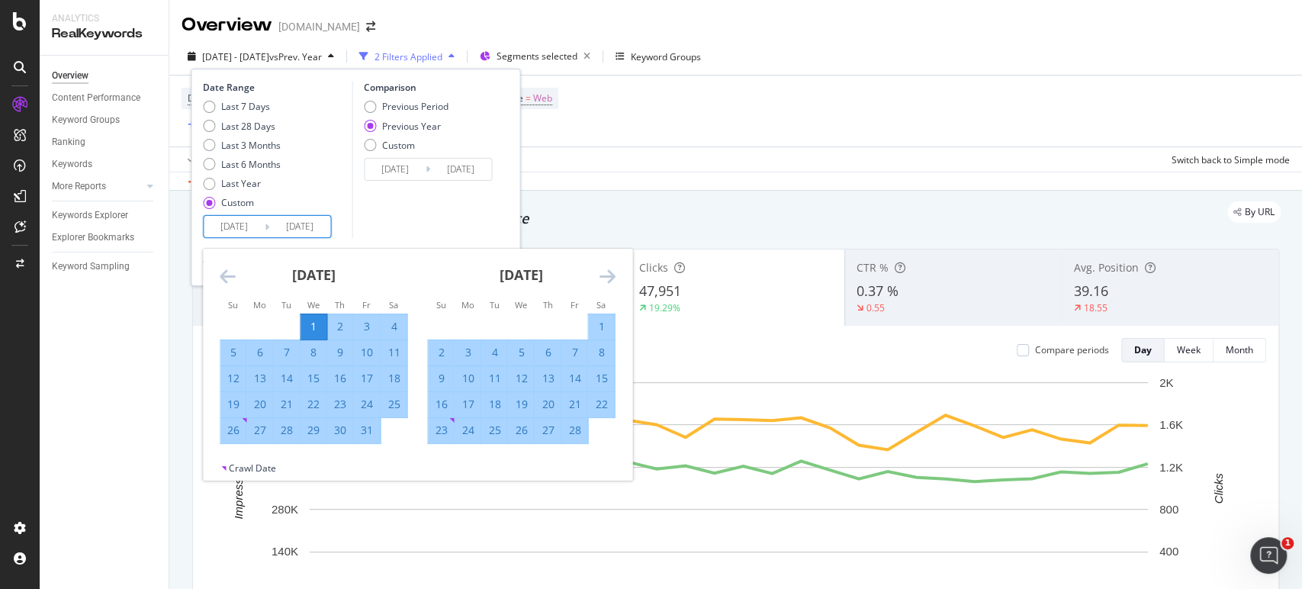
click at [610, 273] on icon "Move forward to switch to the next month." at bounding box center [607, 276] width 16 height 18
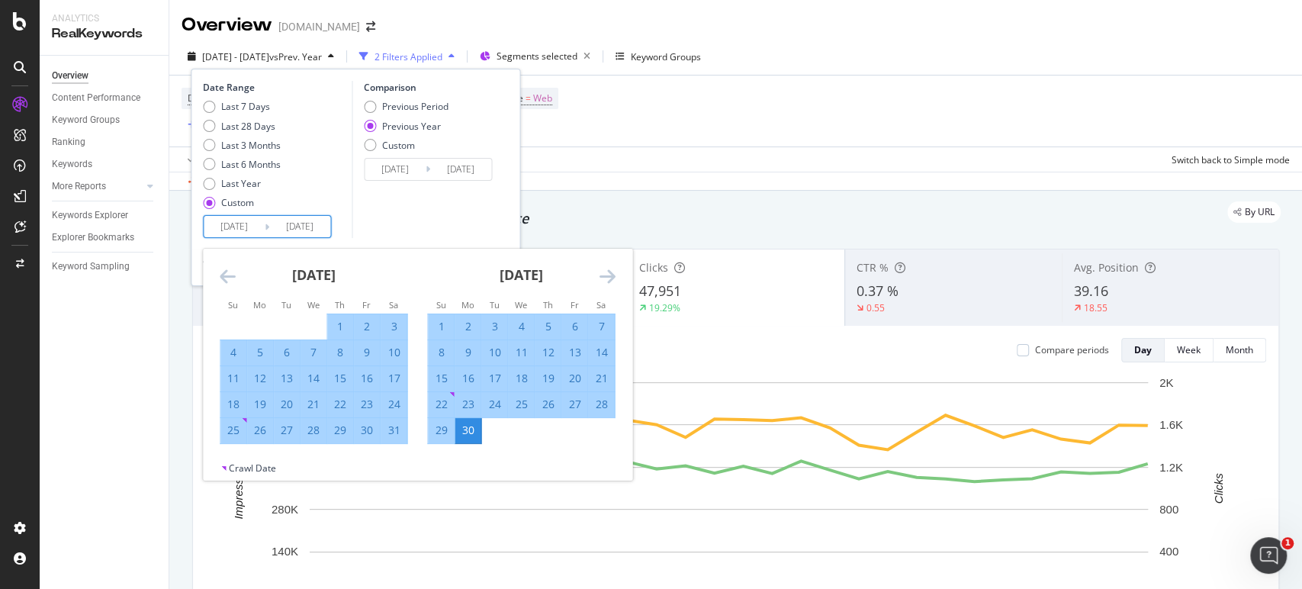
click at [610, 273] on icon "Move forward to switch to the next month." at bounding box center [607, 276] width 16 height 18
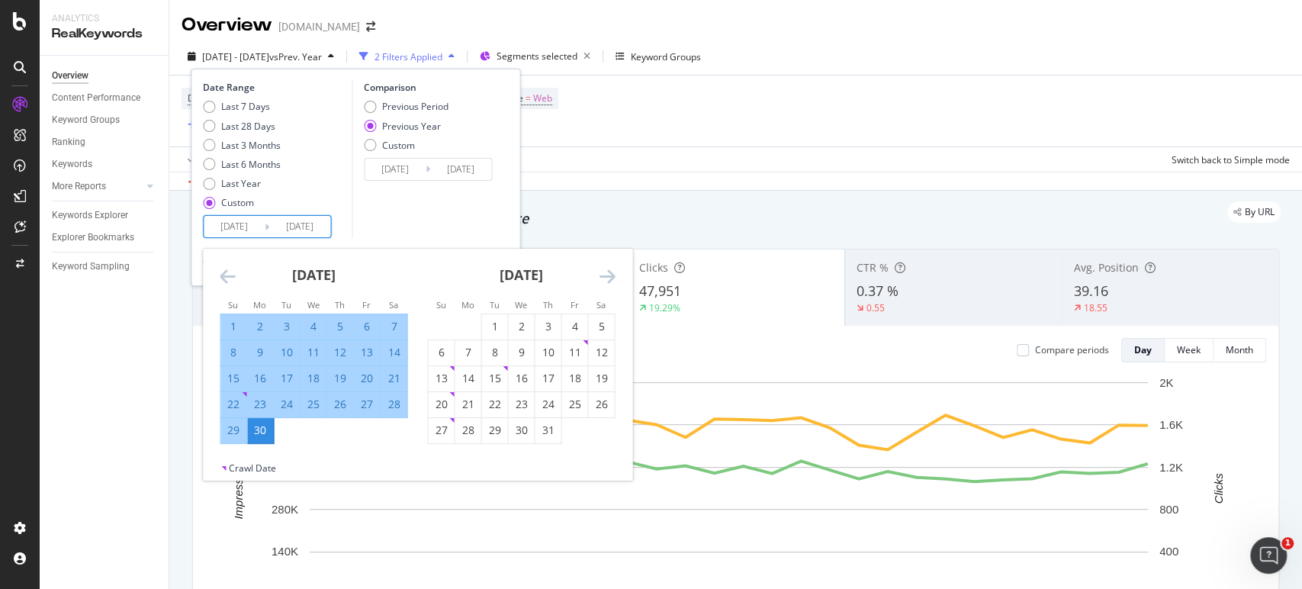
click at [610, 273] on icon "Move forward to switch to the next month." at bounding box center [607, 276] width 16 height 18
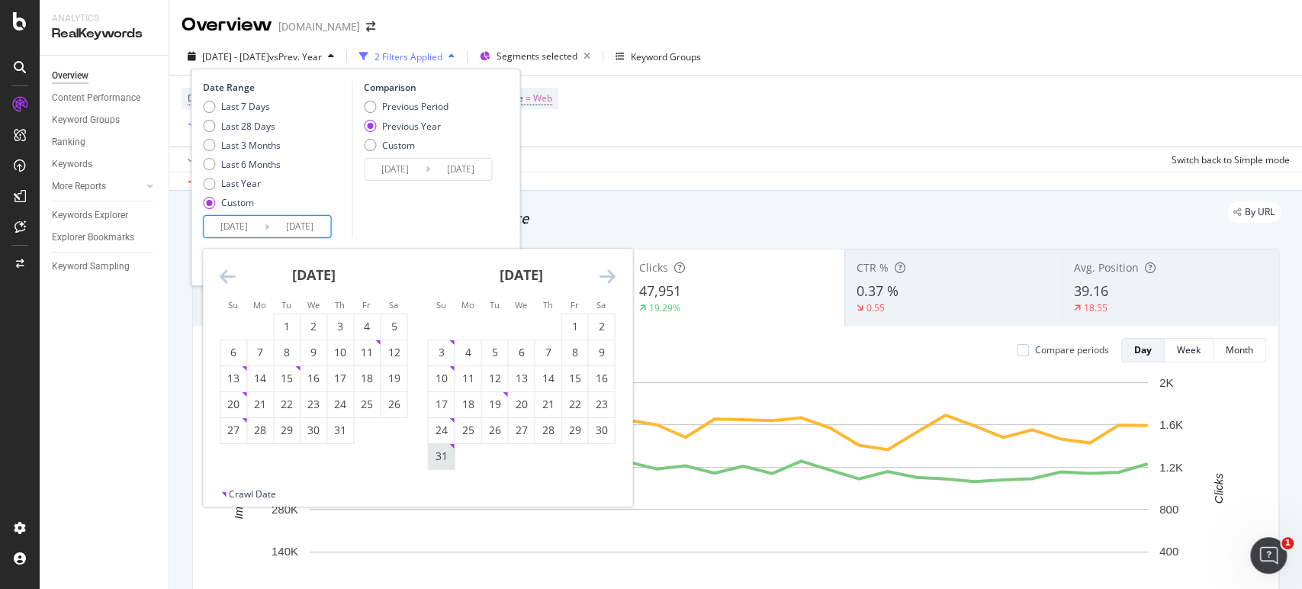
click at [445, 454] on div "31" at bounding box center [441, 455] width 26 height 15
type input "[DATE]"
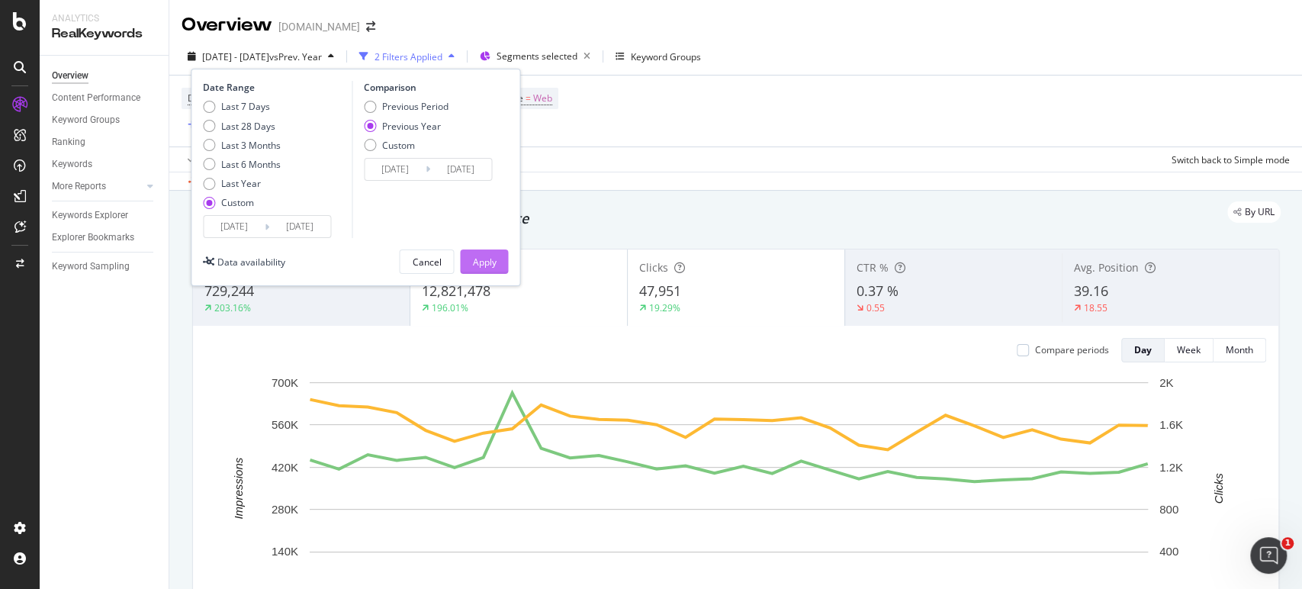
click at [479, 258] on div "Apply" at bounding box center [484, 261] width 24 height 13
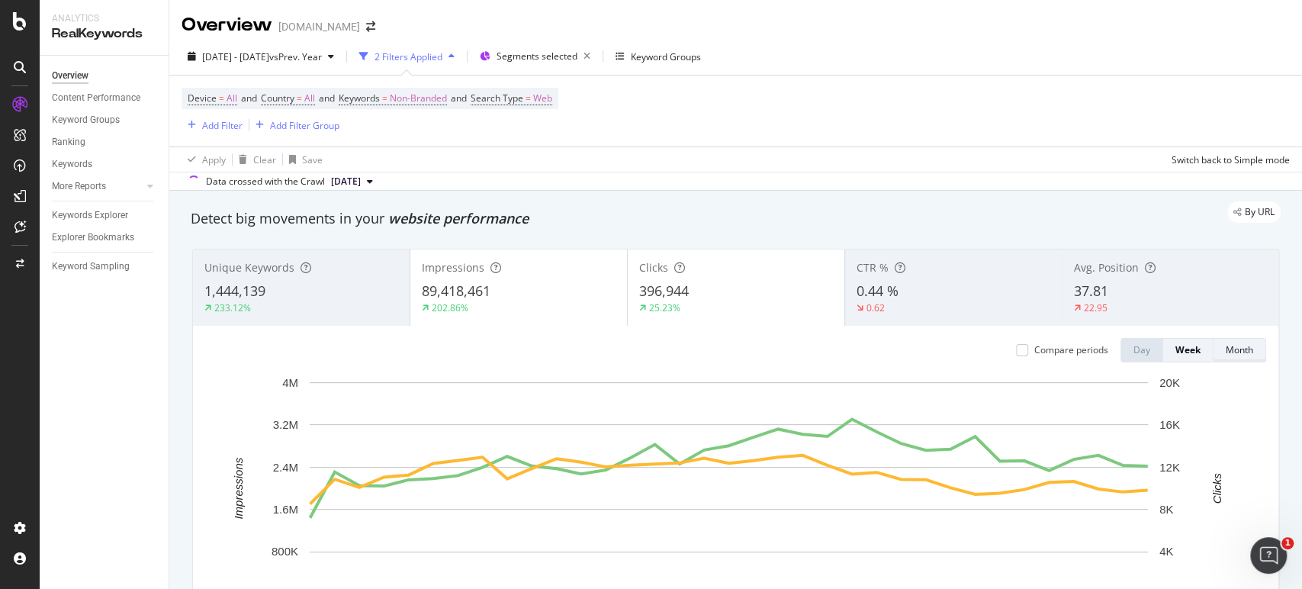
click at [1225, 350] on div "Month" at bounding box center [1238, 349] width 27 height 13
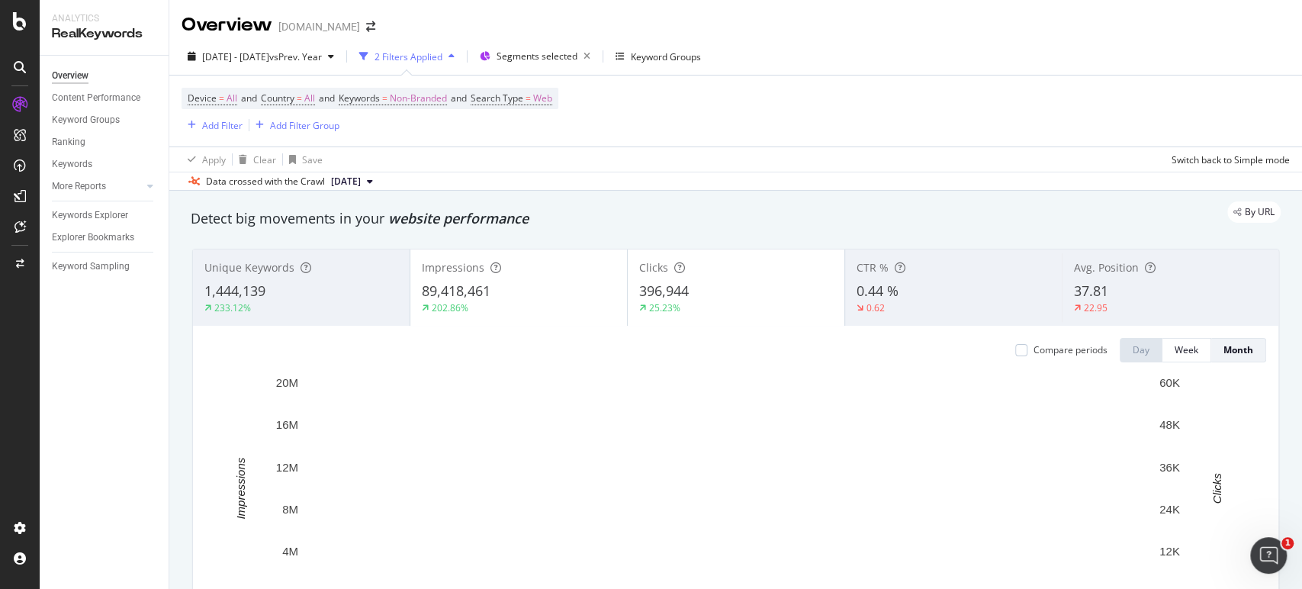
click at [569, 297] on div "89,418,461" at bounding box center [519, 291] width 194 height 20
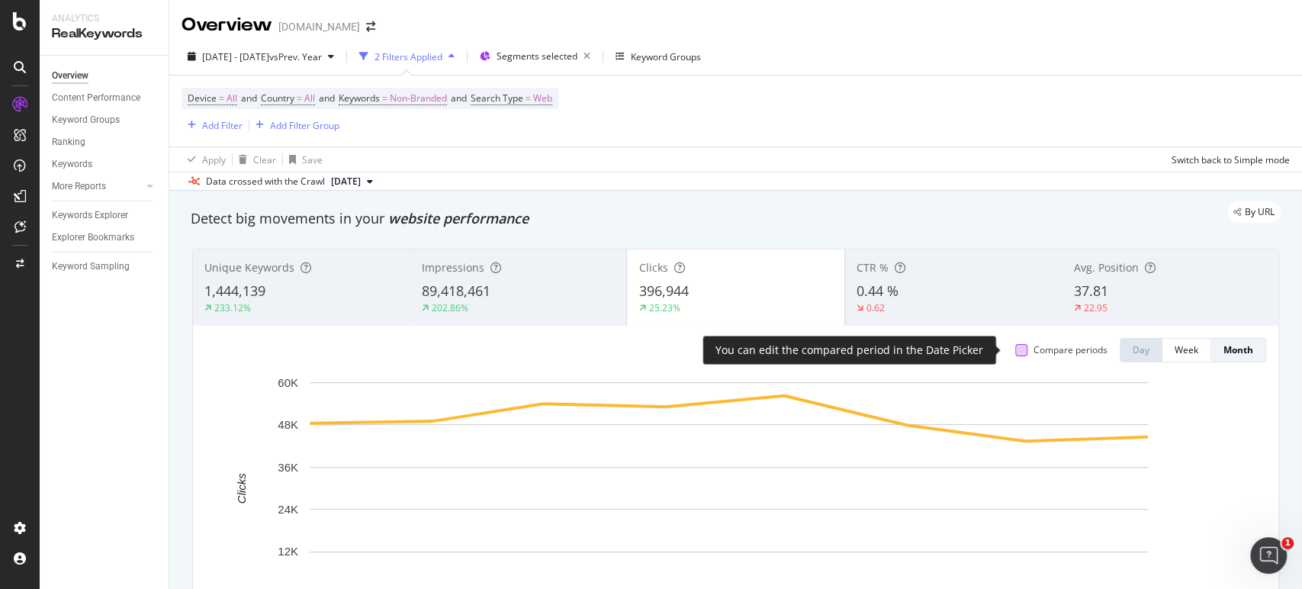
click at [1015, 346] on div at bounding box center [1021, 350] width 12 height 12
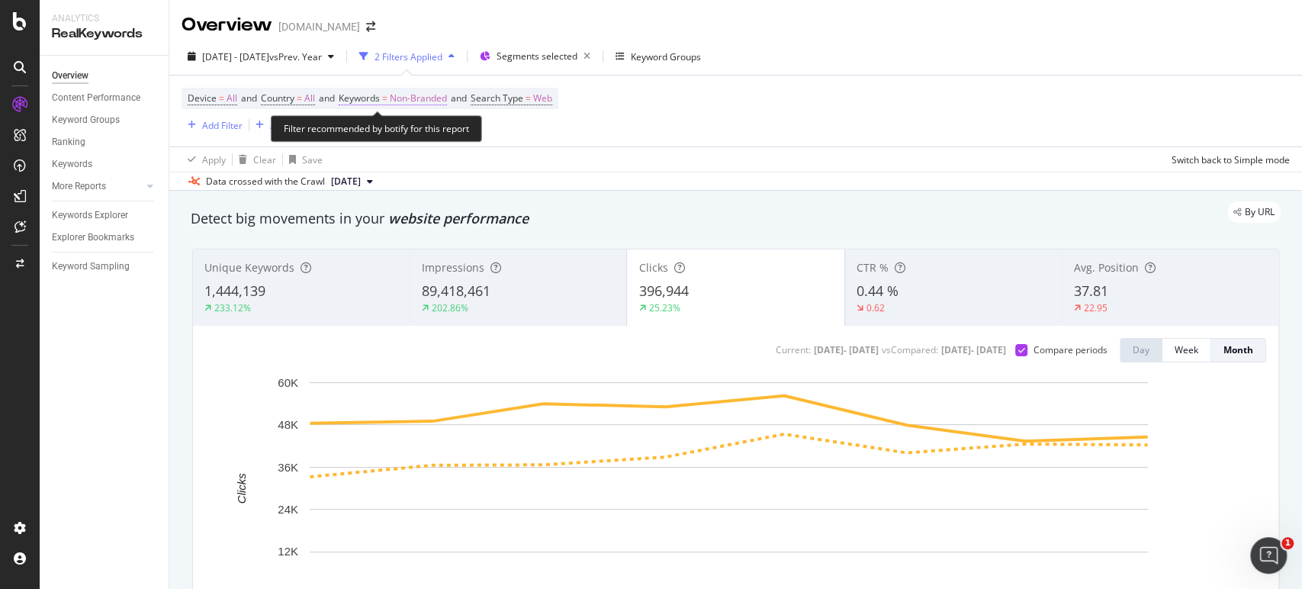
click at [426, 97] on span "Non-Branded" at bounding box center [418, 98] width 57 height 21
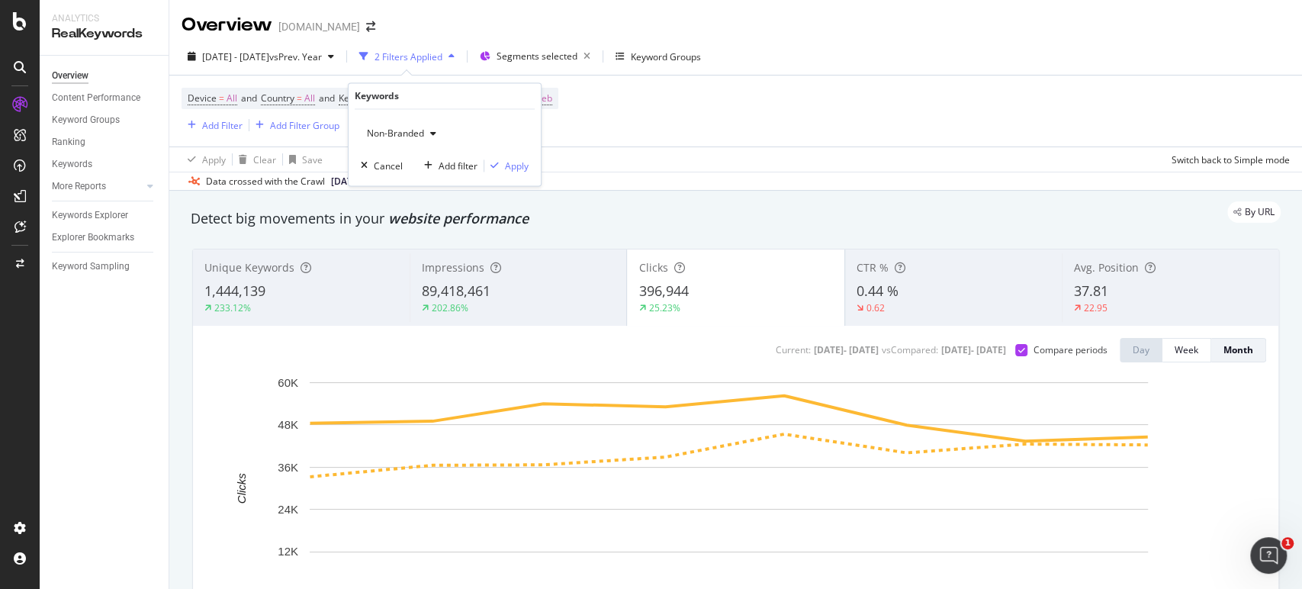
click at [406, 135] on span "Non-Branded" at bounding box center [392, 133] width 63 height 13
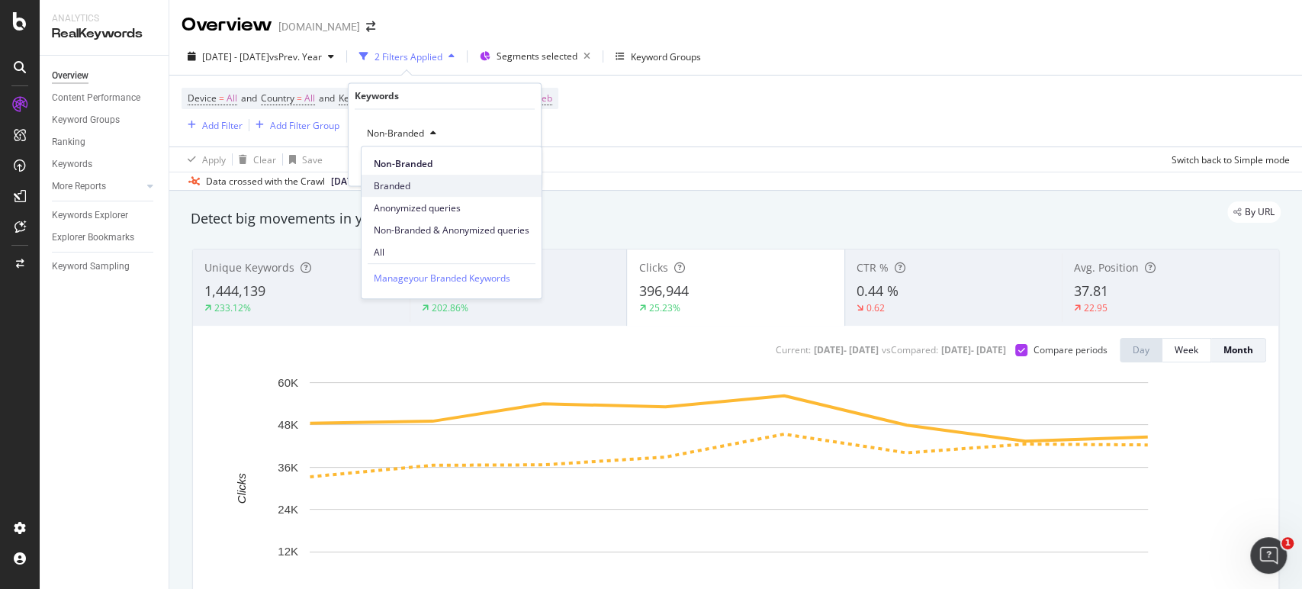
click at [390, 179] on span "Branded" at bounding box center [452, 186] width 156 height 14
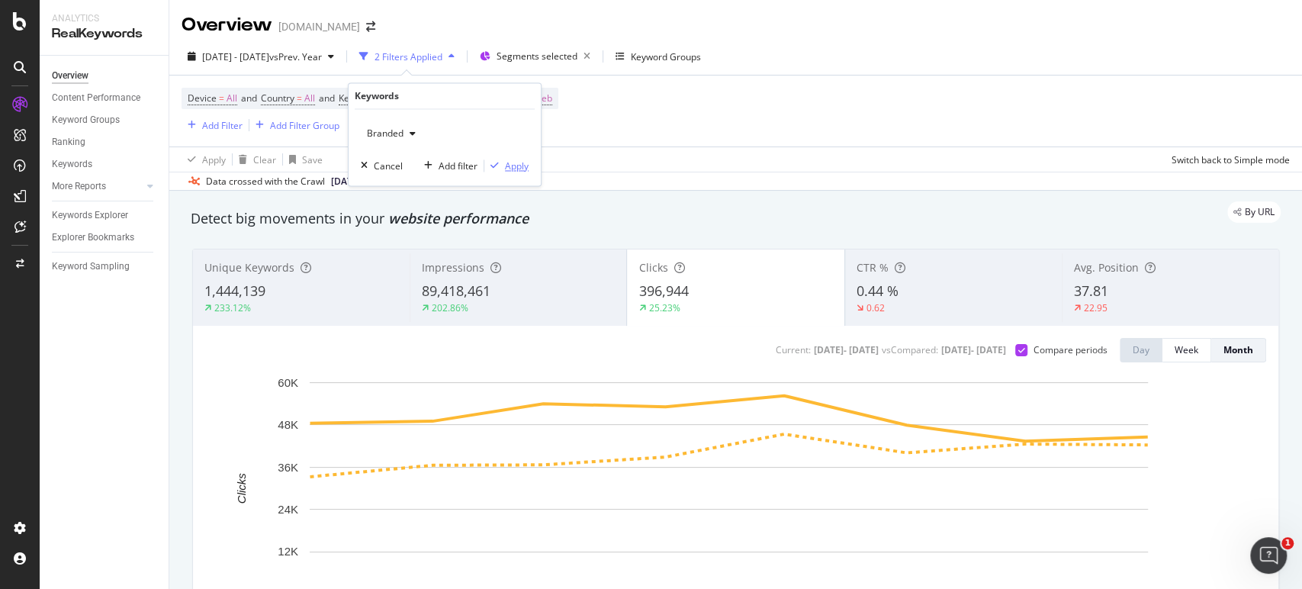
click at [505, 166] on div "Apply" at bounding box center [517, 165] width 24 height 13
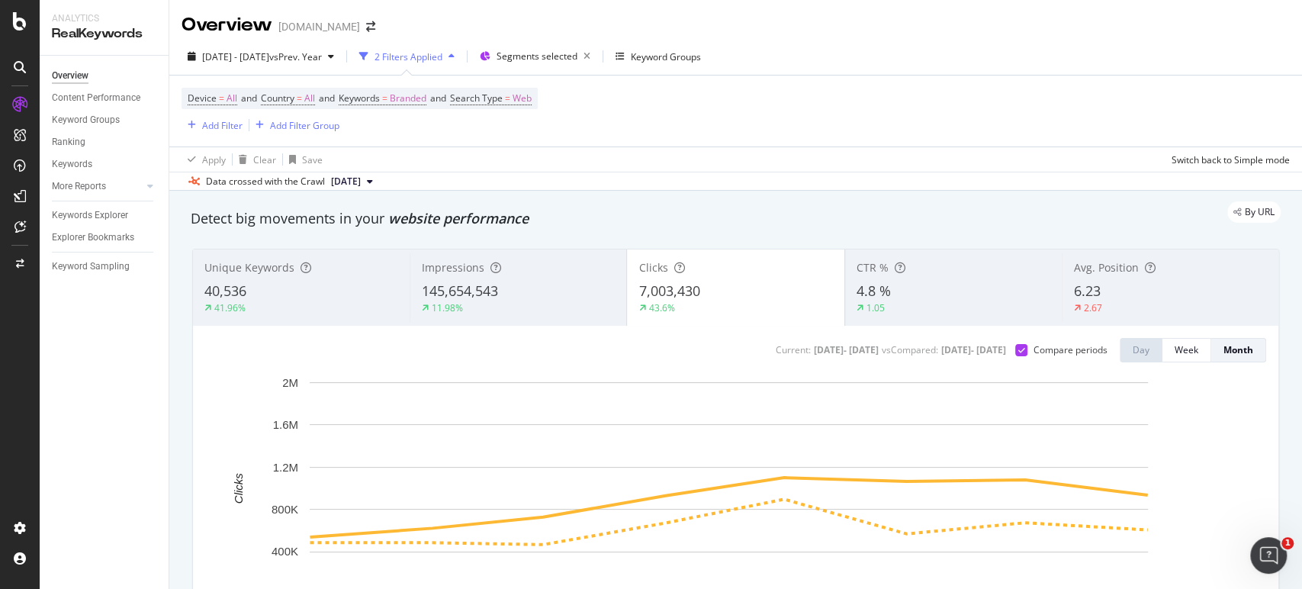
click at [442, 57] on div "2 Filters Applied" at bounding box center [408, 56] width 68 height 13
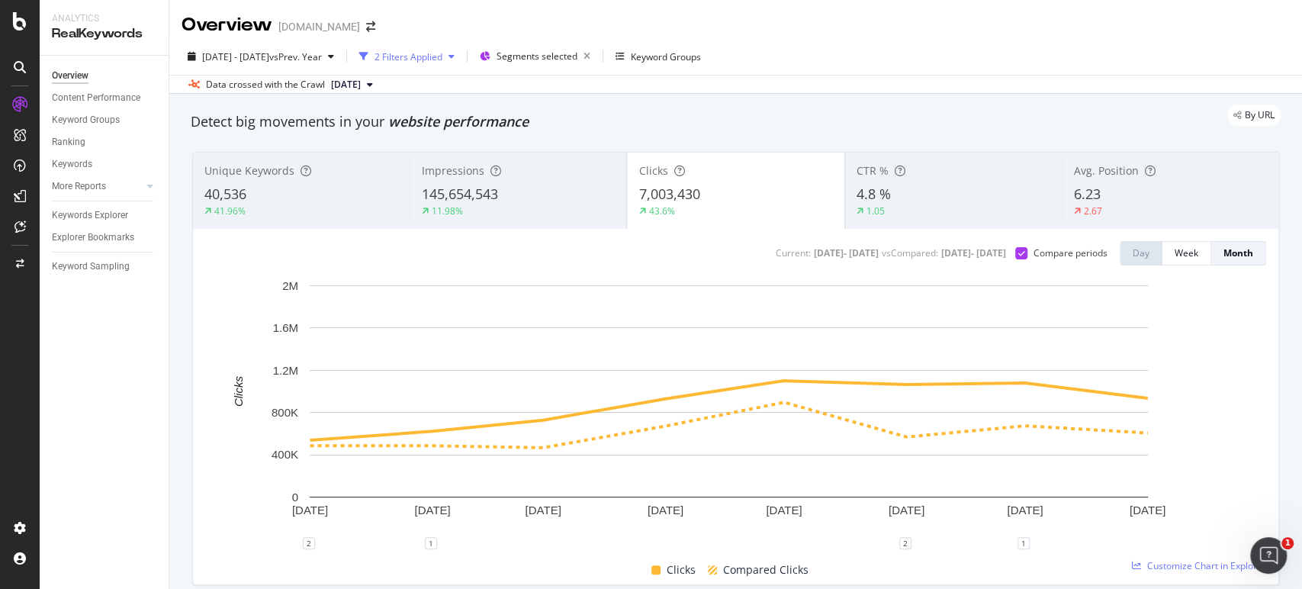
click at [442, 57] on div "2 Filters Applied" at bounding box center [408, 56] width 68 height 13
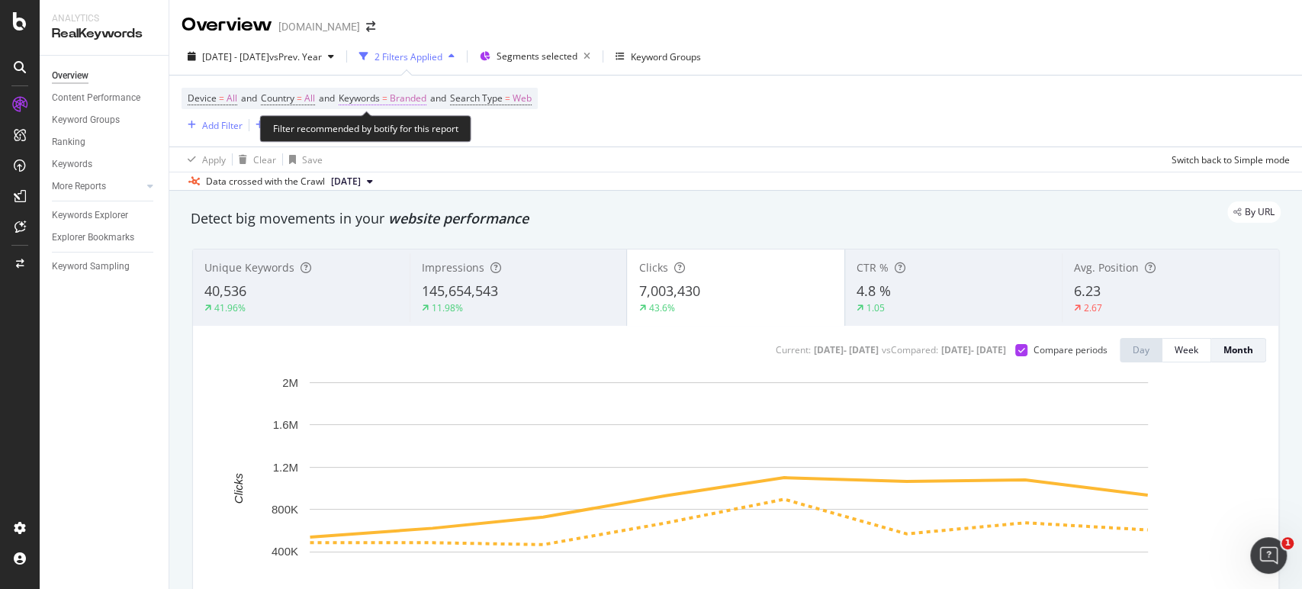
click at [421, 98] on span "Branded" at bounding box center [408, 98] width 37 height 21
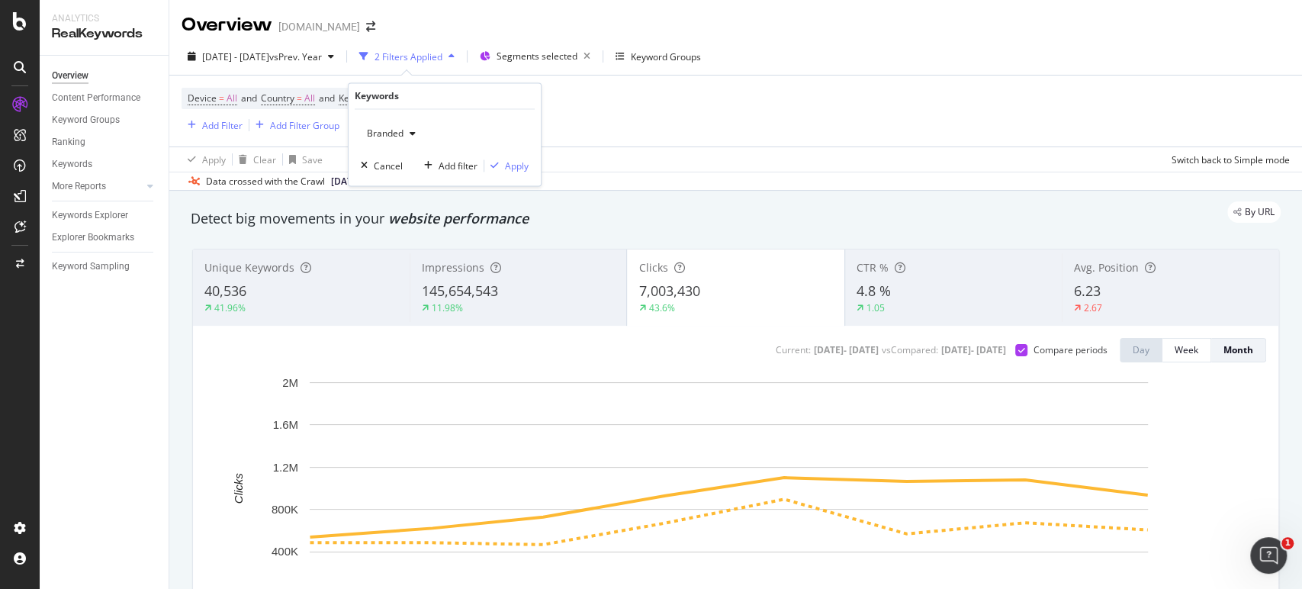
click at [407, 127] on div "Branded" at bounding box center [391, 134] width 61 height 23
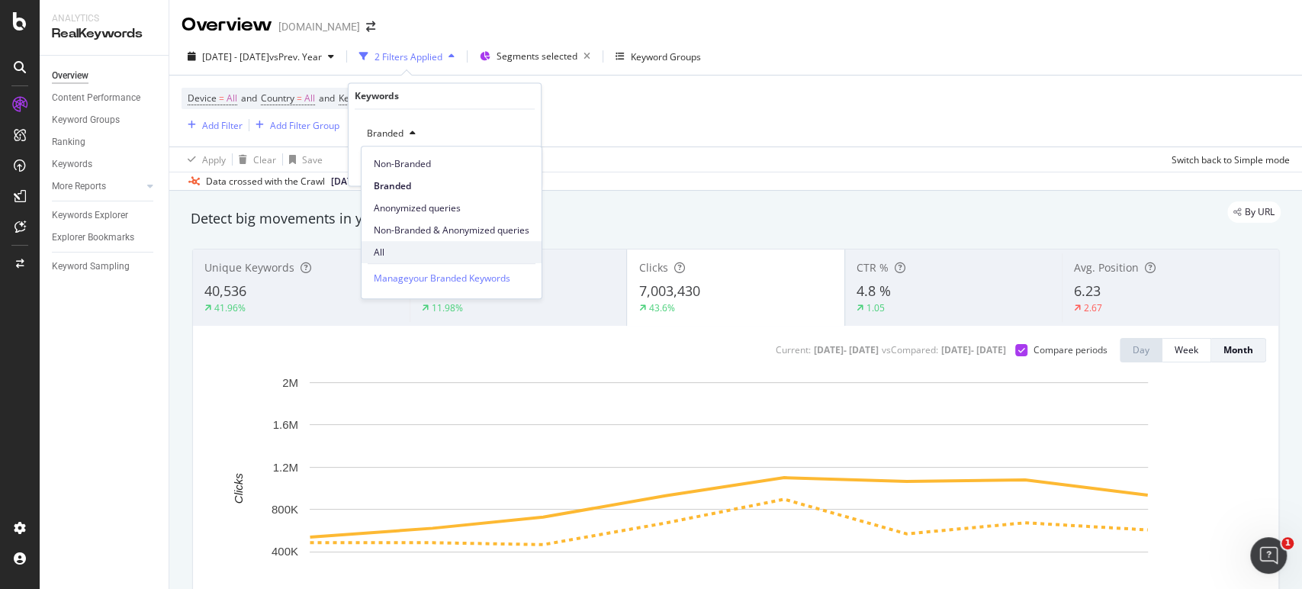
click at [403, 246] on span "All" at bounding box center [452, 253] width 156 height 14
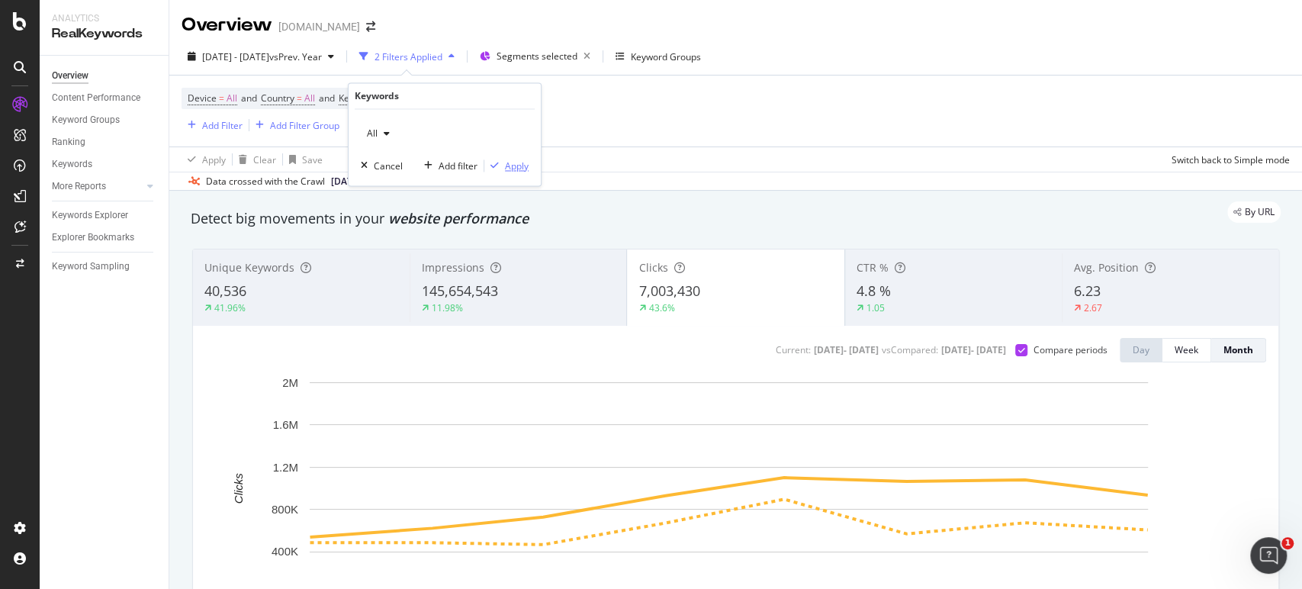
click at [515, 162] on div "Apply" at bounding box center [517, 165] width 24 height 13
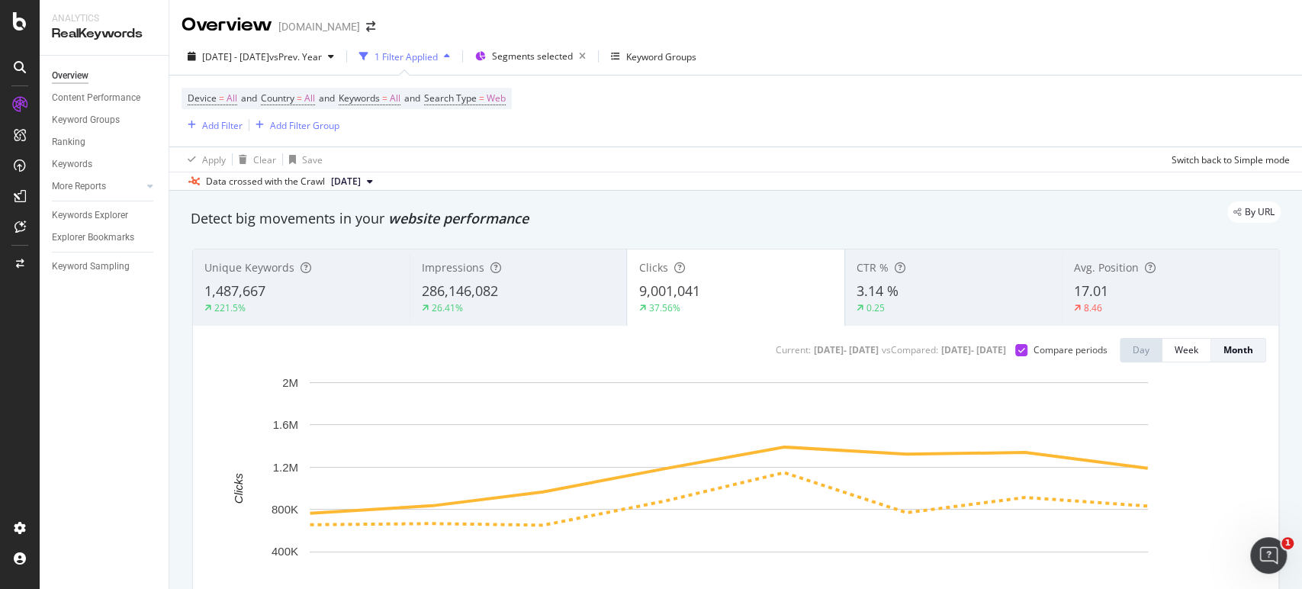
click at [438, 57] on div "1 Filter Applied" at bounding box center [405, 56] width 63 height 13
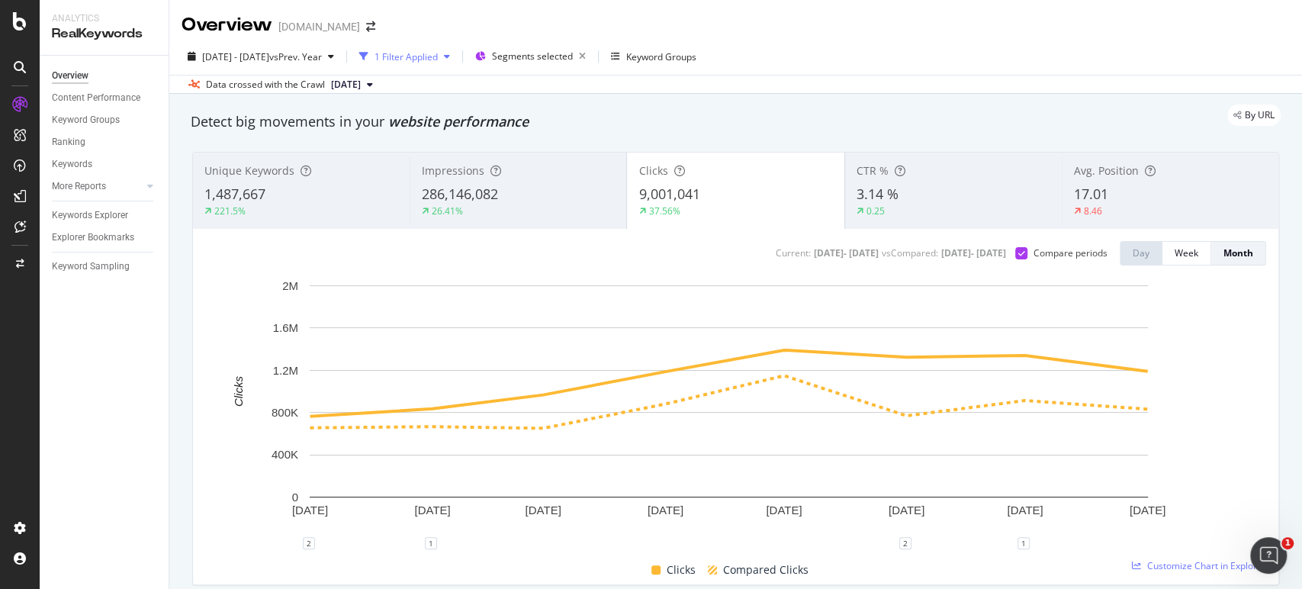
click at [438, 57] on div "1 Filter Applied" at bounding box center [405, 56] width 63 height 13
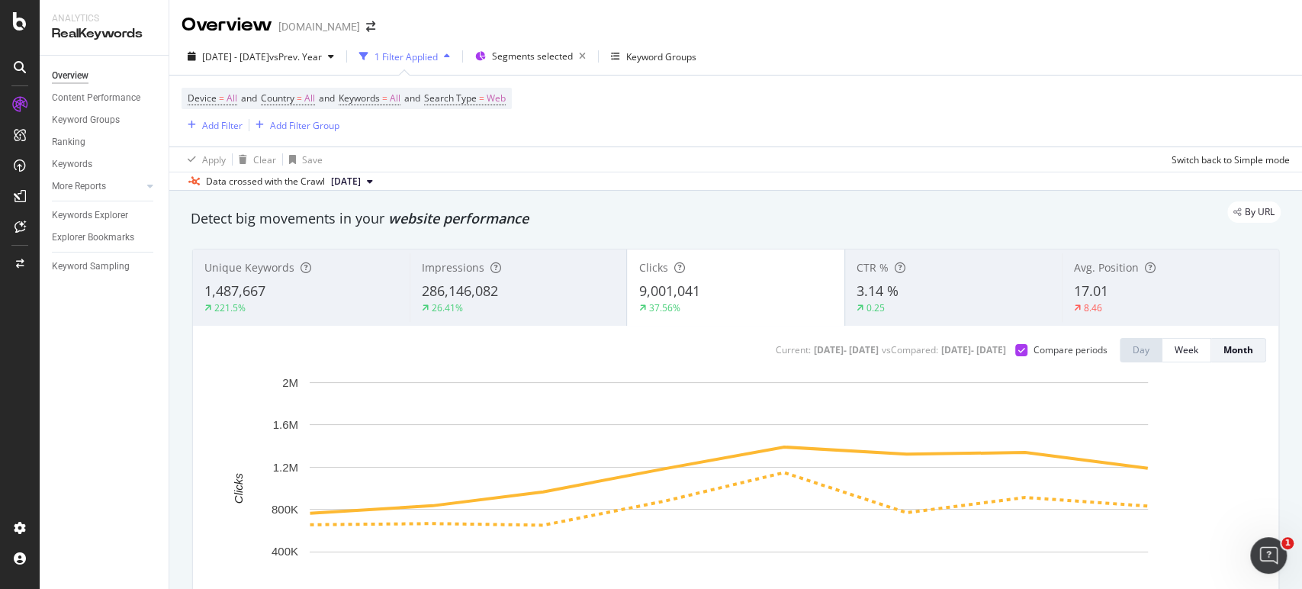
click at [450, 58] on icon "button" at bounding box center [447, 56] width 6 height 9
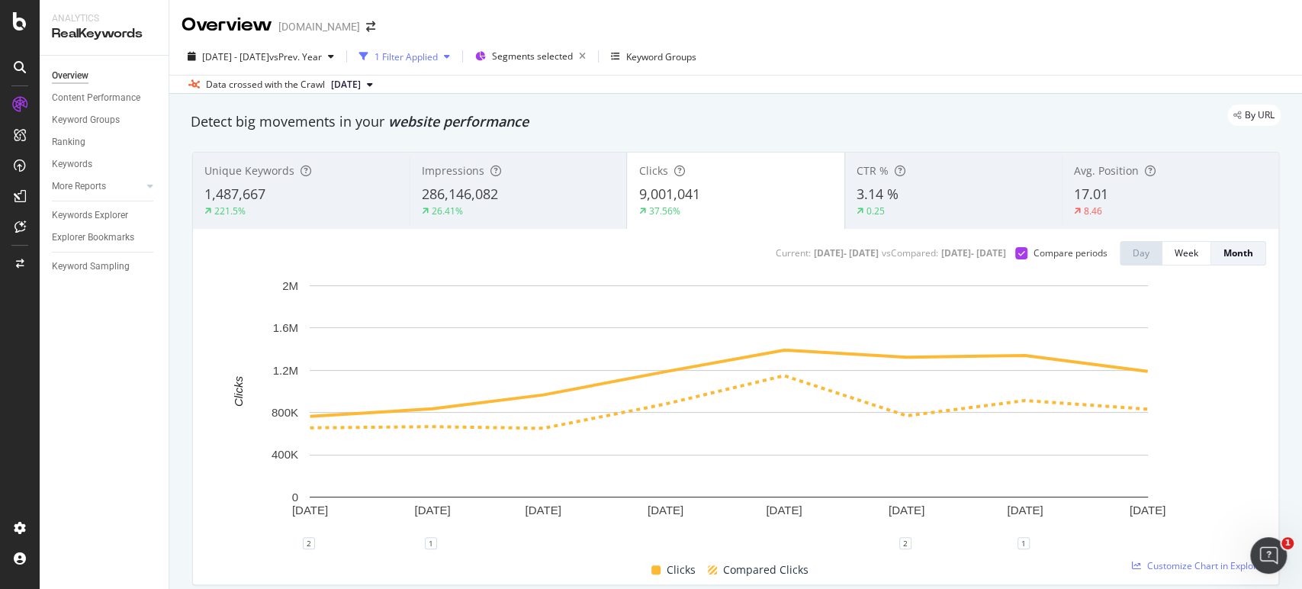
click at [456, 56] on div "button" at bounding box center [447, 56] width 18 height 9
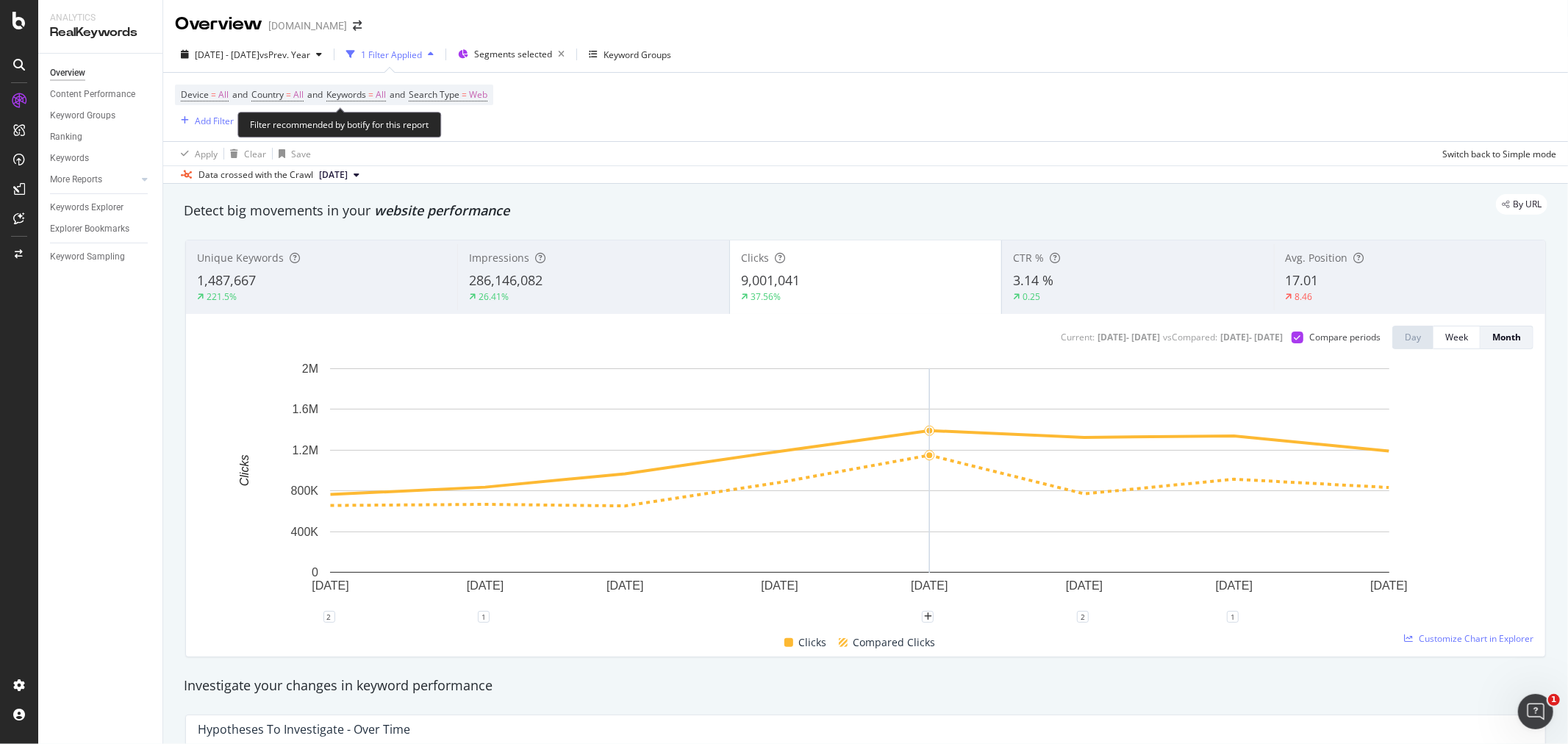
click at [383, 101] on span "Device = All and Country = All and Keywords = All and Search Type = Web" at bounding box center [334, 94] width 306 height 20
click at [373, 97] on span "=" at bounding box center [370, 94] width 5 height 13
click at [360, 129] on span "All" at bounding box center [356, 129] width 16 height 13
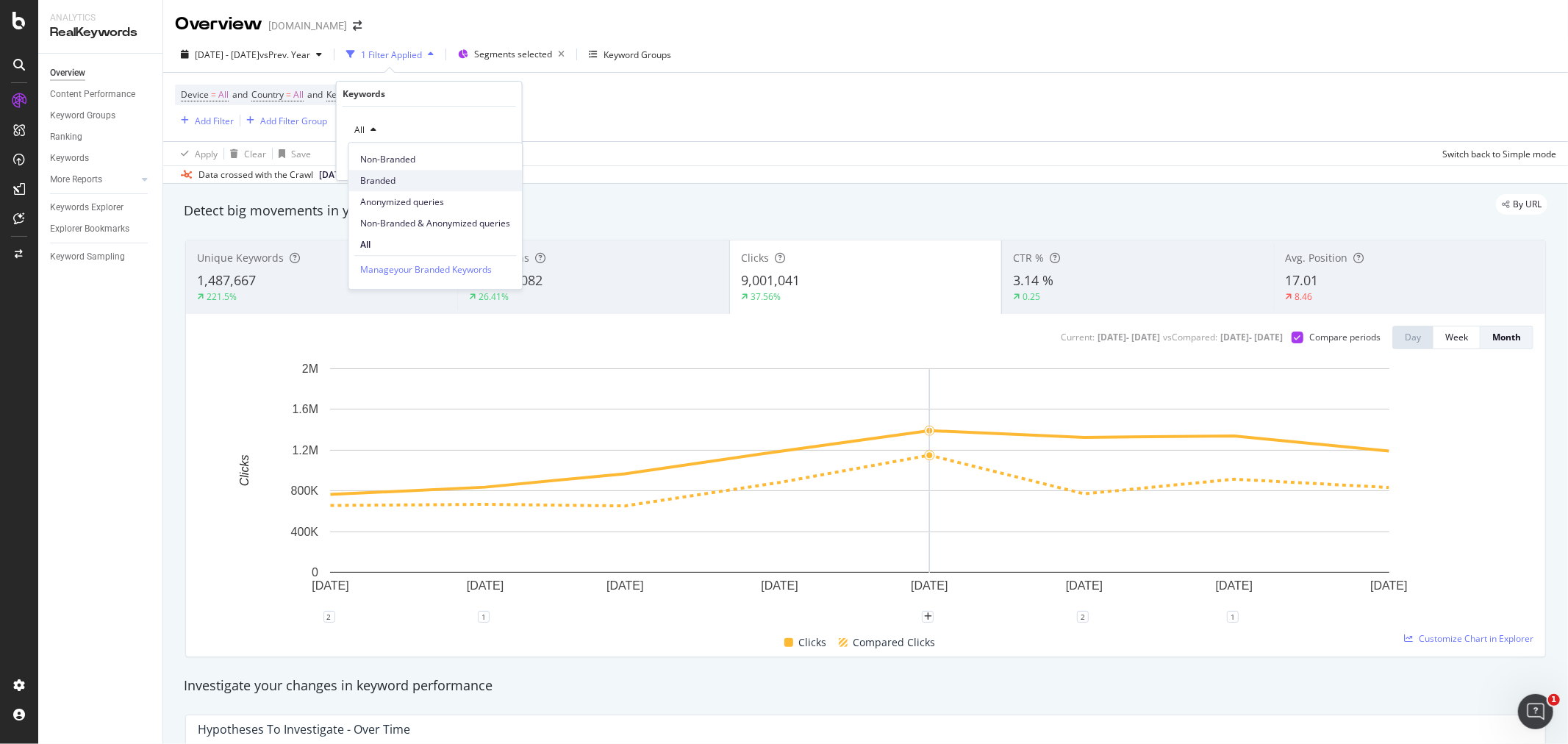
click at [364, 181] on span "Branded" at bounding box center [436, 181] width 150 height 13
click at [497, 167] on div "Apply" at bounding box center [499, 161] width 23 height 13
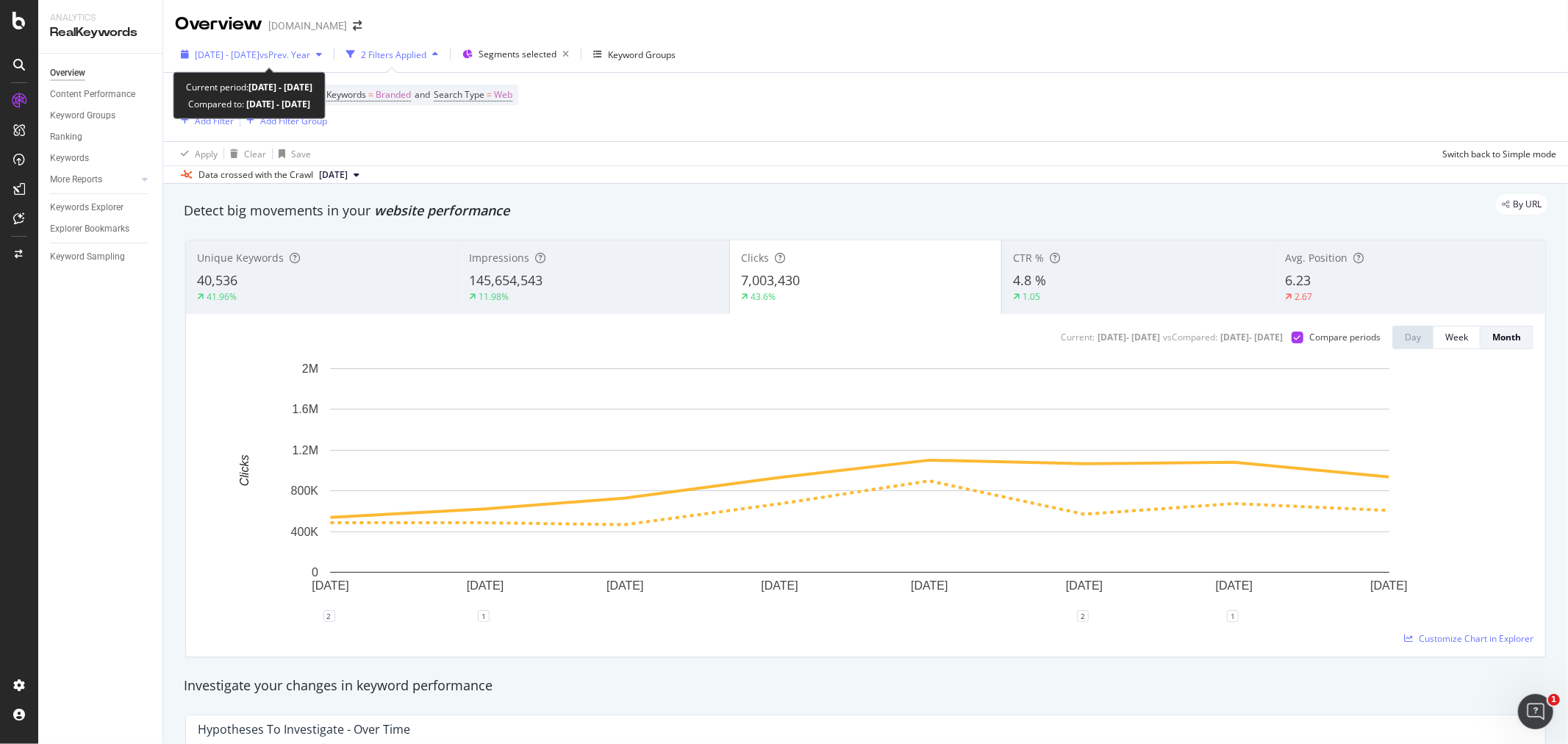
click at [259, 54] on span "[DATE] - [DATE]" at bounding box center [226, 54] width 65 height 13
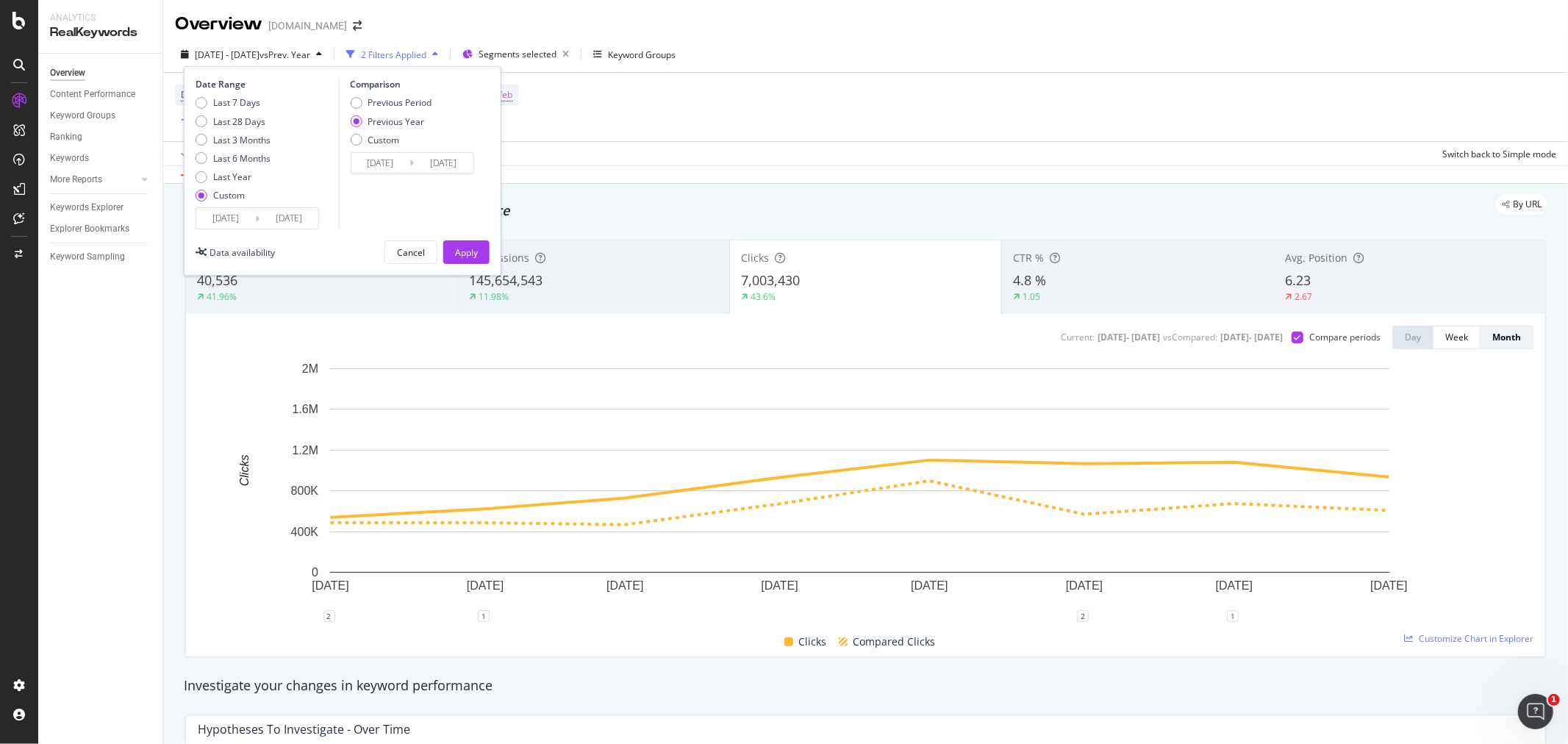
click at [226, 215] on input "[DATE]" at bounding box center [226, 218] width 59 height 20
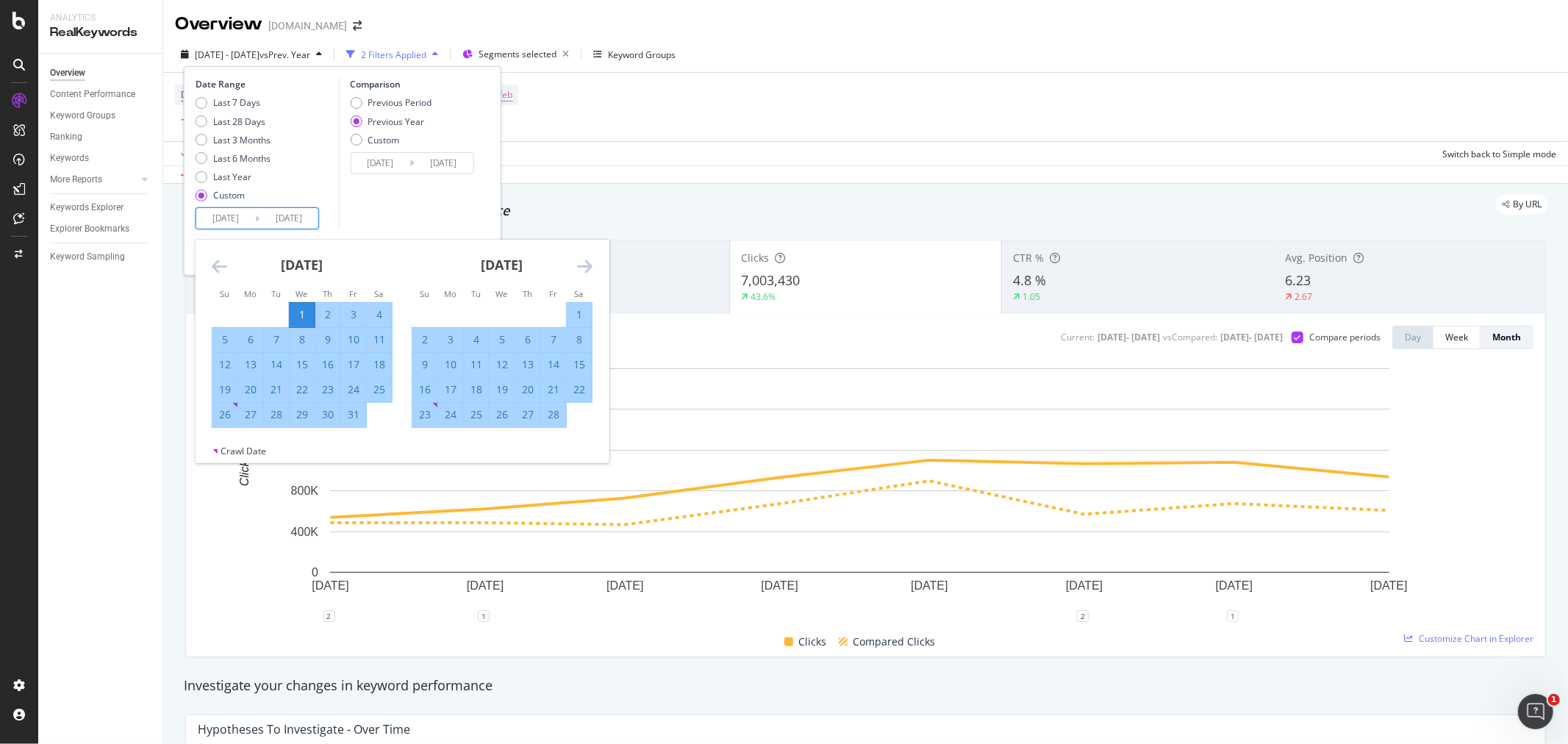
click at [297, 309] on div "1" at bounding box center [302, 314] width 25 height 14
click at [590, 270] on icon "Move forward to switch to the next month." at bounding box center [585, 266] width 15 height 17
click at [457, 441] on div "31" at bounding box center [450, 438] width 25 height 14
type input "2025/03/31"
type input "2024/04/01"
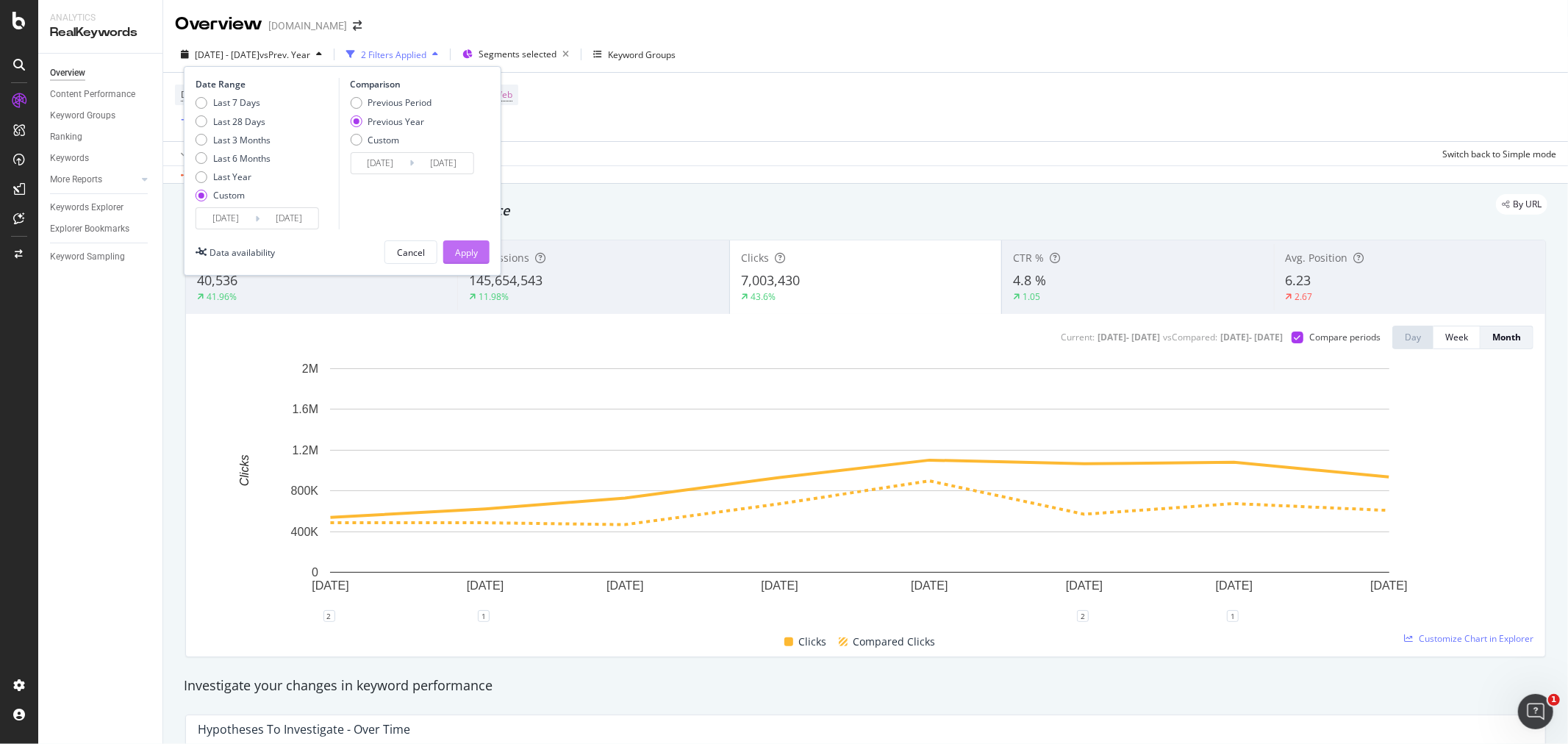
click at [470, 252] on div "Apply" at bounding box center [466, 252] width 23 height 13
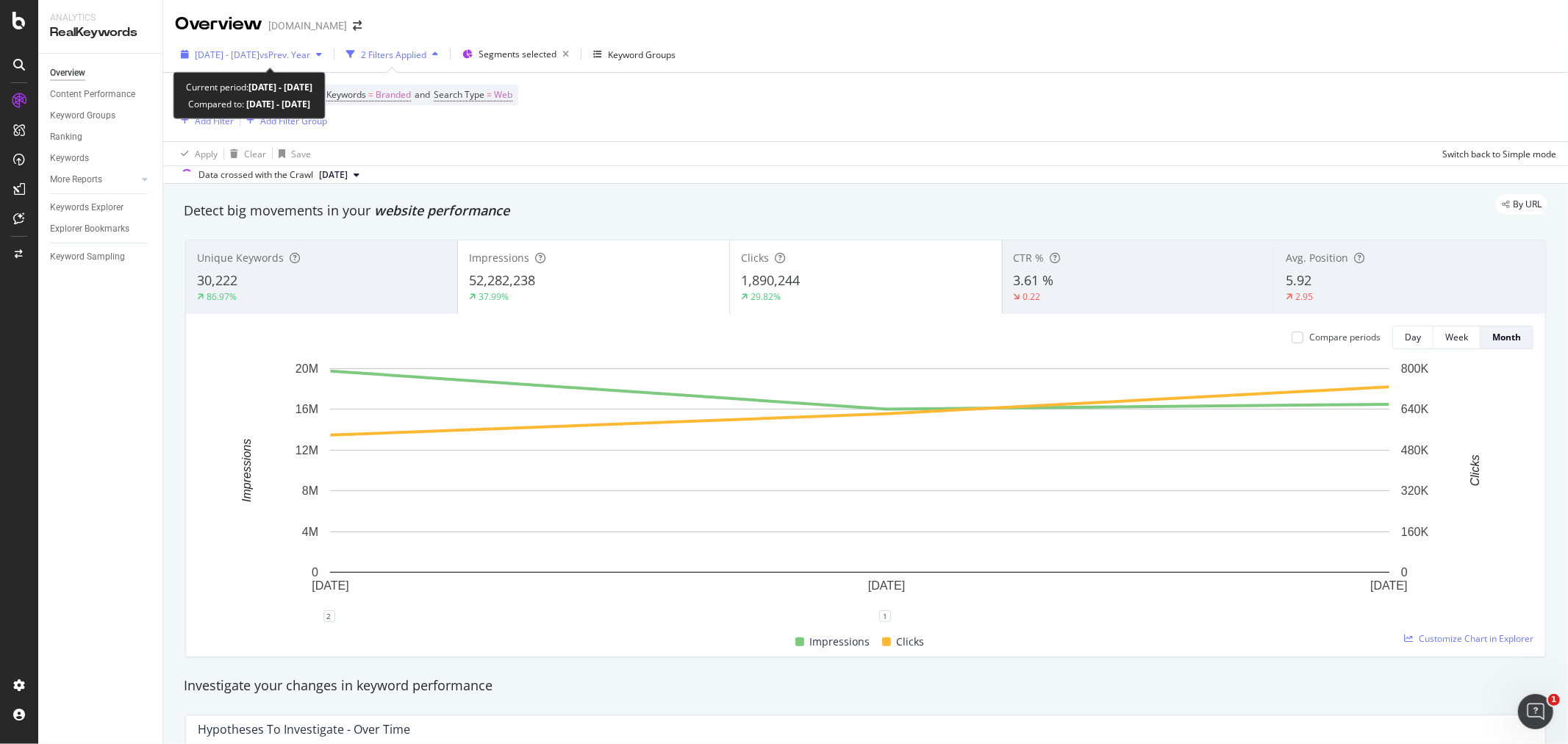
click at [306, 60] on span "vs Prev. Year" at bounding box center [284, 54] width 51 height 13
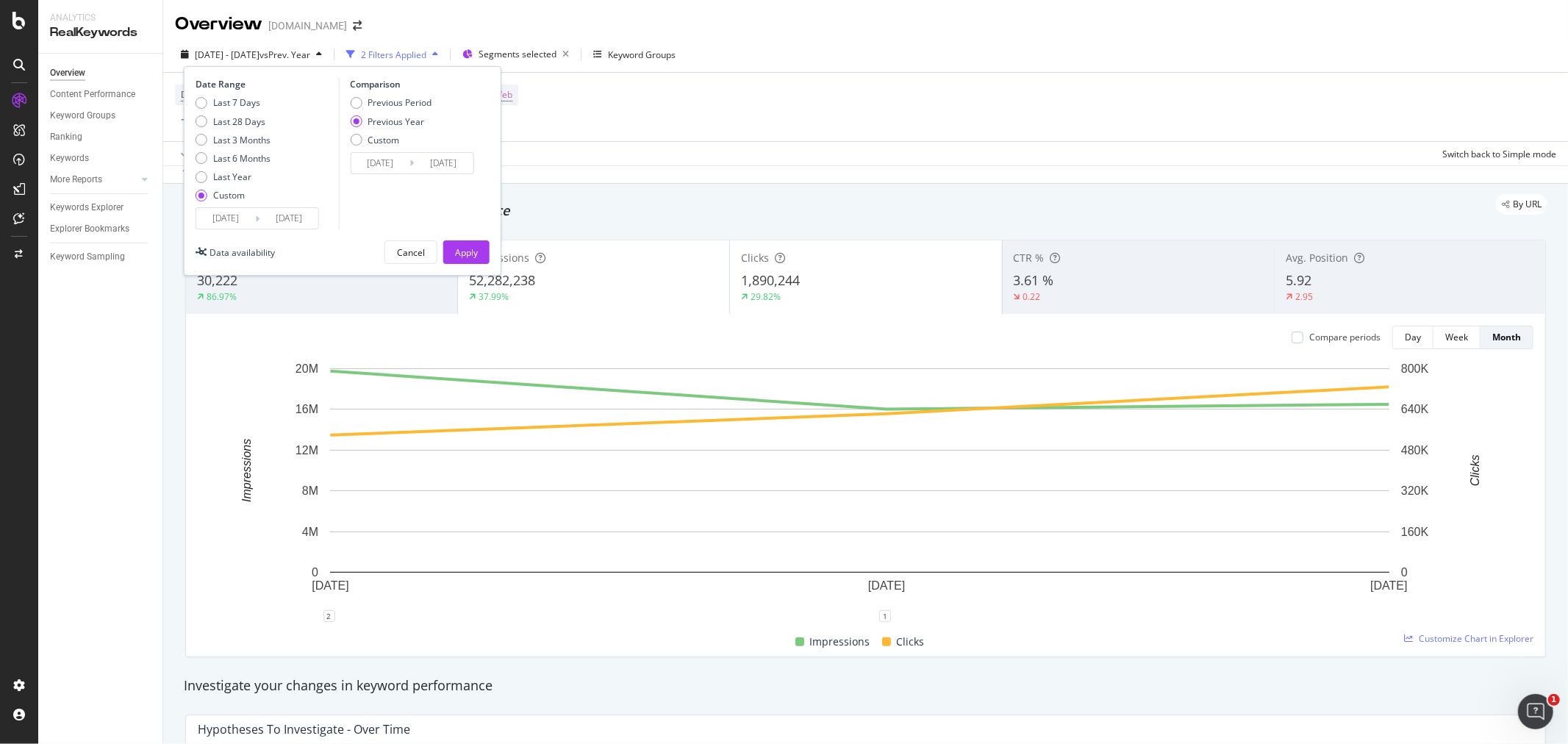
click at [292, 219] on input "2025/03/31" at bounding box center [288, 218] width 59 height 20
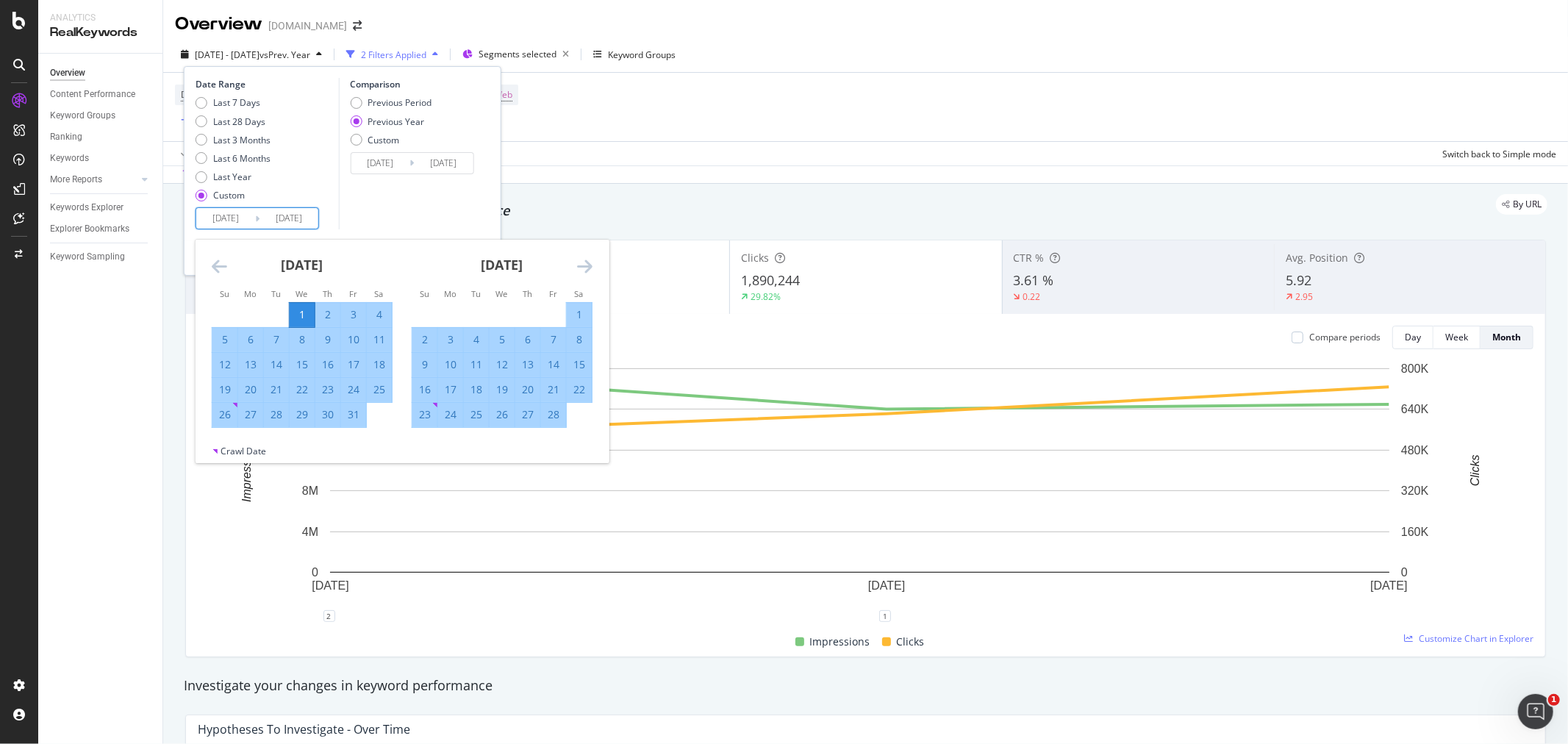
click at [583, 273] on icon "Move forward to switch to the next month." at bounding box center [585, 266] width 15 height 17
click at [585, 268] on icon "Move forward to switch to the next month." at bounding box center [585, 266] width 15 height 17
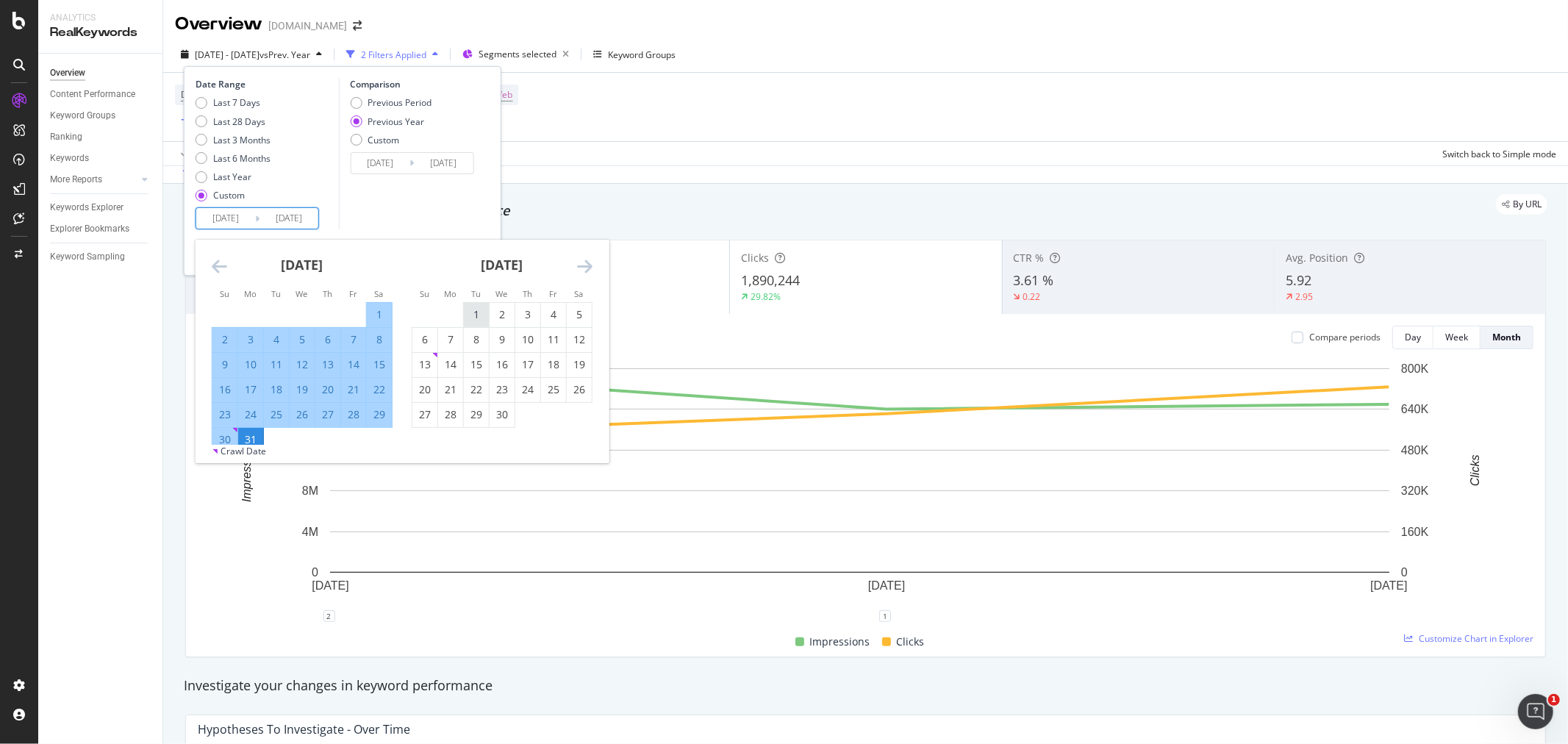
click at [465, 310] on div "1" at bounding box center [476, 314] width 25 height 14
type input "2025/04/01"
type input "2024/04/02"
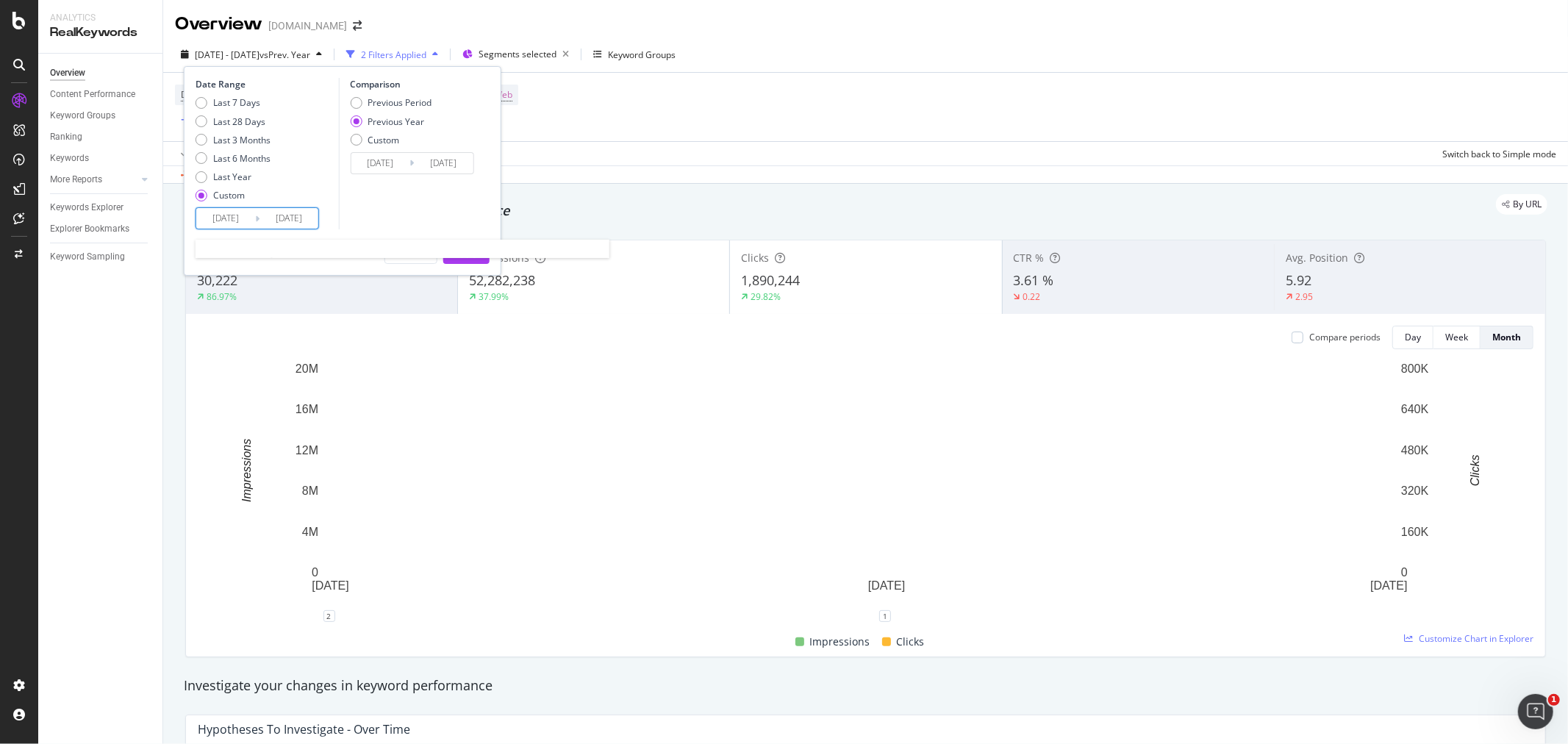
click at [241, 209] on input "[DATE]" at bounding box center [226, 218] width 59 height 20
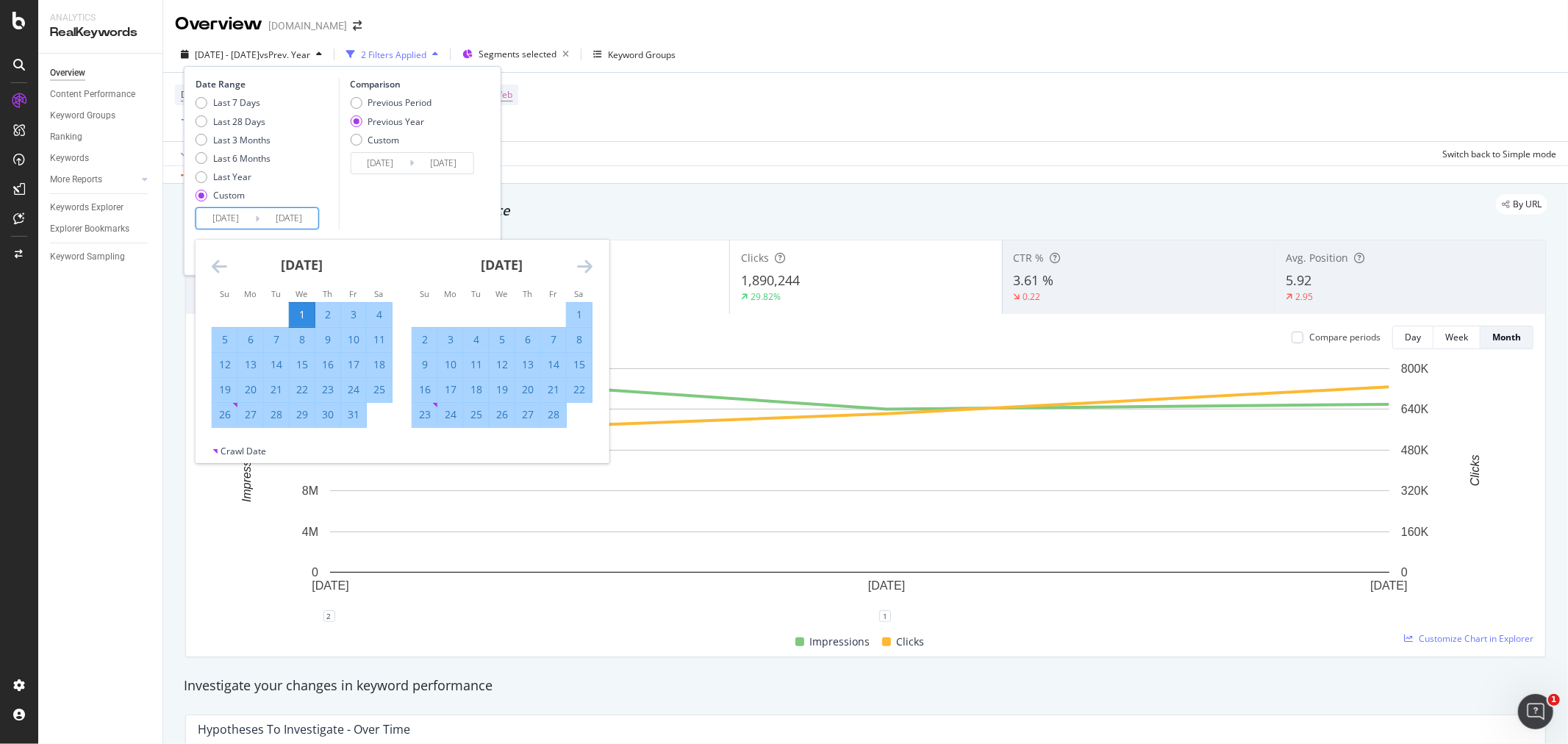
click at [581, 266] on icon "Move forward to switch to the next month." at bounding box center [585, 266] width 15 height 17
click at [584, 266] on icon "Move forward to switch to the next month." at bounding box center [585, 266] width 15 height 17
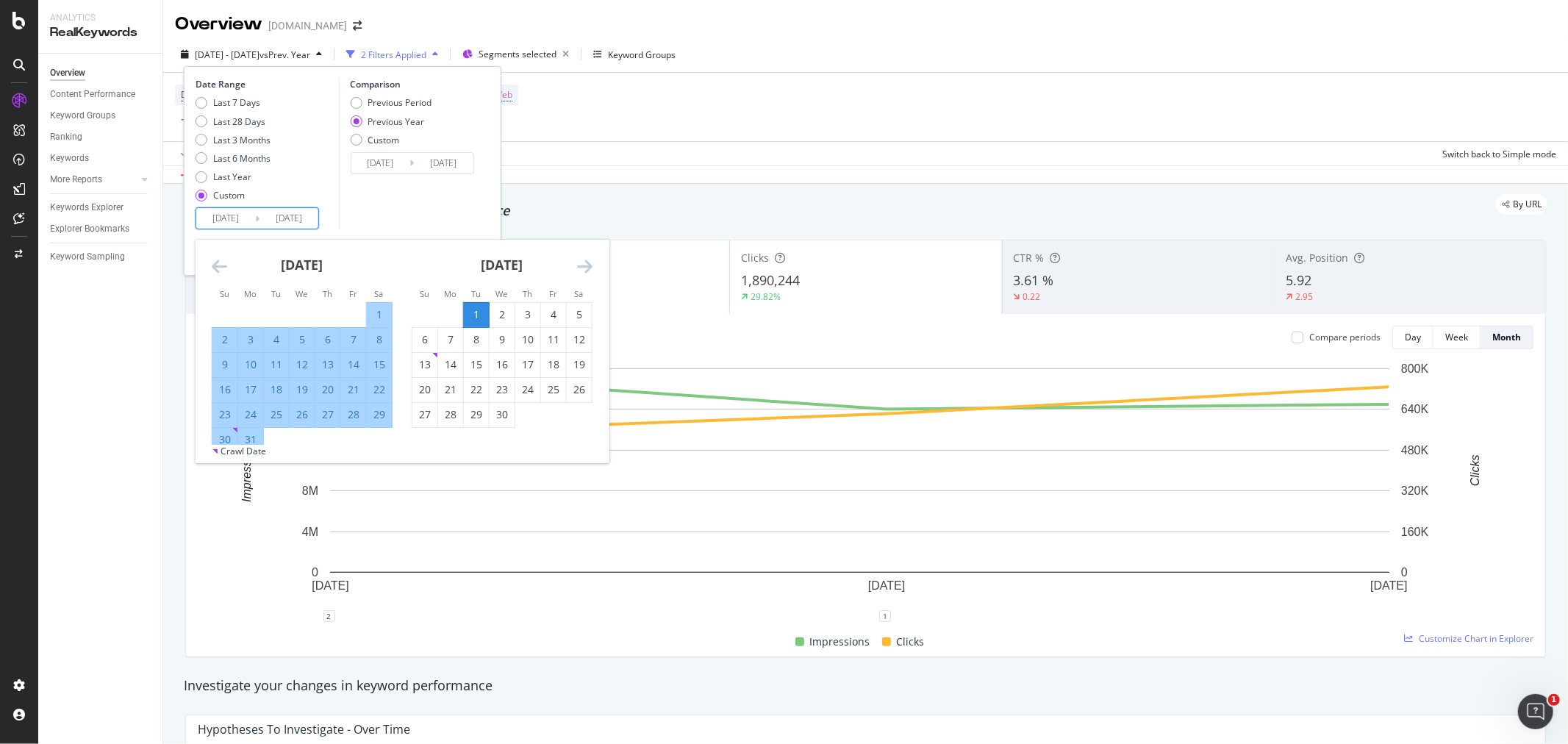
click at [479, 310] on div "1" at bounding box center [476, 314] width 25 height 14
type input "2025/04/01"
type input "2024/04/02"
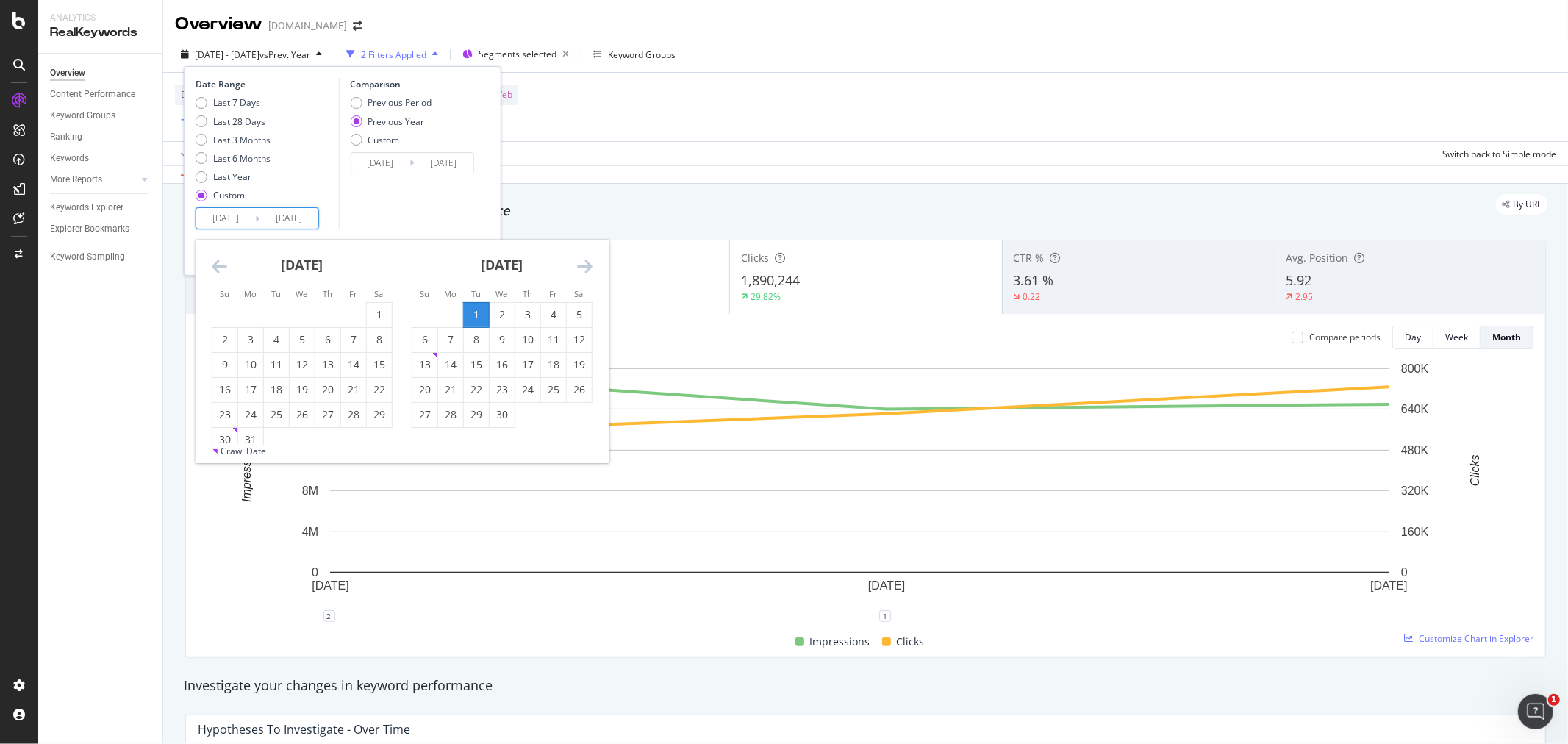
click at [587, 265] on icon "Move forward to switch to the next month." at bounding box center [585, 266] width 15 height 17
click at [583, 266] on icon "Move forward to switch to the next month." at bounding box center [585, 266] width 15 height 17
click at [448, 416] on div "30" at bounding box center [450, 413] width 25 height 14
type input "2025/06/30"
type input "2024/07/01"
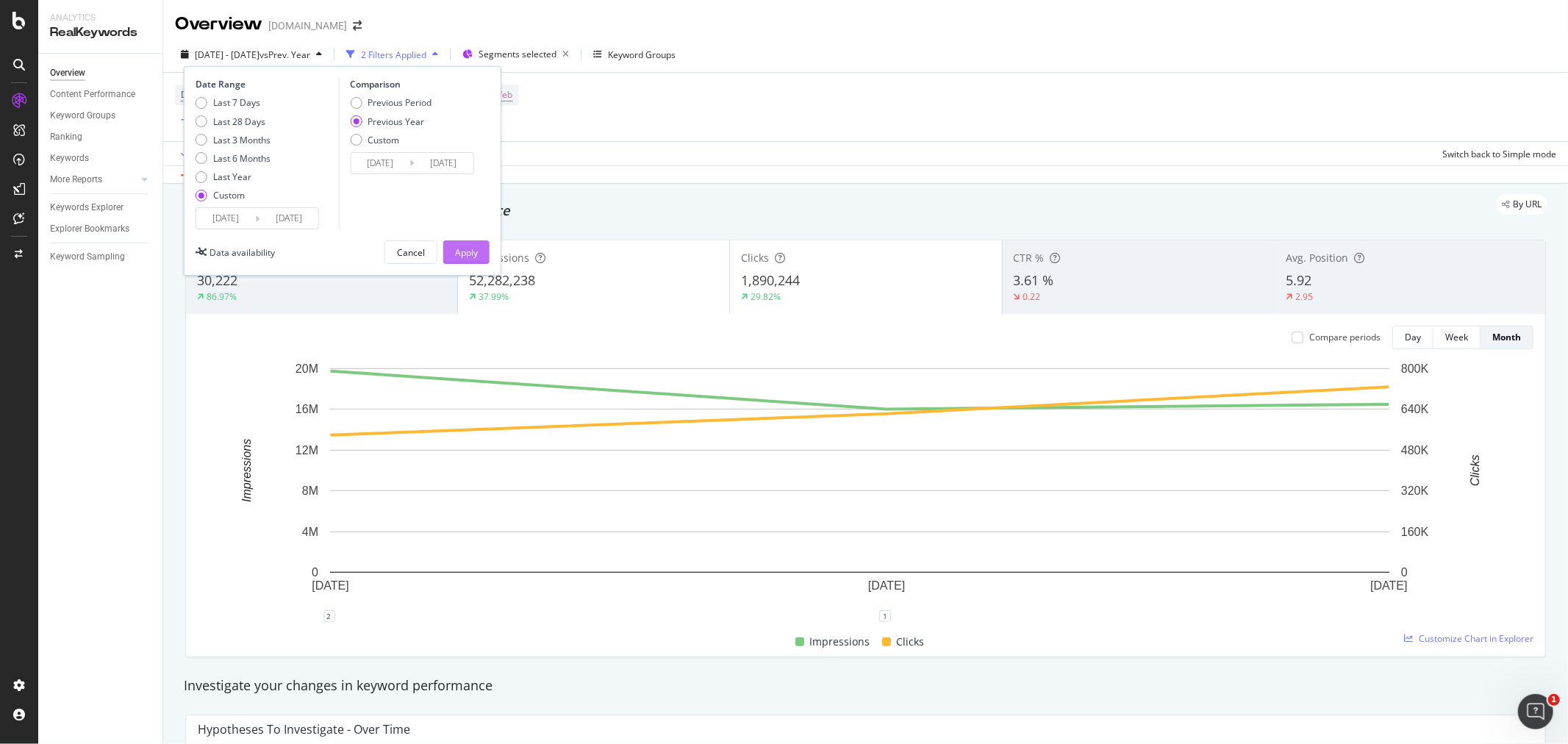
click at [465, 257] on div "Apply" at bounding box center [466, 252] width 23 height 13
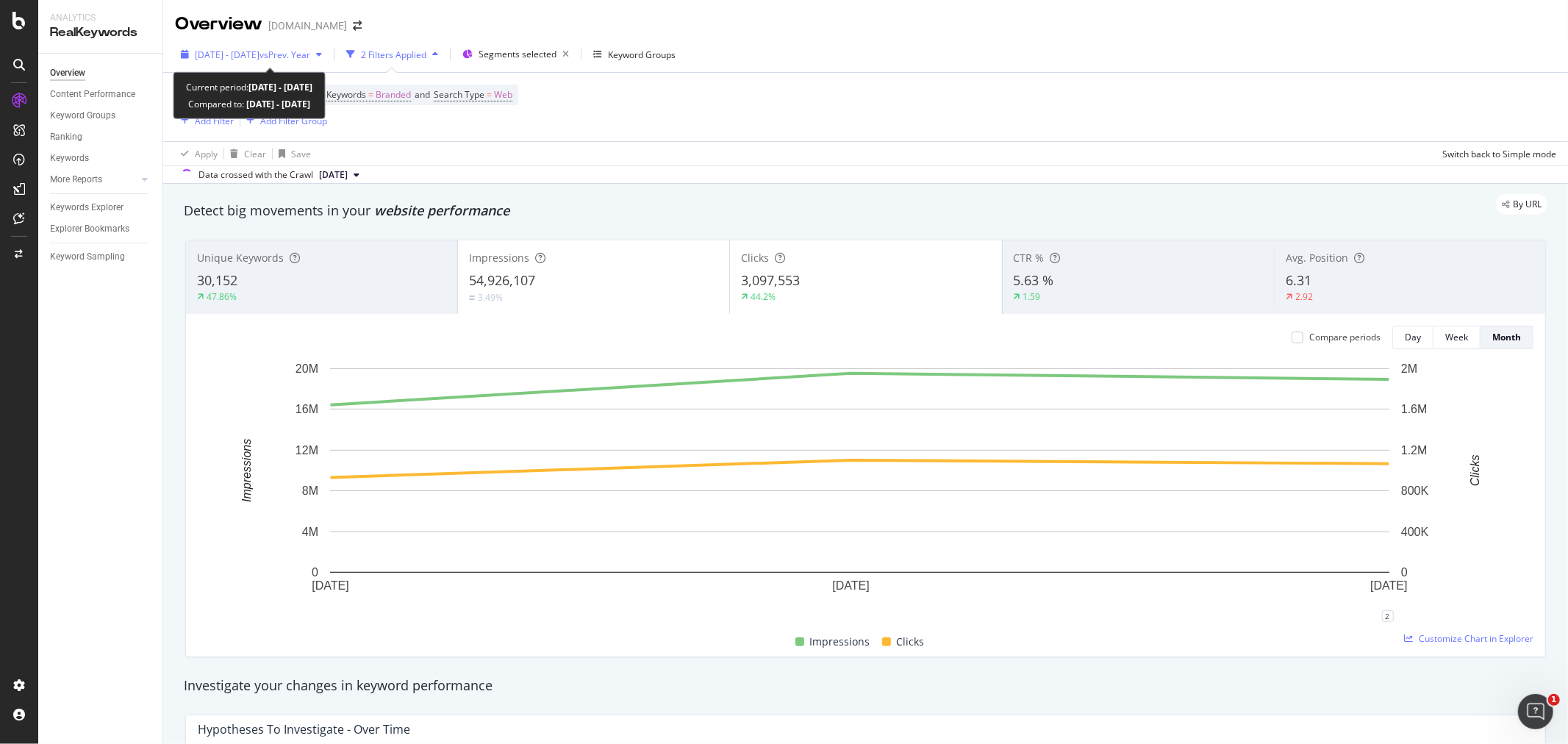
click at [255, 52] on span "2025 Apr. 1st - Jun. 30th" at bounding box center [226, 54] width 65 height 13
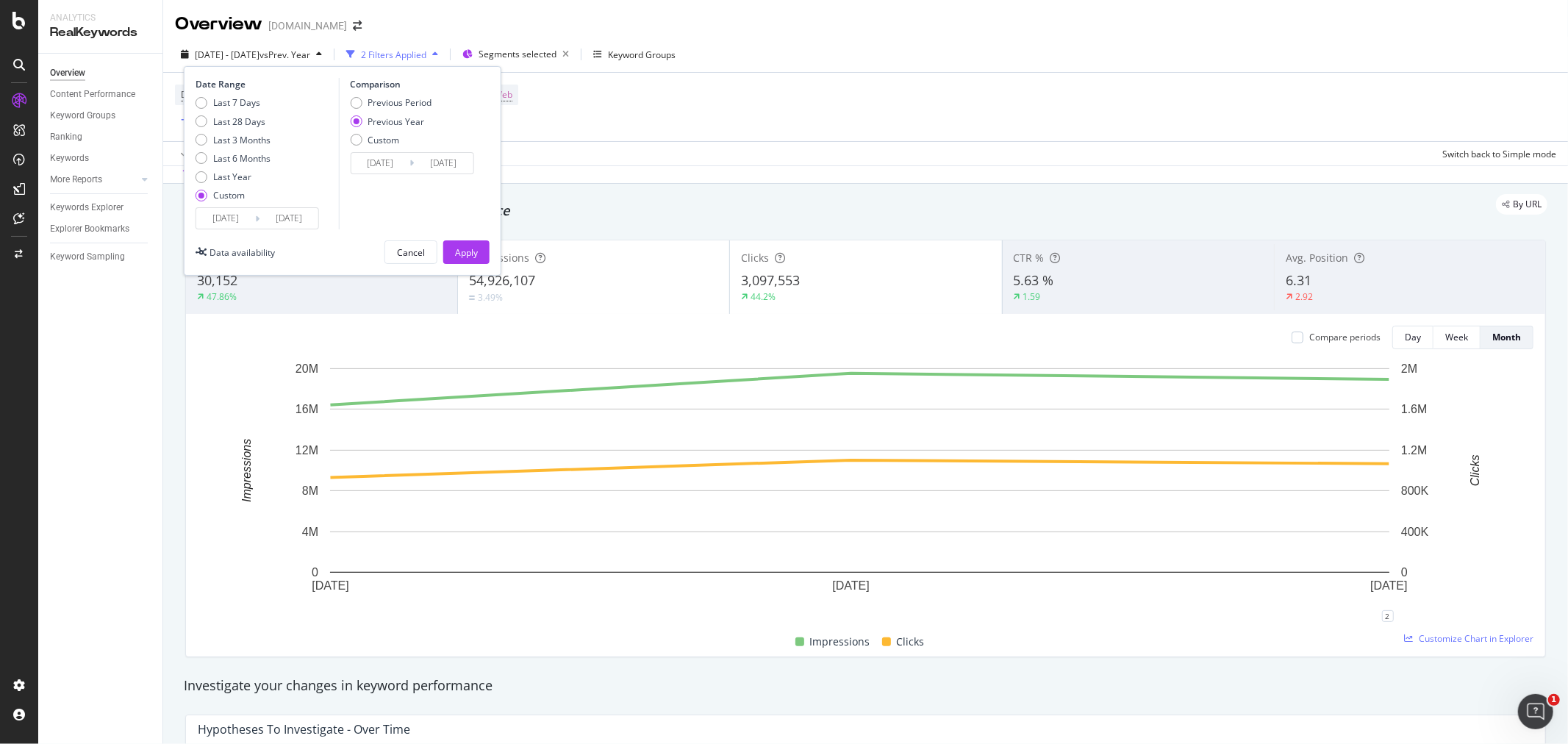
click at [217, 217] on input "2025/04/01" at bounding box center [226, 218] width 59 height 20
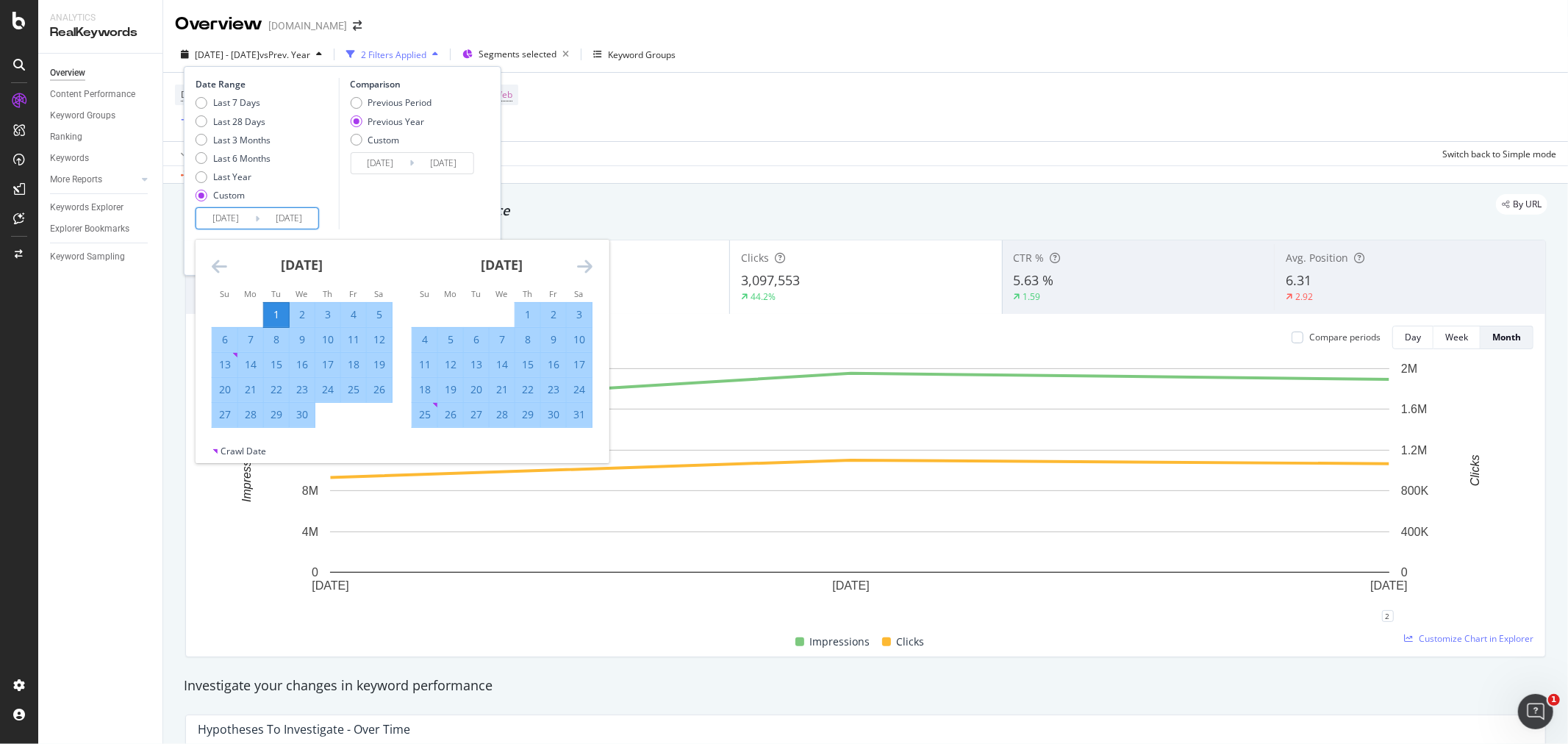
click at [579, 268] on icon "Move forward to switch to the next month." at bounding box center [585, 266] width 15 height 17
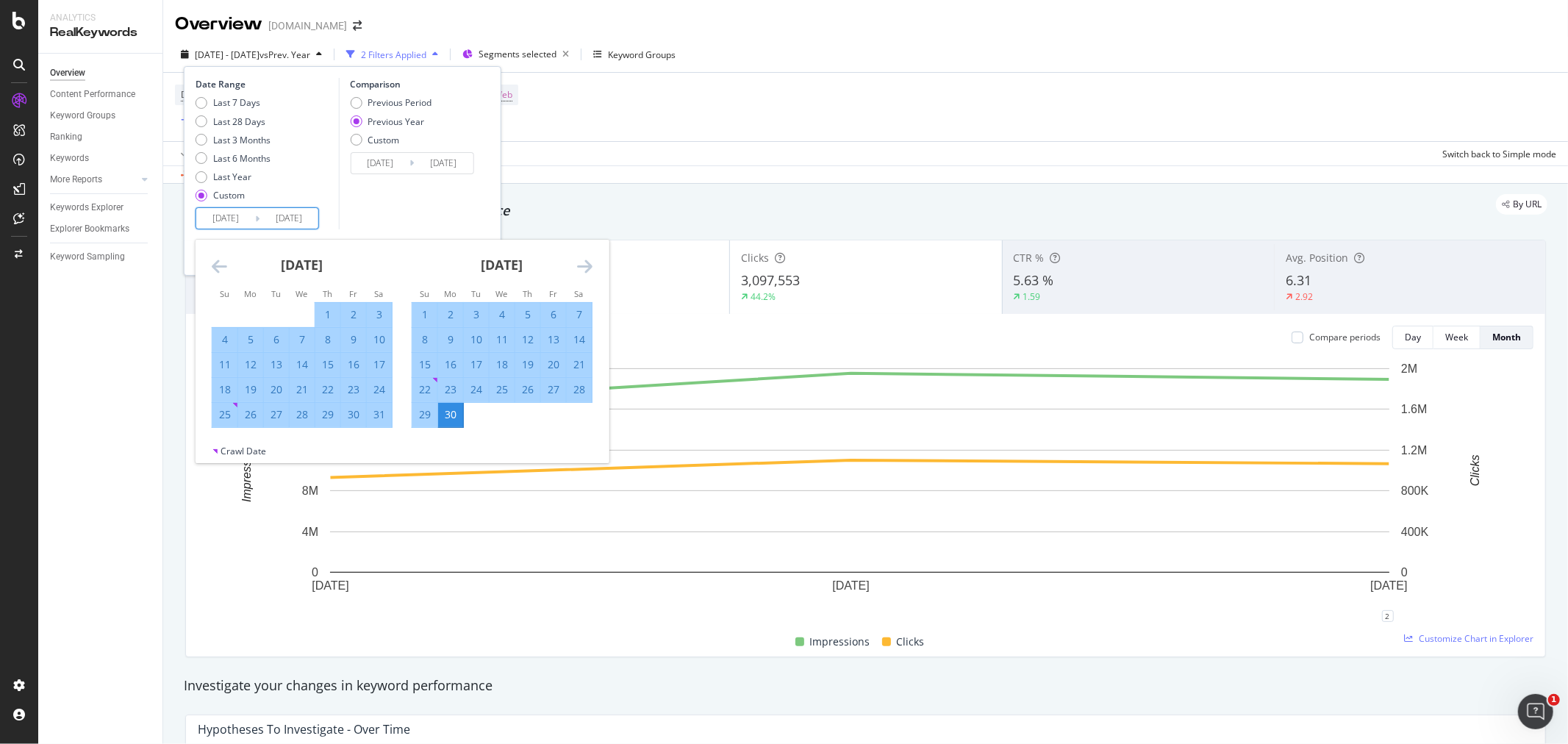
click at [584, 268] on icon "Move forward to switch to the next month." at bounding box center [585, 266] width 15 height 17
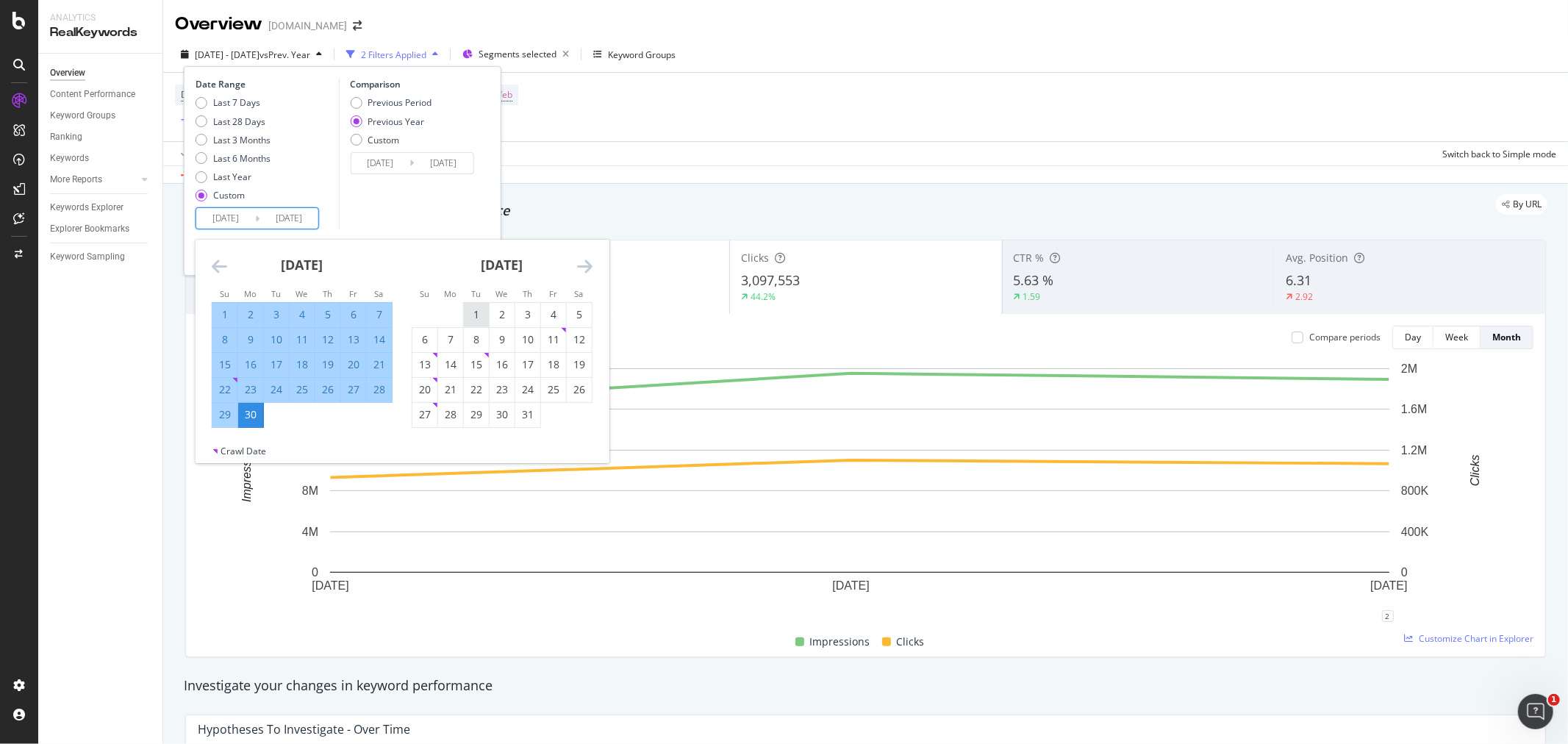
click at [479, 311] on div "1" at bounding box center [476, 314] width 25 height 14
type input "2025/07/01"
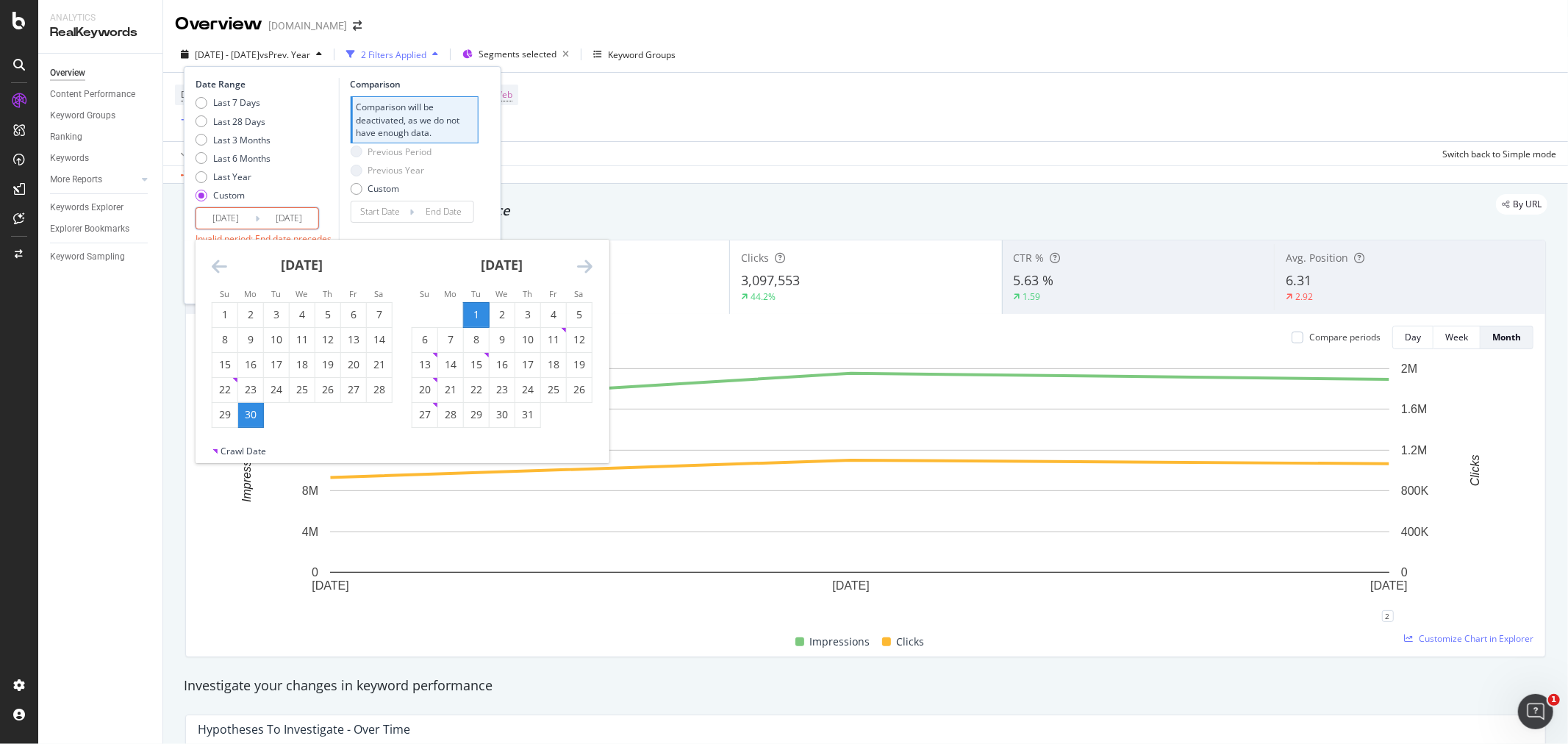
click at [473, 307] on div "1" at bounding box center [476, 314] width 25 height 14
type input "2025/07/01"
type input "2025/06/30"
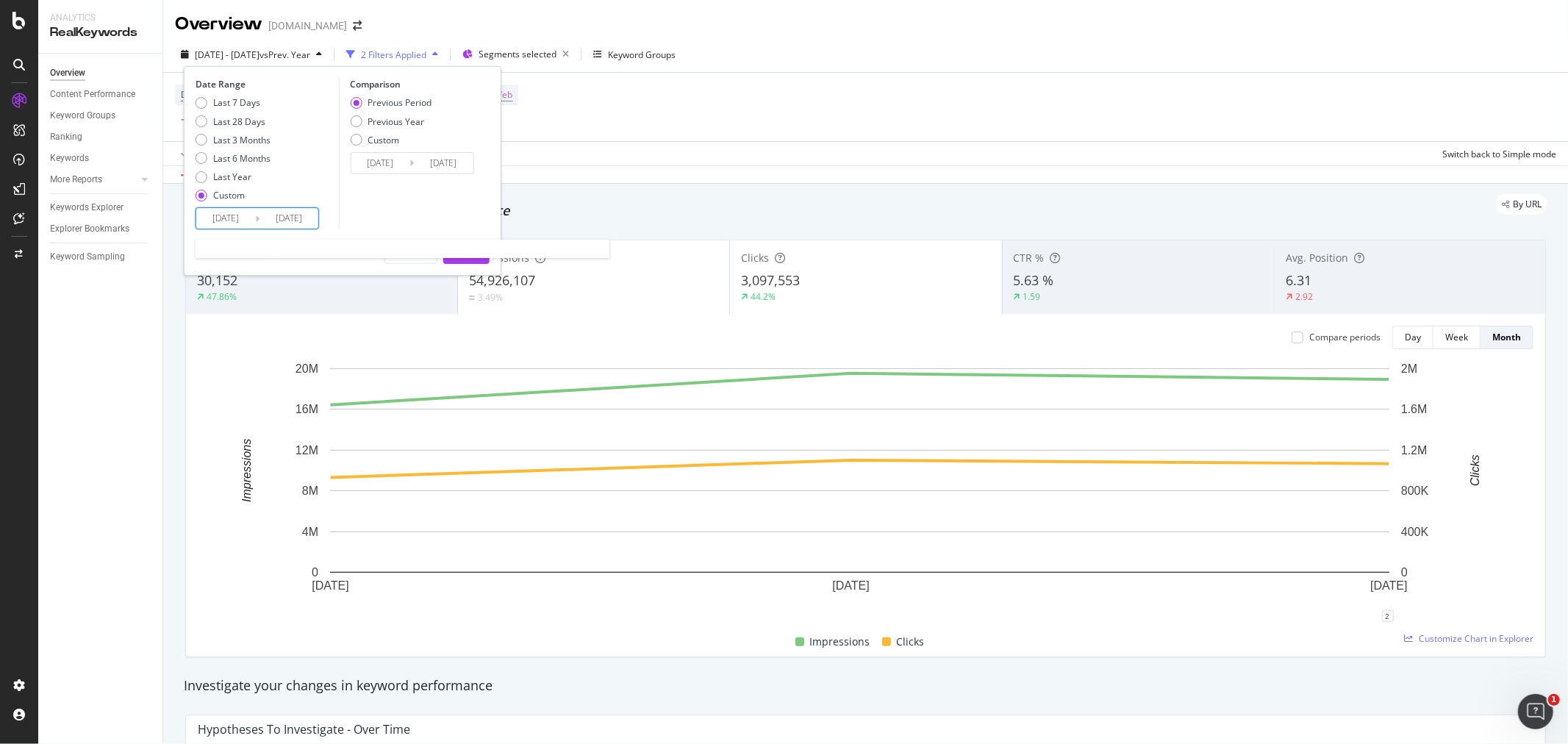
click at [232, 212] on input "2025/07/01" at bounding box center [226, 218] width 59 height 20
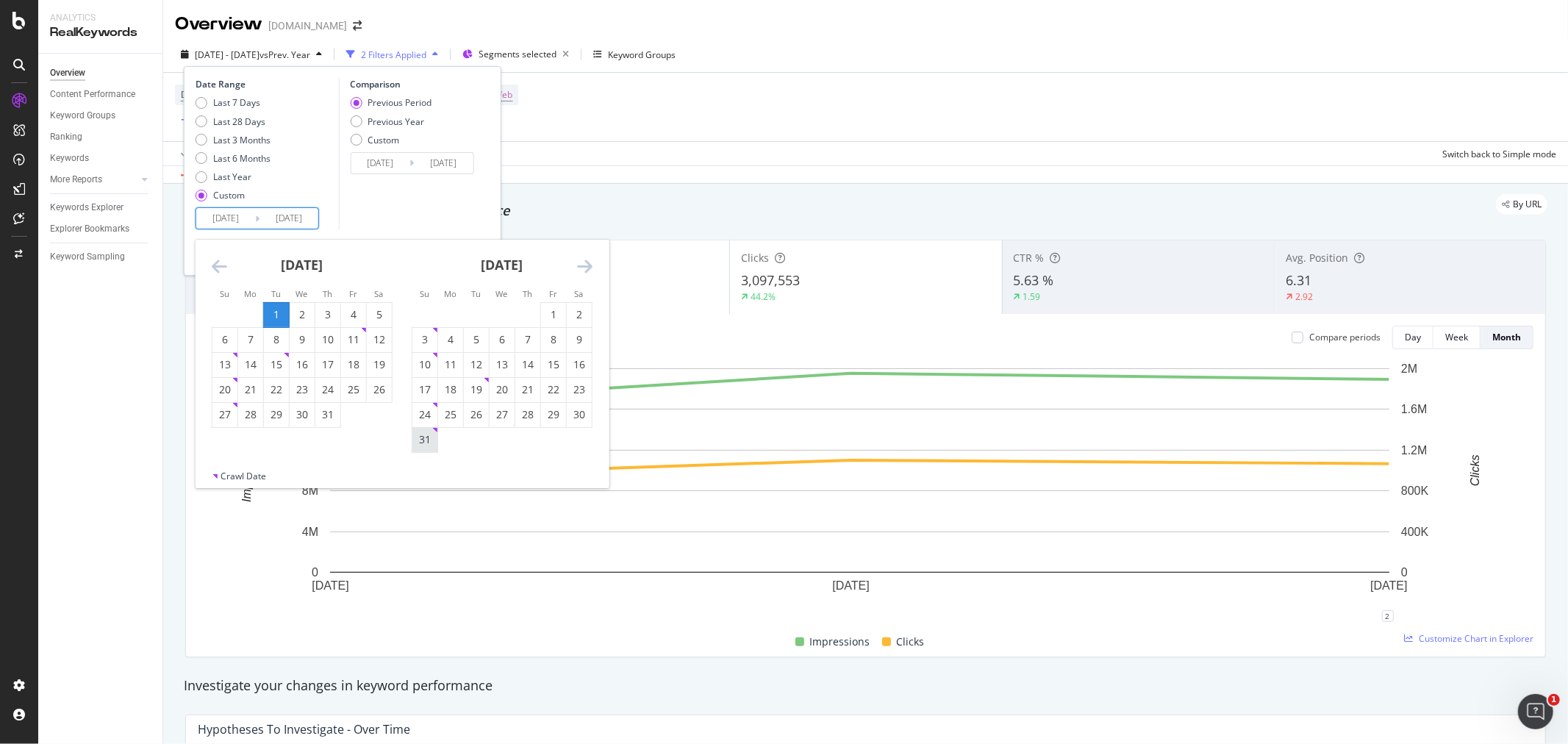
click at [420, 446] on div "31" at bounding box center [425, 438] width 25 height 14
type input "[DATE]"
click at [270, 321] on div "1" at bounding box center [277, 314] width 25 height 14
type input "2025/07/01"
type input "2025/06/30"
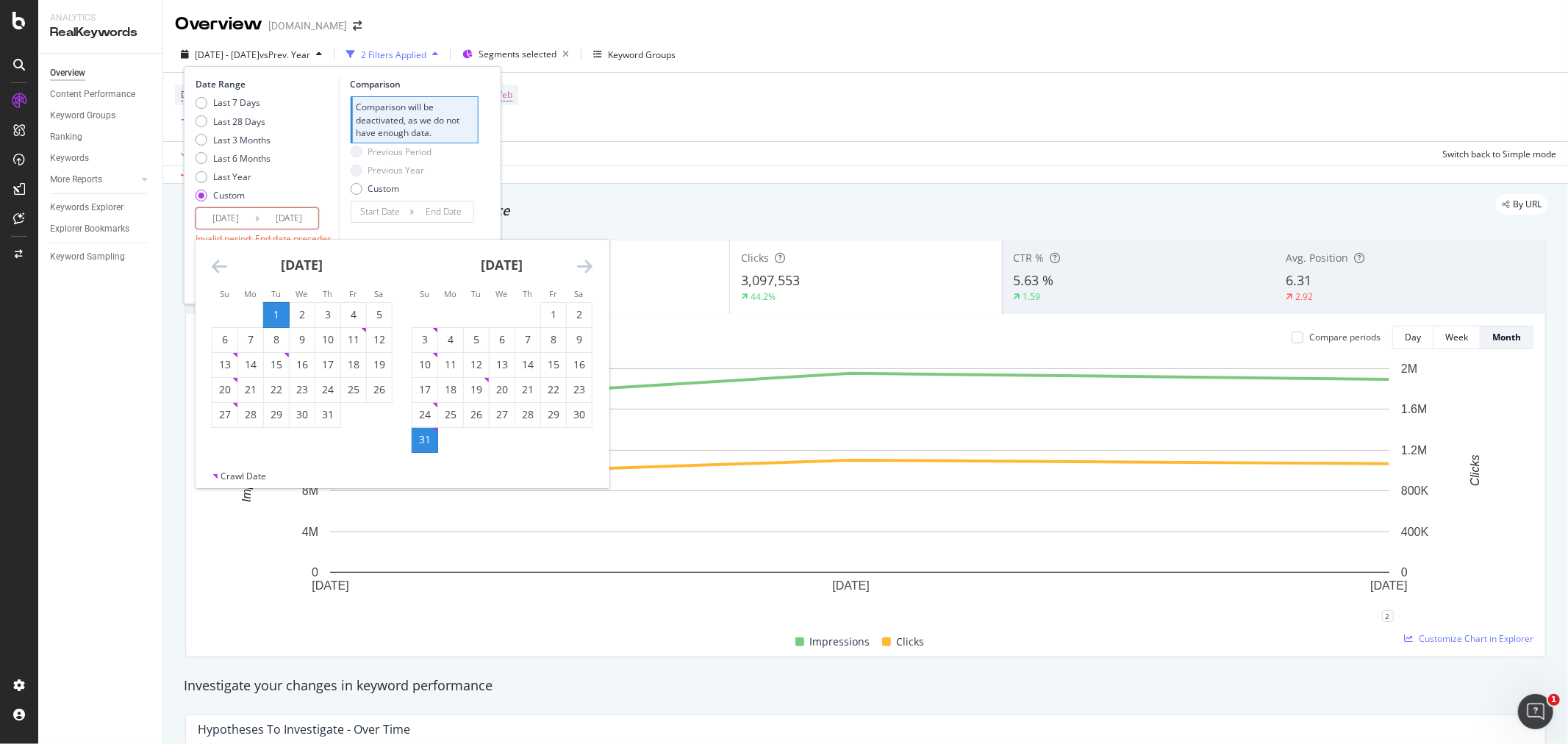
type input "2025/06/30"
click at [422, 446] on div "31" at bounding box center [425, 438] width 25 height 14
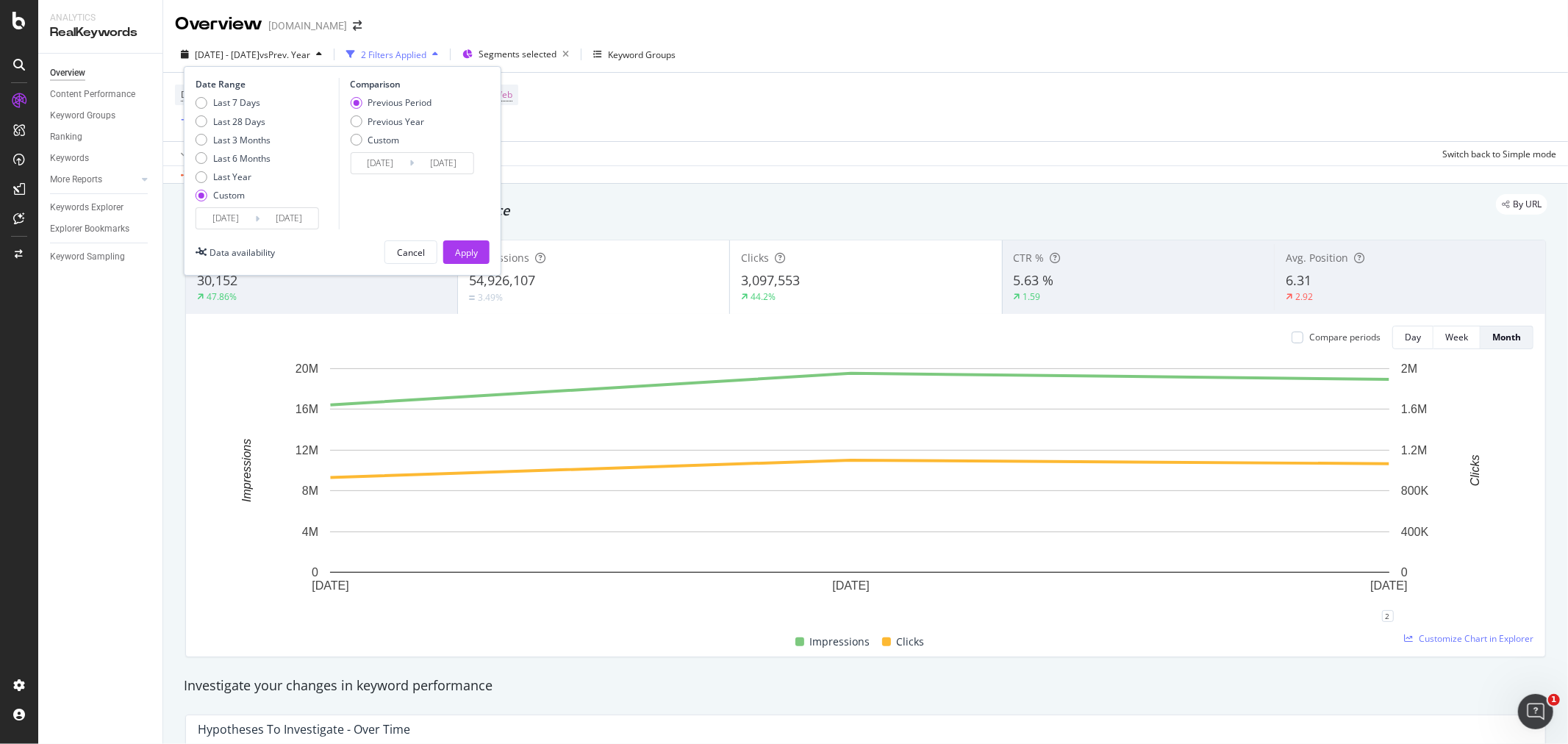
type input "[DATE]"
click at [412, 126] on div "Previous Year" at bounding box center [395, 121] width 57 height 13
type input "2024/07/02"
type input "[DATE]"
click at [464, 252] on div "Apply" at bounding box center [466, 252] width 23 height 13
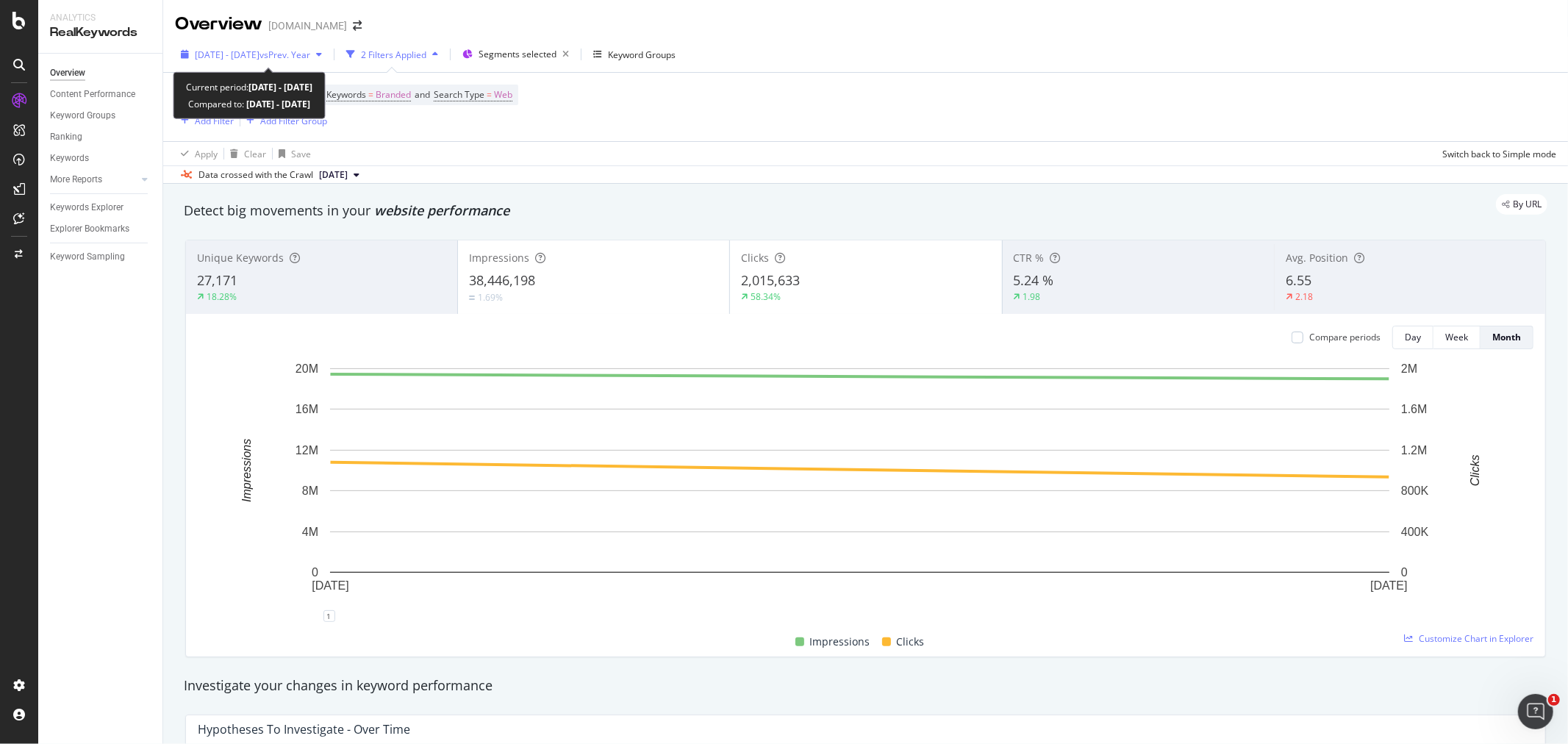
click at [310, 55] on span "vs Prev. Year" at bounding box center [284, 54] width 51 height 13
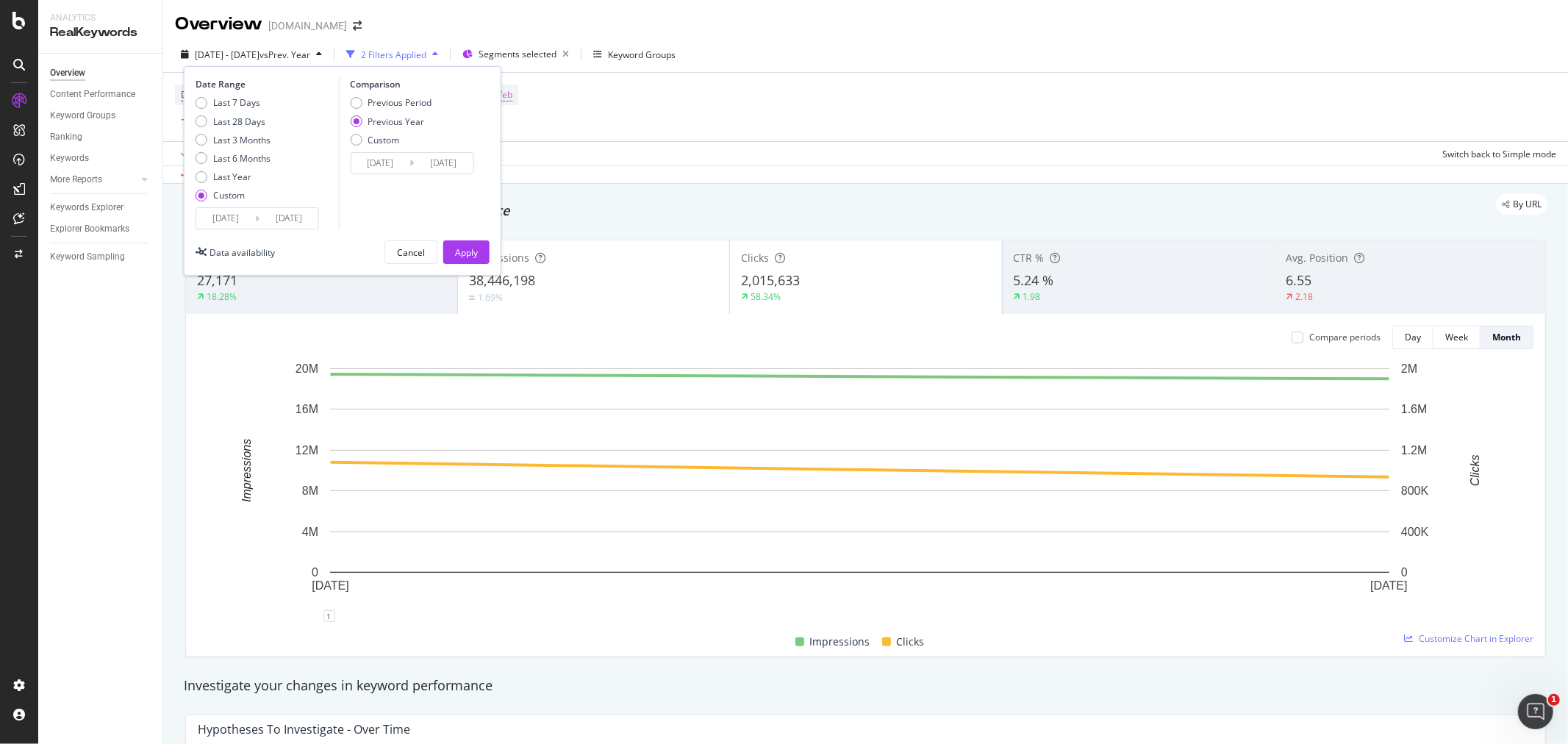
click at [226, 227] on input "2025/07/01" at bounding box center [226, 218] width 59 height 20
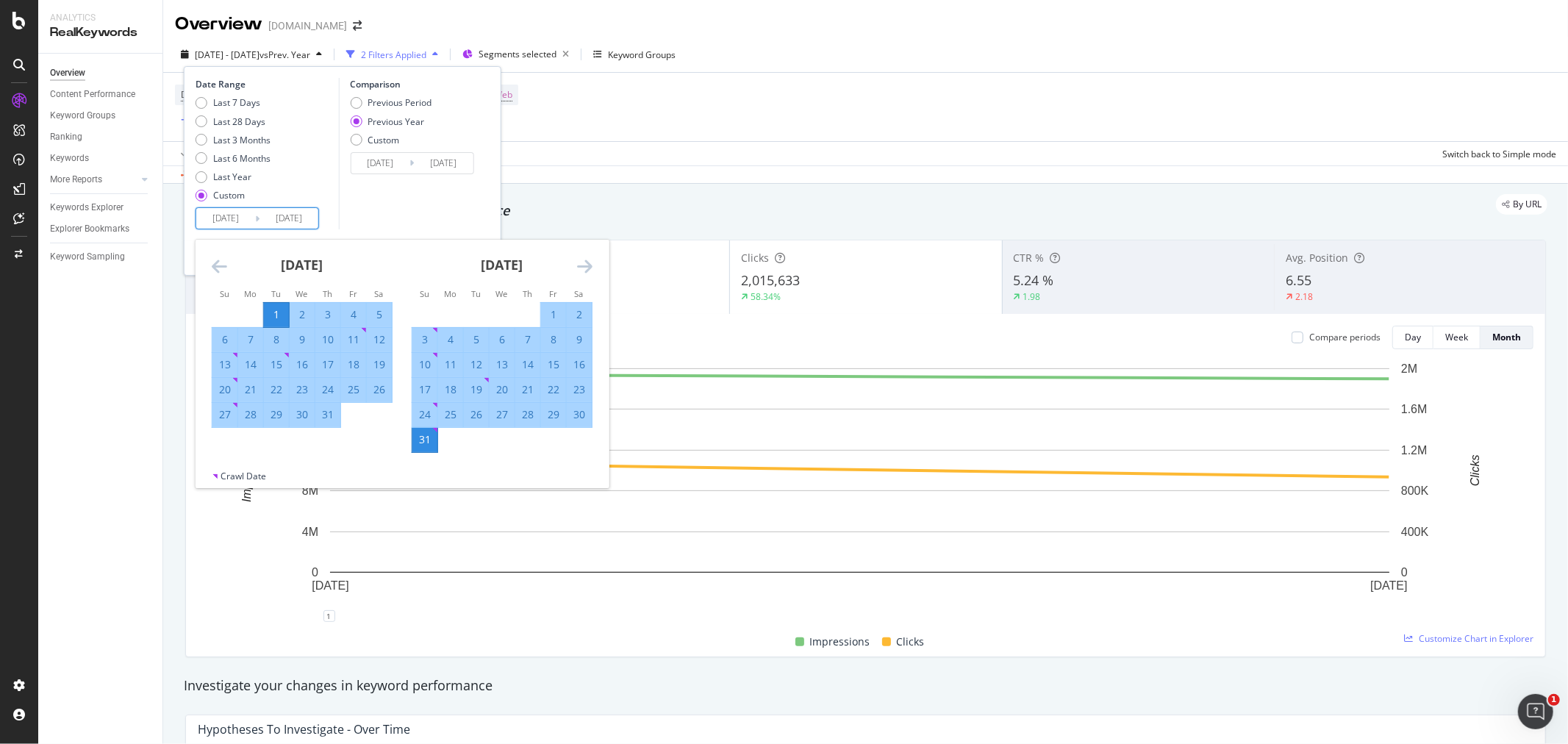
click at [225, 267] on icon "Move backward to switch to the previous month." at bounding box center [220, 266] width 15 height 17
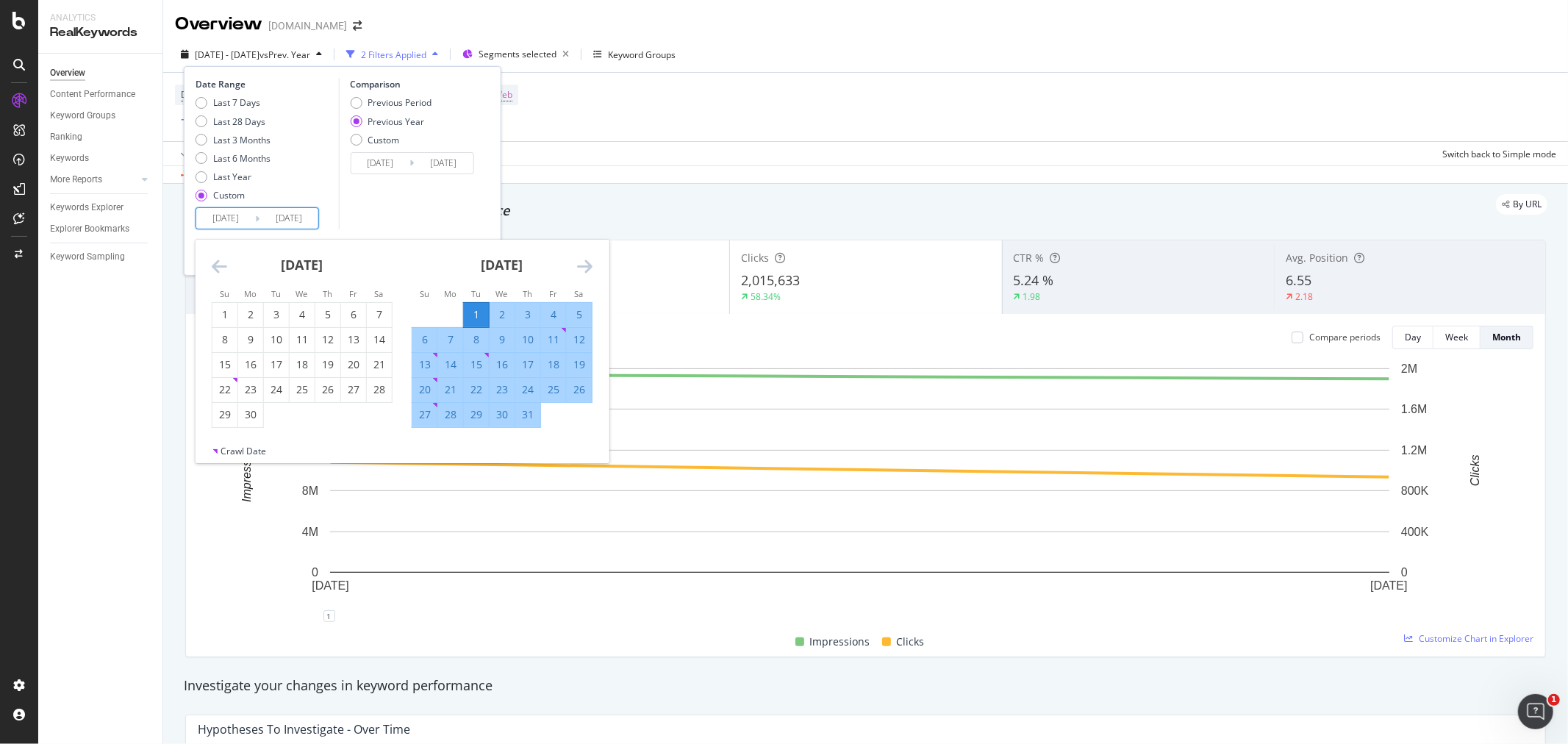
click at [224, 268] on icon "Move backward to switch to the previous month." at bounding box center [220, 266] width 15 height 17
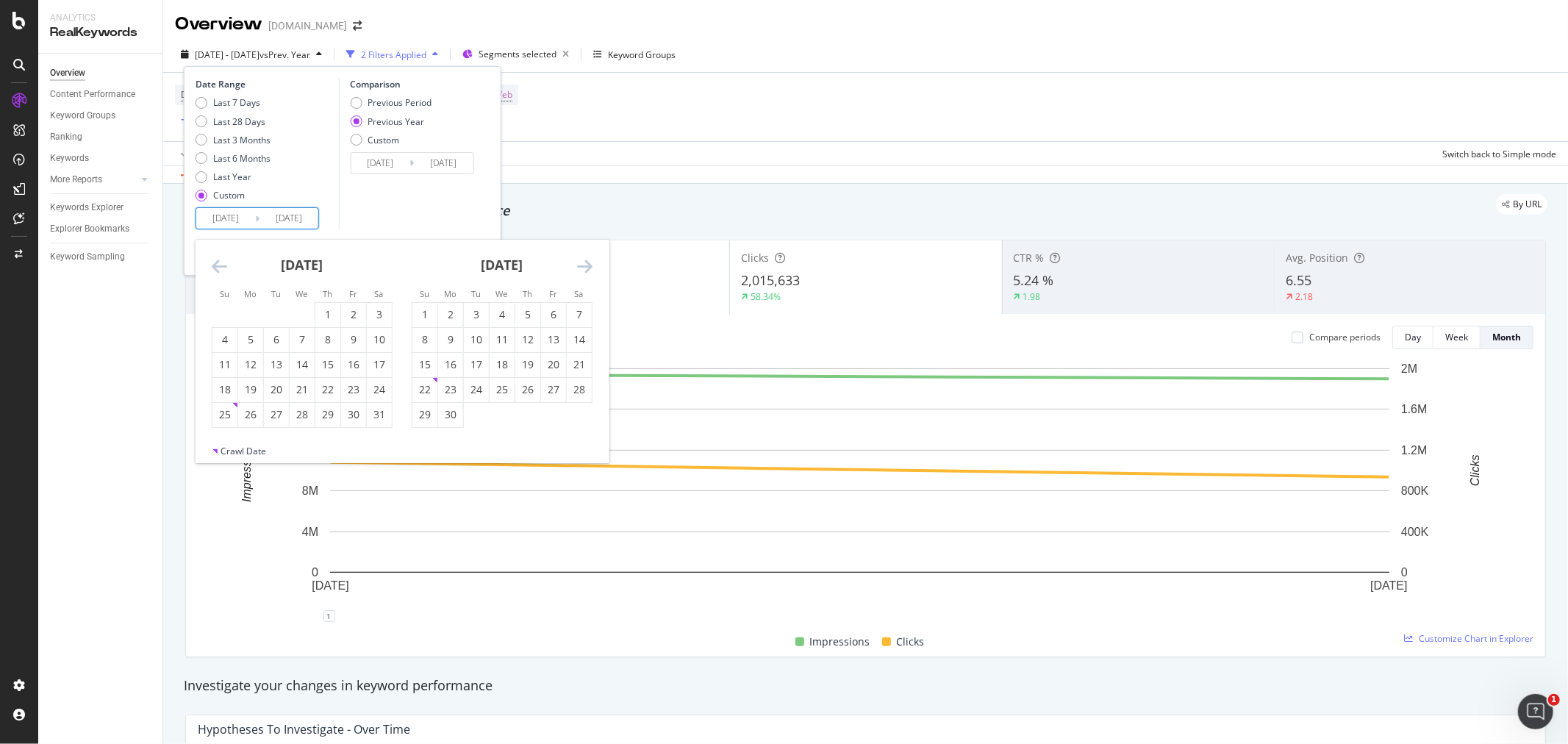
click at [224, 268] on icon "Move backward to switch to the previous month." at bounding box center [220, 266] width 15 height 17
click at [269, 310] on div "1" at bounding box center [277, 314] width 25 height 14
type input "2025/04/01"
type input "2024/04/02"
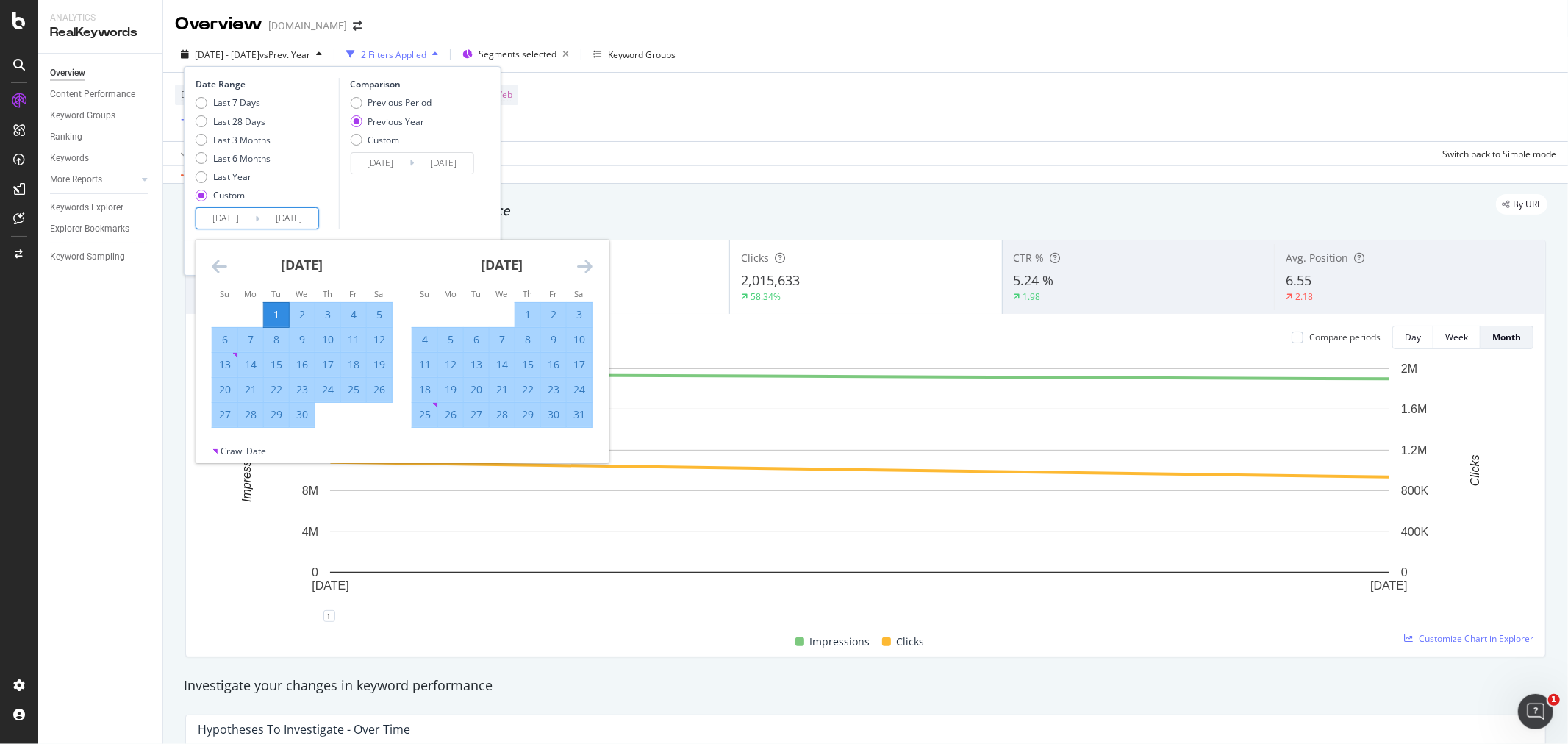
click at [588, 268] on icon "Move forward to switch to the next month." at bounding box center [585, 266] width 15 height 17
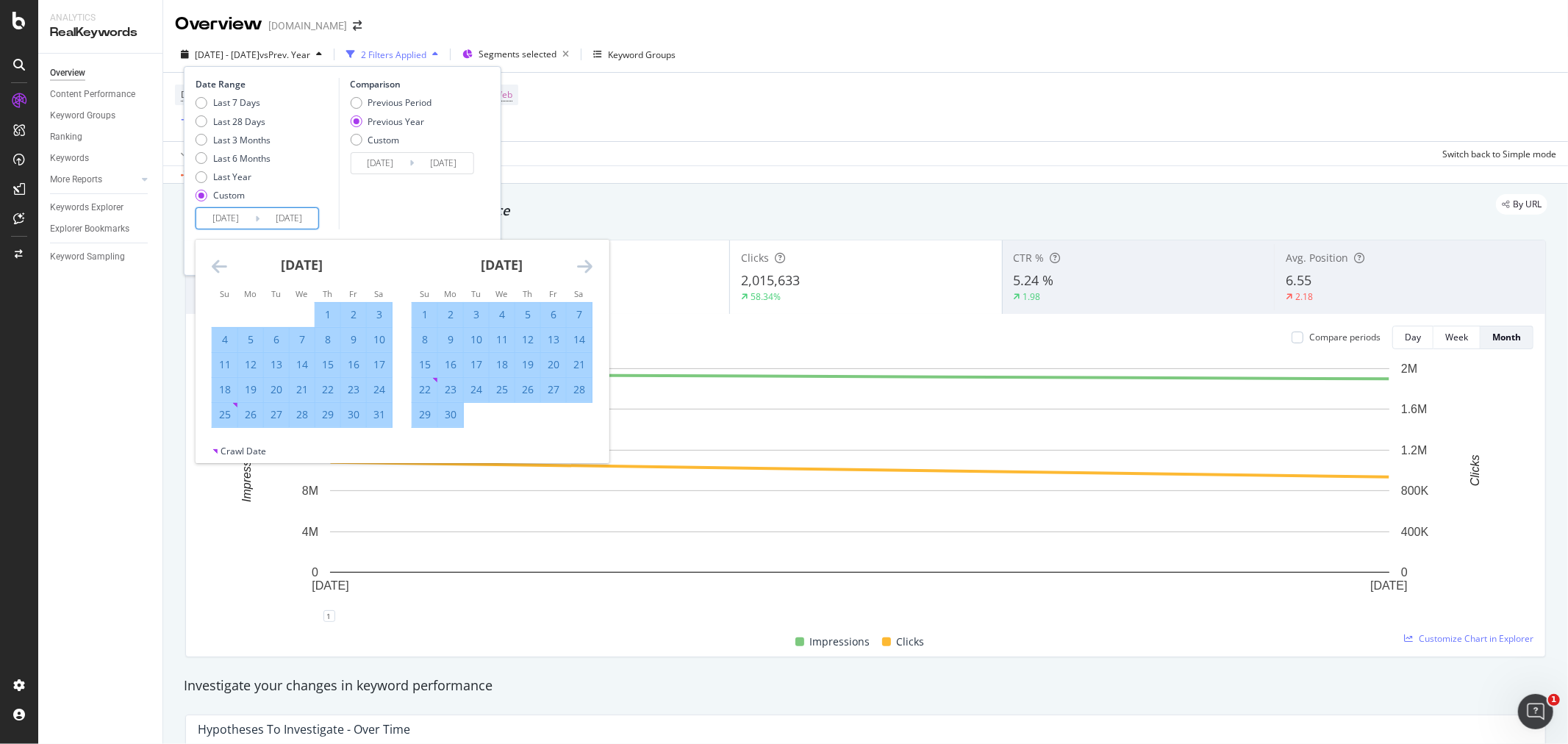
click at [444, 413] on div "30" at bounding box center [450, 413] width 25 height 14
type input "2025/06/30"
type input "2024/07/01"
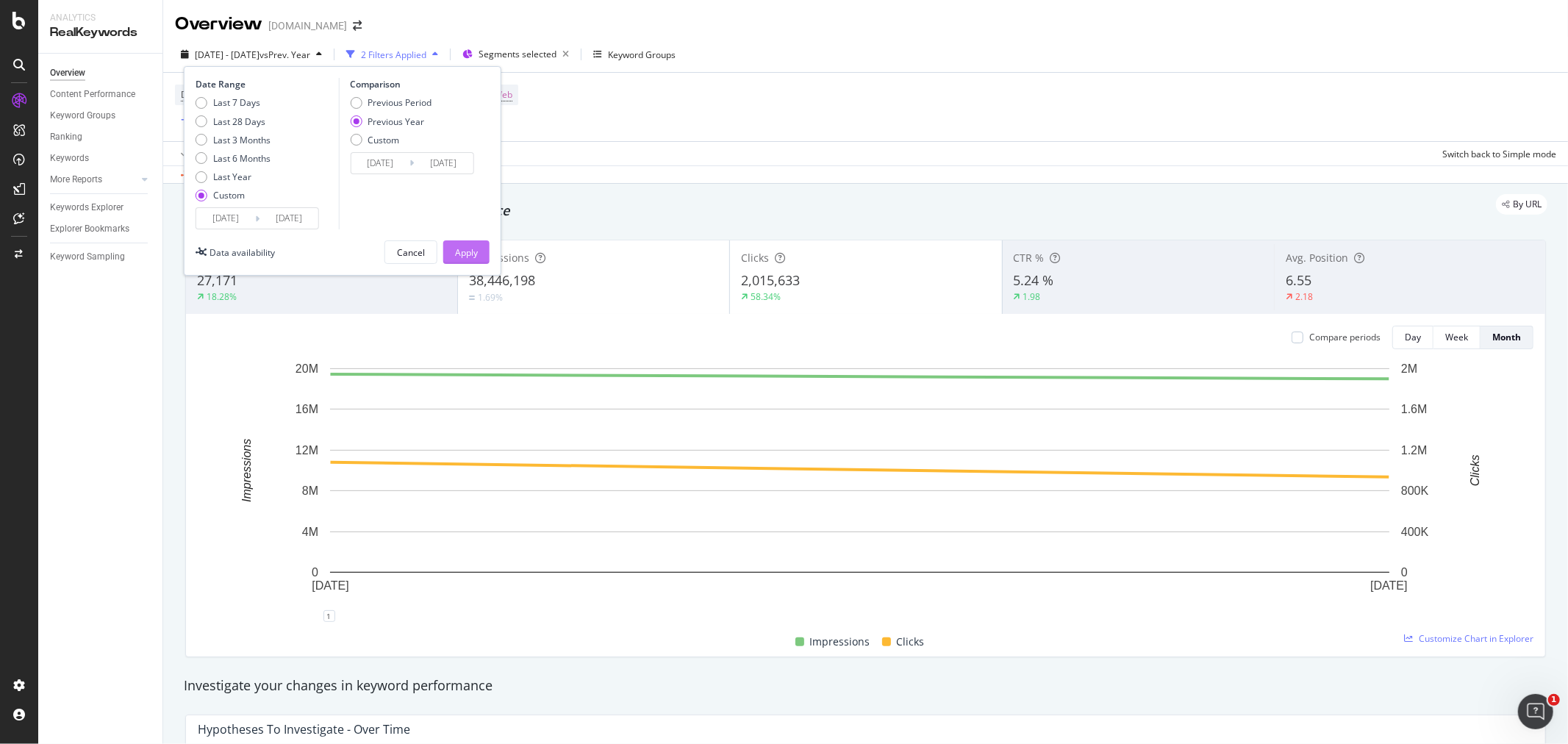
click at [458, 252] on div "Apply" at bounding box center [466, 252] width 23 height 13
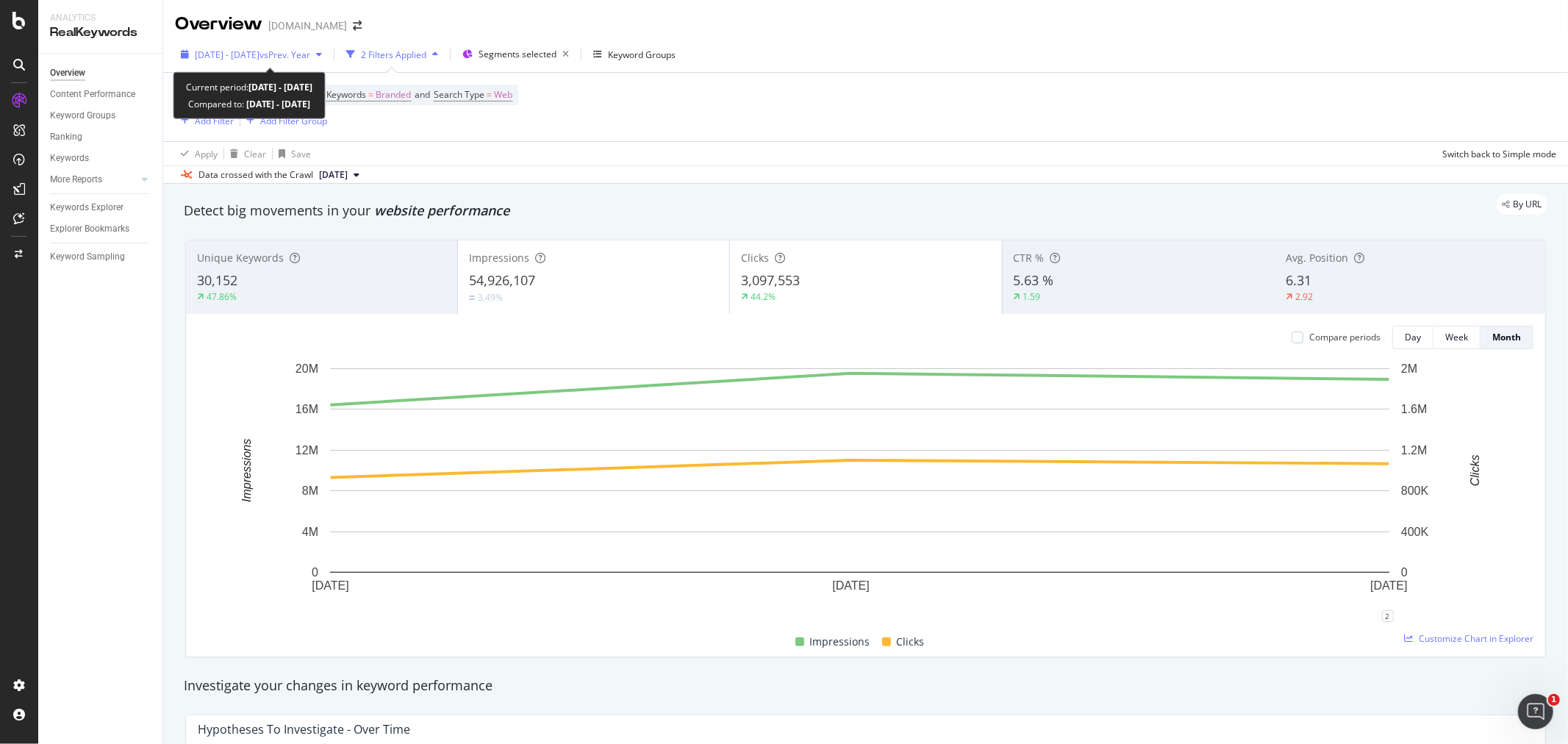
click at [328, 61] on div "2025 Apr. 1st - Jun. 30th vs Prev. Year" at bounding box center [251, 54] width 153 height 22
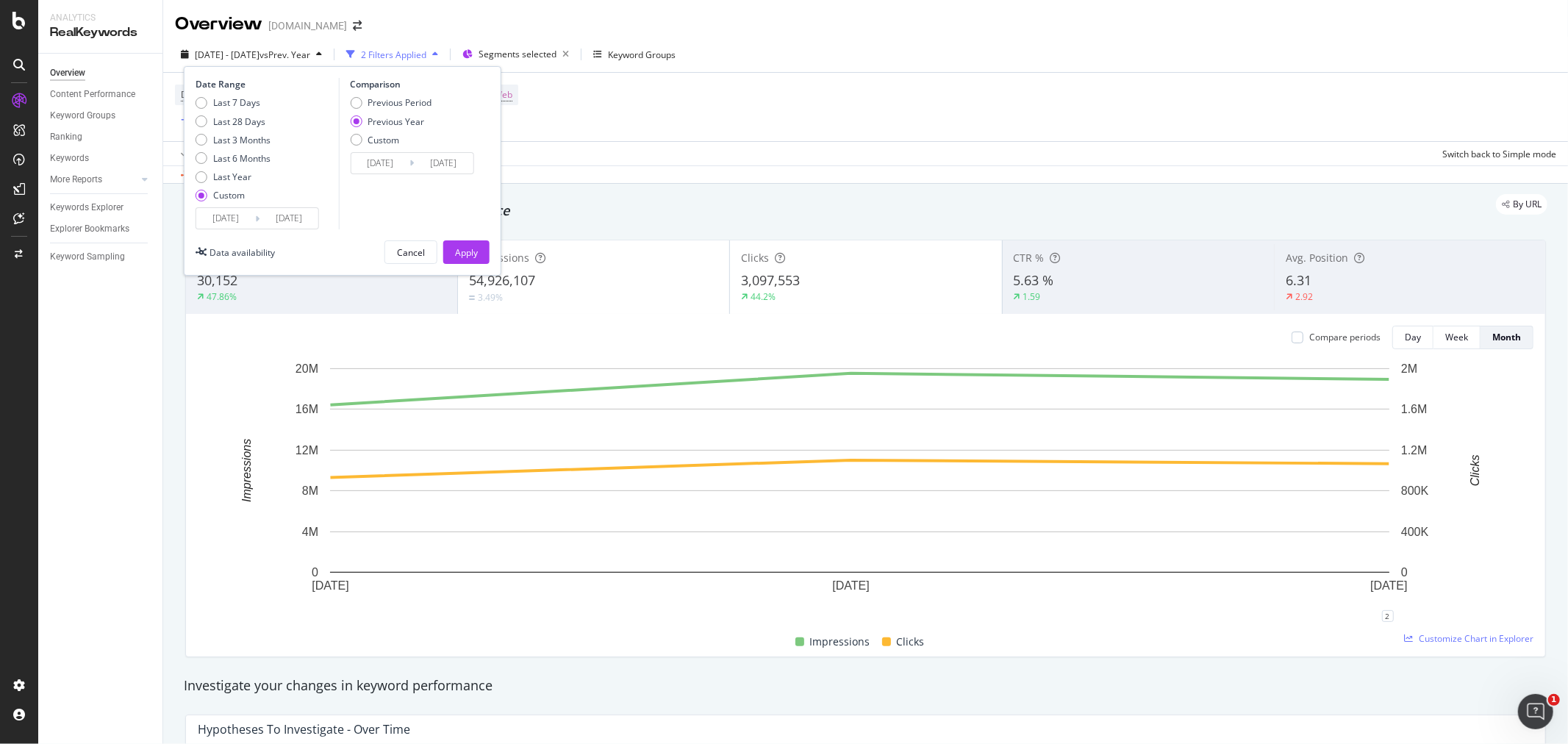
click at [240, 219] on input "2025/04/01" at bounding box center [226, 218] width 59 height 20
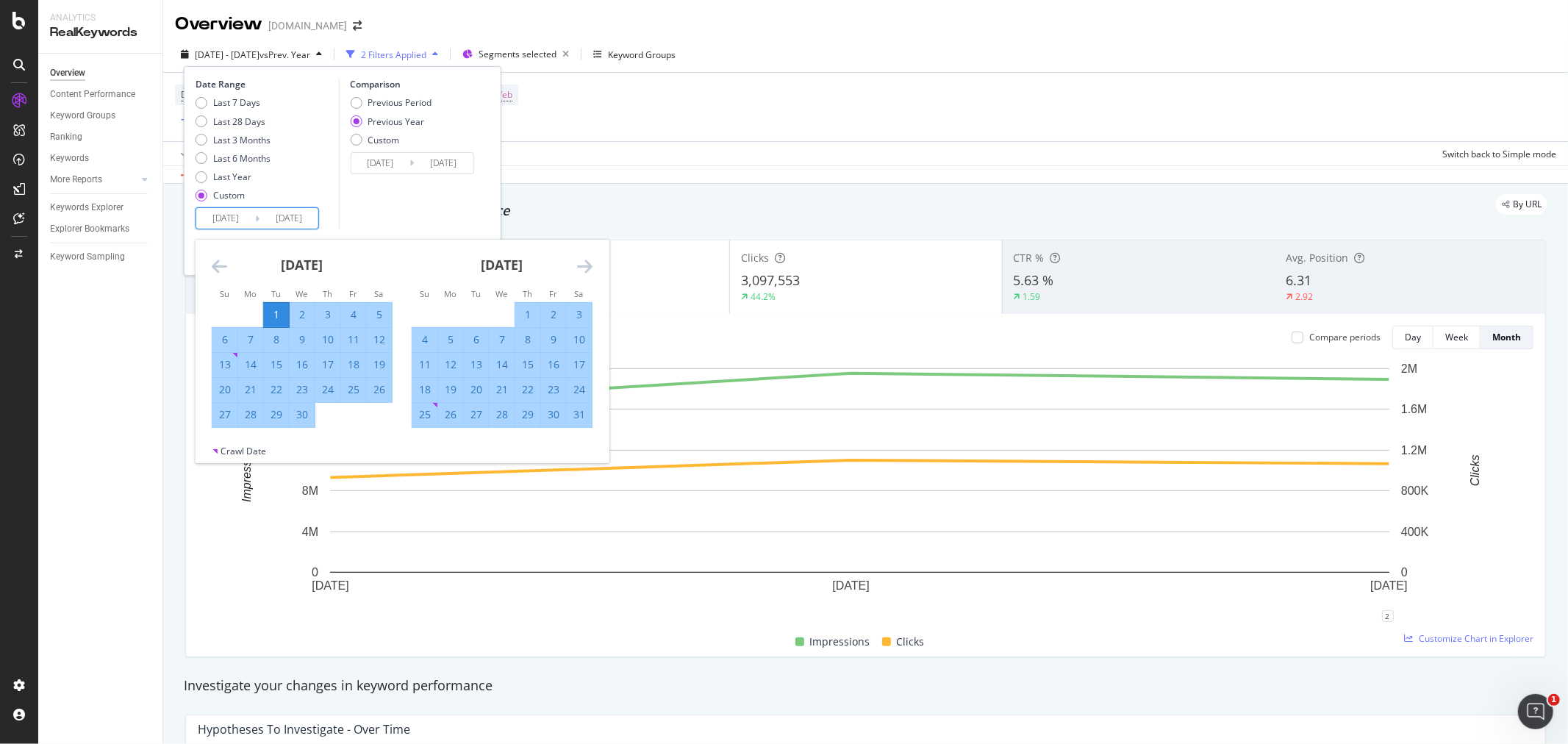
click at [588, 267] on icon "Move forward to switch to the next month." at bounding box center [585, 266] width 15 height 17
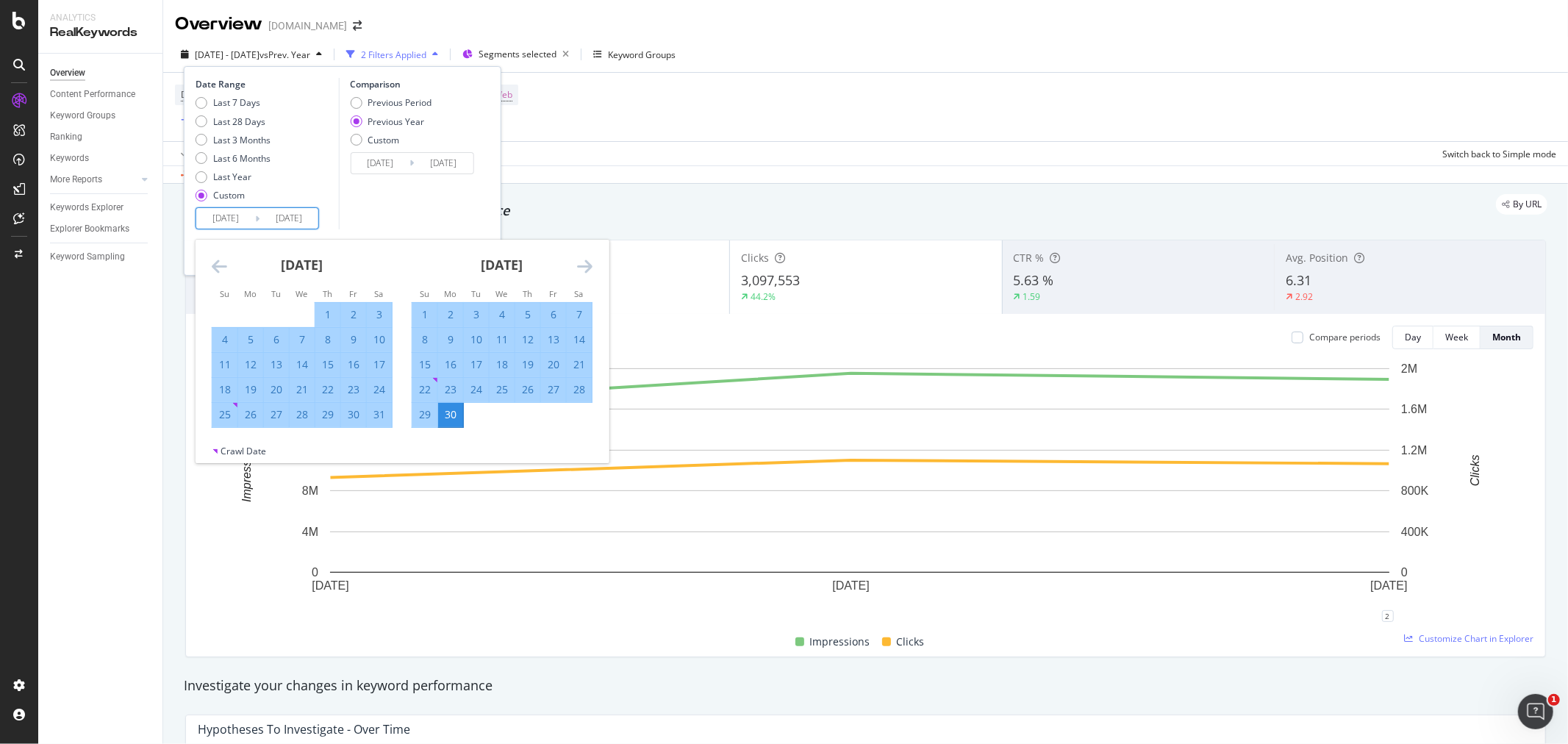
click at [588, 267] on icon "Move forward to switch to the next month." at bounding box center [585, 266] width 15 height 17
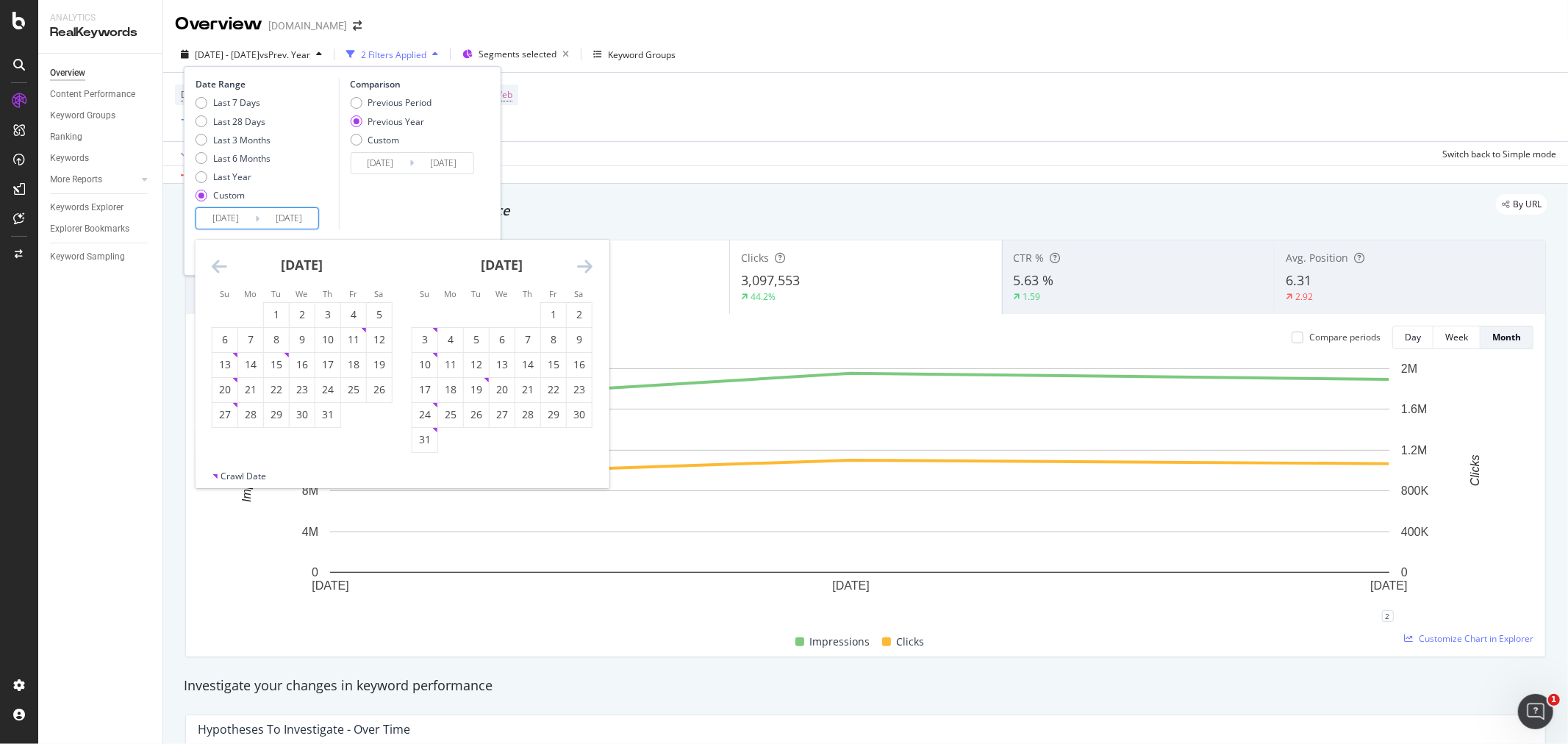
click at [588, 267] on icon "Move forward to switch to the next month." at bounding box center [585, 266] width 15 height 17
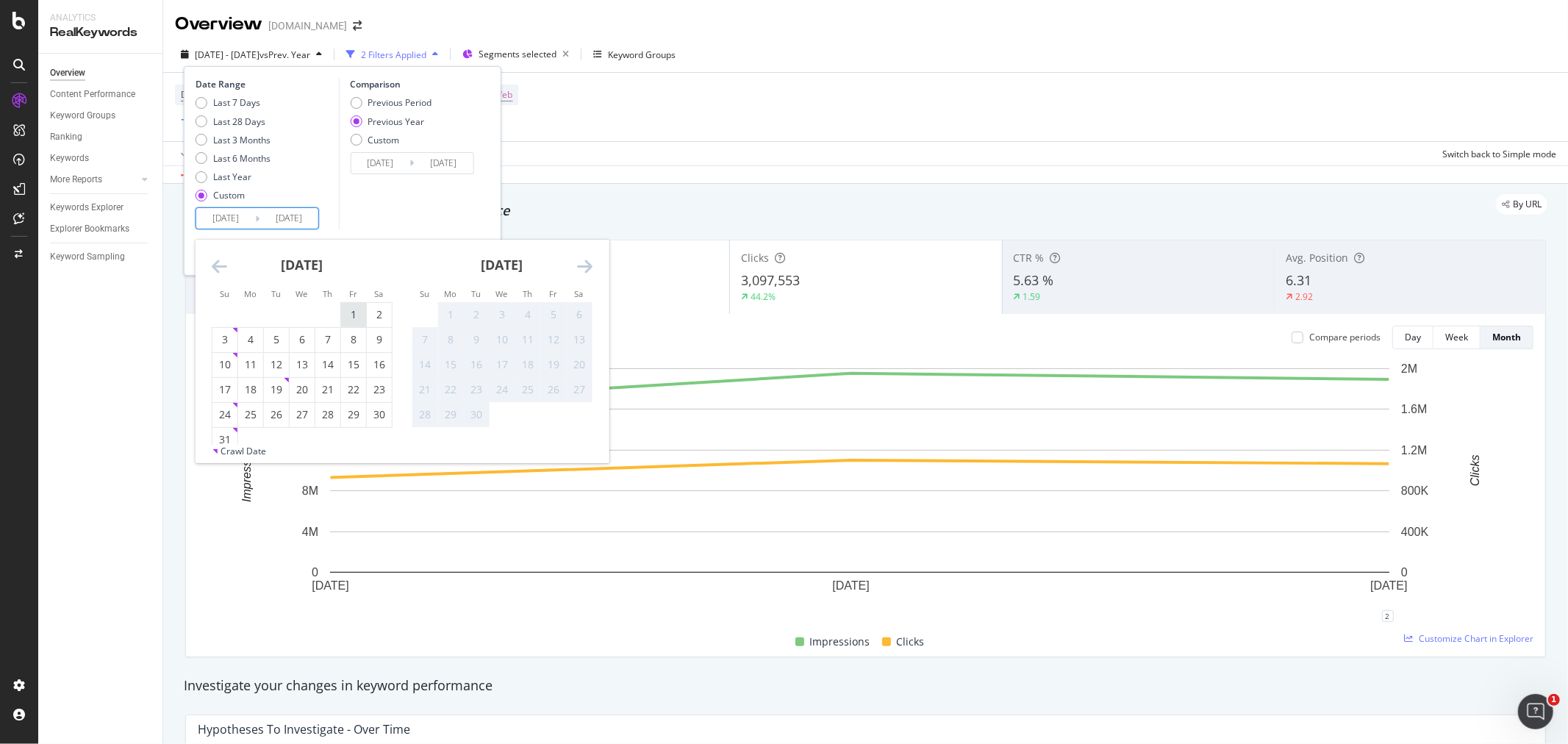
click at [355, 311] on div "1" at bounding box center [354, 314] width 25 height 14
type input "2025/08/01"
click at [231, 431] on div "31" at bounding box center [225, 439] width 25 height 24
type input "[DATE]"
type input "2025/07/01"
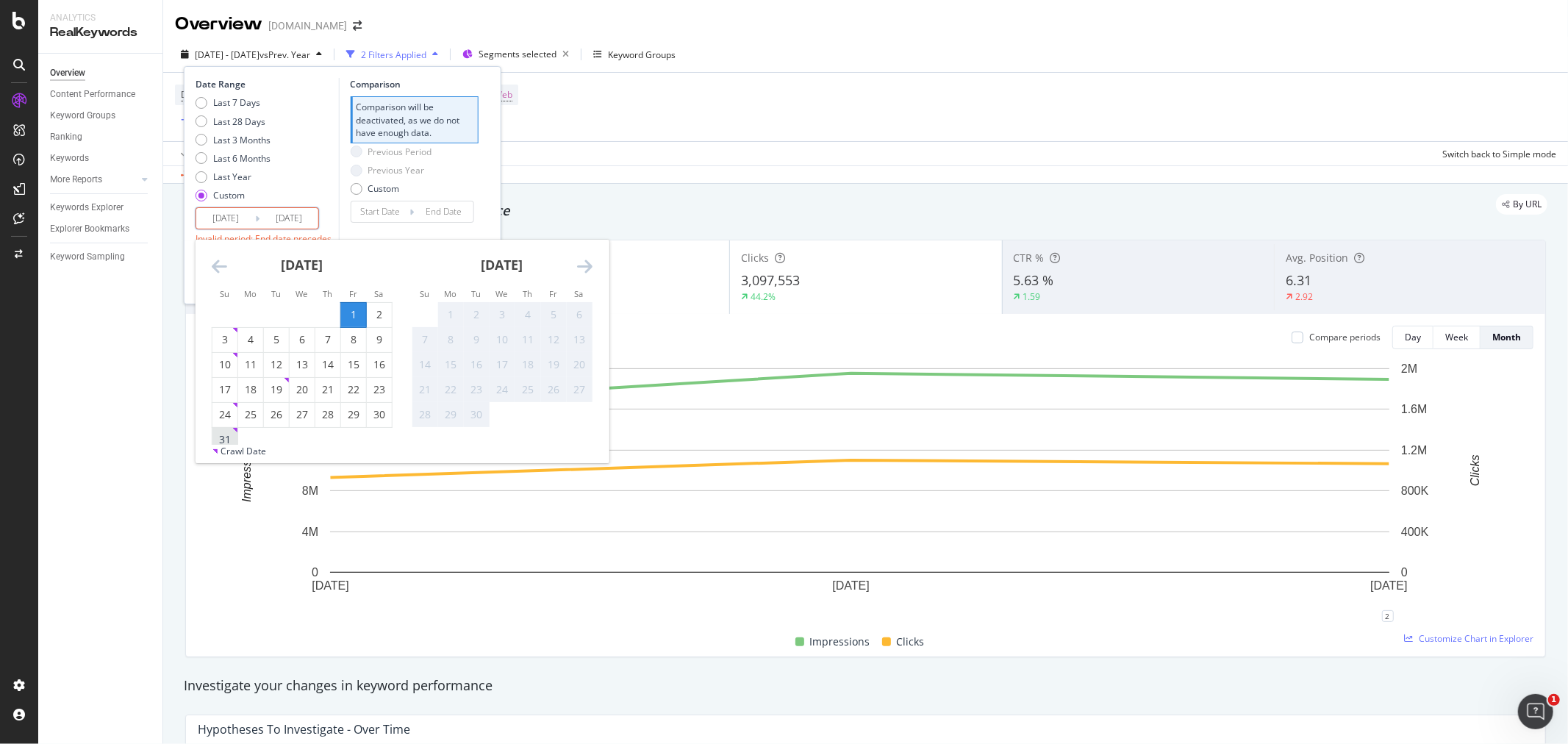
type input "2025/07/31"
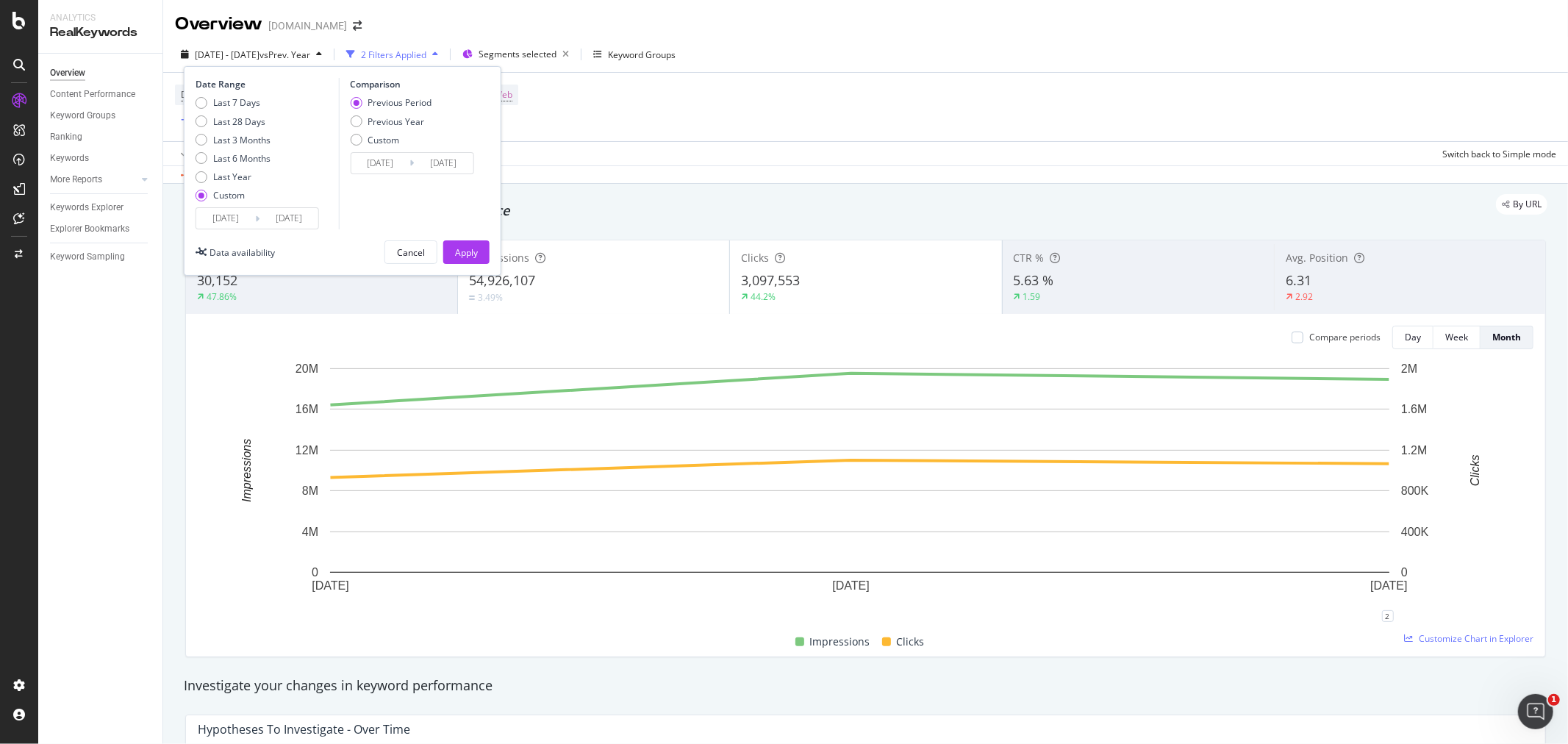
click at [231, 213] on input "2025/08/01" at bounding box center [226, 218] width 59 height 20
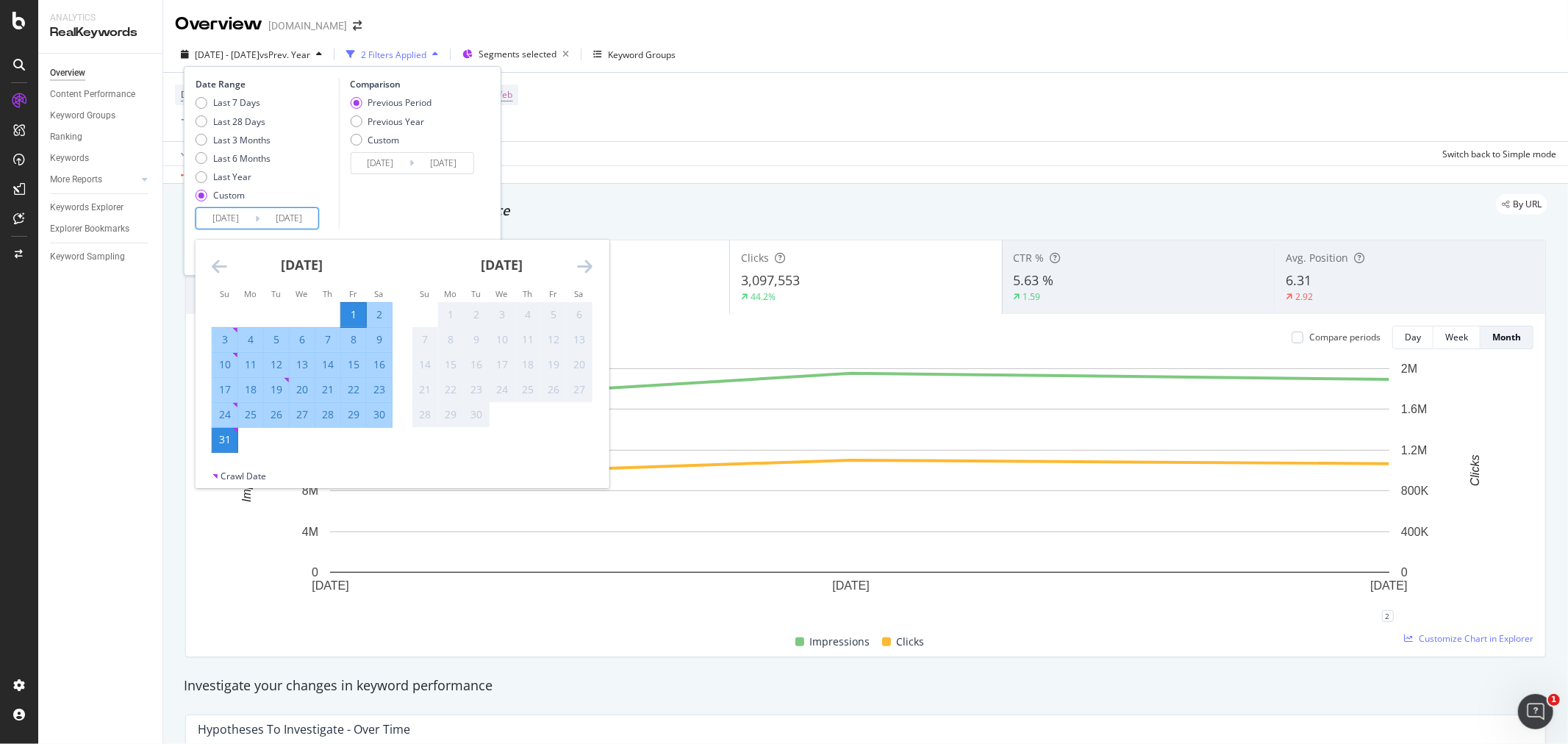
click at [358, 311] on div "1" at bounding box center [354, 314] width 25 height 14
click at [226, 444] on div "31" at bounding box center [225, 438] width 25 height 14
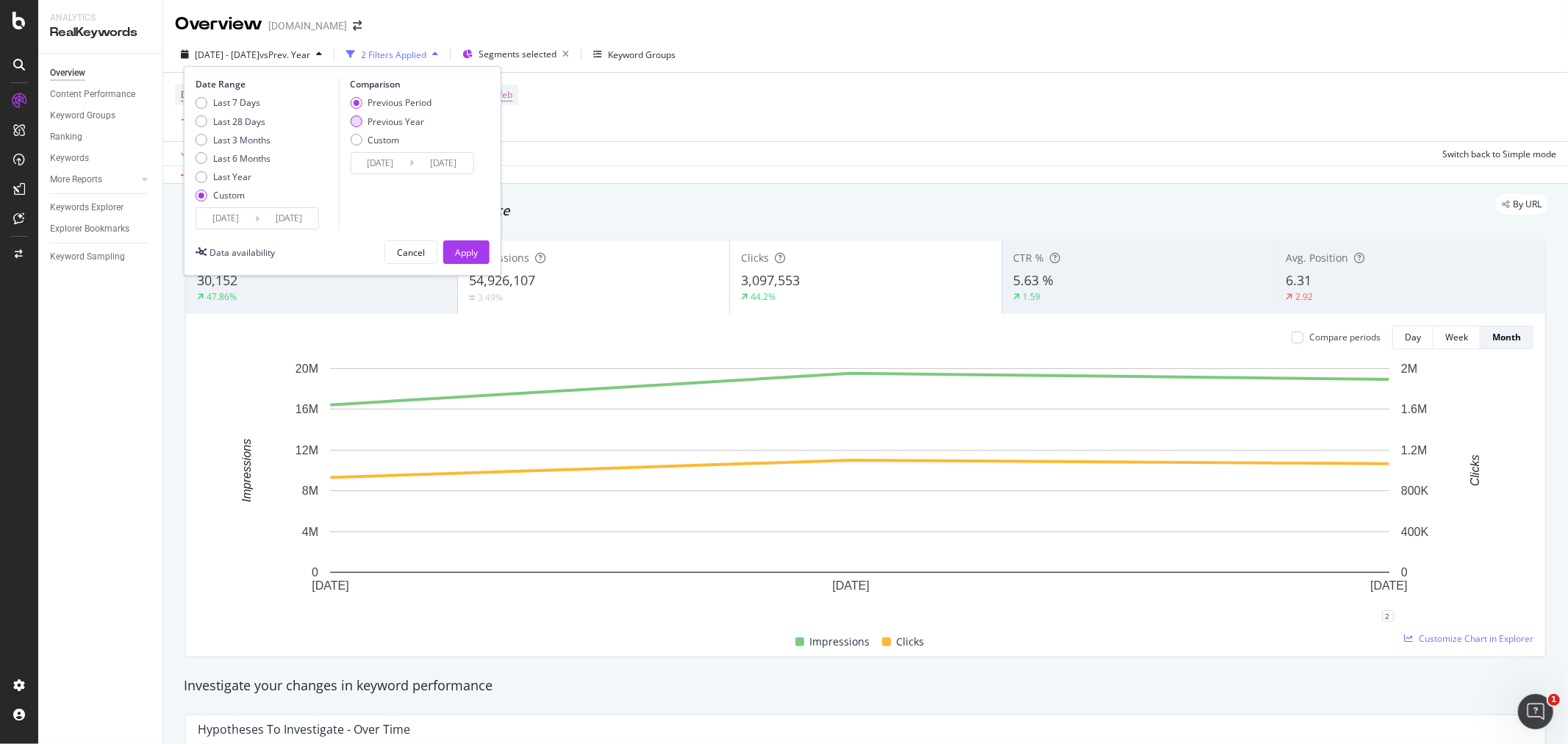
click at [386, 121] on div "Previous Year" at bounding box center [395, 121] width 57 height 13
type input "2024/08/02"
type input "[DATE]"
click at [472, 255] on div "Apply" at bounding box center [466, 252] width 23 height 13
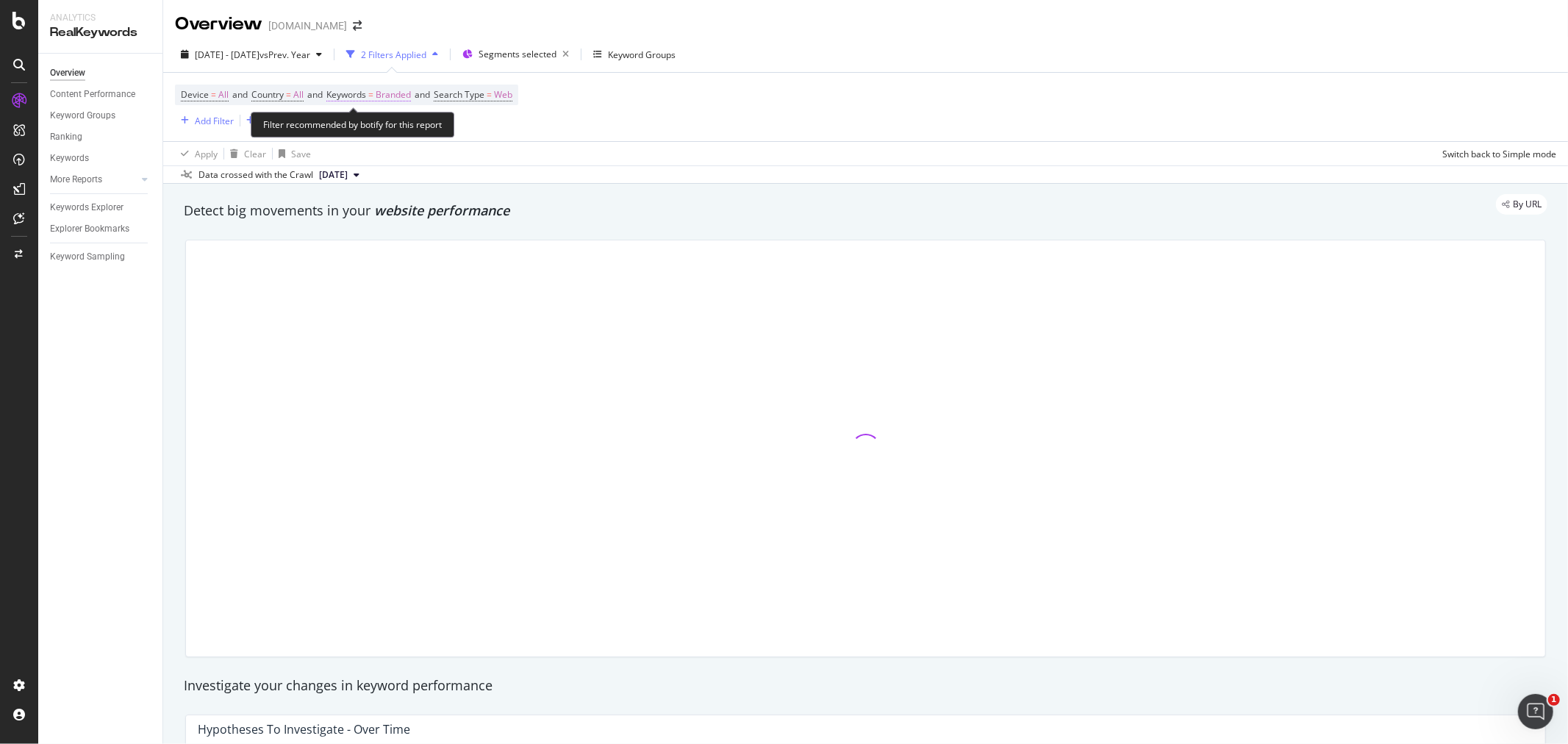
click at [392, 97] on span "Branded" at bounding box center [393, 94] width 36 height 20
click at [378, 136] on div "Branded" at bounding box center [377, 130] width 59 height 22
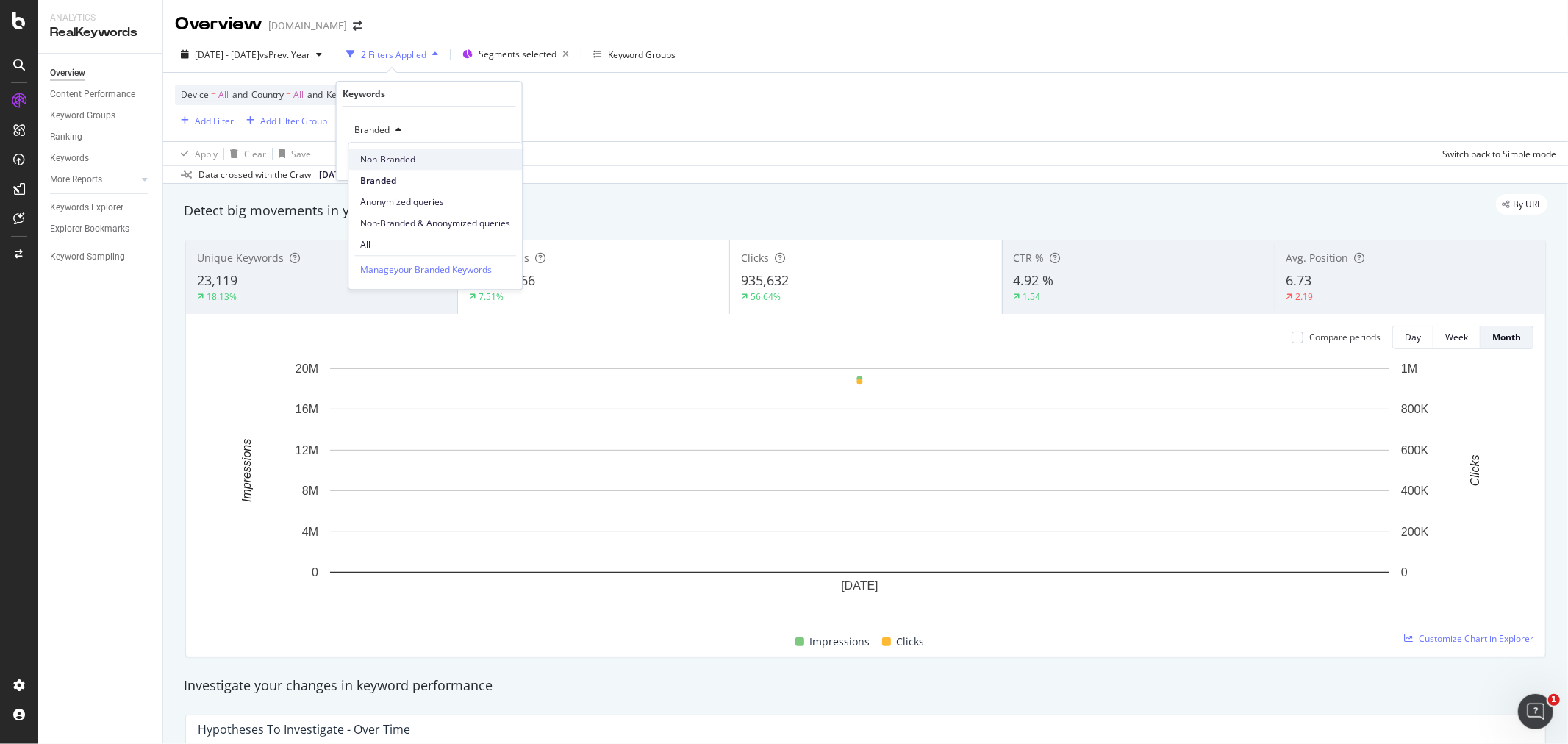
click at [385, 157] on span "Non-Branded" at bounding box center [436, 160] width 150 height 13
click at [491, 160] on div "Apply" at bounding box center [499, 161] width 23 height 13
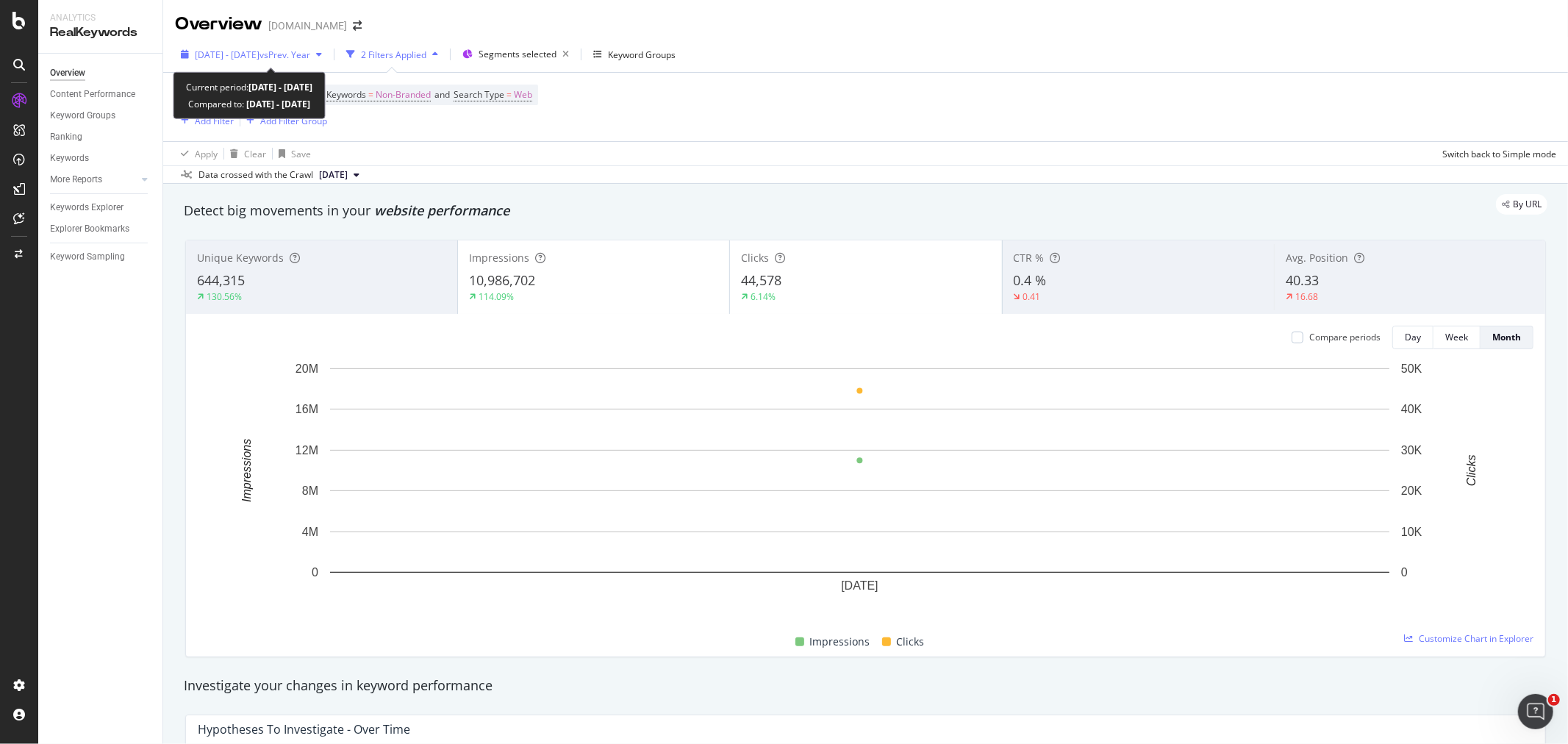
click at [310, 51] on span "vs Prev. Year" at bounding box center [284, 54] width 51 height 13
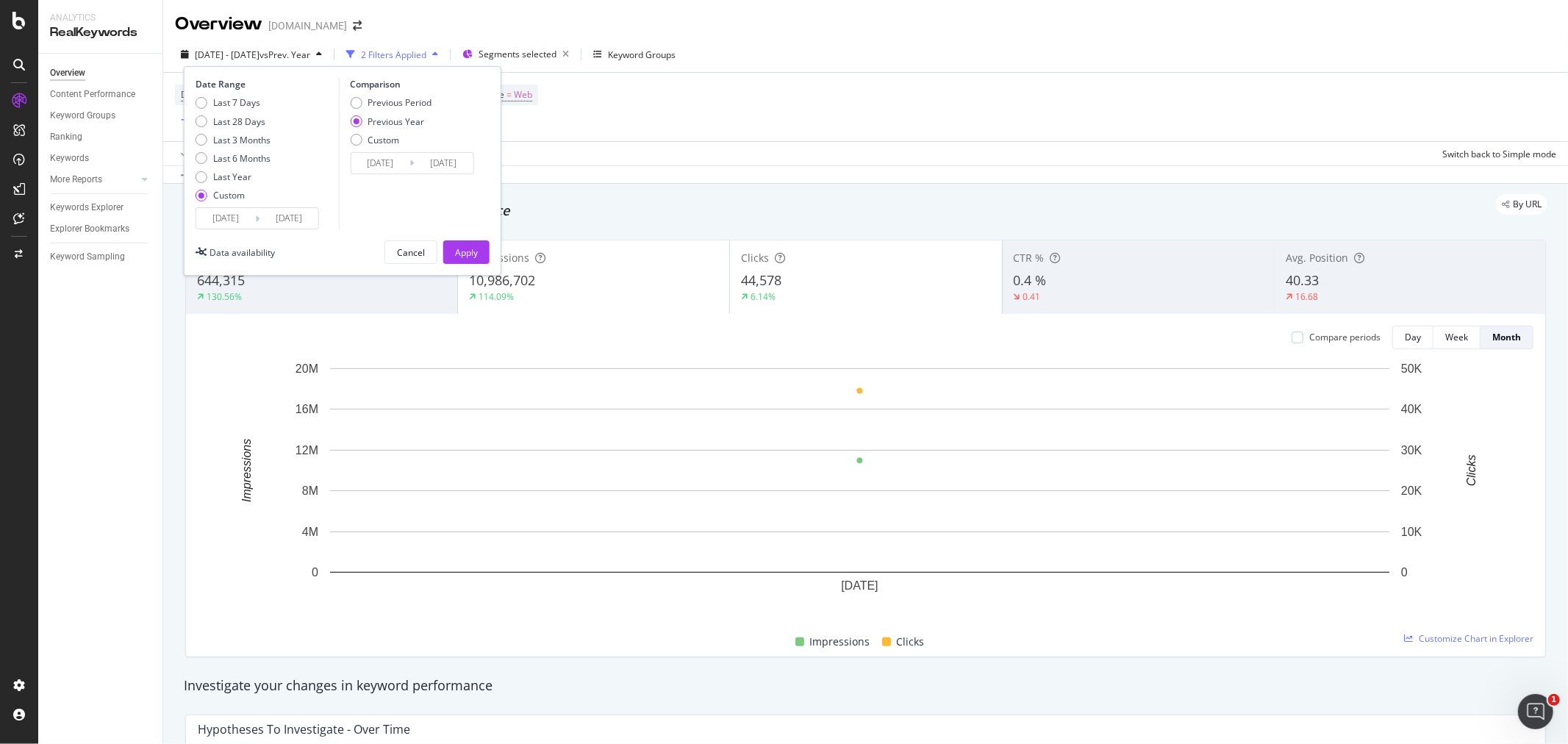
click at [226, 225] on input "[DATE]" at bounding box center [226, 218] width 59 height 20
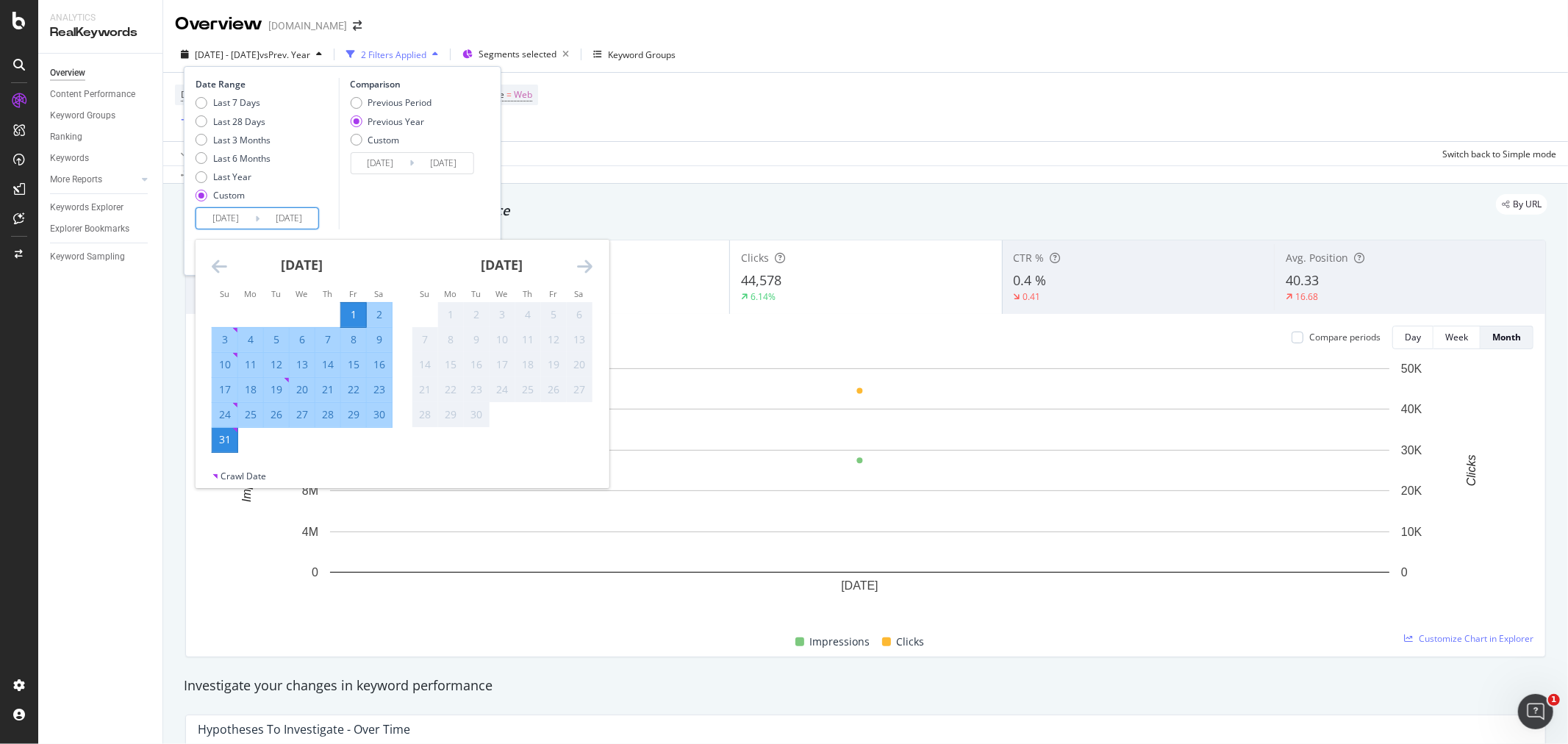
click at [221, 263] on icon "Move backward to switch to the previous month." at bounding box center [220, 266] width 15 height 17
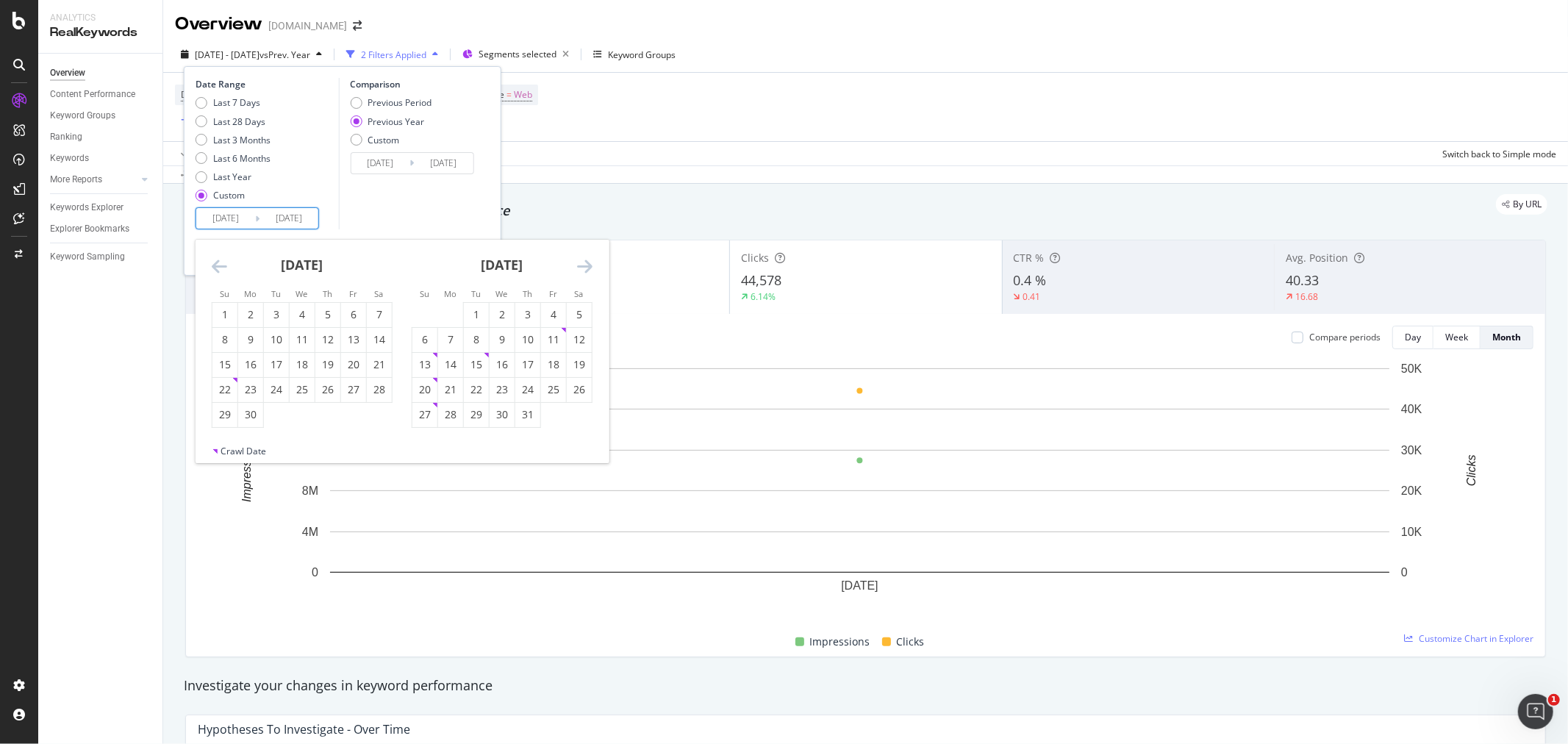
click at [221, 263] on icon "Move backward to switch to the previous month." at bounding box center [220, 266] width 15 height 17
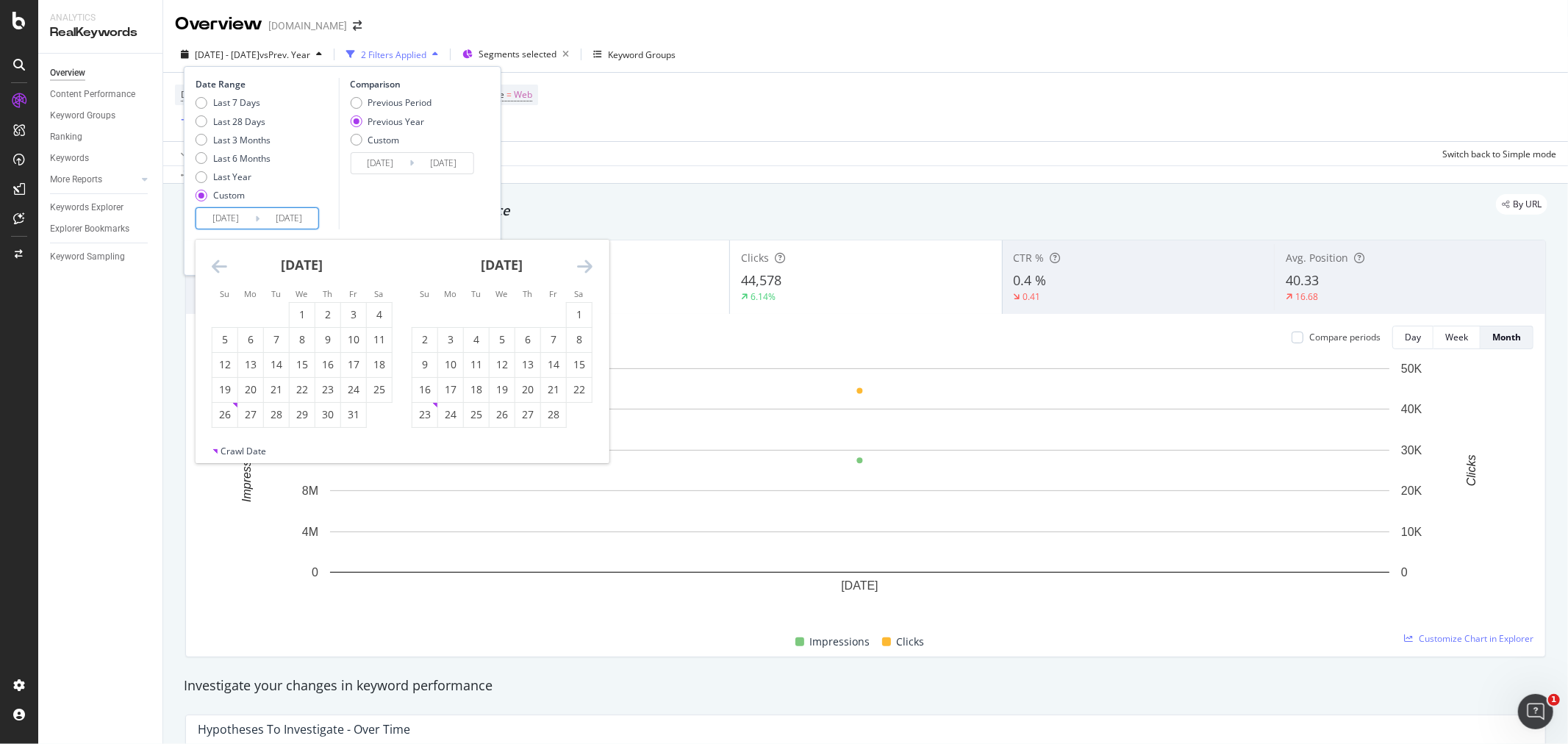
click at [221, 263] on icon "Move backward to switch to the previous month." at bounding box center [220, 266] width 15 height 17
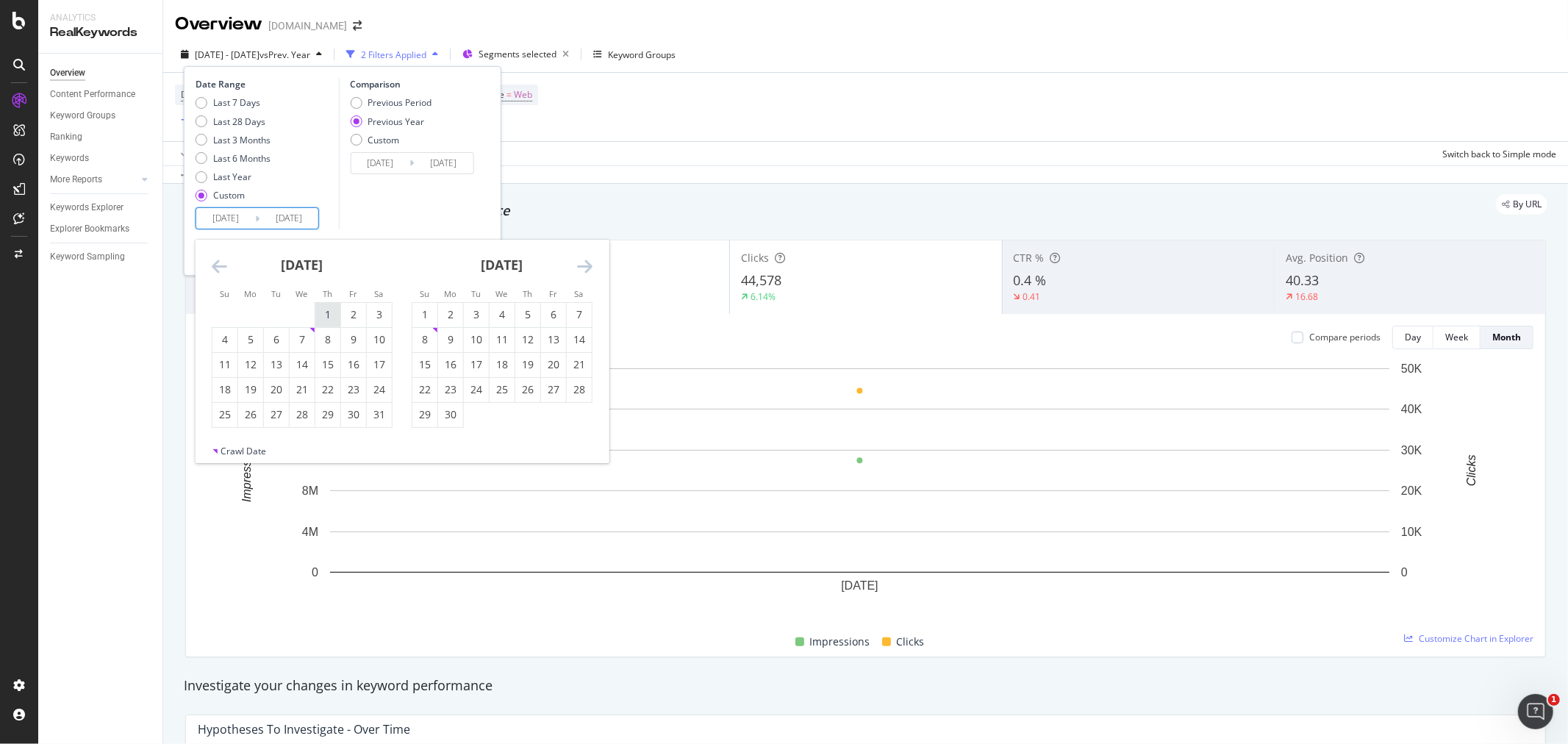
click at [322, 312] on div "1" at bounding box center [328, 314] width 25 height 14
type input "[DATE]"
type input "2023/08/03"
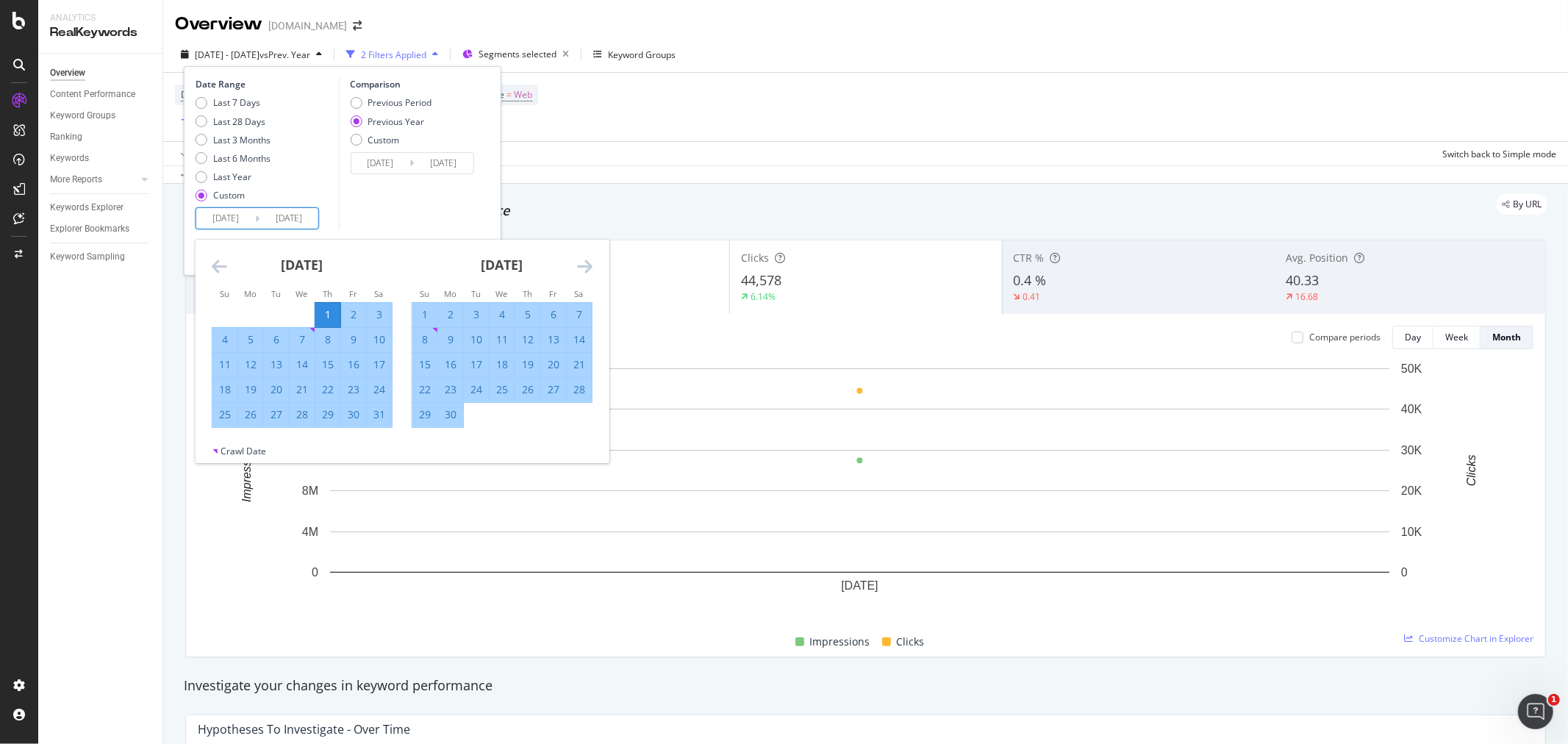
click at [376, 419] on div "31" at bounding box center [380, 413] width 25 height 14
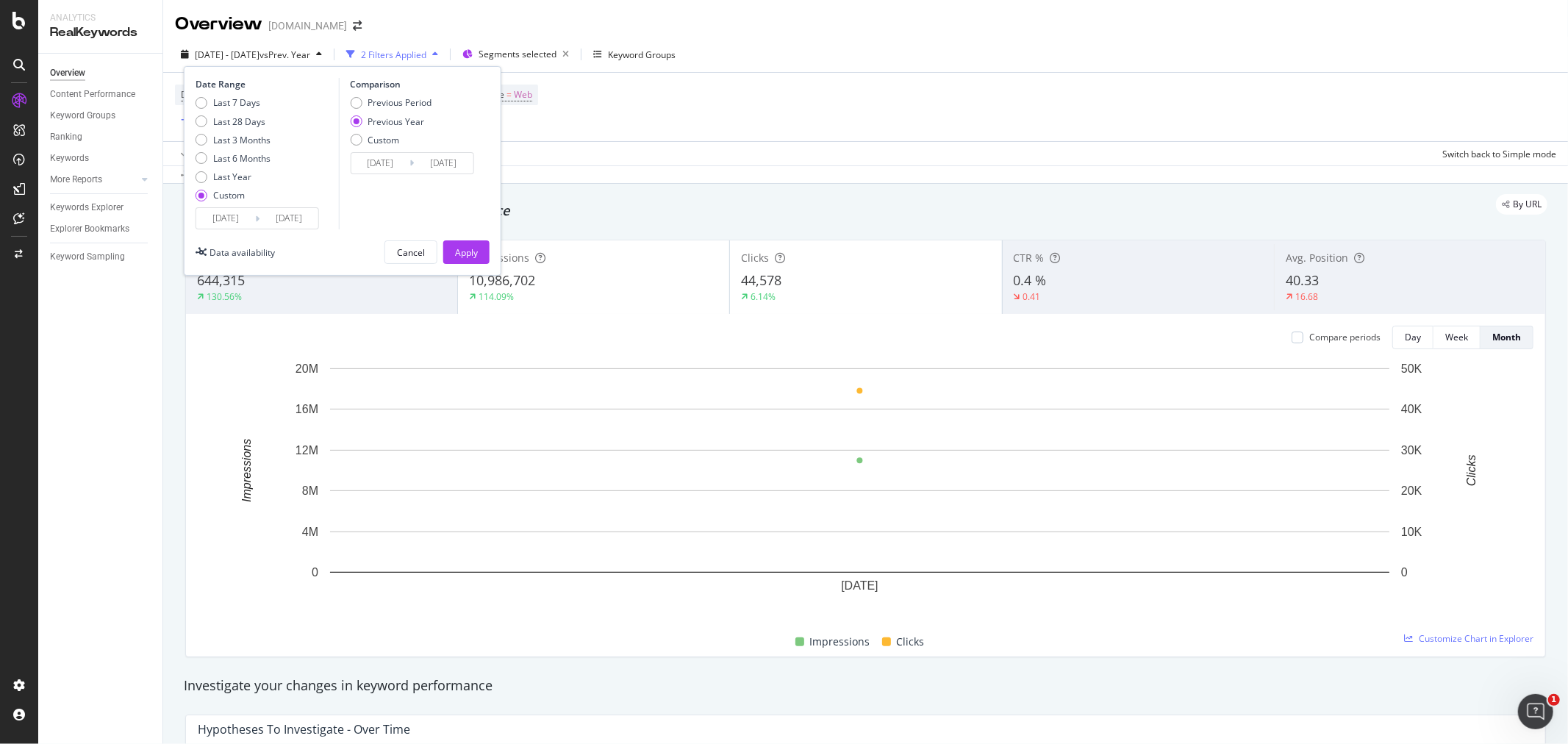
type input "2024/08/31"
type input "2023/09/02"
click at [465, 243] on div "Apply" at bounding box center [466, 252] width 23 height 22
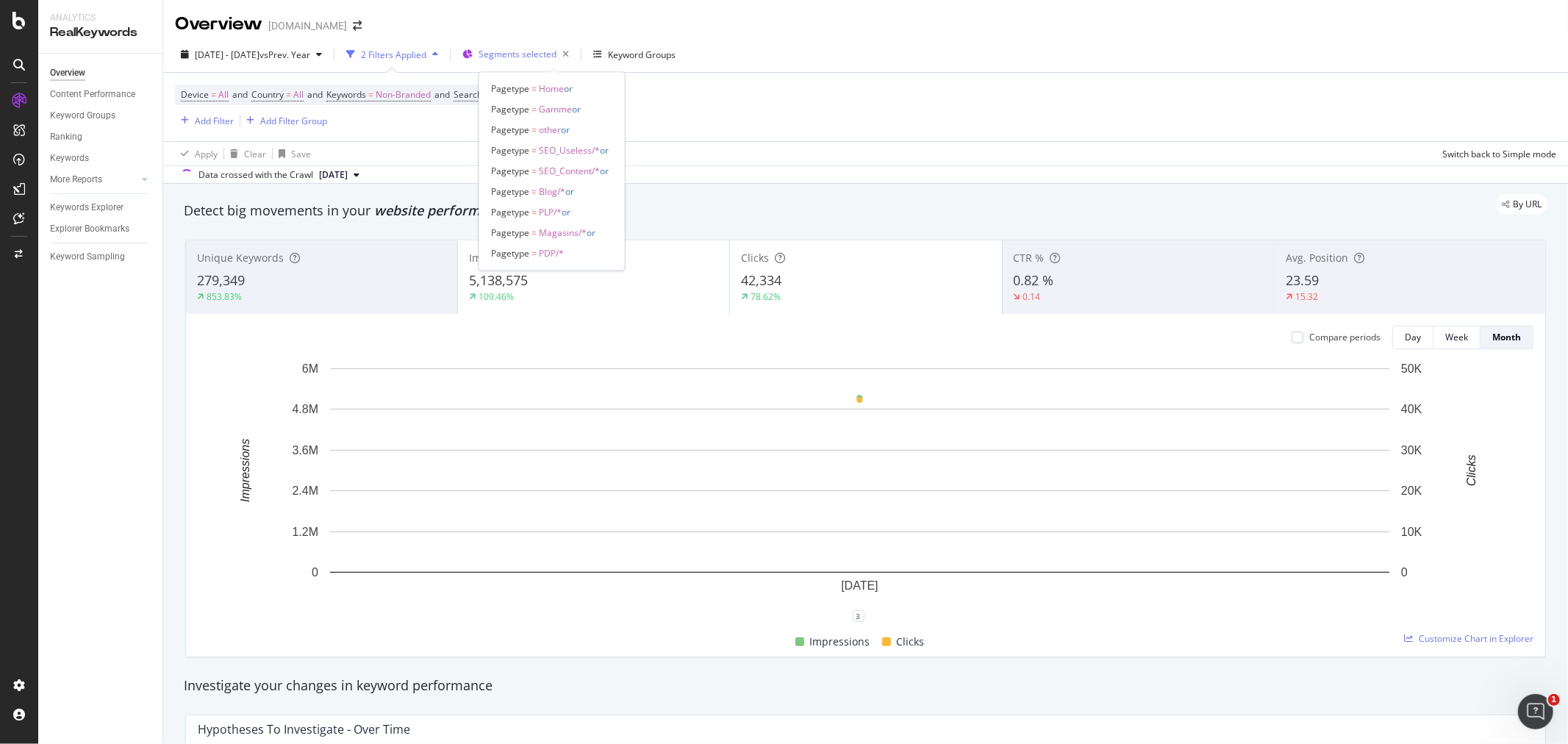
click at [556, 59] on span "Segments selected" at bounding box center [517, 54] width 78 height 13
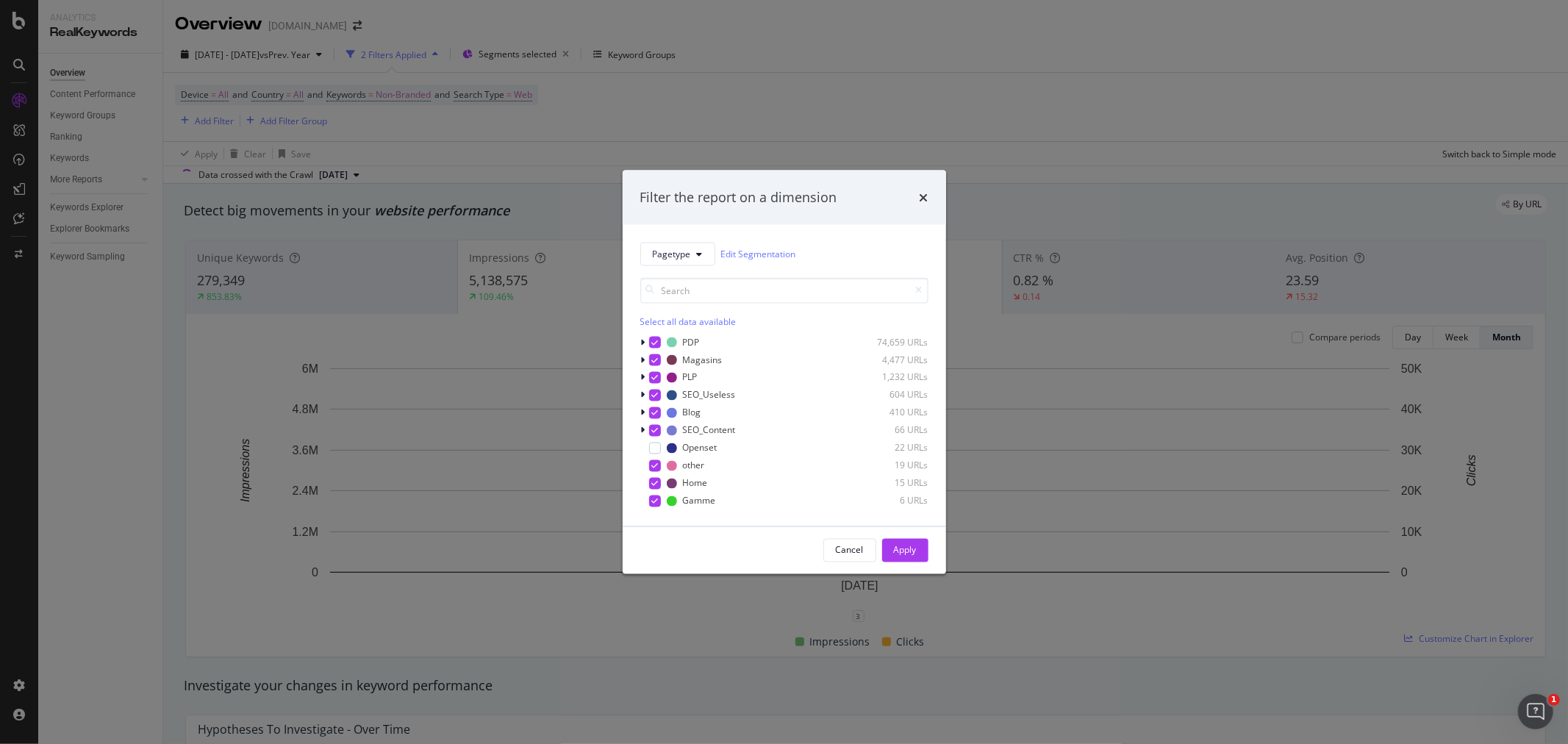
click at [654, 314] on div "Select all data available" at bounding box center [784, 320] width 288 height 13
click at [654, 324] on div "Unselect all data available" at bounding box center [784, 320] width 288 height 13
click at [678, 322] on div "Select all data available" at bounding box center [784, 320] width 288 height 13
click at [905, 555] on div "Apply" at bounding box center [905, 549] width 23 height 13
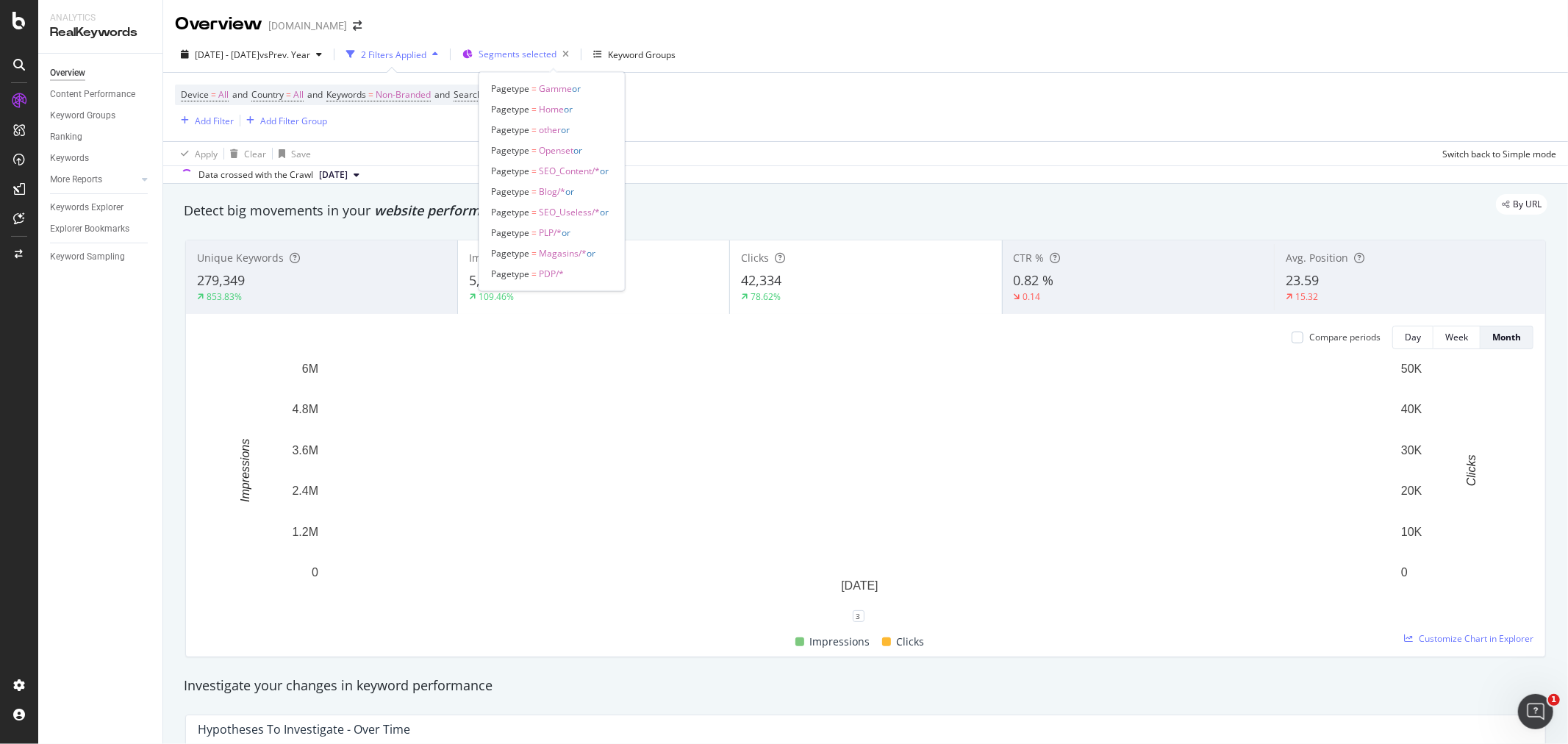
click at [556, 57] on span "Segments selected" at bounding box center [517, 54] width 78 height 13
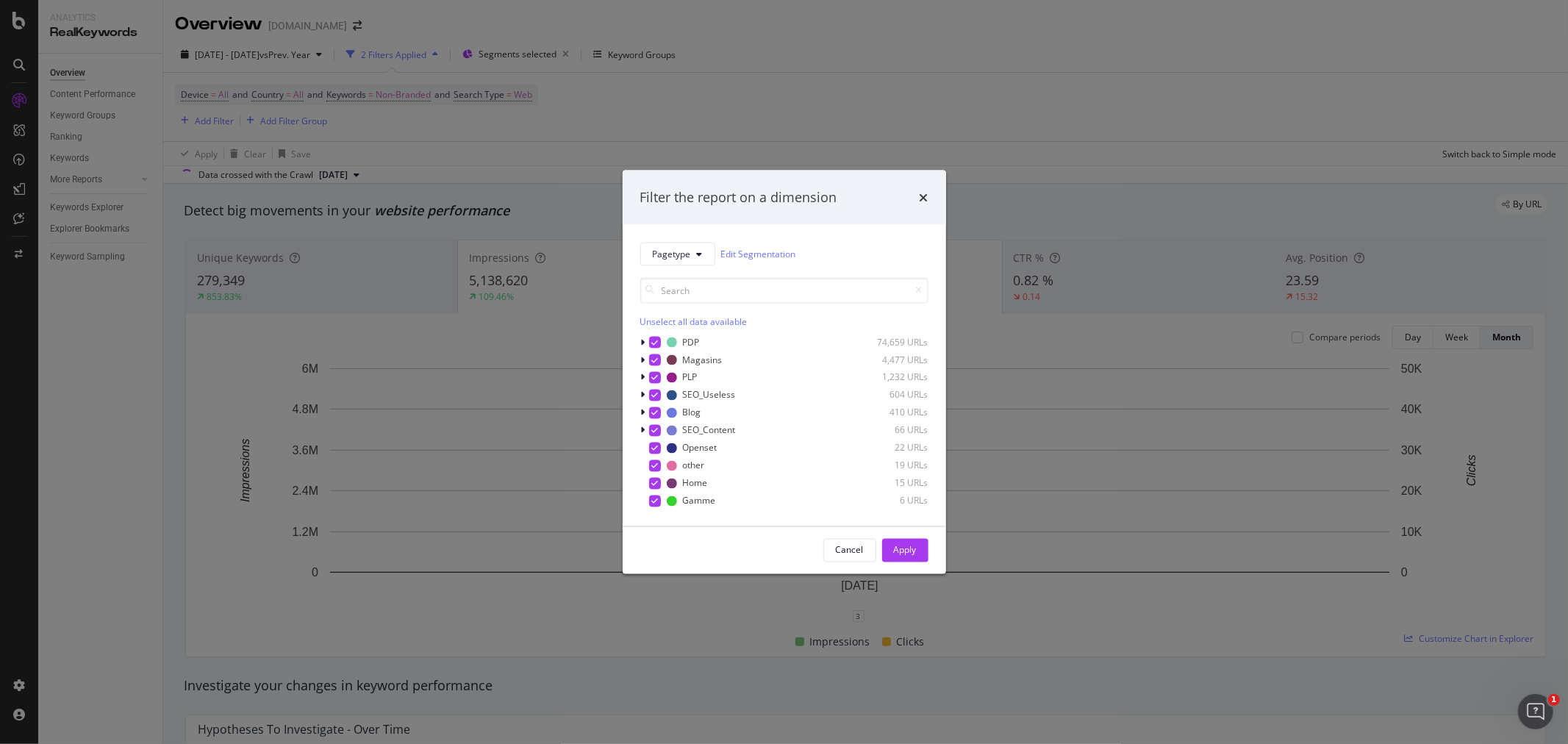
click at [664, 319] on div "Unselect all data available" at bounding box center [784, 320] width 288 height 13
click at [652, 484] on div "modal" at bounding box center [654, 483] width 12 height 12
click at [909, 549] on div "Apply" at bounding box center [905, 549] width 23 height 13
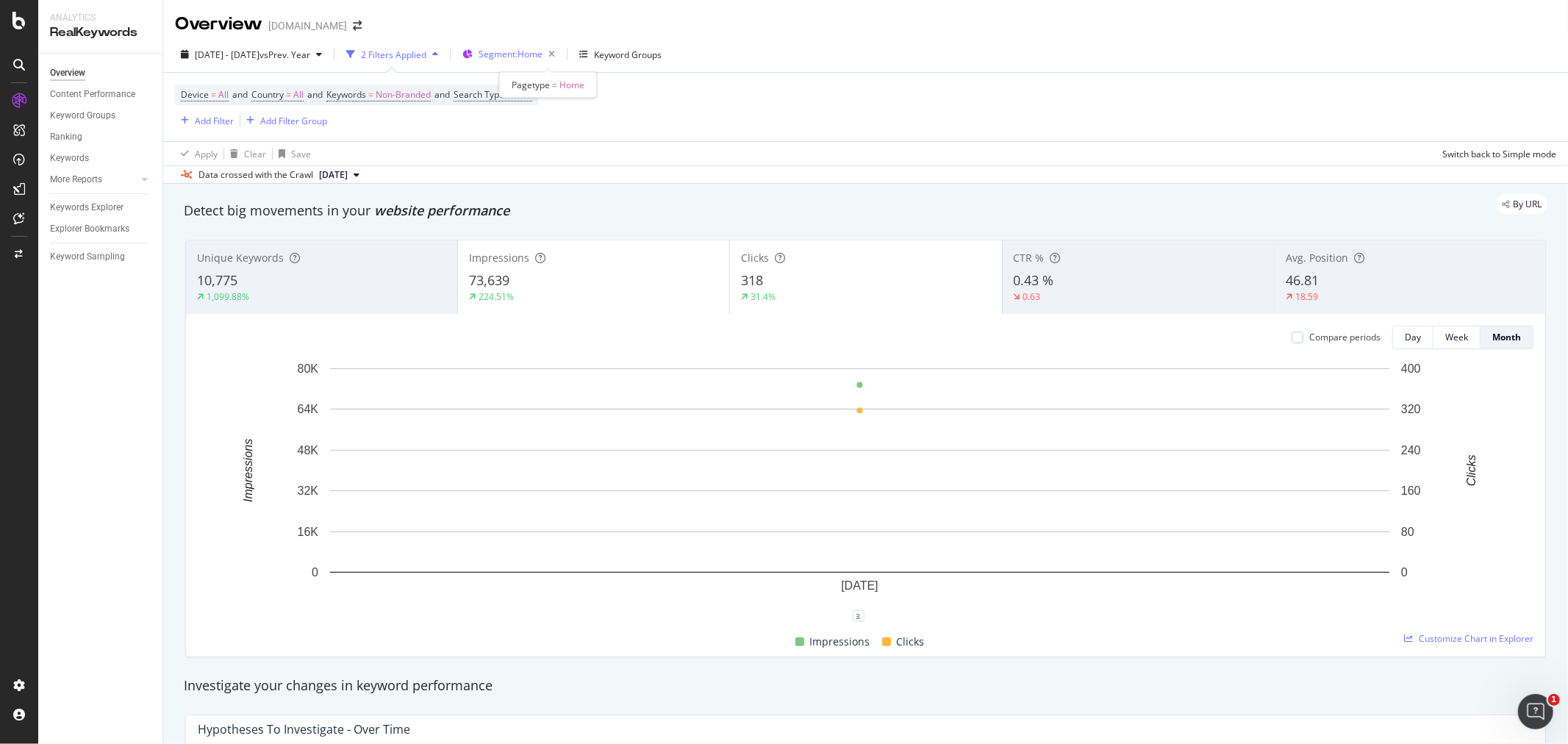
click at [543, 49] on span "Segment: Home" at bounding box center [510, 54] width 64 height 13
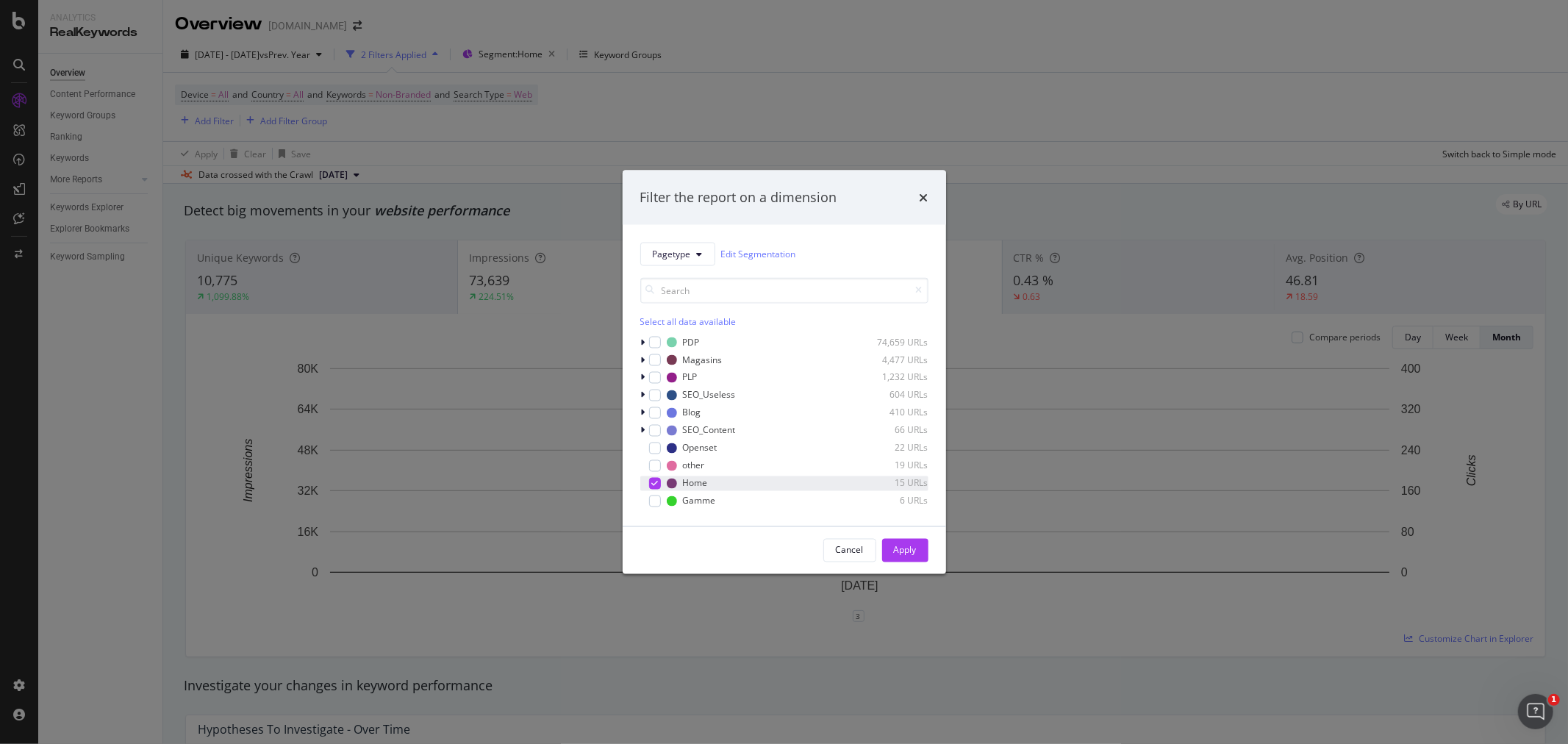
click at [652, 481] on icon "modal" at bounding box center [654, 483] width 7 height 8
click at [654, 360] on div "modal" at bounding box center [654, 359] width 12 height 12
click at [906, 541] on div "Apply" at bounding box center [905, 549] width 23 height 22
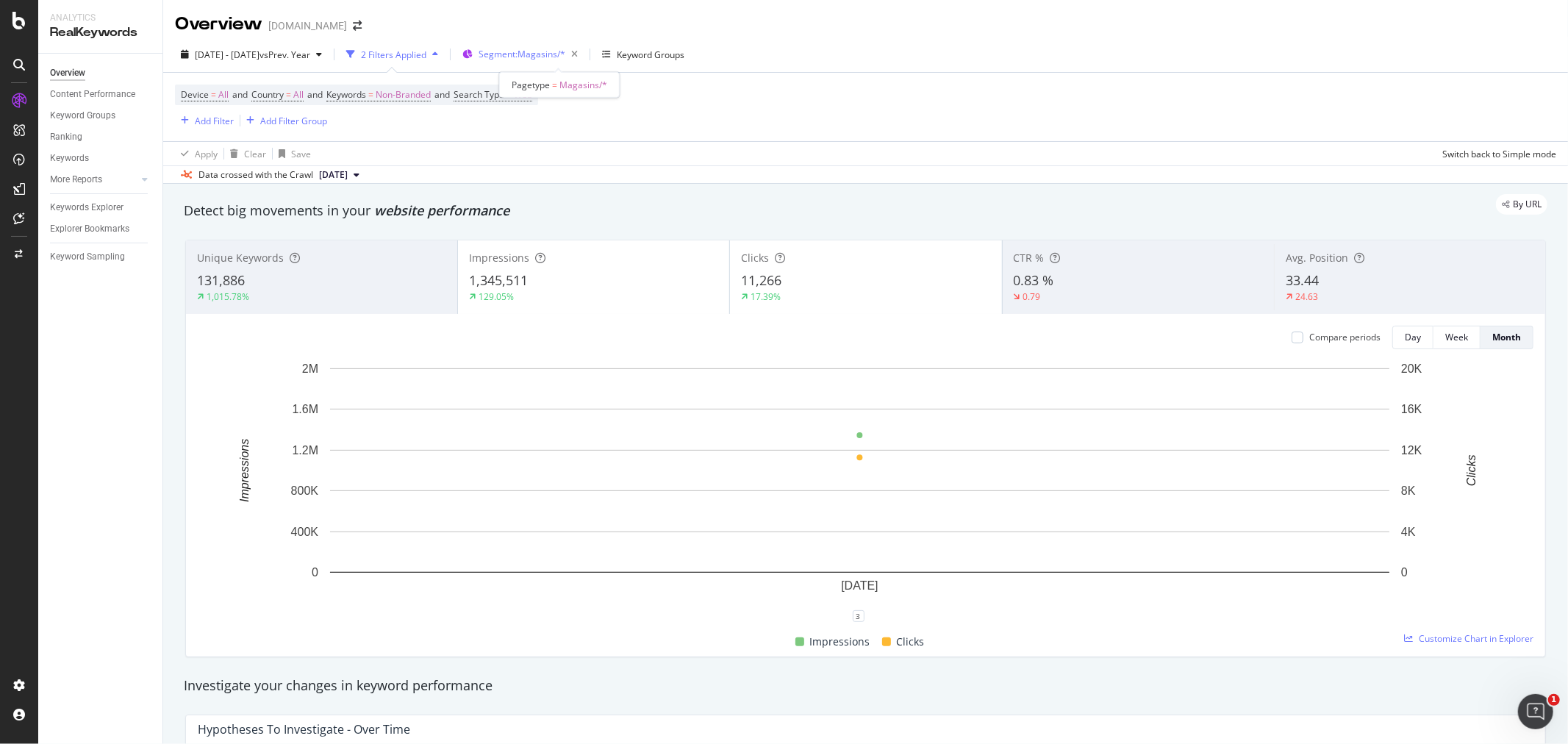
click at [565, 51] on span "Segment: Magasins/*" at bounding box center [521, 54] width 87 height 13
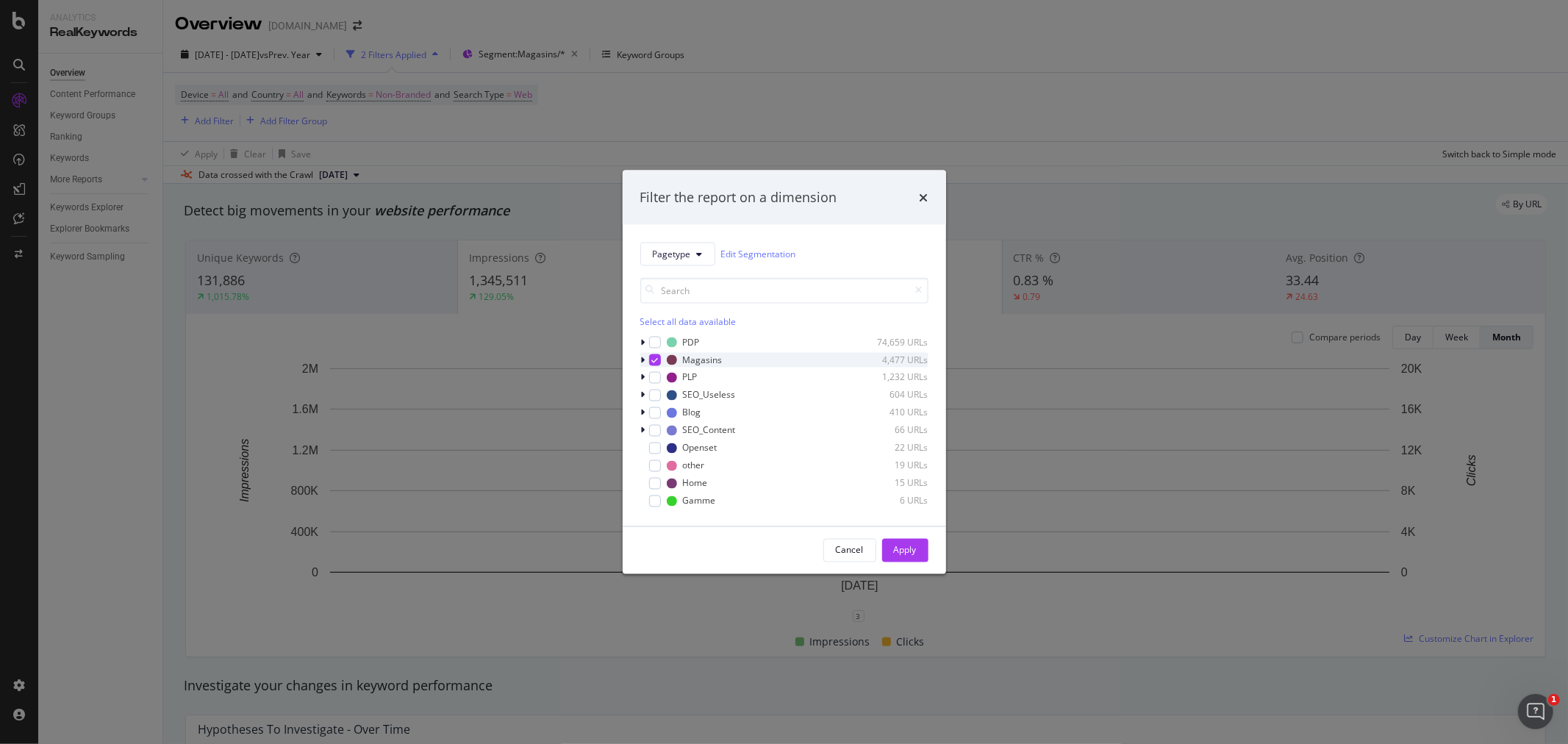
click at [651, 358] on icon "modal" at bounding box center [654, 359] width 7 height 8
click at [651, 378] on div "modal" at bounding box center [654, 377] width 12 height 12
click at [651, 503] on div "modal" at bounding box center [654, 500] width 12 height 12
click at [905, 549] on div "Apply" at bounding box center [905, 549] width 23 height 13
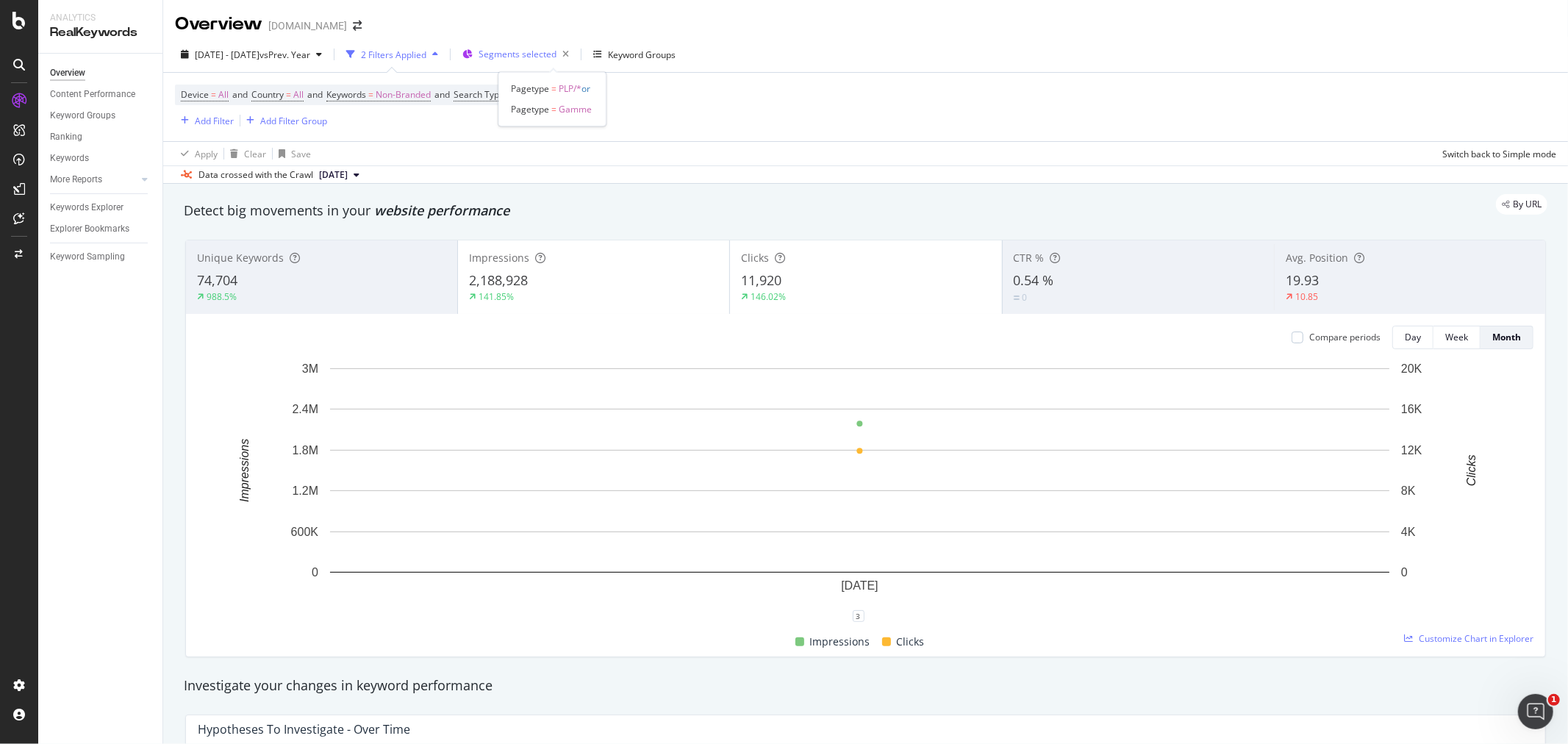
click at [556, 55] on span "Segments selected" at bounding box center [517, 54] width 78 height 13
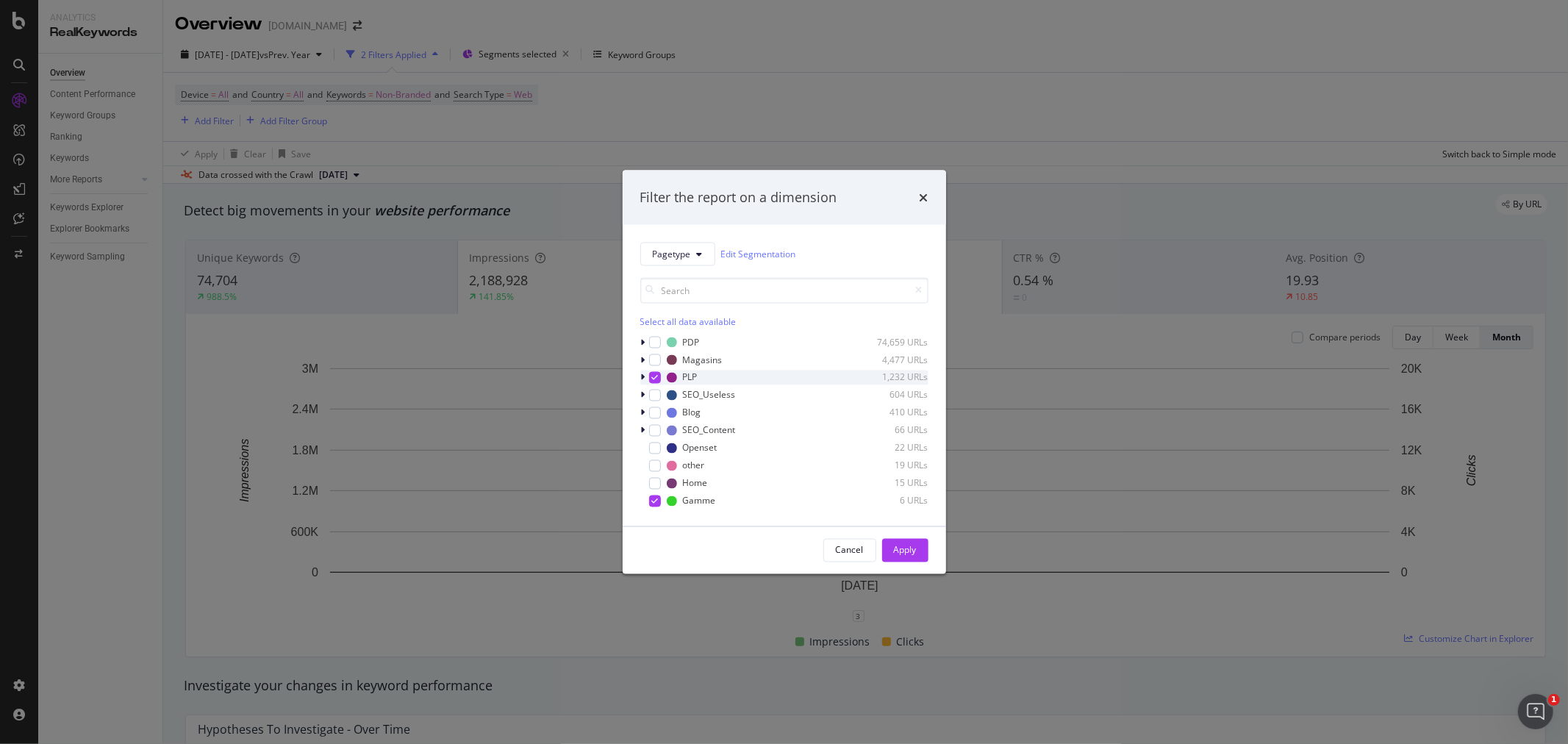
click at [652, 379] on icon "modal" at bounding box center [654, 377] width 7 height 8
click at [651, 498] on icon "modal" at bounding box center [654, 500] width 7 height 8
click at [642, 341] on icon "modal" at bounding box center [643, 341] width 5 height 9
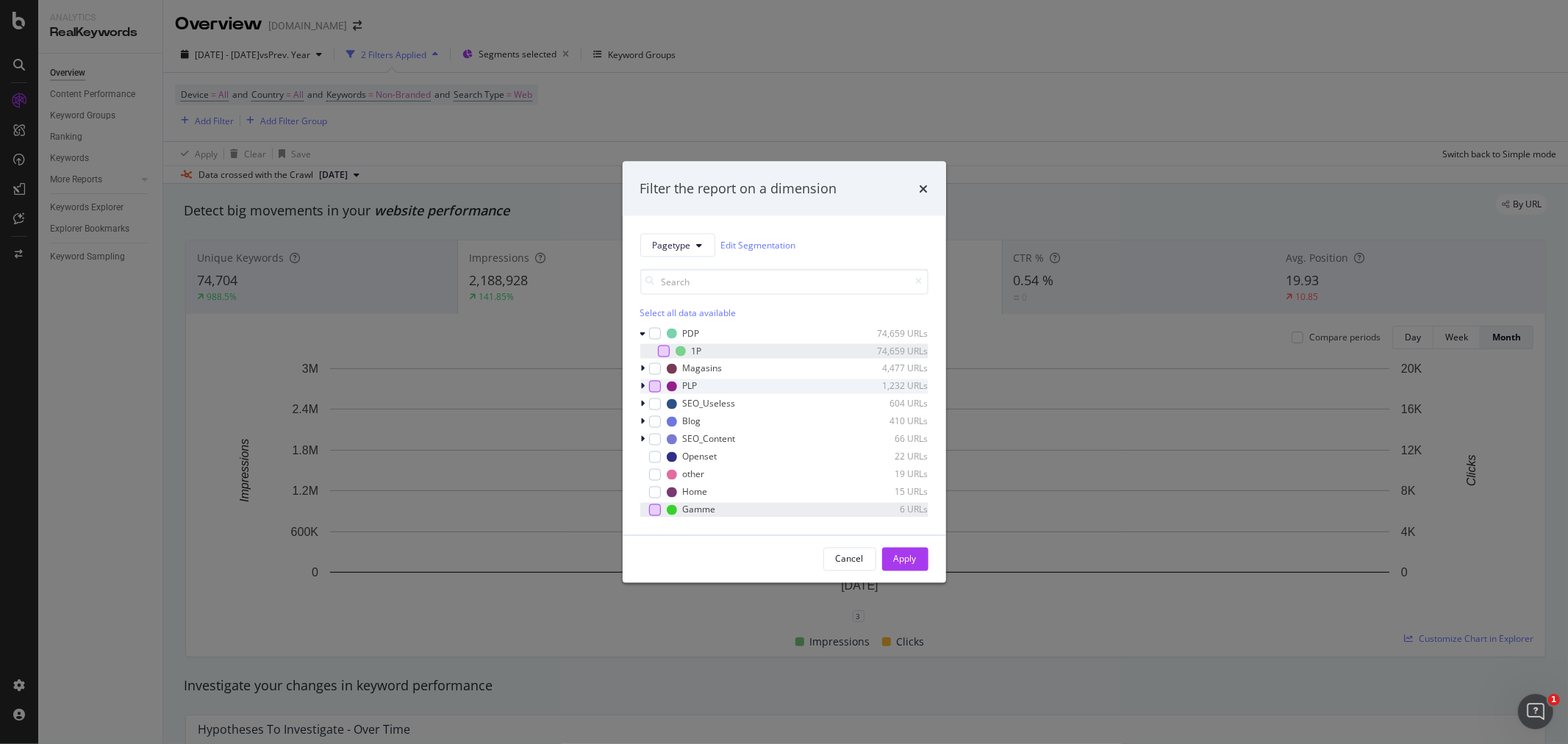
click at [664, 353] on div "modal" at bounding box center [663, 351] width 12 height 12
click at [899, 559] on div "Apply" at bounding box center [905, 558] width 23 height 13
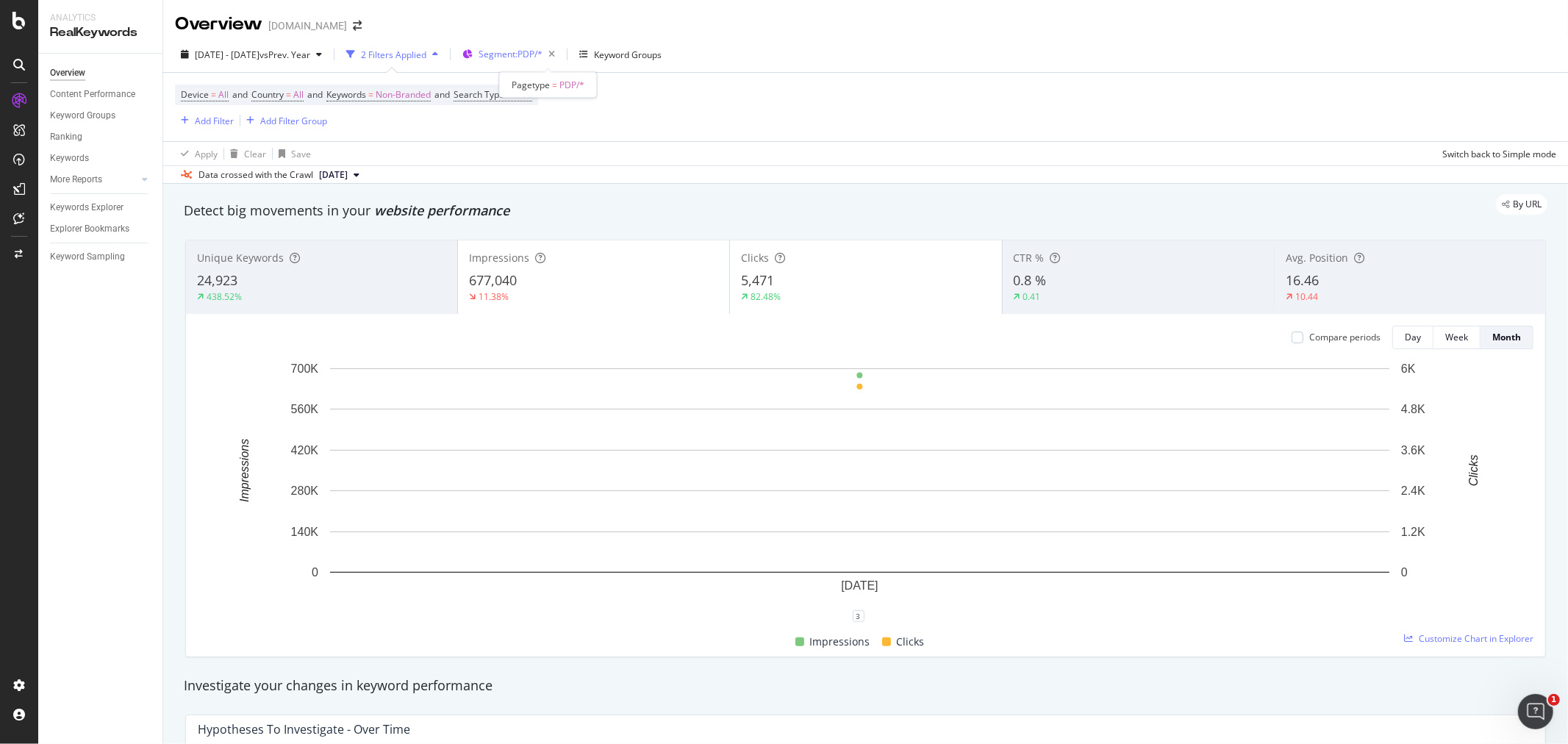
click at [543, 53] on span "Segment: PDP/*" at bounding box center [510, 54] width 64 height 13
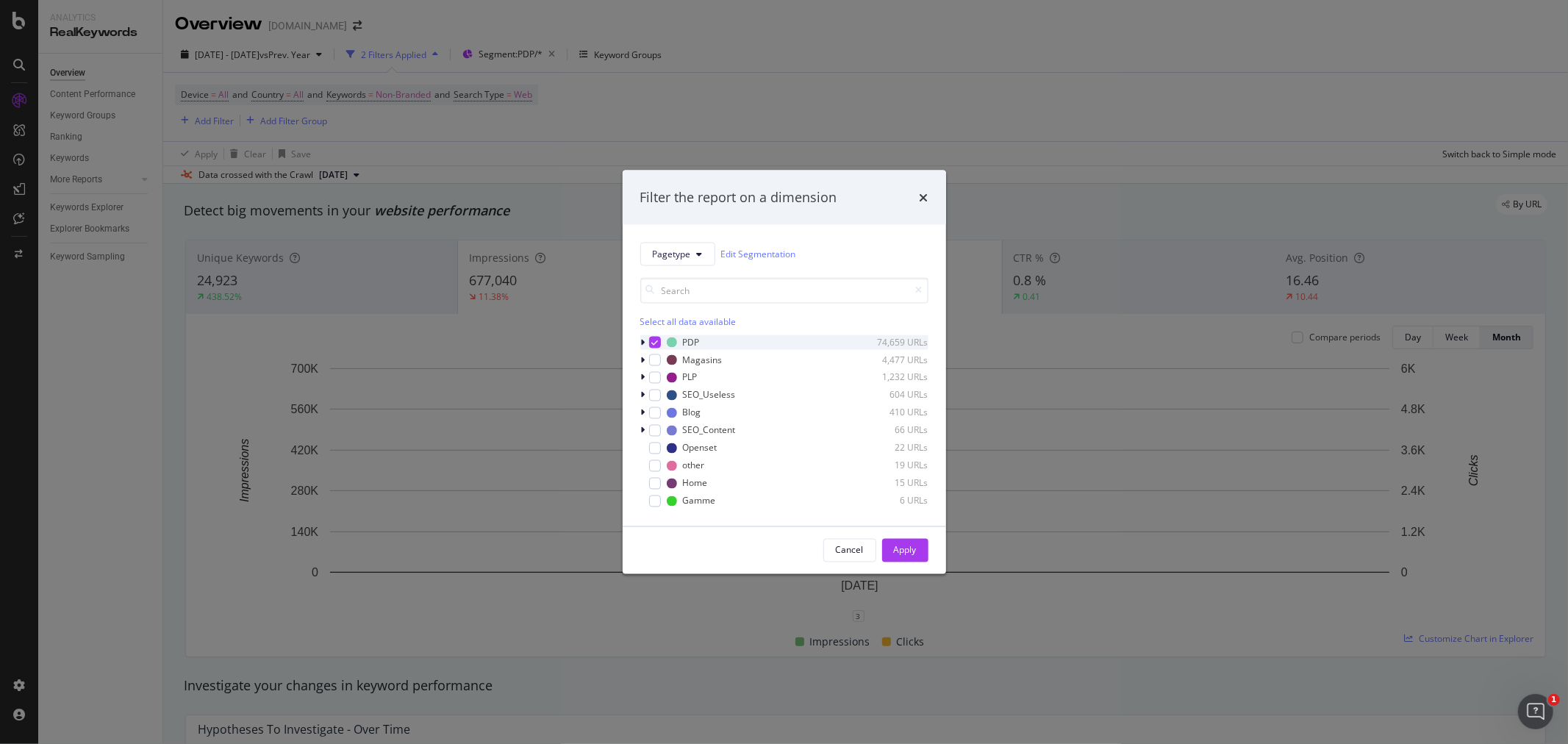
click at [655, 340] on icon "modal" at bounding box center [654, 342] width 7 height 8
click at [654, 414] on div "modal" at bounding box center [654, 412] width 12 height 12
click at [914, 551] on div "Apply" at bounding box center [905, 549] width 23 height 13
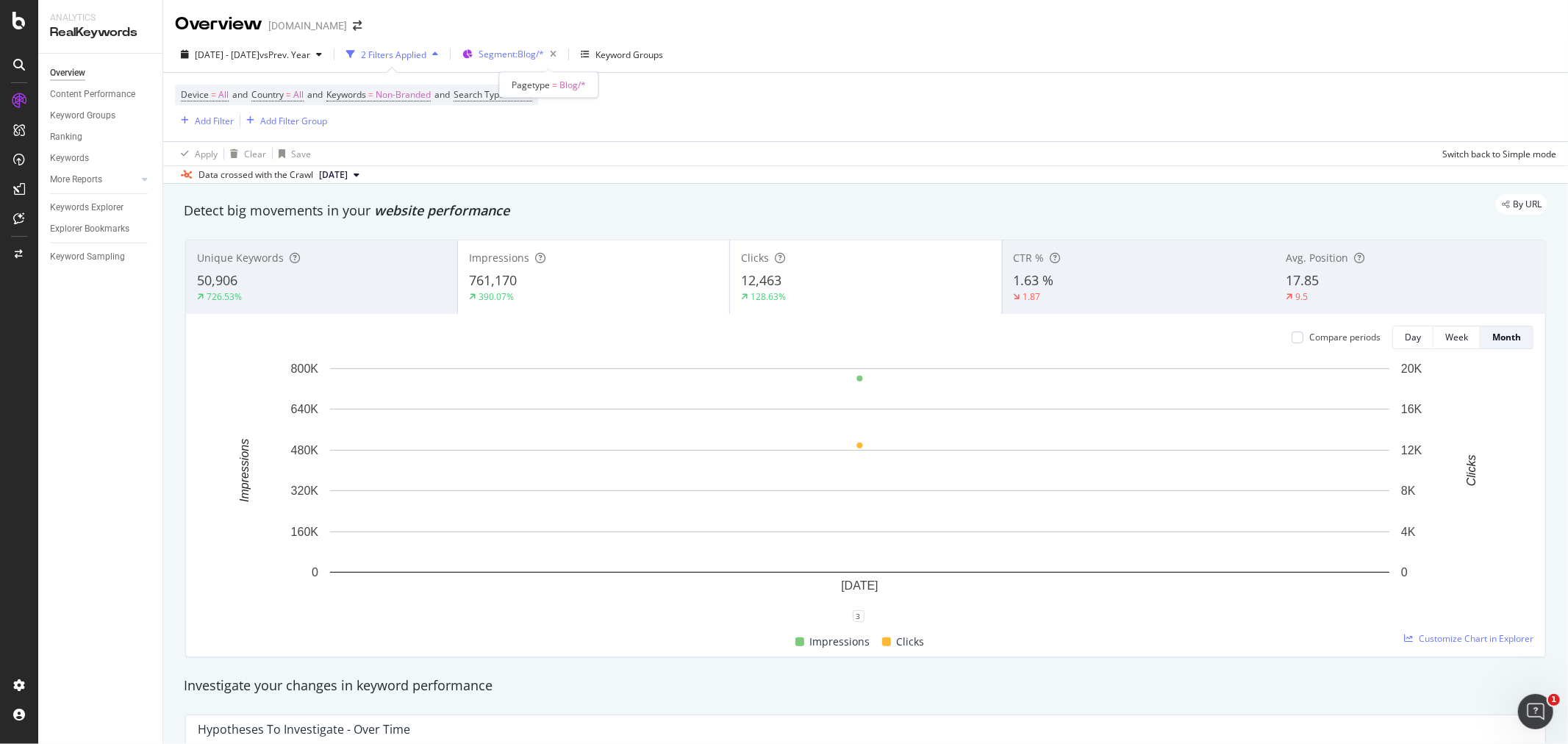
click at [544, 54] on span "Segment: Blog/*" at bounding box center [511, 54] width 66 height 13
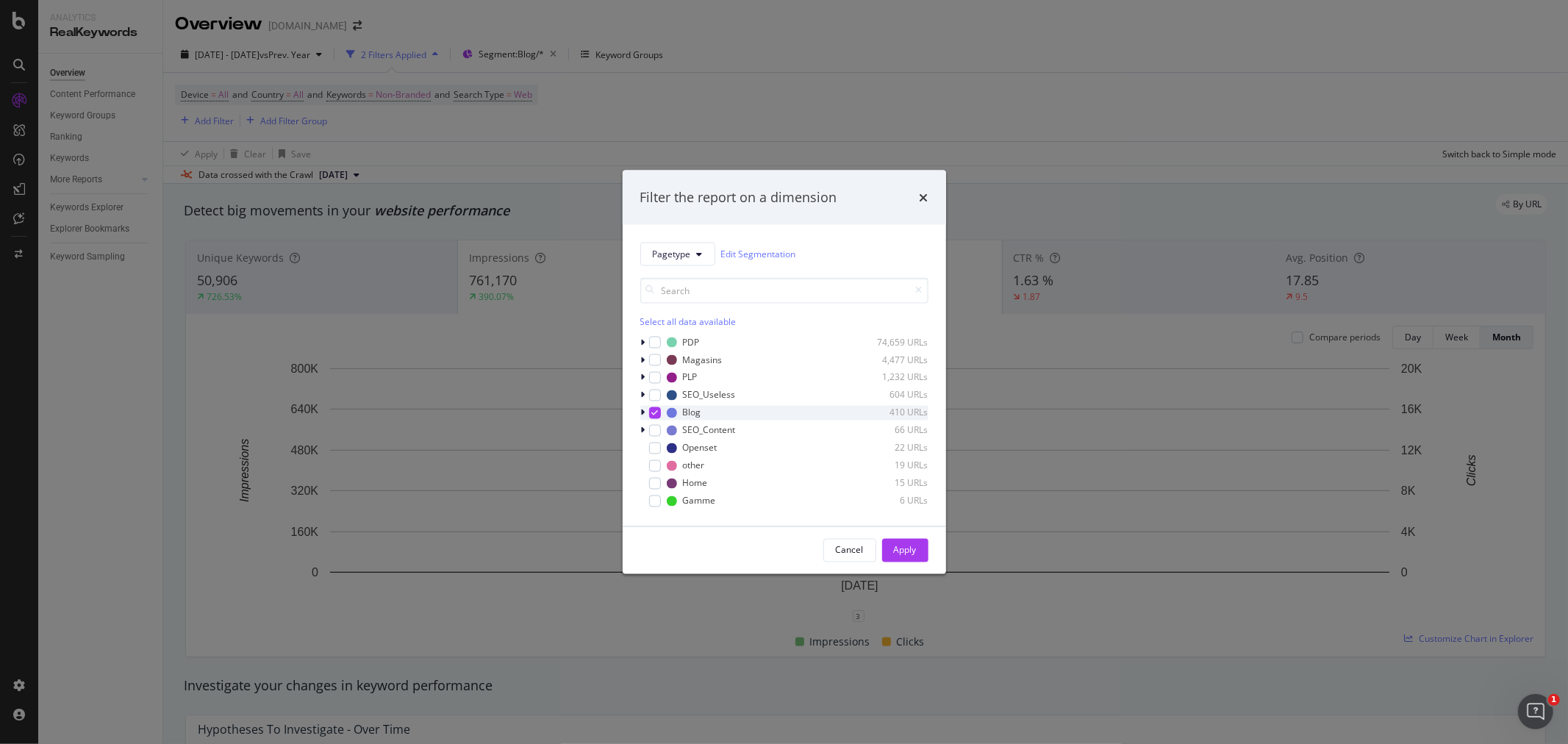
click at [651, 411] on icon "modal" at bounding box center [654, 412] width 7 height 8
click at [654, 432] on div "modal" at bounding box center [654, 430] width 12 height 12
click at [902, 551] on div "Apply" at bounding box center [905, 549] width 23 height 13
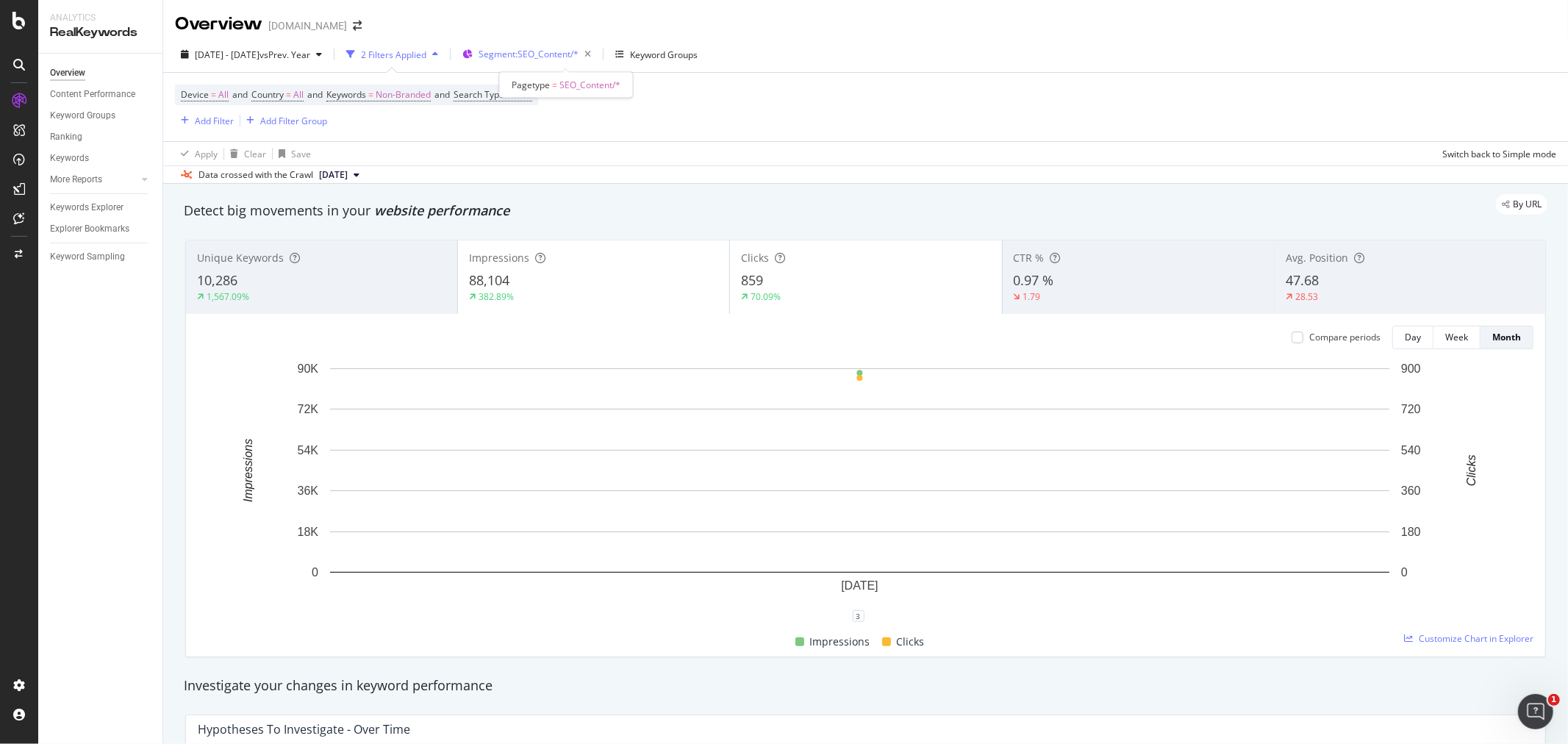
click at [551, 57] on span "Segment: SEO_Content/*" at bounding box center [528, 54] width 100 height 13
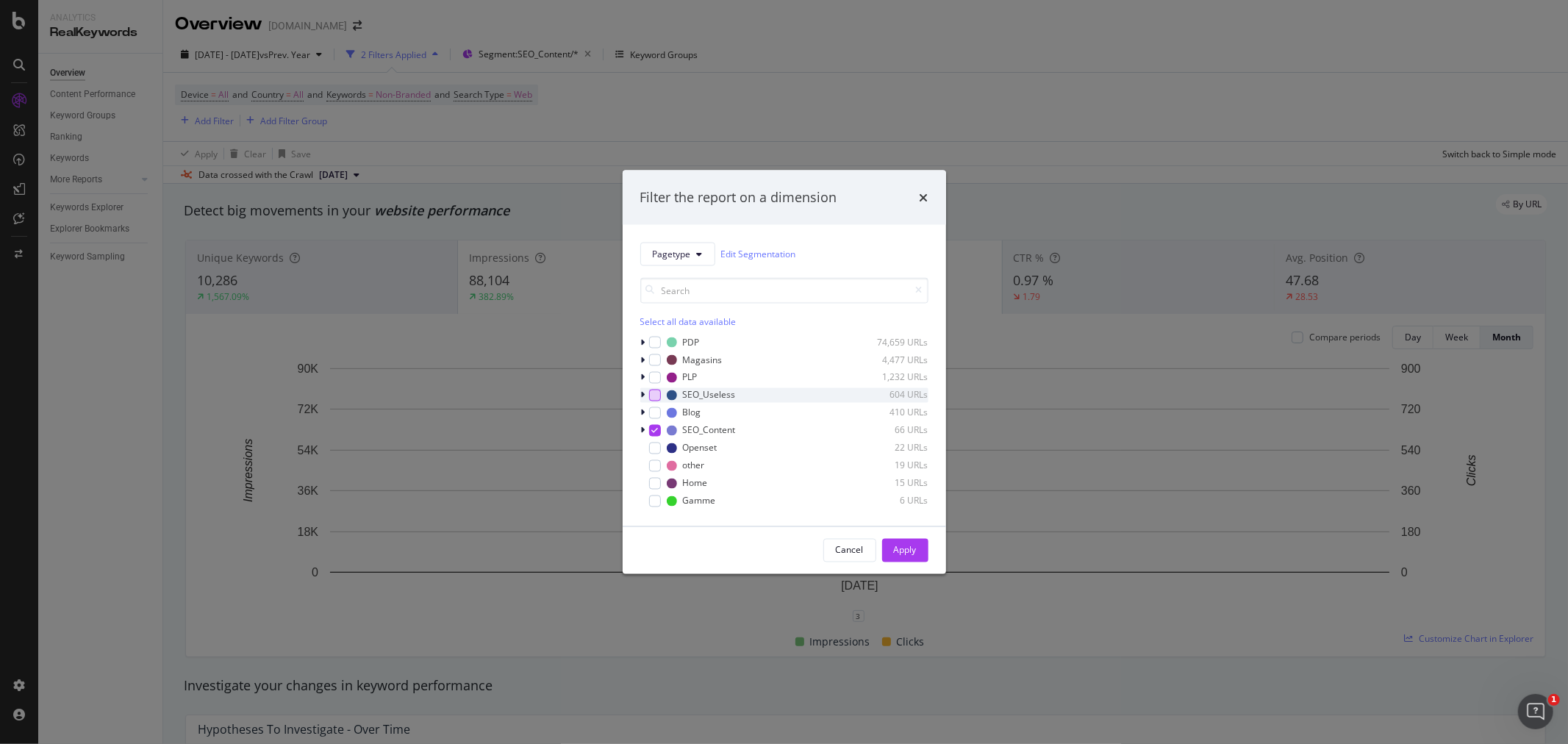
click at [651, 393] on div "modal" at bounding box center [654, 394] width 12 height 12
click at [651, 430] on icon "modal" at bounding box center [654, 430] width 7 height 8
click at [657, 464] on div "modal" at bounding box center [654, 465] width 12 height 12
click at [654, 447] on div "modal" at bounding box center [654, 447] width 12 height 12
click at [904, 549] on div "Apply" at bounding box center [905, 549] width 23 height 13
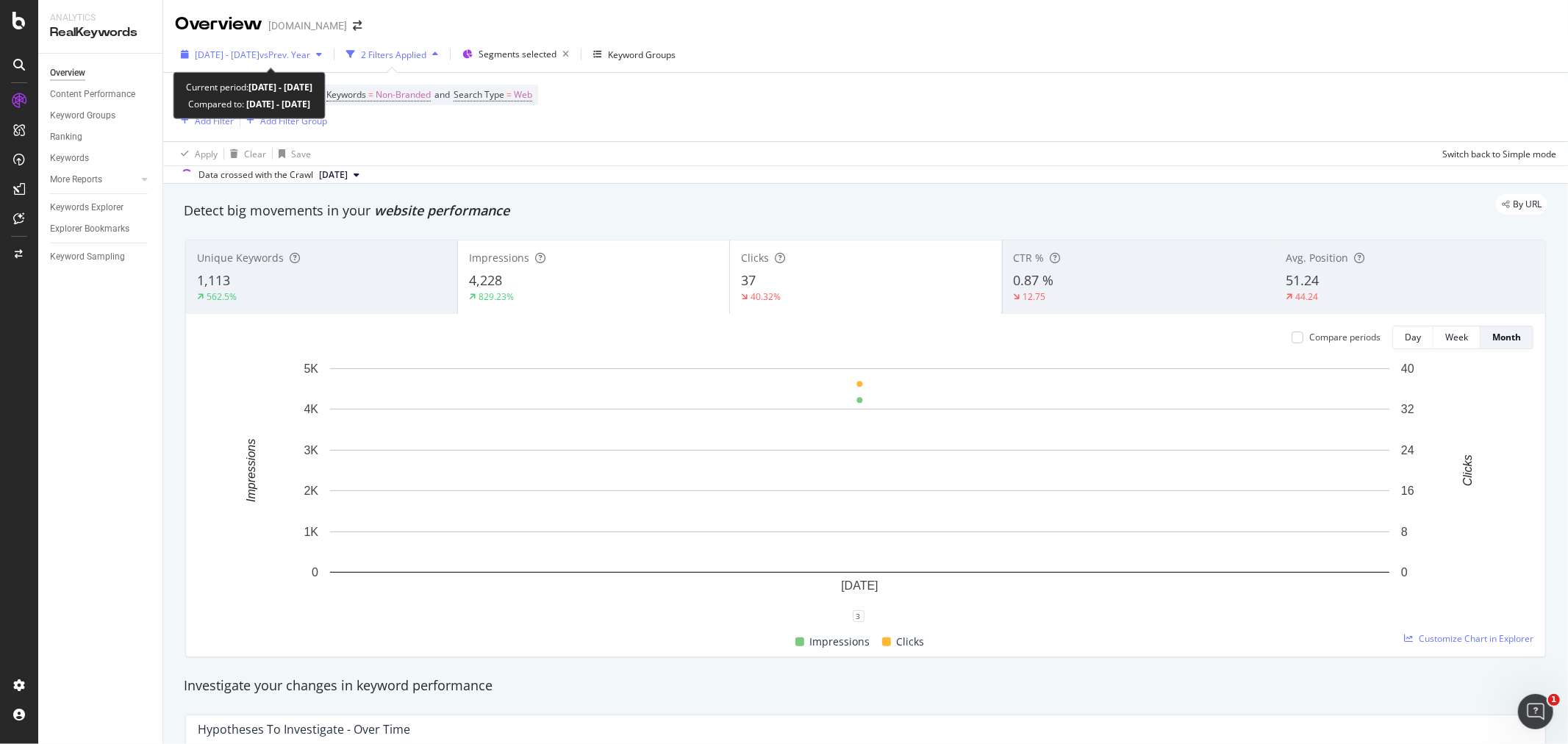
click at [259, 57] on span "2024 Aug. 1st - Aug. 31st" at bounding box center [226, 54] width 65 height 13
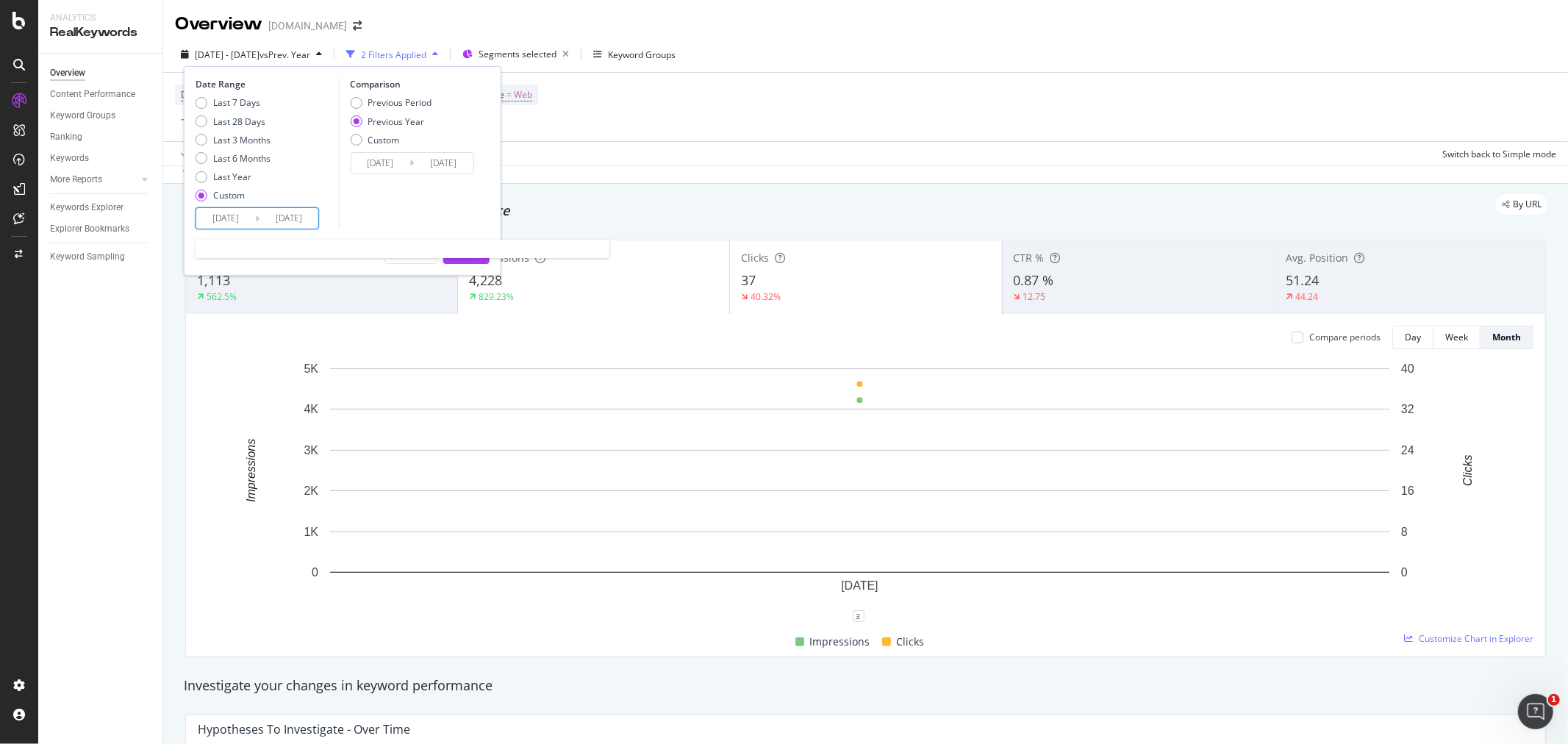
click at [233, 222] on input "[DATE]" at bounding box center [226, 218] width 59 height 20
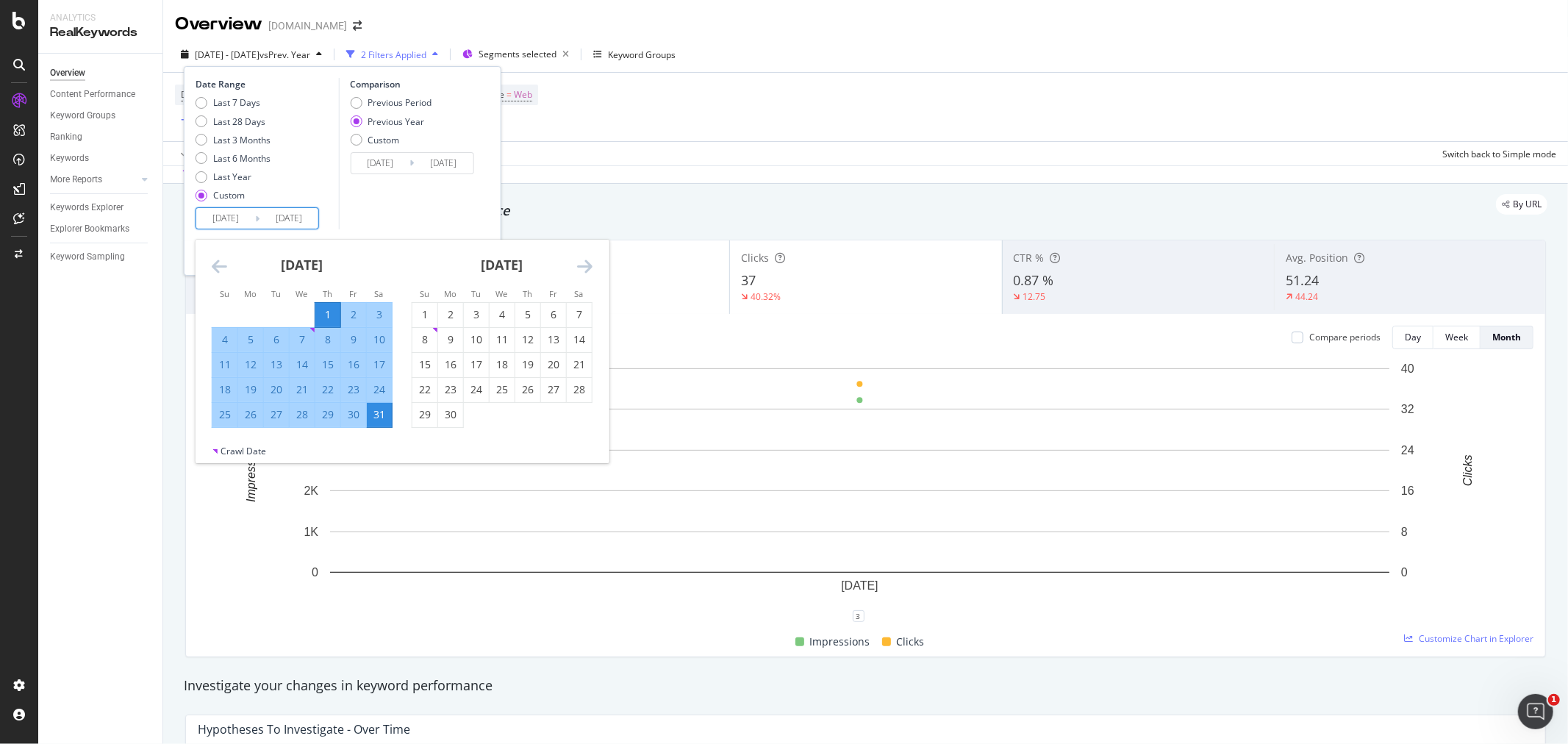
click at [582, 266] on icon "Move forward to switch to the next month." at bounding box center [585, 266] width 15 height 17
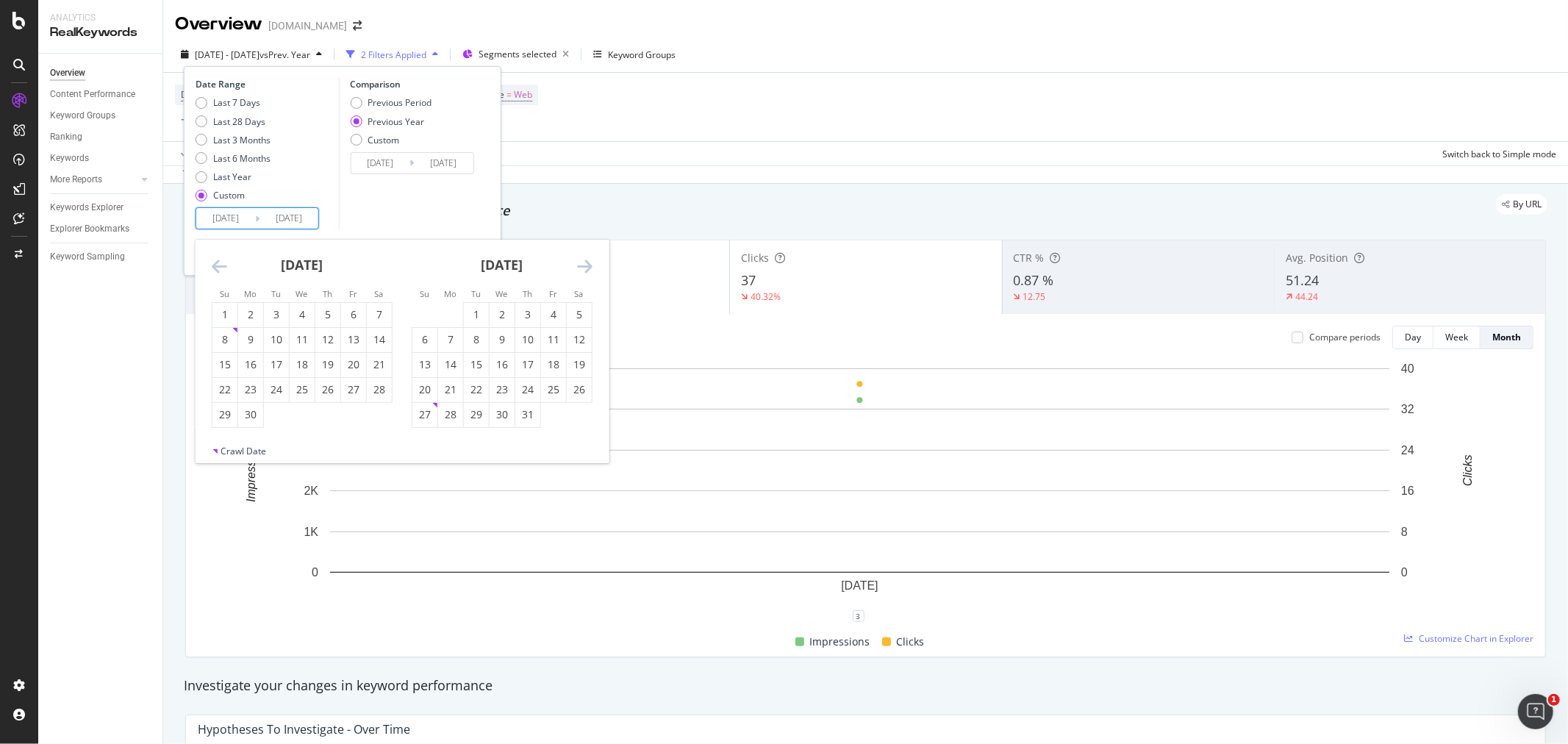
click at [582, 266] on icon "Move forward to switch to the next month." at bounding box center [585, 266] width 15 height 17
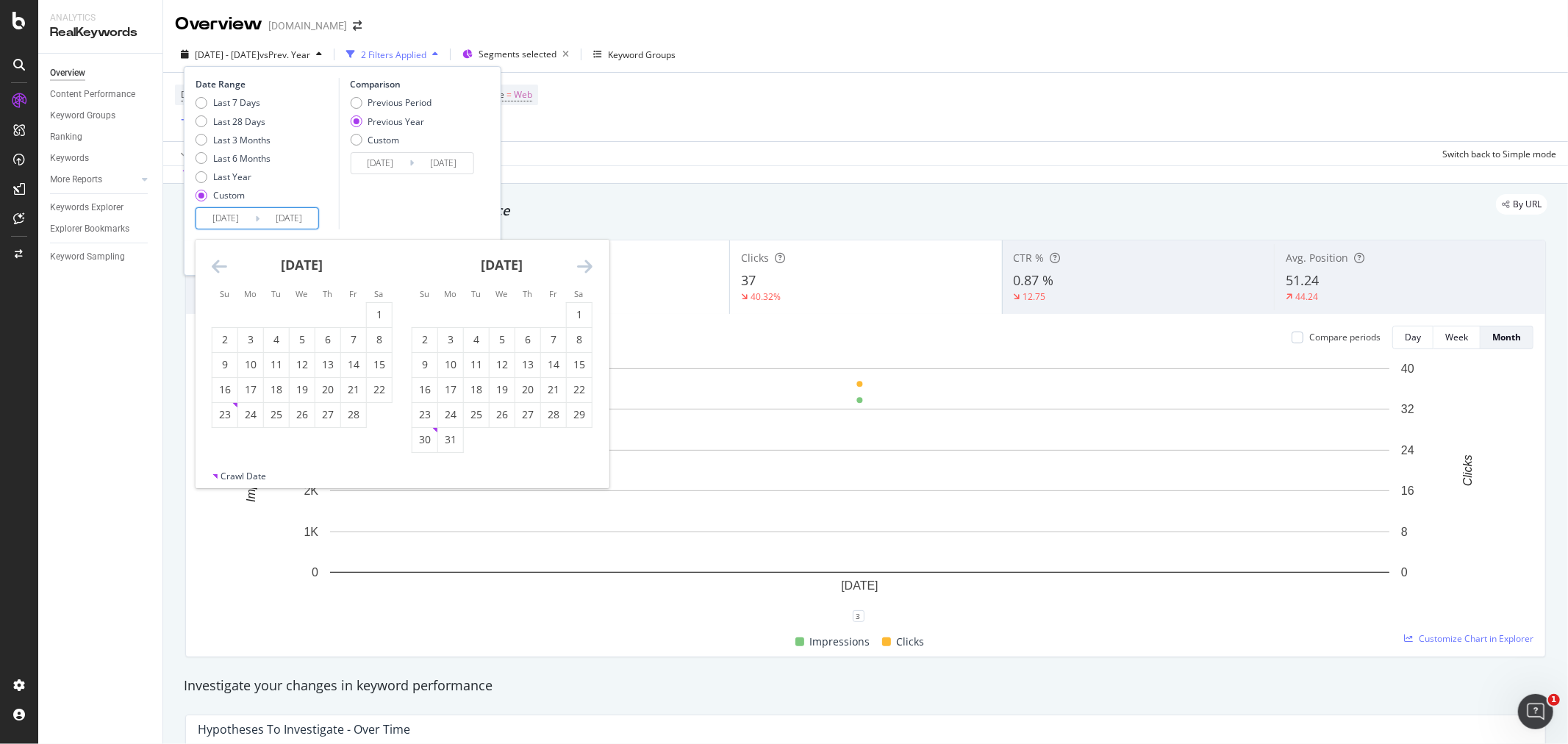
click at [582, 266] on icon "Move forward to switch to the next month." at bounding box center [585, 266] width 15 height 17
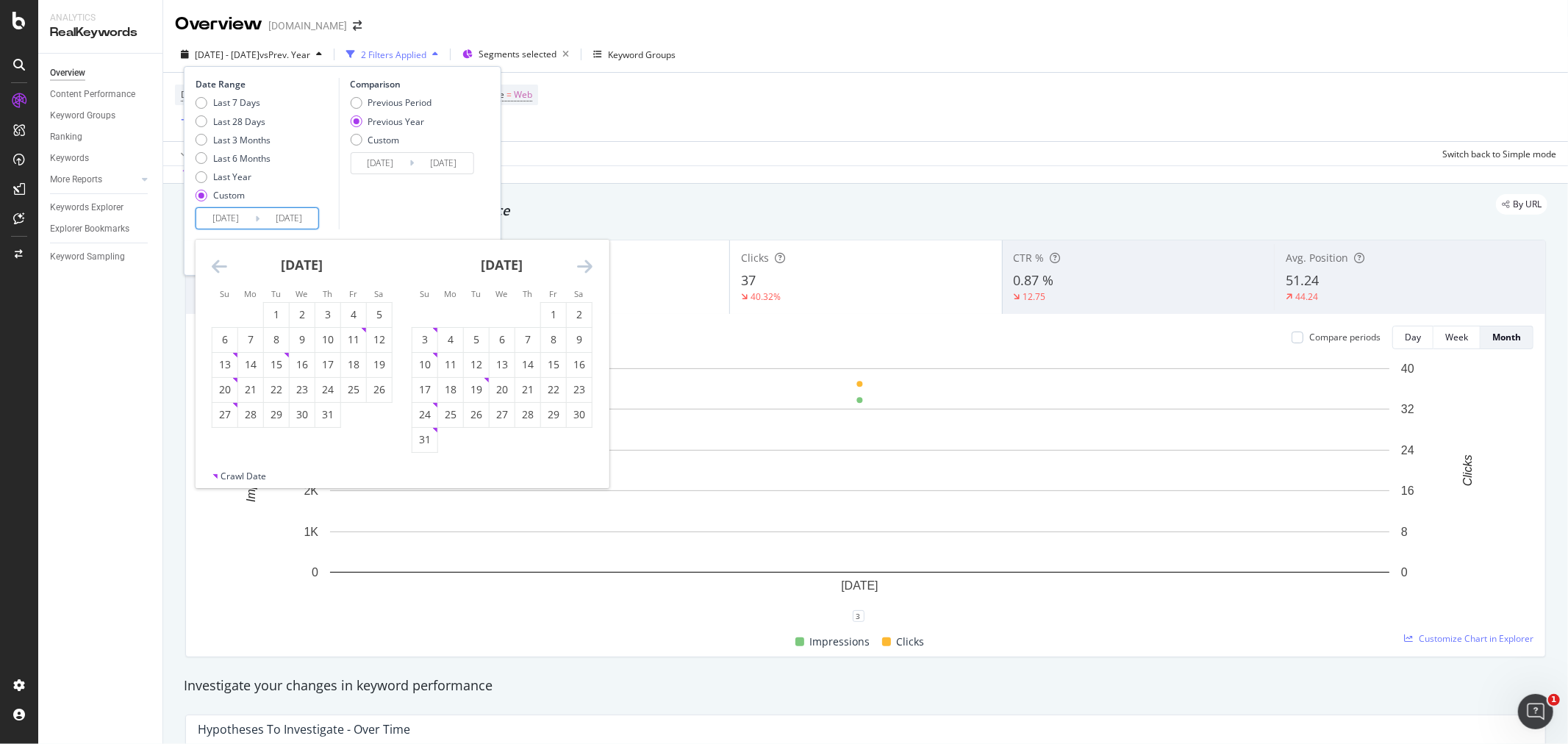
click at [582, 266] on icon "Move forward to switch to the next month." at bounding box center [585, 266] width 15 height 17
click at [357, 314] on div "1" at bounding box center [354, 314] width 25 height 14
type input "[DATE]"
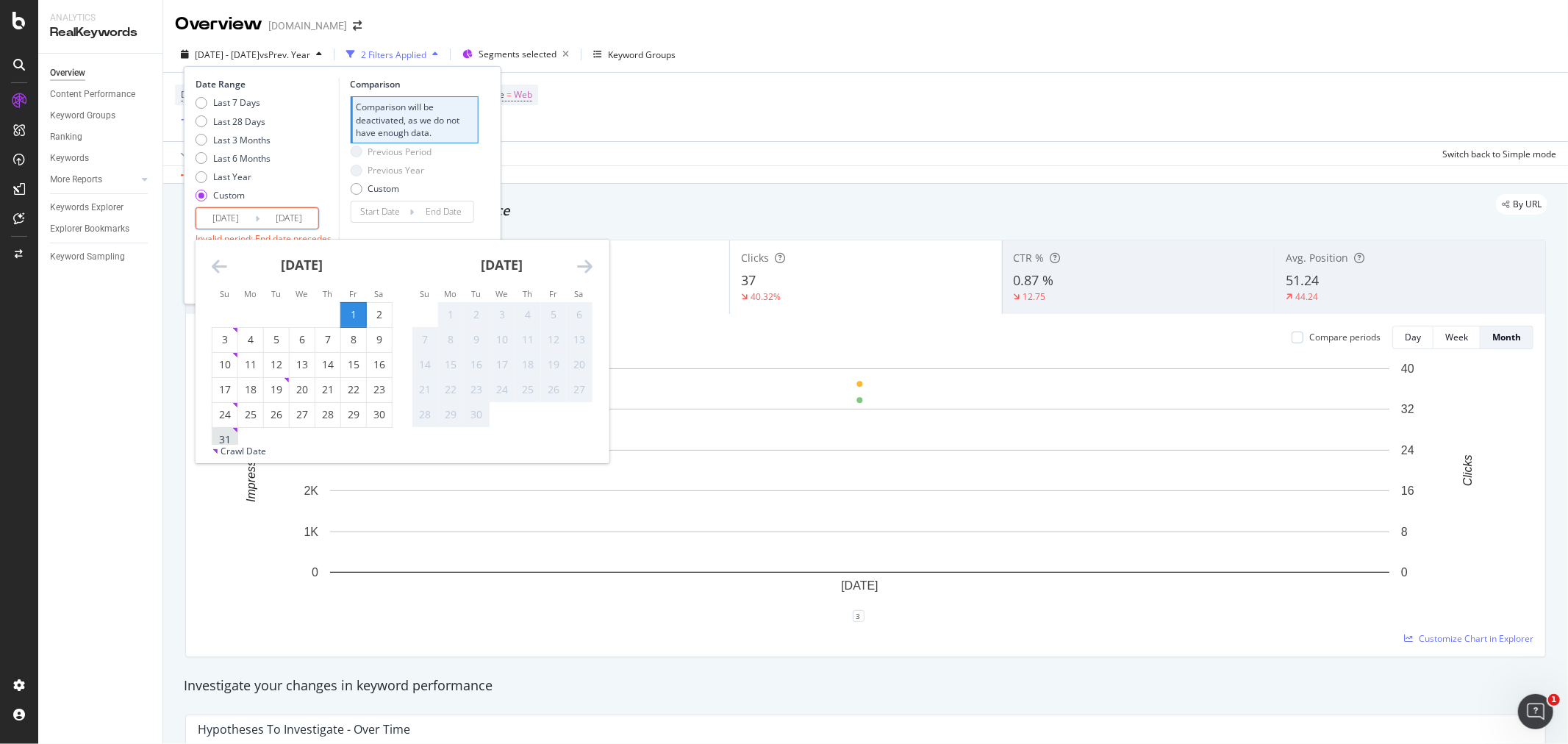
click at [226, 435] on div "31" at bounding box center [225, 438] width 25 height 14
type input "[DATE]"
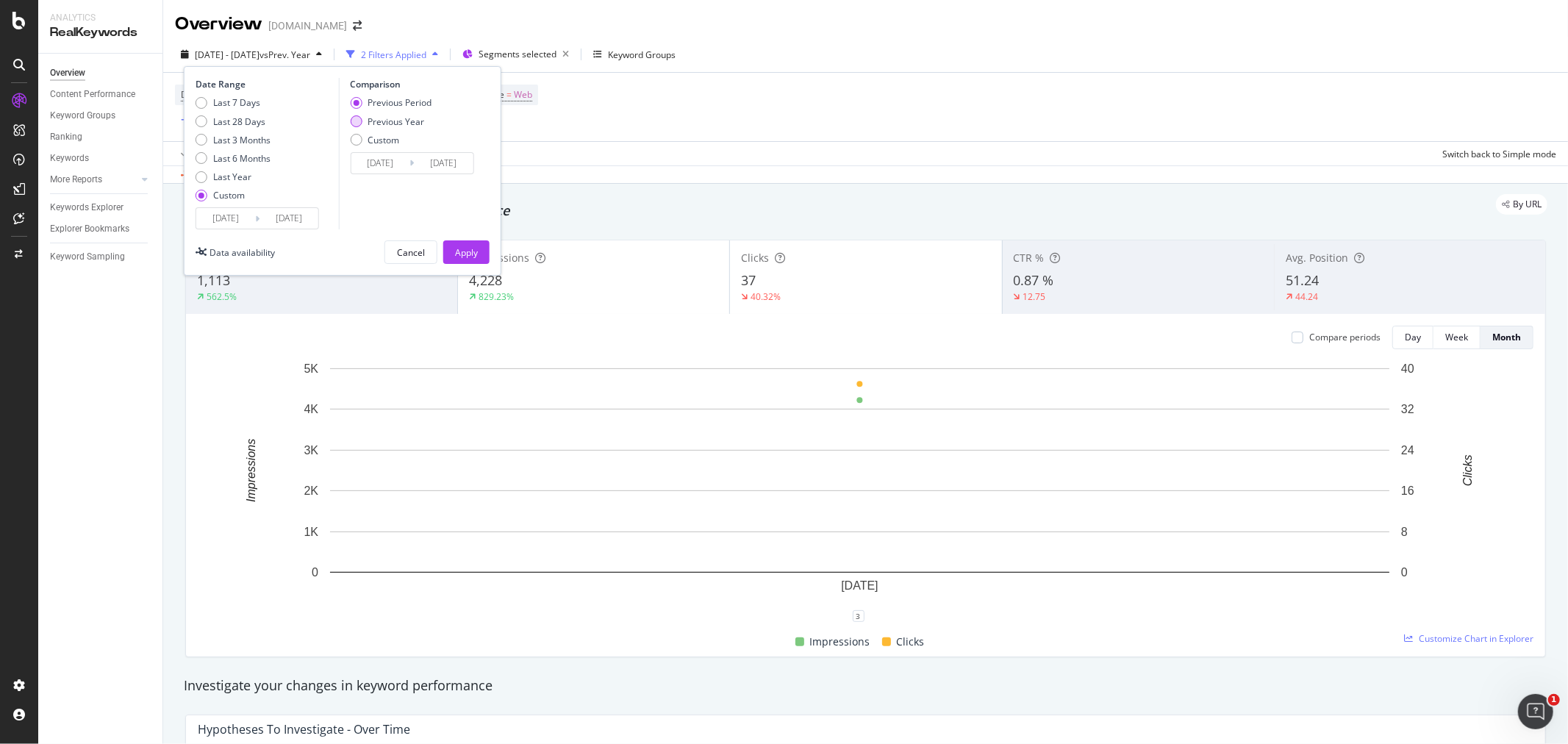
click at [381, 121] on div "Previous Year" at bounding box center [395, 121] width 57 height 13
type input "[DATE]"
click at [466, 252] on div "Apply" at bounding box center [466, 252] width 23 height 13
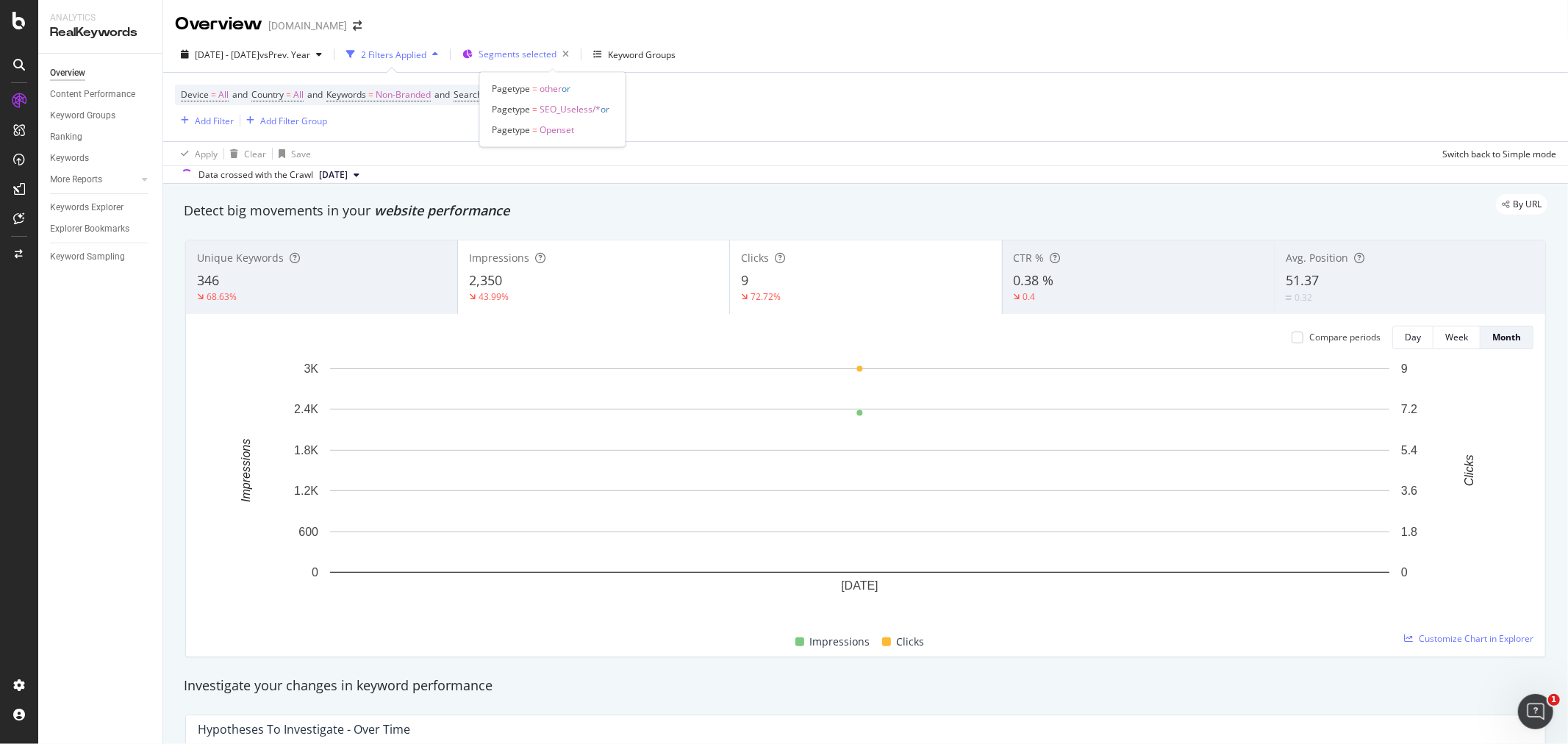
click at [545, 61] on div "Segments selected" at bounding box center [526, 54] width 96 height 20
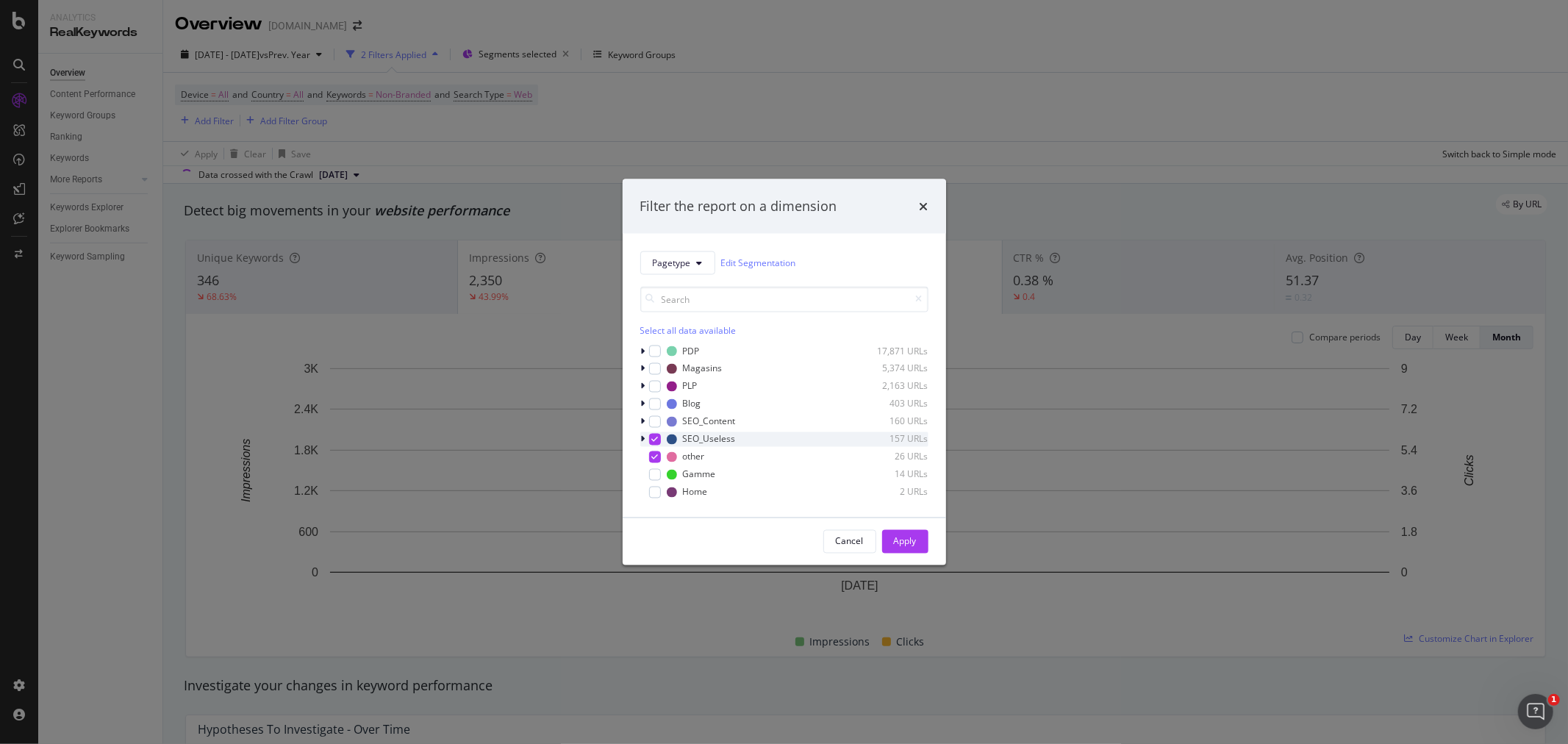
click at [655, 436] on icon "modal" at bounding box center [654, 438] width 7 height 8
click at [651, 457] on icon "modal" at bounding box center [654, 457] width 7 height 8
click at [657, 493] on div "modal" at bounding box center [654, 492] width 12 height 12
click at [914, 543] on div "Apply" at bounding box center [905, 541] width 23 height 13
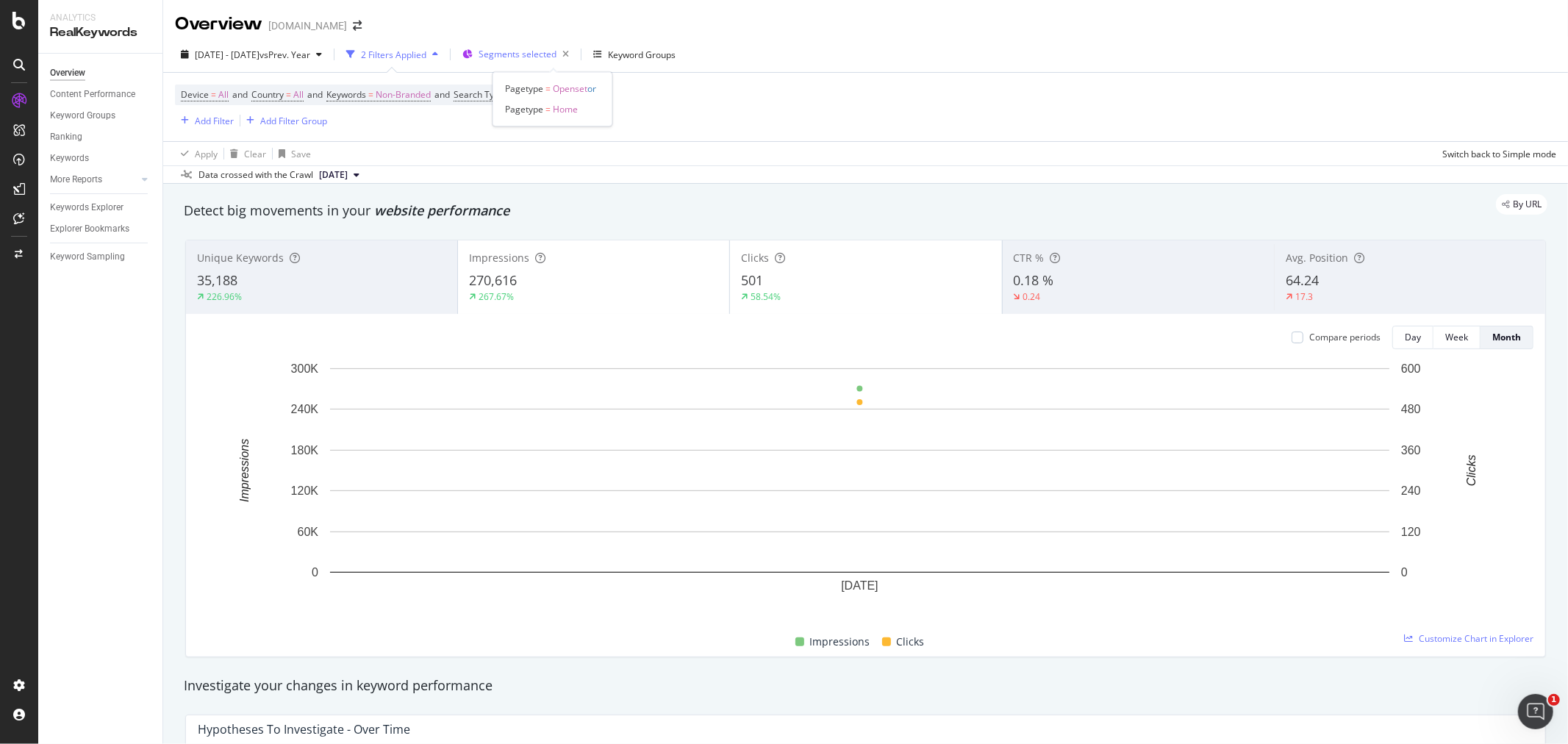
click at [519, 51] on span "Segments selected" at bounding box center [517, 54] width 78 height 13
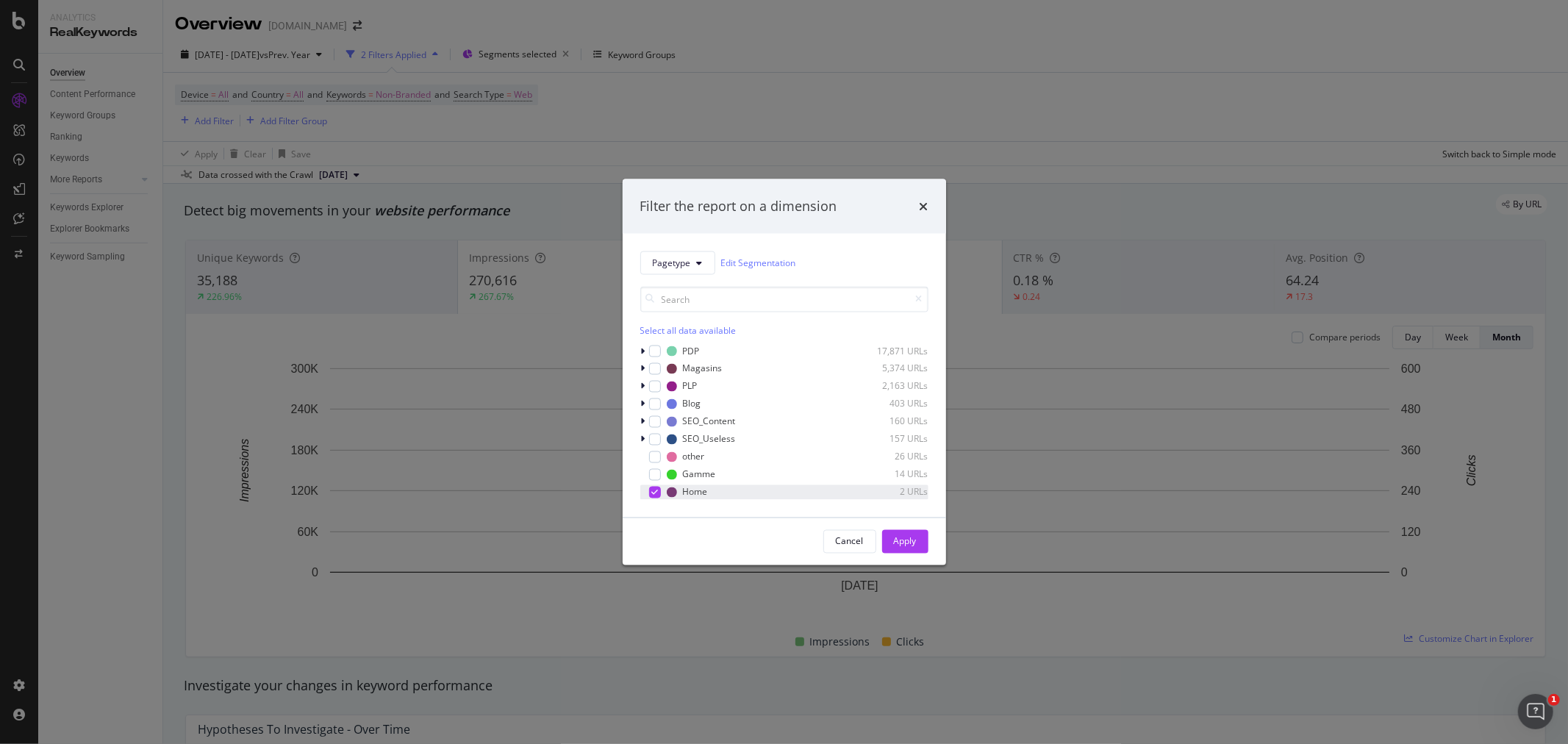
click at [656, 493] on icon "modal" at bounding box center [654, 492] width 7 height 8
click at [651, 366] on div "modal" at bounding box center [654, 368] width 12 height 12
click at [898, 537] on div "Apply" at bounding box center [905, 541] width 23 height 13
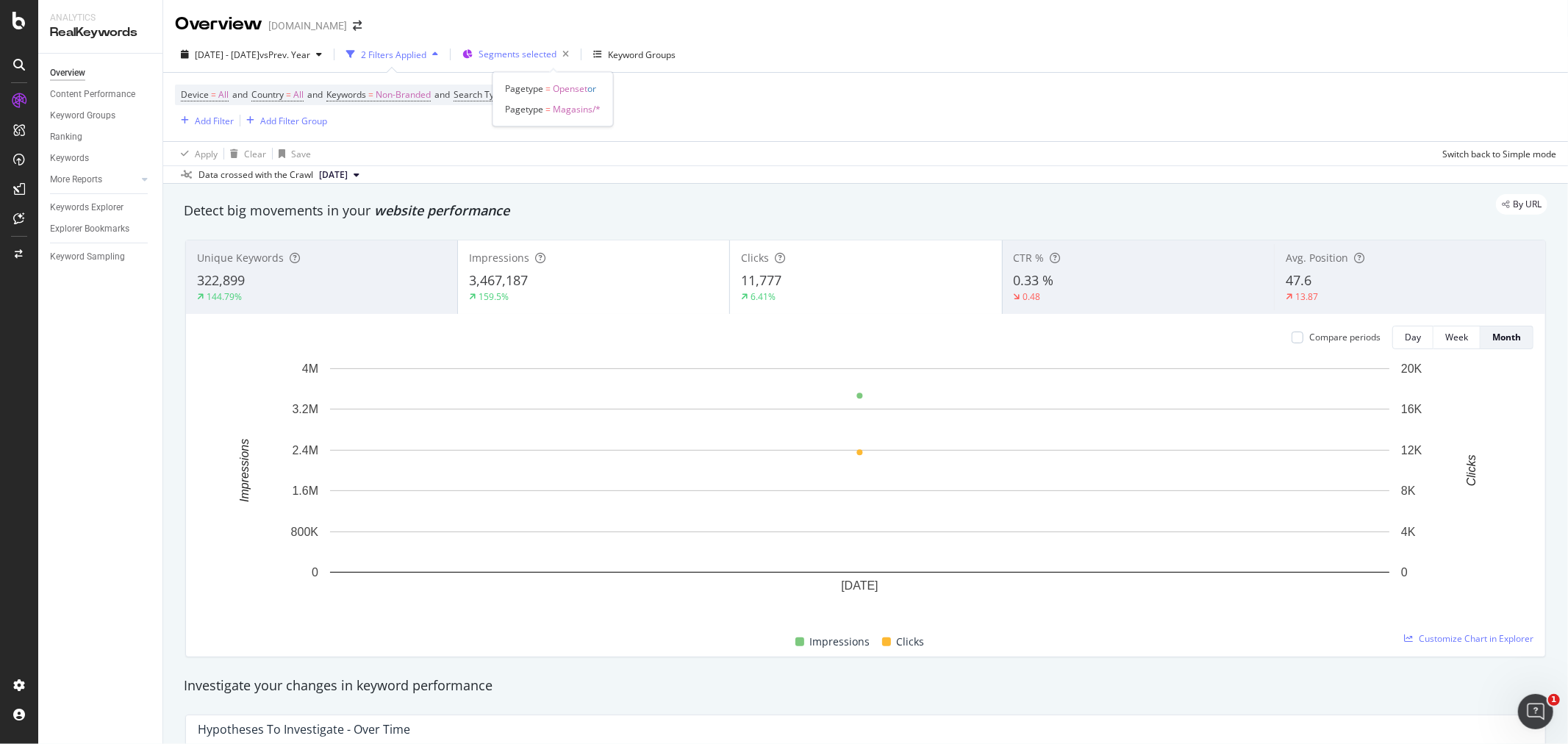
click at [555, 54] on span "Segments selected" at bounding box center [517, 54] width 78 height 13
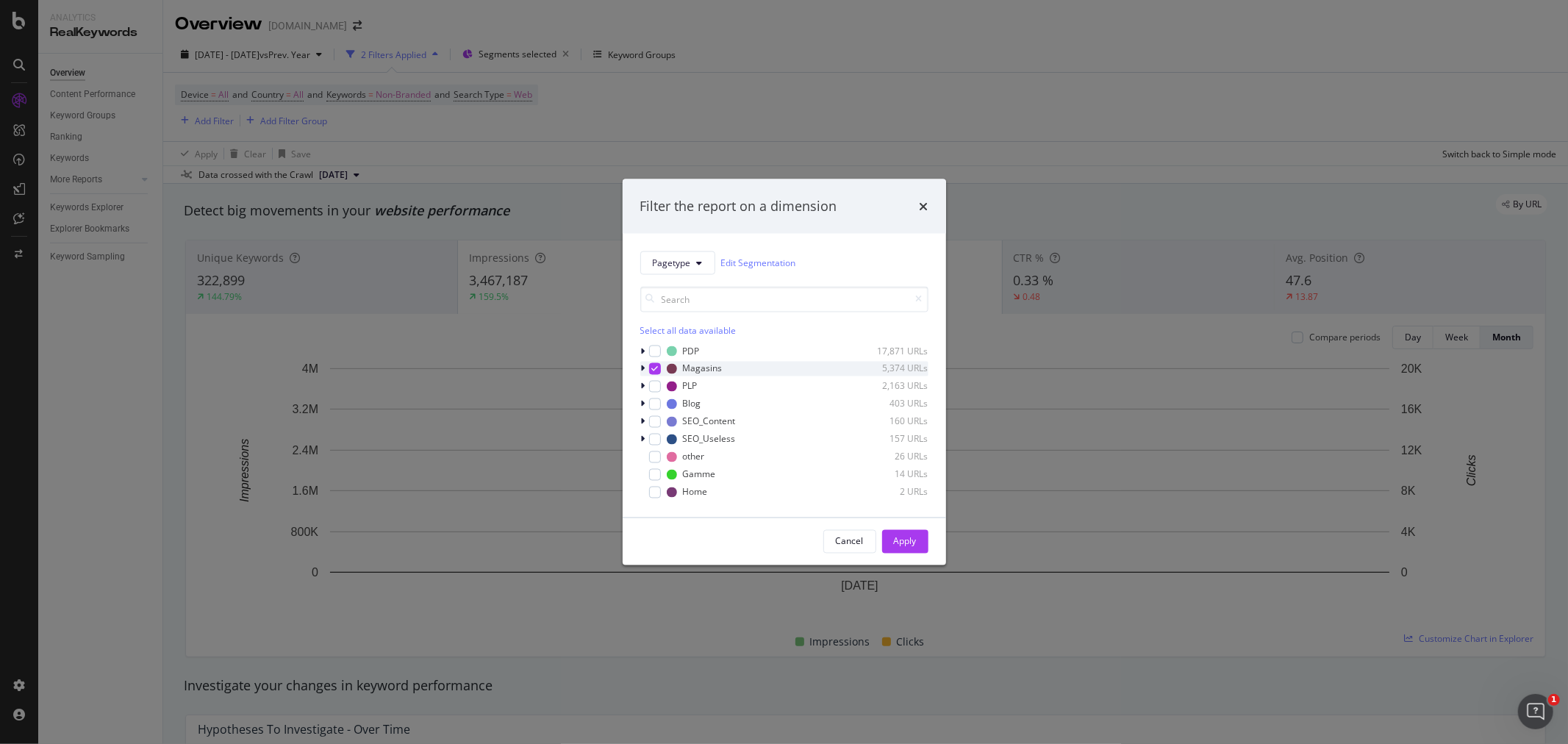
click at [642, 367] on icon "modal" at bounding box center [643, 367] width 5 height 9
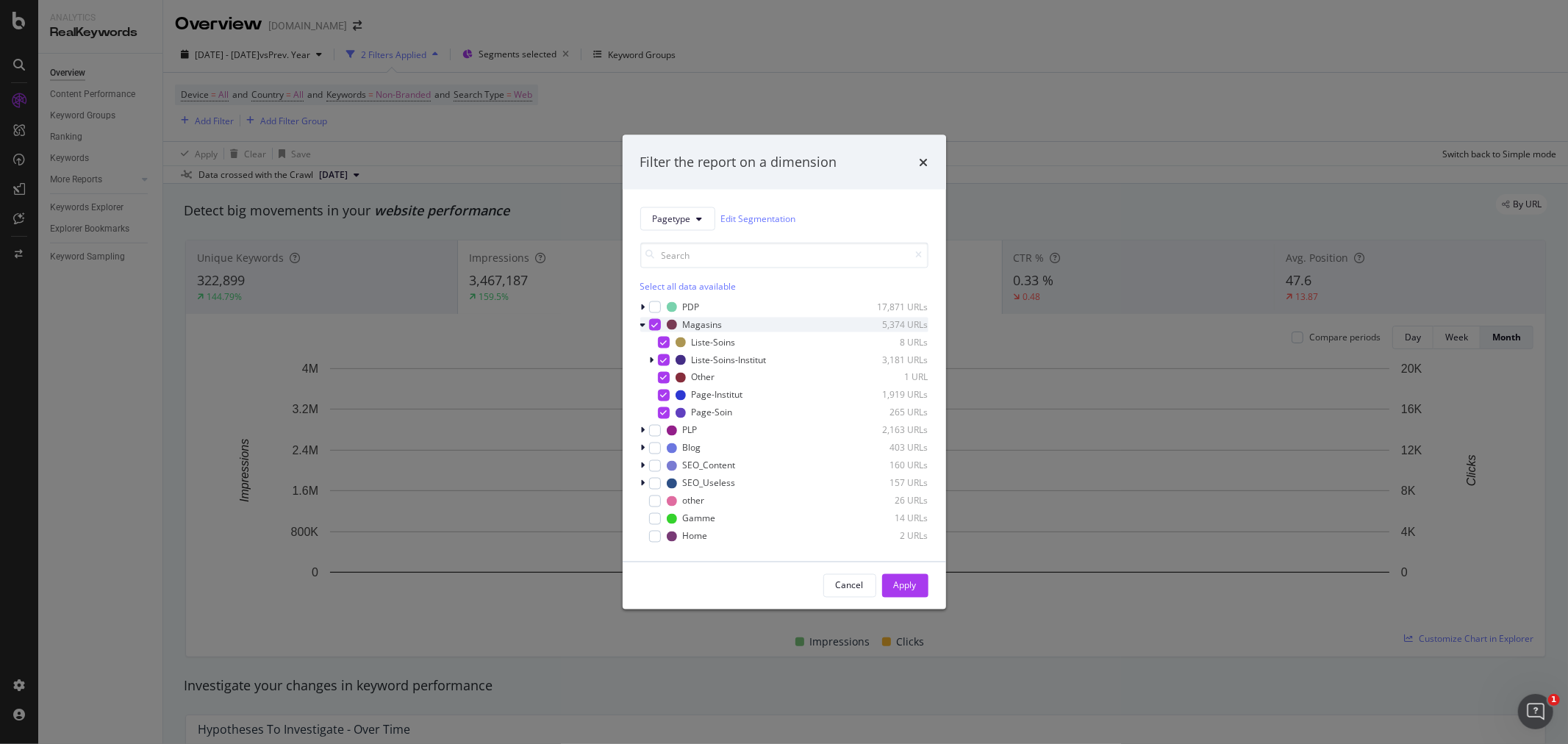
click at [642, 321] on icon "modal" at bounding box center [643, 324] width 6 height 9
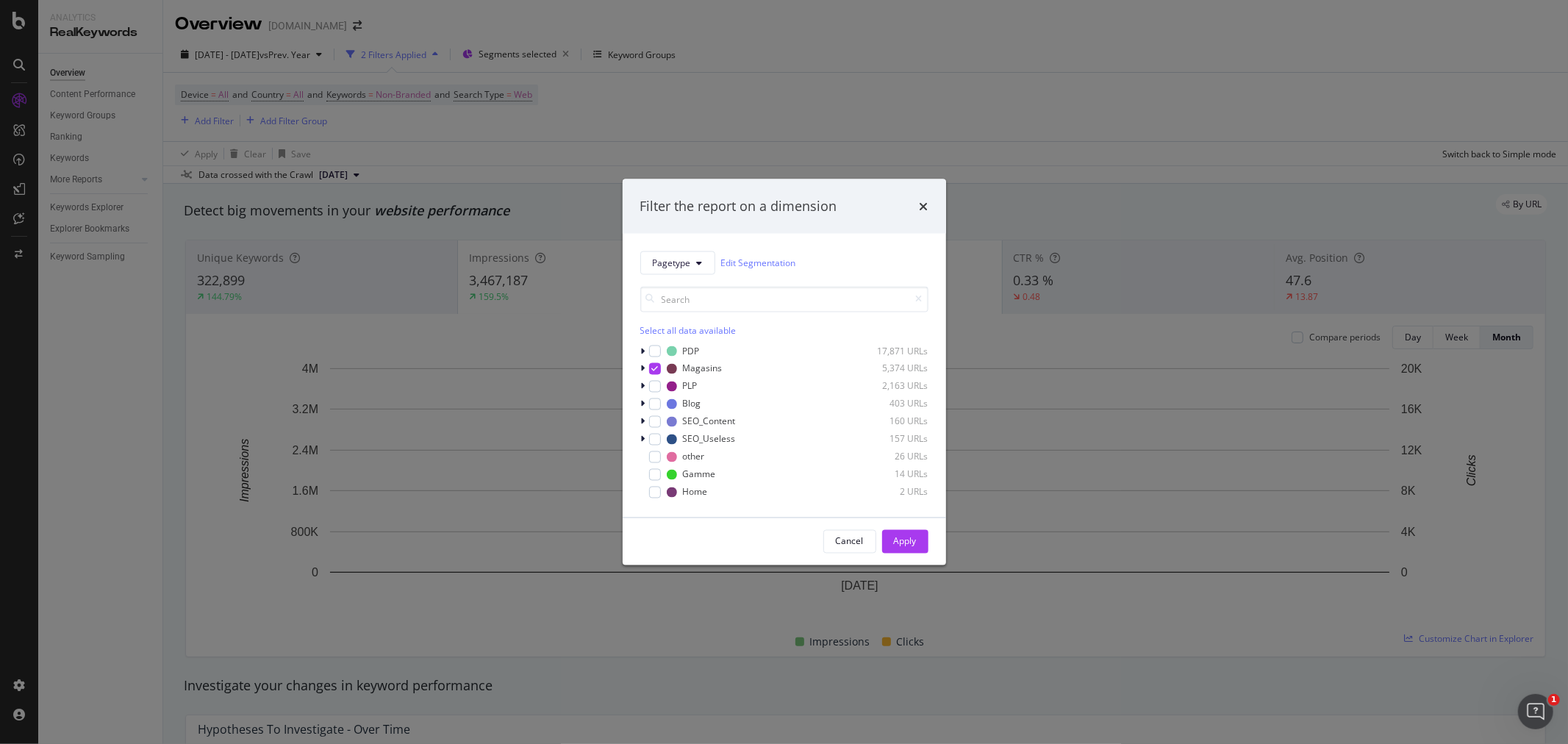
click at [708, 324] on div "Select all data available" at bounding box center [784, 330] width 288 height 13
click at [704, 330] on div "Unselect all data available" at bounding box center [784, 330] width 288 height 13
click at [654, 366] on div "modal" at bounding box center [654, 368] width 12 height 12
click at [893, 541] on div "Apply" at bounding box center [905, 541] width 23 height 13
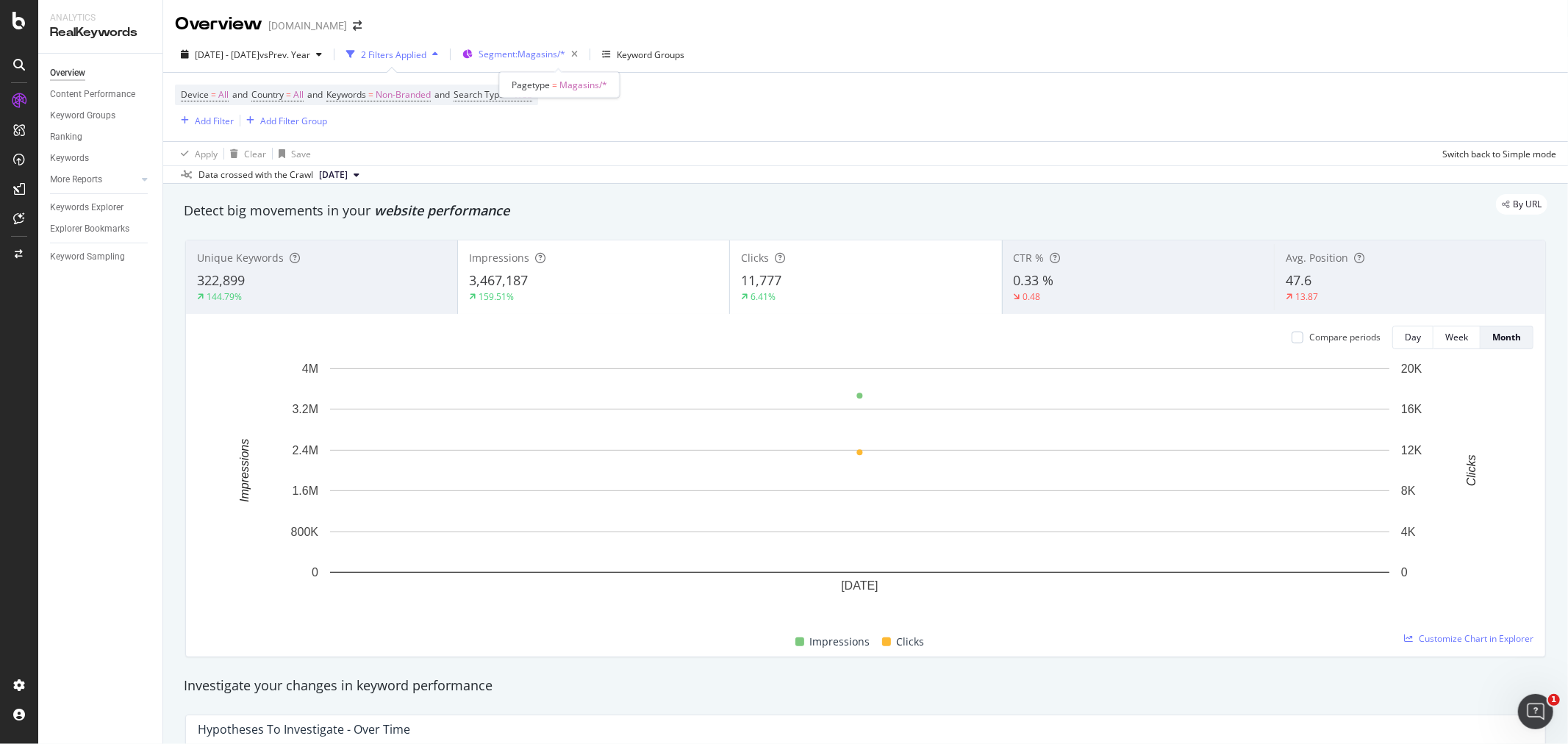
click at [565, 49] on span "Segment: Magasins/*" at bounding box center [521, 54] width 87 height 13
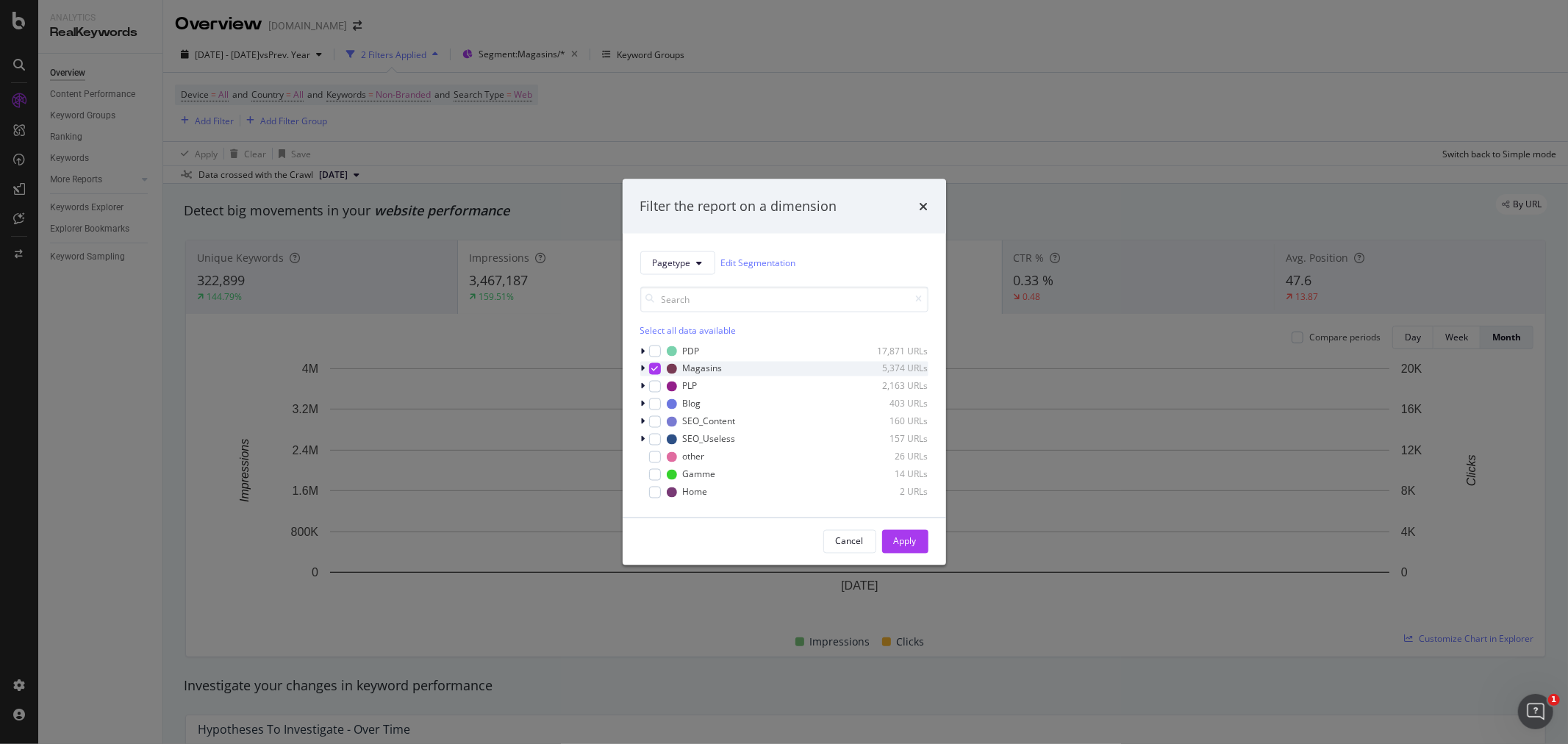
click at [655, 366] on icon "modal" at bounding box center [654, 368] width 7 height 8
click at [654, 383] on div "modal" at bounding box center [654, 385] width 12 height 12
click at [659, 475] on div "modal" at bounding box center [654, 474] width 12 height 12
click at [906, 540] on div "Apply" at bounding box center [905, 541] width 23 height 13
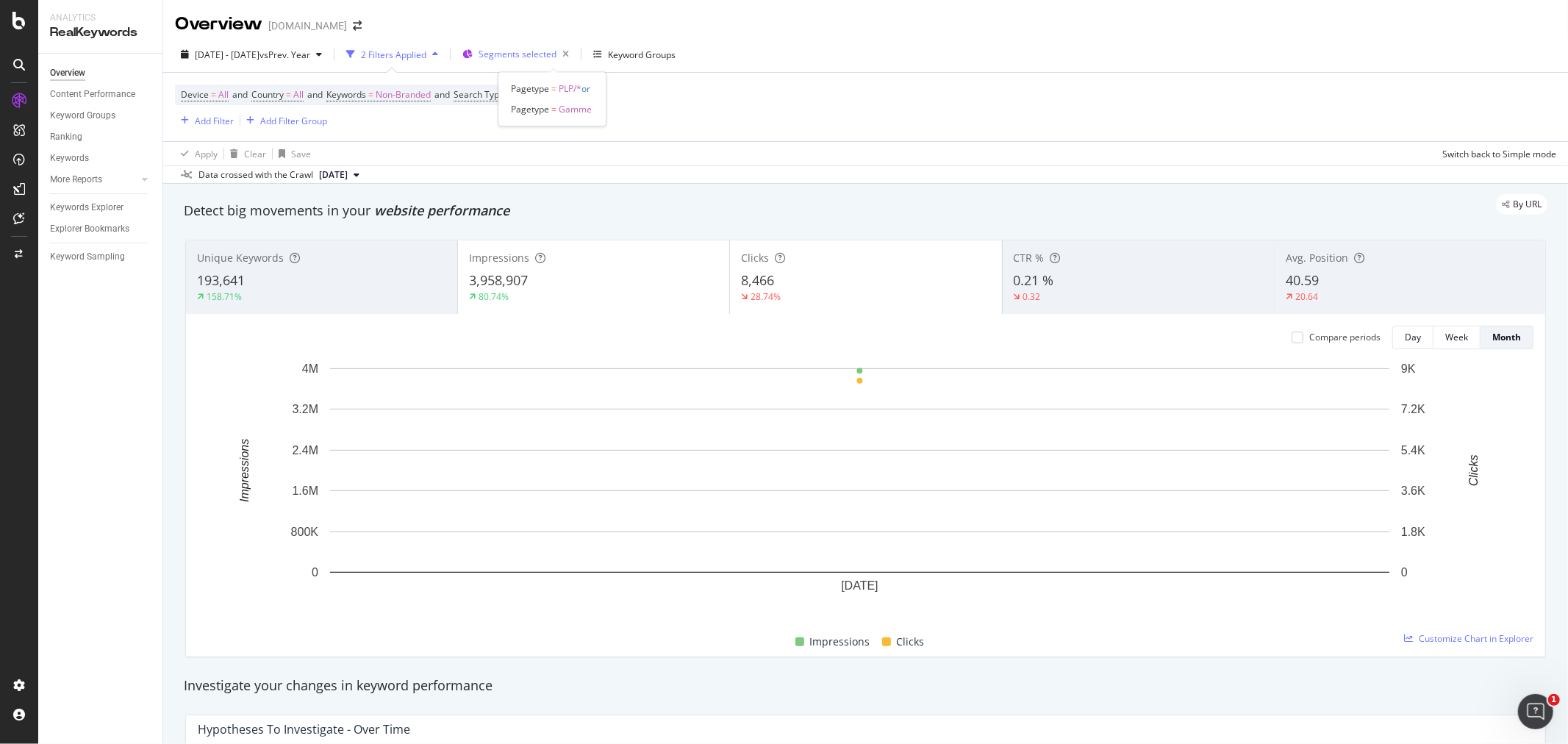
click at [556, 52] on span "Segments selected" at bounding box center [517, 54] width 78 height 13
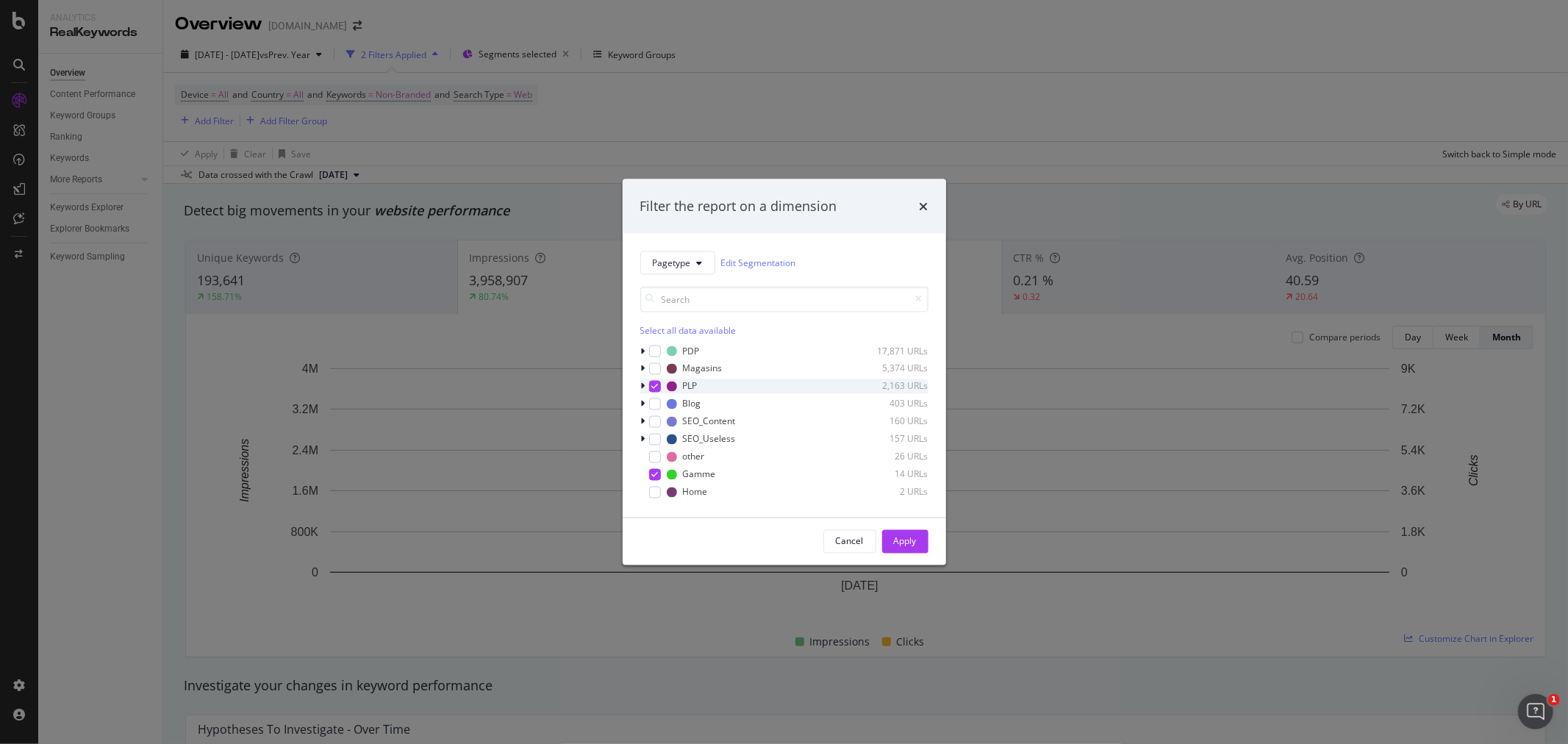
click at [652, 385] on icon "modal" at bounding box center [654, 386] width 7 height 8
click at [654, 472] on icon "modal" at bounding box center [654, 474] width 7 height 8
click at [641, 351] on icon "modal" at bounding box center [643, 350] width 5 height 9
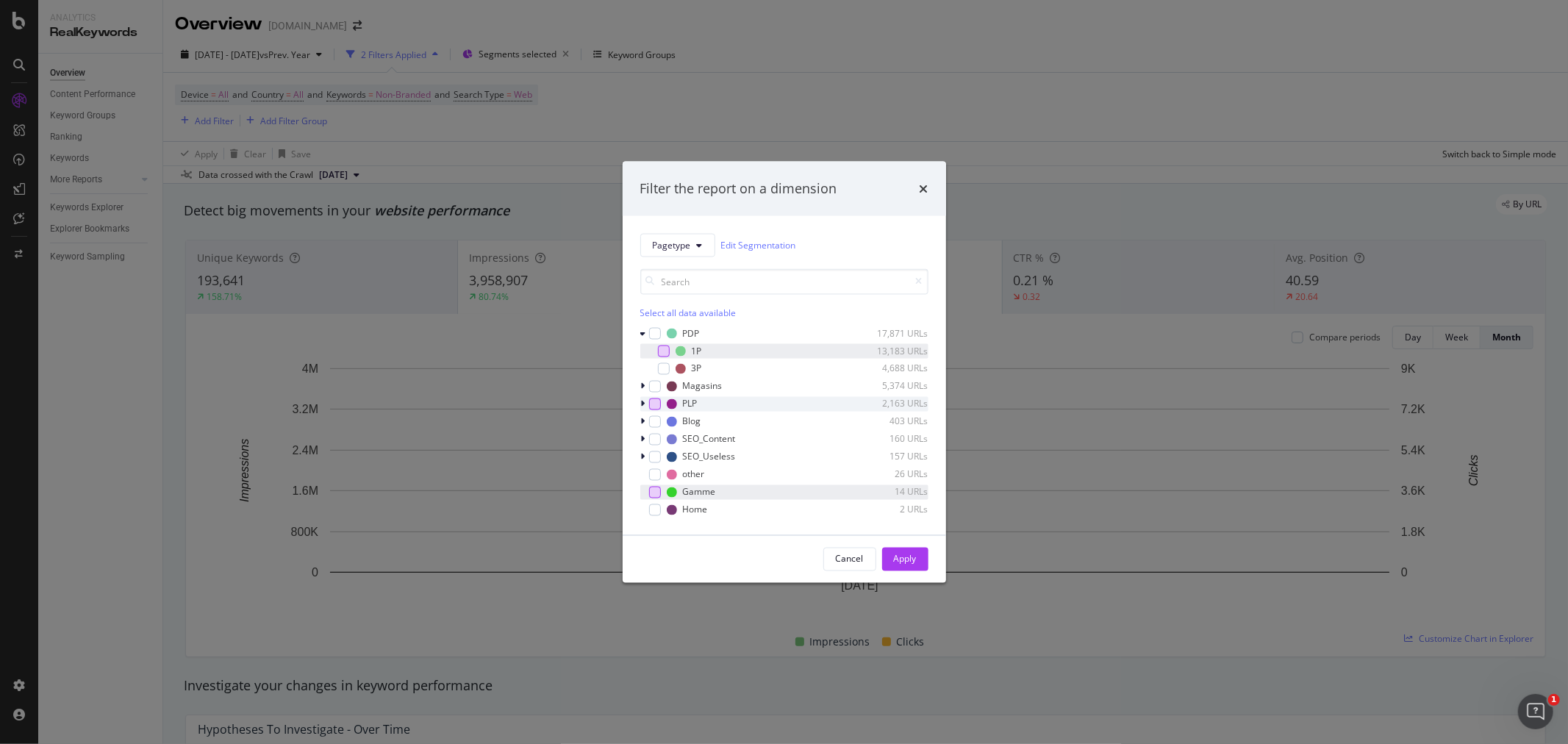
click at [659, 351] on div "modal" at bounding box center [663, 351] width 12 height 12
drag, startPoint x: 902, startPoint y: 559, endPoint x: 1545, endPoint y: 565, distance: 643.0
click at [902, 559] on div "Apply" at bounding box center [905, 558] width 23 height 13
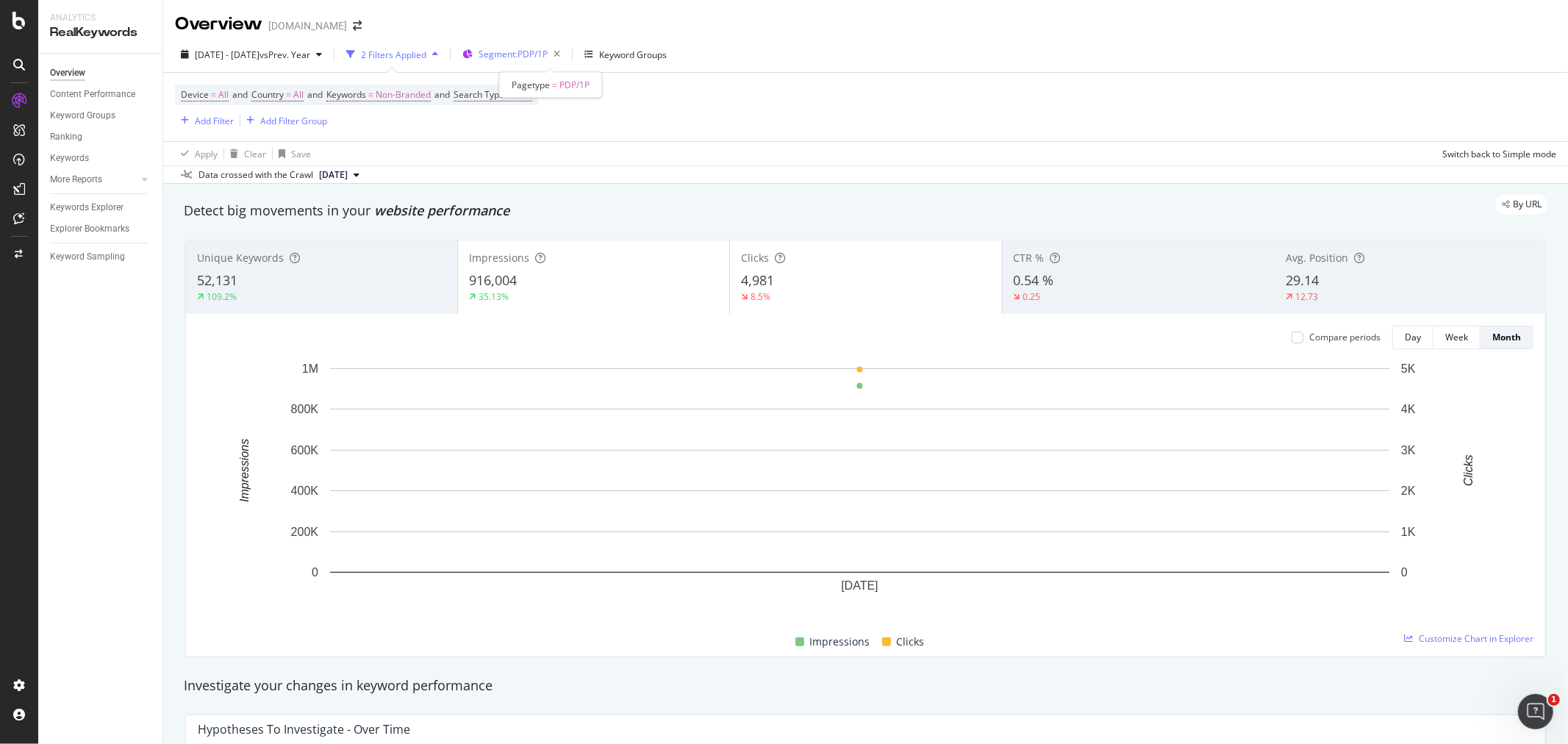
click at [542, 61] on div "Segment: PDP/1P" at bounding box center [521, 54] width 88 height 20
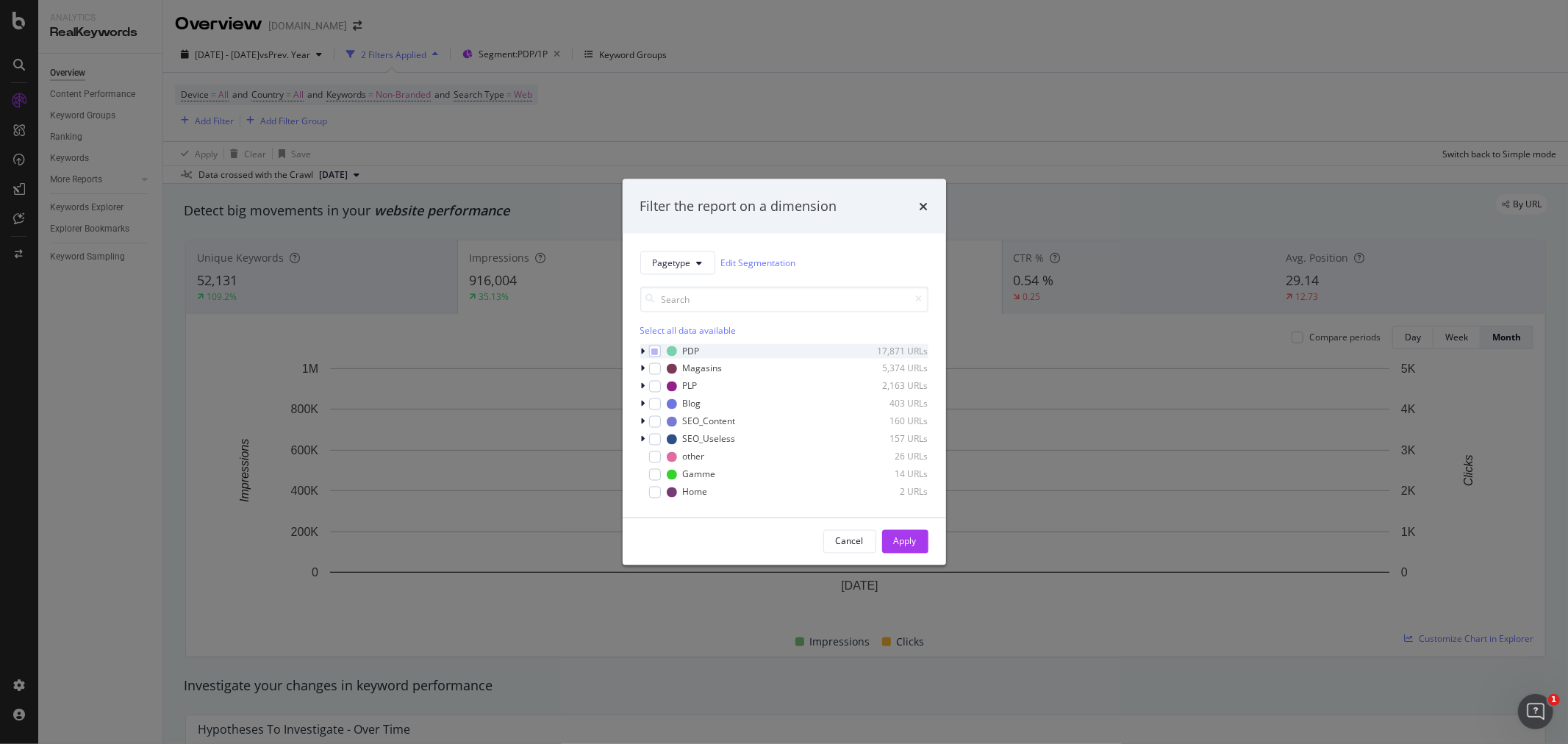
click at [645, 350] on div "modal" at bounding box center [644, 350] width 9 height 14
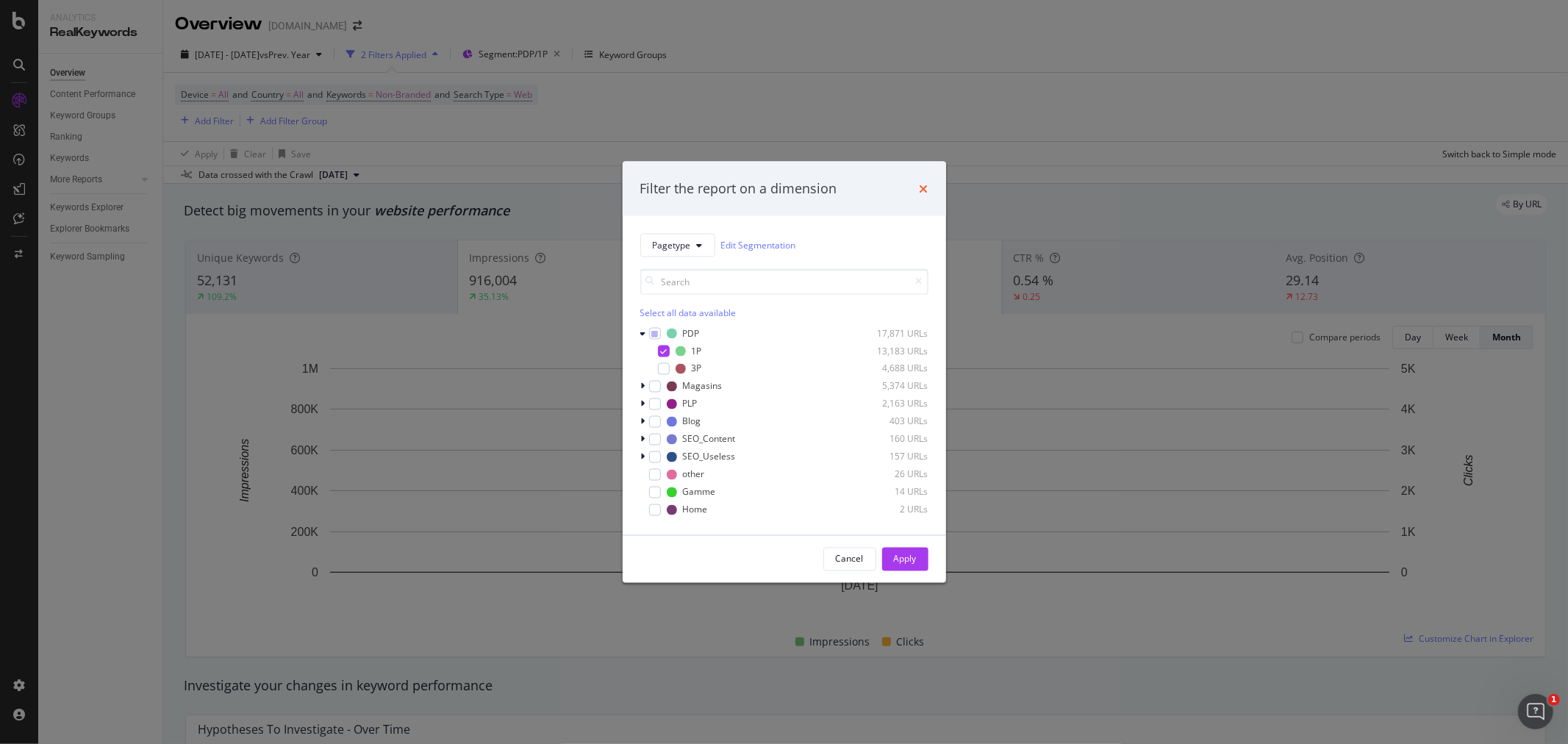
click at [926, 187] on icon "times" at bounding box center [923, 188] width 9 height 12
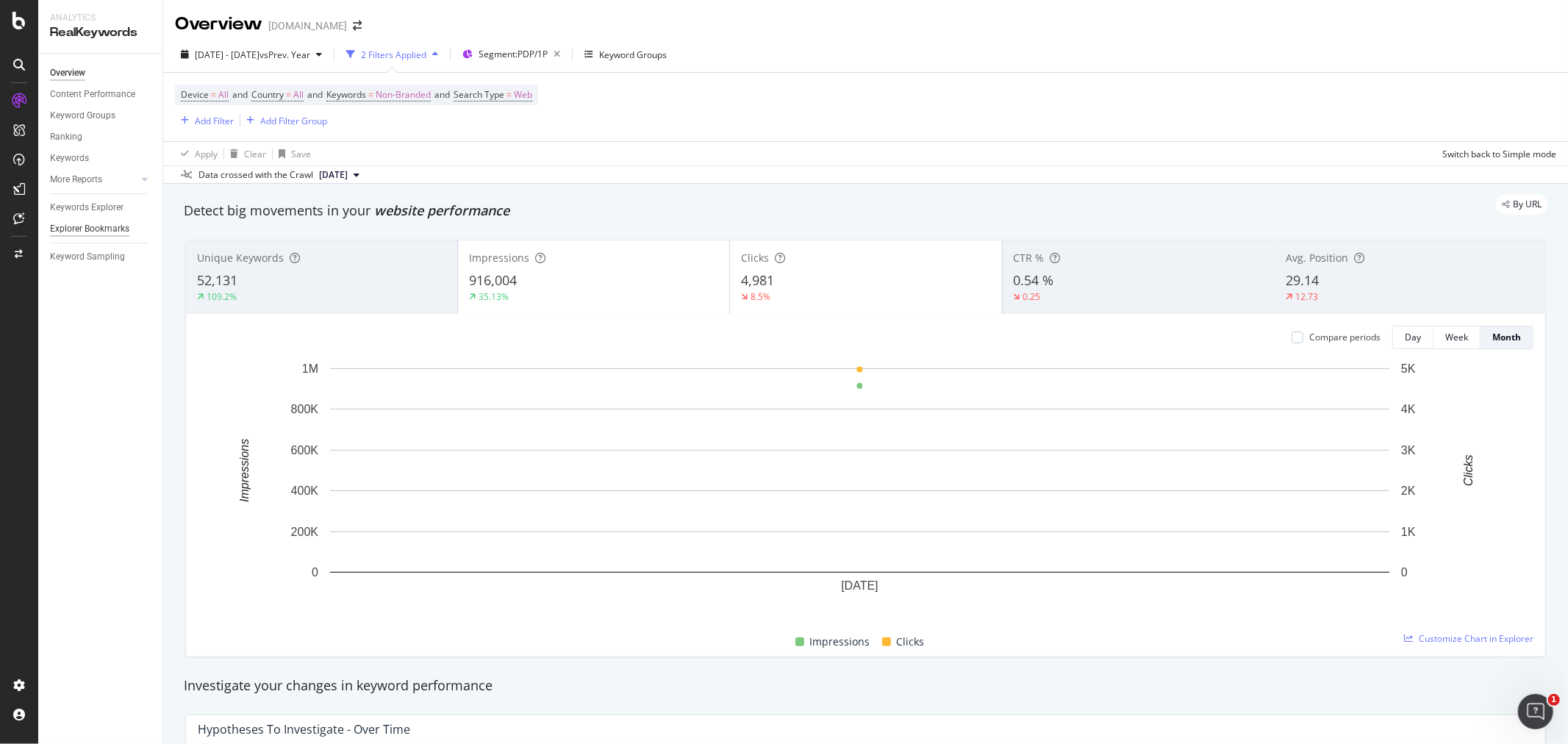
click at [85, 229] on div "Explorer Bookmarks" at bounding box center [90, 229] width 79 height 15
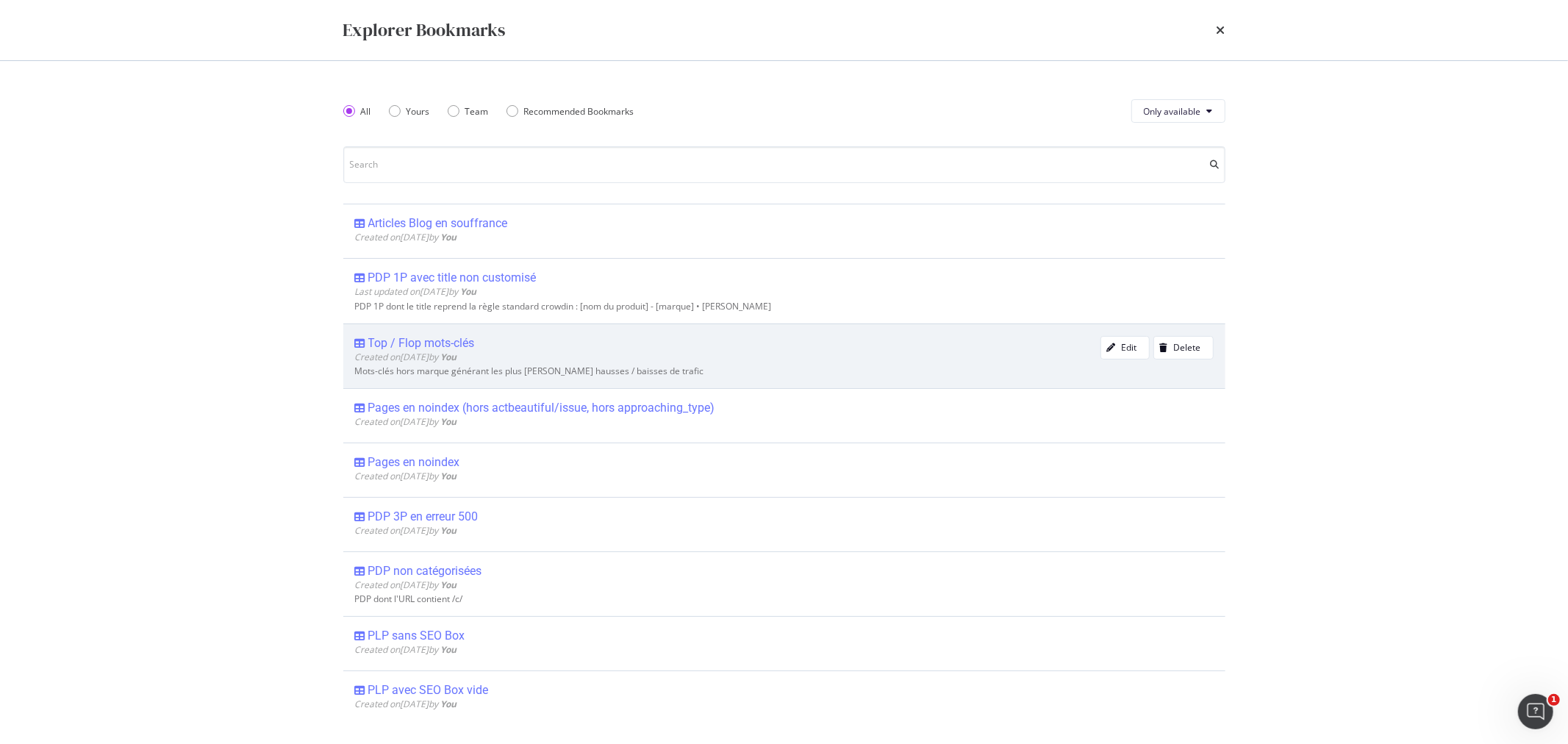
click at [438, 338] on div "Top / Flop mots-clés" at bounding box center [421, 342] width 107 height 14
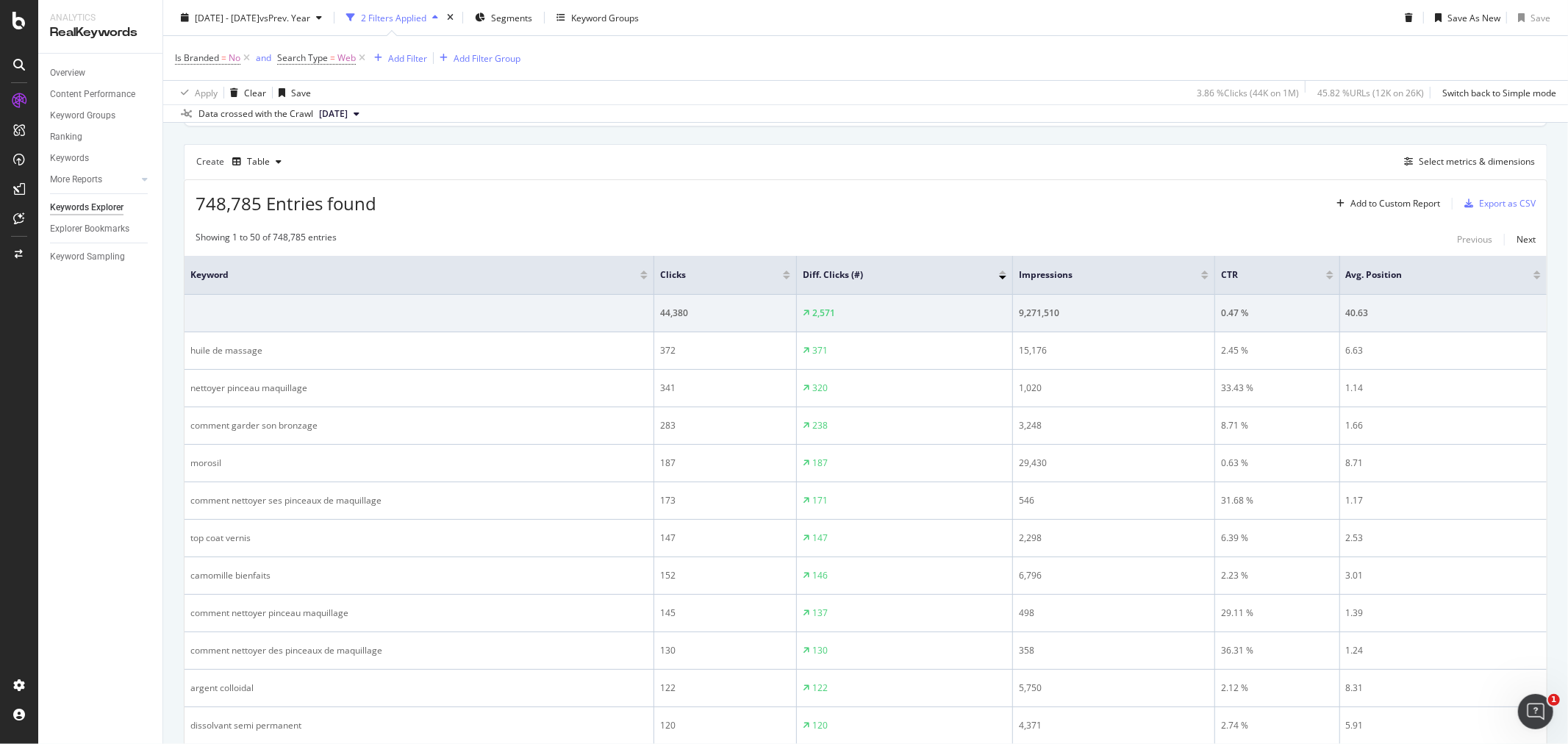
scroll to position [163, 0]
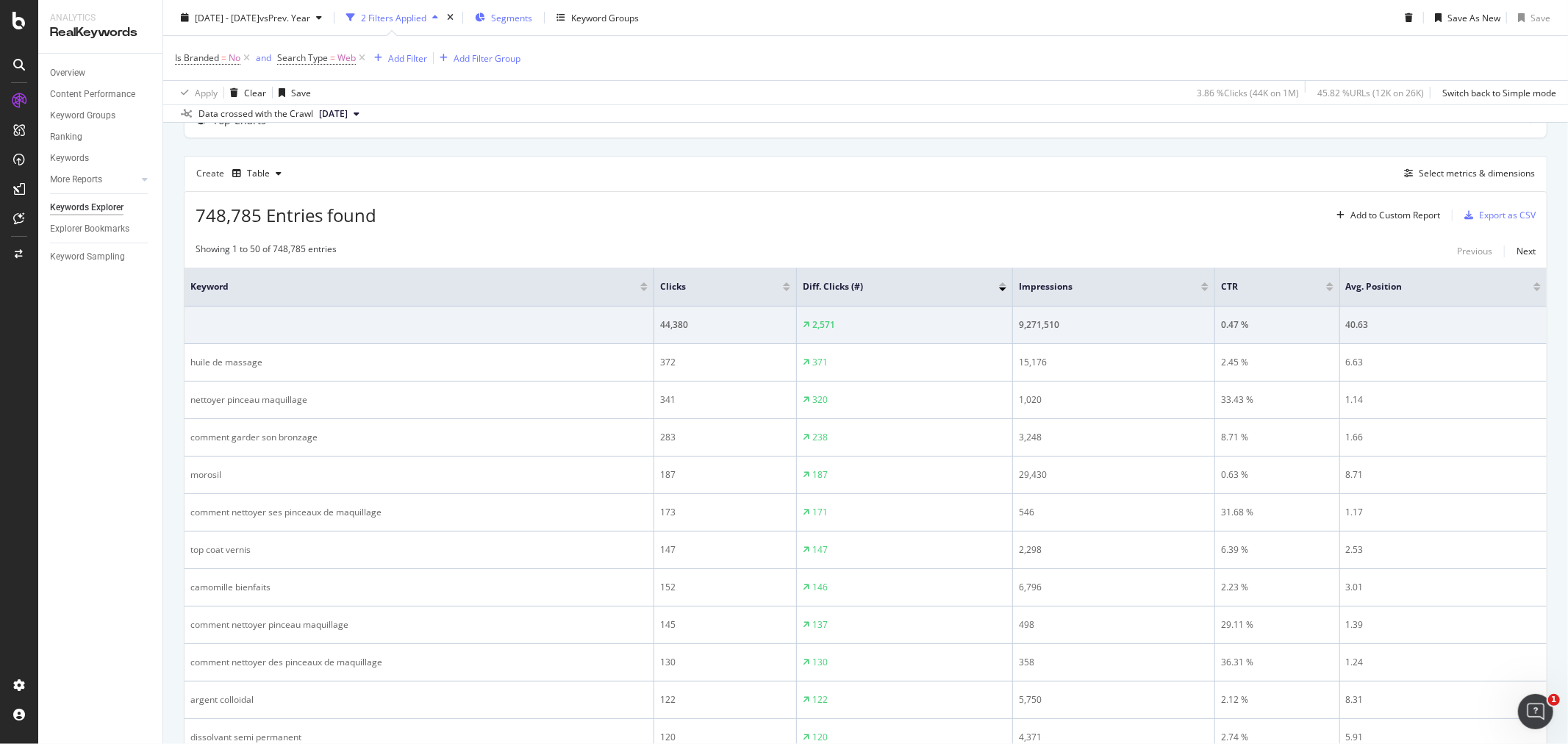
click at [532, 14] on span "Segments" at bounding box center [511, 16] width 41 height 13
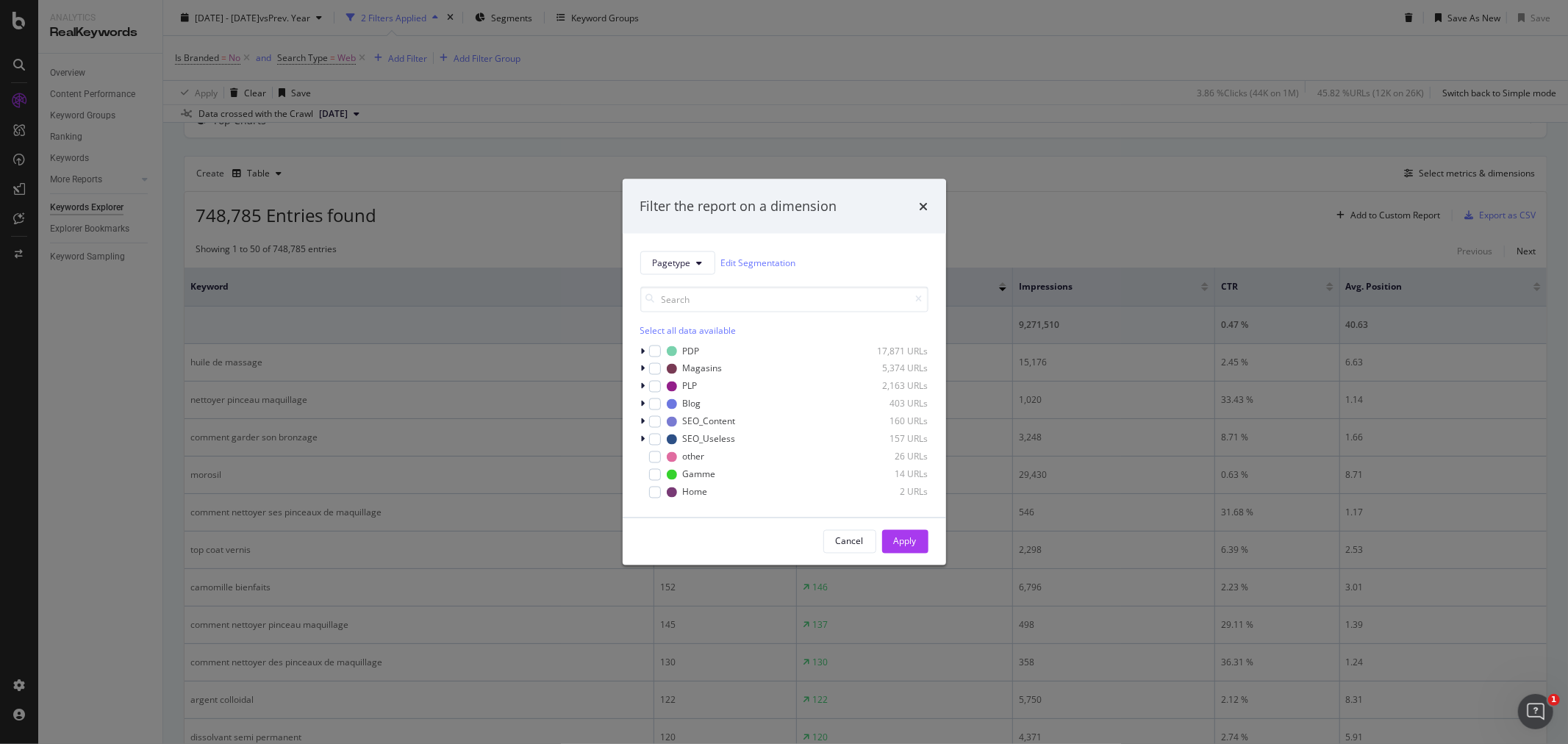
click at [660, 326] on div "Select all data available" at bounding box center [784, 330] width 288 height 13
click at [899, 544] on div "Apply" at bounding box center [905, 541] width 23 height 13
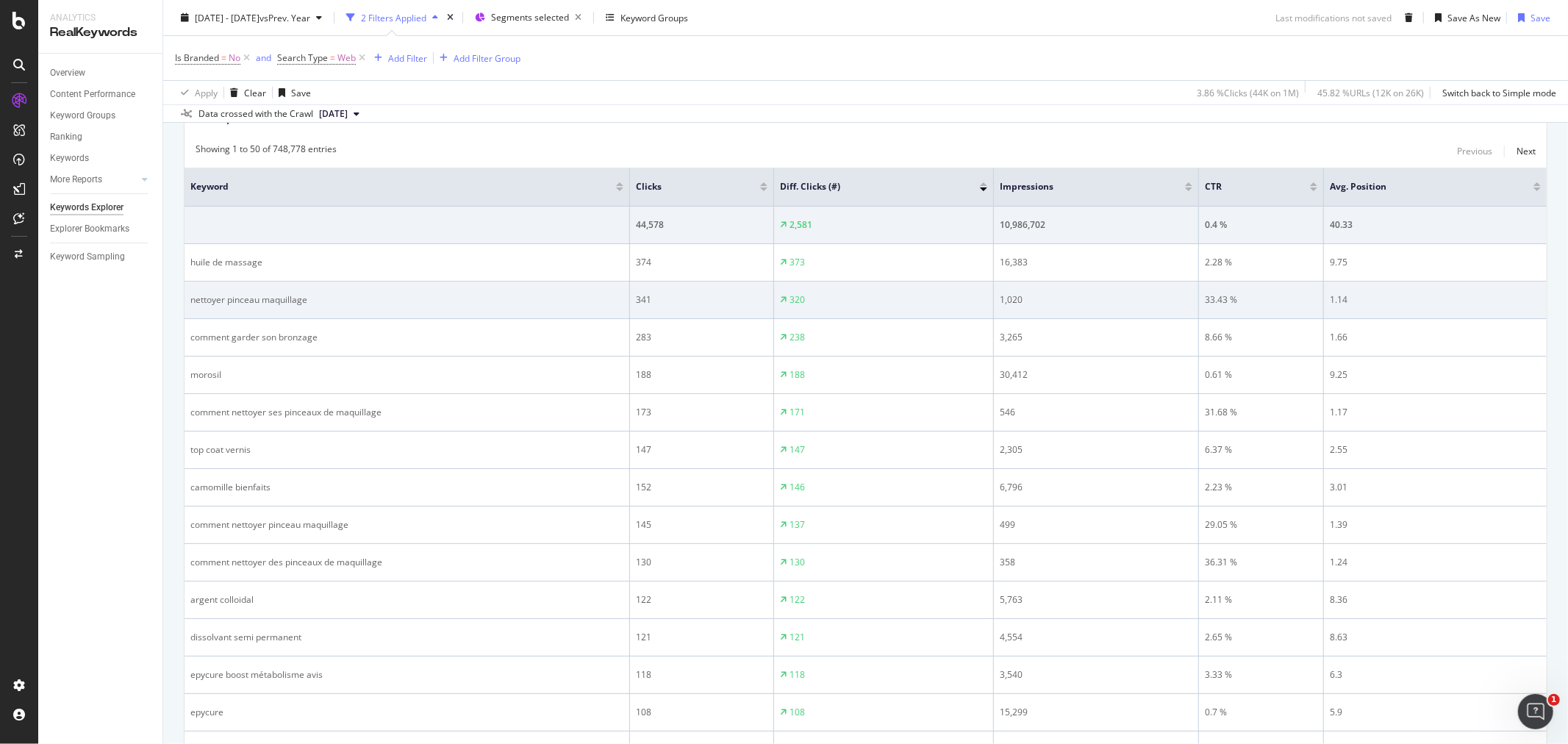
scroll to position [245, 0]
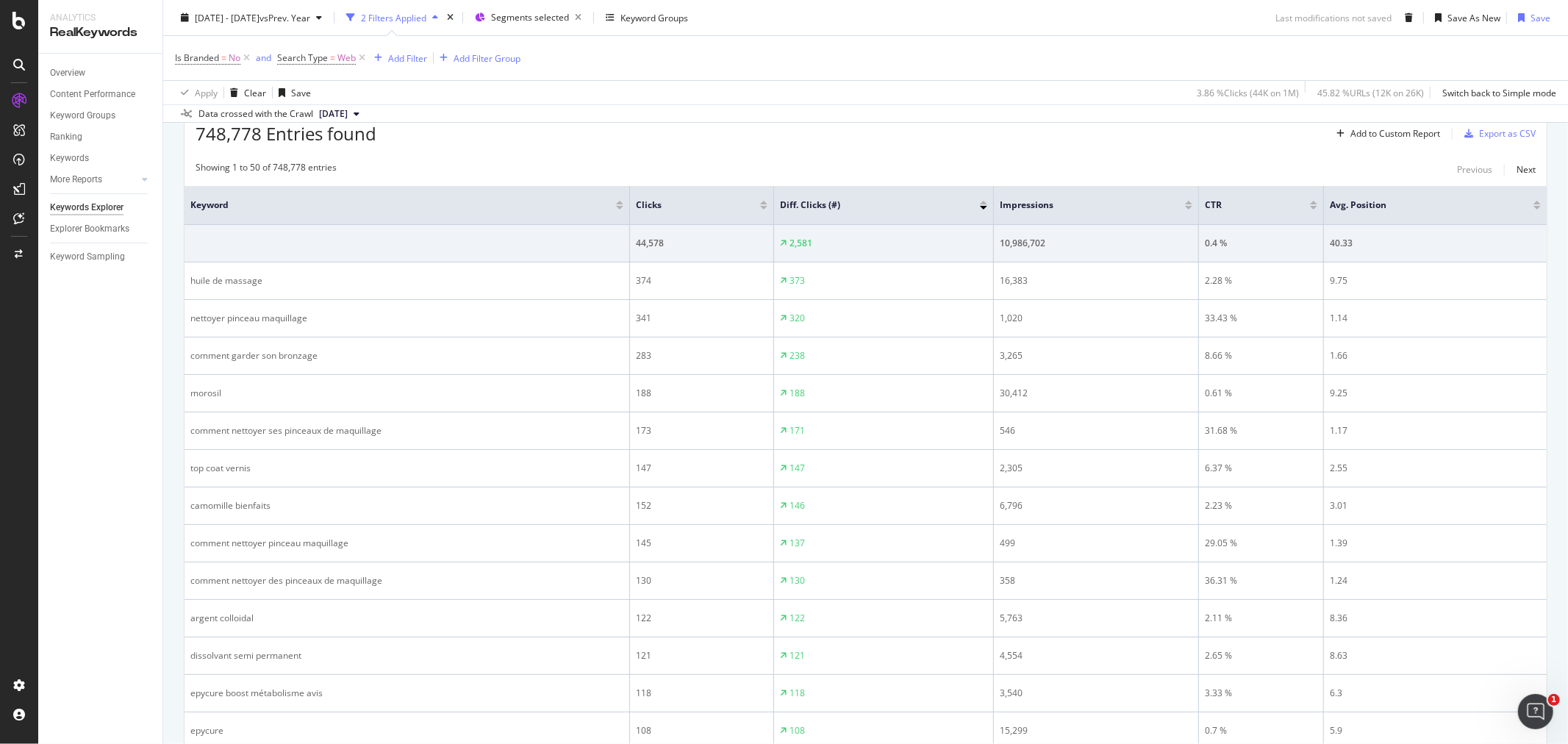
click at [986, 202] on div at bounding box center [983, 202] width 8 height 4
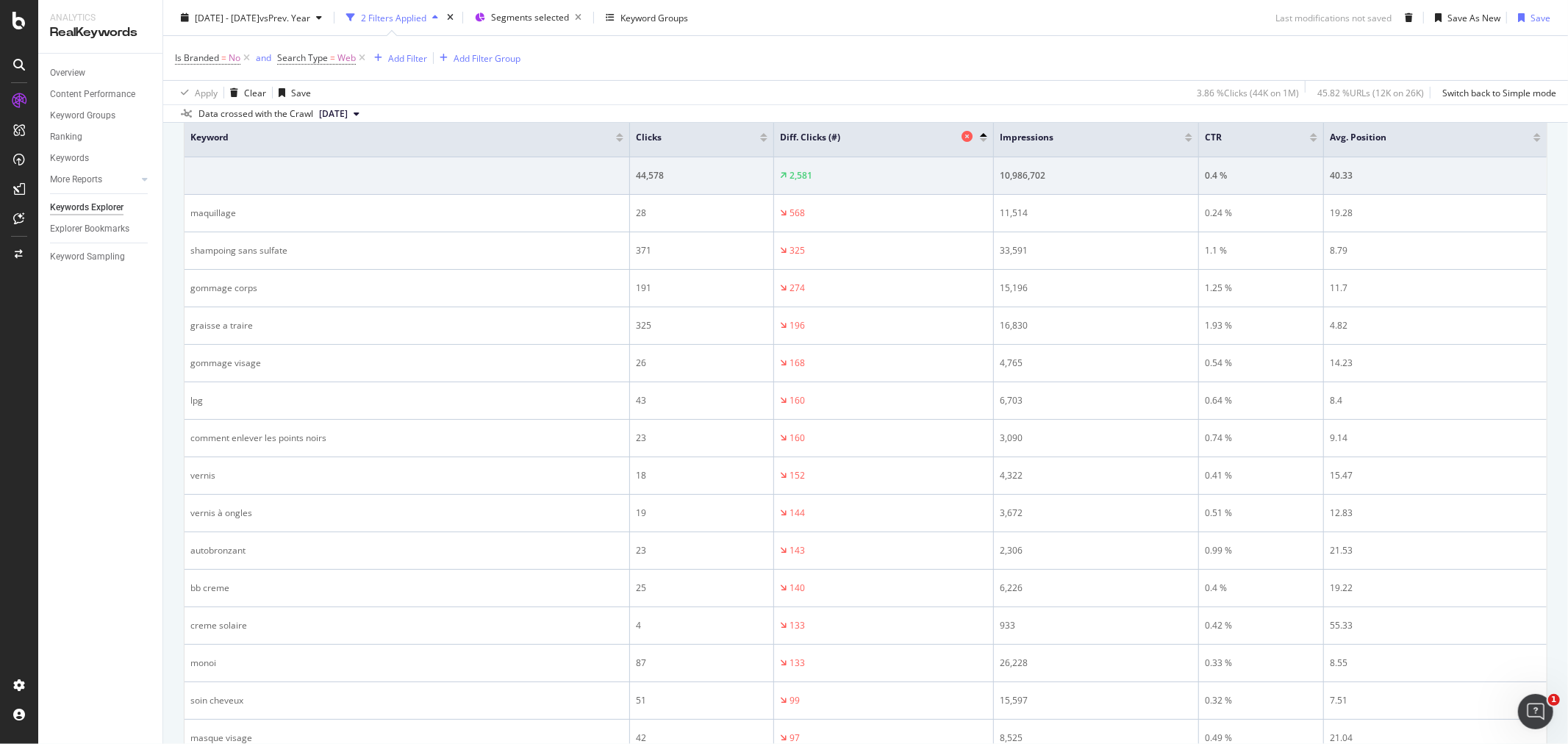
scroll to position [327, 0]
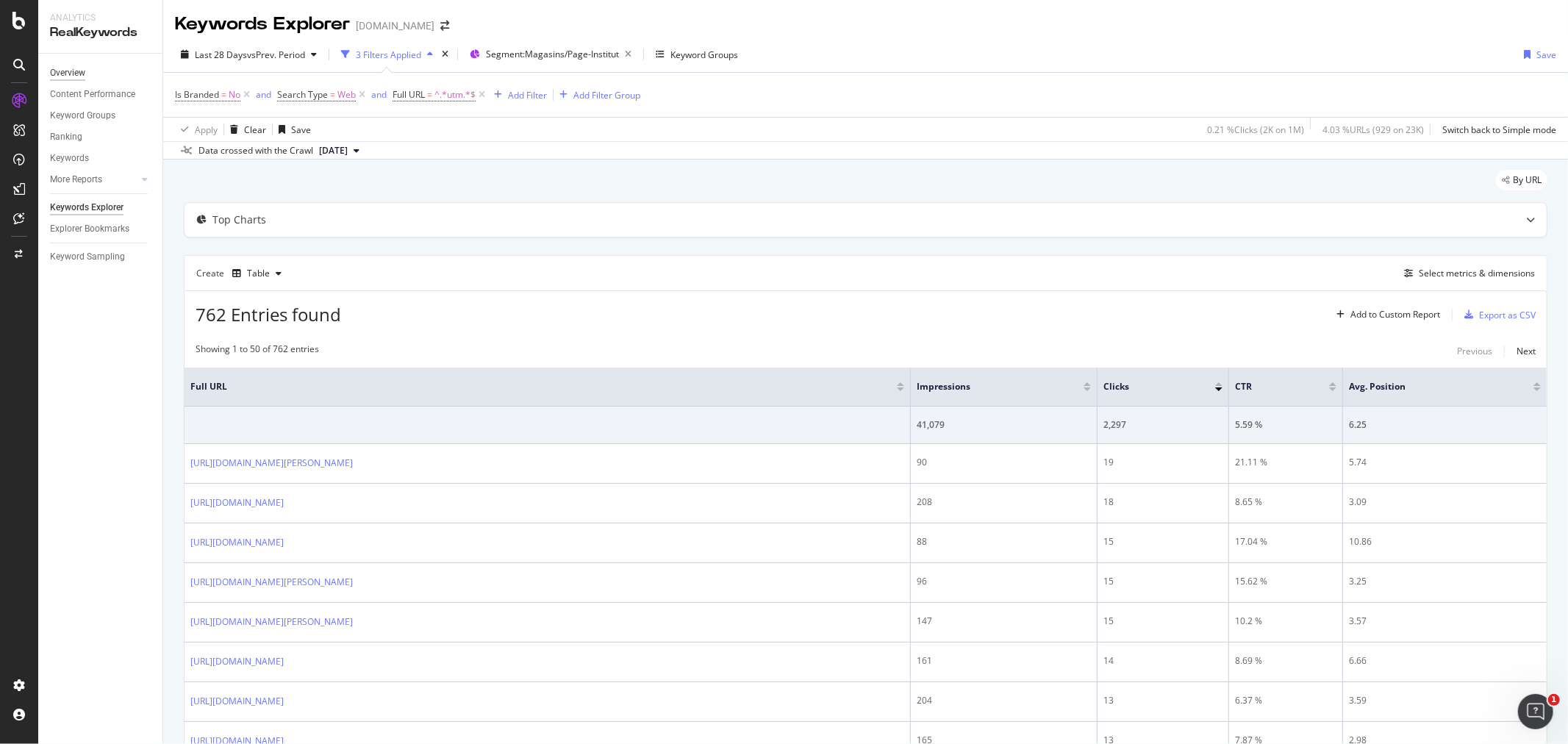
click at [76, 70] on div "Overview" at bounding box center [67, 73] width 36 height 15
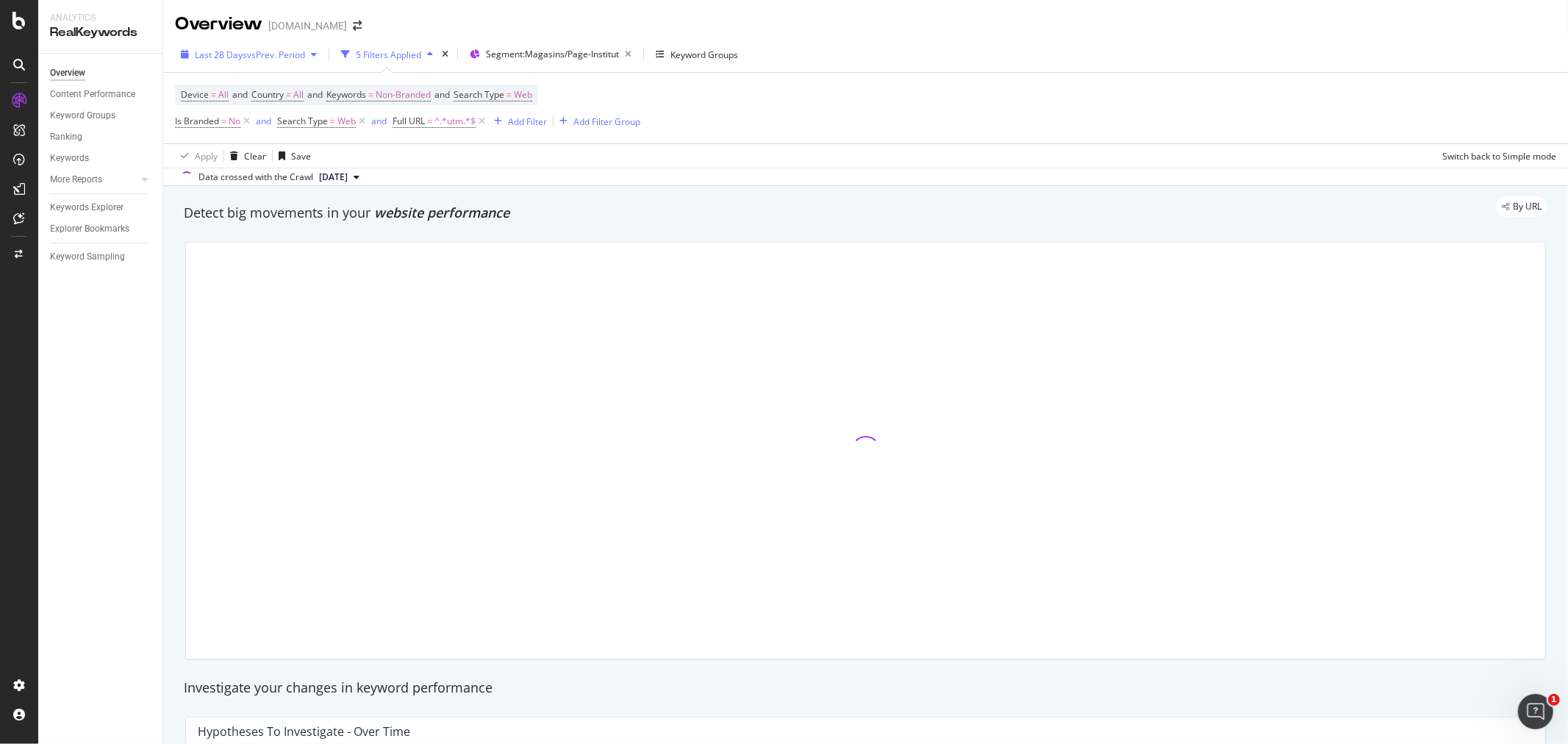
click at [233, 55] on span "Last 28 Days" at bounding box center [221, 54] width 52 height 13
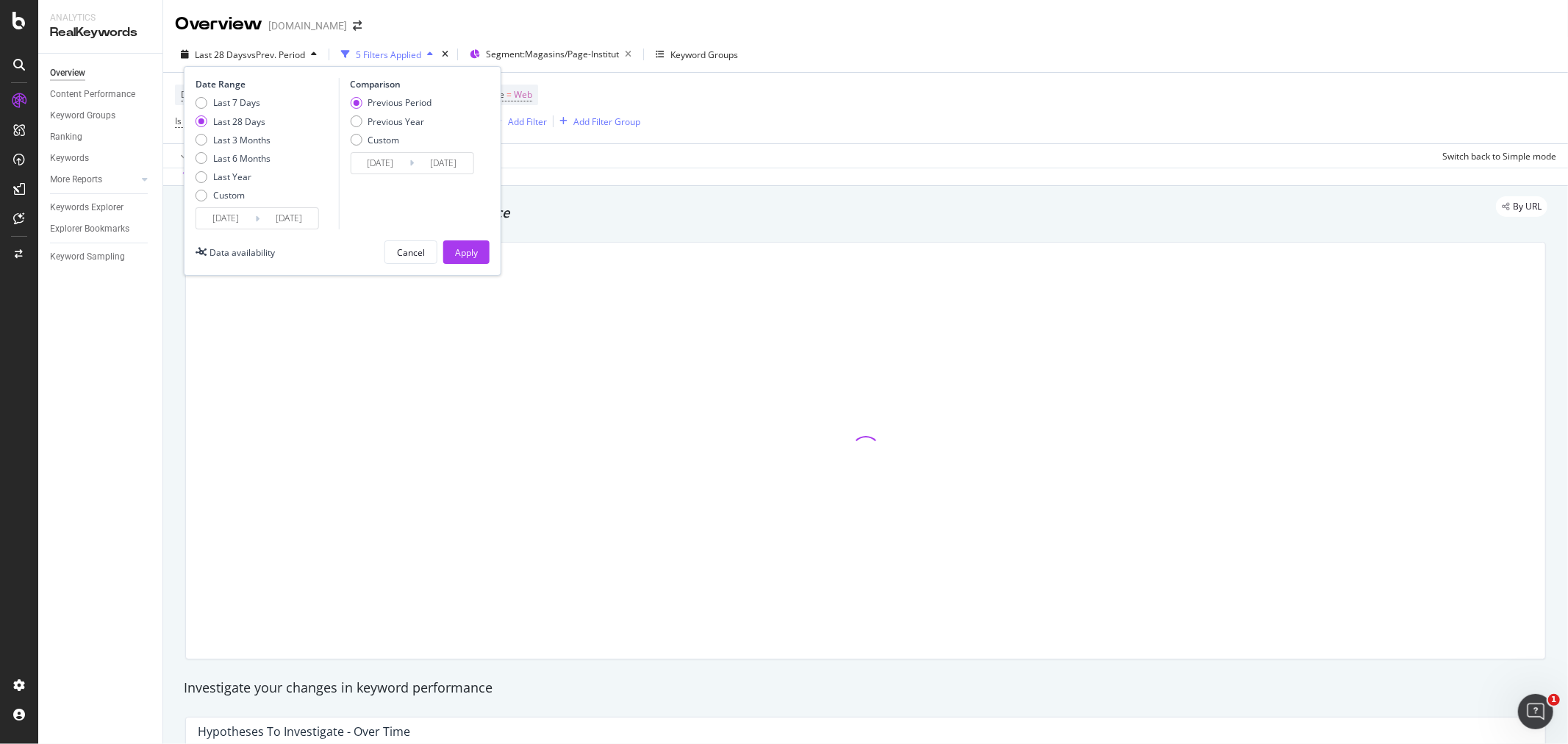
click at [225, 219] on input "[DATE]" at bounding box center [226, 218] width 59 height 20
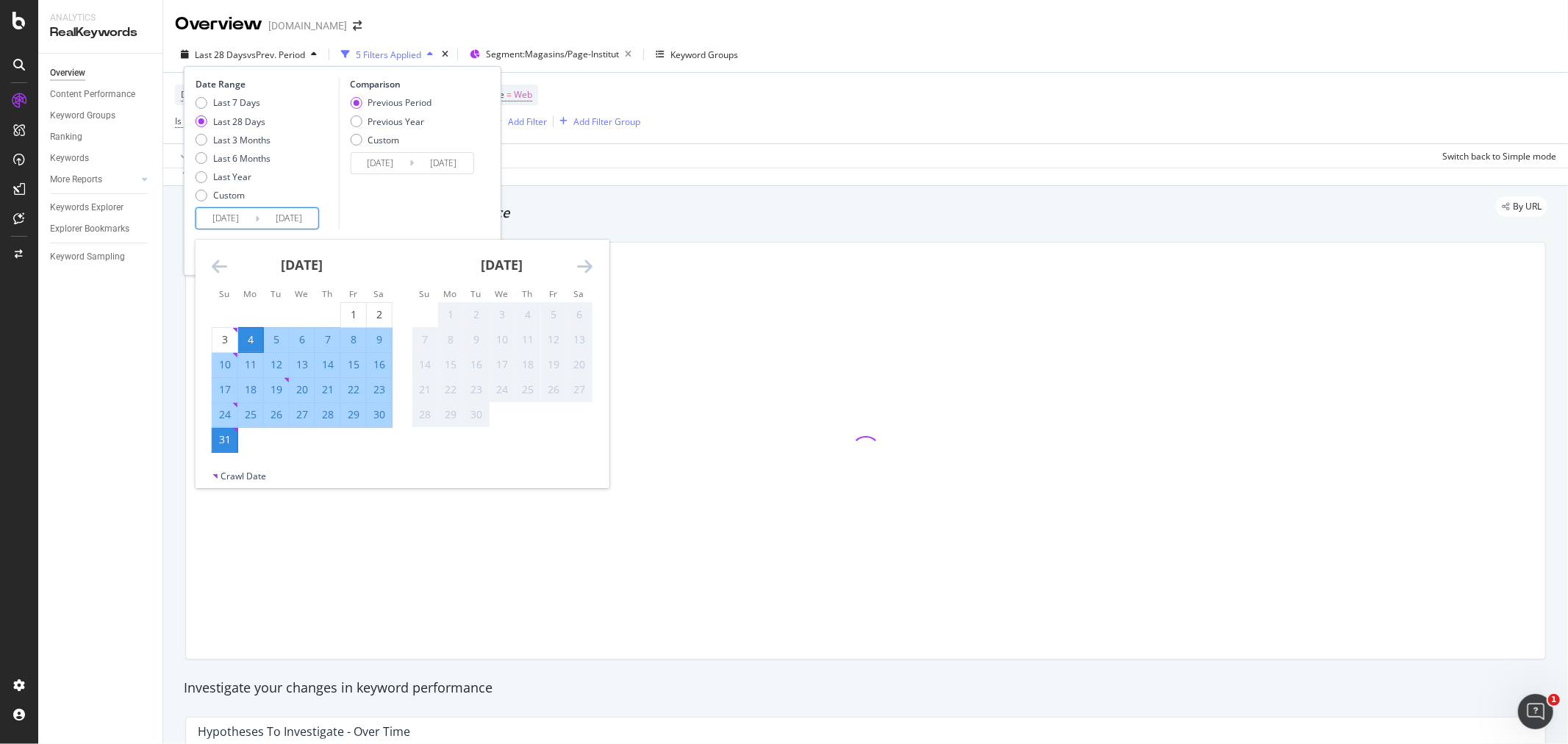
click at [219, 265] on icon "Move backward to switch to the previous month." at bounding box center [220, 266] width 15 height 17
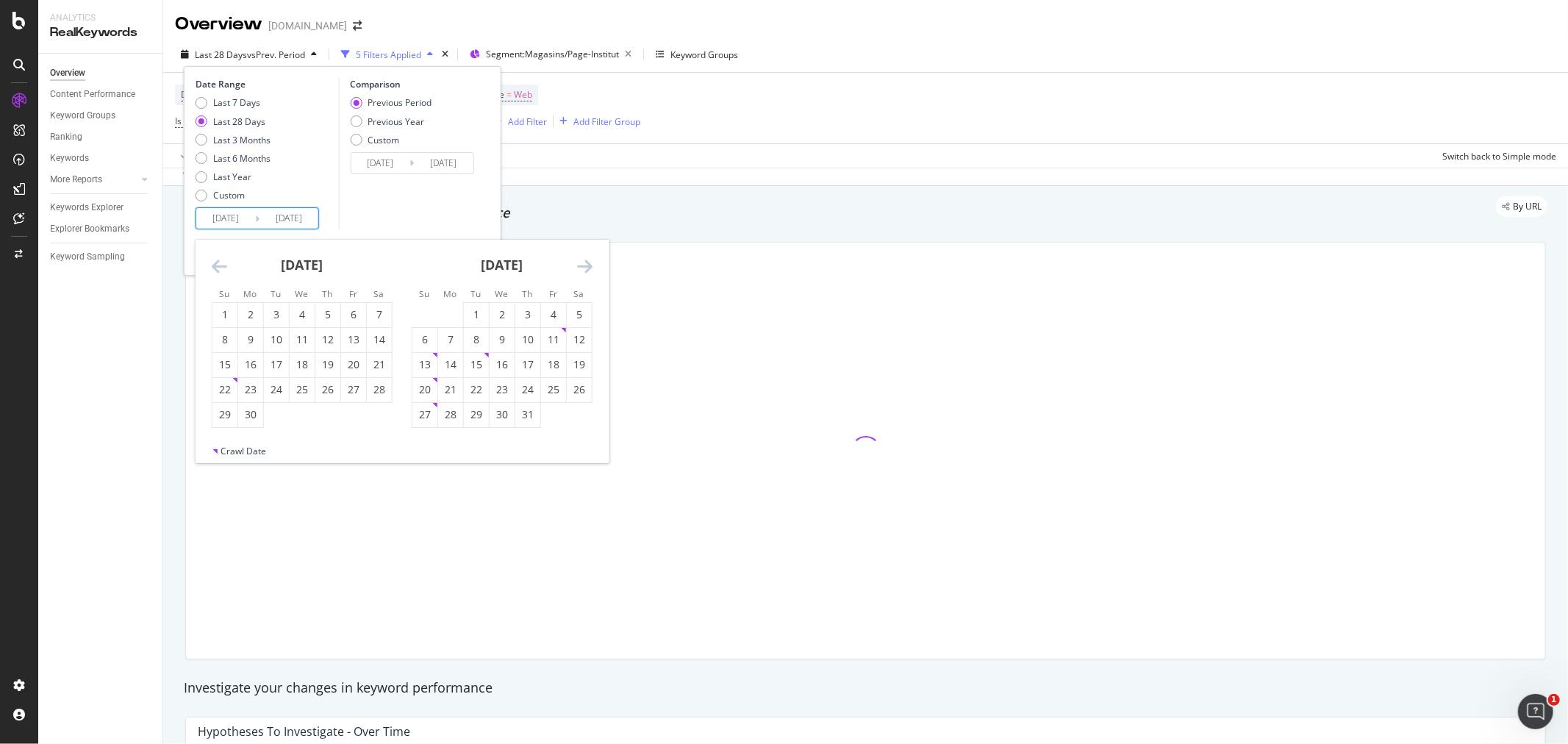
click at [219, 265] on icon "Move backward to switch to the previous month." at bounding box center [220, 266] width 15 height 17
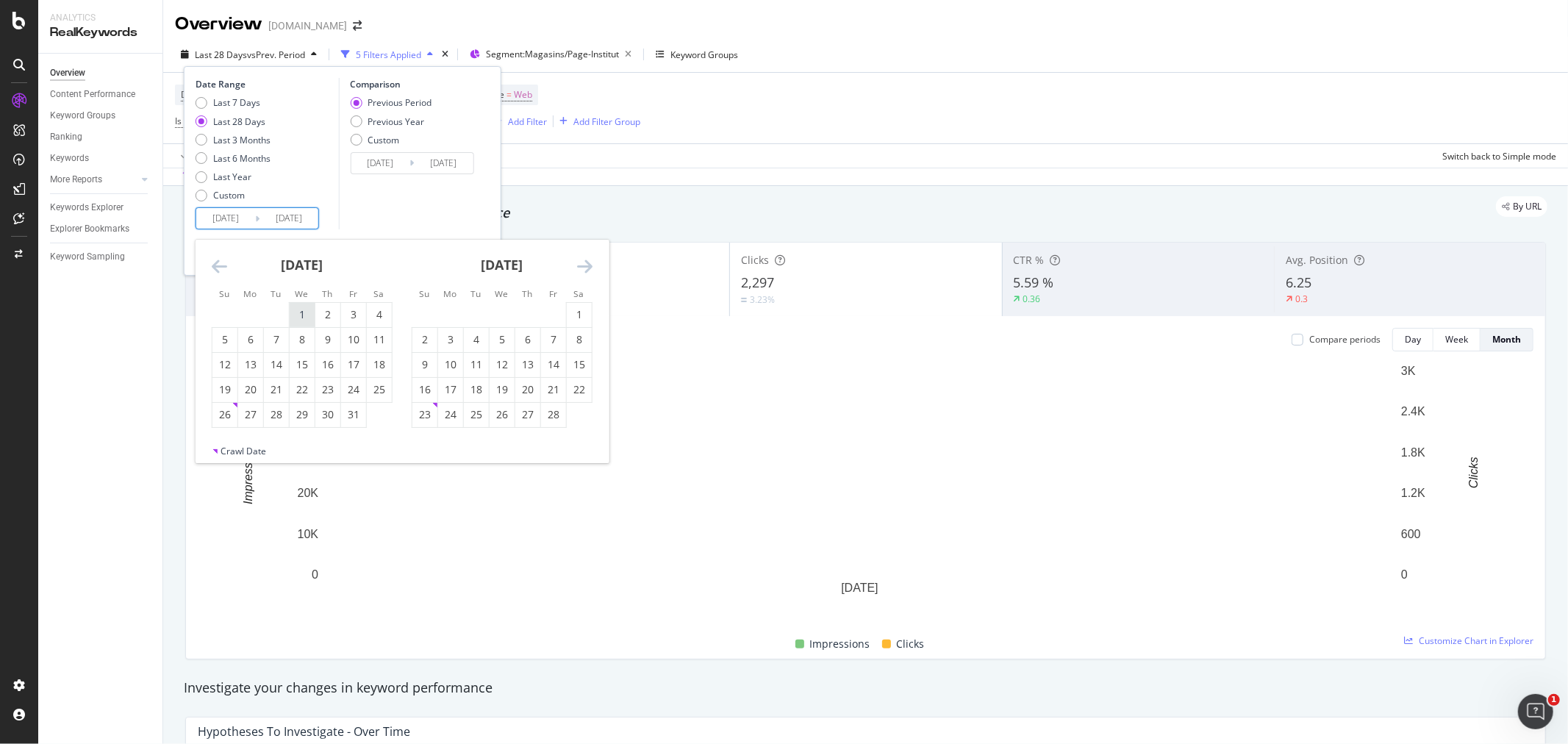
click at [300, 316] on div "1" at bounding box center [302, 314] width 25 height 14
type input "[DATE]"
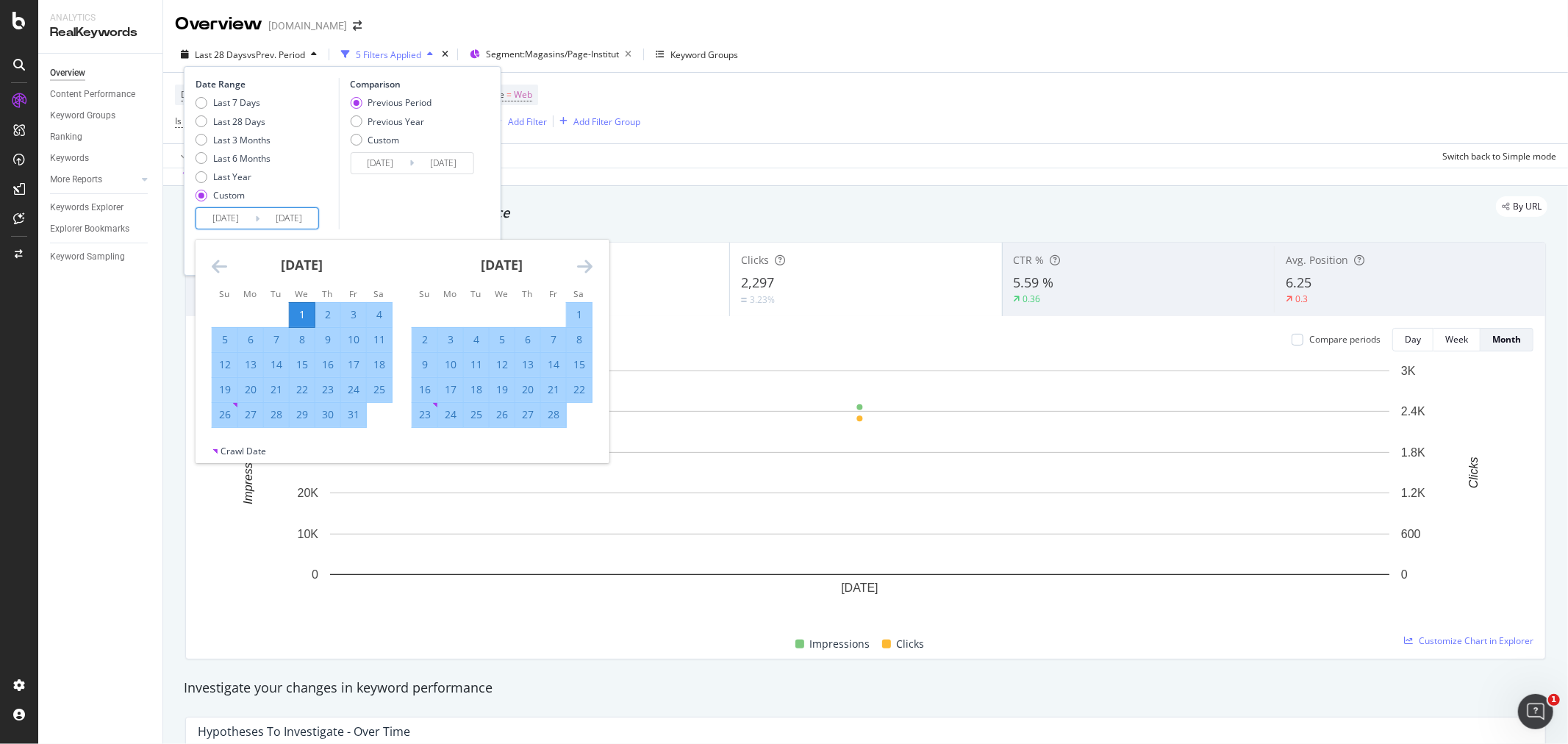
click at [584, 268] on icon "Move forward to switch to the next month." at bounding box center [585, 266] width 15 height 17
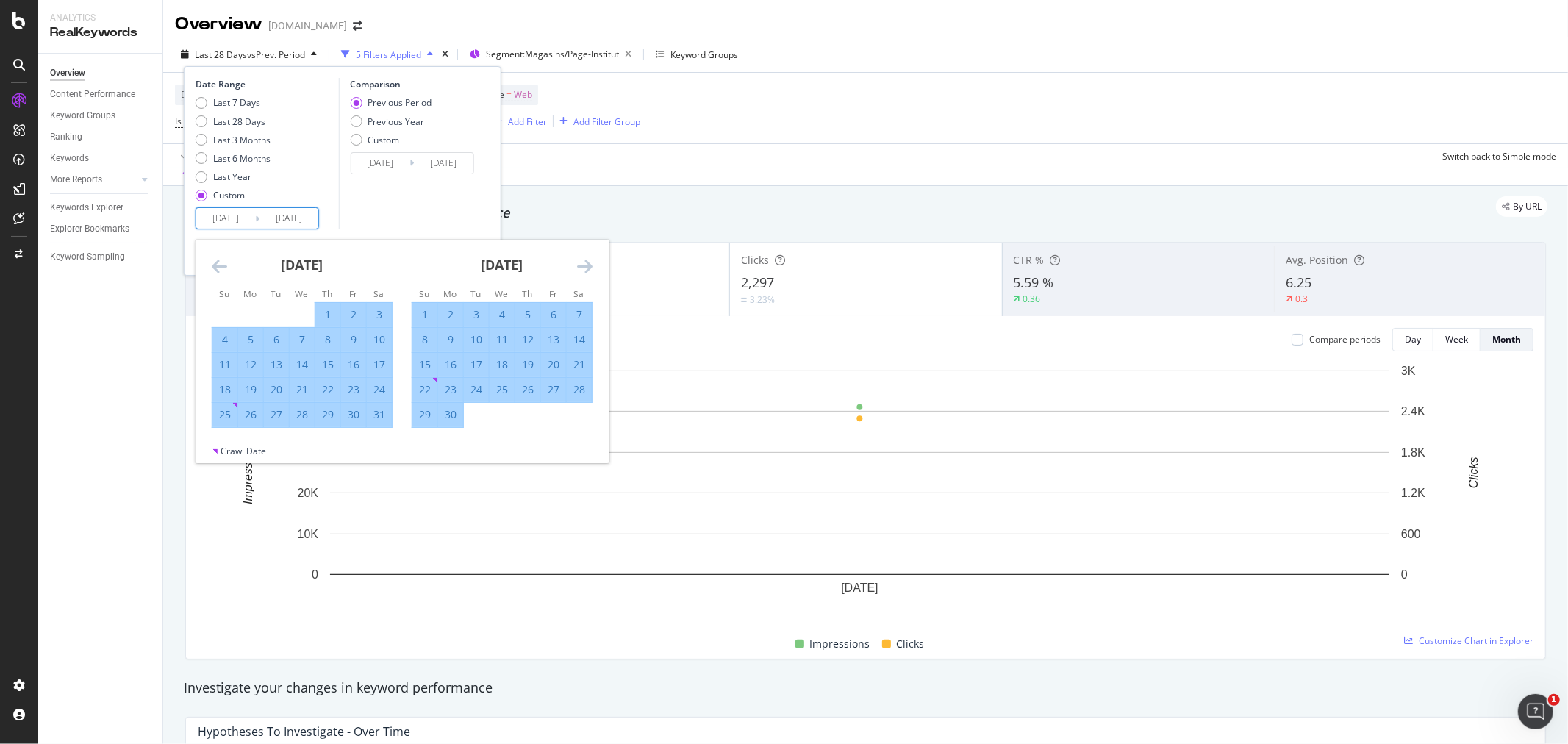
click at [584, 268] on icon "Move forward to switch to the next month." at bounding box center [585, 266] width 15 height 17
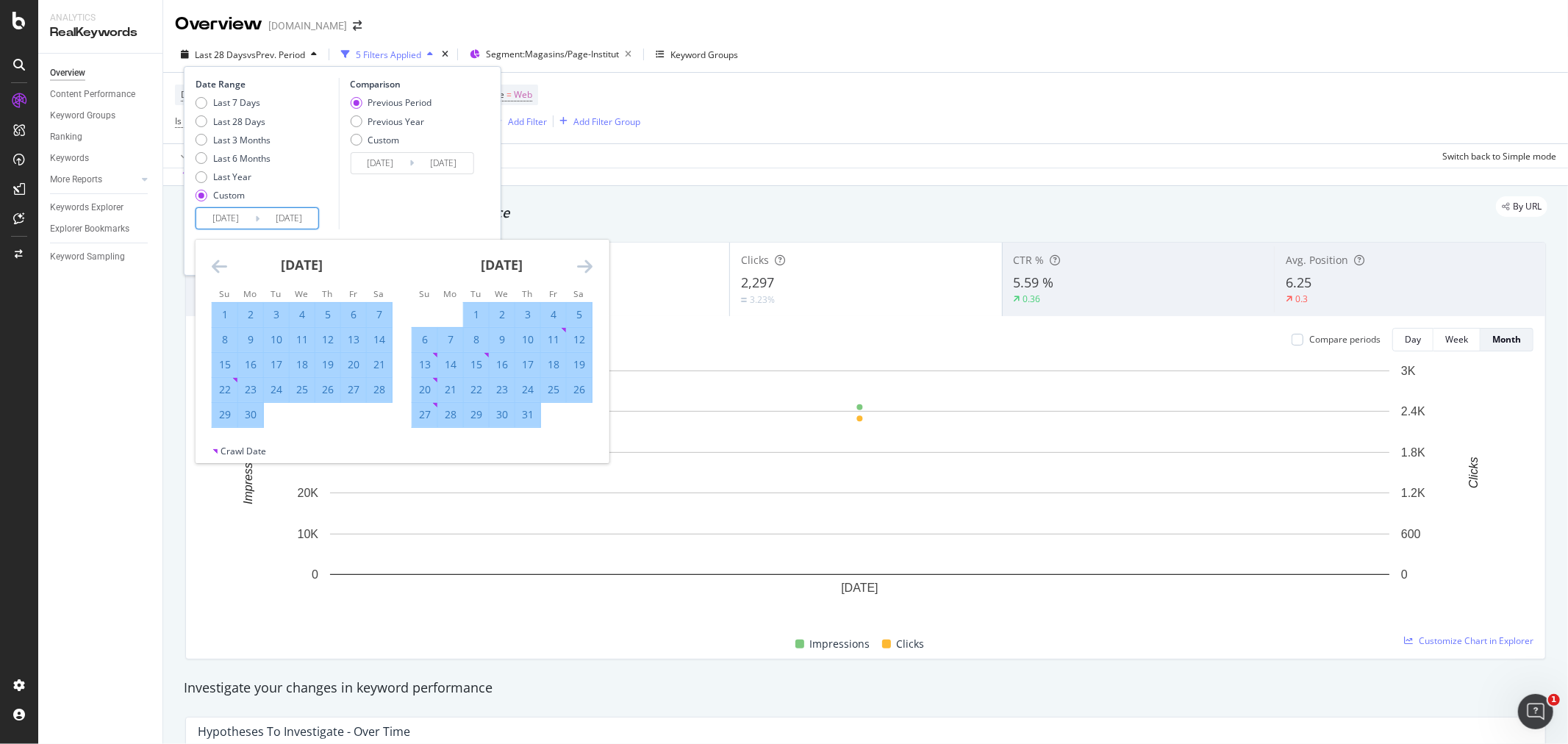
click at [584, 268] on icon "Move forward to switch to the next month." at bounding box center [585, 266] width 15 height 17
click at [402, 123] on div "Previous Year" at bounding box center [395, 121] width 57 height 13
type input "[DATE]"
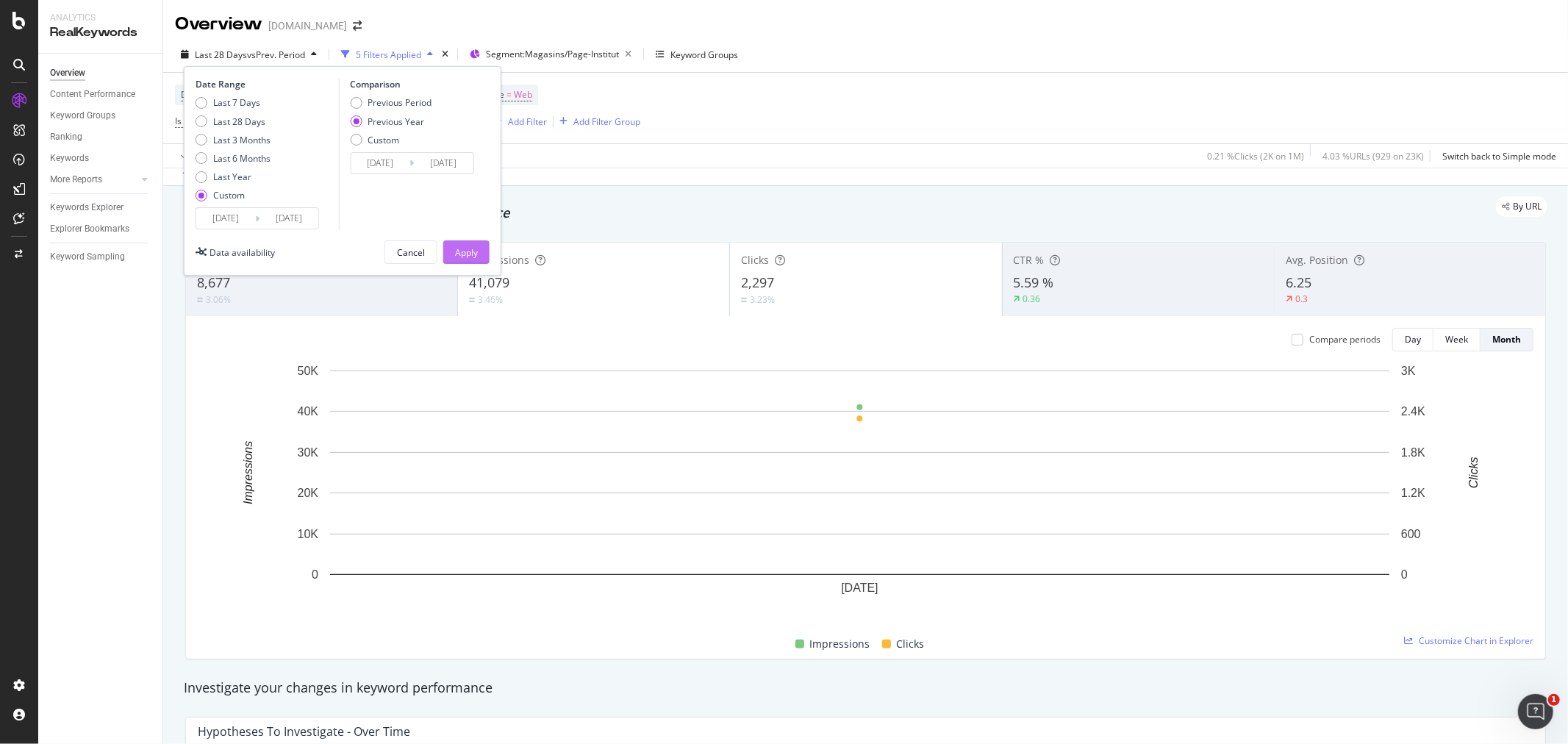
click at [465, 251] on div "Apply" at bounding box center [466, 252] width 23 height 13
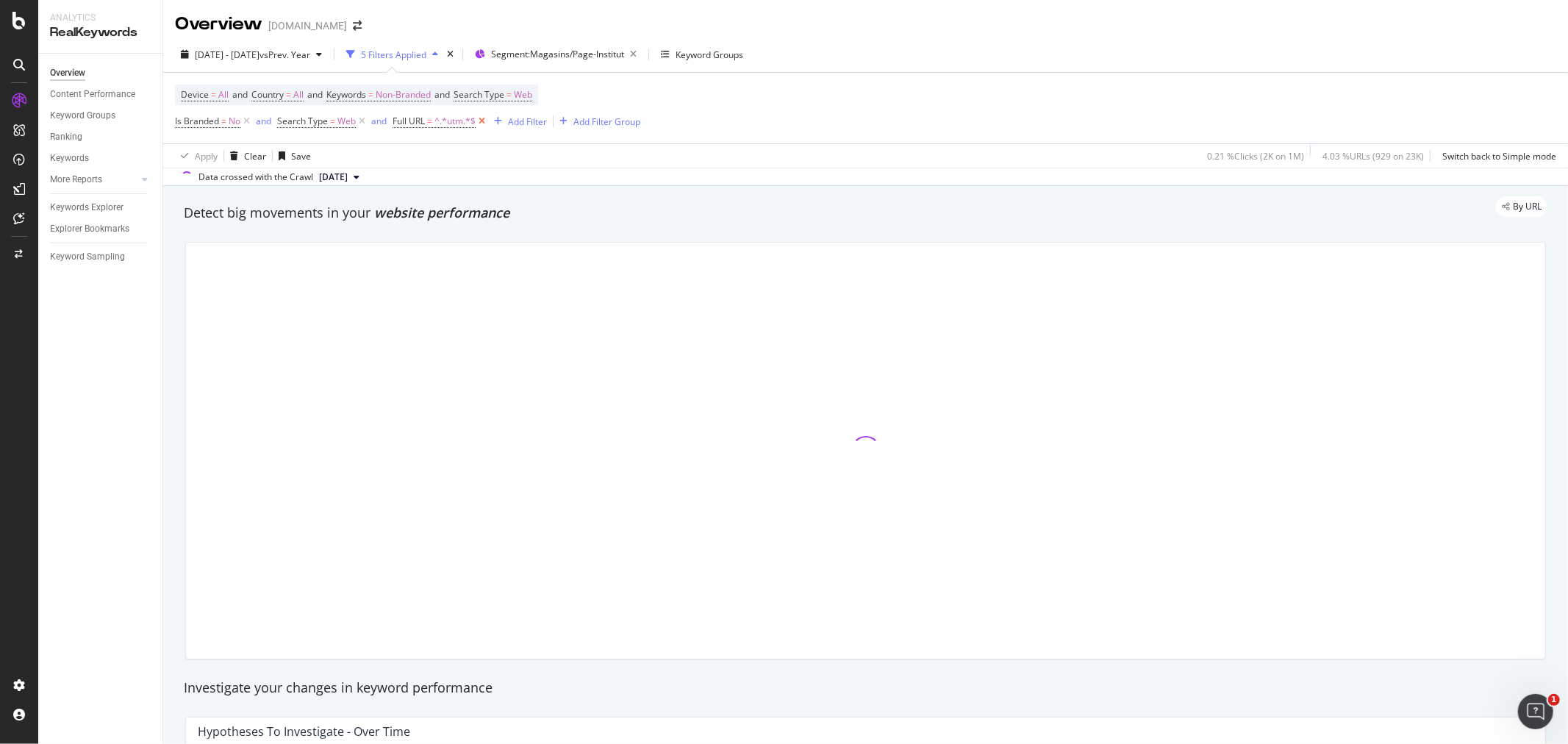
click at [484, 120] on icon at bounding box center [481, 120] width 13 height 14
click at [540, 50] on span "Segment: Magasins/Page-Institut" at bounding box center [557, 54] width 133 height 13
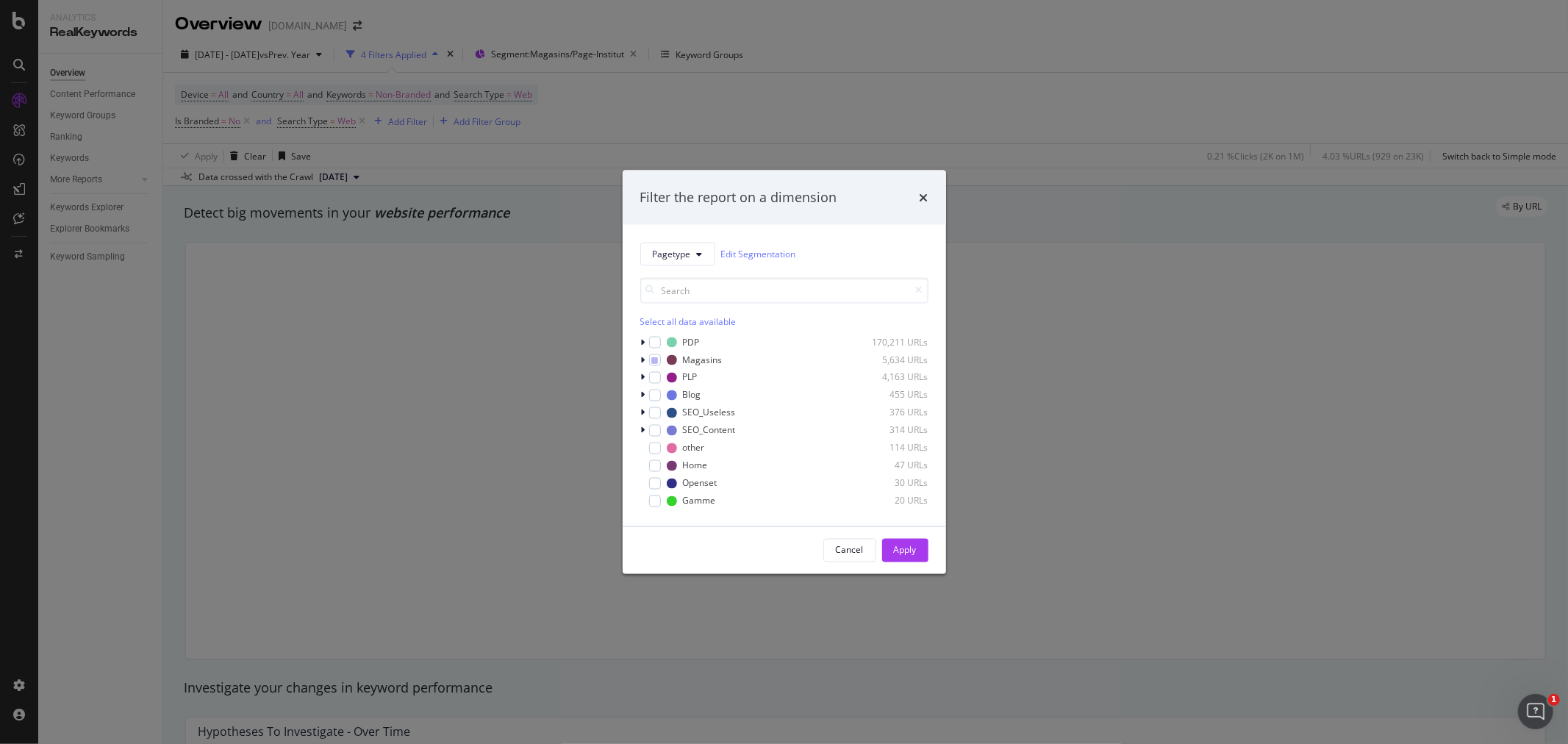
click at [687, 319] on div "Select all data available" at bounding box center [784, 320] width 288 height 13
click at [912, 554] on div "Apply" at bounding box center [905, 549] width 23 height 13
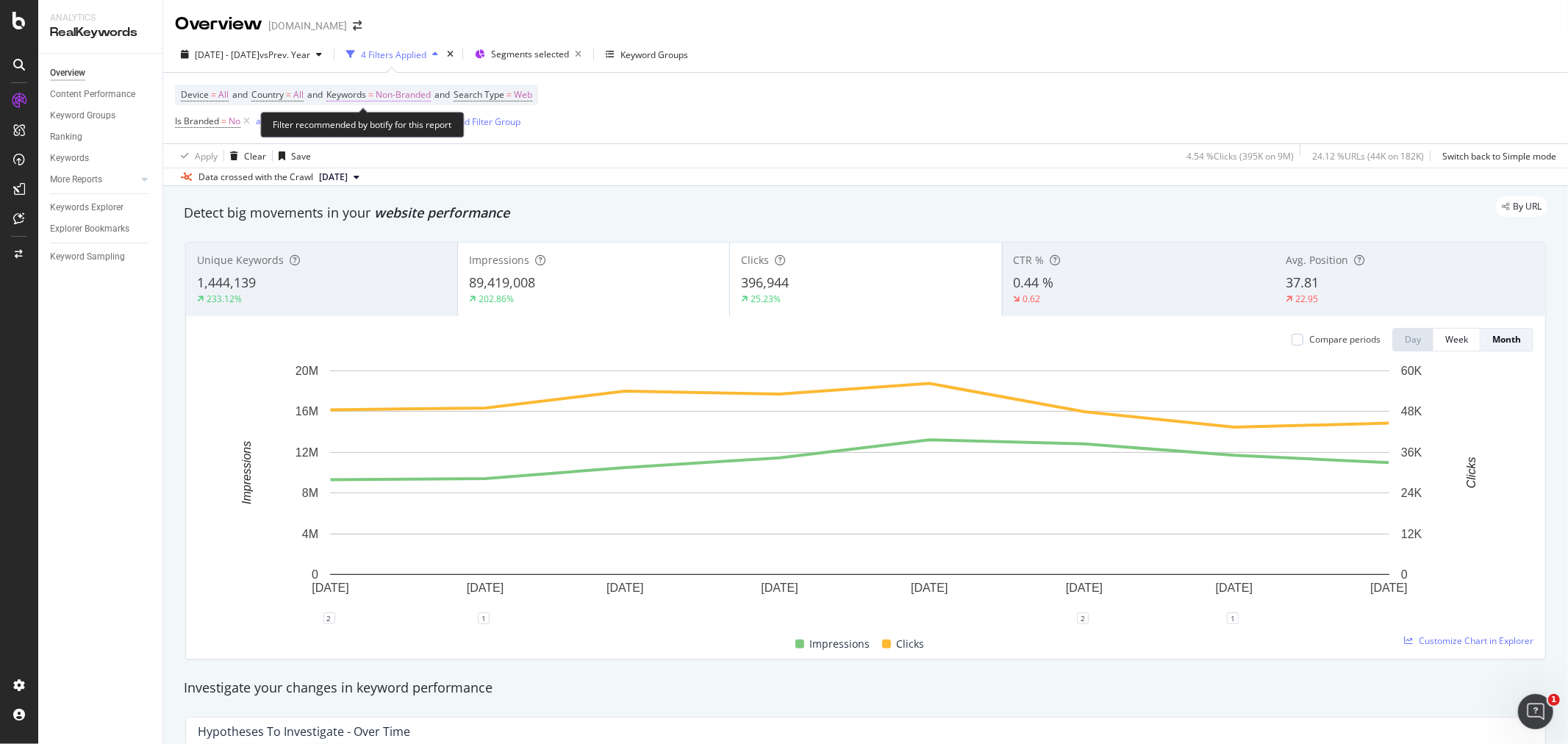
click at [423, 93] on span "Non-Branded" at bounding box center [403, 94] width 55 height 20
click at [410, 131] on div "button" at bounding box center [418, 129] width 17 height 9
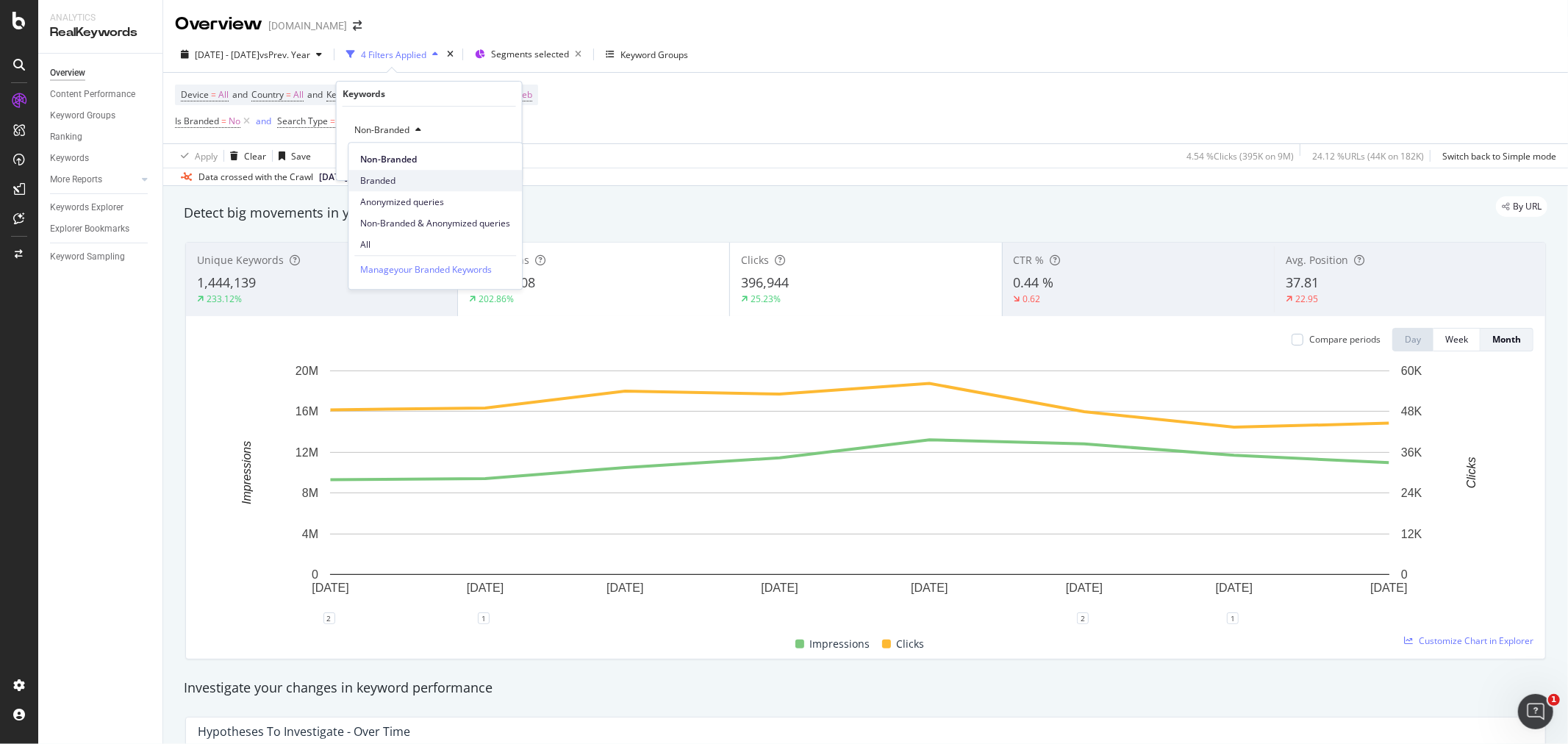
click at [401, 185] on span "Branded" at bounding box center [436, 181] width 150 height 13
click at [496, 160] on div "Apply" at bounding box center [499, 161] width 23 height 13
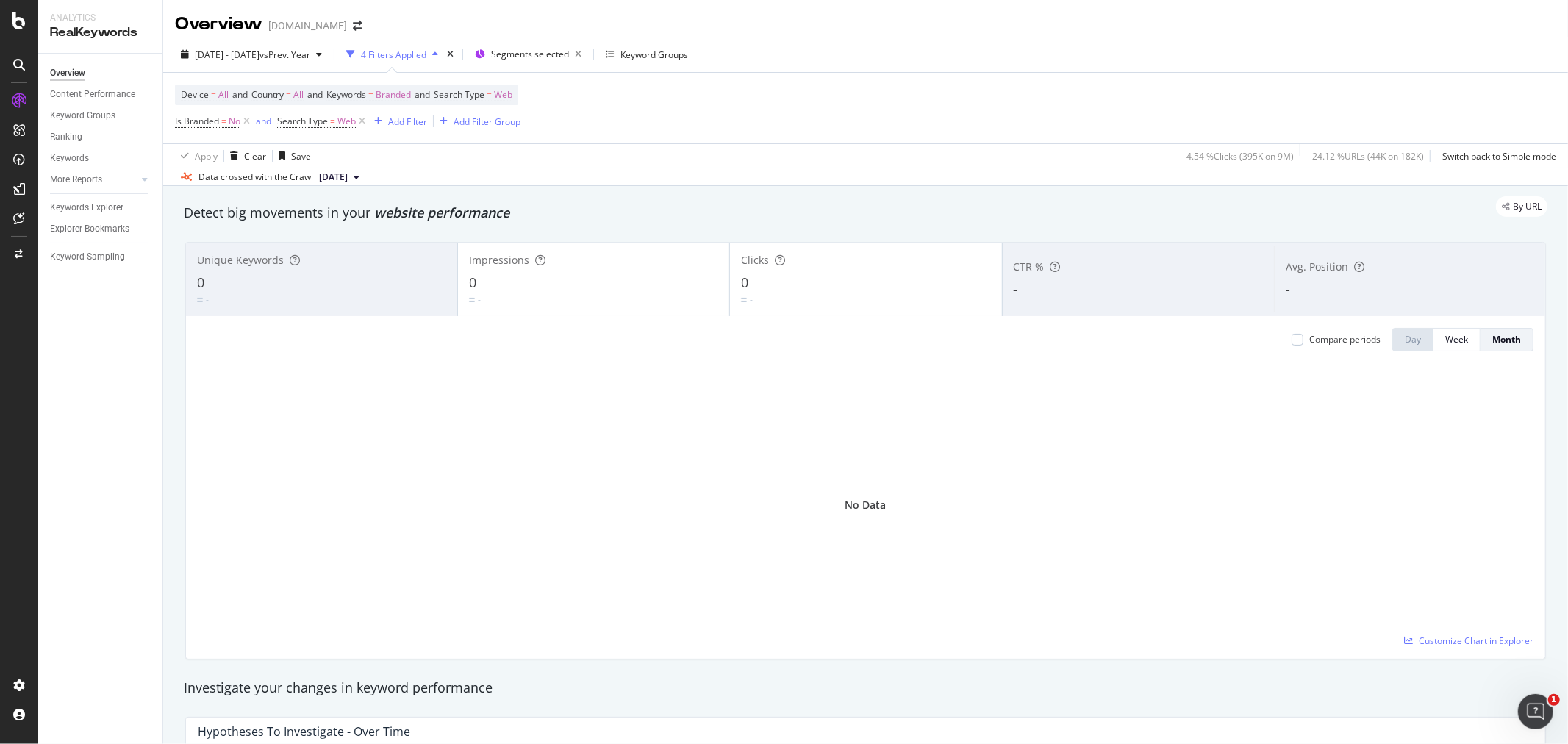
drag, startPoint x: 248, startPoint y: 123, endPoint x: 274, endPoint y: 173, distance: 56.4
click at [248, 123] on icon at bounding box center [246, 120] width 13 height 14
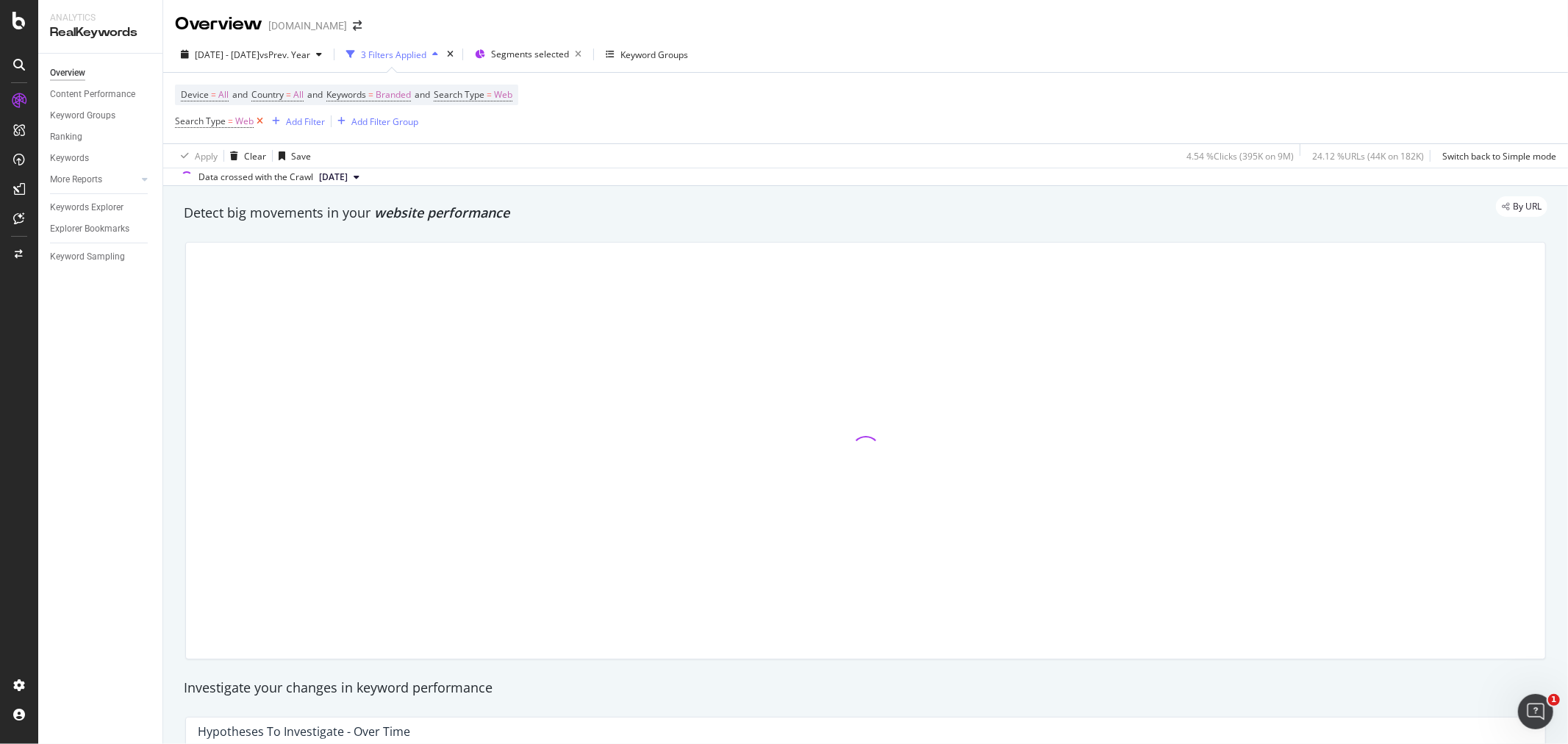
click at [257, 120] on icon at bounding box center [259, 120] width 13 height 14
